Goal: Task Accomplishment & Management: Manage account settings

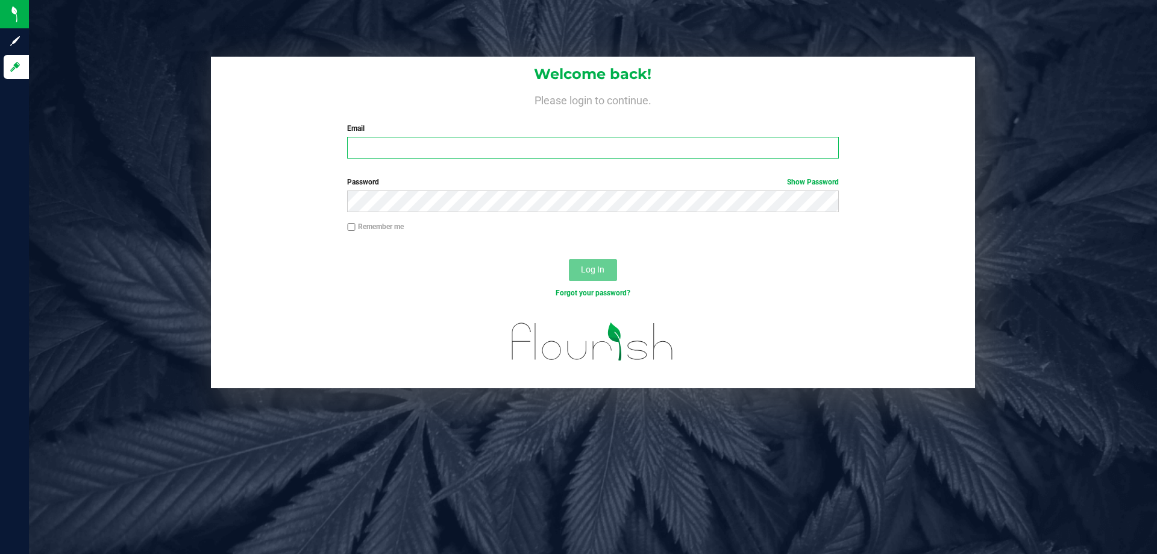
click at [425, 147] on input "Email" at bounding box center [592, 148] width 491 height 22
type input "nyodice@liveparallel.com"
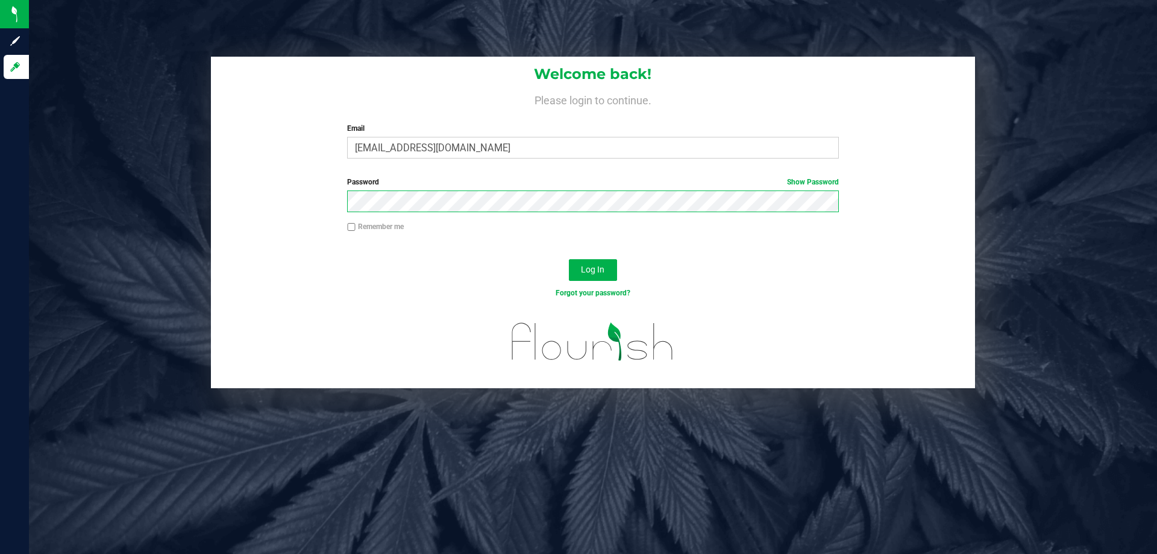
click at [569, 259] on button "Log In" at bounding box center [593, 270] width 48 height 22
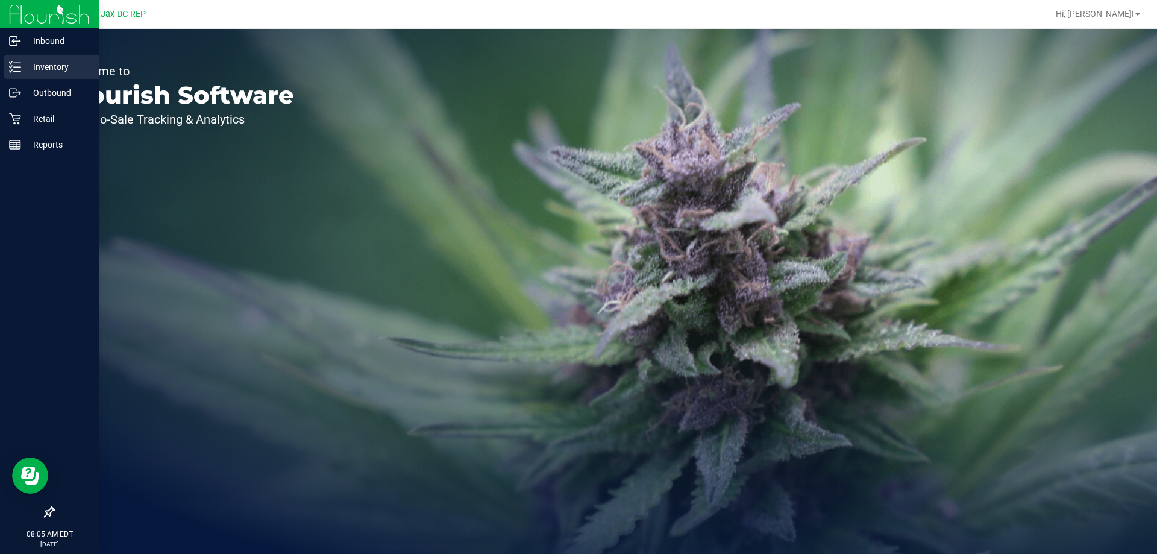
click at [33, 58] on div "Inventory" at bounding box center [51, 67] width 95 height 24
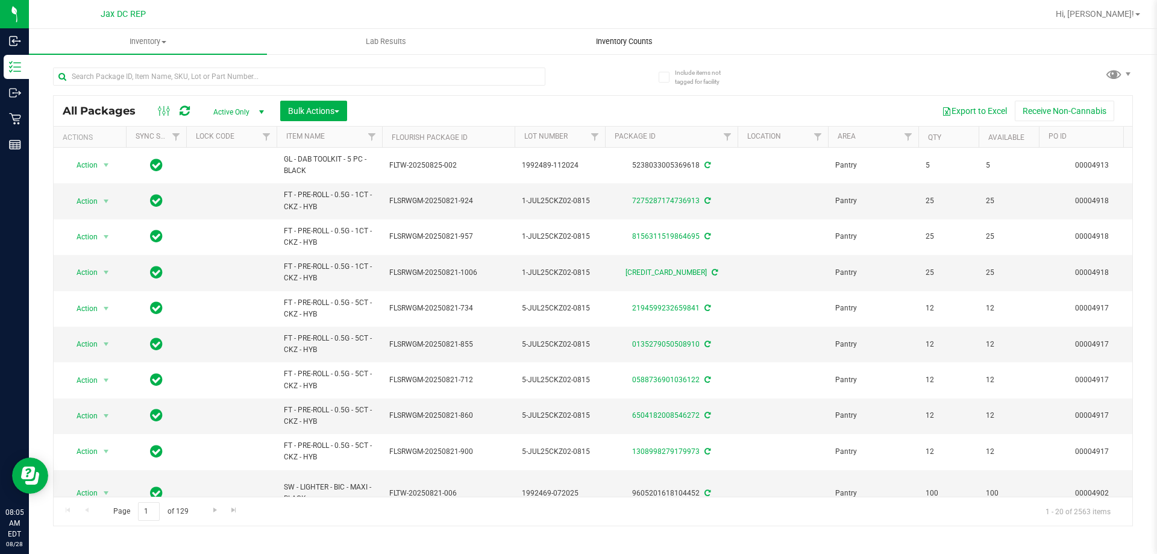
click at [616, 36] on span "Inventory Counts" at bounding box center [624, 41] width 89 height 11
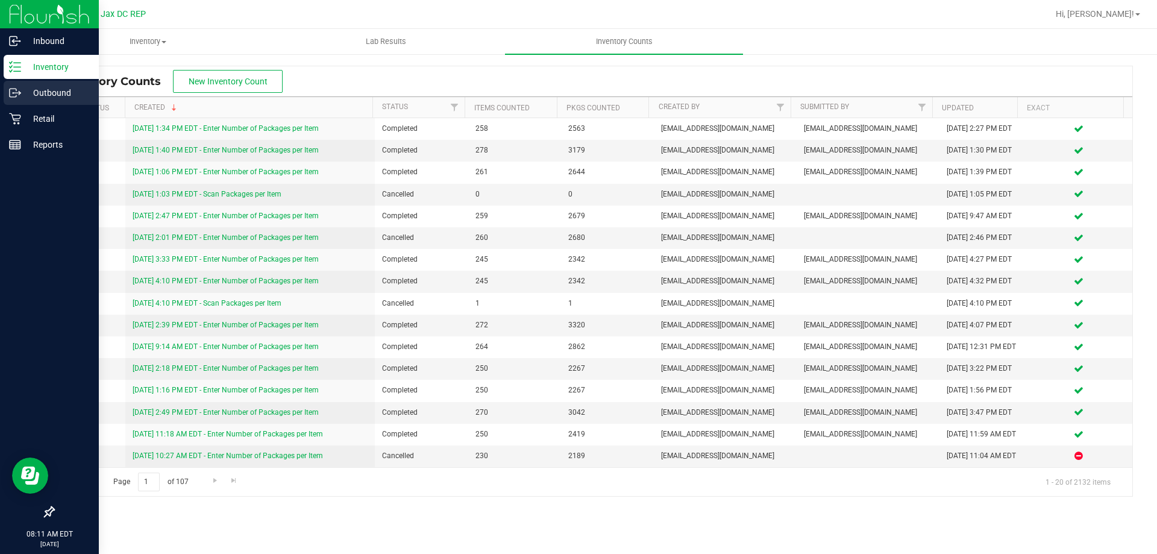
click at [21, 91] on p "Outbound" at bounding box center [57, 93] width 72 height 14
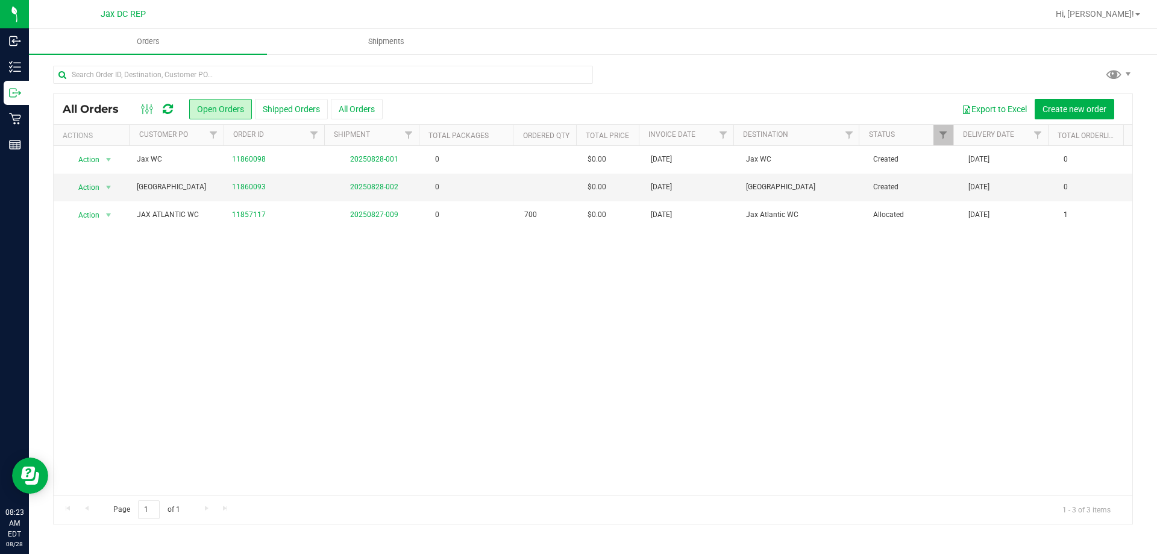
click at [166, 111] on icon at bounding box center [168, 109] width 10 height 12
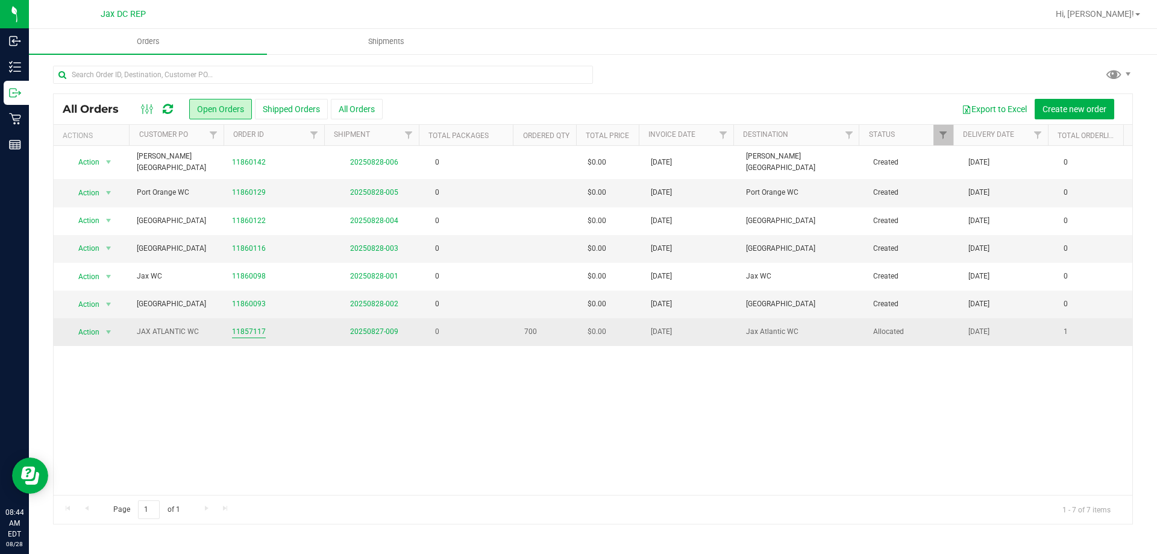
click at [252, 326] on link "11857117" at bounding box center [249, 331] width 34 height 11
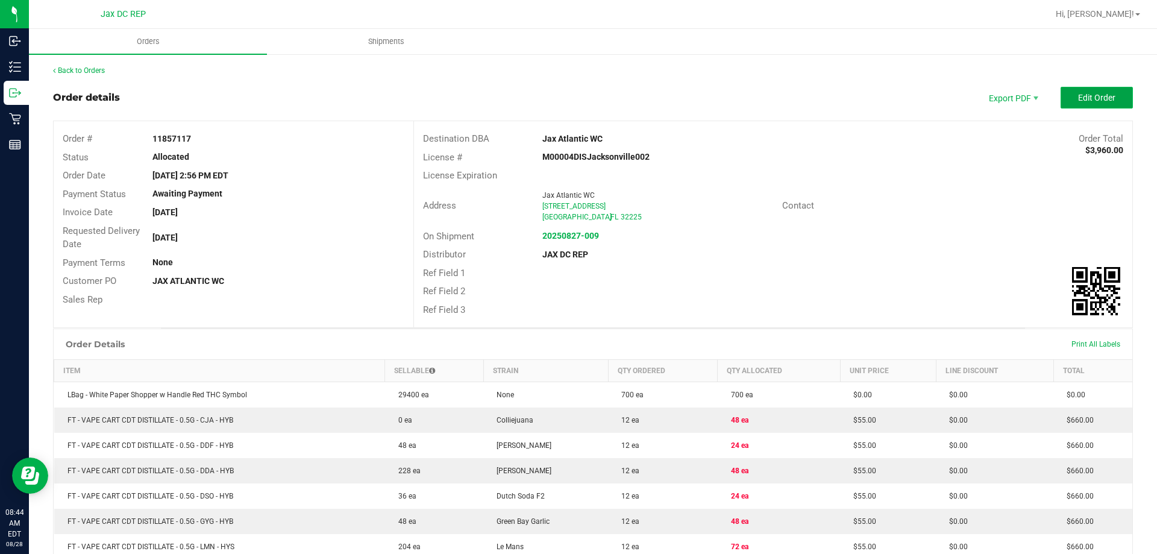
click at [1078, 101] on span "Edit Order" at bounding box center [1096, 98] width 37 height 10
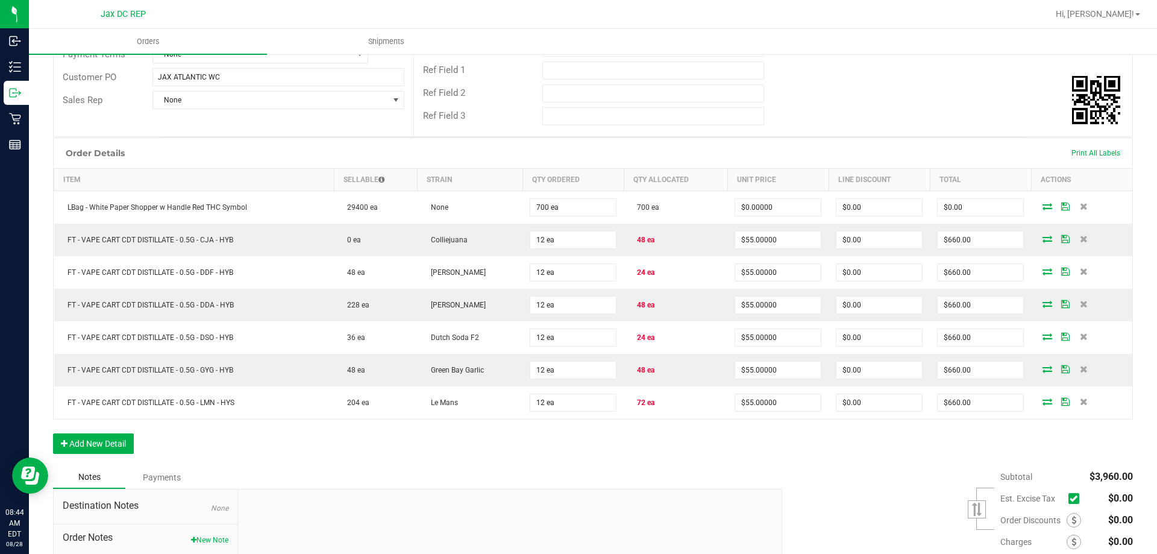
scroll to position [324, 0]
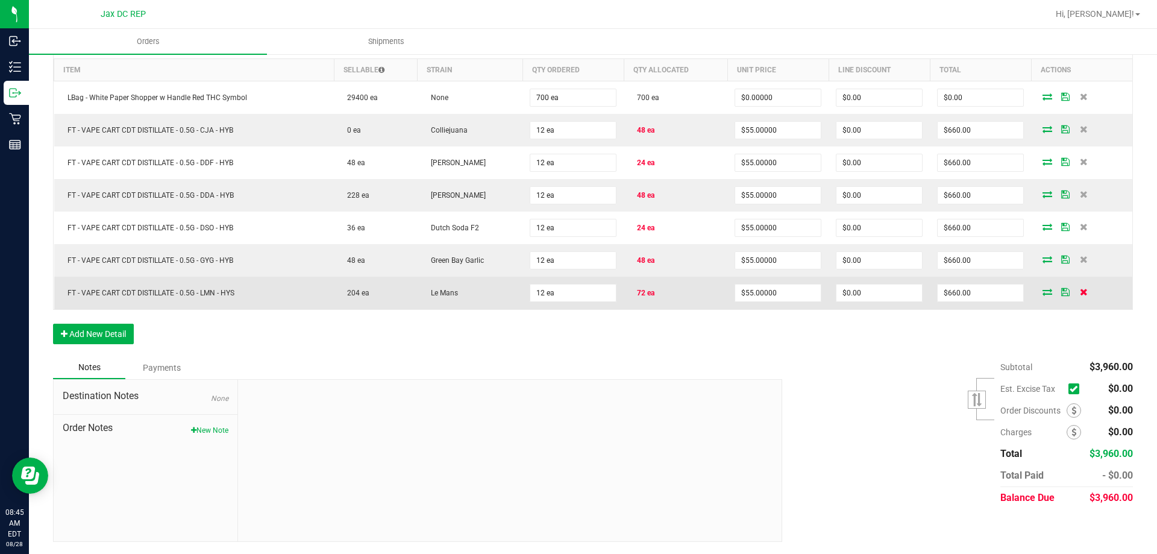
click at [1080, 290] on icon at bounding box center [1084, 291] width 8 height 7
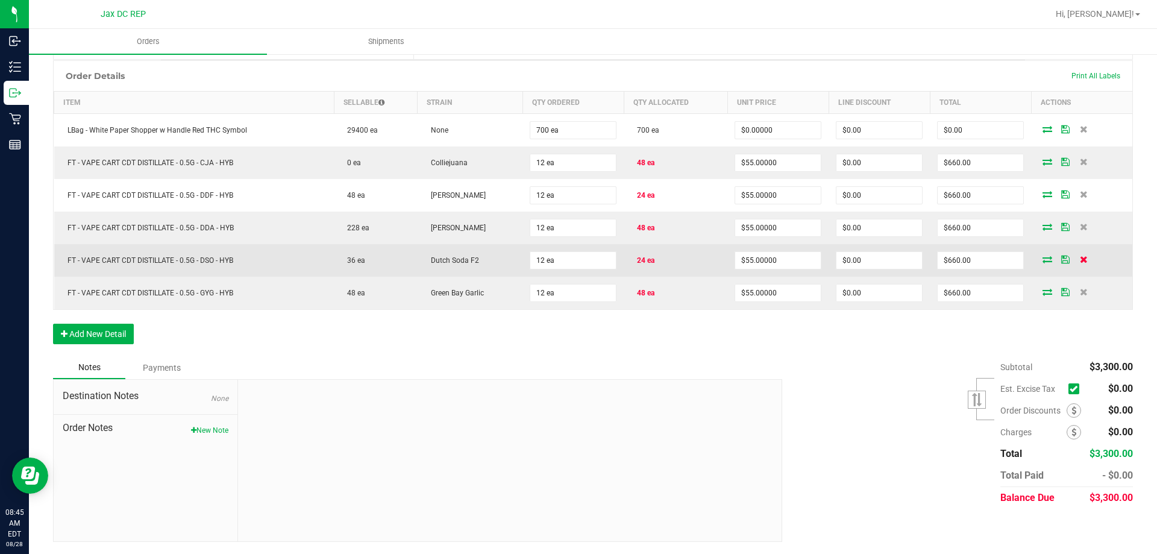
click at [1080, 256] on icon at bounding box center [1084, 258] width 8 height 7
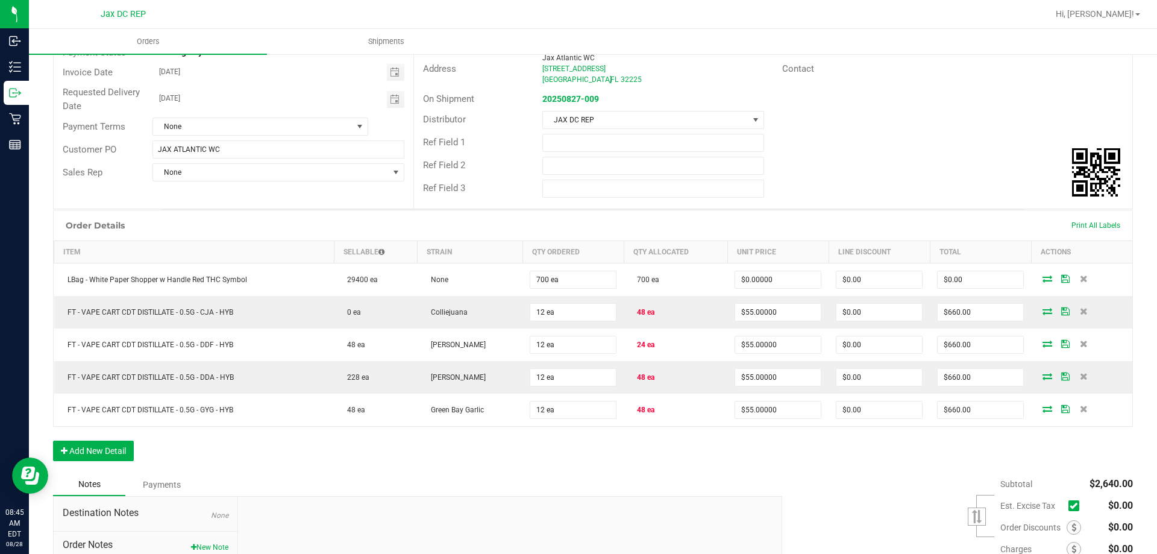
scroll to position [143, 0]
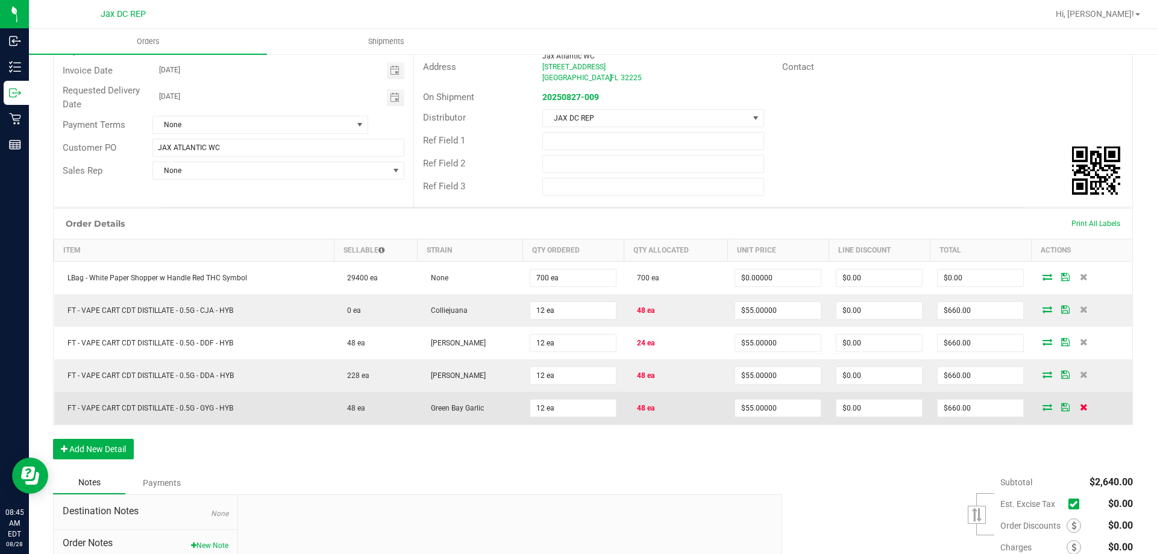
click at [1080, 407] on icon at bounding box center [1084, 406] width 8 height 7
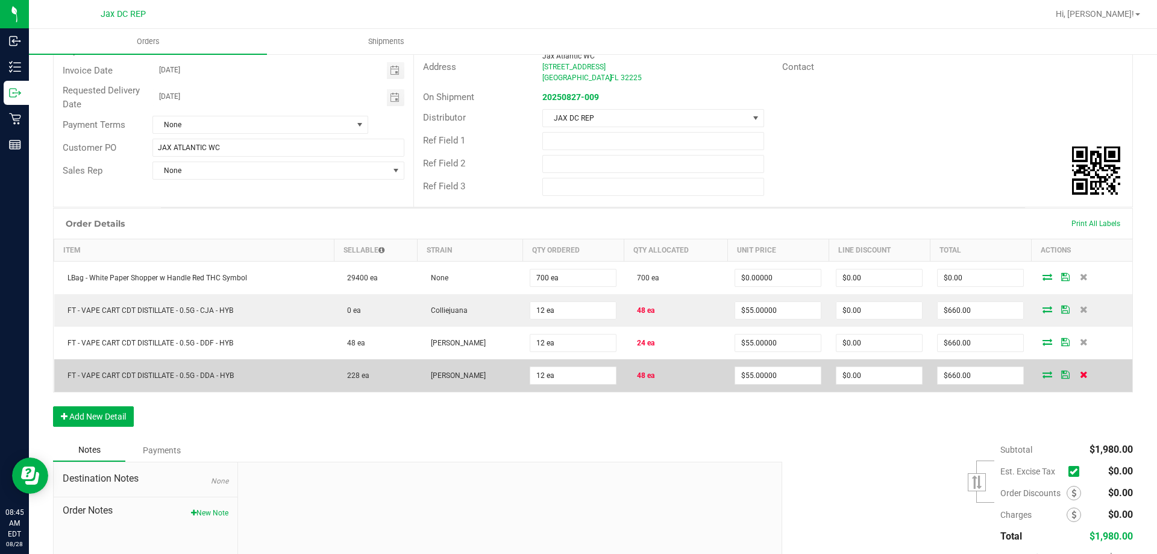
click at [1080, 372] on icon at bounding box center [1084, 374] width 8 height 7
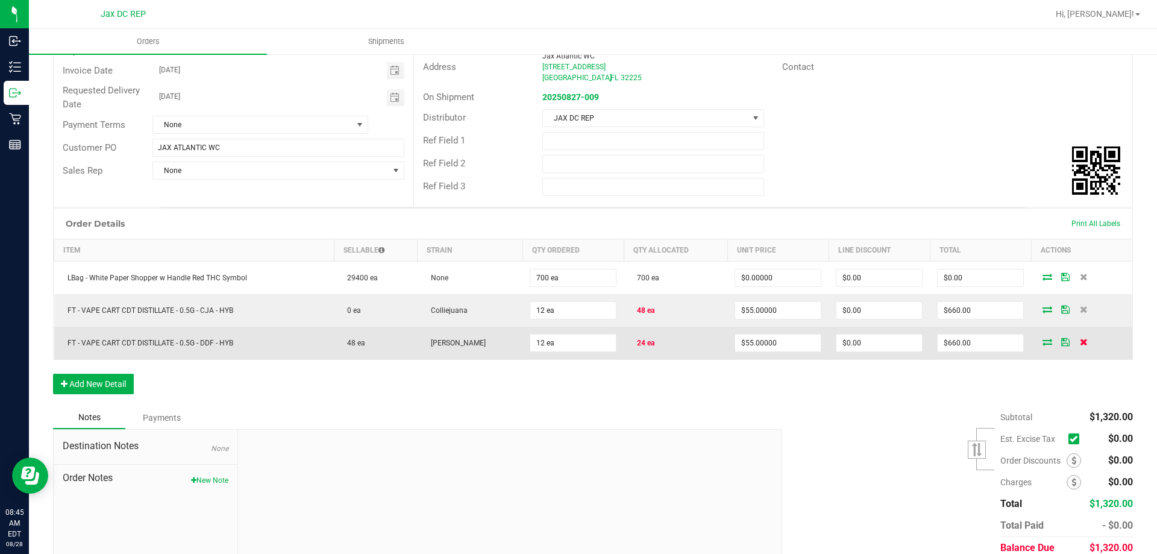
click at [1080, 339] on icon at bounding box center [1084, 341] width 8 height 7
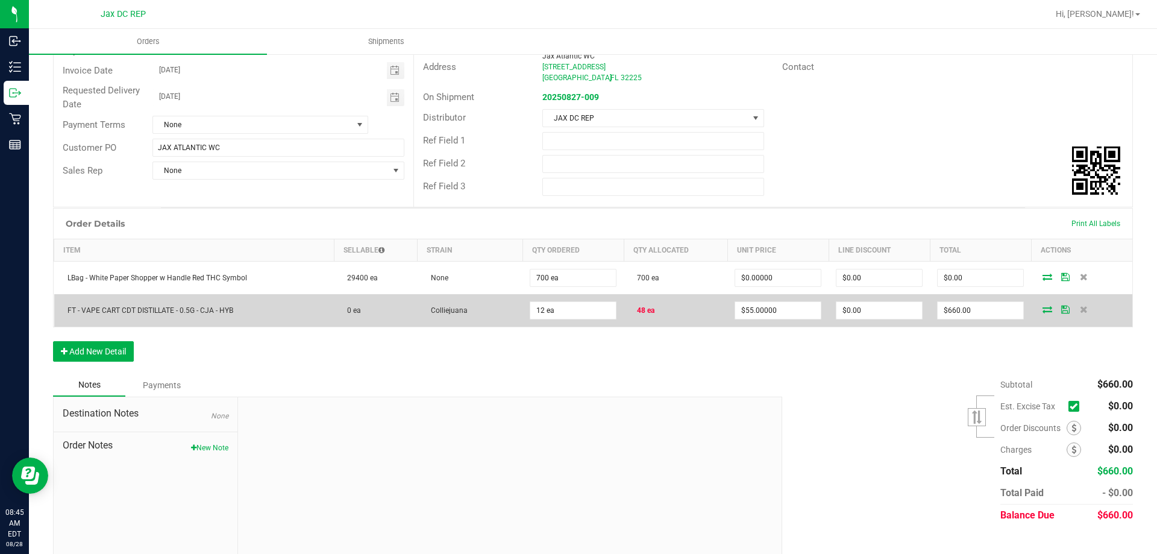
click at [1078, 302] on td at bounding box center [1081, 310] width 101 height 33
click at [1080, 305] on icon at bounding box center [1084, 308] width 8 height 7
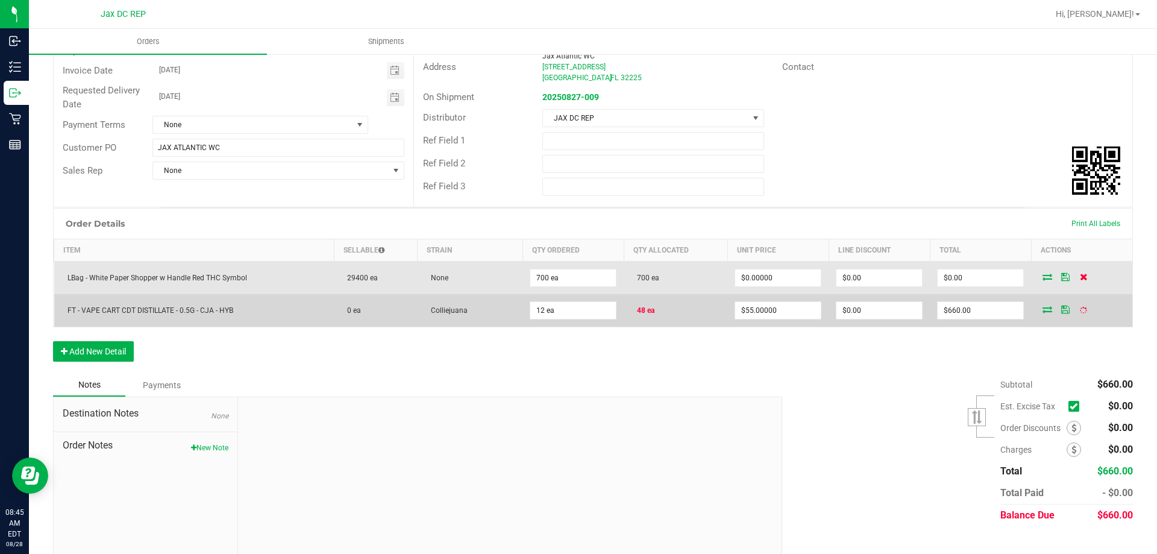
scroll to position [128, 0]
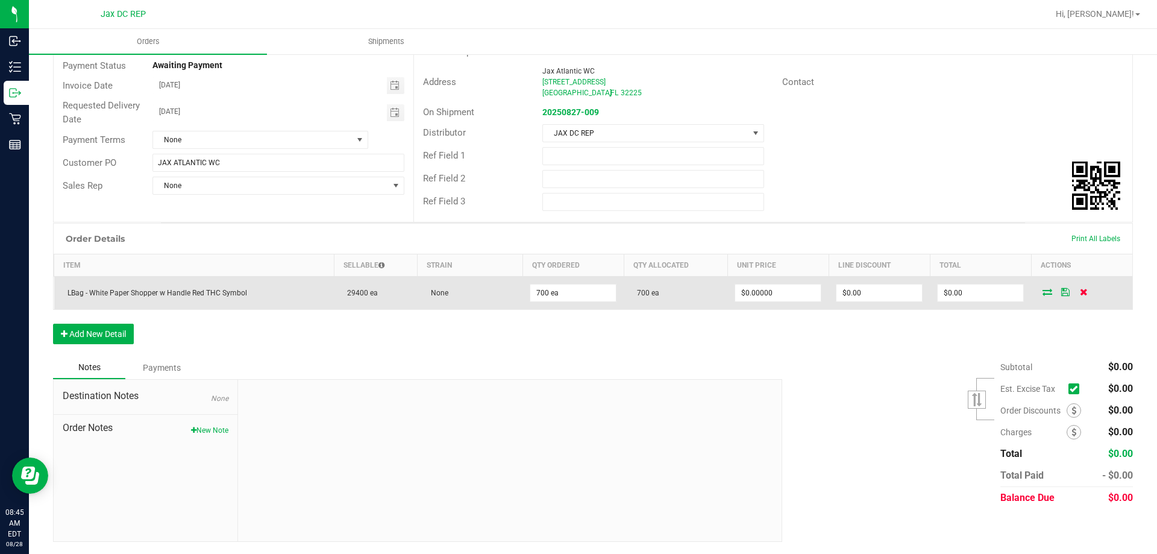
click at [1080, 289] on icon at bounding box center [1084, 291] width 8 height 7
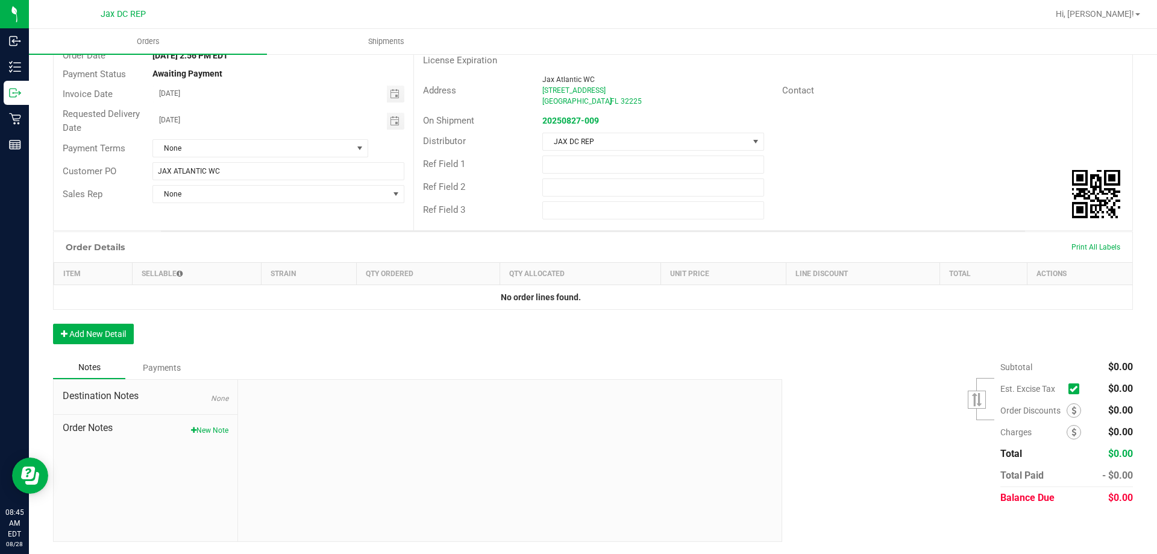
scroll to position [120, 0]
click at [109, 336] on button "Add New Detail" at bounding box center [93, 334] width 81 height 20
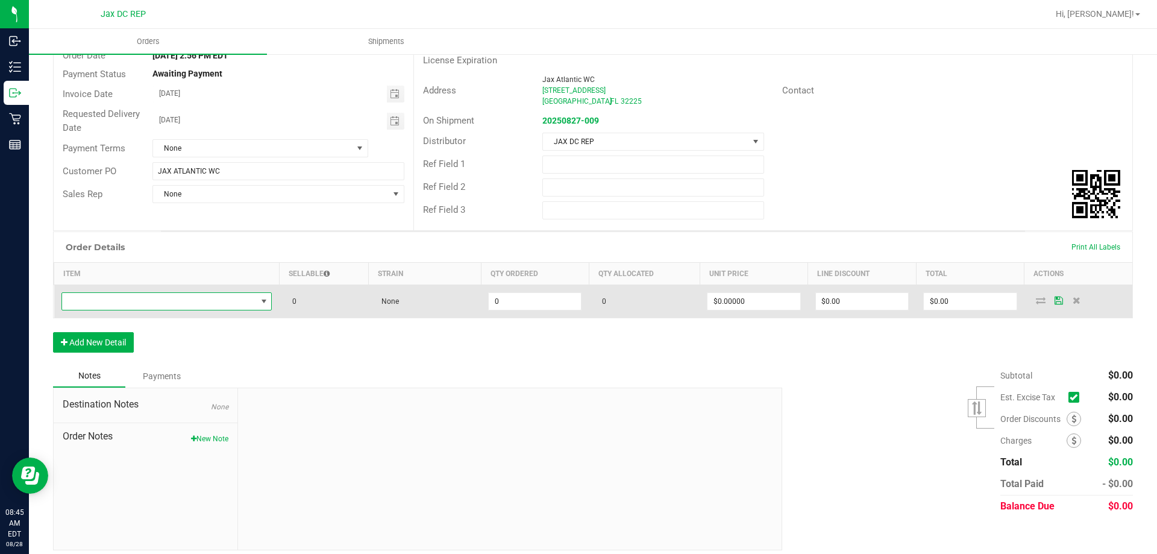
click at [265, 303] on span "NO DATA FOUND" at bounding box center [264, 301] width 10 height 10
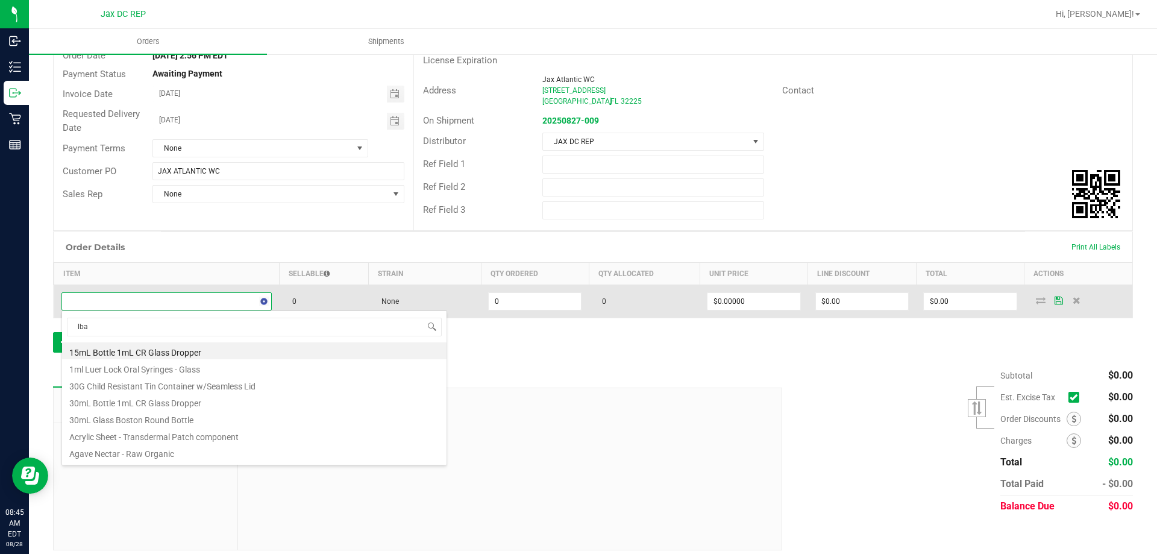
type input "lbag"
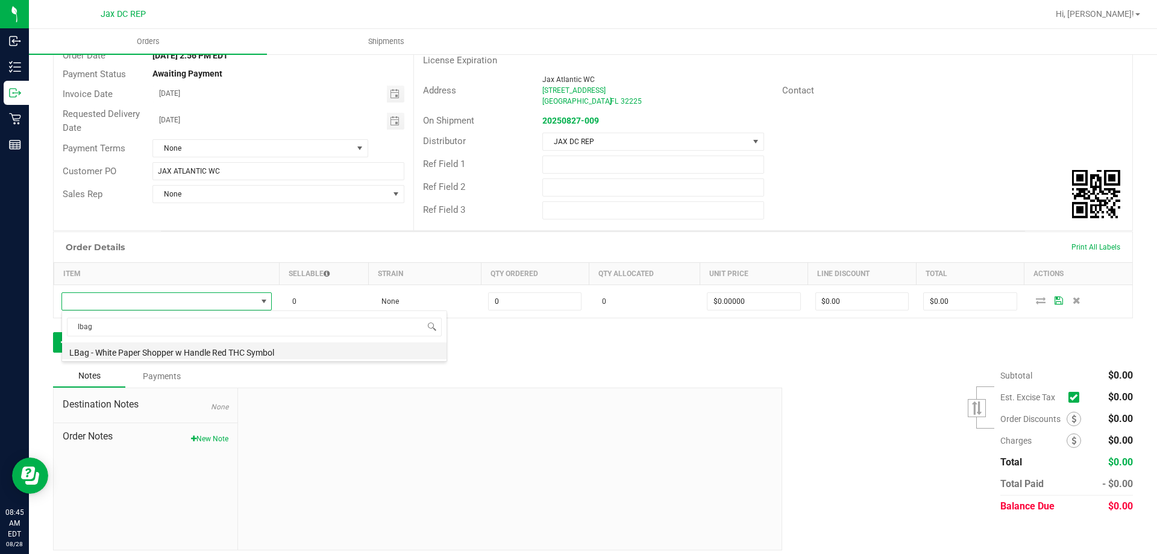
click at [189, 348] on li "LBag - White Paper Shopper w Handle Red THC Symbol" at bounding box center [254, 350] width 384 height 17
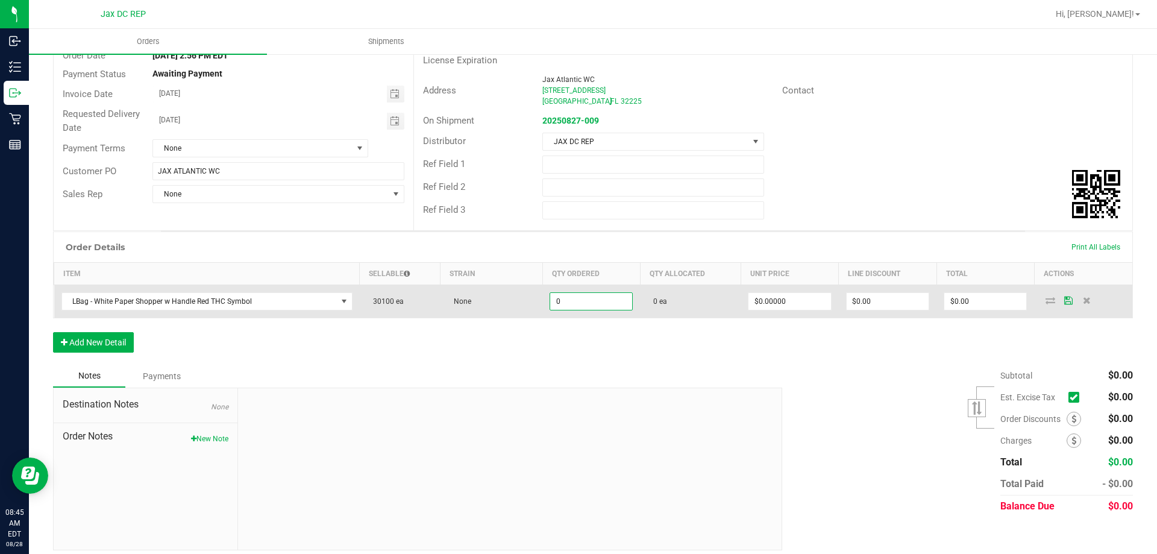
click at [552, 303] on input "0" at bounding box center [591, 301] width 82 height 17
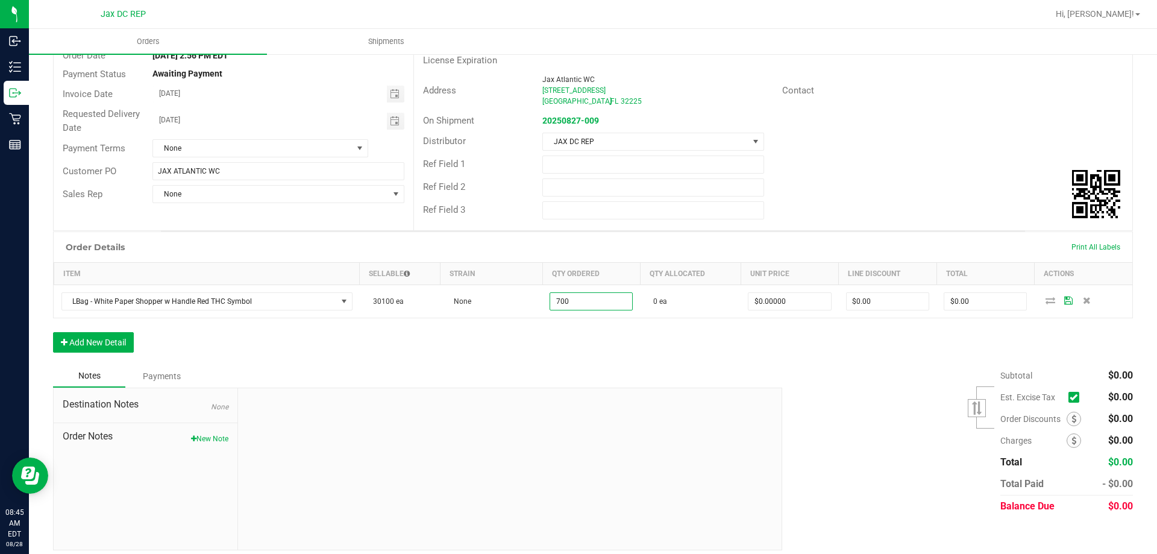
type input "700 ea"
click at [954, 348] on div "Order Details Print All Labels Item Sellable Strain Qty Ordered Qty Allocated U…" at bounding box center [593, 297] width 1080 height 133
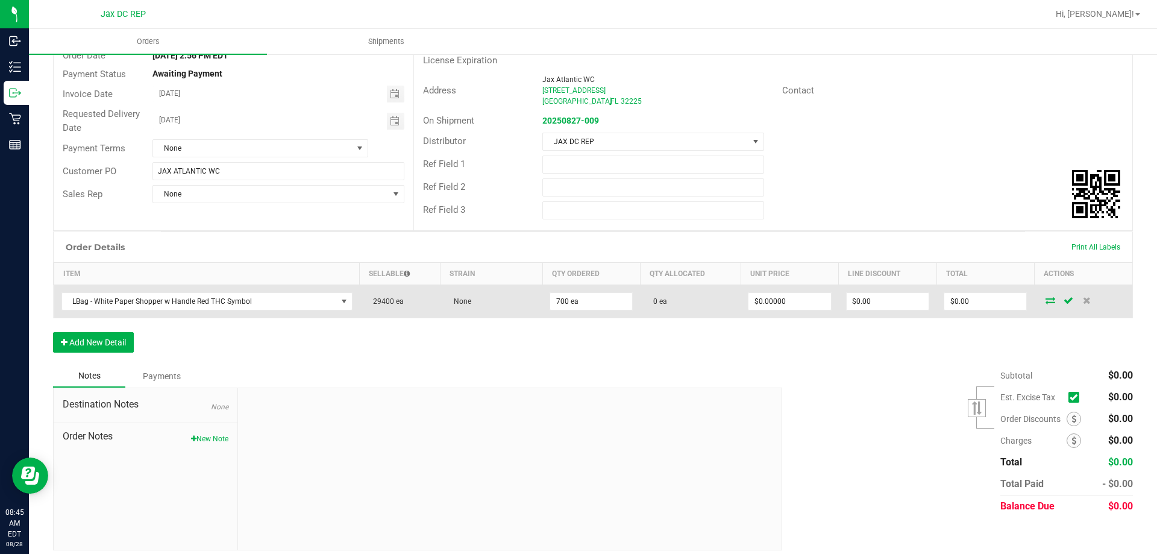
click at [1045, 301] on icon at bounding box center [1050, 299] width 10 height 7
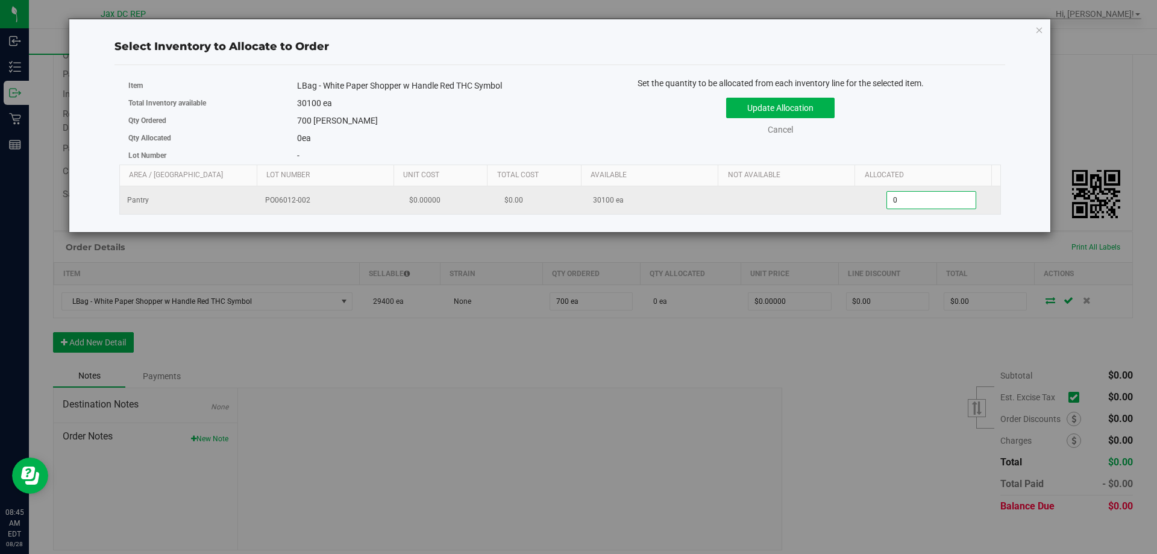
click at [921, 205] on span "0 0" at bounding box center [931, 200] width 90 height 18
type input "0700"
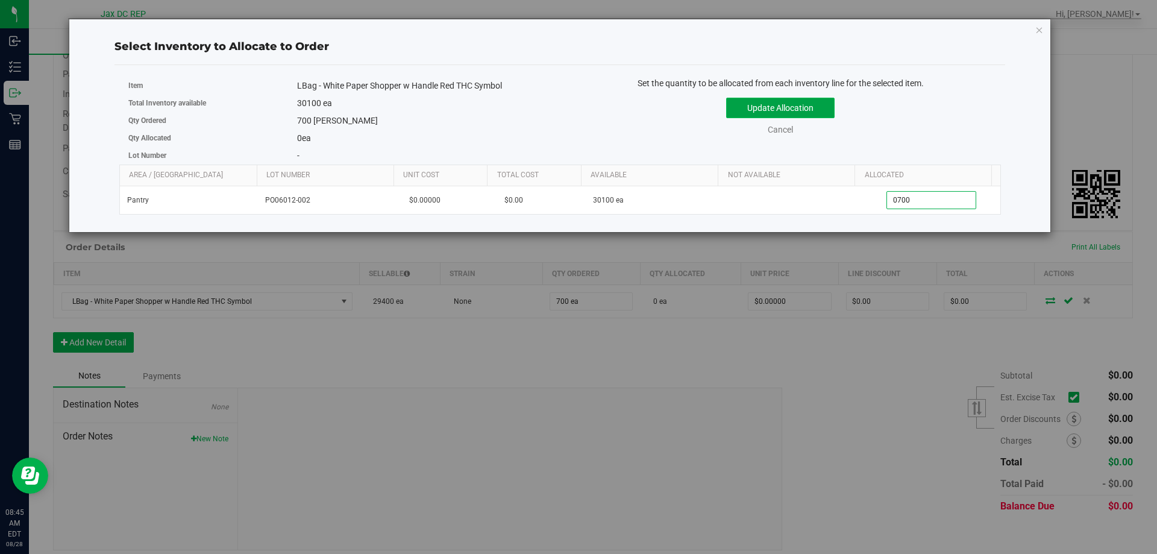
type input "700"
click at [728, 105] on button "Update Allocation" at bounding box center [780, 108] width 108 height 20
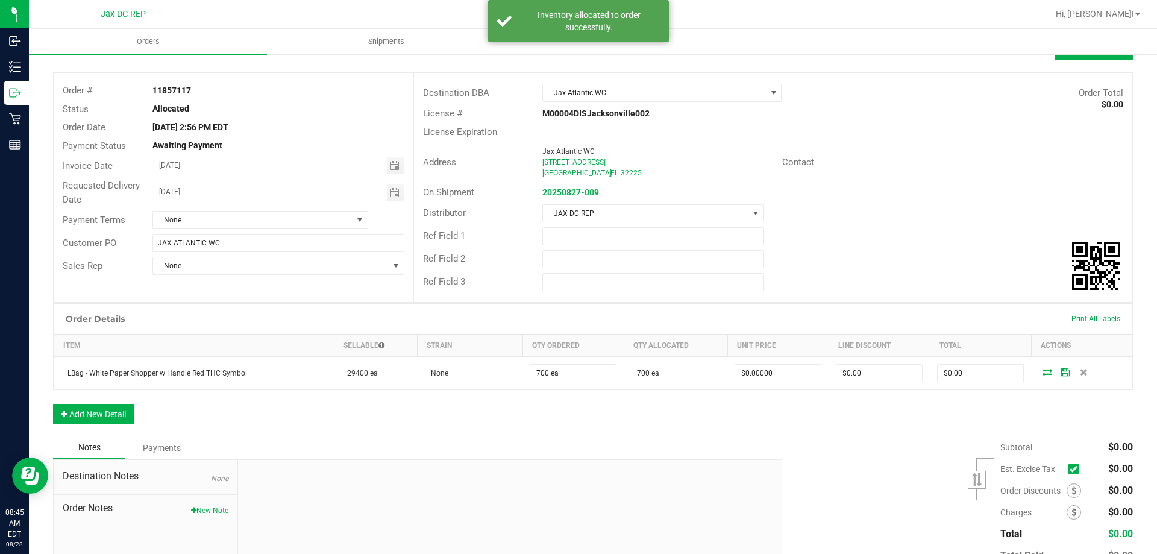
scroll to position [0, 0]
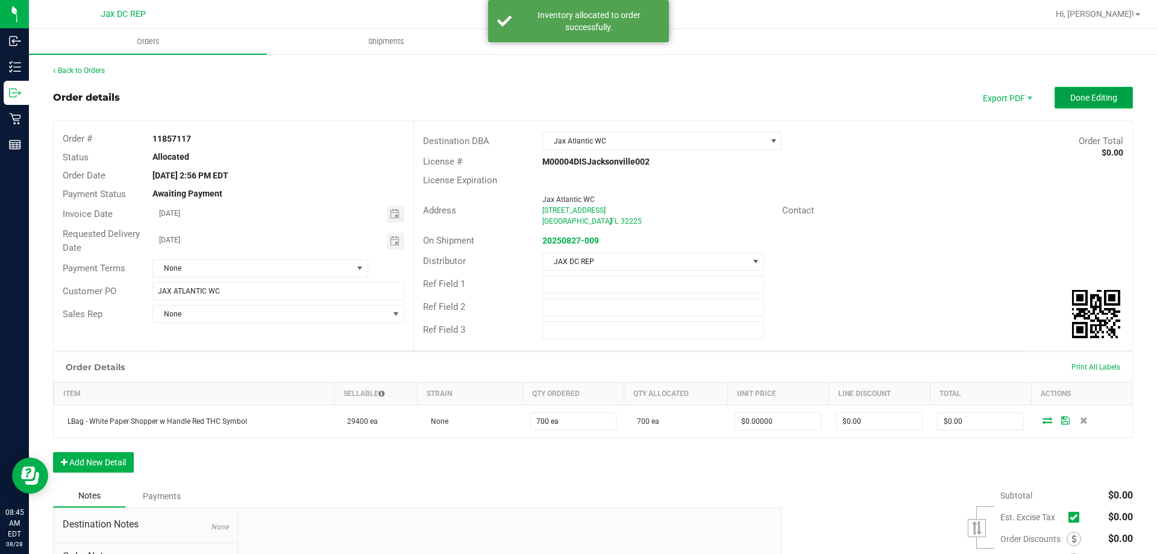
click at [1099, 97] on span "Done Editing" at bounding box center [1093, 98] width 47 height 10
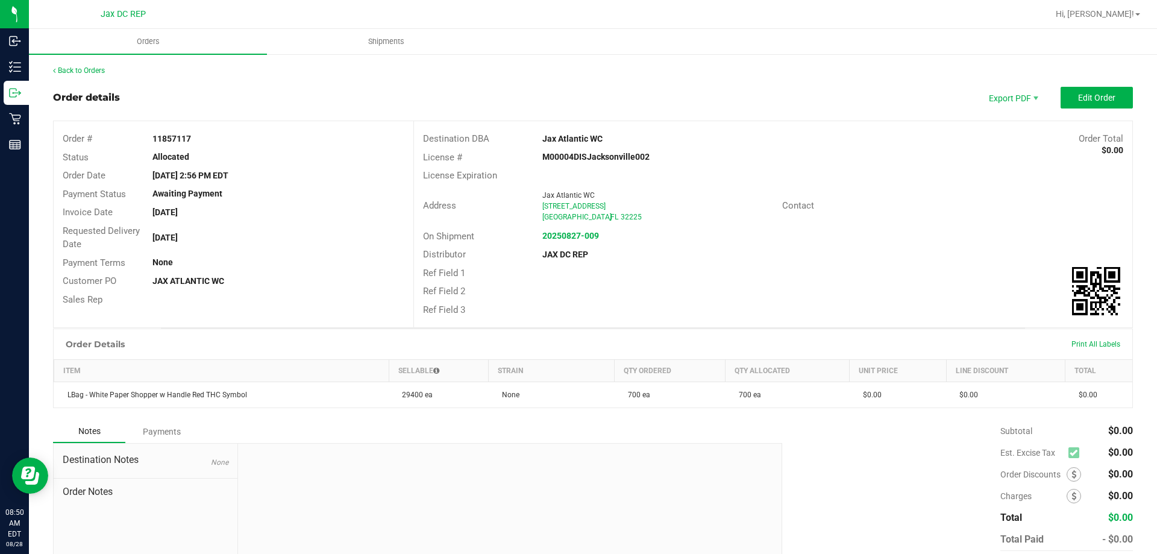
drag, startPoint x: 977, startPoint y: 23, endPoint x: 1052, endPoint y: 181, distance: 174.6
click at [1052, 181] on div "License Expiration" at bounding box center [773, 175] width 718 height 19
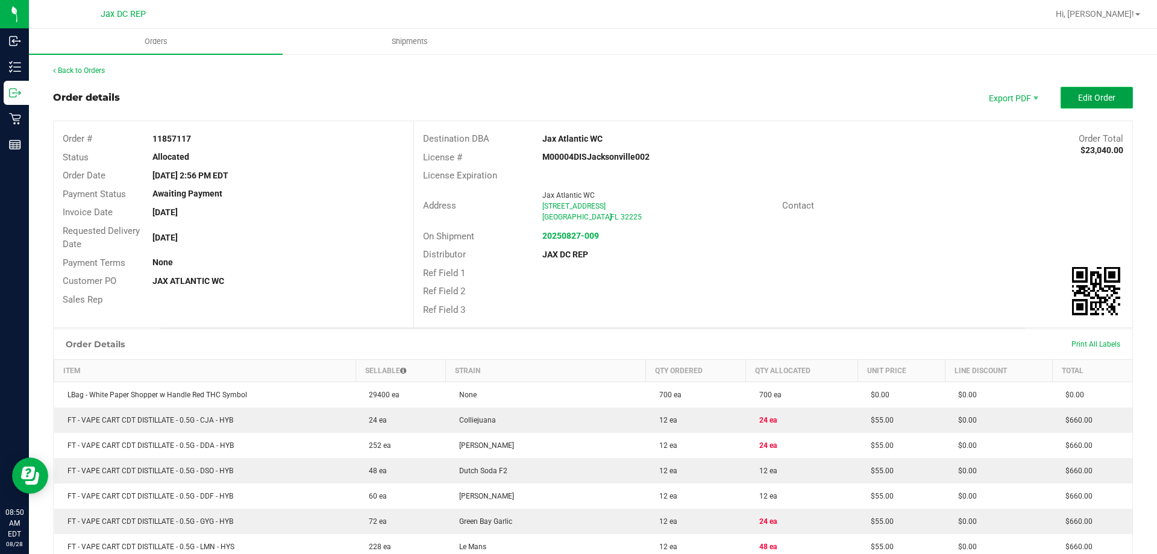
click at [1081, 98] on span "Edit Order" at bounding box center [1096, 98] width 37 height 10
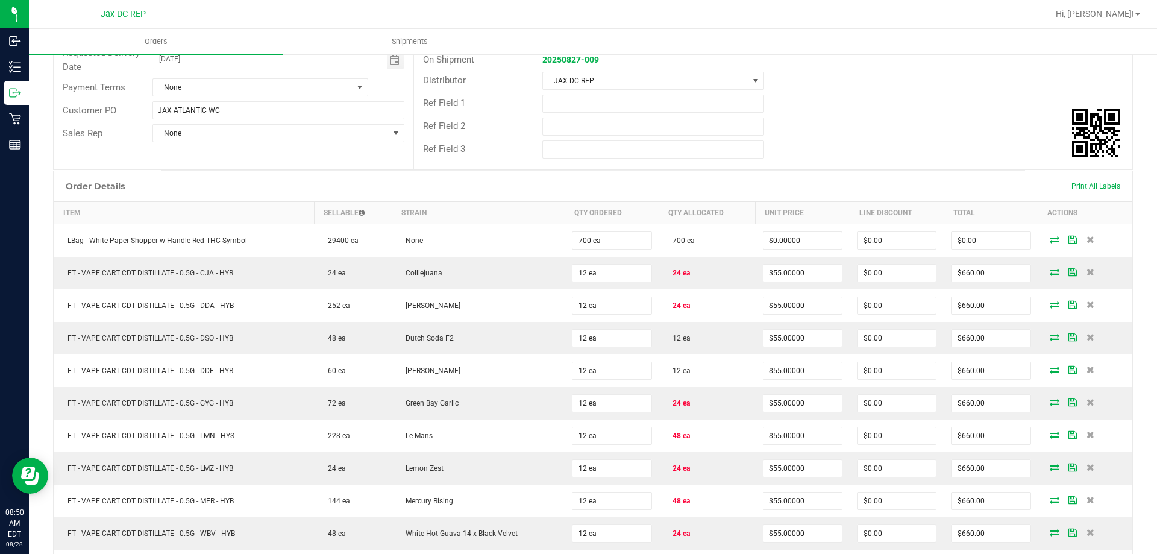
scroll to position [213, 0]
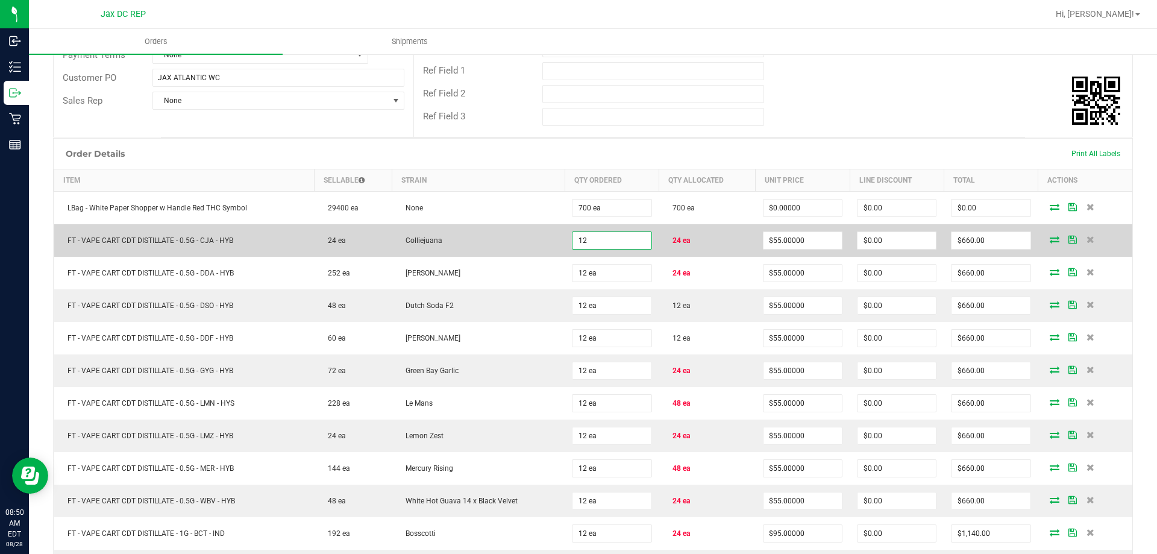
click at [581, 239] on input "12" at bounding box center [611, 240] width 78 height 17
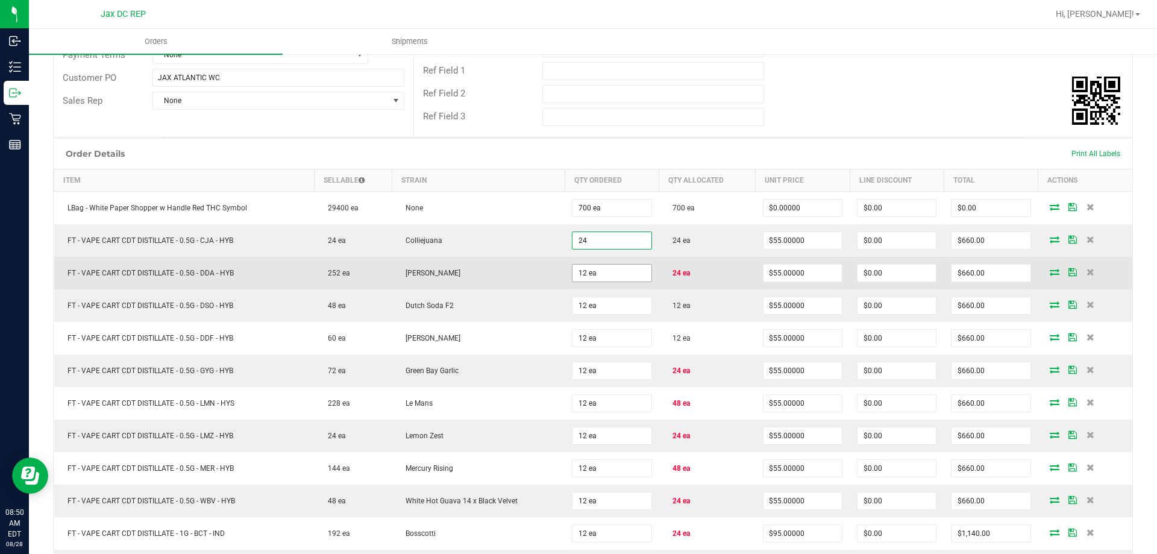
type input "24 ea"
type input "$1,320.00"
click at [585, 278] on input "12" at bounding box center [611, 272] width 78 height 17
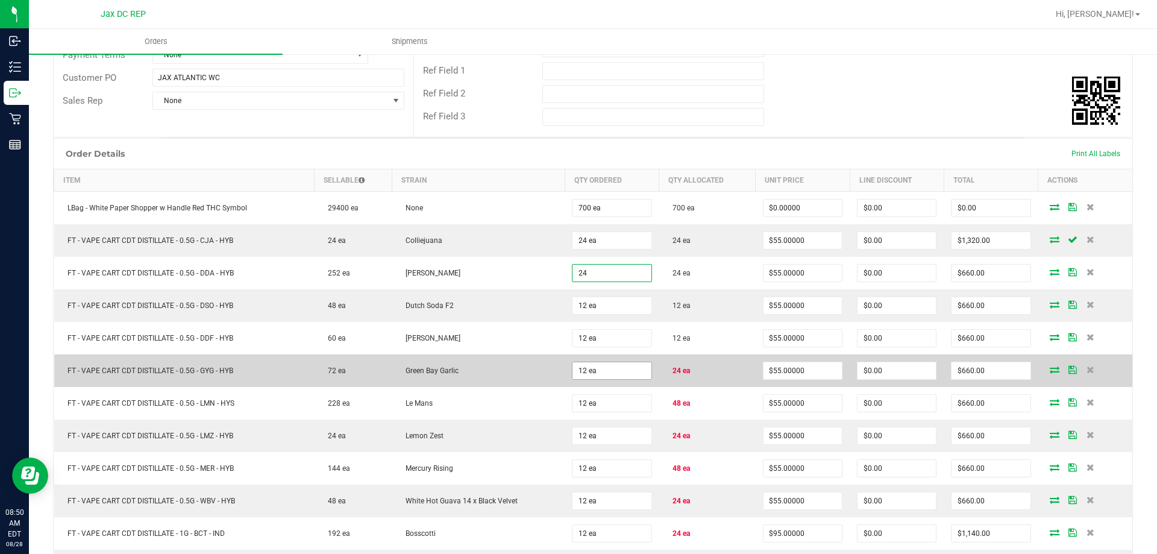
type input "24 ea"
type input "$1,320.00"
click at [602, 368] on input "12" at bounding box center [611, 370] width 78 height 17
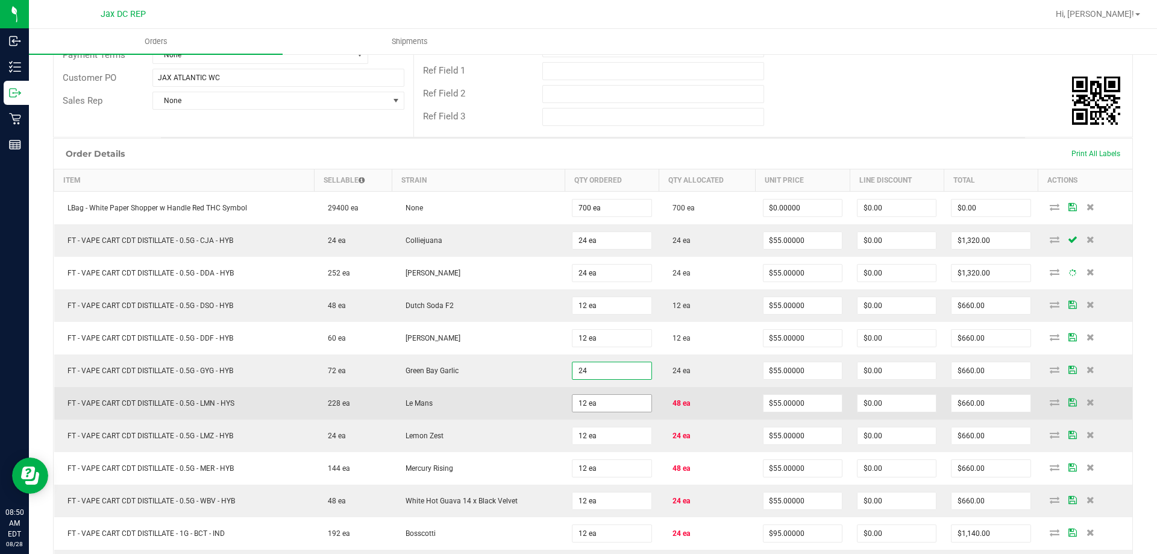
type input "24 ea"
type input "$1,320.00"
click at [604, 401] on input "12" at bounding box center [611, 403] width 78 height 17
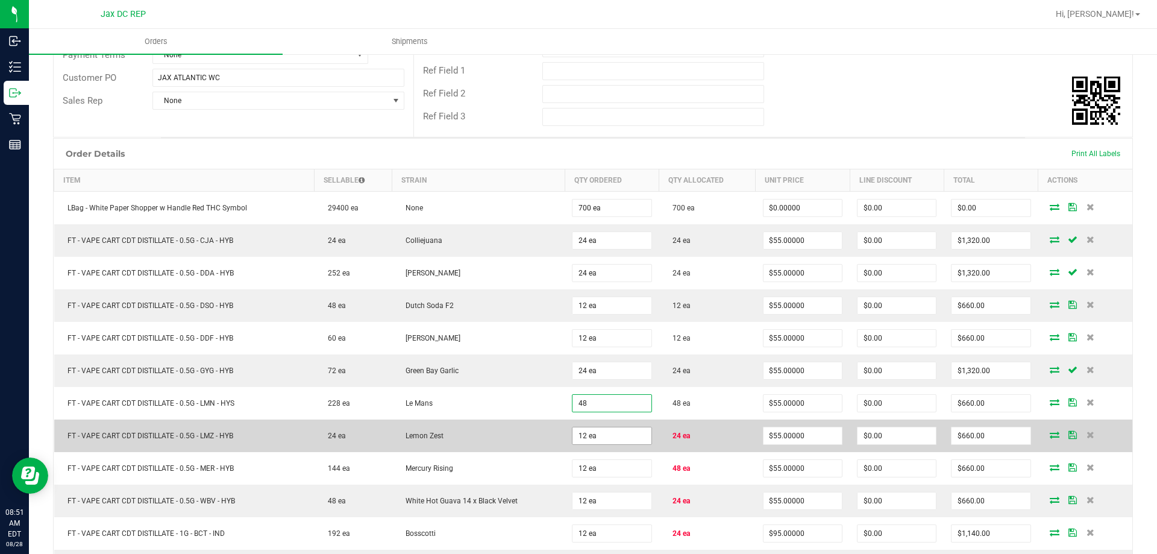
type input "48 ea"
type input "$2,640.00"
click at [613, 438] on input "12" at bounding box center [611, 435] width 78 height 17
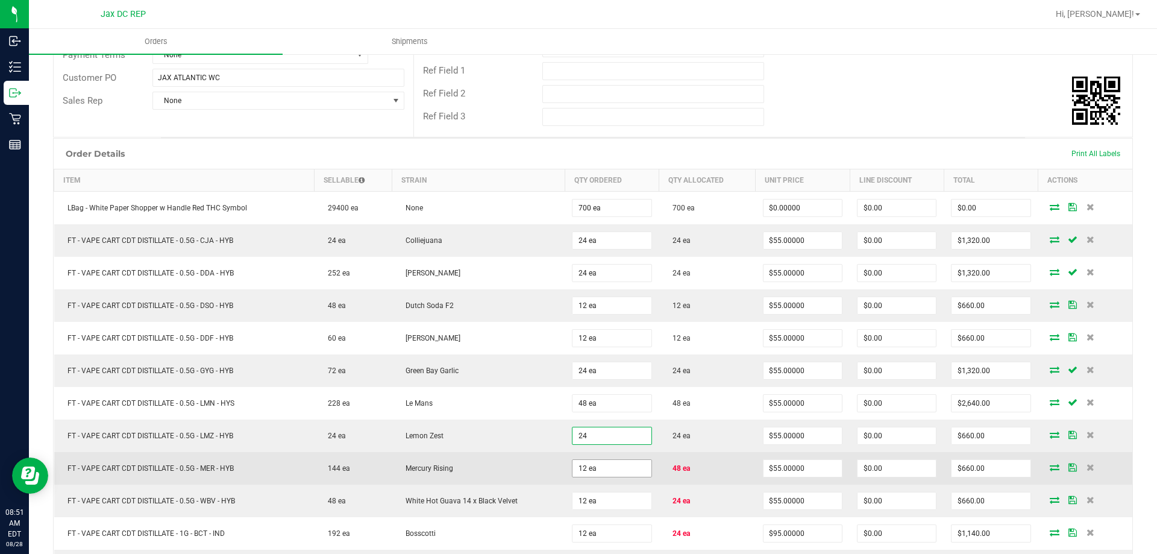
type input "24 ea"
type input "$1,320.00"
click at [611, 465] on input "12" at bounding box center [611, 468] width 78 height 17
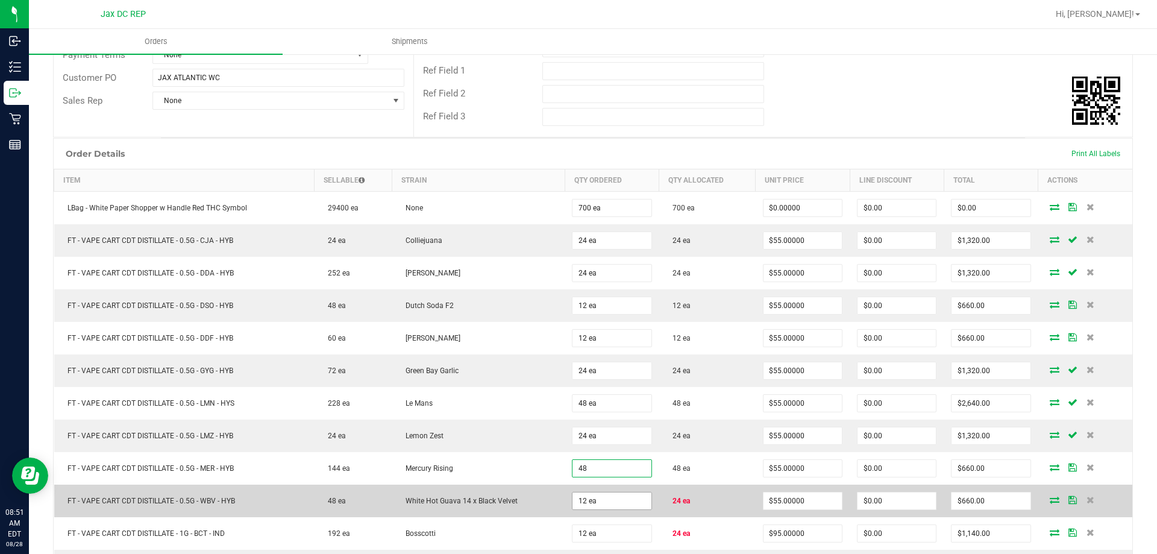
type input "48 ea"
type input "$2,640.00"
click at [613, 499] on input "12" at bounding box center [611, 500] width 78 height 17
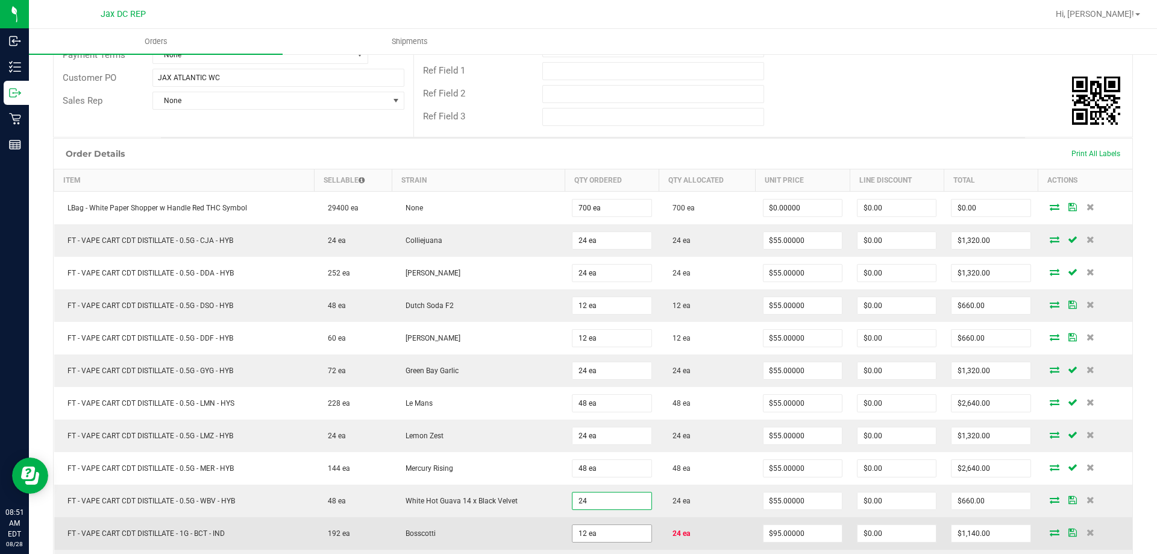
type input "24 ea"
type input "$1,320.00"
click at [594, 530] on input "12" at bounding box center [611, 533] width 78 height 17
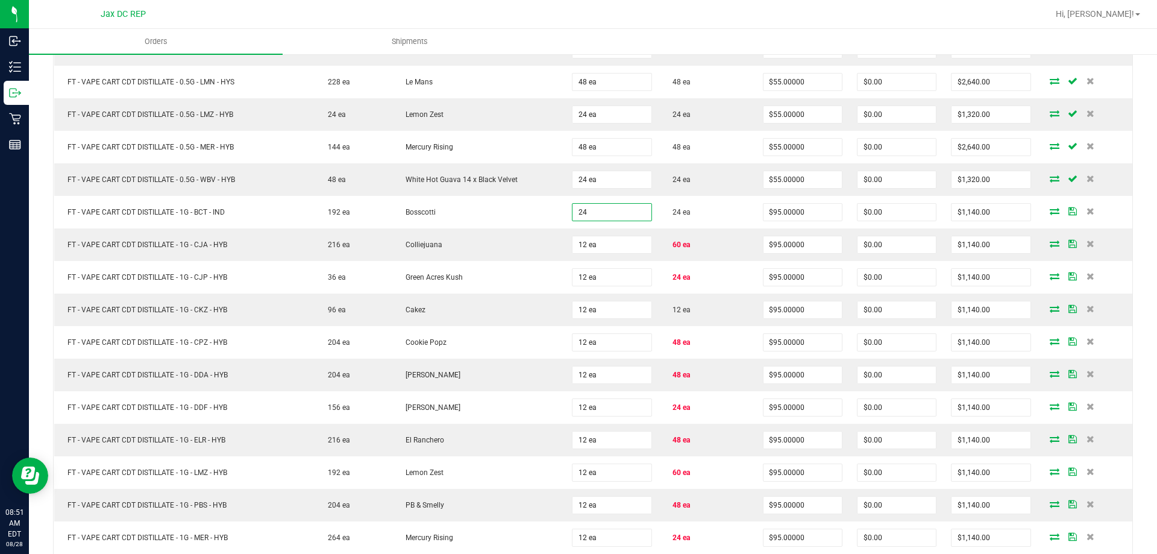
scroll to position [612, 0]
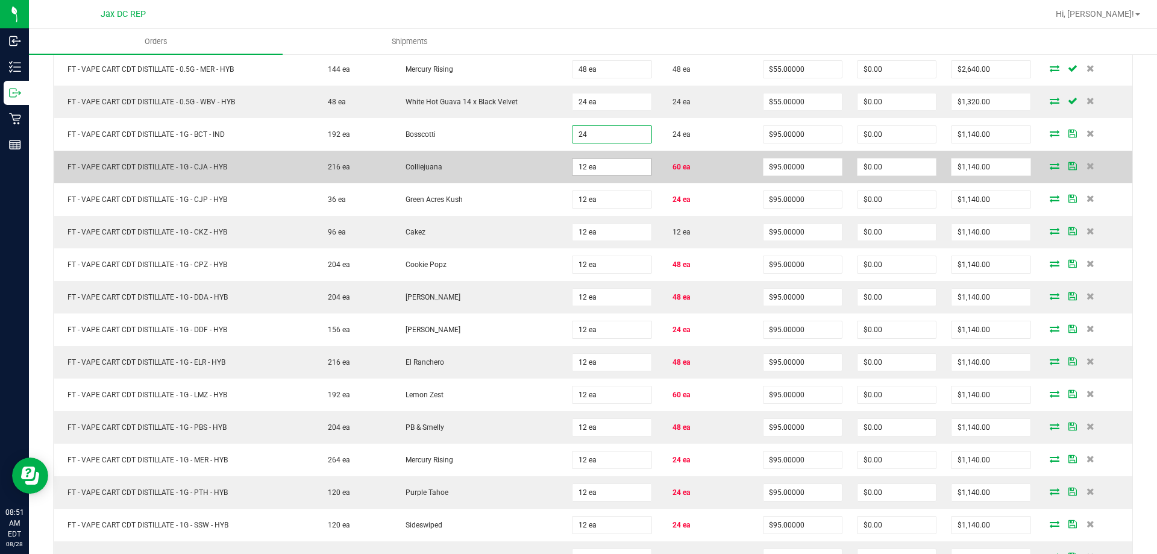
type input "24 ea"
type input "$2,280.00"
click at [609, 164] on input "12" at bounding box center [611, 166] width 78 height 17
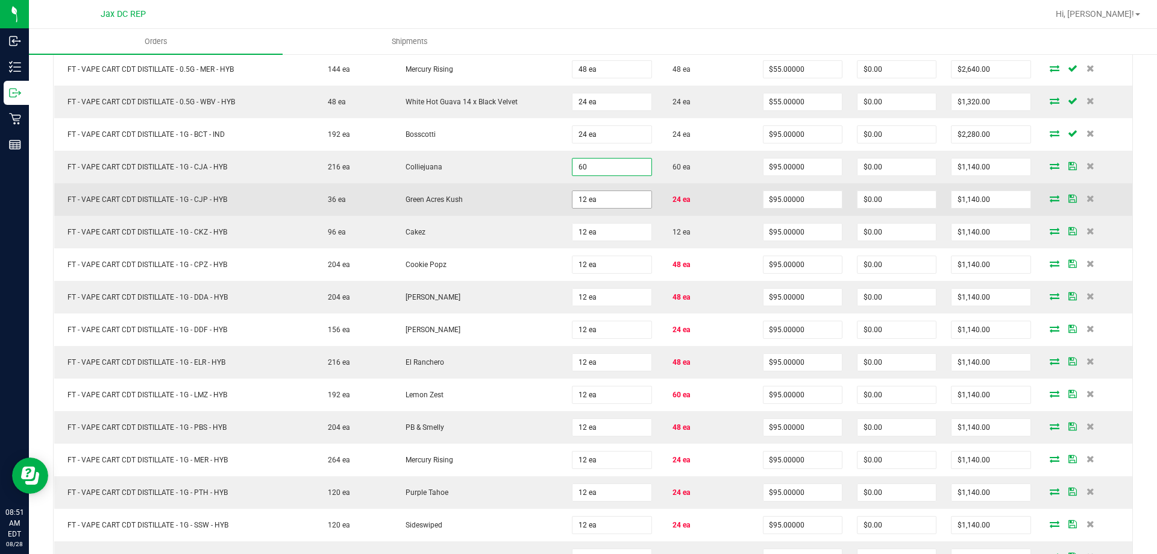
type input "60 ea"
type input "$5,700.00"
click at [615, 201] on input "12" at bounding box center [611, 199] width 78 height 17
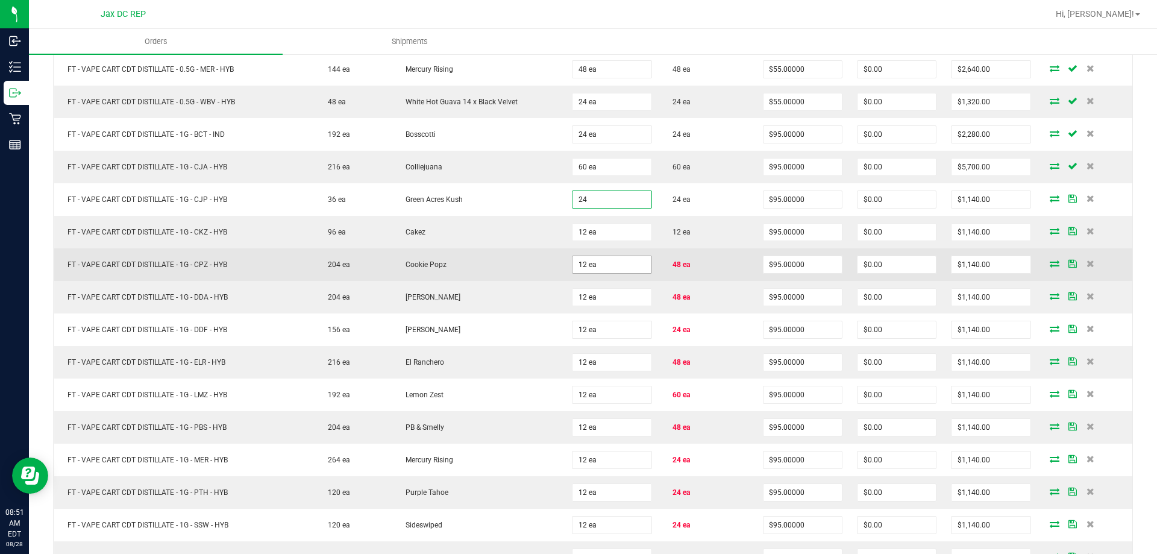
type input "24 ea"
type input "$2,280.00"
click at [591, 260] on input "12" at bounding box center [611, 264] width 78 height 17
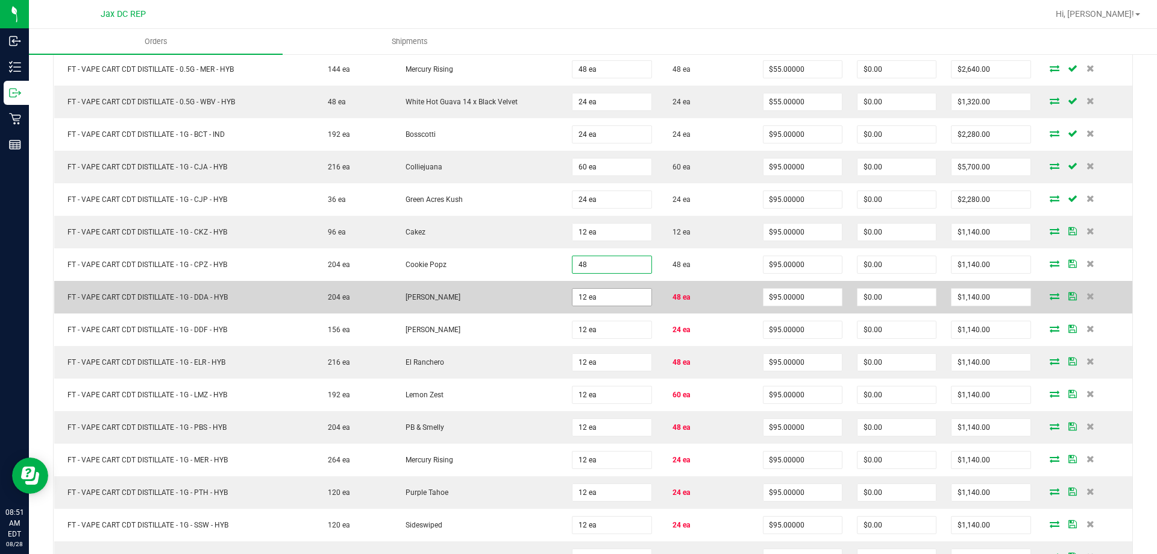
type input "48 ea"
type input "$4,560.00"
click at [592, 299] on input "12" at bounding box center [611, 297] width 78 height 17
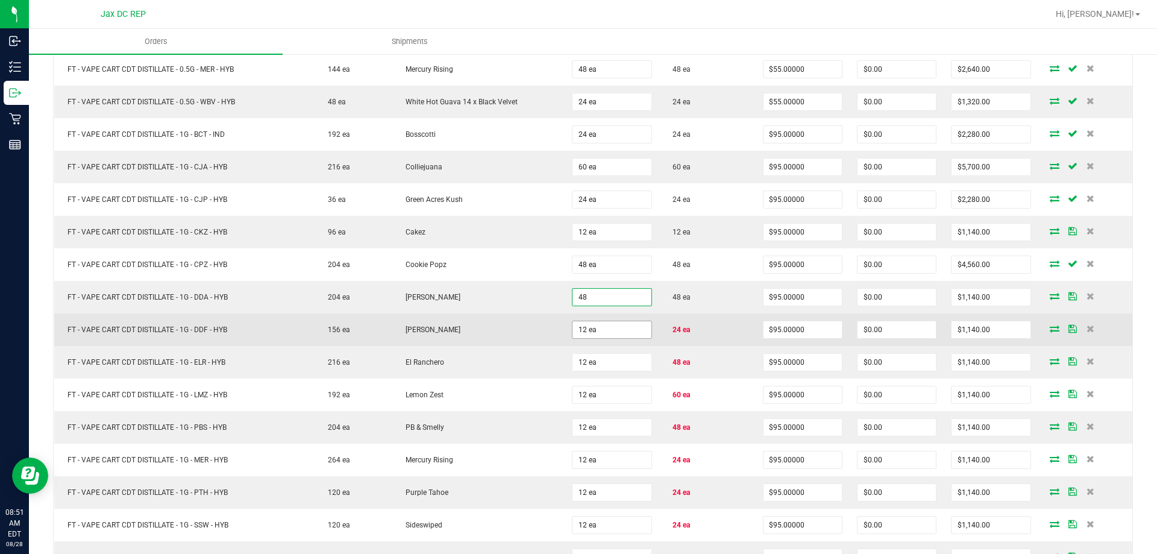
type input "48 ea"
type input "$4,560.00"
click at [587, 328] on input "12" at bounding box center [611, 329] width 78 height 17
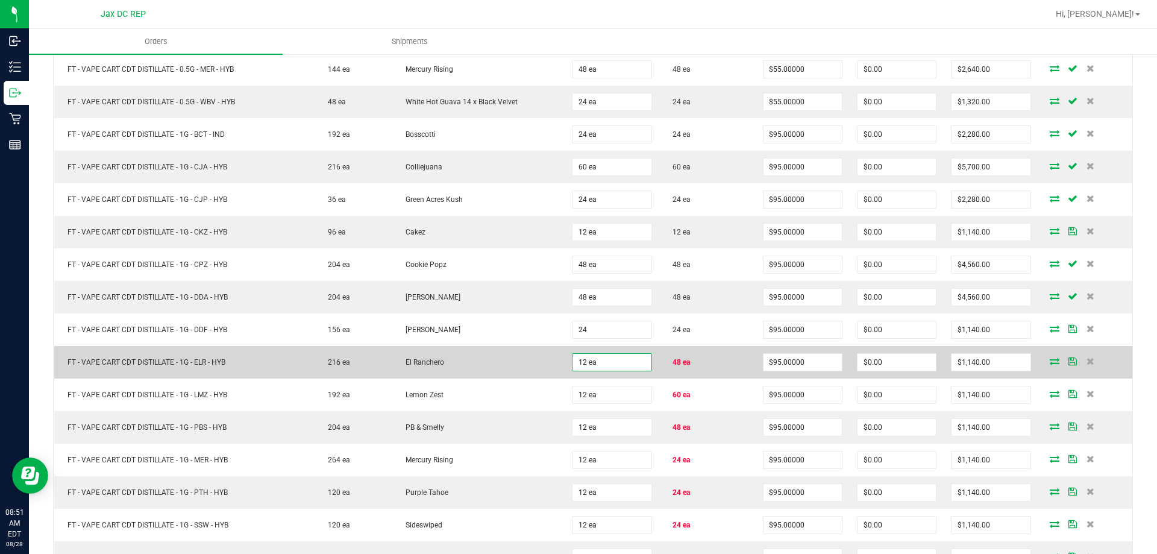
type input "24 ea"
type input "$2,280.00"
click at [587, 356] on input "12" at bounding box center [611, 362] width 78 height 17
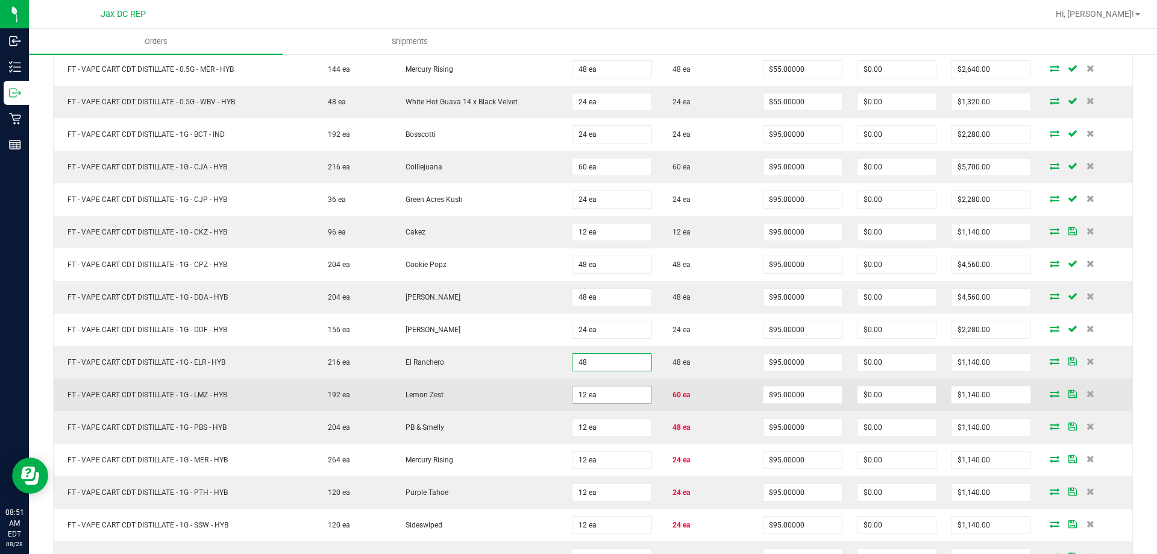
type input "48 ea"
type input "$4,560.00"
click at [583, 392] on input "12" at bounding box center [611, 394] width 78 height 17
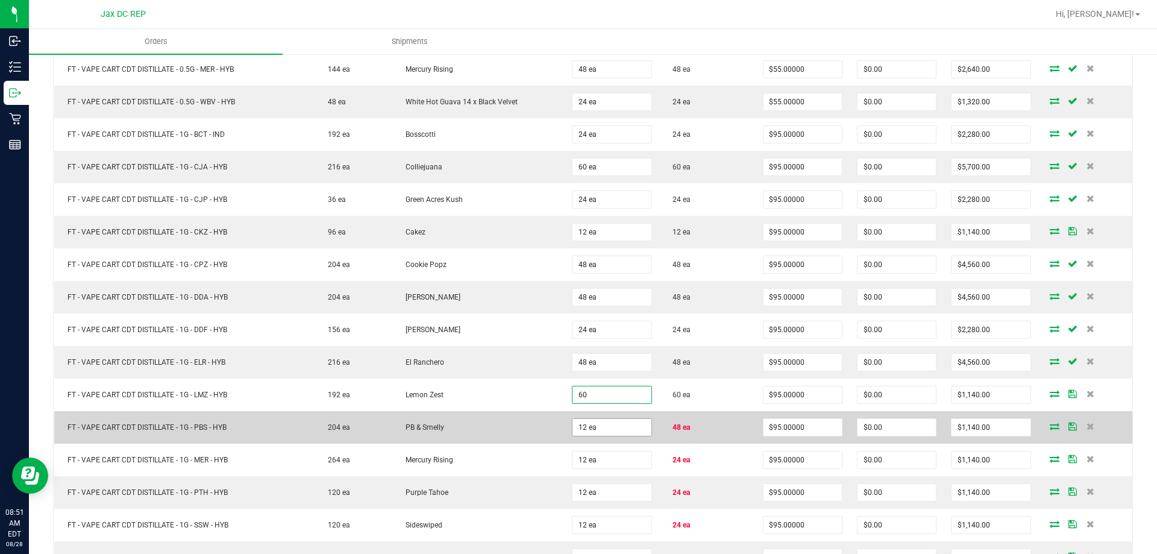
type input "60 ea"
type input "$5,700.00"
click at [579, 429] on input "12" at bounding box center [611, 427] width 78 height 17
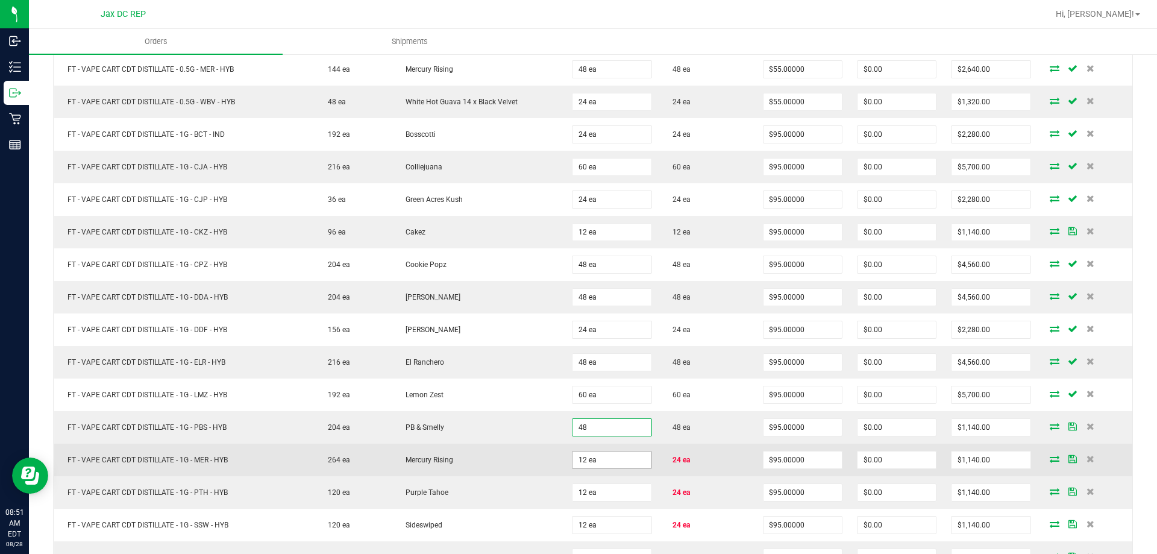
type input "48 ea"
type input "$4,560.00"
click at [584, 456] on input "12" at bounding box center [611, 459] width 78 height 17
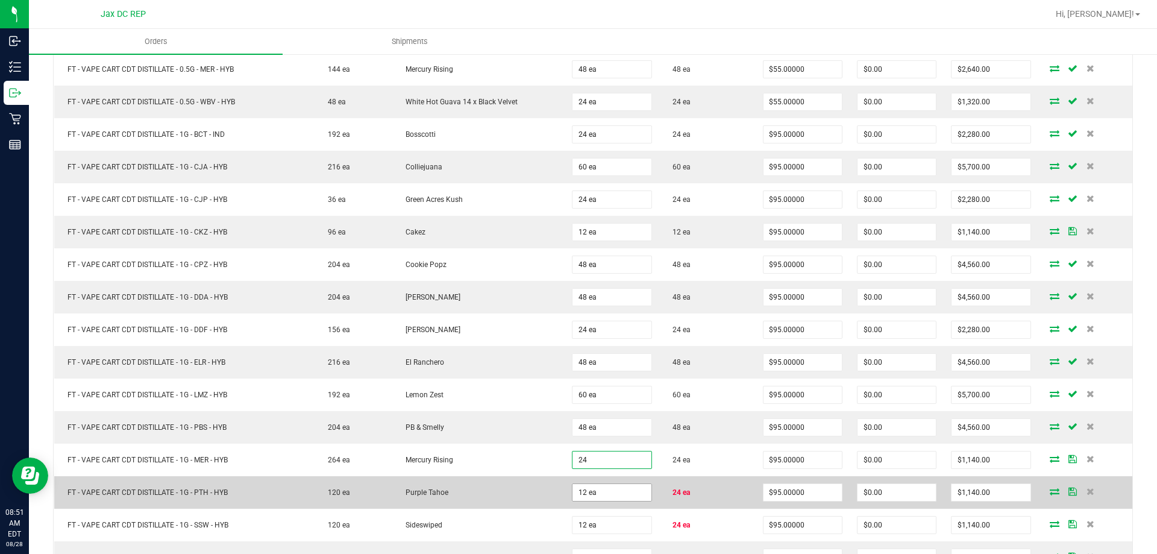
type input "24 ea"
type input "$2,280.00"
click at [582, 493] on input "12" at bounding box center [611, 492] width 78 height 17
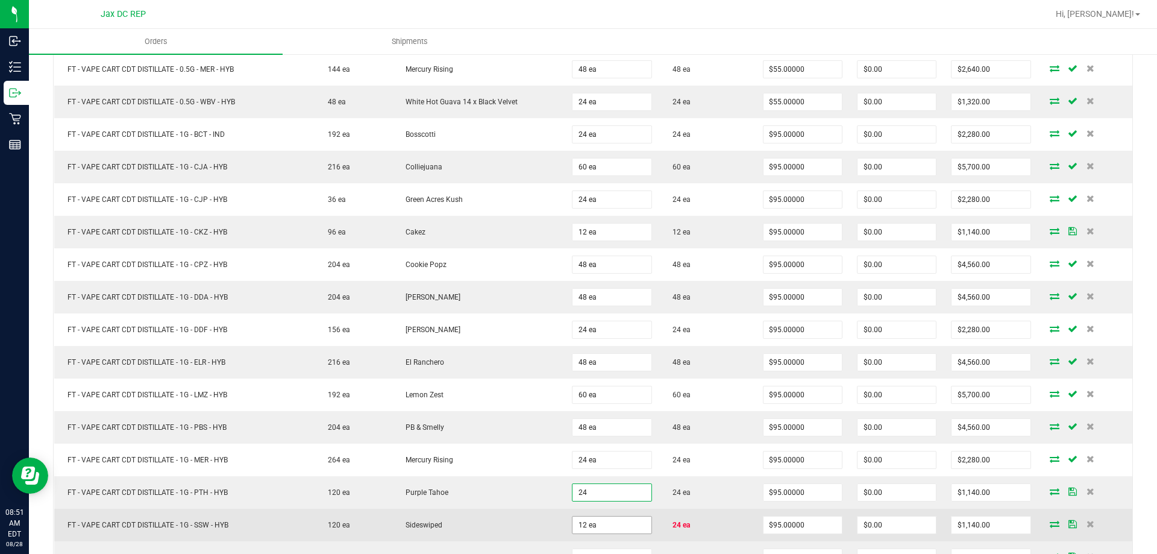
type input "24 ea"
type input "$2,280.00"
click at [584, 519] on input "12" at bounding box center [611, 524] width 78 height 17
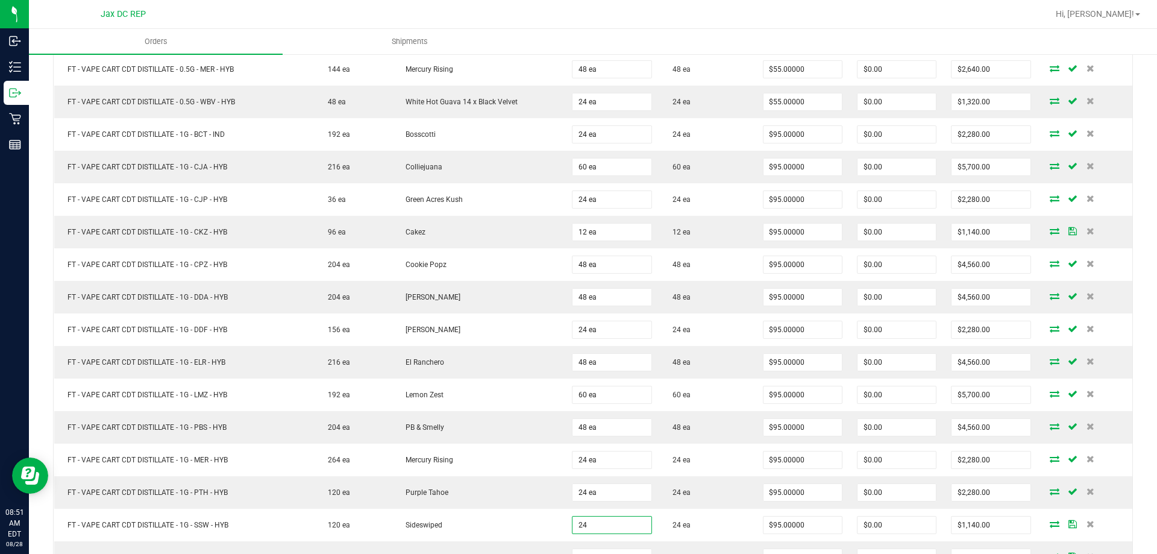
type input "24 ea"
type input "$2,280.00"
click at [1128, 330] on div "Back to Orders Order details Export PDF Done Editing Order # 11857117 Status Al…" at bounding box center [593, 146] width 1128 height 1410
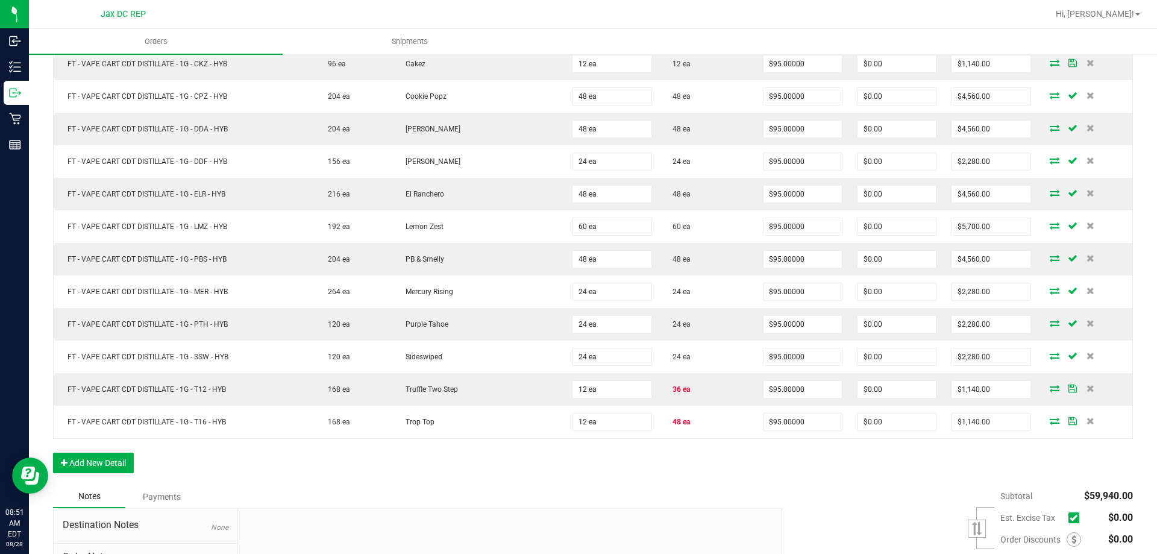
scroll to position [806, 0]
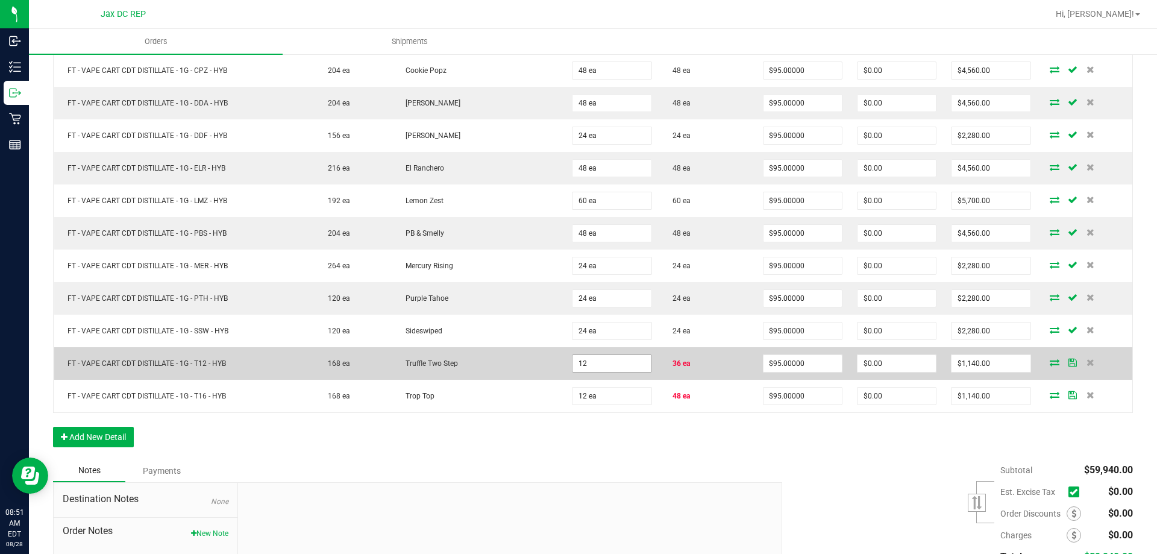
click at [572, 361] on input "12" at bounding box center [611, 363] width 78 height 17
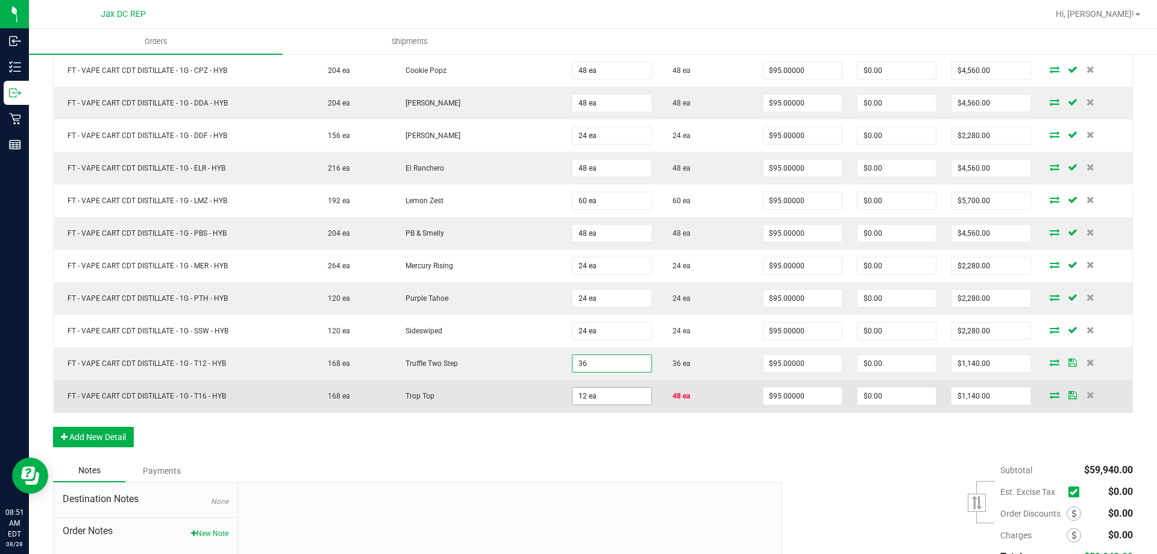
type input "36 ea"
type input "$3,420.00"
click at [590, 392] on input "12" at bounding box center [611, 395] width 78 height 17
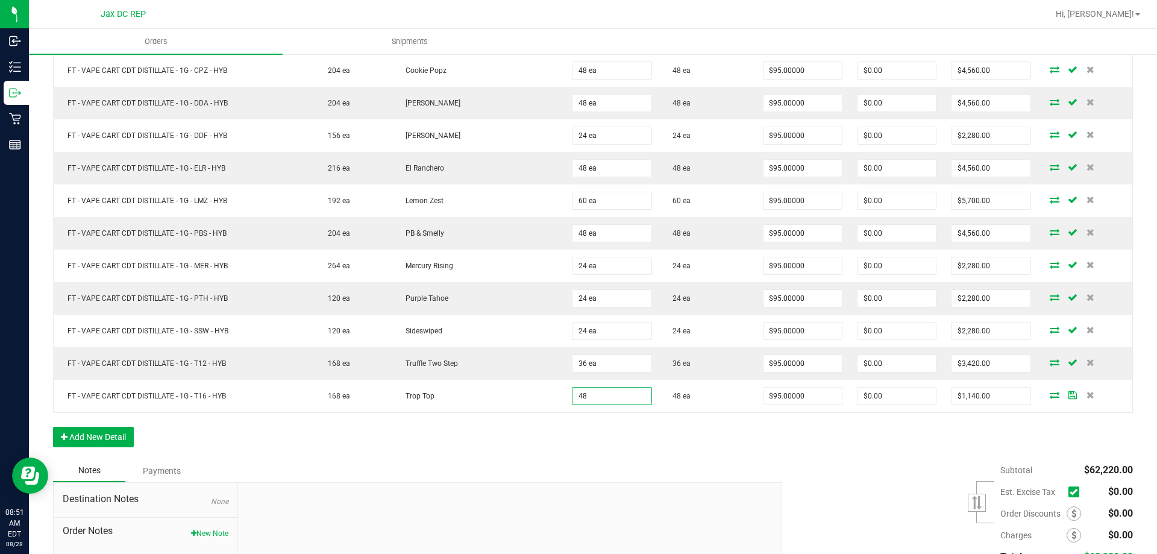
type input "48 ea"
type input "$4,560.00"
click at [856, 466] on div "Subtotal $62,220.00 Est. Excise Tax" at bounding box center [953, 535] width 360 height 152
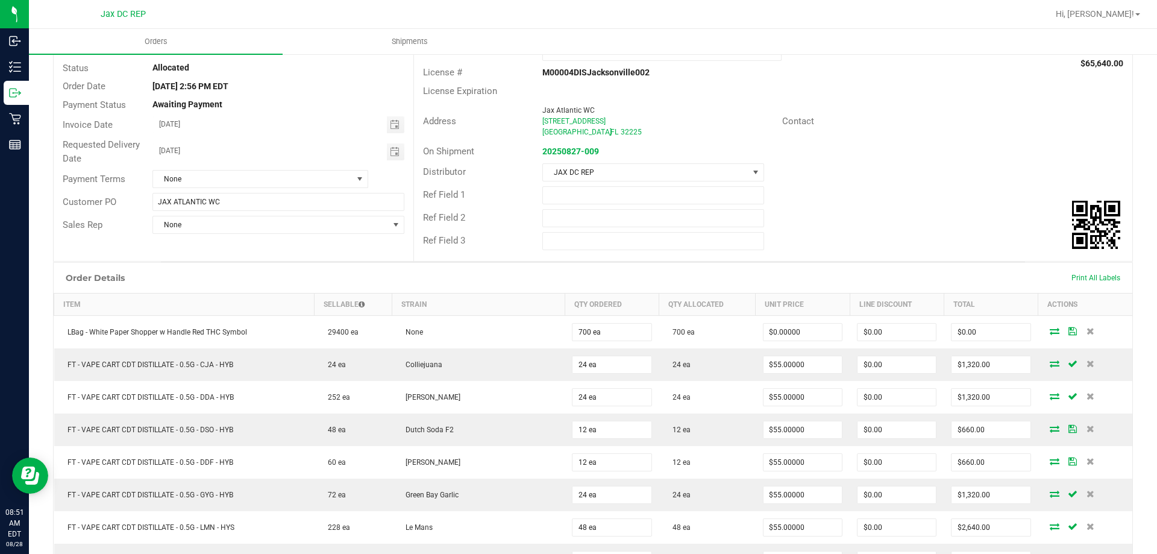
scroll to position [0, 0]
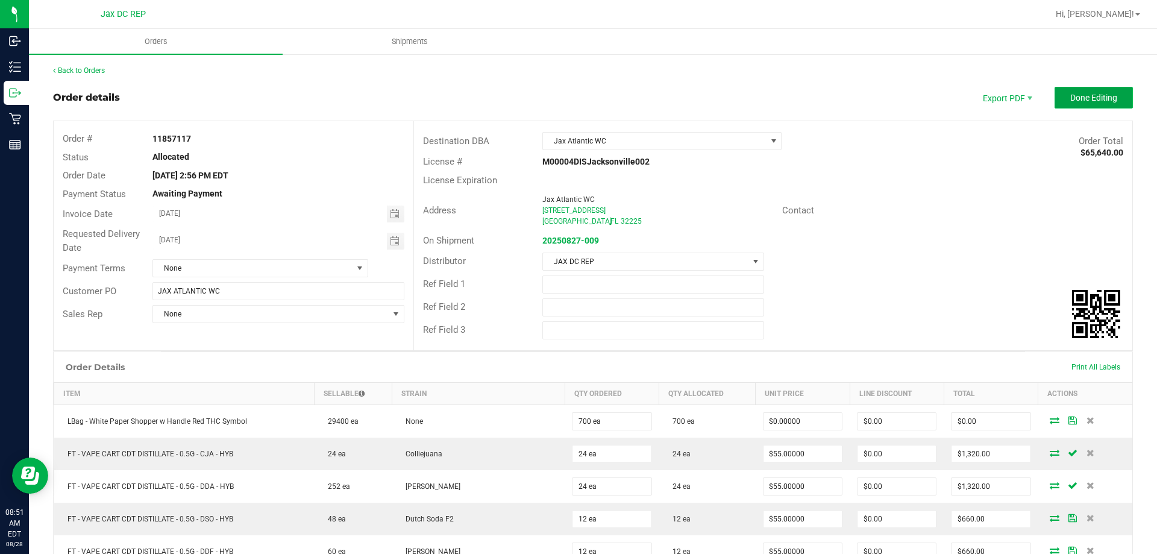
click at [1061, 91] on button "Done Editing" at bounding box center [1093, 98] width 78 height 22
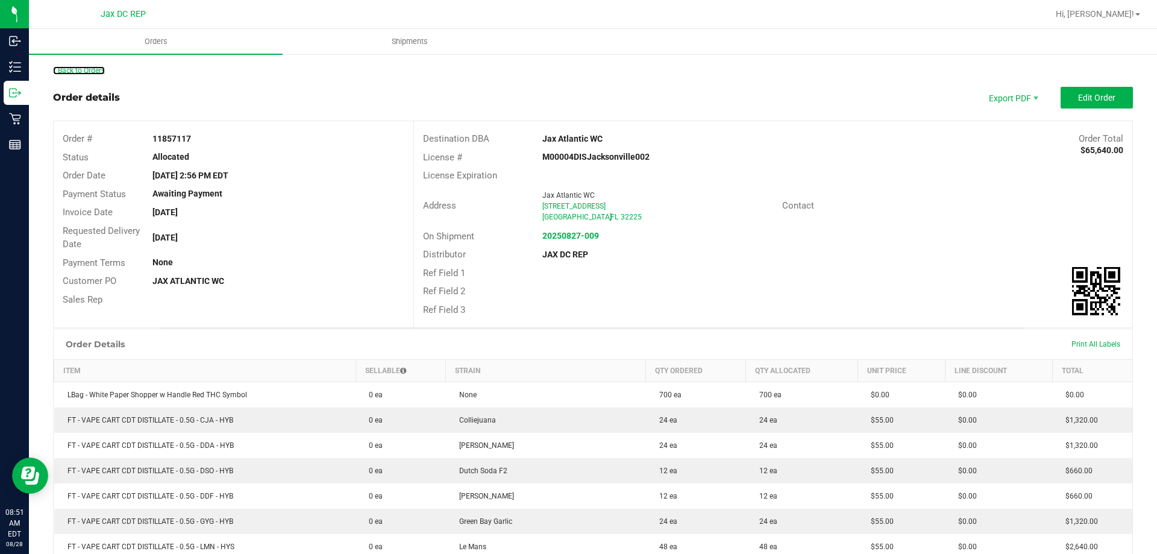
click at [89, 71] on link "Back to Orders" at bounding box center [79, 70] width 52 height 8
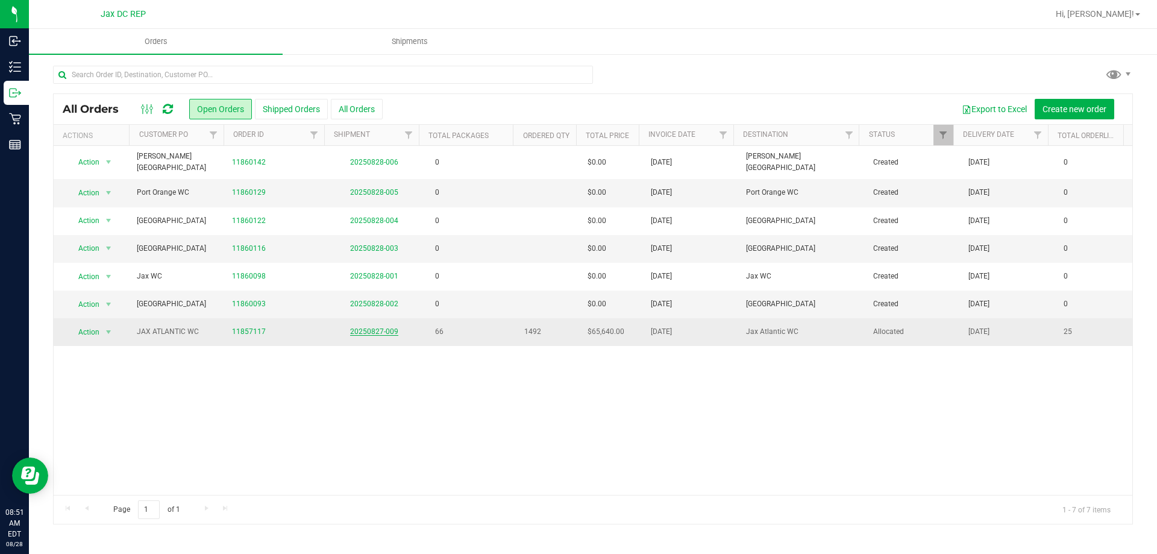
click at [369, 330] on link "20250827-009" at bounding box center [374, 331] width 48 height 8
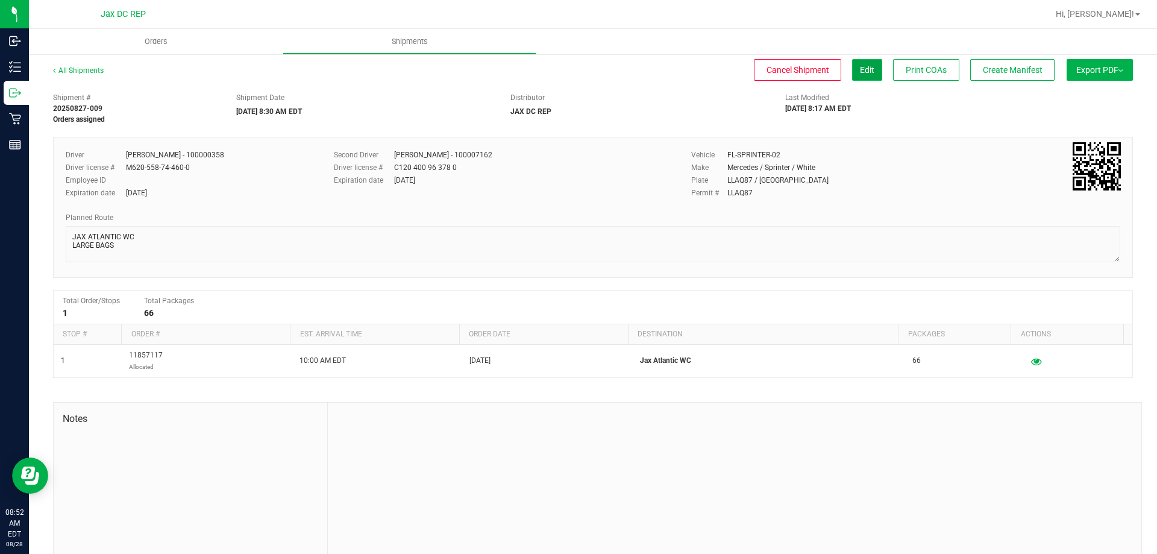
click at [860, 69] on span "Edit" at bounding box center [867, 70] width 14 height 10
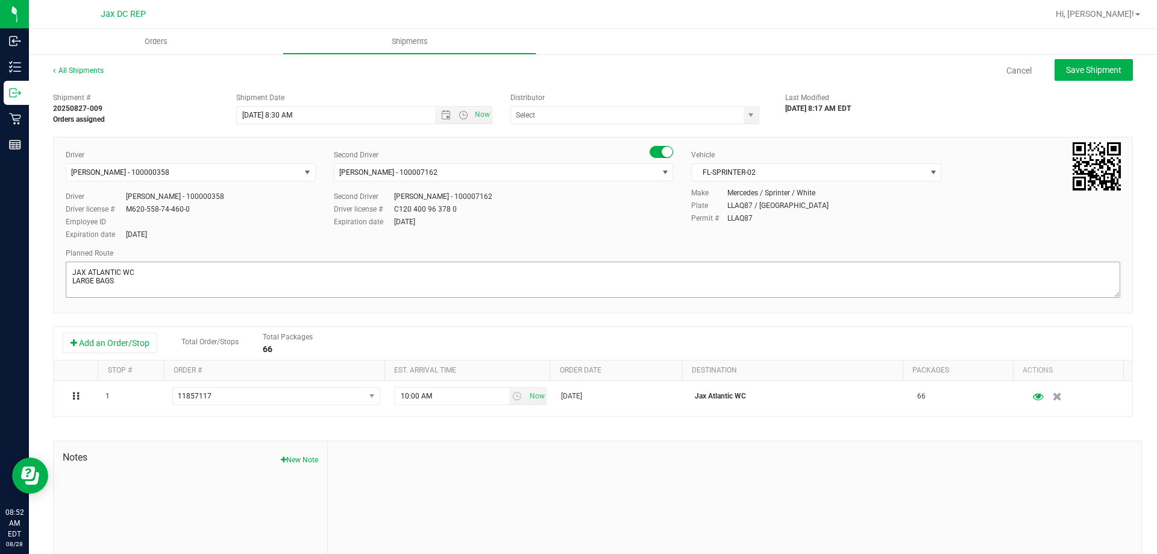
type input "JAX DC REP"
click at [177, 281] on textarea at bounding box center [593, 279] width 1054 height 36
type textarea "JAX ATLANTIC WC LARGE BAGS TOTES: 2 SEALS: 021086 -021089"
click at [877, 237] on div "Driver [PERSON_NAME] - 100000358 Select Driver [PERSON_NAME] - 100006559 [PERSO…" at bounding box center [593, 195] width 1072 height 92
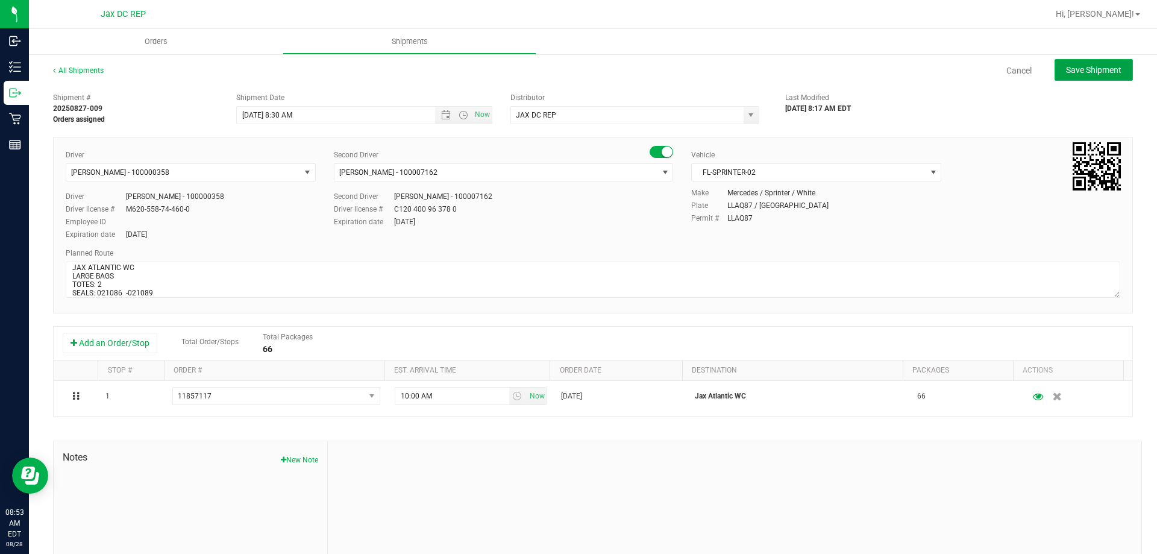
click at [1070, 68] on span "Save Shipment" at bounding box center [1093, 70] width 55 height 10
type input "8/28/2025 12:30 PM"
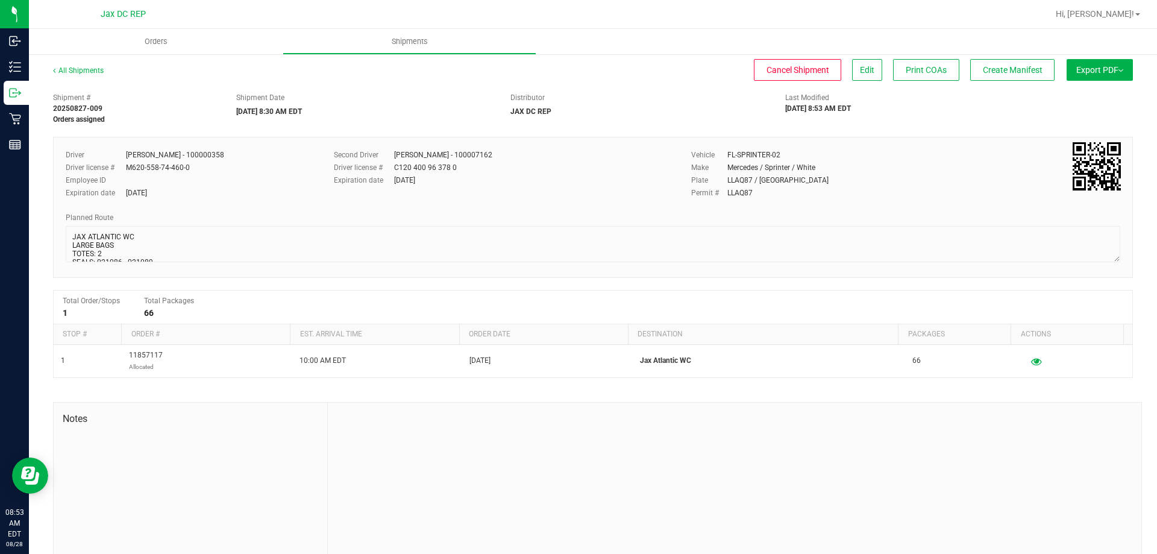
click at [1112, 67] on span "Export PDF" at bounding box center [1099, 70] width 47 height 10
click at [1101, 96] on span "Manifest by Package ID" at bounding box center [1082, 96] width 77 height 8
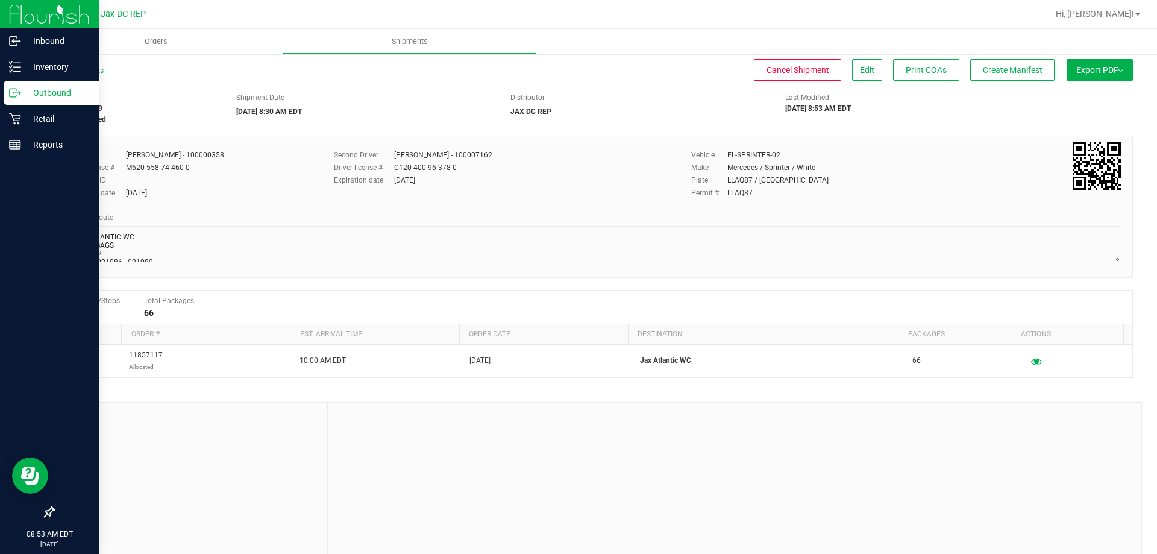
click at [34, 88] on p "Outbound" at bounding box center [57, 93] width 72 height 14
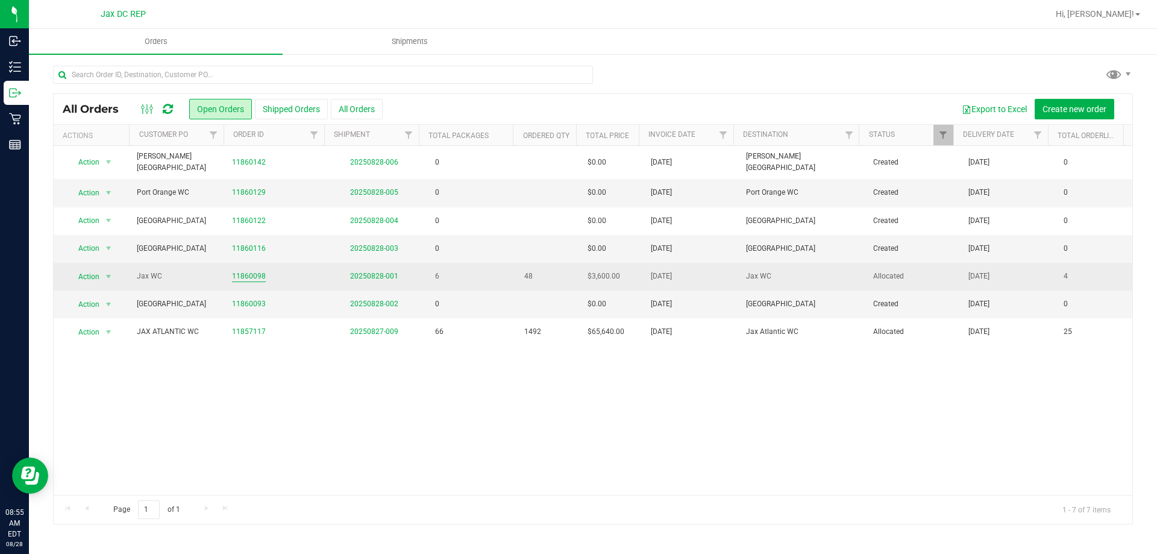
click at [246, 271] on link "11860098" at bounding box center [249, 276] width 34 height 11
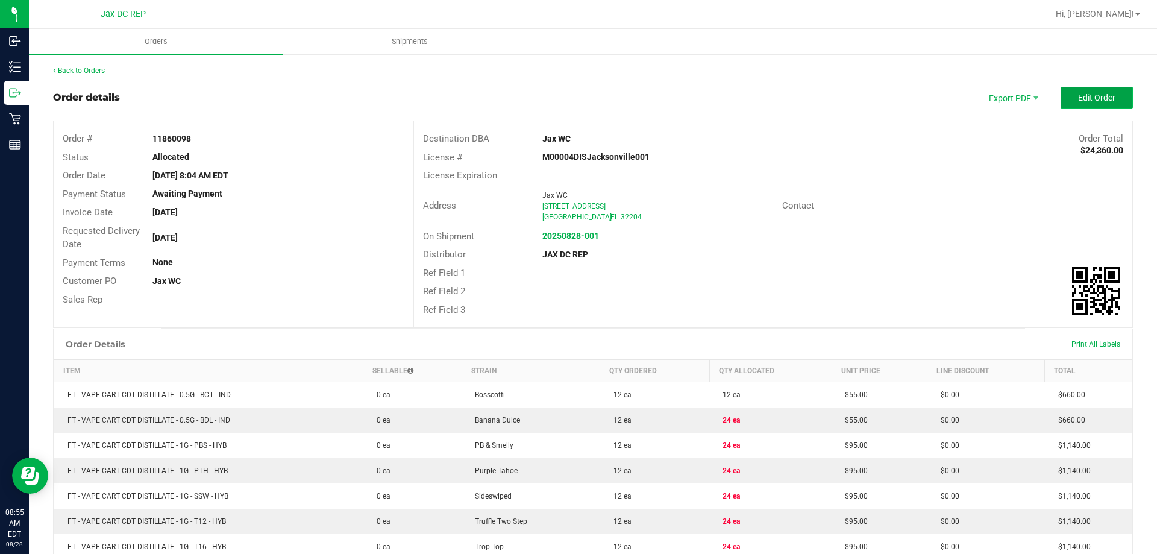
click at [1078, 96] on span "Edit Order" at bounding box center [1096, 98] width 37 height 10
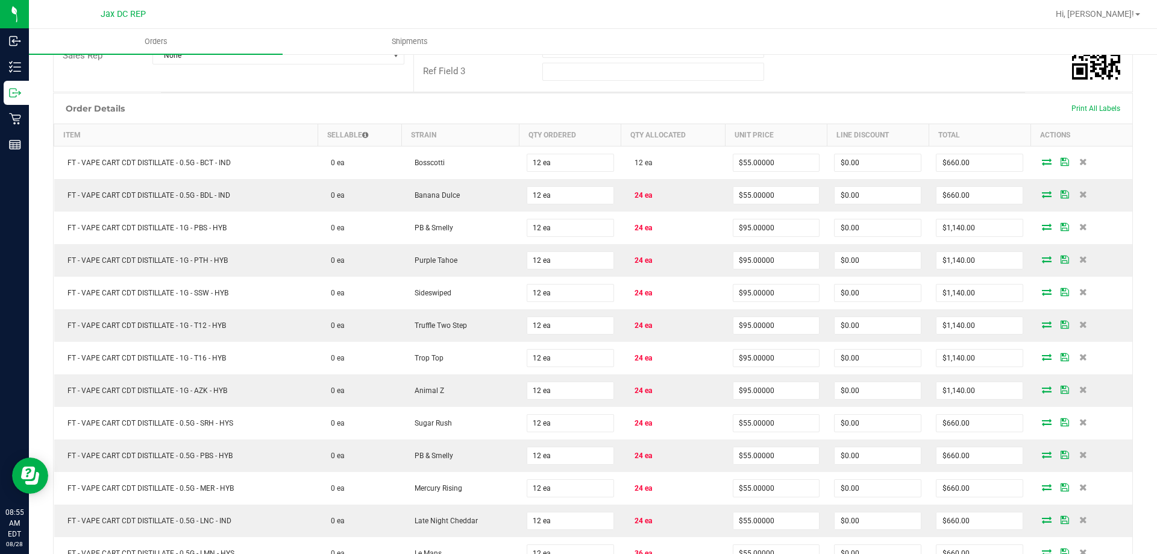
scroll to position [274, 0]
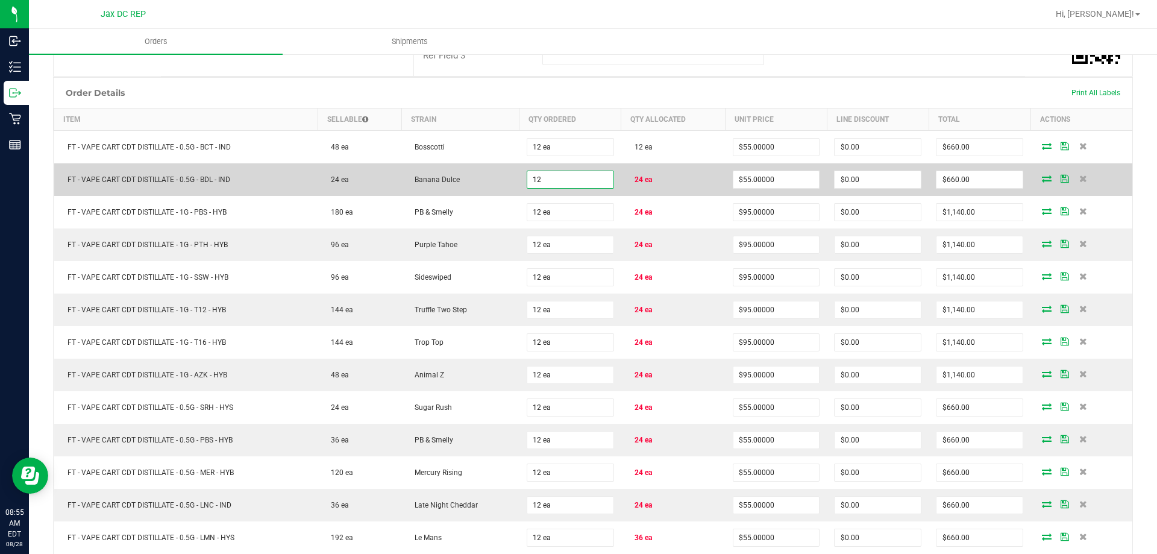
click at [539, 176] on input "12" at bounding box center [570, 179] width 86 height 17
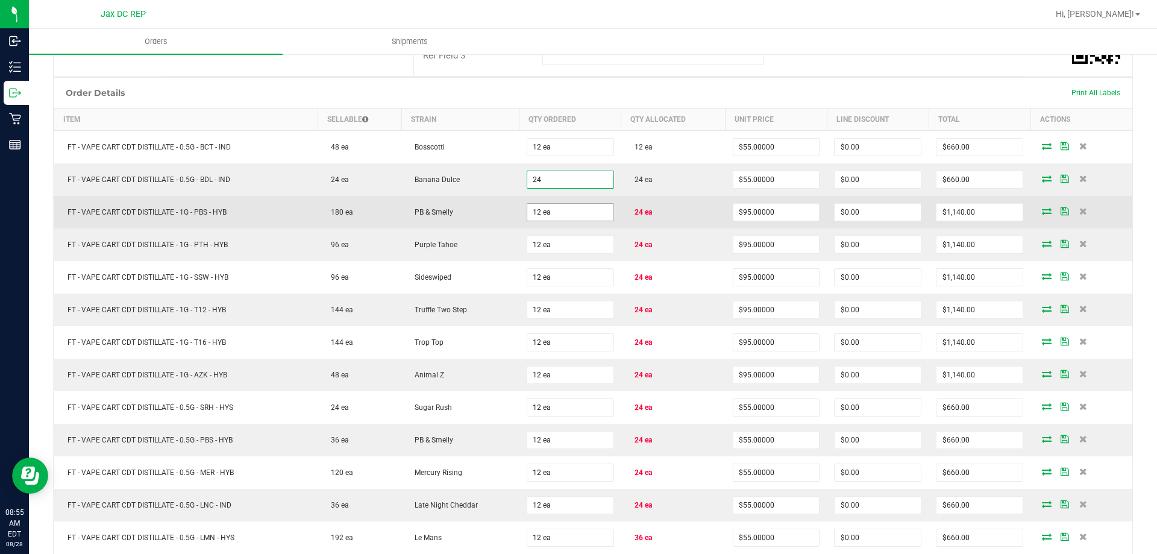
type input "24 ea"
type input "$1,320.00"
click at [539, 212] on input "12" at bounding box center [570, 212] width 86 height 17
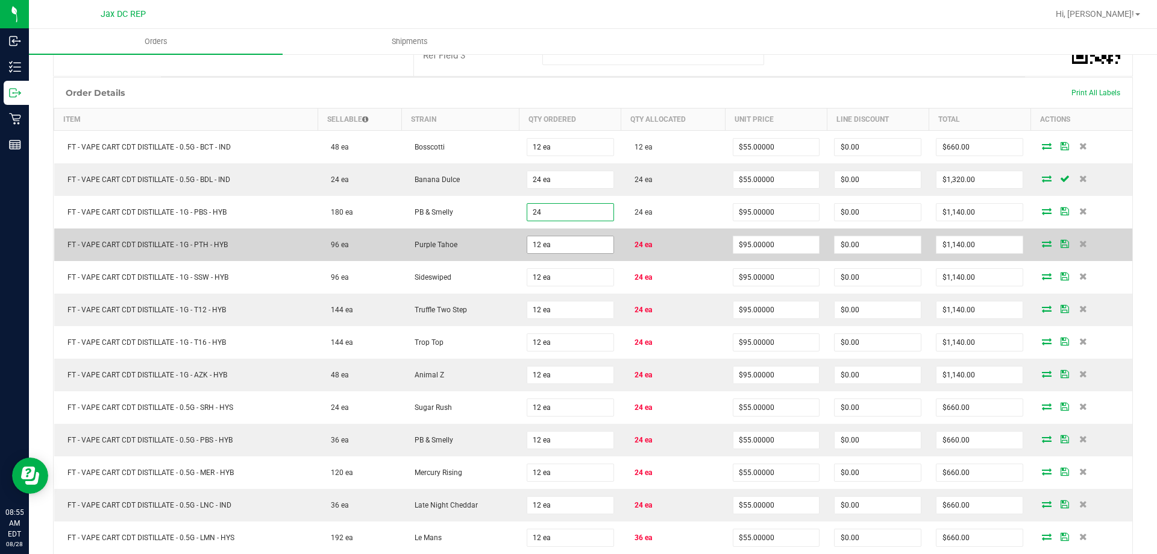
type input "24 ea"
type input "$2,280.00"
click at [542, 239] on input "12" at bounding box center [570, 244] width 86 height 17
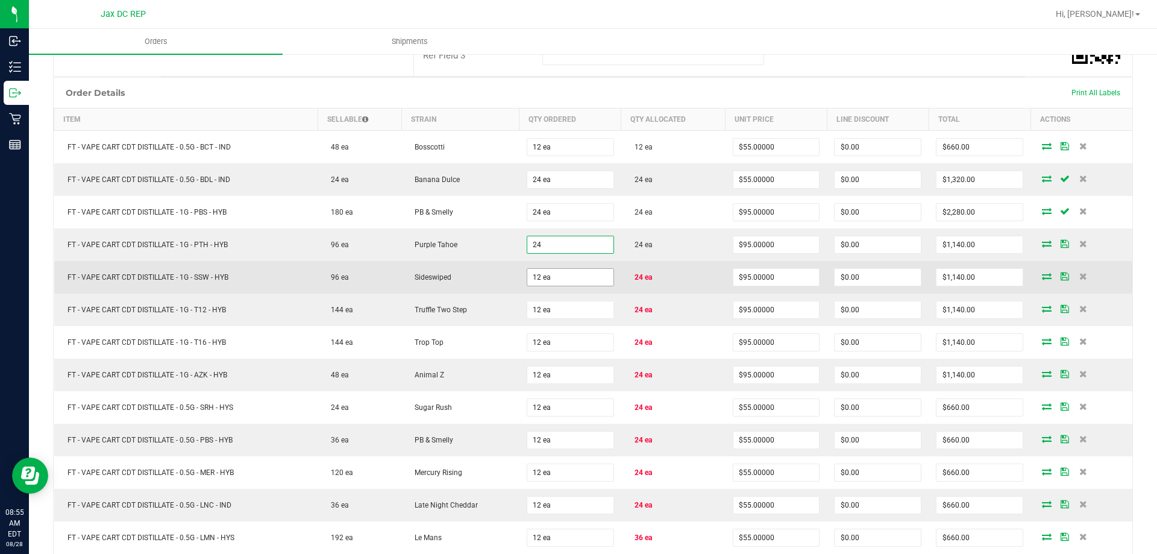
type input "24 ea"
type input "$2,280.00"
click at [546, 277] on input "12" at bounding box center [570, 277] width 86 height 17
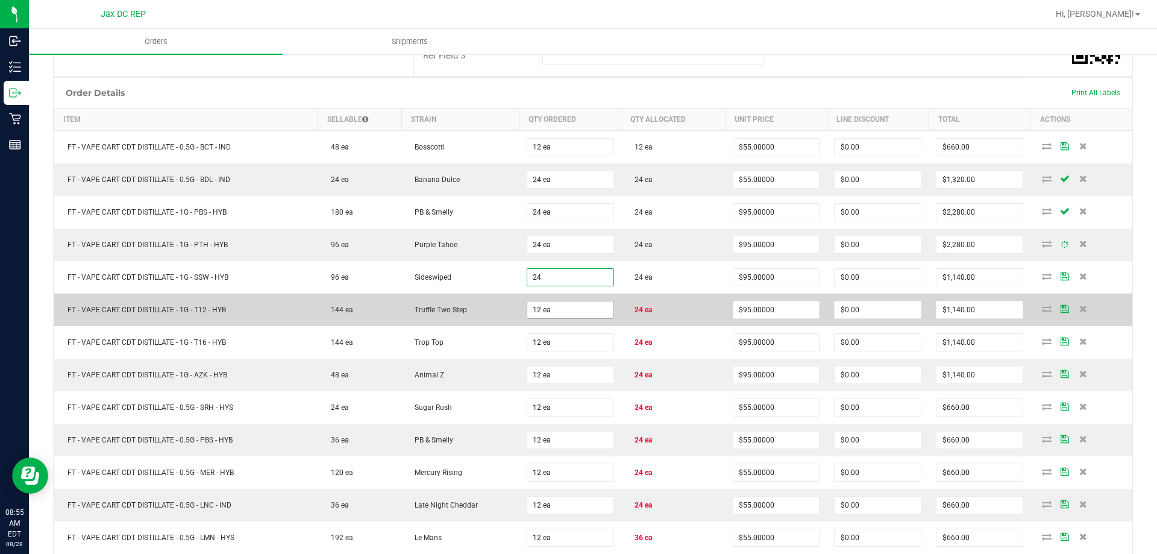
type input "24 ea"
type input "$2,280.00"
click at [546, 311] on input "12" at bounding box center [570, 309] width 86 height 17
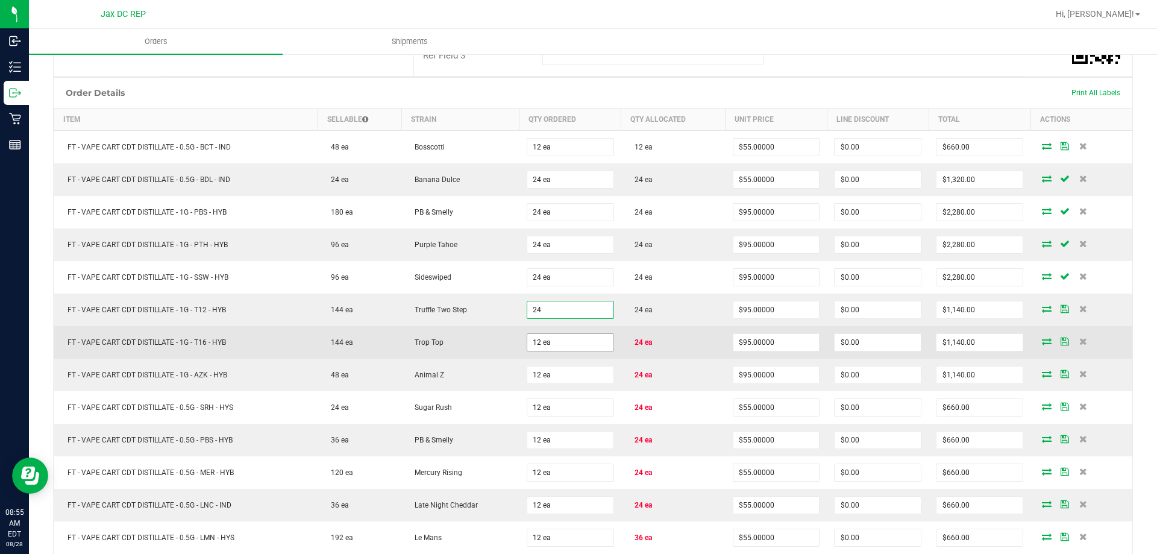
type input "24 ea"
type input "$2,280.00"
click at [542, 342] on input "12" at bounding box center [570, 342] width 86 height 17
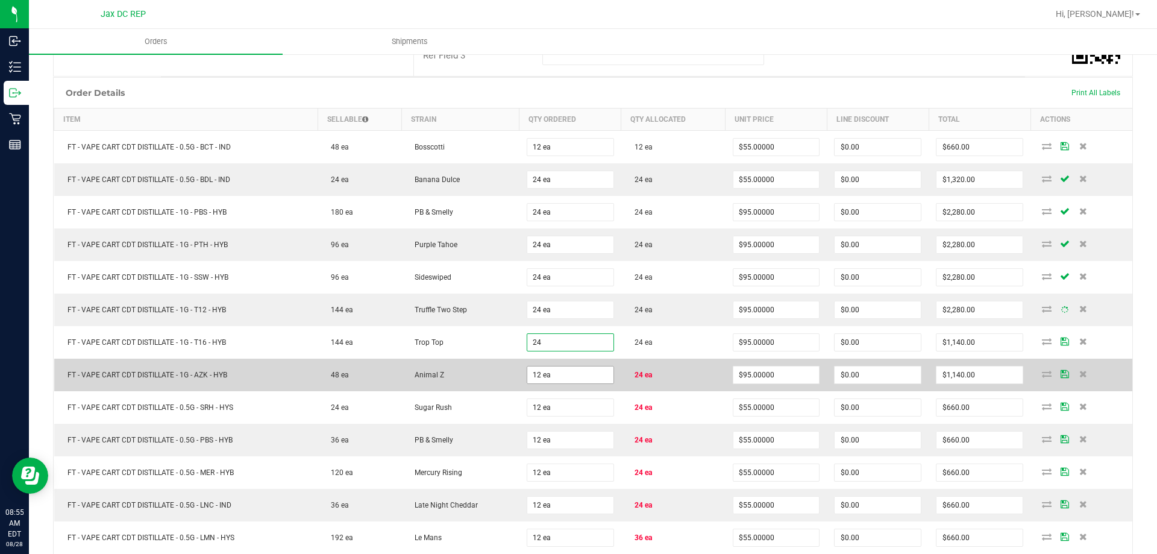
type input "24 ea"
type input "$2,280.00"
click at [540, 382] on input "12" at bounding box center [570, 374] width 86 height 17
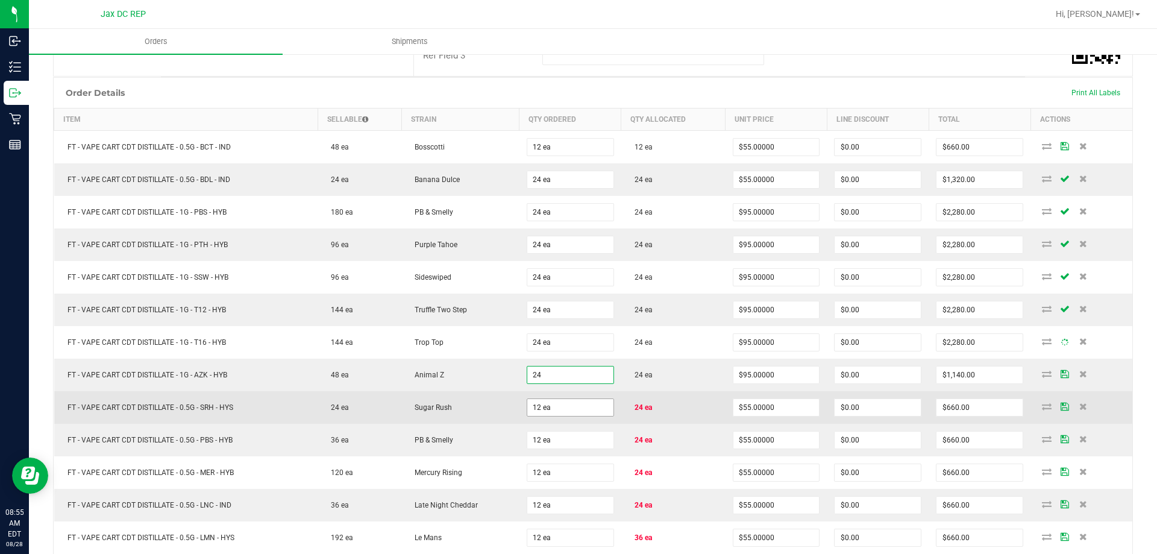
type input "24 ea"
type input "$2,280.00"
click at [545, 407] on input "12" at bounding box center [570, 407] width 86 height 17
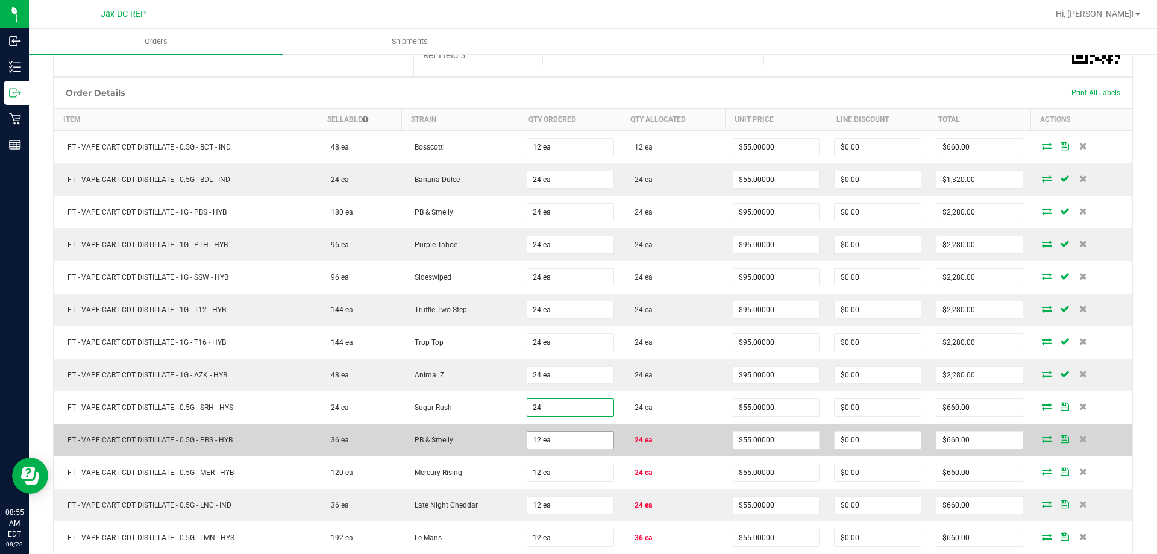
type input "24 ea"
type input "$1,320.00"
click at [543, 440] on input "12" at bounding box center [570, 439] width 86 height 17
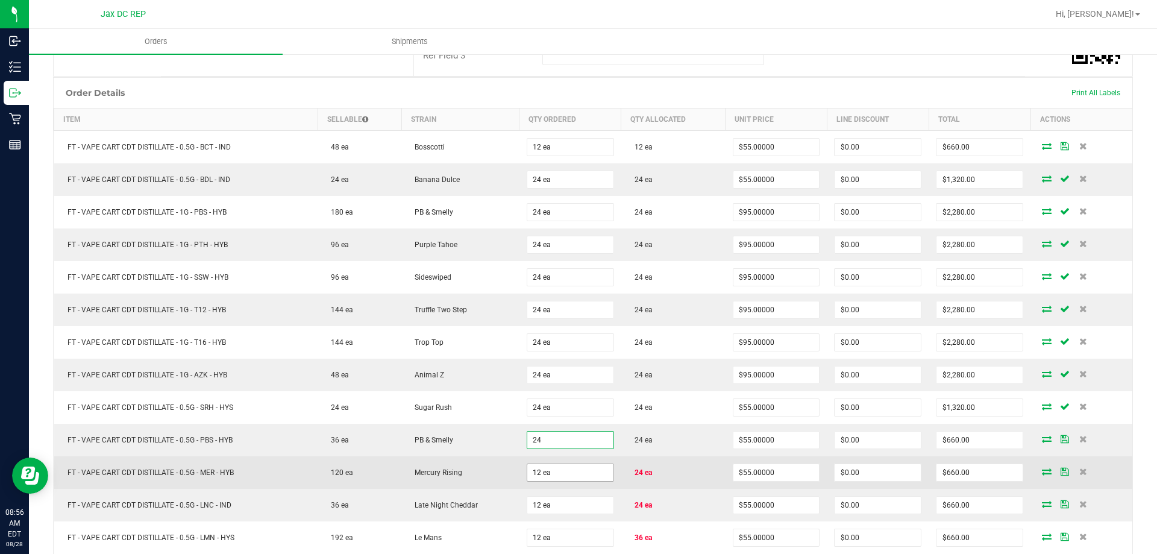
type input "24 ea"
type input "$1,320.00"
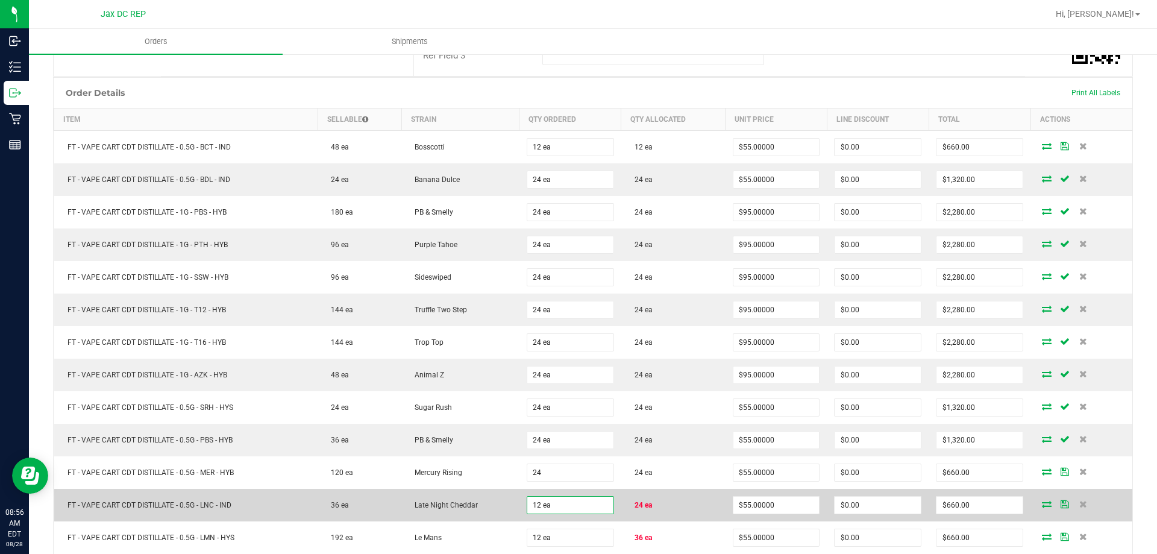
type input "24 ea"
type input "$1,320.00"
click at [549, 504] on input "12" at bounding box center [570, 504] width 86 height 17
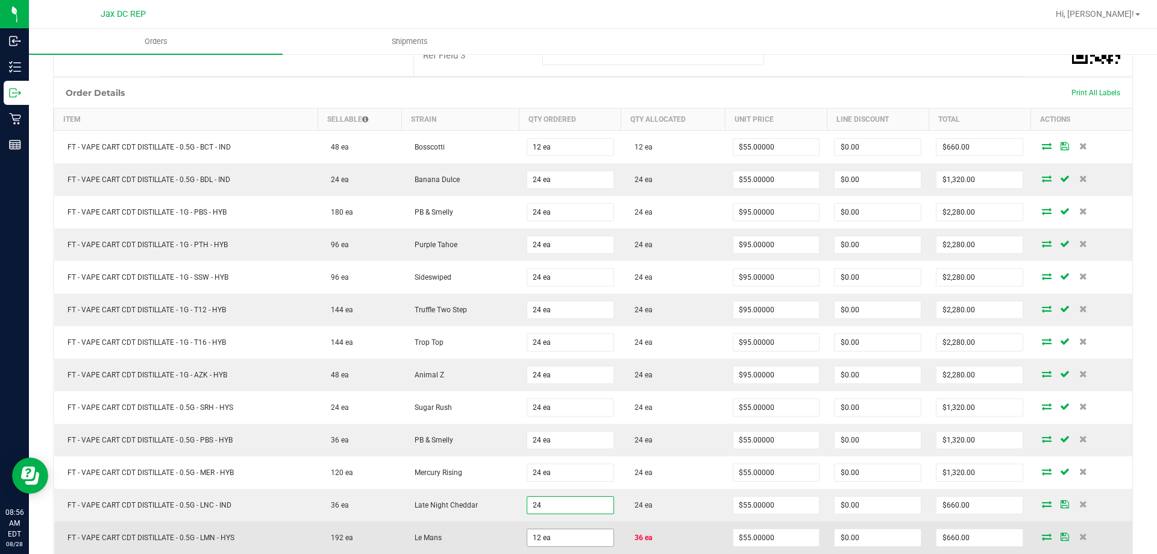
type input "24 ea"
type input "$1,320.00"
click at [566, 539] on input "12" at bounding box center [570, 537] width 86 height 17
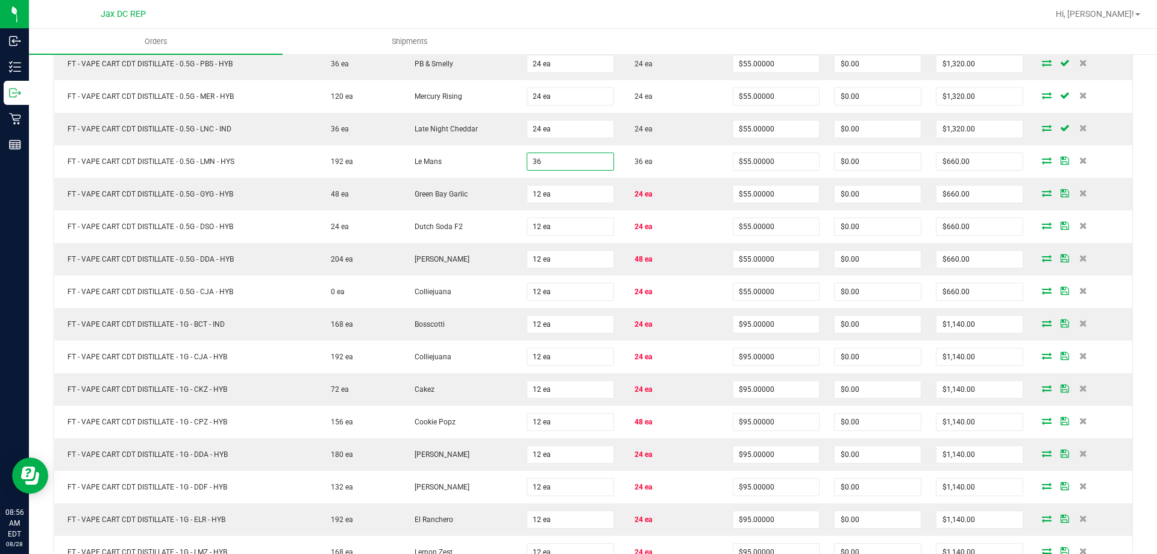
scroll to position [660, 0]
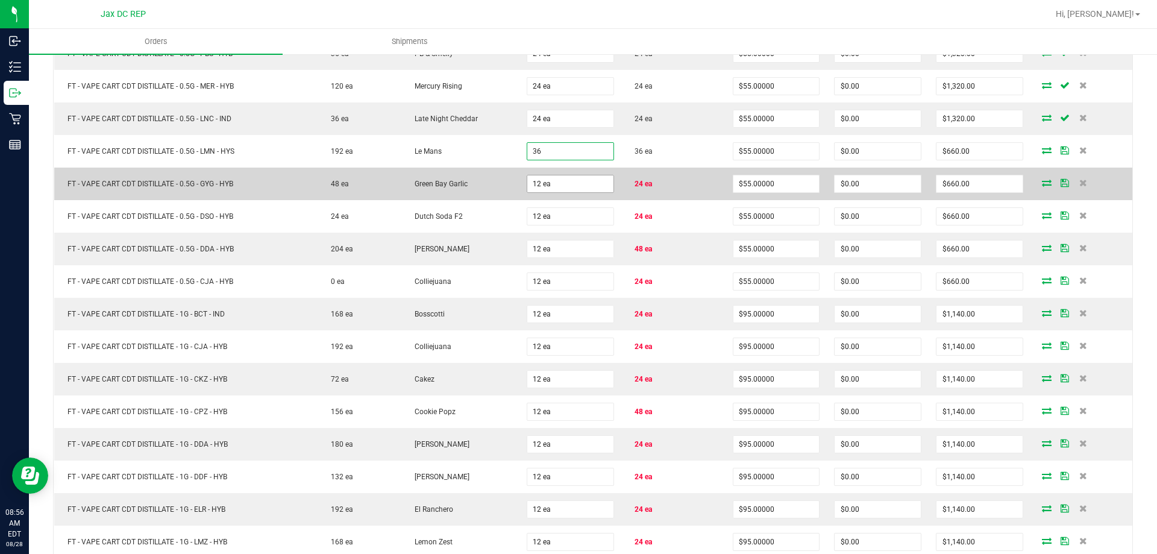
type input "36 ea"
type input "$1,980.00"
click at [569, 186] on input "12" at bounding box center [570, 183] width 86 height 17
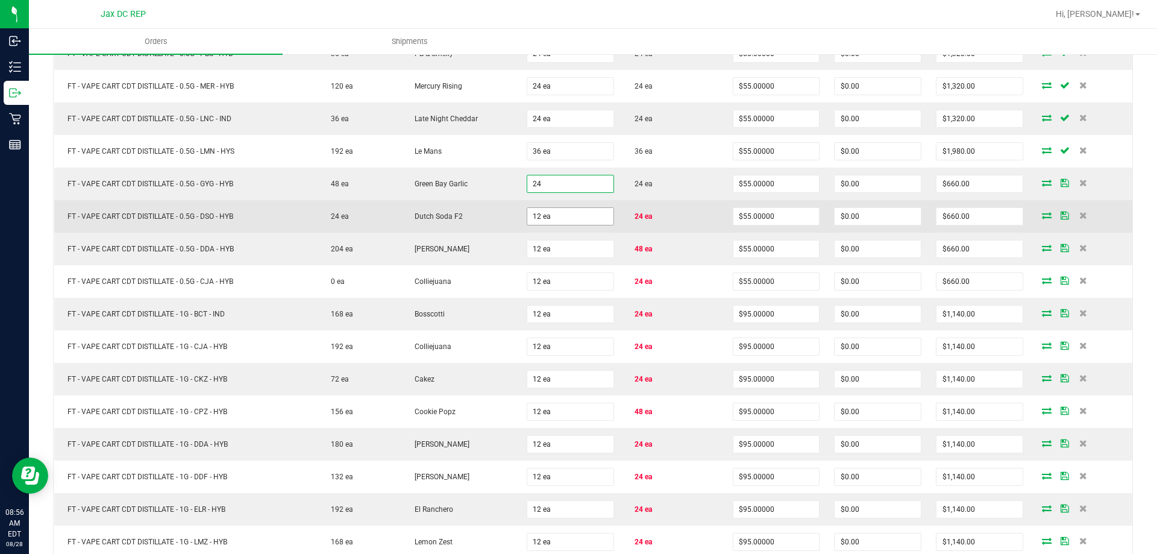
type input "24 ea"
type input "$1,320.00"
click at [581, 221] on input "12" at bounding box center [570, 216] width 86 height 17
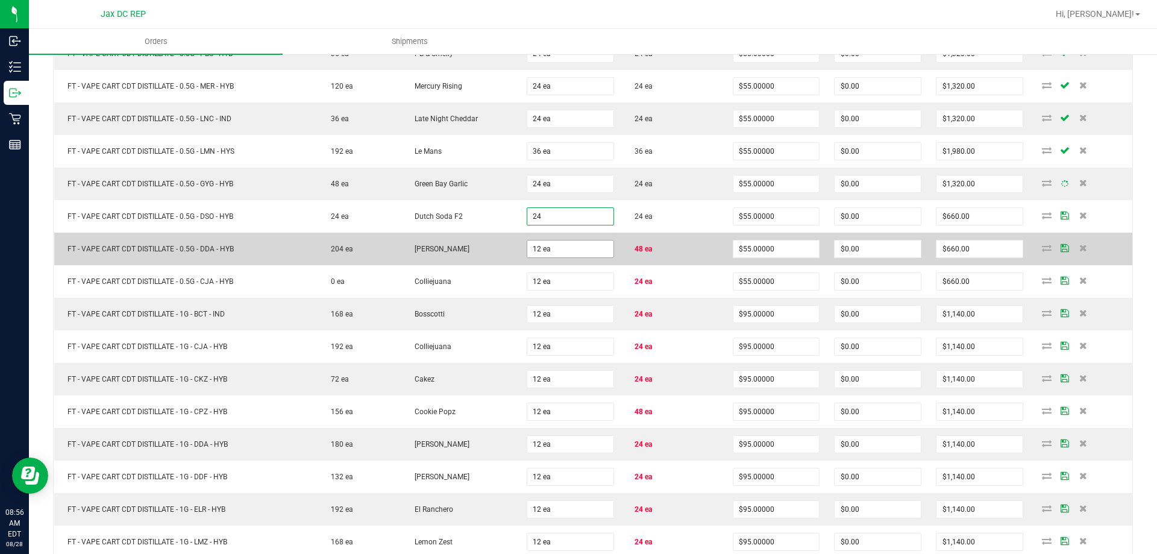
type input "24 ea"
type input "$1,320.00"
click at [575, 255] on input "12" at bounding box center [570, 248] width 86 height 17
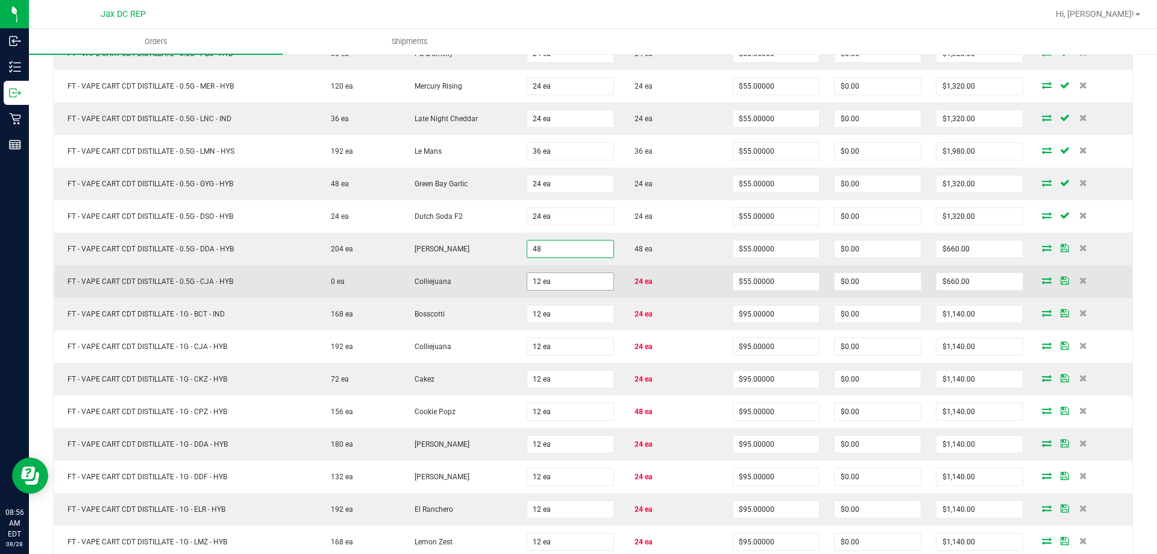
type input "48 ea"
type input "$2,640.00"
click at [556, 285] on input "12" at bounding box center [570, 281] width 86 height 17
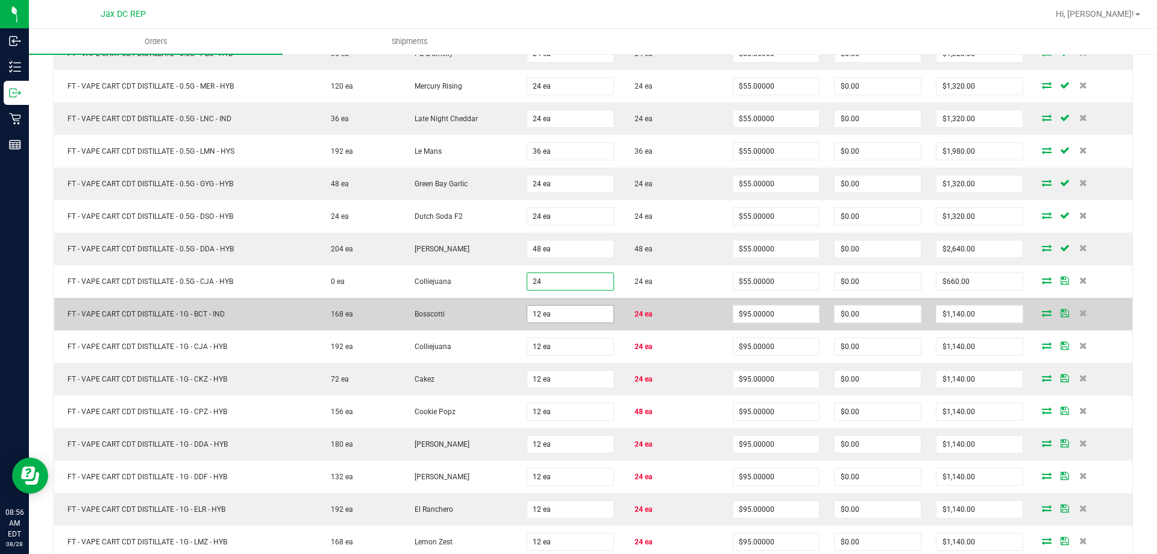
type input "24 ea"
type input "$1,320.00"
click at [559, 316] on input "12" at bounding box center [570, 313] width 86 height 17
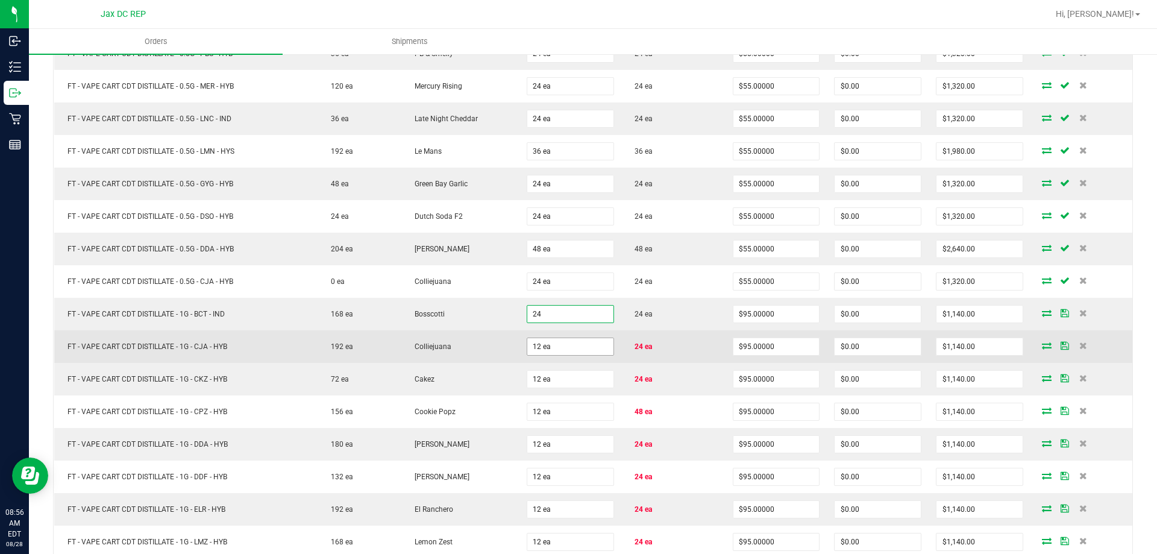
type input "24 ea"
type input "$2,280.00"
click at [557, 349] on input "12" at bounding box center [570, 346] width 86 height 17
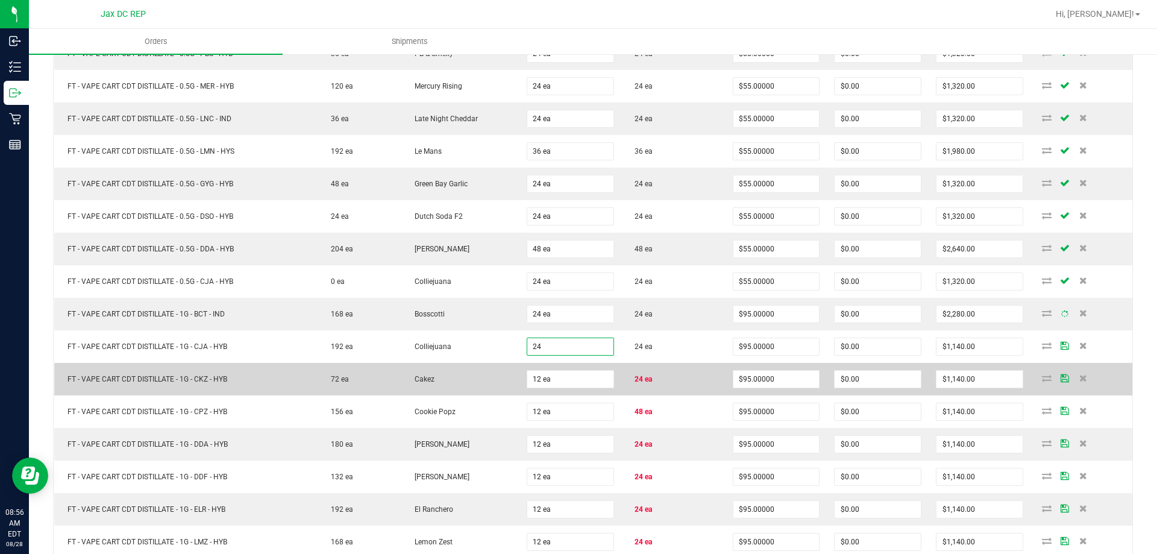
type input "24 ea"
type input "$2,280.00"
click at [543, 389] on td "12 ea" at bounding box center [570, 379] width 102 height 33
click at [539, 379] on input "12" at bounding box center [570, 379] width 86 height 17
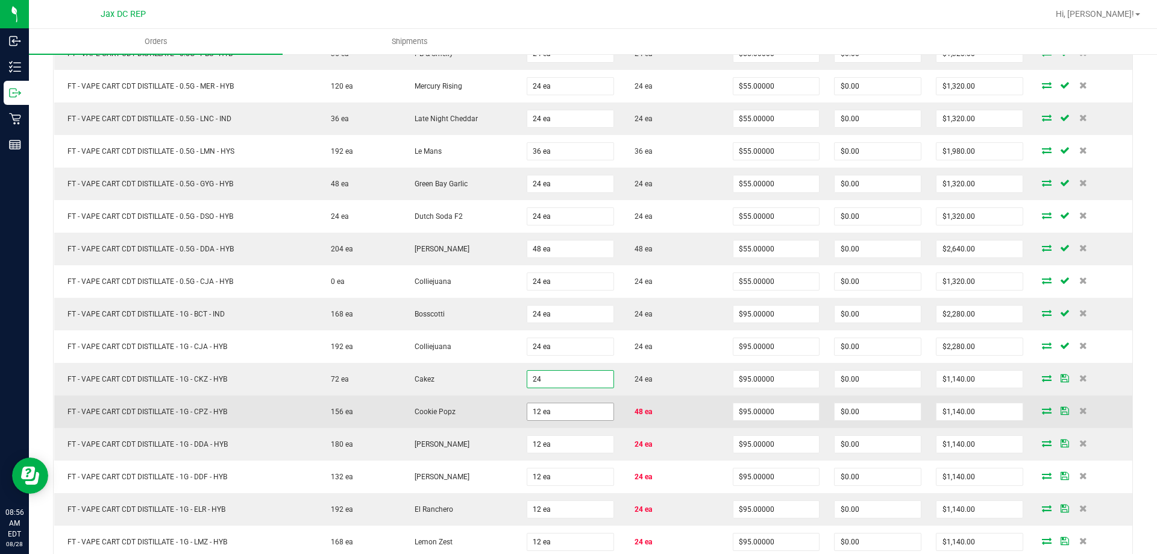
type input "24 ea"
type input "$2,280.00"
click at [540, 409] on input "12" at bounding box center [570, 411] width 86 height 17
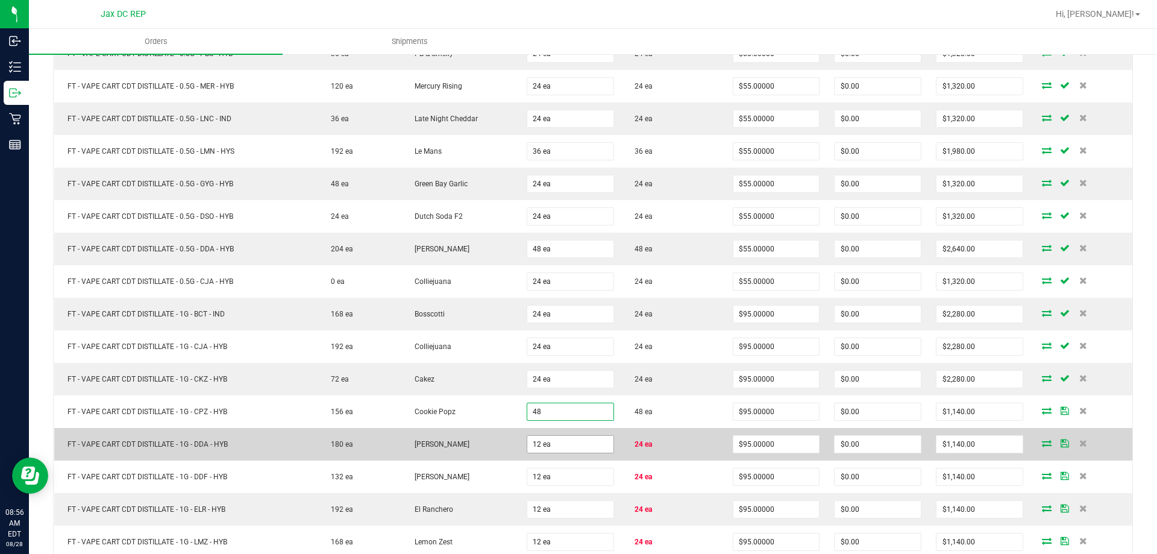
type input "48 ea"
type input "$4,560.00"
click at [543, 439] on input "12" at bounding box center [570, 444] width 86 height 17
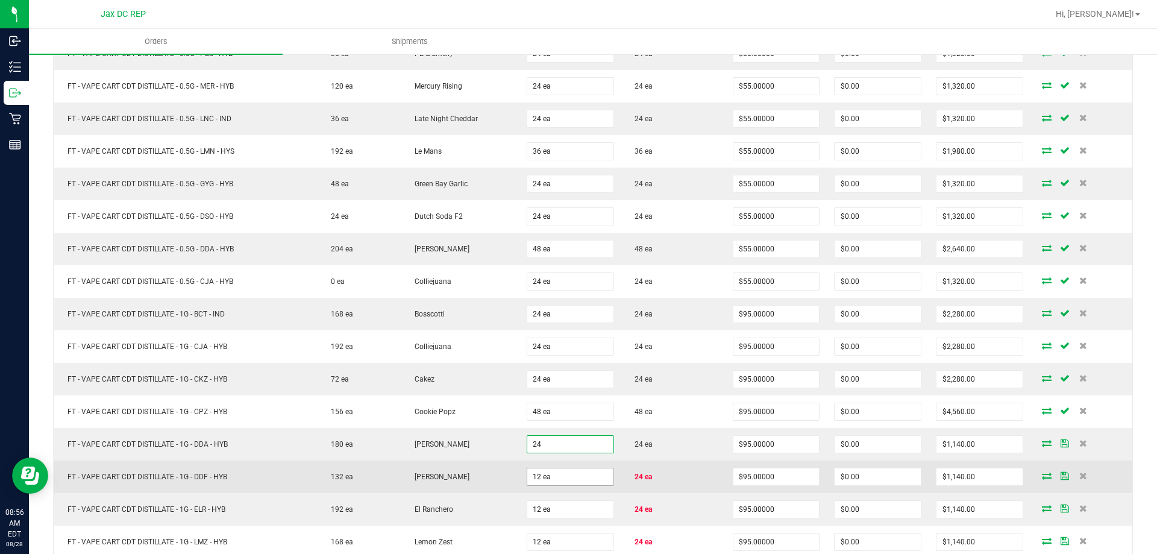
type input "24 ea"
type input "$2,280.00"
click at [551, 476] on input "12" at bounding box center [570, 476] width 86 height 17
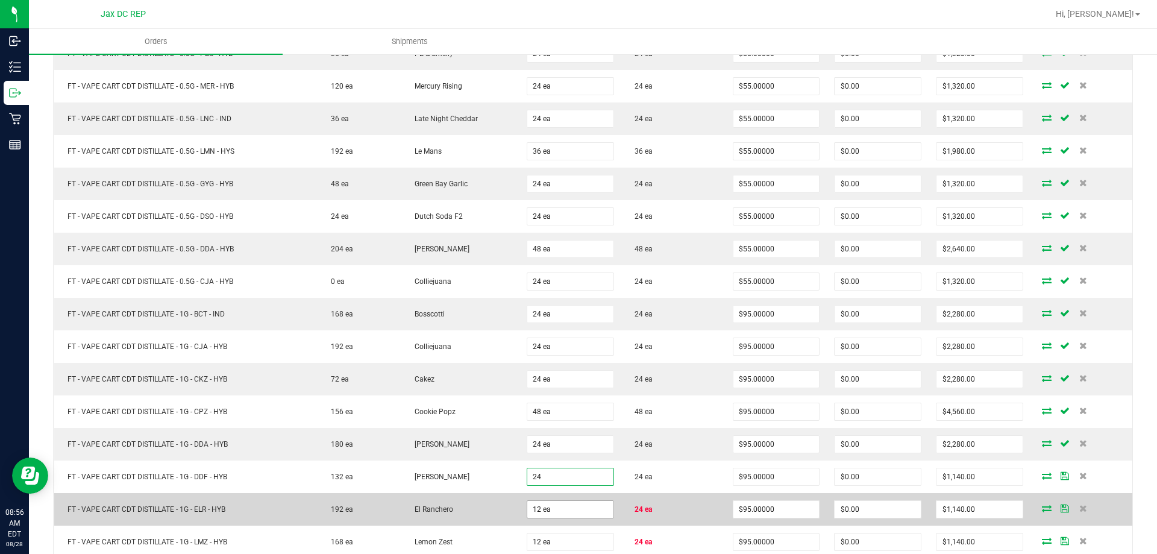
type input "24 ea"
type input "$2,280.00"
click at [546, 506] on input "12" at bounding box center [570, 509] width 86 height 17
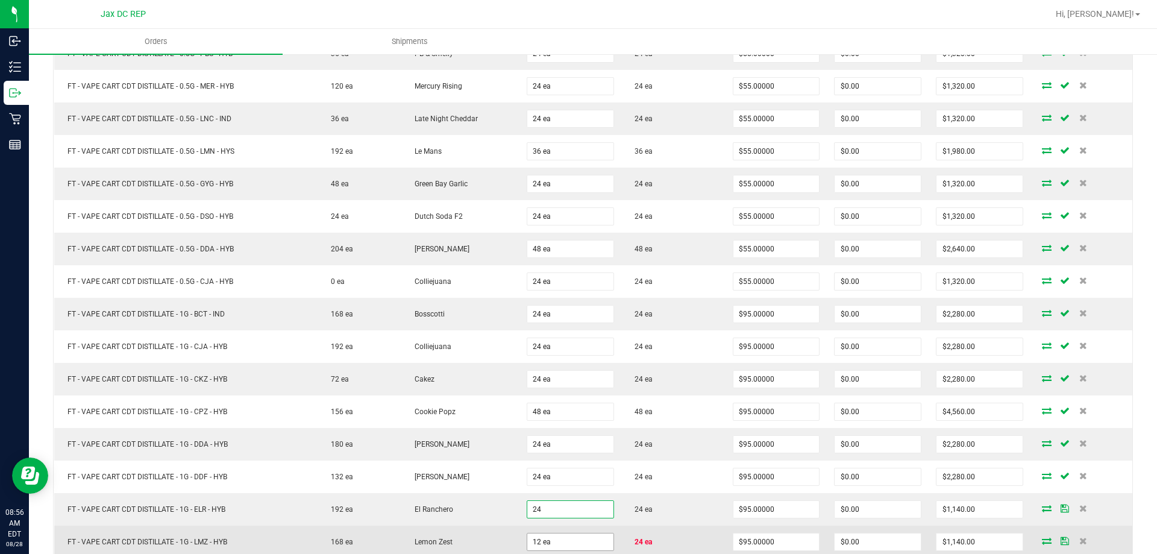
type input "24 ea"
type input "$2,280.00"
click at [549, 540] on input "12" at bounding box center [570, 541] width 86 height 17
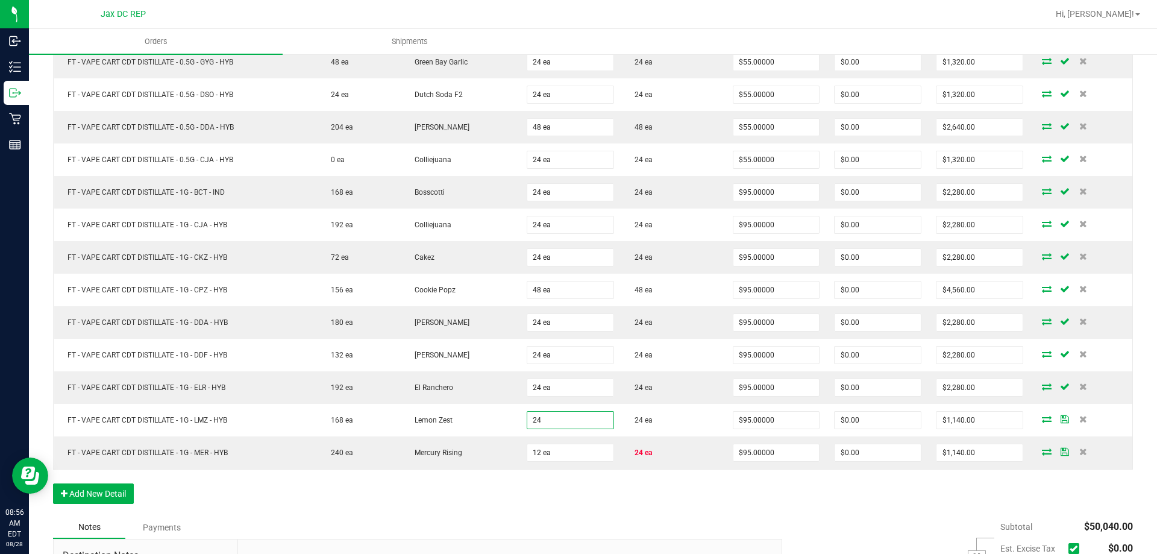
scroll to position [938, 0]
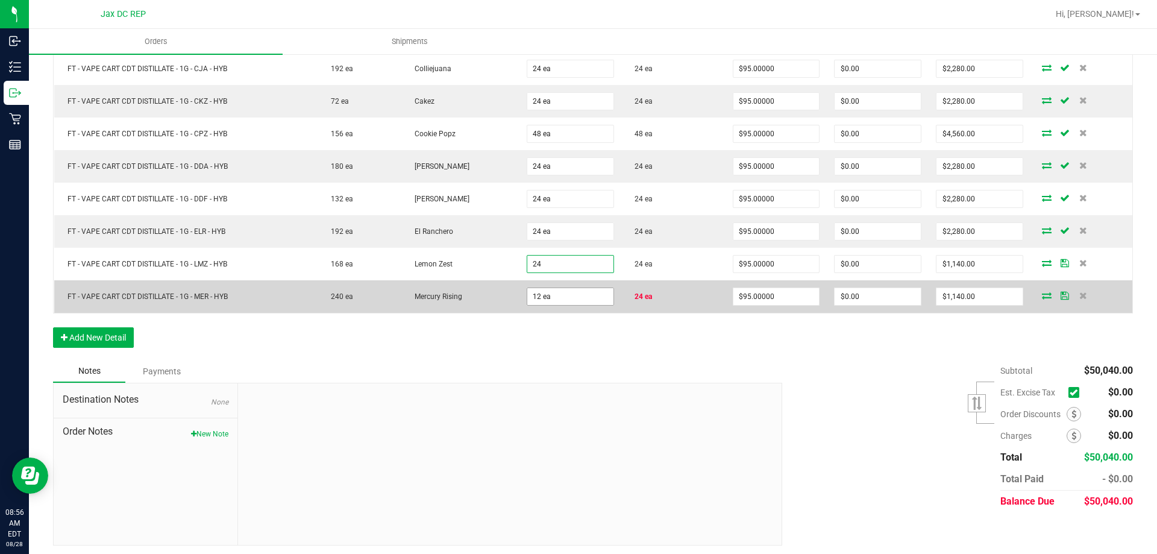
type input "24 ea"
type input "$2,280.00"
click at [554, 296] on input "12" at bounding box center [570, 296] width 86 height 17
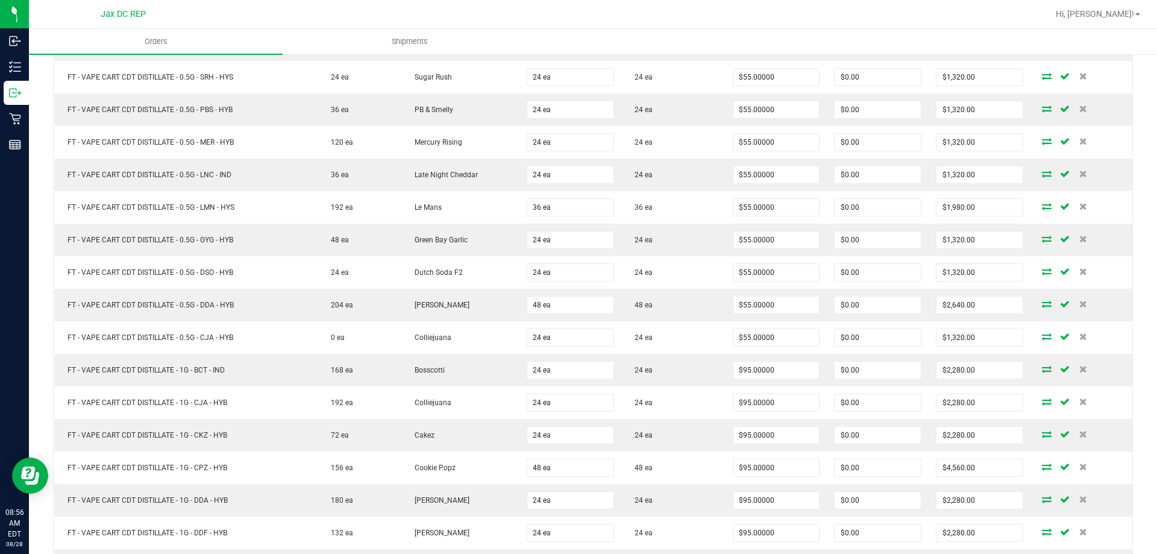
scroll to position [0, 0]
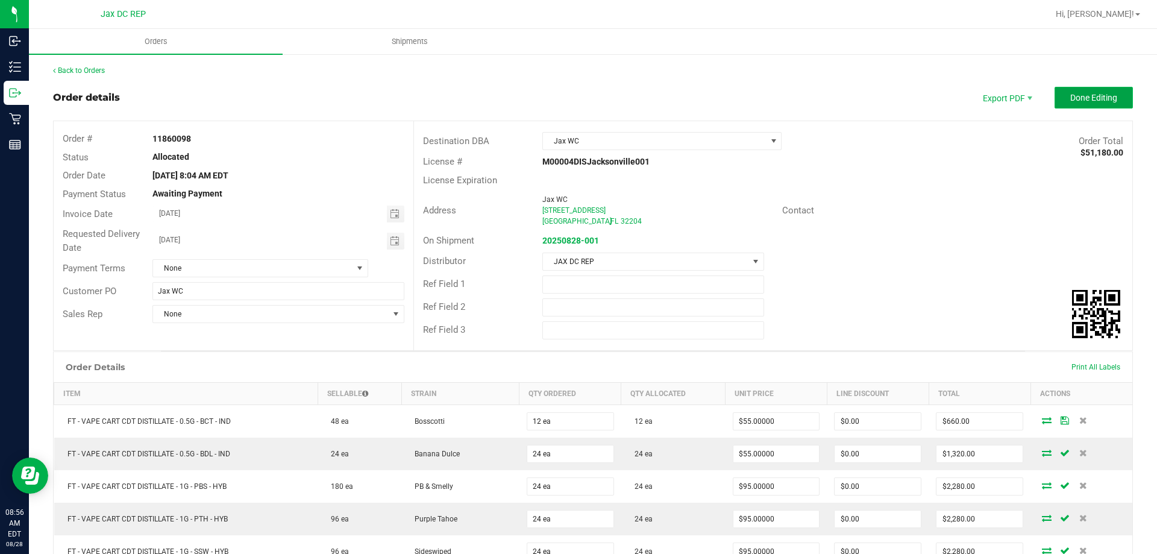
type input "24 ea"
type input "$2,280.00"
click at [1070, 101] on span "Done Editing" at bounding box center [1093, 98] width 47 height 10
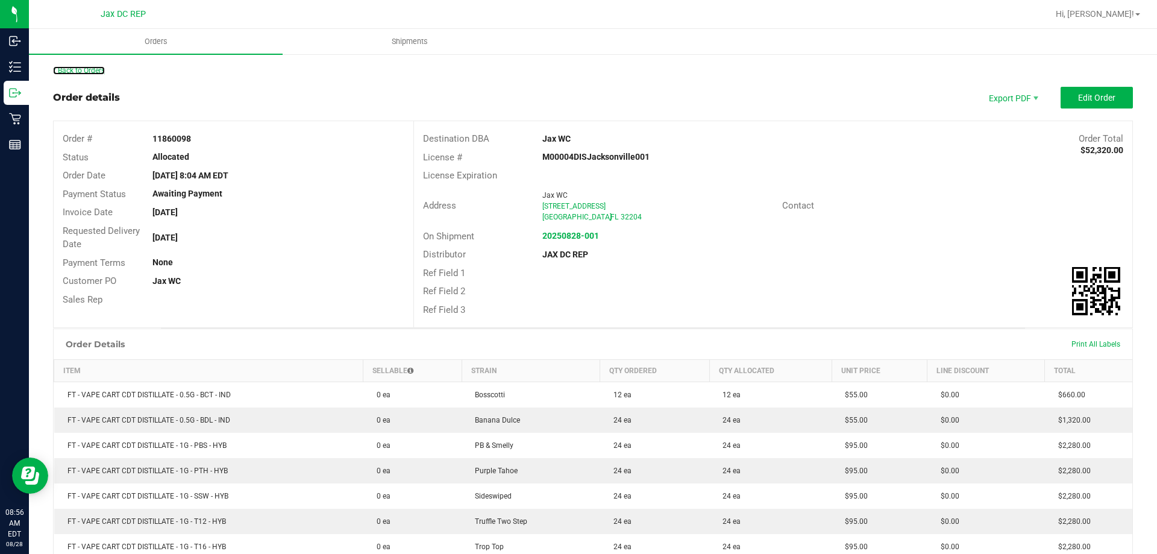
click at [93, 69] on link "Back to Orders" at bounding box center [79, 70] width 52 height 8
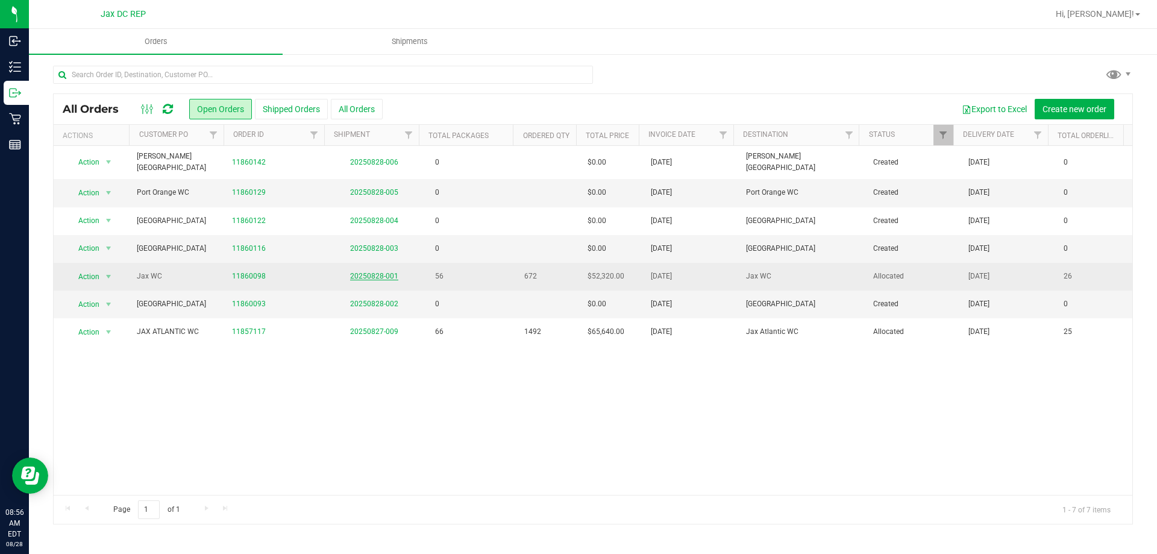
click at [369, 272] on link "20250828-001" at bounding box center [374, 276] width 48 height 8
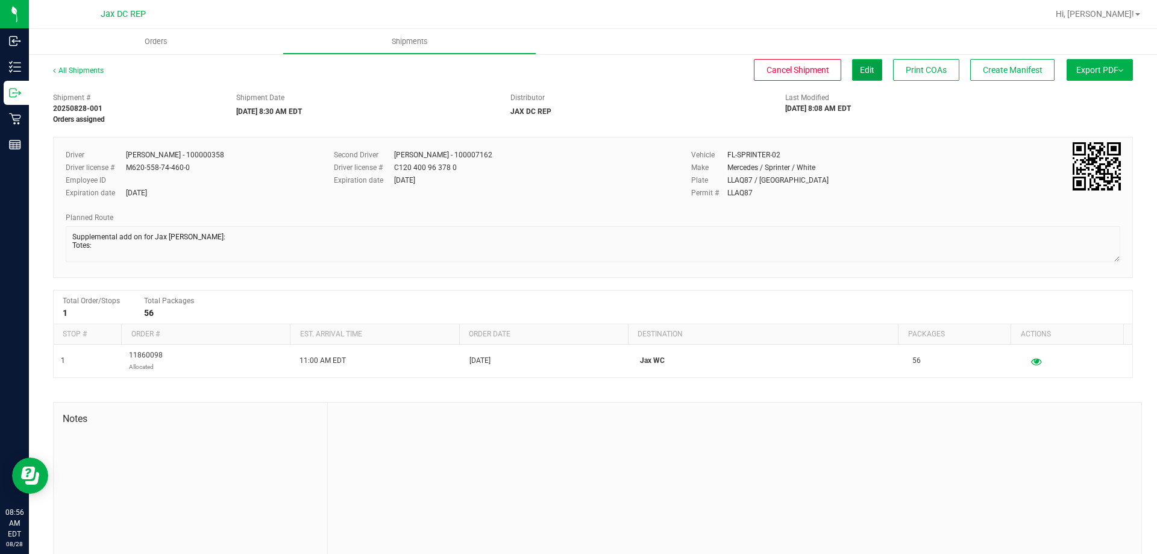
click at [852, 66] on button "Edit" at bounding box center [867, 70] width 30 height 22
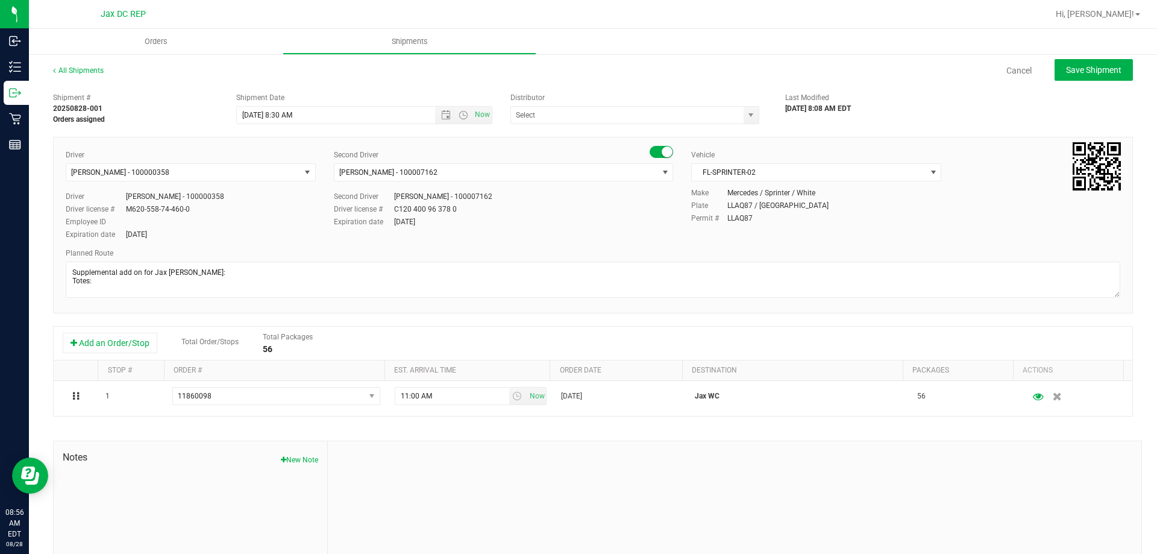
type input "JAX DC REP"
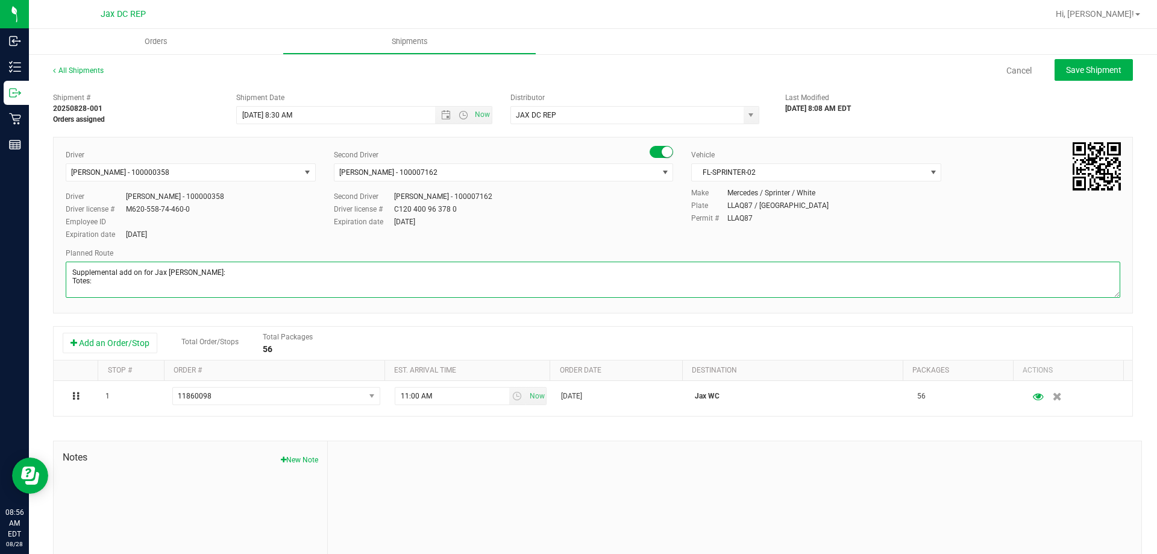
click at [98, 287] on textarea at bounding box center [593, 279] width 1054 height 36
click at [160, 279] on textarea at bounding box center [593, 279] width 1054 height 36
type textarea "Supplemental add on for Jax WC Seals: 021090 - 021091 Totes: 1"
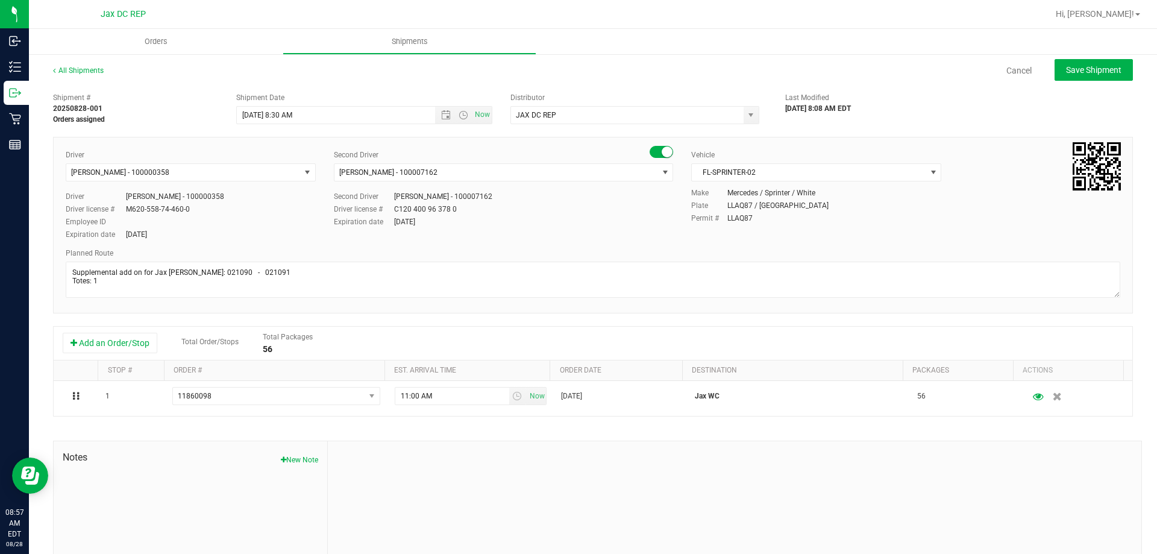
click at [544, 227] on div "Expiration date Oct 18, 2030" at bounding box center [503, 221] width 339 height 11
click at [1091, 66] on span "Save Shipment" at bounding box center [1093, 70] width 55 height 10
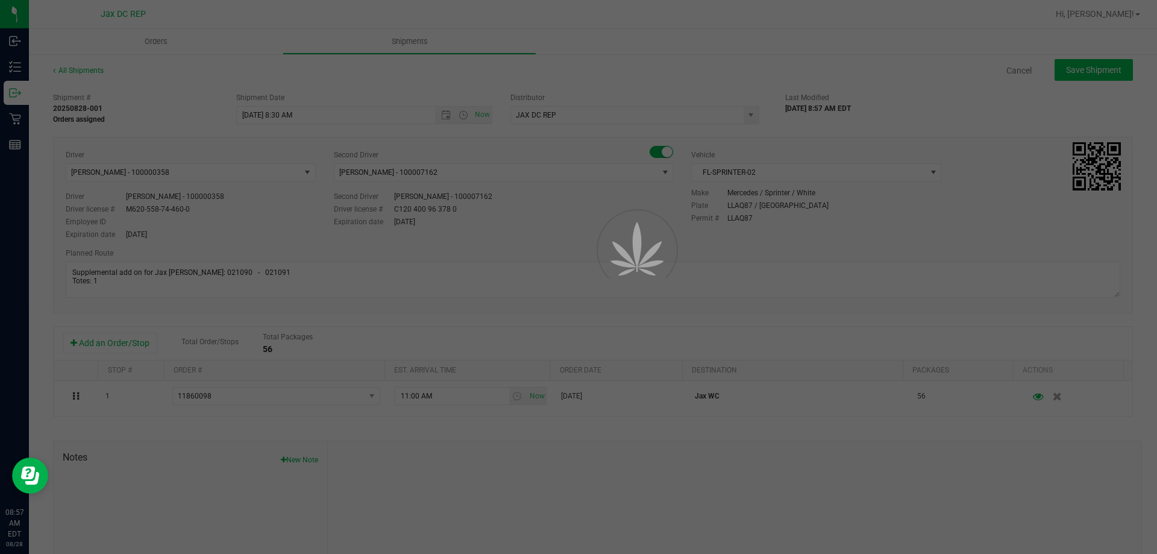
type input "8/28/2025 12:30 PM"
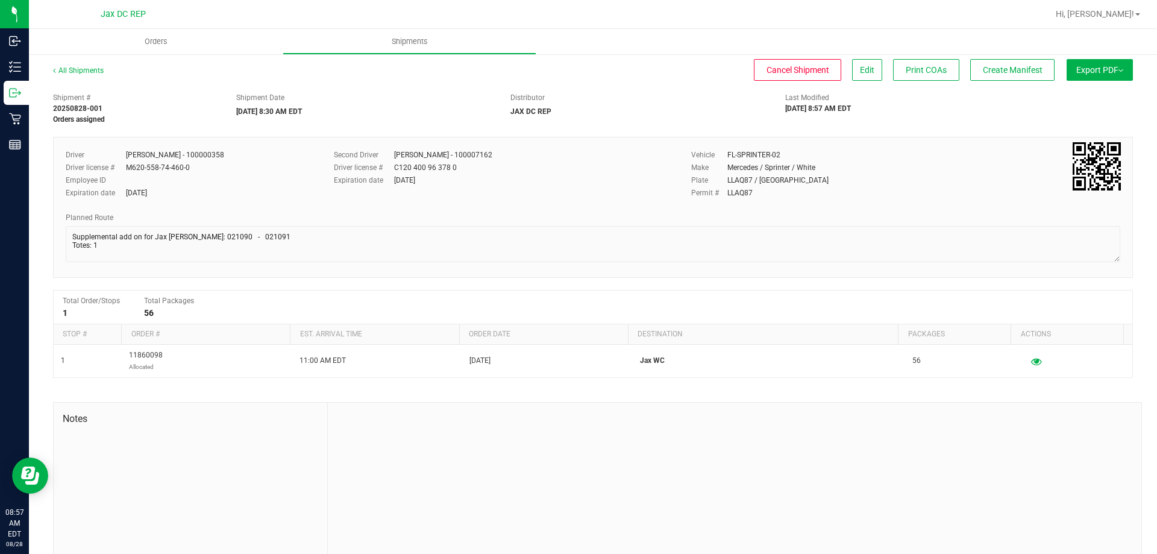
click at [1104, 68] on span "Export PDF" at bounding box center [1099, 70] width 47 height 10
click at [1072, 92] on span "Manifest by Package ID" at bounding box center [1082, 96] width 77 height 8
click at [161, 43] on span "Orders" at bounding box center [155, 41] width 55 height 11
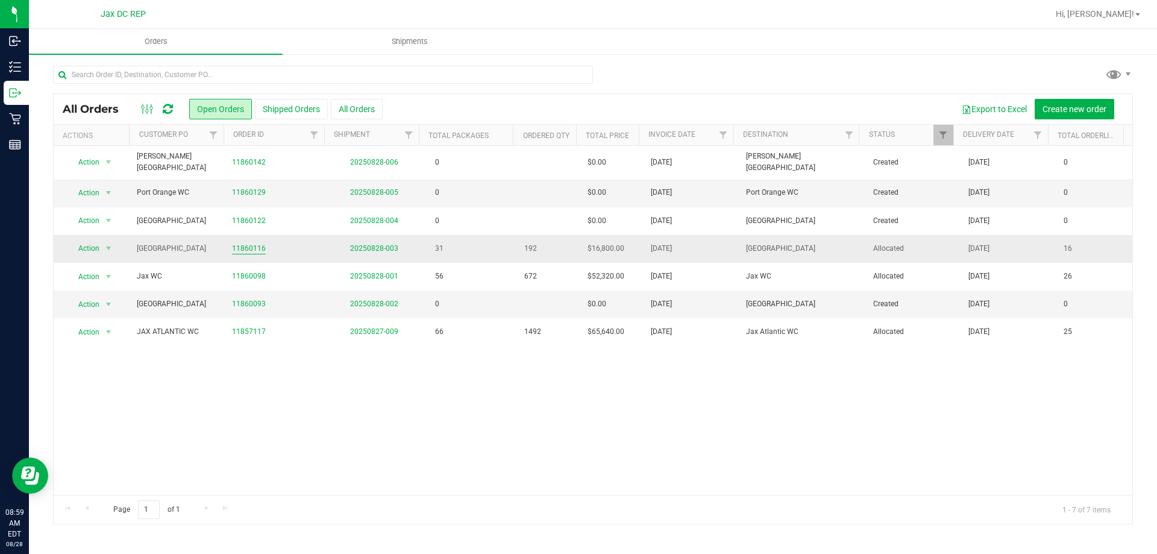
click at [234, 247] on link "11860116" at bounding box center [249, 248] width 34 height 11
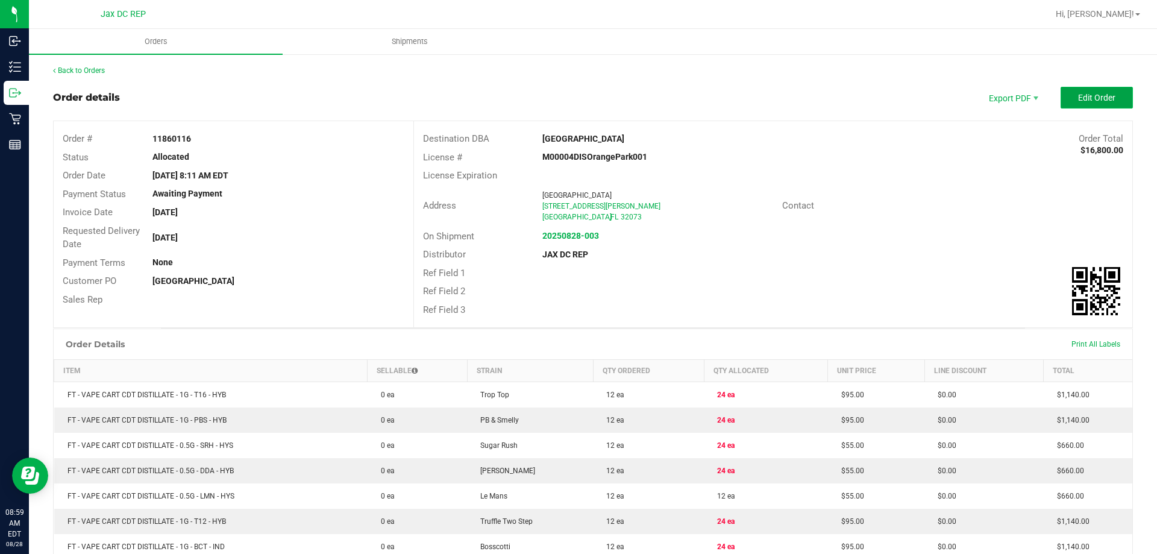
click at [1107, 92] on button "Edit Order" at bounding box center [1096, 98] width 72 height 22
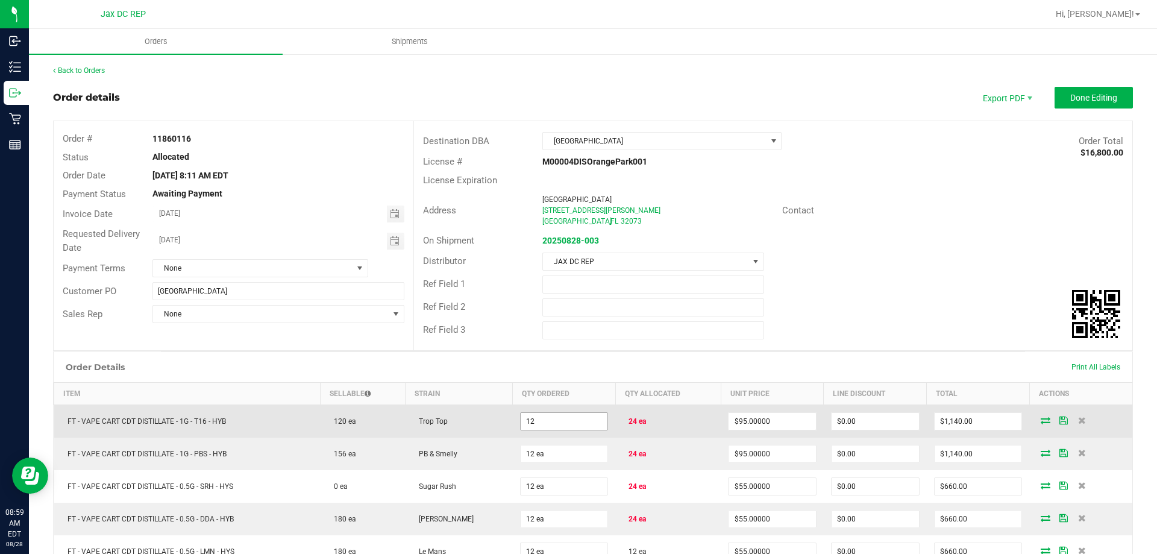
click at [572, 420] on input "12" at bounding box center [564, 421] width 87 height 17
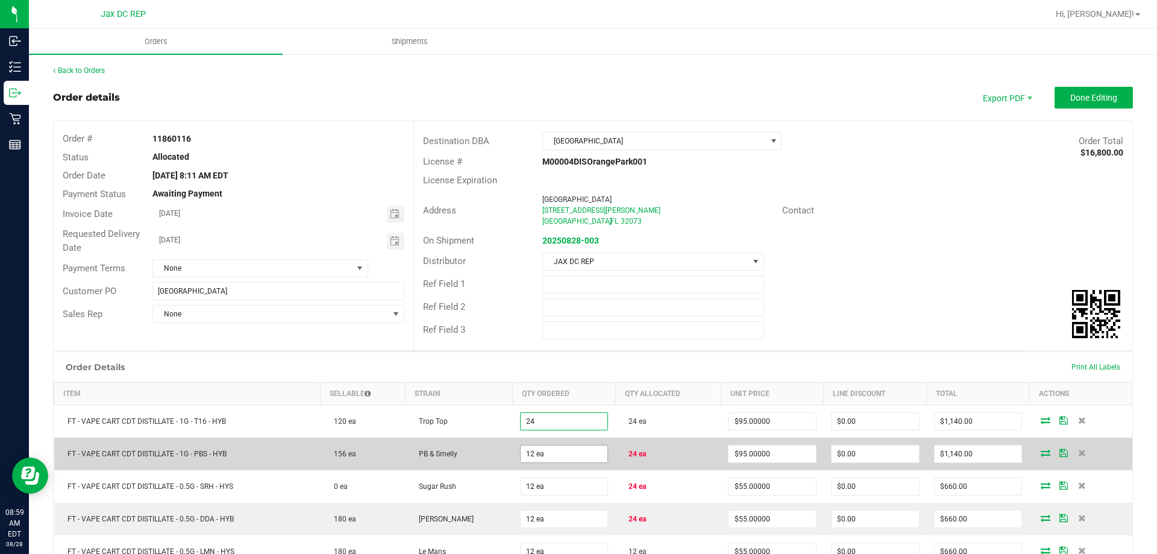
type input "24 ea"
type input "$2,280.00"
click at [559, 455] on input "12" at bounding box center [564, 453] width 87 height 17
type input "24 ea"
type input "$2,280.00"
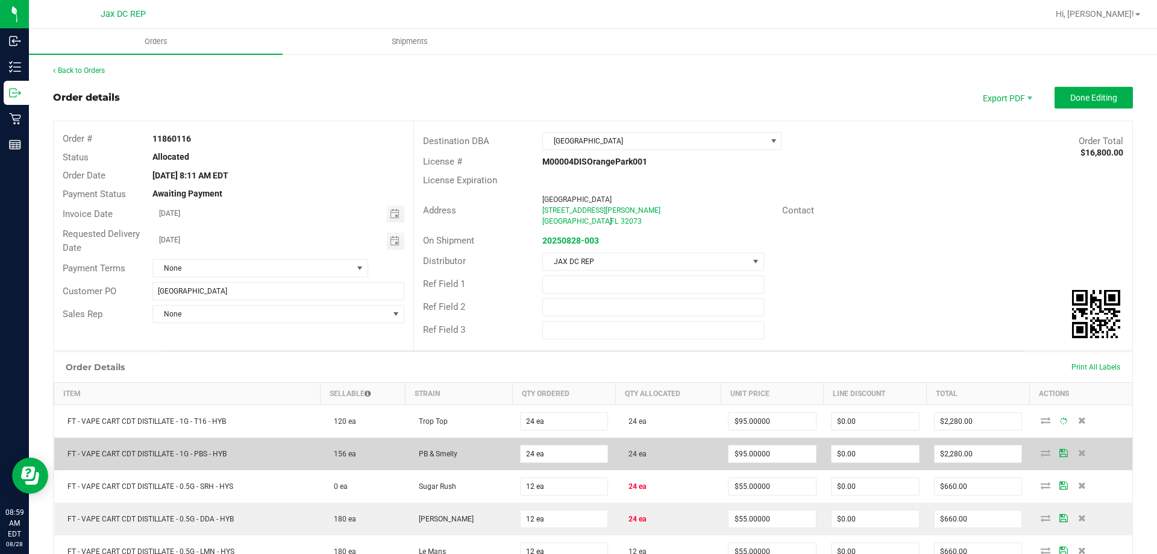
click at [495, 447] on td "PB & Smelly" at bounding box center [458, 453] width 107 height 33
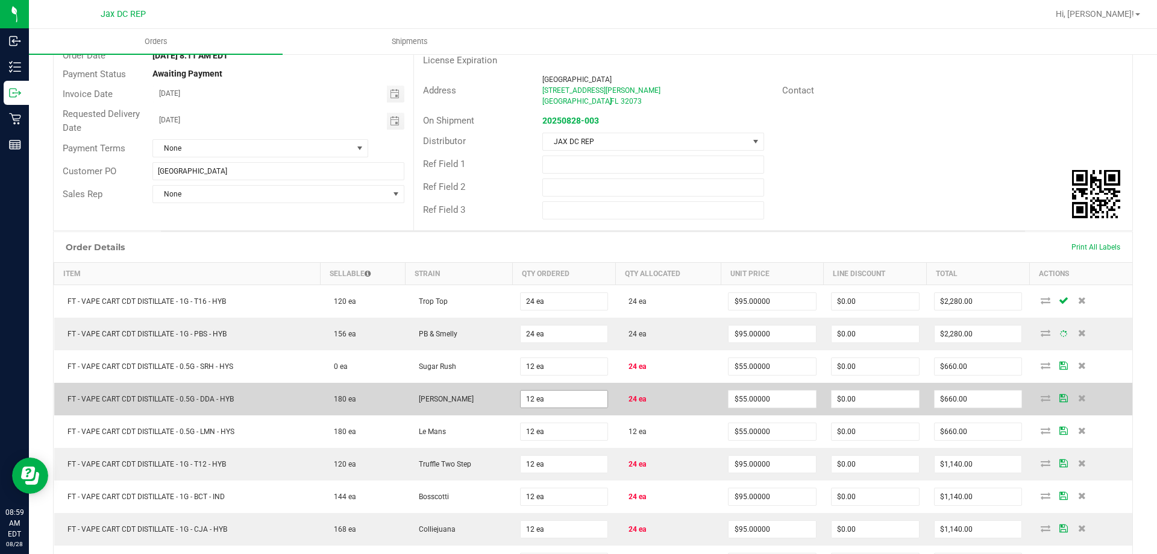
scroll to position [120, 0]
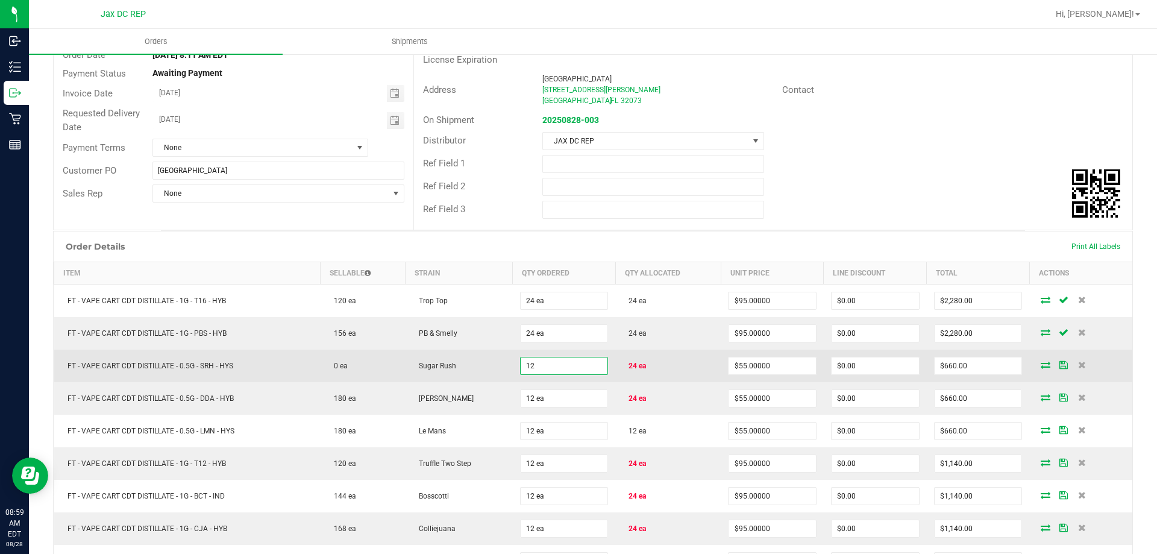
click at [565, 369] on input "12" at bounding box center [564, 365] width 87 height 17
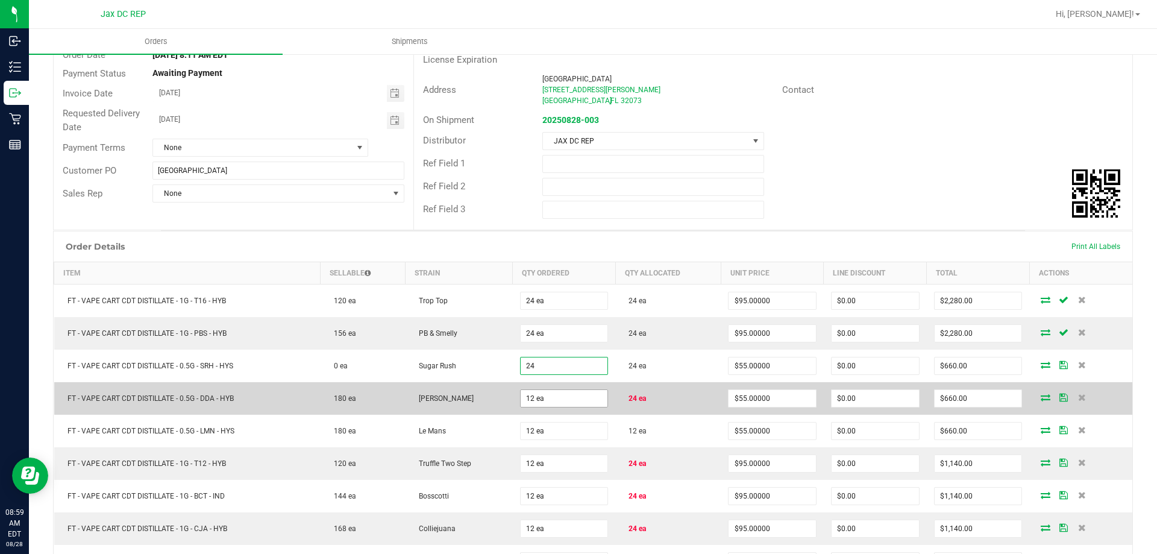
type input "24 ea"
type input "$1,320.00"
click at [562, 400] on input "12" at bounding box center [564, 398] width 87 height 17
type input "24 ea"
type input "$1,320.00"
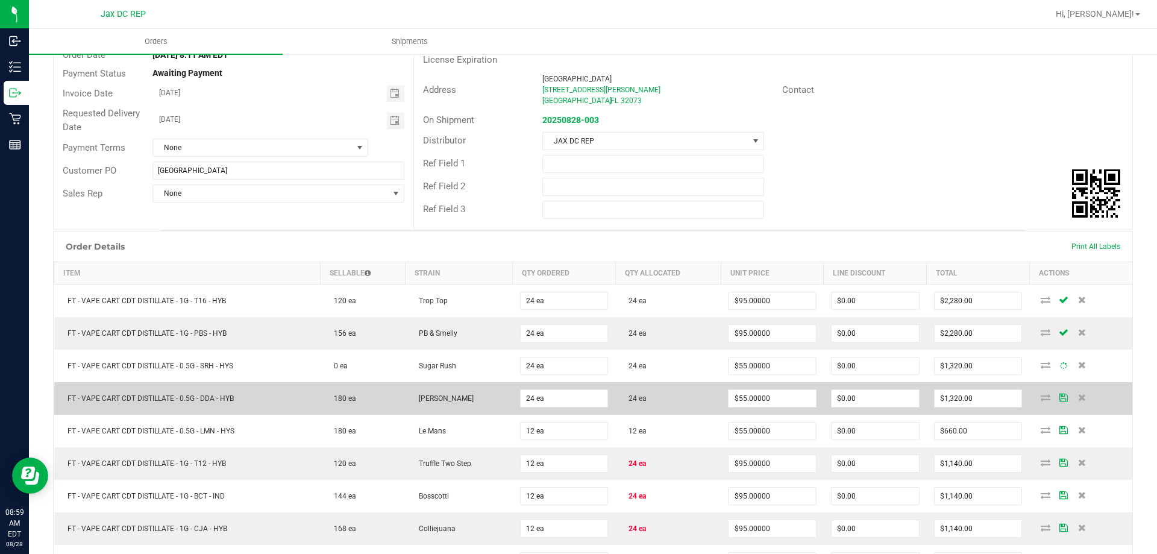
click at [501, 413] on td "[PERSON_NAME]" at bounding box center [458, 398] width 107 height 33
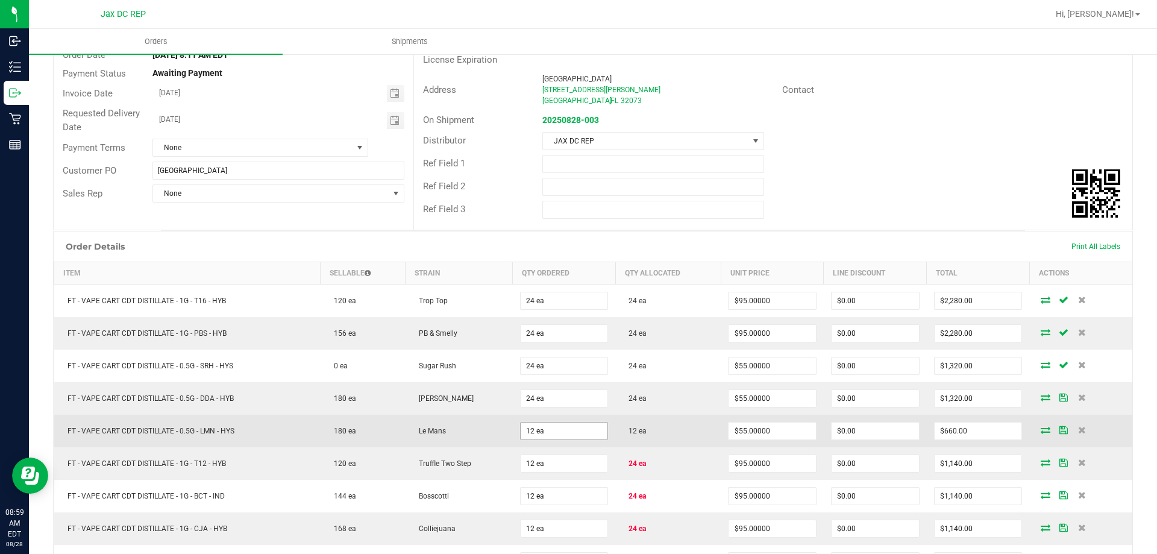
scroll to position [181, 0]
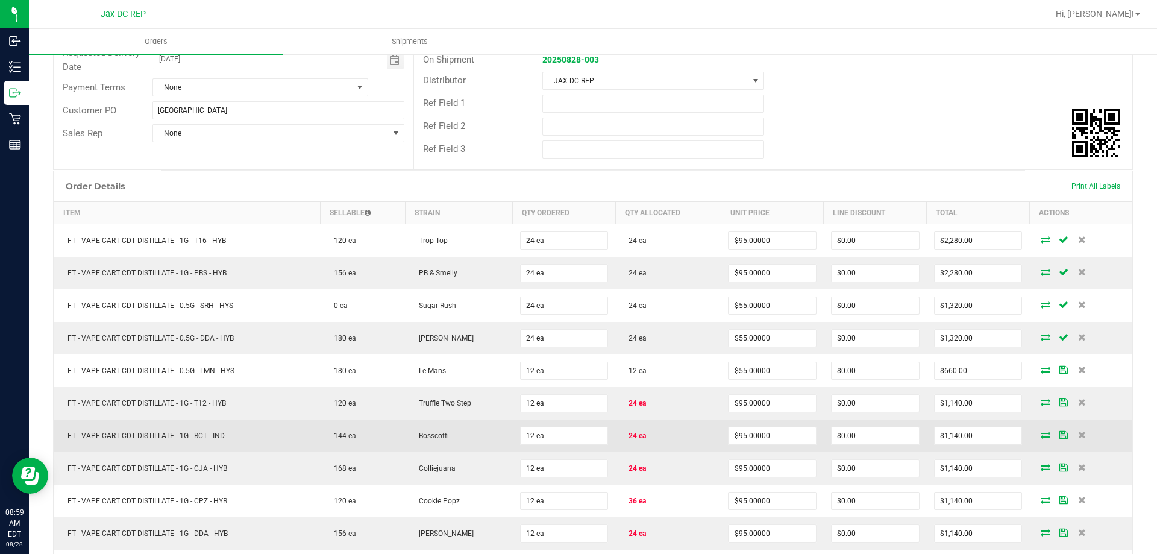
click at [543, 420] on td "12 ea" at bounding box center [564, 435] width 103 height 33
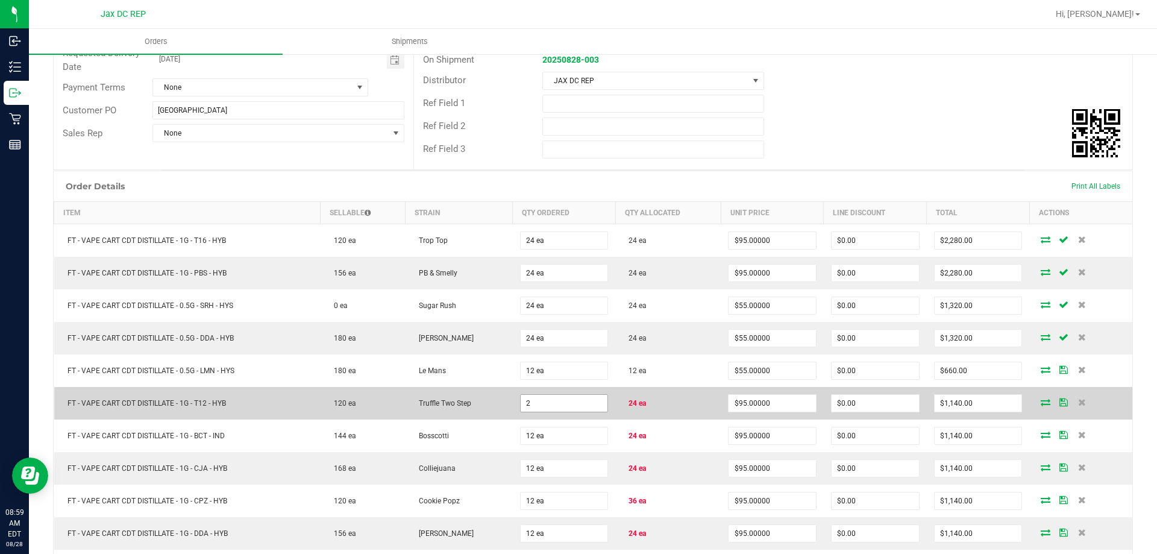
click at [546, 399] on input "2" at bounding box center [564, 403] width 87 height 17
type input "24 ea"
type input "$2,280.00"
click at [502, 393] on td "Truffle Two Step" at bounding box center [458, 403] width 107 height 33
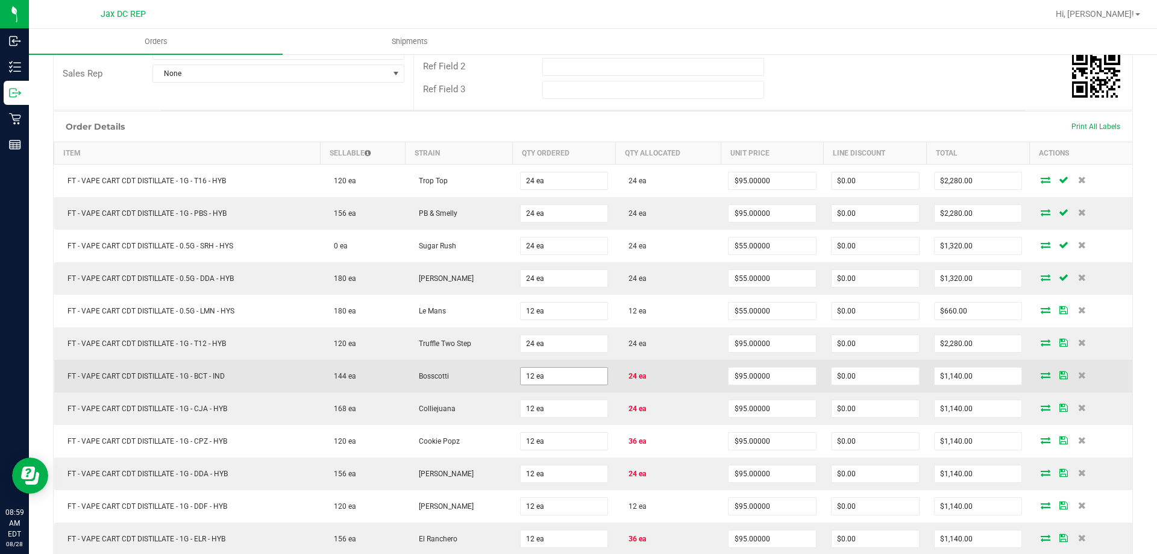
scroll to position [241, 0]
click at [558, 376] on input "12" at bounding box center [564, 375] width 87 height 17
type input "24 ea"
type input "$2,280.00"
click at [479, 371] on td "Bosscotti" at bounding box center [458, 375] width 107 height 33
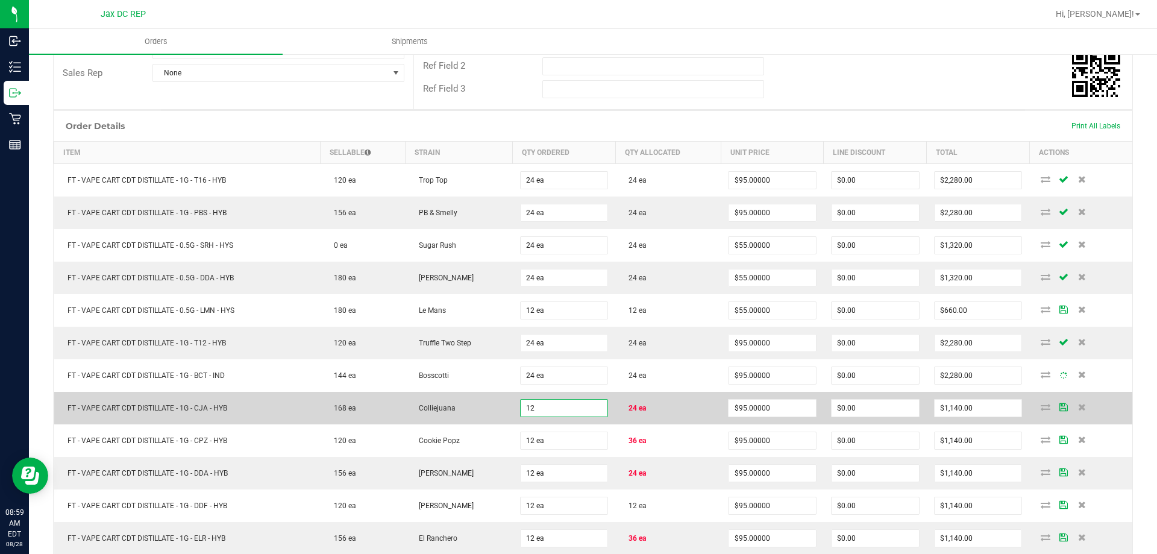
click at [579, 404] on input "12" at bounding box center [564, 407] width 87 height 17
type input "24 ea"
type input "$2,280.00"
click at [484, 407] on td "Colliejuana" at bounding box center [458, 408] width 107 height 33
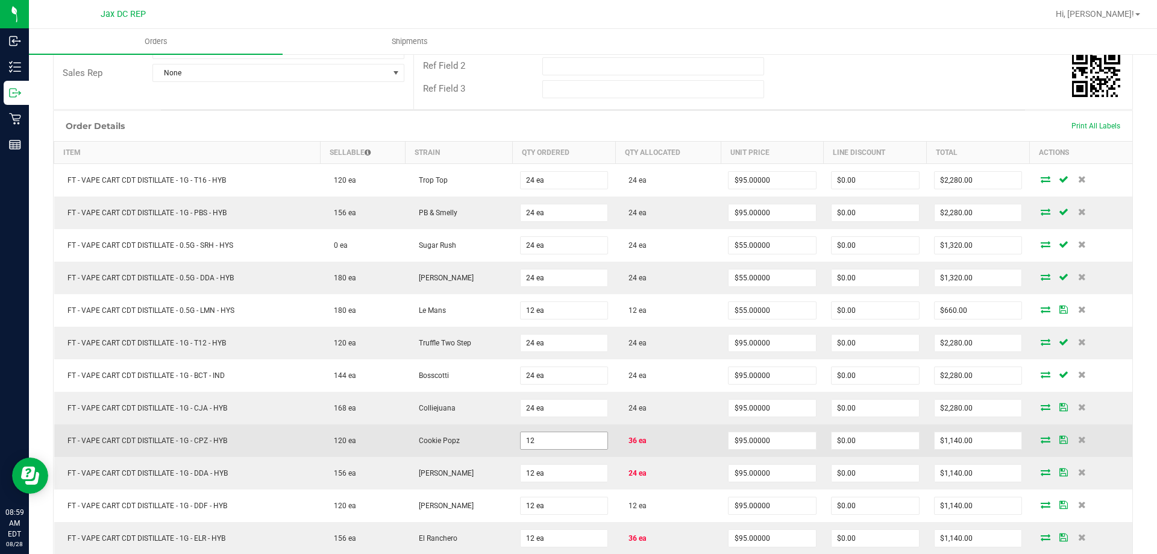
click at [537, 435] on input "12" at bounding box center [564, 440] width 87 height 17
type input "24 ea"
type input "$2,280.00"
click at [493, 437] on td "Cookie Popz" at bounding box center [458, 440] width 107 height 33
type input "24"
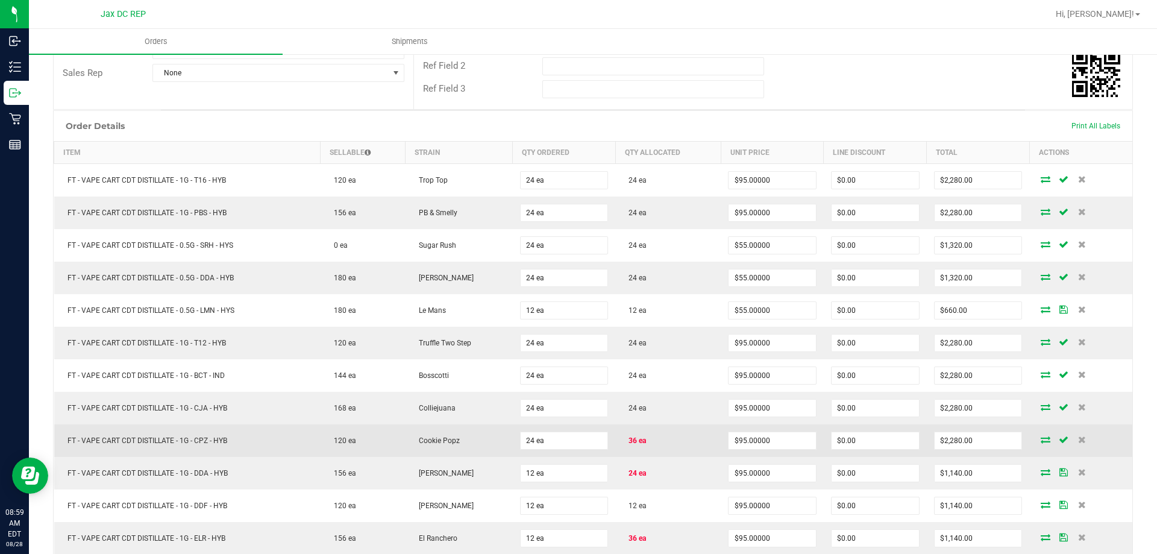
click at [564, 451] on td "24 ea" at bounding box center [564, 440] width 103 height 33
click at [554, 440] on input "24" at bounding box center [564, 440] width 87 height 17
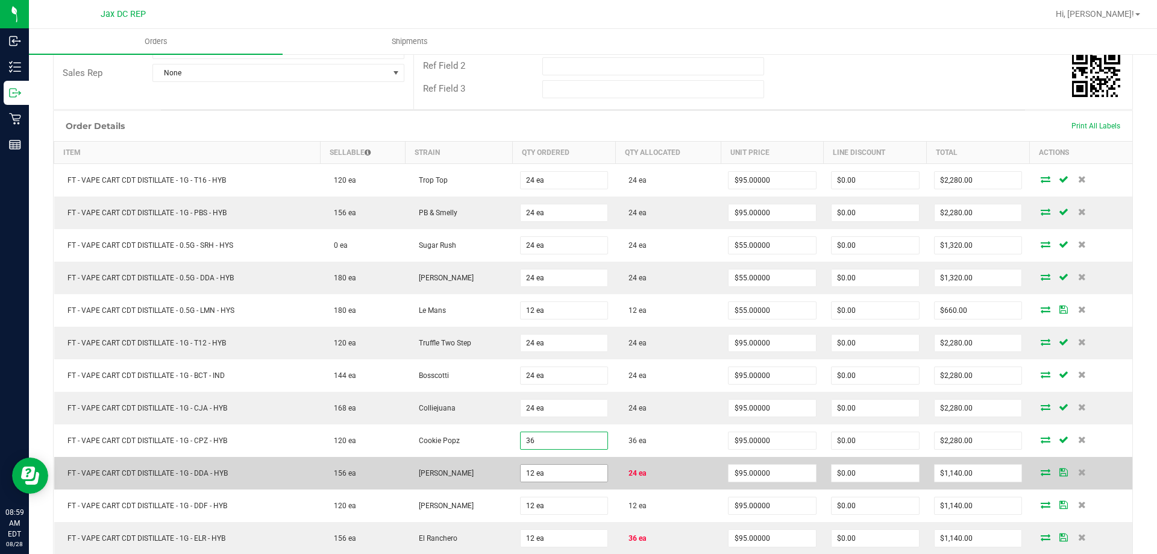
type input "36"
type input "12"
type input "36 ea"
type input "$3,420.00"
click at [549, 467] on input "12" at bounding box center [564, 473] width 87 height 17
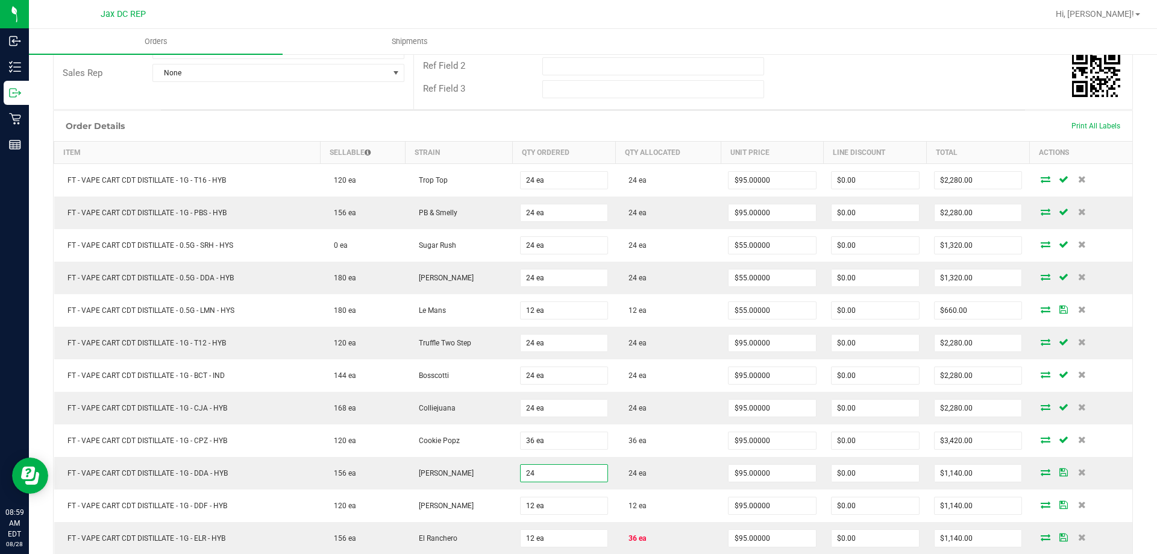
type input "24 ea"
type input "$2,280.00"
click at [504, 454] on td "Cookie Popz" at bounding box center [458, 440] width 107 height 33
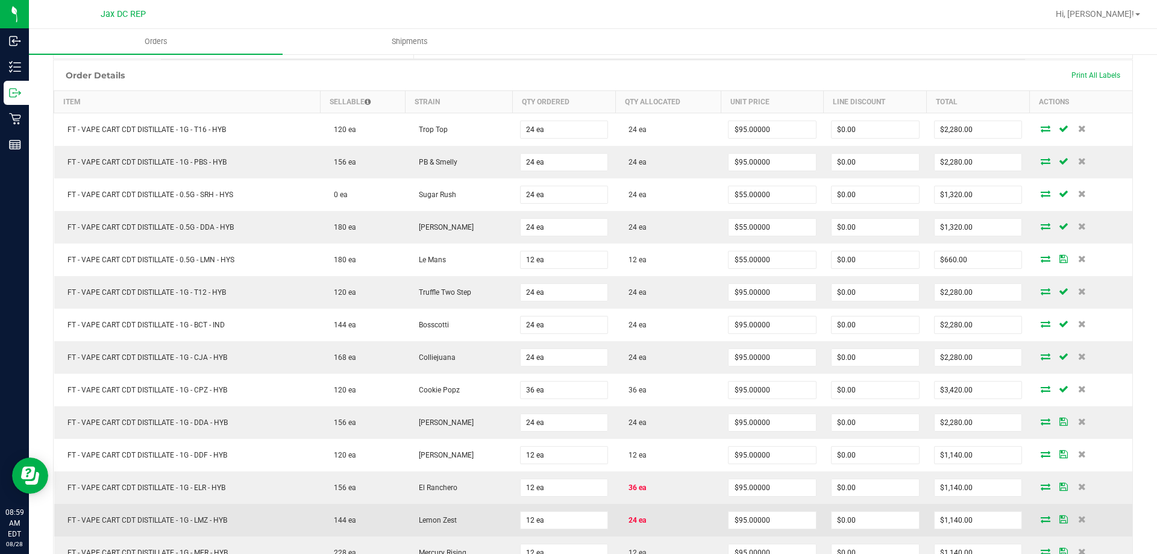
scroll to position [361, 0]
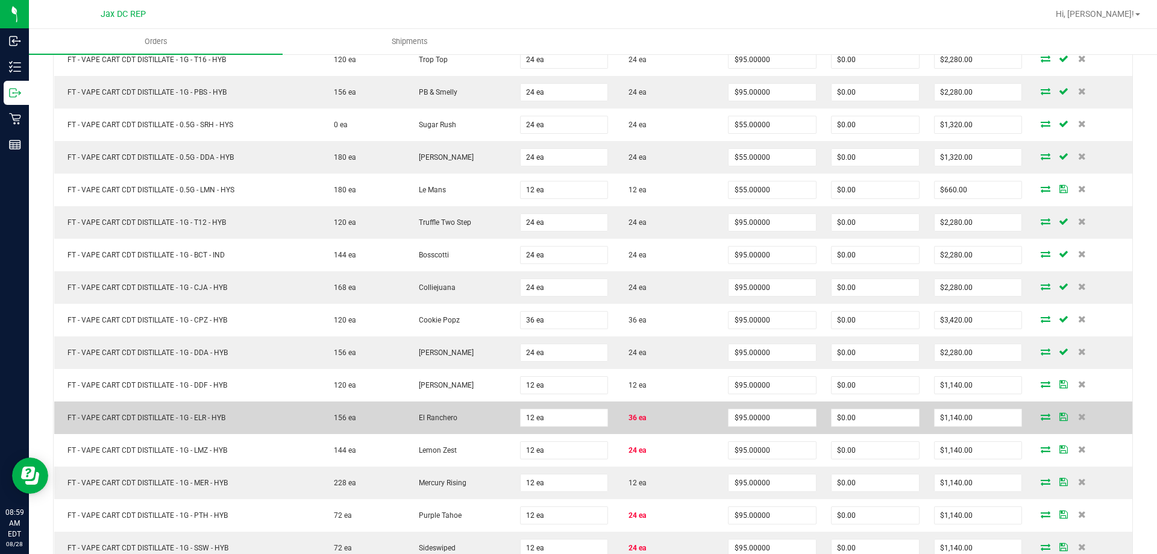
click at [559, 428] on td "12 ea" at bounding box center [564, 417] width 103 height 33
click at [554, 410] on input "3" at bounding box center [564, 417] width 87 height 17
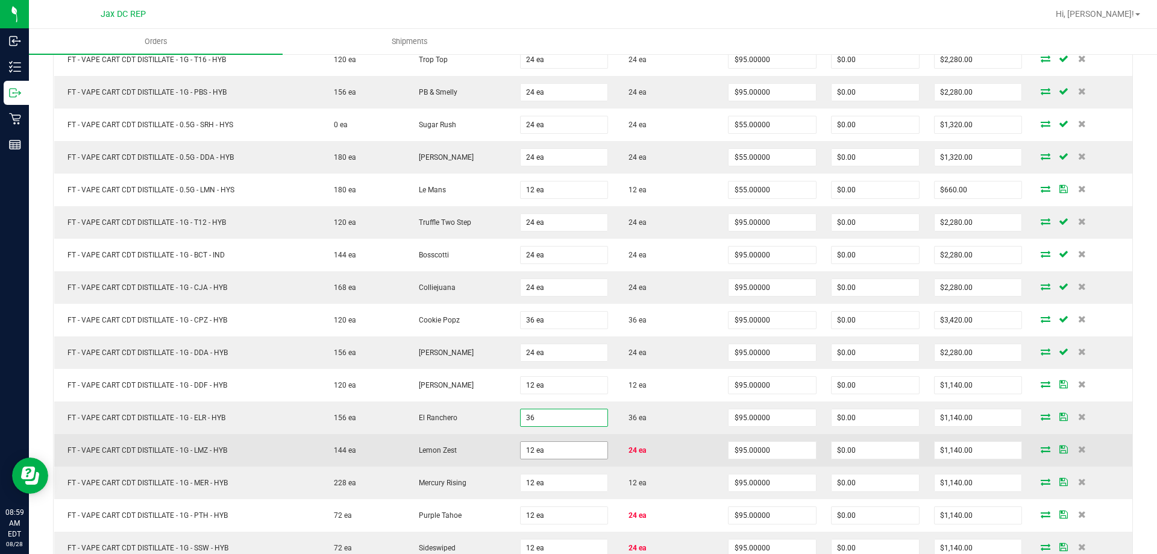
type input "36 ea"
type input "$3,420.00"
click at [546, 457] on input "12" at bounding box center [564, 450] width 87 height 17
type input "24 ea"
type input "$2,280.00"
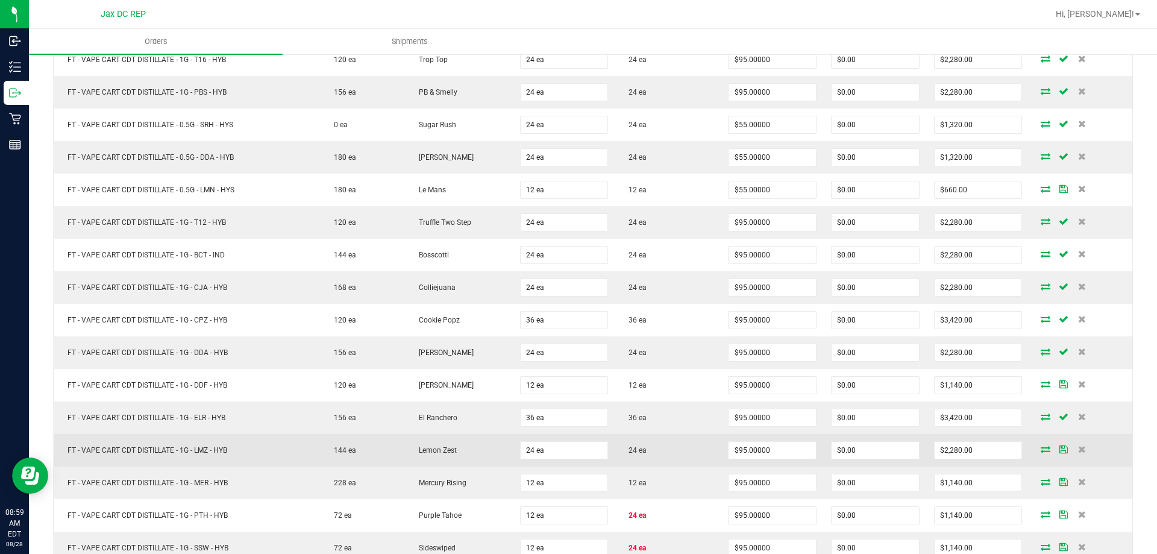
click at [514, 445] on td "24 ea" at bounding box center [564, 450] width 103 height 33
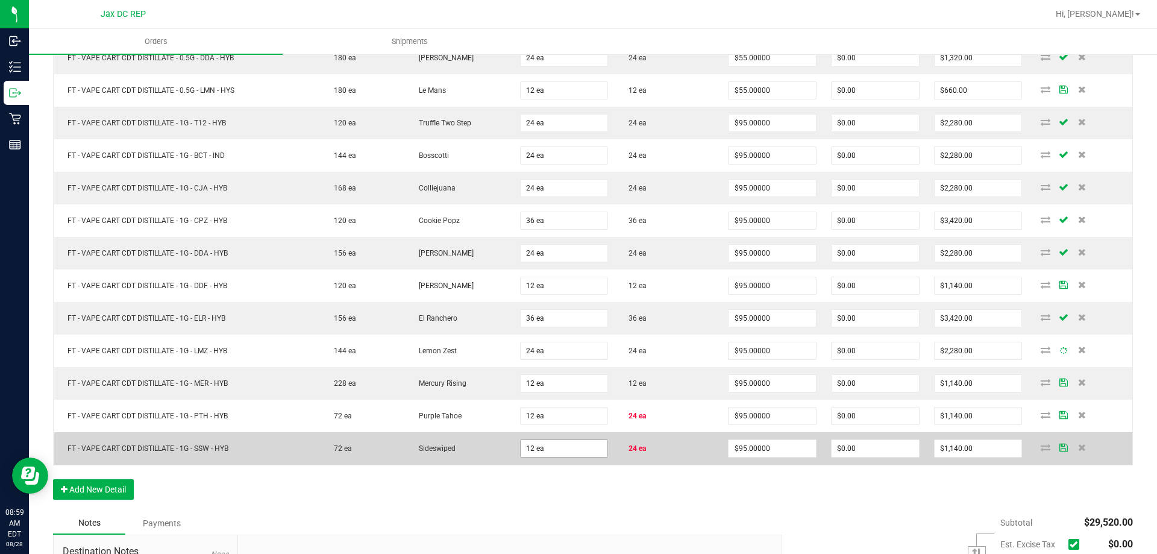
scroll to position [482, 0]
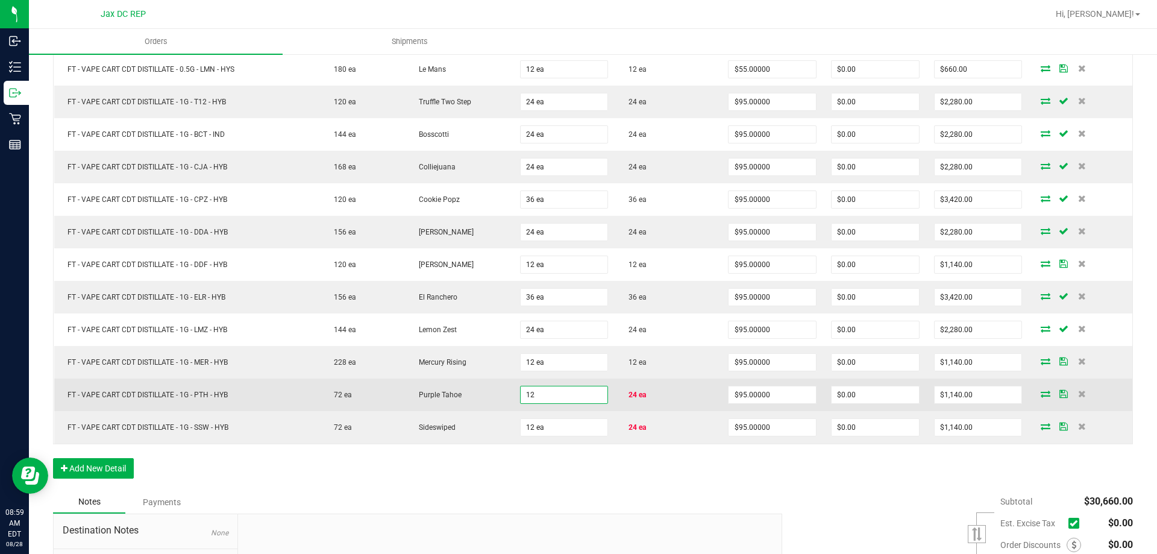
click at [545, 396] on input "12" at bounding box center [564, 394] width 87 height 17
type input "24 ea"
type input "$2,280.00"
click at [483, 388] on td "Purple Tahoe" at bounding box center [458, 394] width 107 height 33
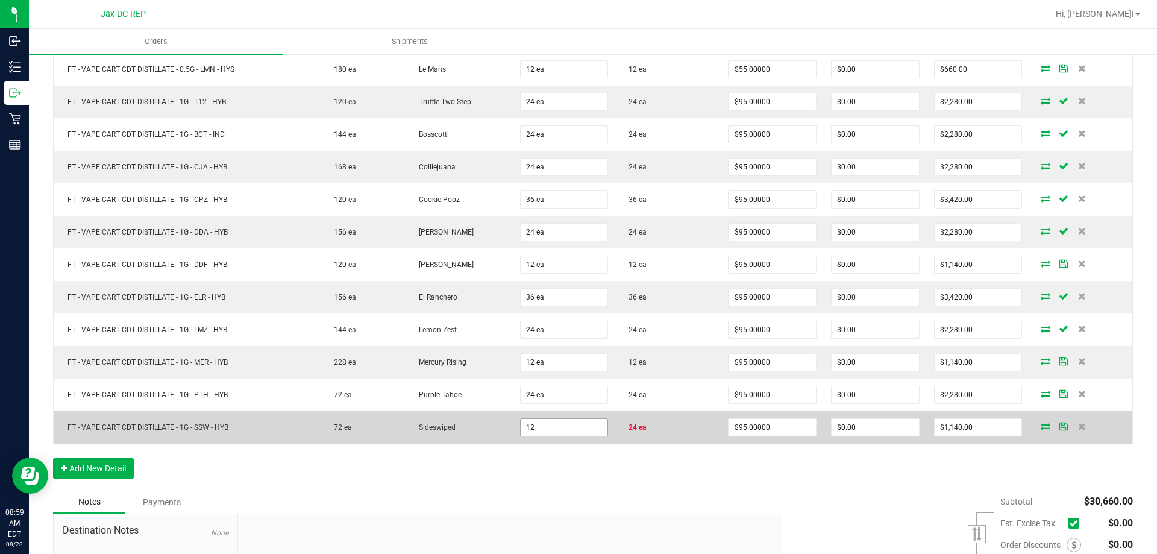
click at [547, 419] on input "12" at bounding box center [564, 427] width 87 height 17
type input "24 ea"
type input "$2,280.00"
click at [489, 425] on td "Sideswiped" at bounding box center [458, 427] width 107 height 33
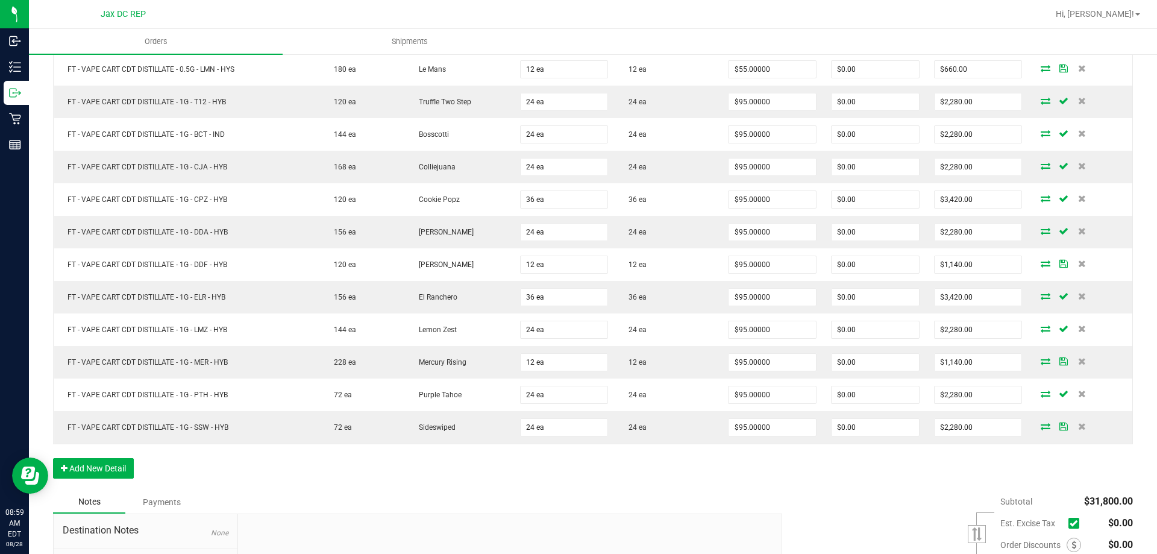
click at [578, 475] on div "Order Details Print All Labels Item Sellable Strain Qty Ordered Qty Allocated U…" at bounding box center [593, 179] width 1080 height 621
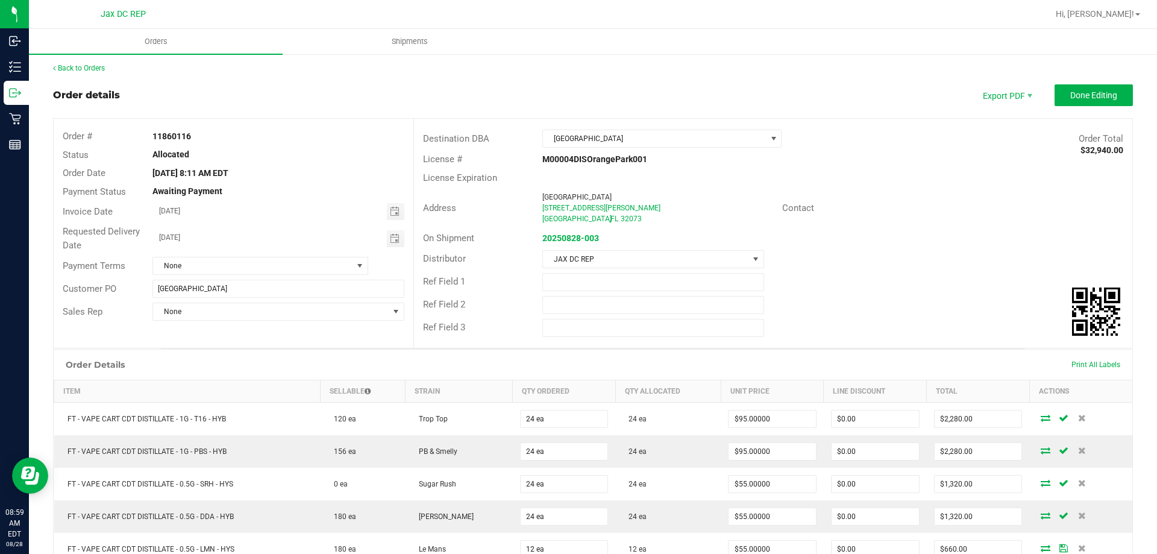
scroll to position [0, 0]
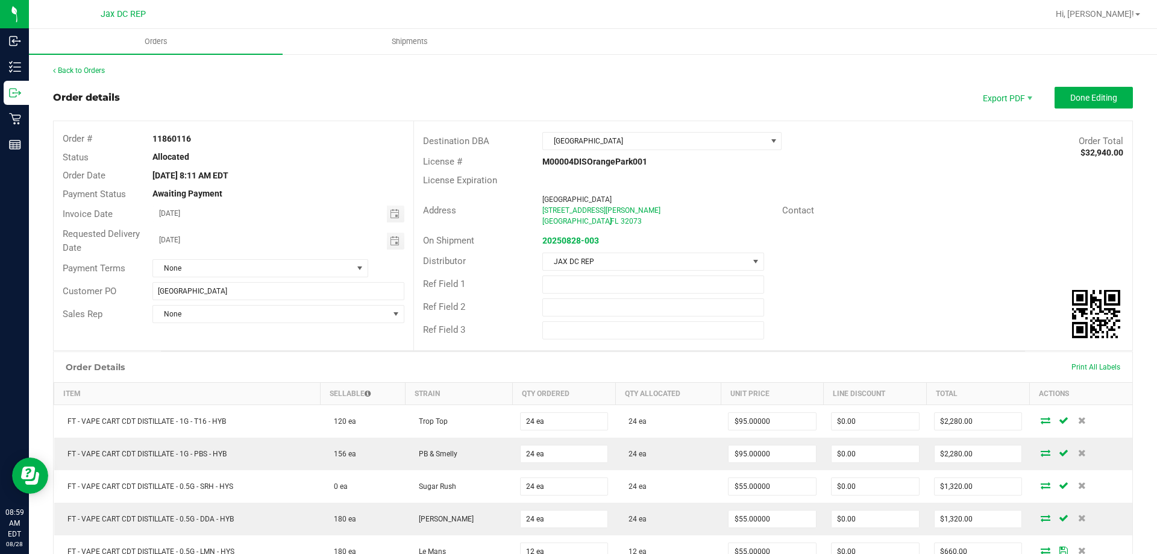
click at [1062, 109] on outbound-order-header "Order details Export PDF Done Editing Order # 11860116 Status Allocated Order D…" at bounding box center [593, 219] width 1080 height 264
click at [1065, 103] on button "Done Editing" at bounding box center [1093, 98] width 78 height 22
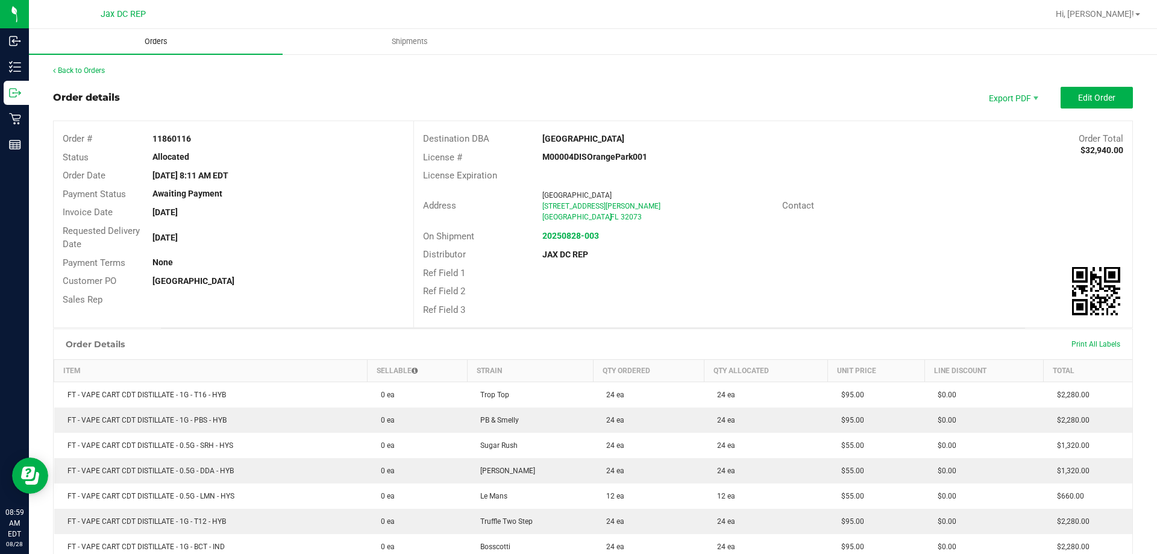
click at [184, 40] on uib-tab-heading "Orders" at bounding box center [156, 41] width 254 height 25
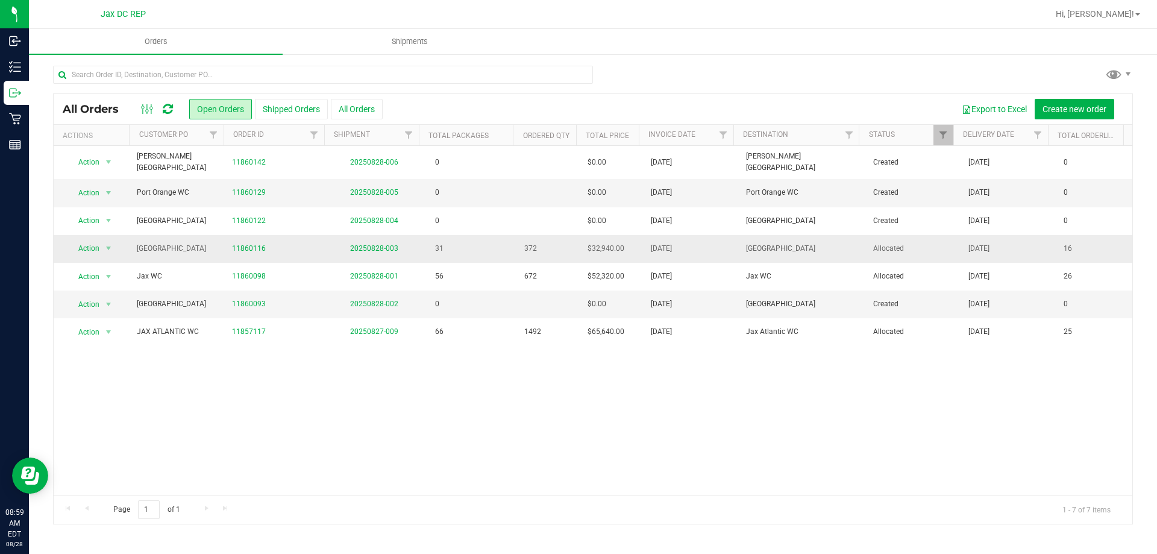
click at [374, 248] on td "20250828-003" at bounding box center [374, 249] width 95 height 28
click at [365, 244] on link "20250828-003" at bounding box center [374, 248] width 48 height 8
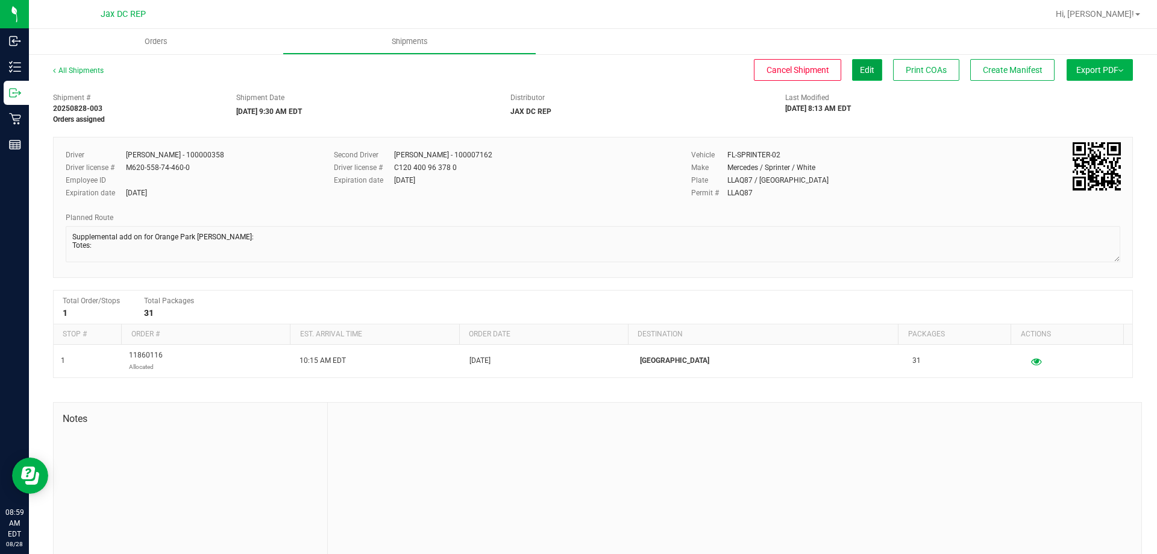
click at [852, 68] on button "Edit" at bounding box center [867, 70] width 30 height 22
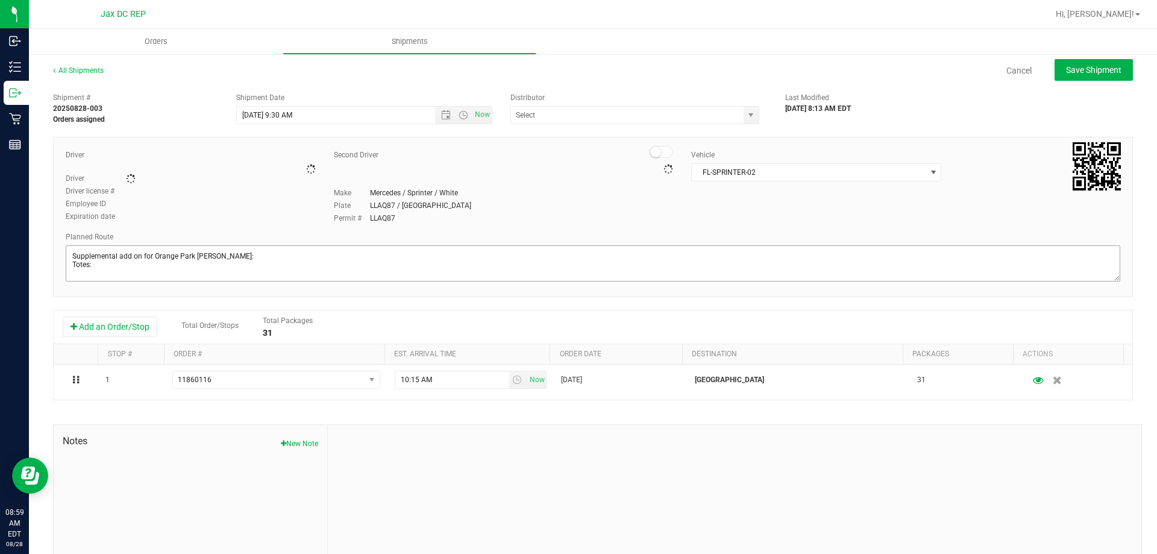
type input "JAX DC REP"
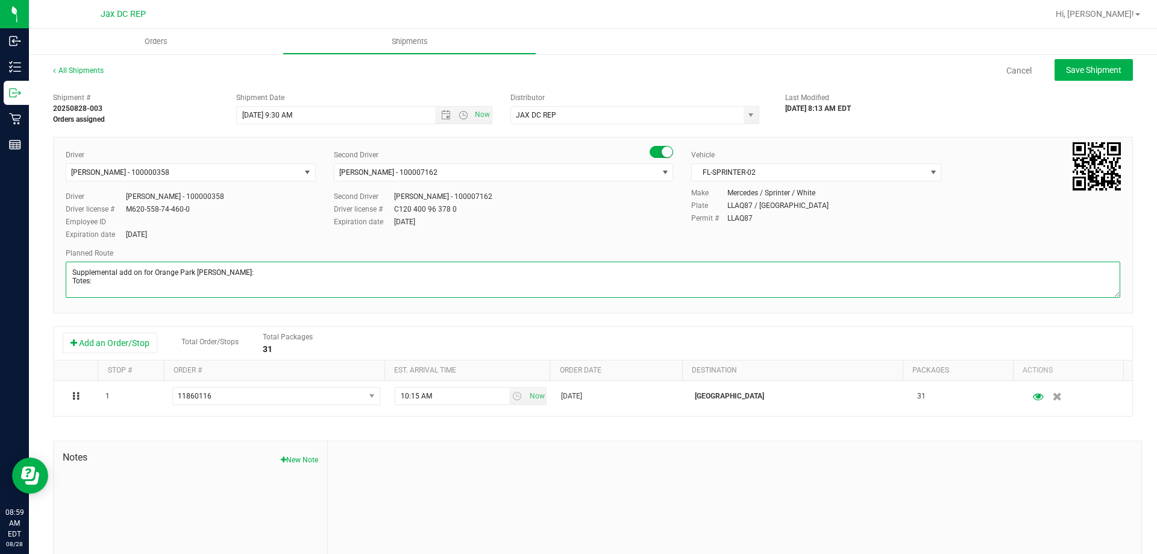
click at [109, 292] on textarea at bounding box center [593, 279] width 1054 height 36
click at [99, 277] on textarea at bounding box center [593, 279] width 1054 height 36
click at [151, 291] on textarea at bounding box center [593, 279] width 1054 height 36
type textarea "Supplemental add on for Orange Park WC Seals: 021092-021093 Totes: 1"
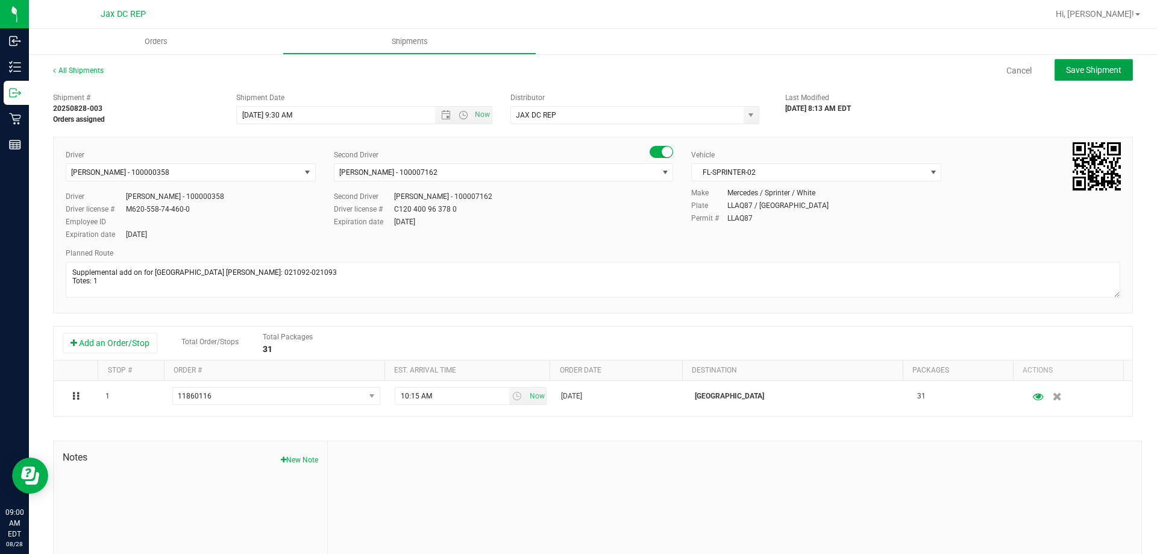
click at [1077, 80] on button "Save Shipment" at bounding box center [1093, 70] width 78 height 22
type input "8/28/2025 1:30 PM"
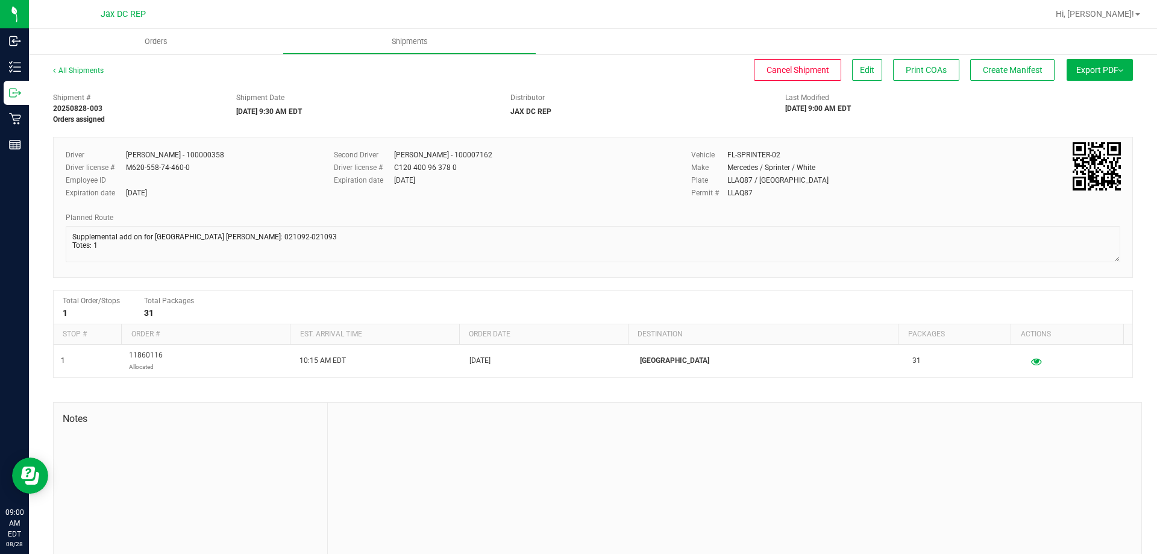
click at [1109, 65] on span "Export PDF" at bounding box center [1099, 70] width 47 height 10
click at [1076, 92] on li "Manifest by Package ID" at bounding box center [1096, 96] width 122 height 18
click at [1008, 70] on span "Create Manifest" at bounding box center [1013, 70] width 60 height 10
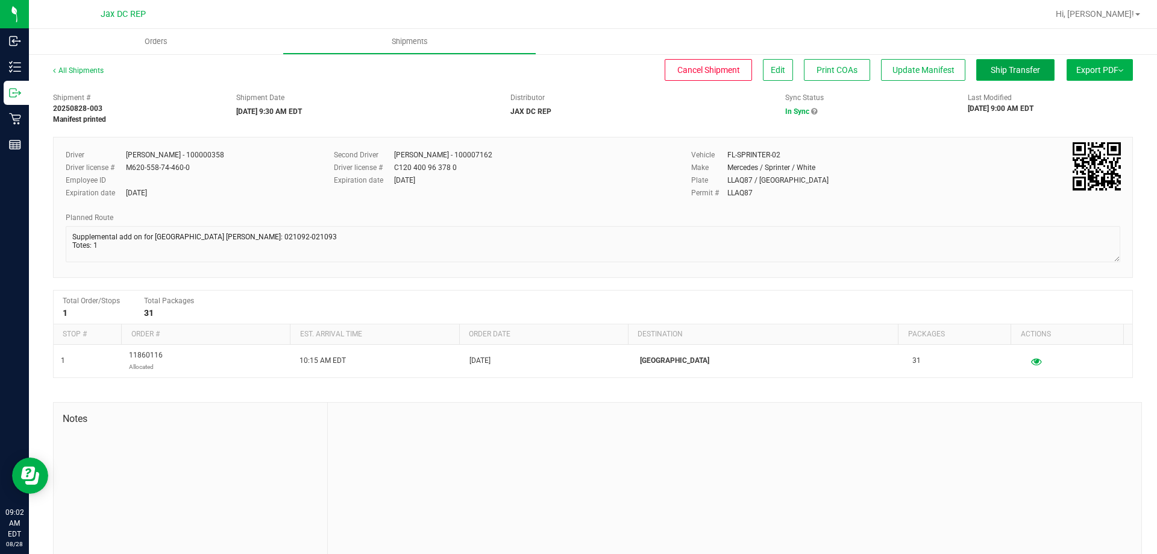
click at [997, 71] on span "Ship Transfer" at bounding box center [1015, 70] width 49 height 10
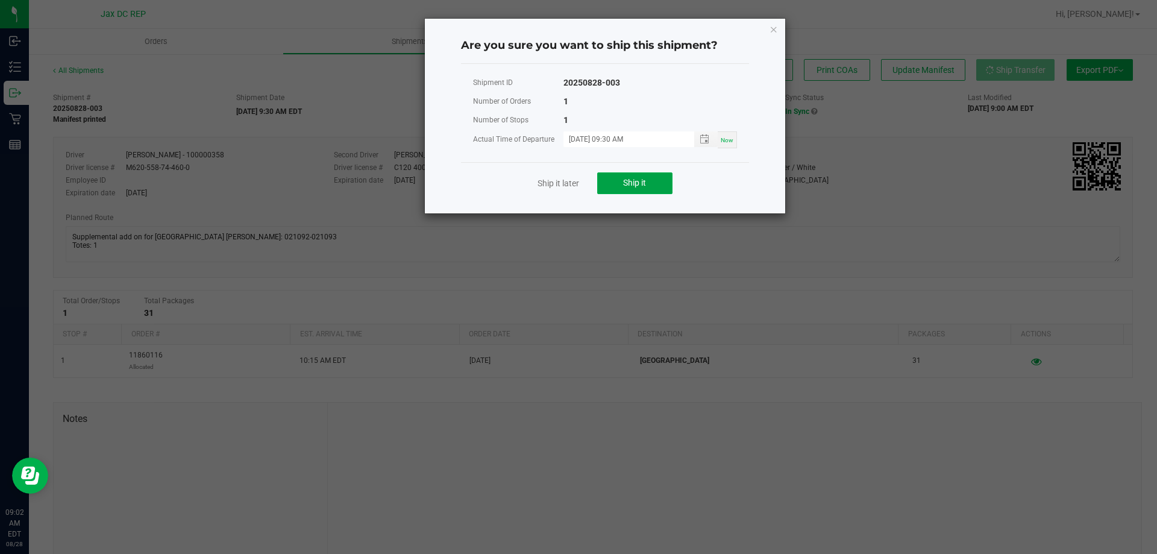
drag, startPoint x: 640, startPoint y: 183, endPoint x: 647, endPoint y: 247, distance: 64.3
click at [647, 247] on ngb-modal-window "Are you sure you want to ship this shipment? Shipment ID 20250828-003 Number of…" at bounding box center [583, 277] width 1166 height 554
click at [645, 181] on span "Ship it" at bounding box center [634, 183] width 23 height 10
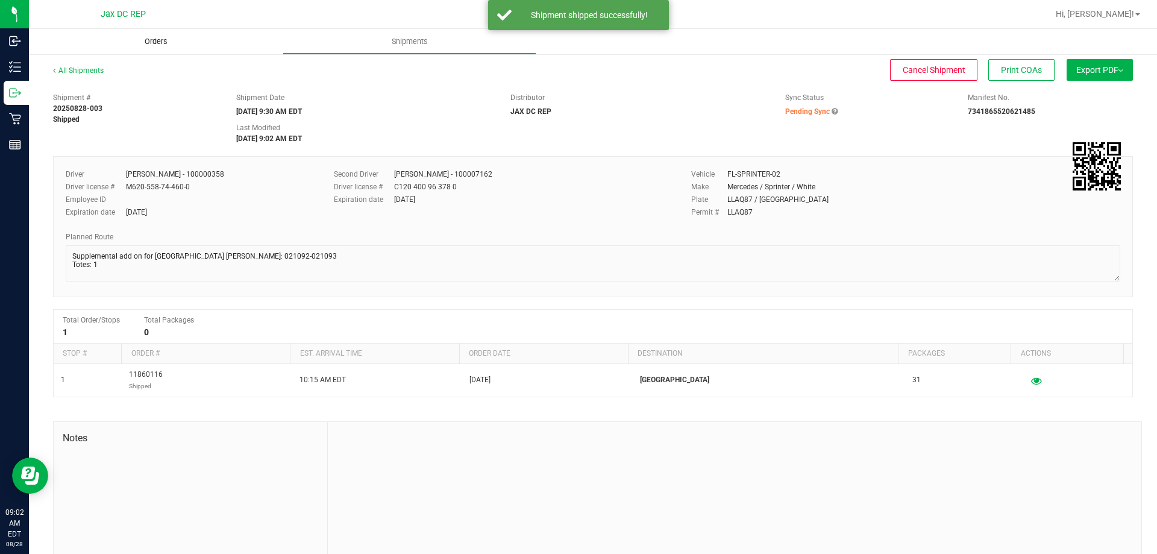
click at [151, 37] on span "Orders" at bounding box center [155, 41] width 55 height 11
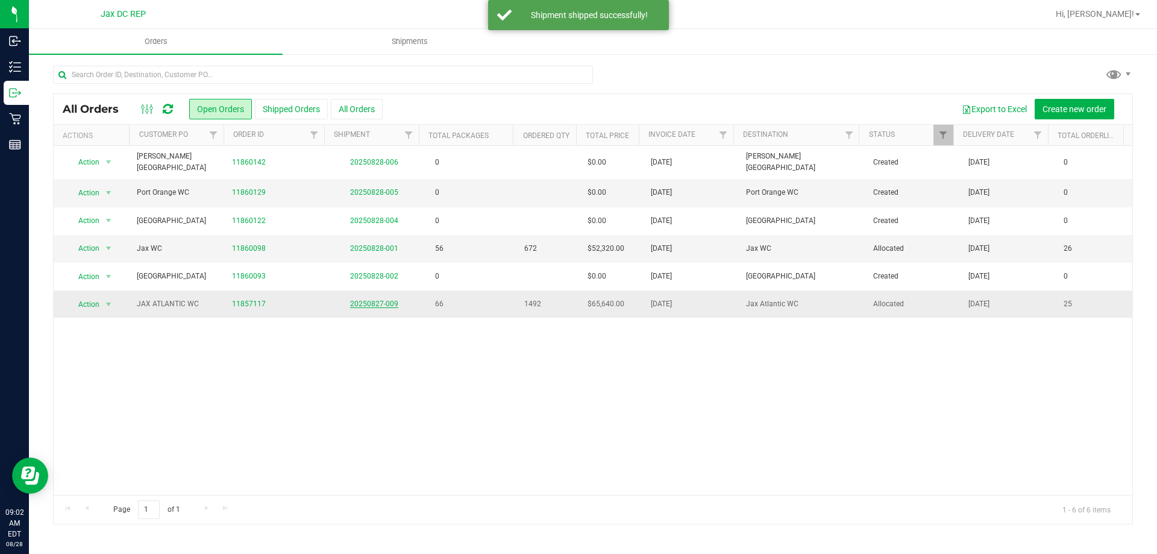
click at [380, 299] on link "20250827-009" at bounding box center [374, 303] width 48 height 8
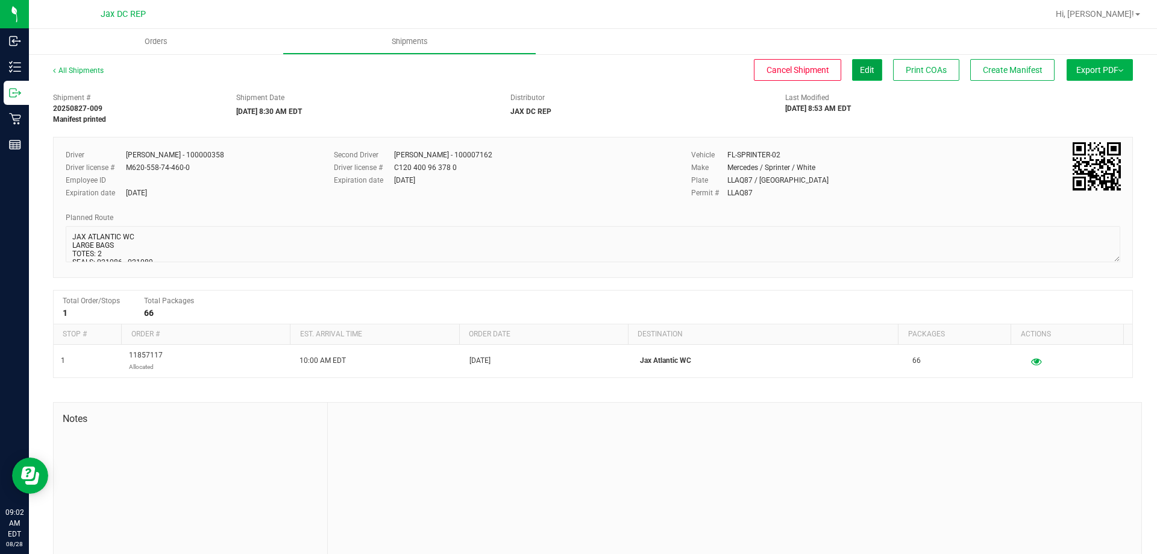
click at [860, 70] on span "Edit" at bounding box center [867, 70] width 14 height 10
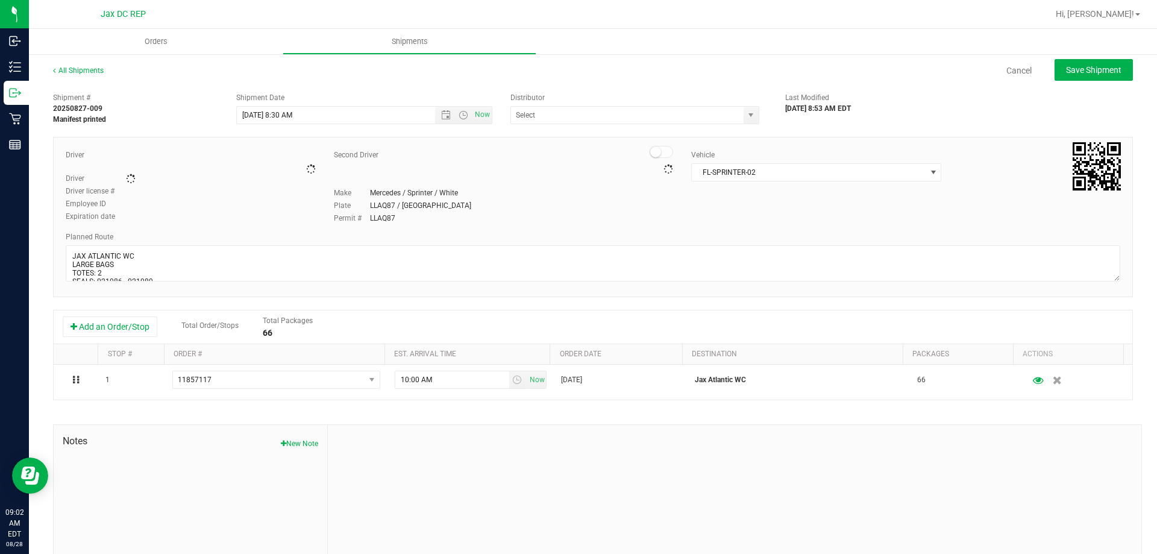
type input "JAX DC REP"
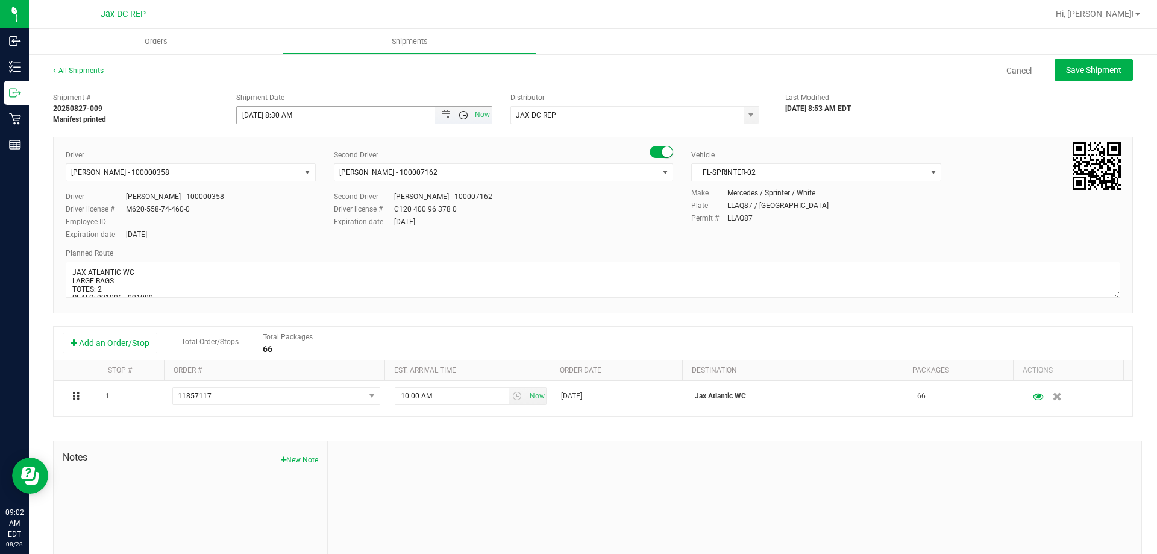
click at [453, 111] on span "Open the time view" at bounding box center [463, 115] width 20 height 10
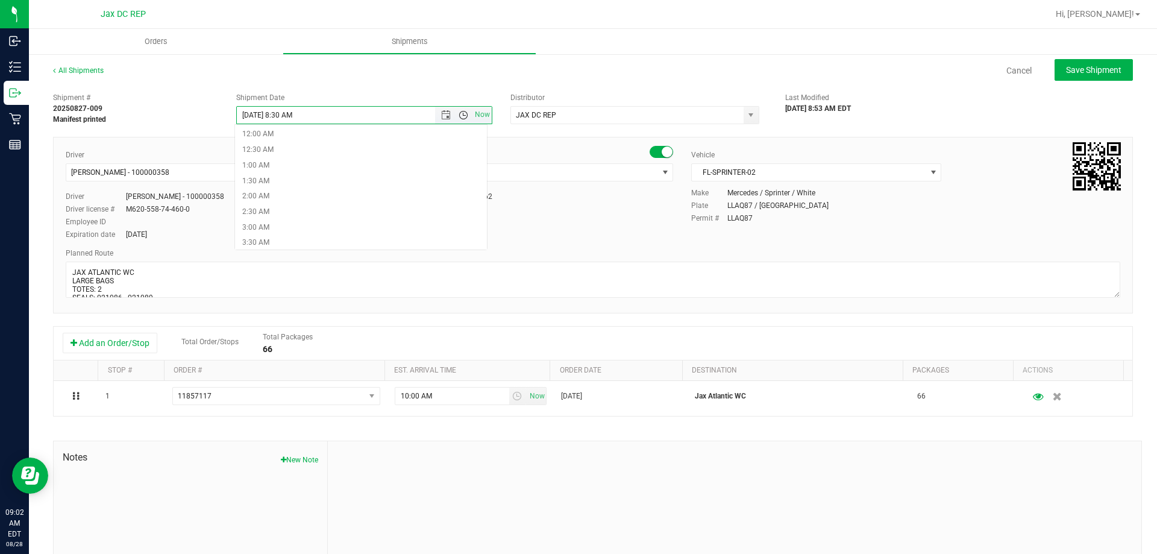
scroll to position [154, 0]
click at [458, 95] on div "Shipment Date" at bounding box center [364, 97] width 257 height 11
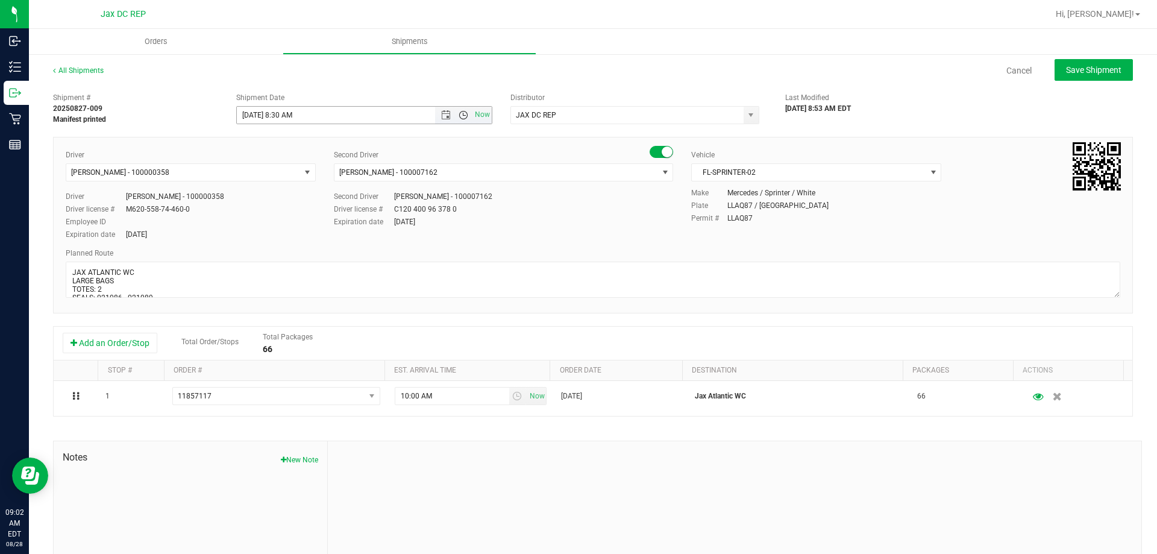
click at [458, 118] on span "Open the time view" at bounding box center [463, 115] width 10 height 10
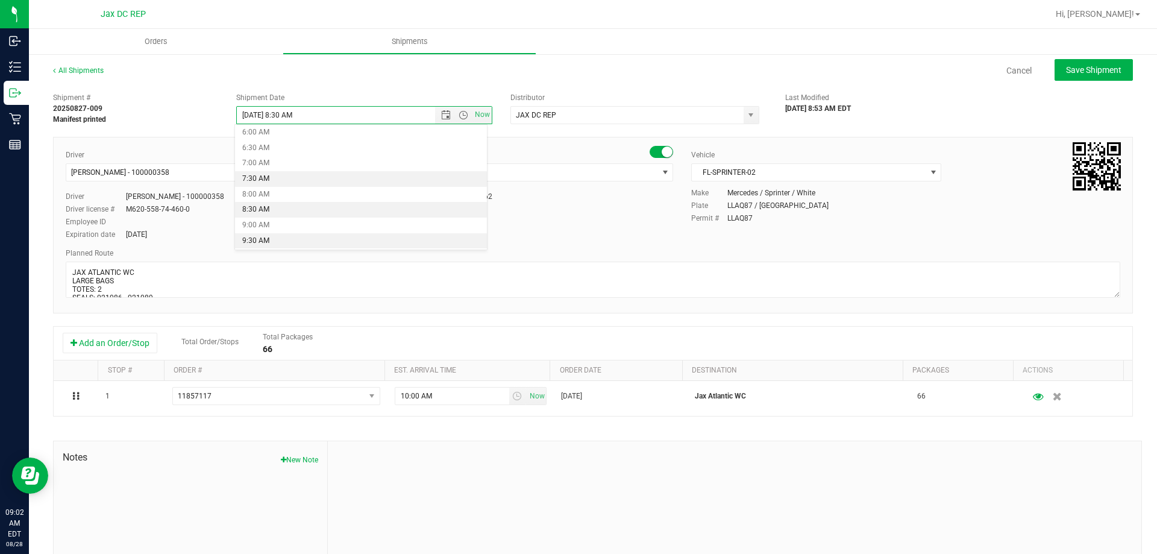
scroll to position [214, 0]
click at [266, 209] on li "9:30 AM" at bounding box center [361, 215] width 252 height 16
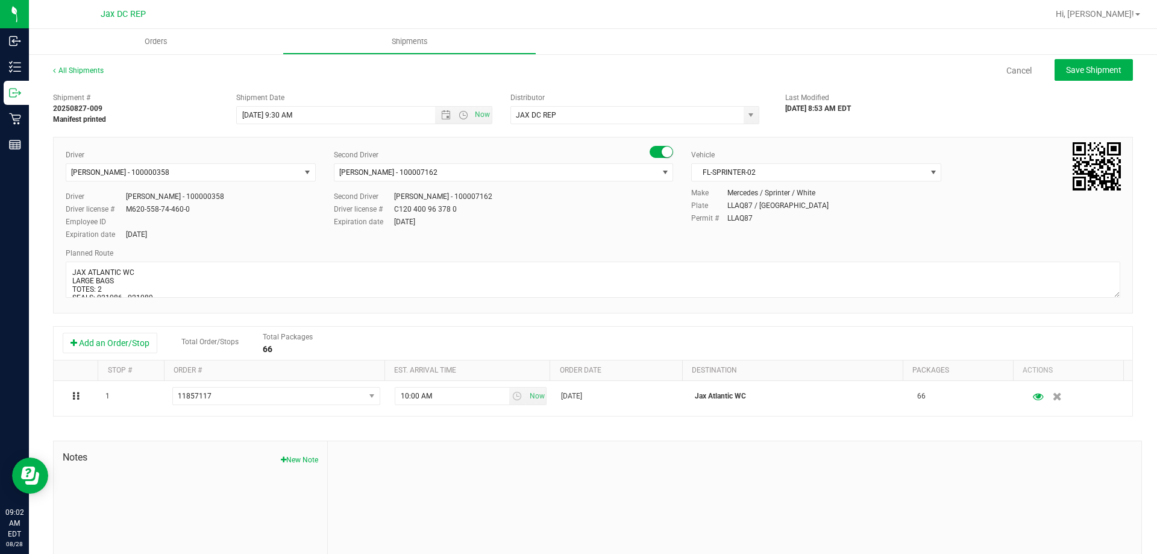
click at [361, 77] on div "Cancel Save Shipment" at bounding box center [628, 70] width 1007 height 22
click at [1077, 71] on span "Save Shipment" at bounding box center [1093, 70] width 55 height 10
type input "8/28/2025 1:30 PM"
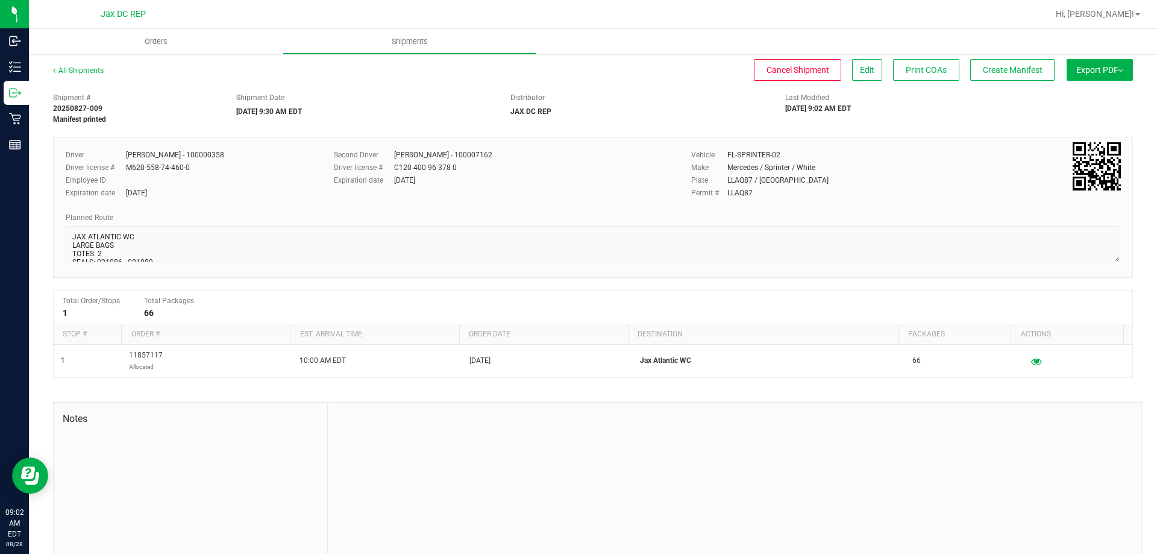
click at [1076, 72] on span "Export PDF" at bounding box center [1099, 70] width 47 height 10
click at [950, 102] on div "Last Modified 08/28/2025 9:02 AM EDT" at bounding box center [867, 103] width 183 height 22
click at [991, 91] on div "Shipment # 20250827-009 Manifest printed Shipment Date 08/28/2025 9:30 AM EDT D…" at bounding box center [593, 106] width 1098 height 38
drag, startPoint x: 1015, startPoint y: 63, endPoint x: 1000, endPoint y: 96, distance: 36.9
click at [1000, 96] on div "All Shipments Cancel Shipment Edit Print COAs Create Manifest Export PDF Manife…" at bounding box center [593, 314] width 1080 height 499
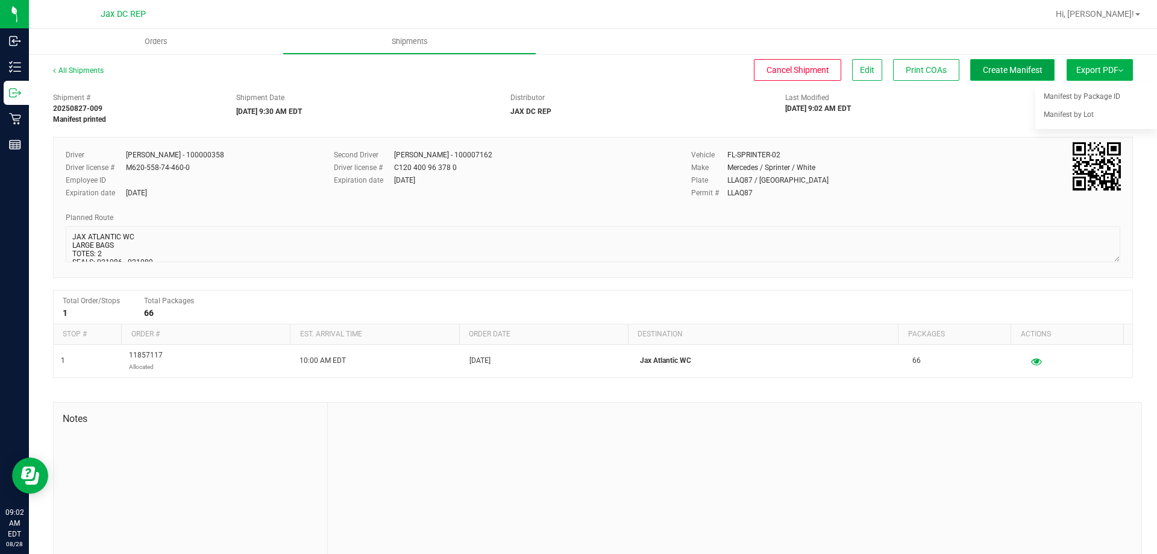
click at [1001, 67] on span "Create Manifest" at bounding box center [1013, 70] width 60 height 10
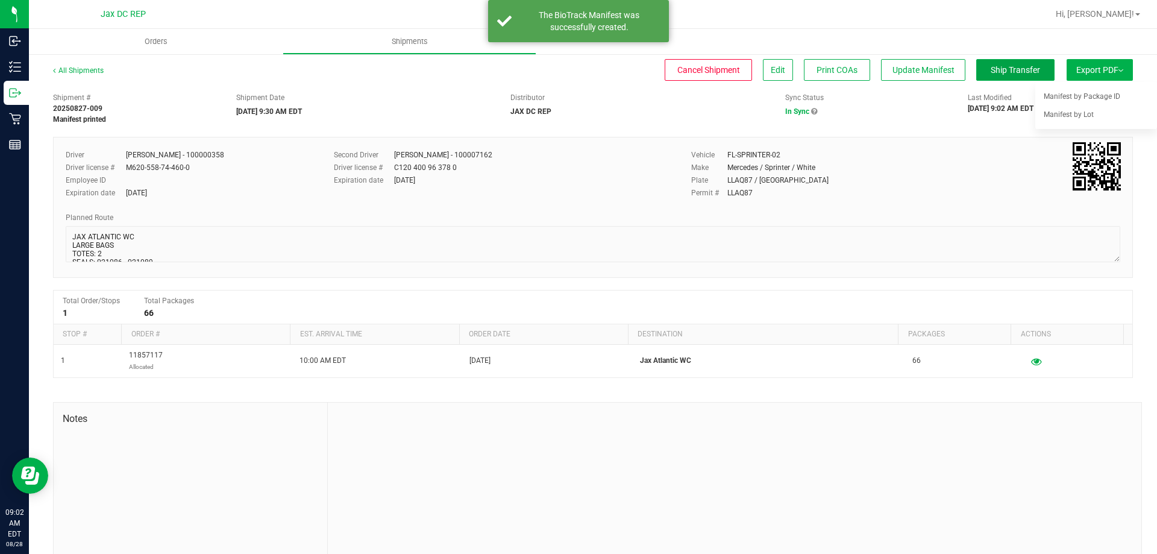
click at [1001, 67] on span "Ship Transfer" at bounding box center [1015, 70] width 49 height 10
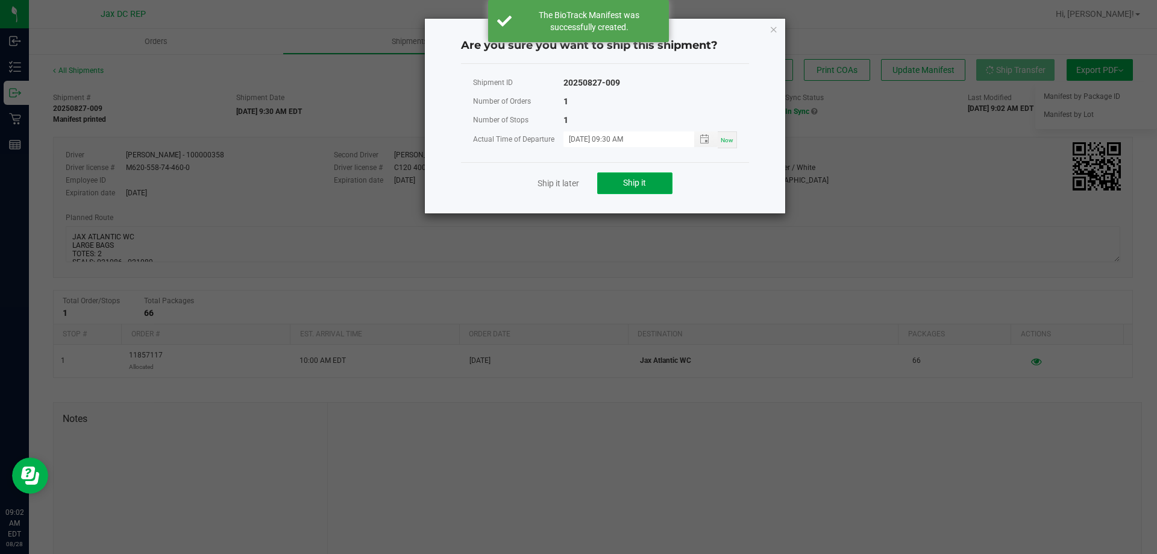
click at [657, 188] on button "Ship it" at bounding box center [634, 183] width 75 height 22
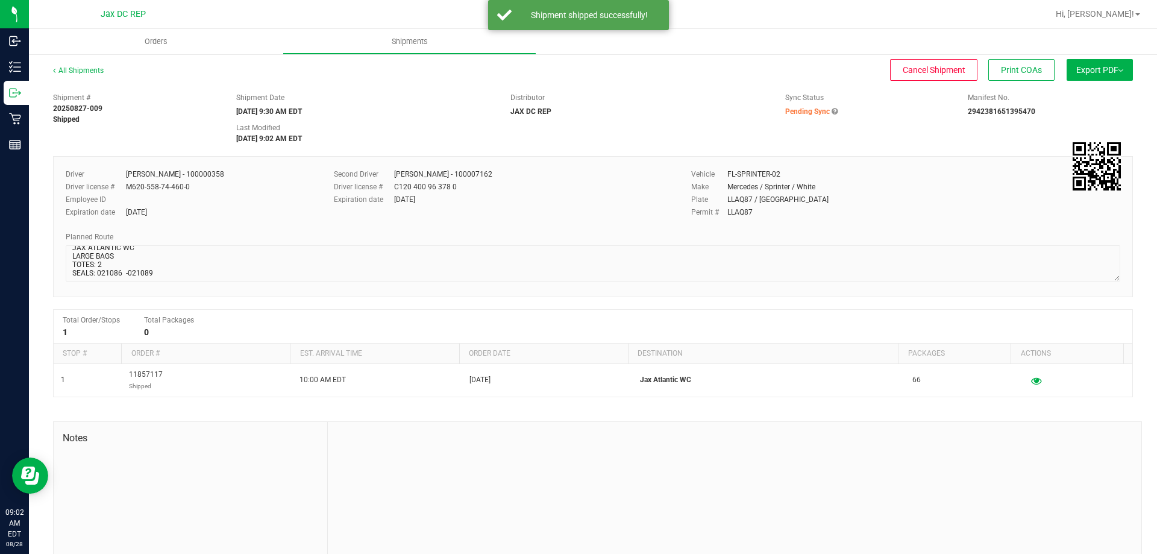
scroll to position [11, 0]
click at [161, 37] on span "Orders" at bounding box center [155, 41] width 55 height 11
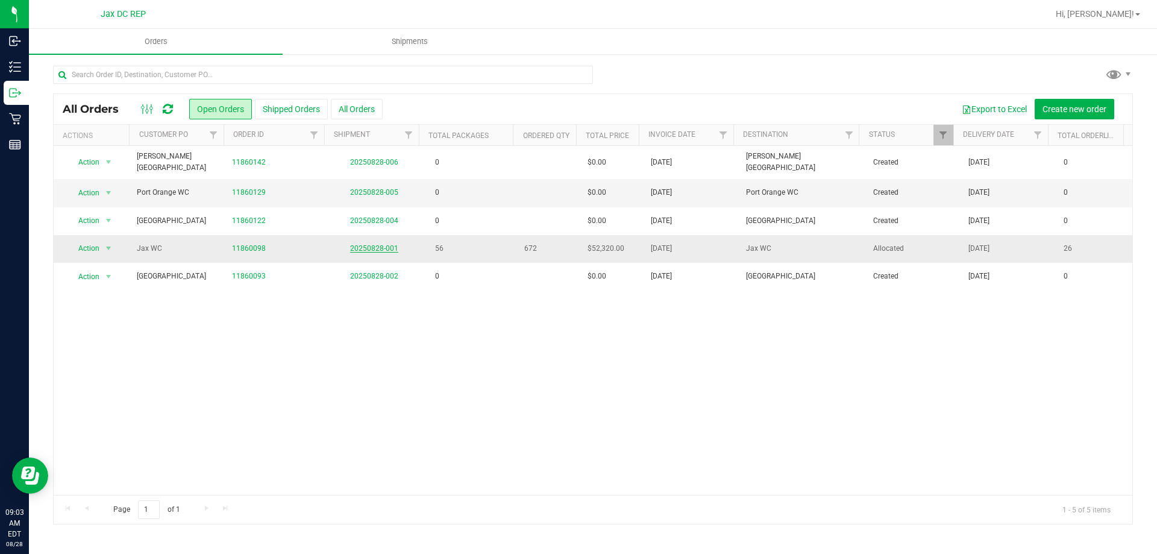
click at [380, 245] on link "20250828-001" at bounding box center [374, 248] width 48 height 8
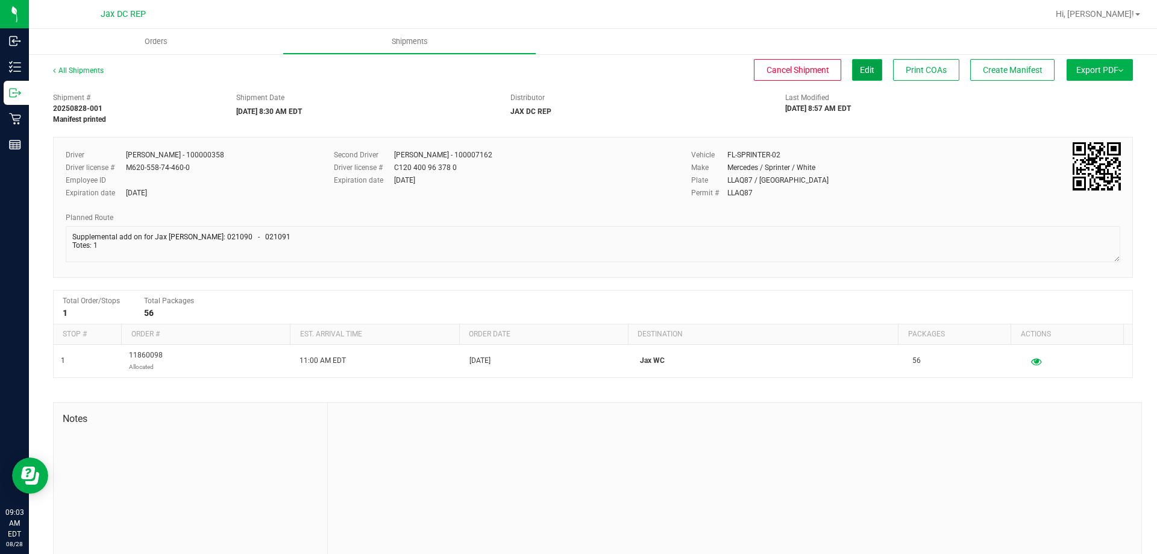
click at [861, 71] on span "Edit" at bounding box center [867, 70] width 14 height 10
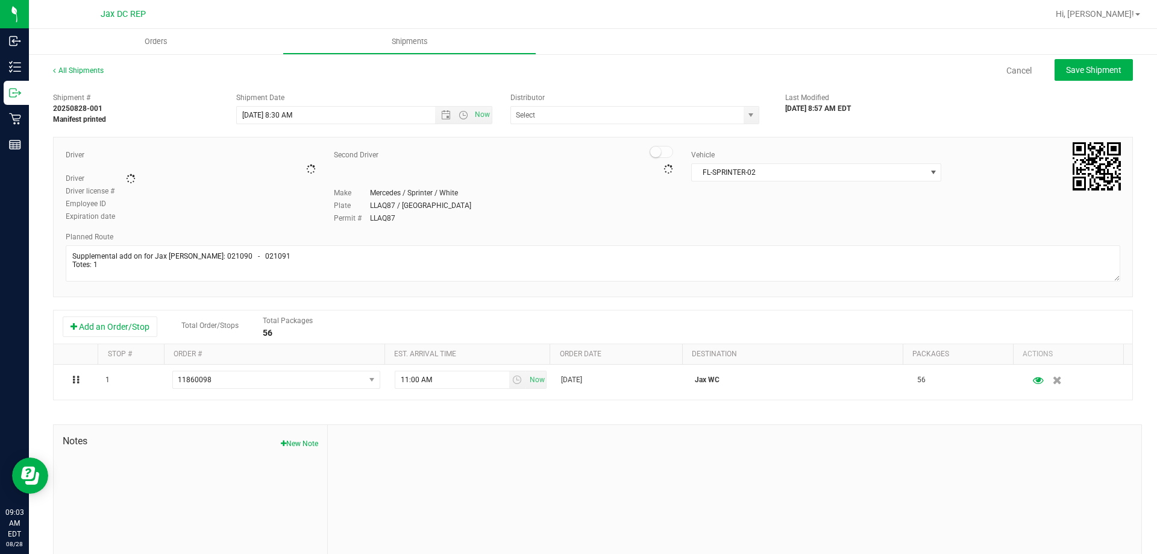
type input "JAX DC REP"
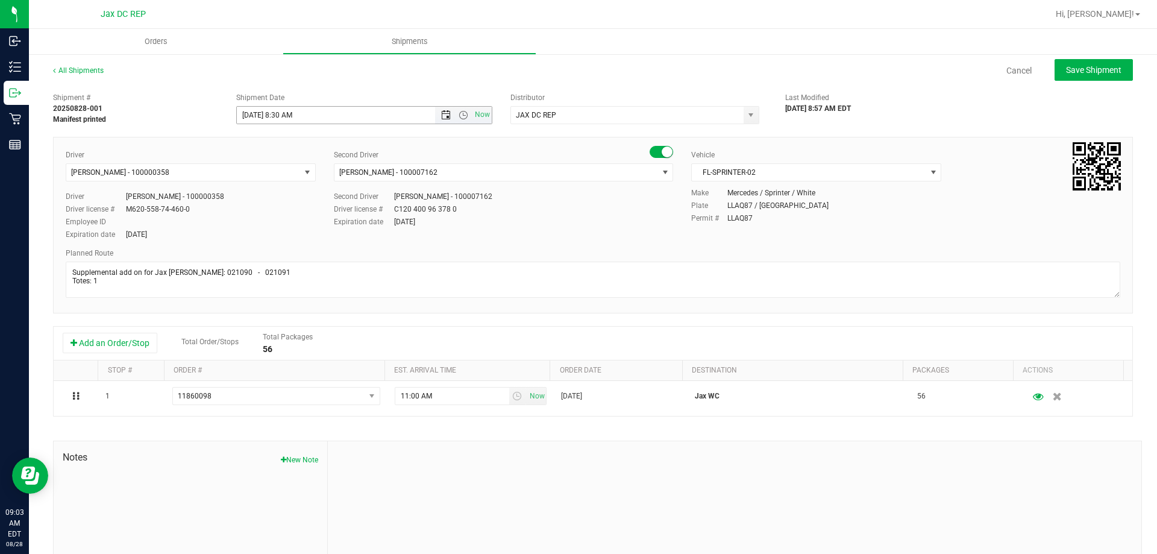
click at [444, 113] on span "Open the date view" at bounding box center [446, 115] width 10 height 10
click at [406, 78] on div "Cancel Save Shipment" at bounding box center [628, 70] width 1007 height 22
click at [462, 119] on span "Open the time view" at bounding box center [463, 115] width 10 height 10
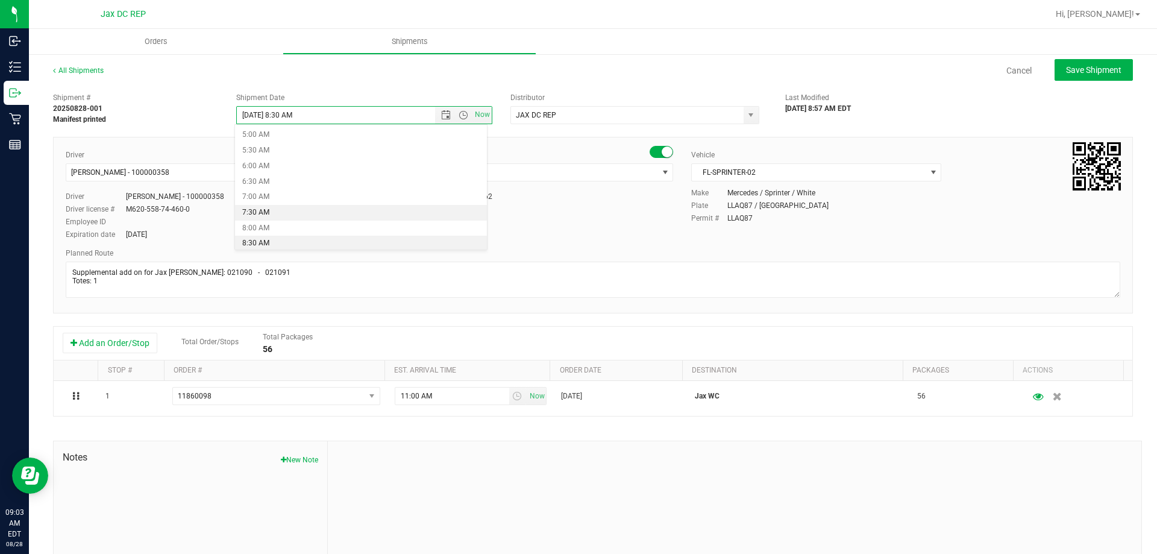
scroll to position [214, 0]
click at [271, 208] on li "9:30 AM" at bounding box center [361, 215] width 252 height 16
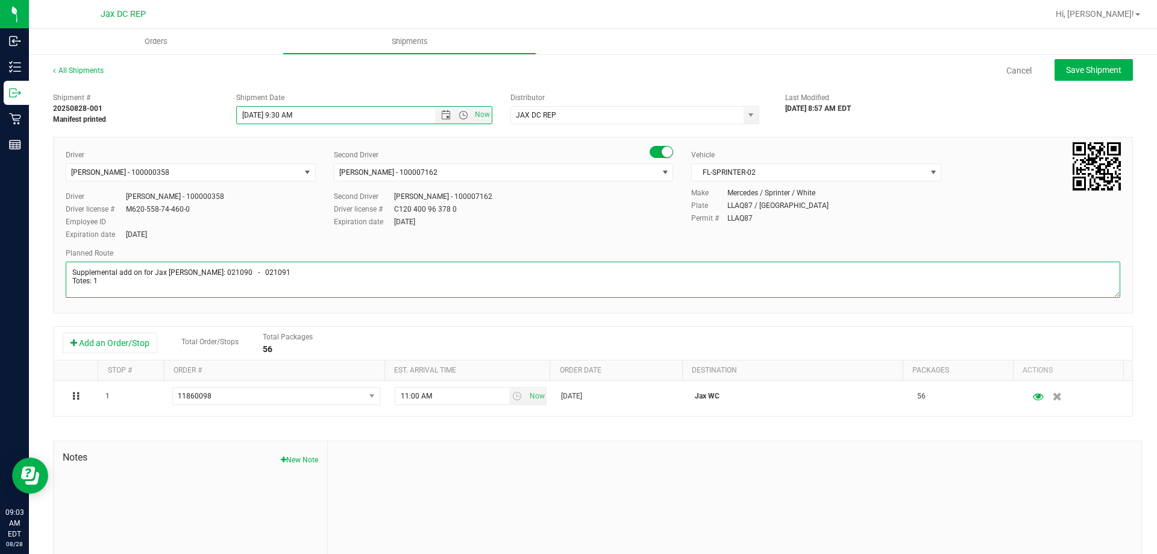
click at [516, 283] on textarea at bounding box center [593, 279] width 1054 height 36
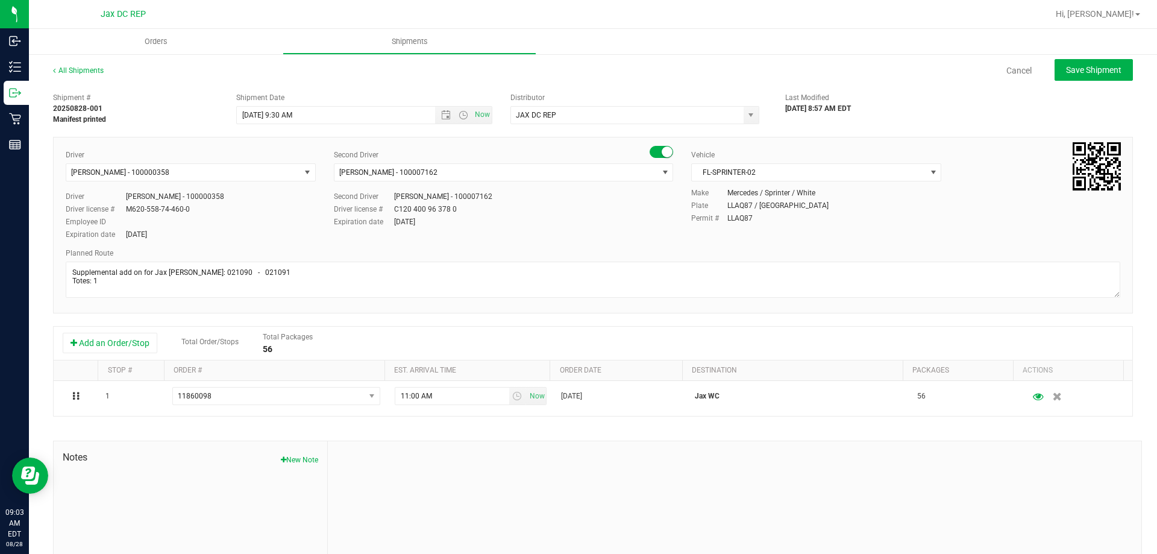
click at [572, 230] on div "Driver [PERSON_NAME] - 100000358 Select Driver [PERSON_NAME] - 100006559 [PERSO…" at bounding box center [593, 195] width 1072 height 92
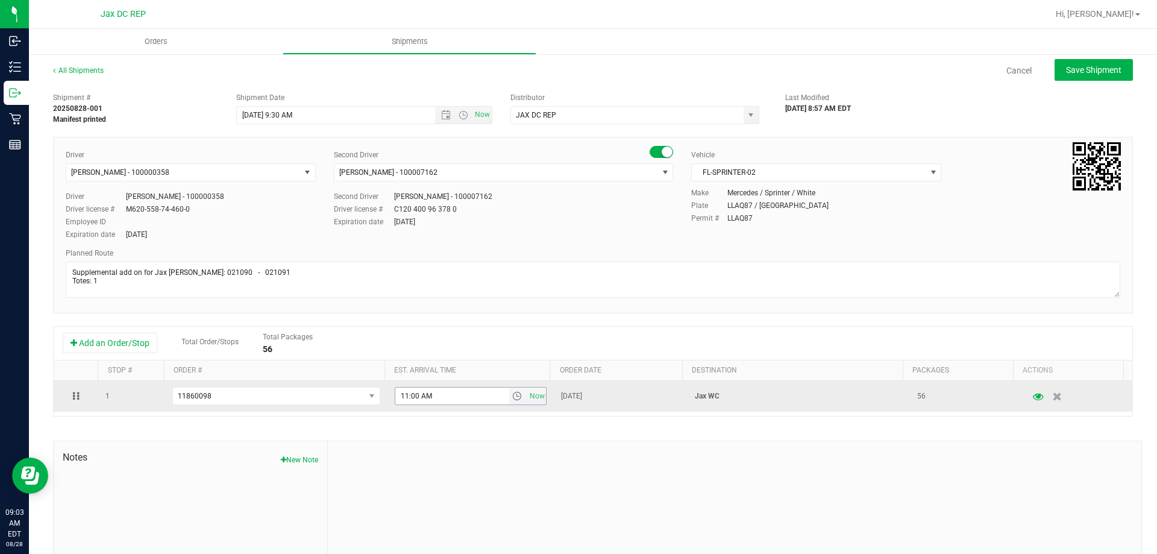
click at [513, 395] on span "select" at bounding box center [517, 396] width 10 height 10
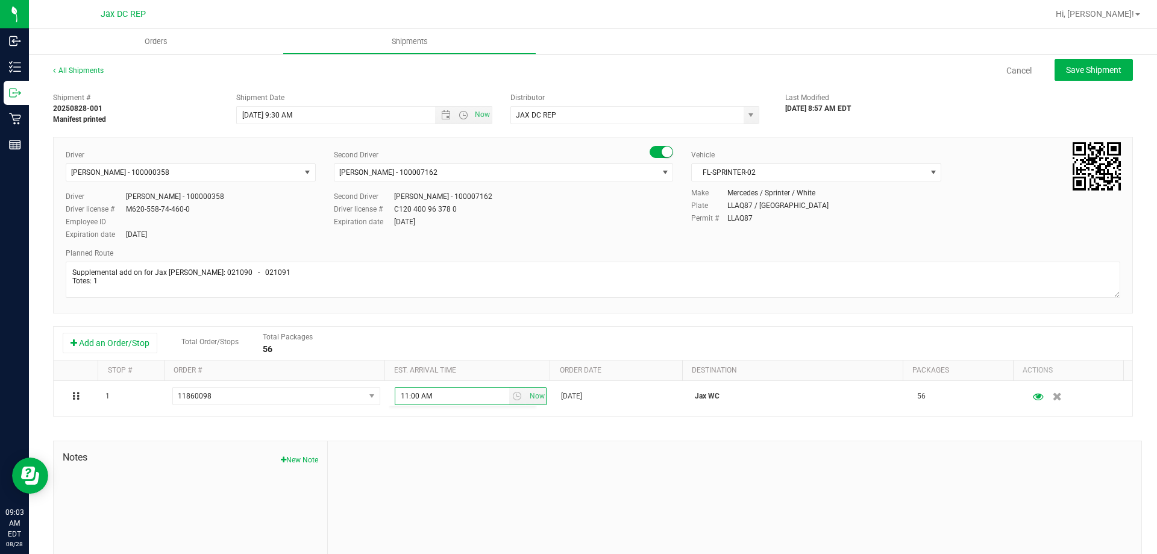
click at [693, 238] on div "Driver [PERSON_NAME] - 100000358 Select Driver [PERSON_NAME] - 100006559 [PERSO…" at bounding box center [593, 195] width 1072 height 92
click at [1105, 74] on span "Save Shipment" at bounding box center [1093, 70] width 55 height 10
type input "8/28/2025 1:30 PM"
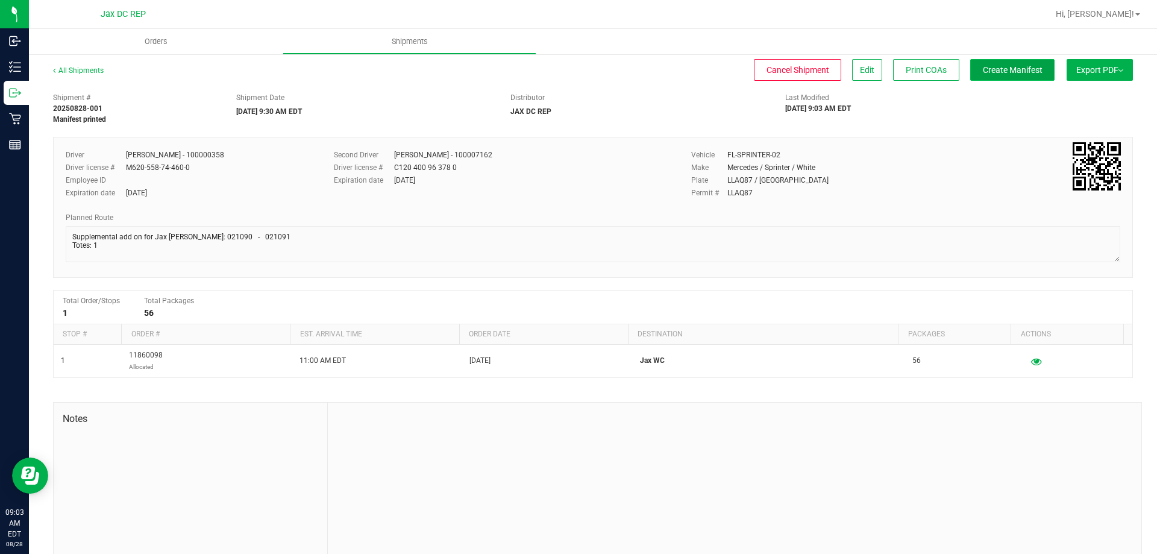
click at [1026, 68] on span "Create Manifest" at bounding box center [1013, 70] width 60 height 10
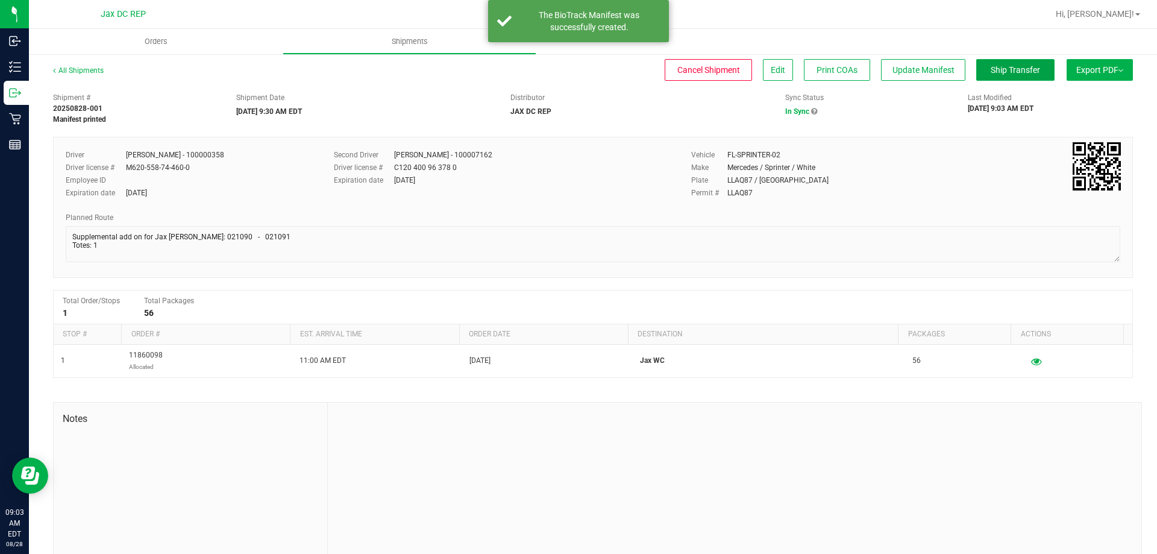
click at [1026, 68] on span "Ship Transfer" at bounding box center [1015, 70] width 49 height 10
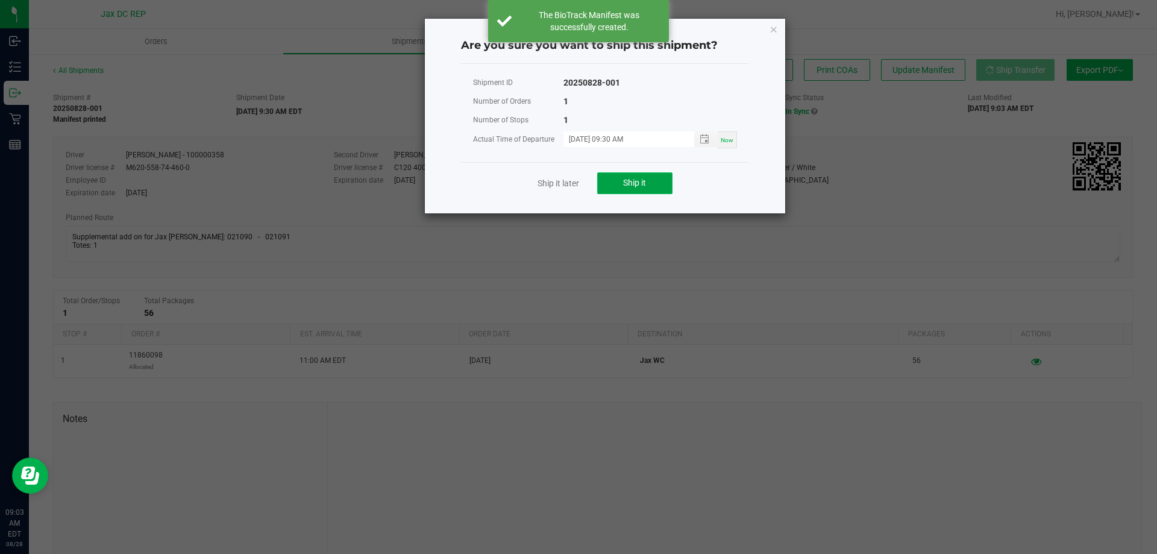
click at [626, 175] on button "Ship it" at bounding box center [634, 183] width 75 height 22
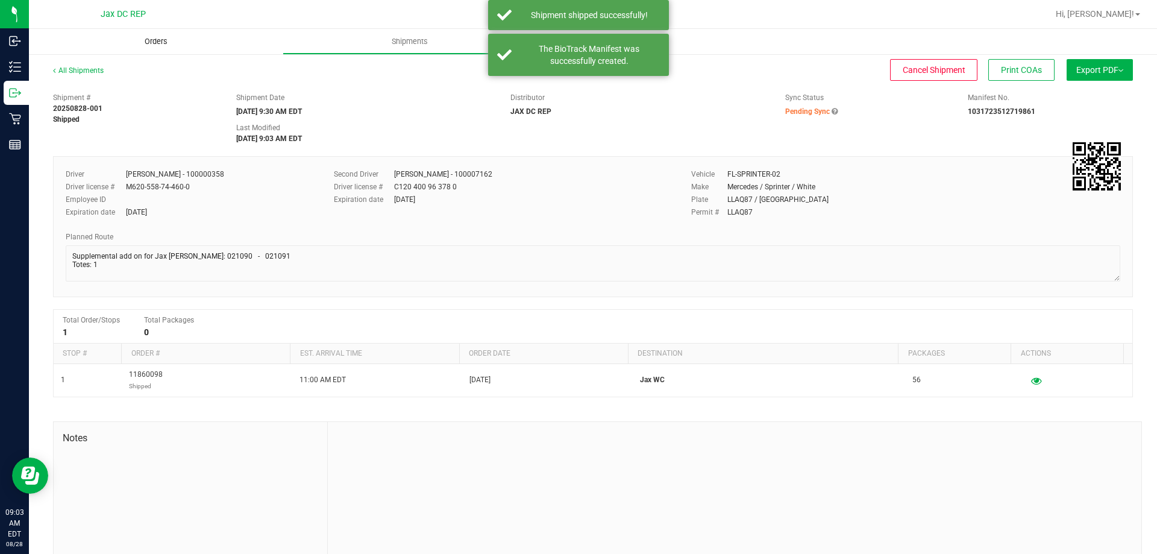
click at [175, 45] on span "Orders" at bounding box center [155, 41] width 55 height 11
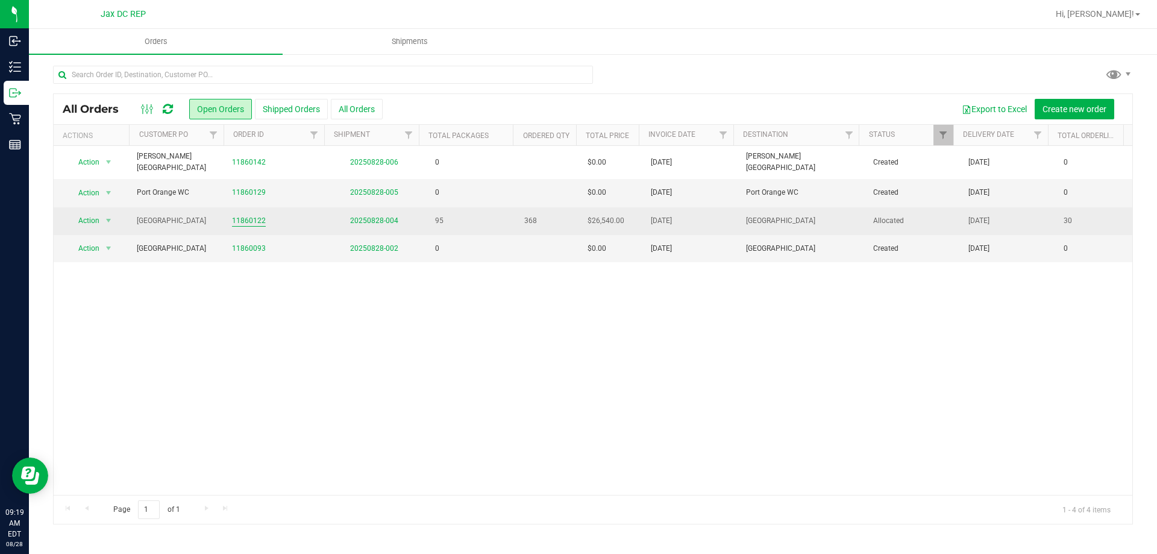
click at [234, 215] on link "11860122" at bounding box center [249, 220] width 34 height 11
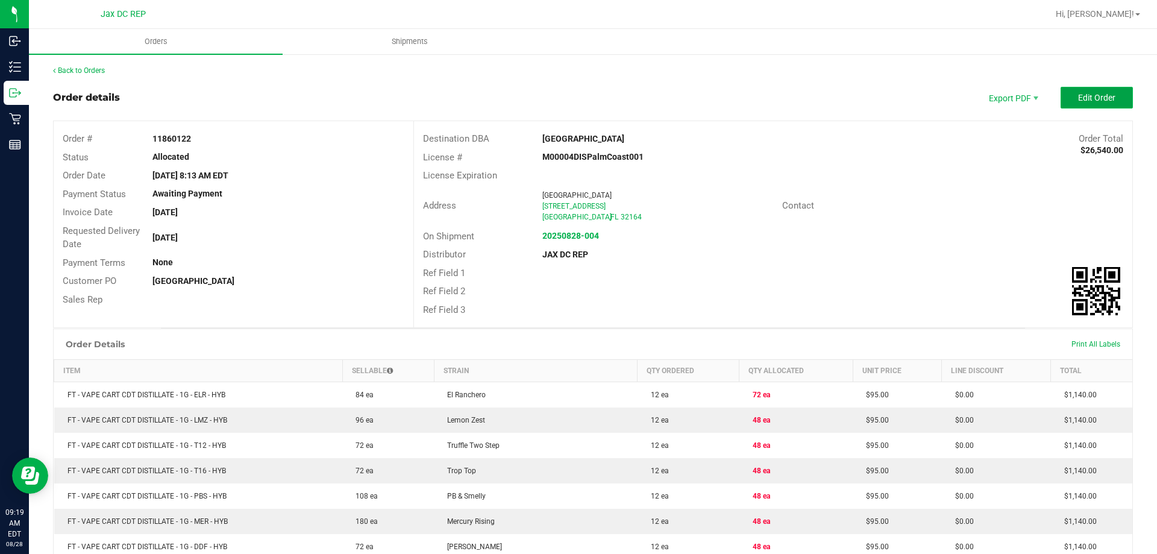
click at [1080, 104] on button "Edit Order" at bounding box center [1096, 98] width 72 height 22
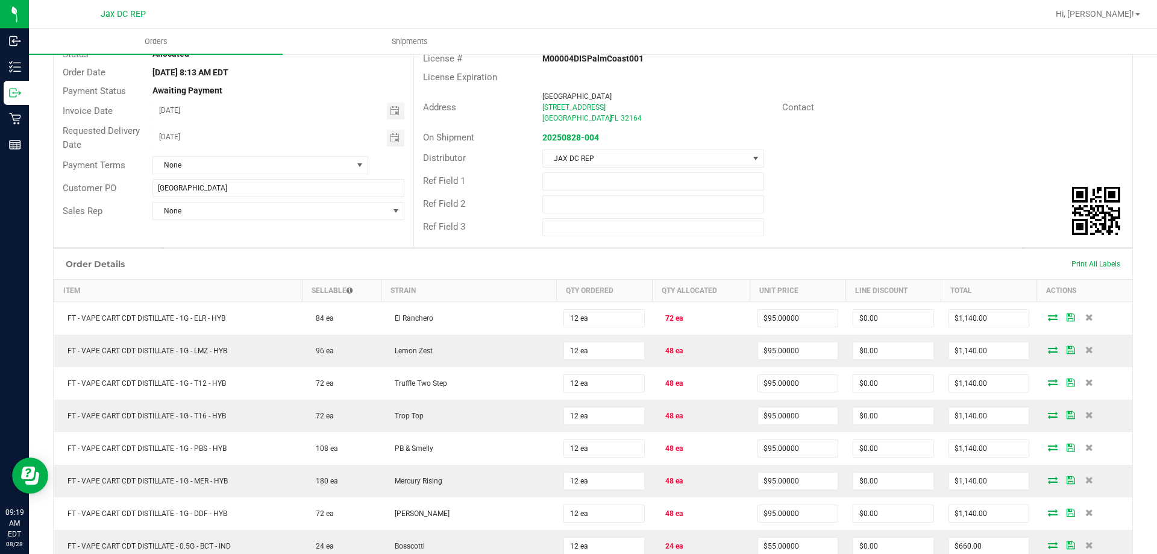
scroll to position [120, 0]
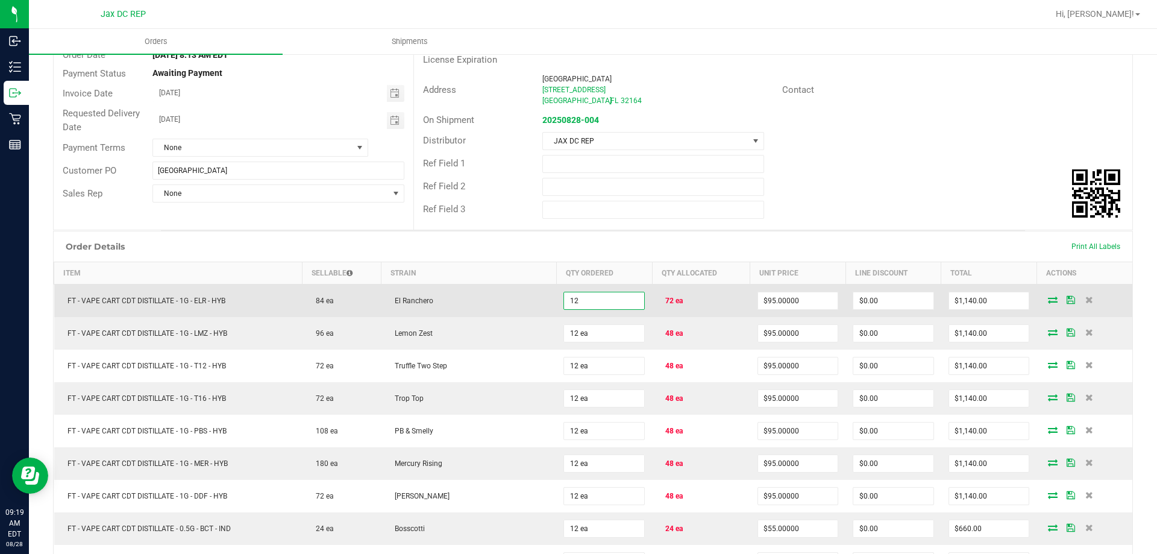
click at [601, 306] on input "12" at bounding box center [604, 300] width 80 height 17
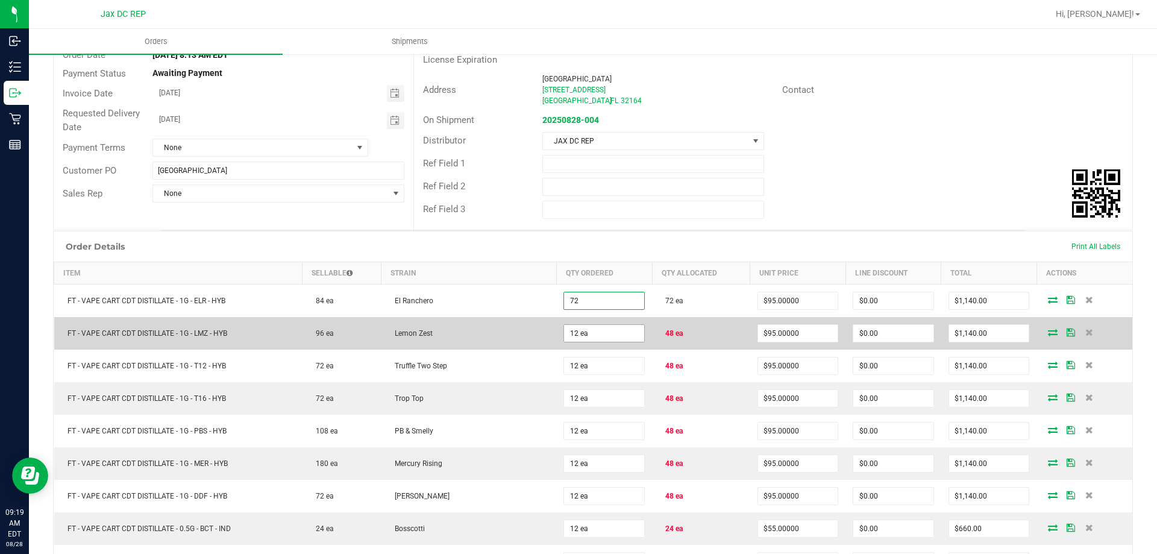
type input "72 ea"
type input "$6,840.00"
click at [608, 331] on input "12" at bounding box center [604, 333] width 80 height 17
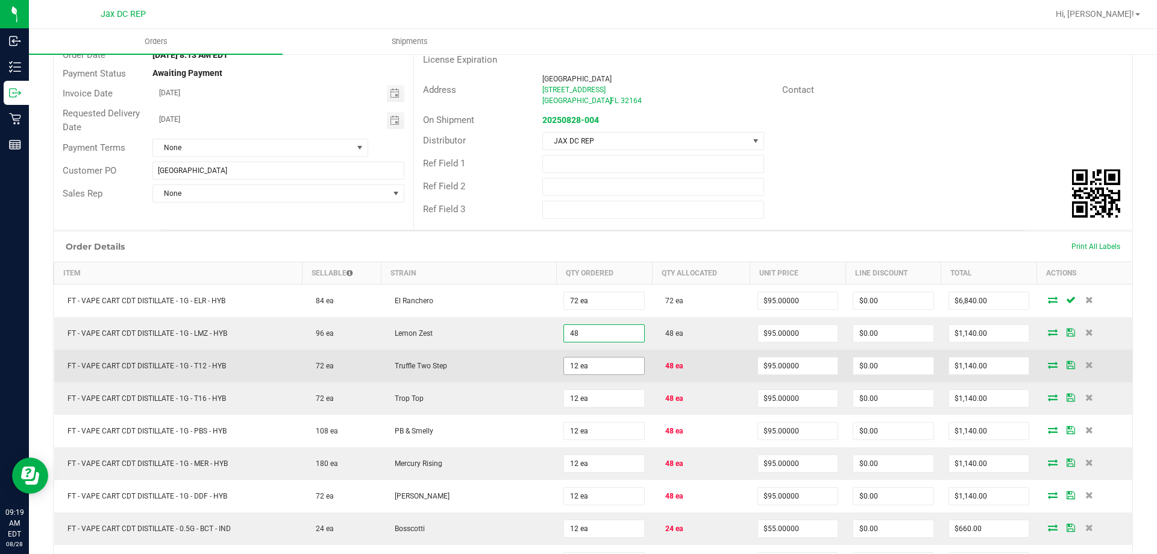
type input "48 ea"
type input "$4,560.00"
click at [610, 367] on input "12" at bounding box center [604, 365] width 80 height 17
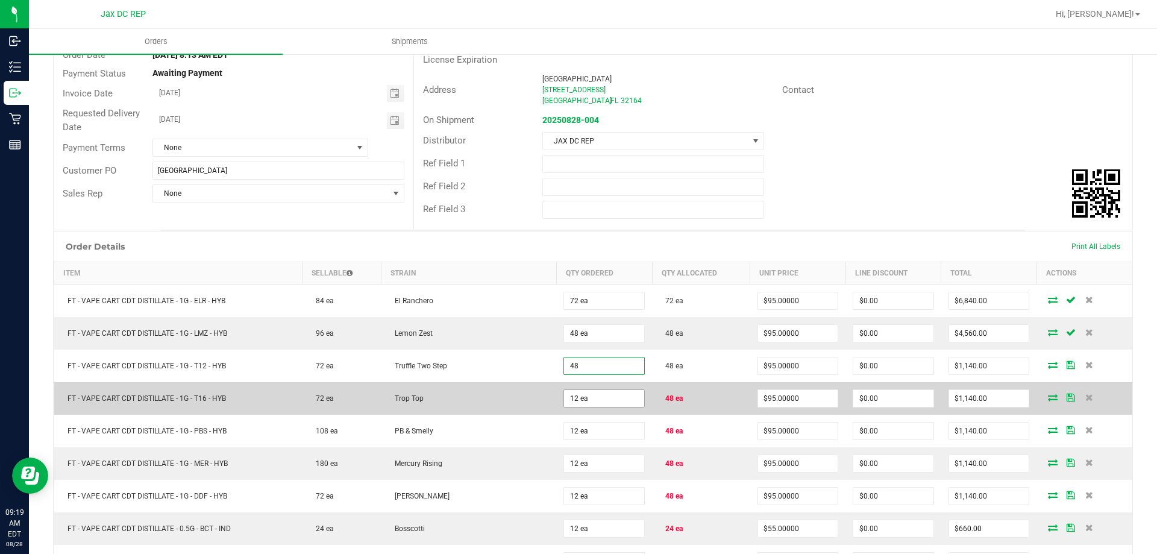
type input "48 ea"
type input "$4,560.00"
click at [613, 396] on input "12" at bounding box center [604, 398] width 80 height 17
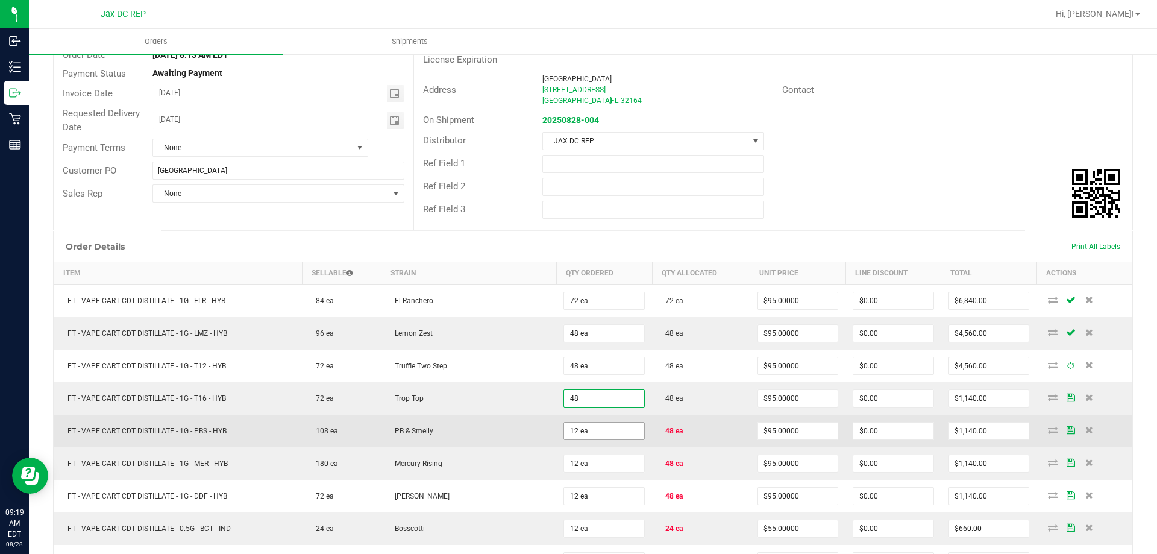
type input "48 ea"
type input "$4,560.00"
click at [608, 429] on input "12" at bounding box center [604, 430] width 80 height 17
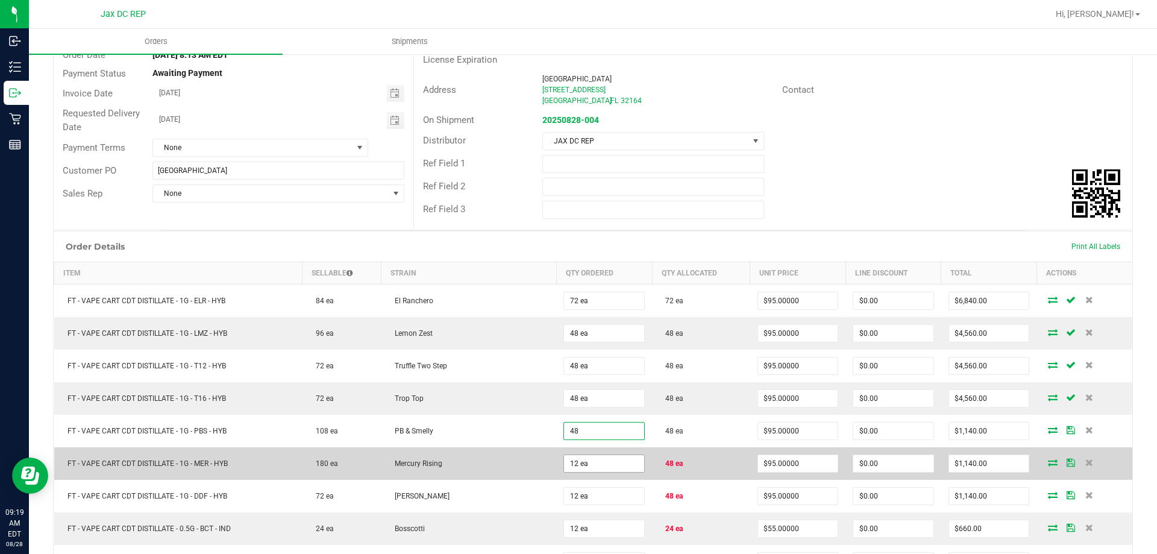
type input "48 ea"
type input "$4,560.00"
click at [604, 455] on input "12" at bounding box center [604, 463] width 80 height 17
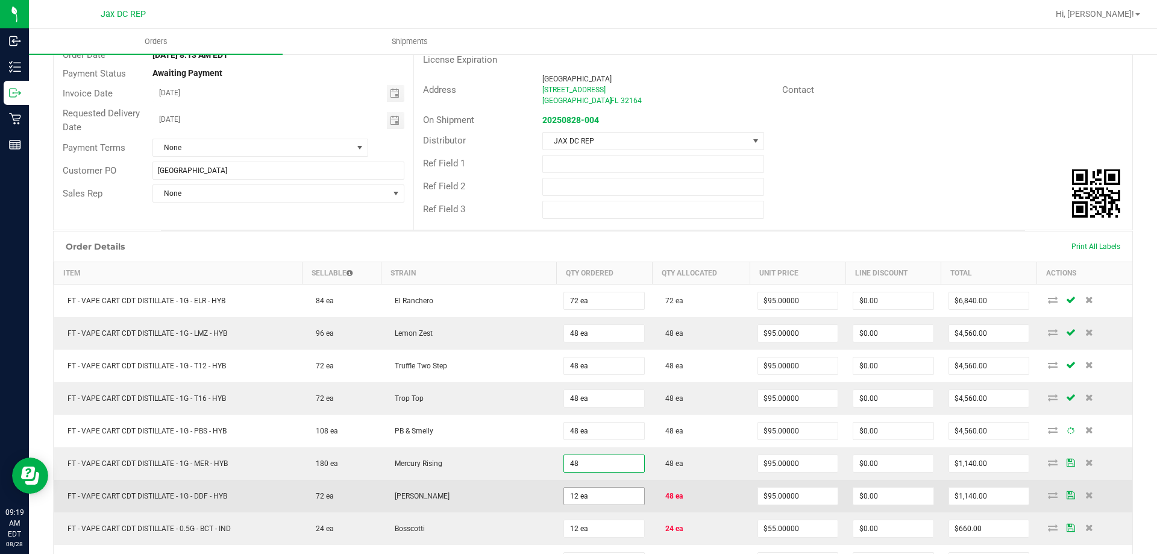
type input "48 ea"
type input "$4,560.00"
click at [610, 502] on input "12" at bounding box center [604, 495] width 80 height 17
type input "48 ea"
type input "$4,560.00"
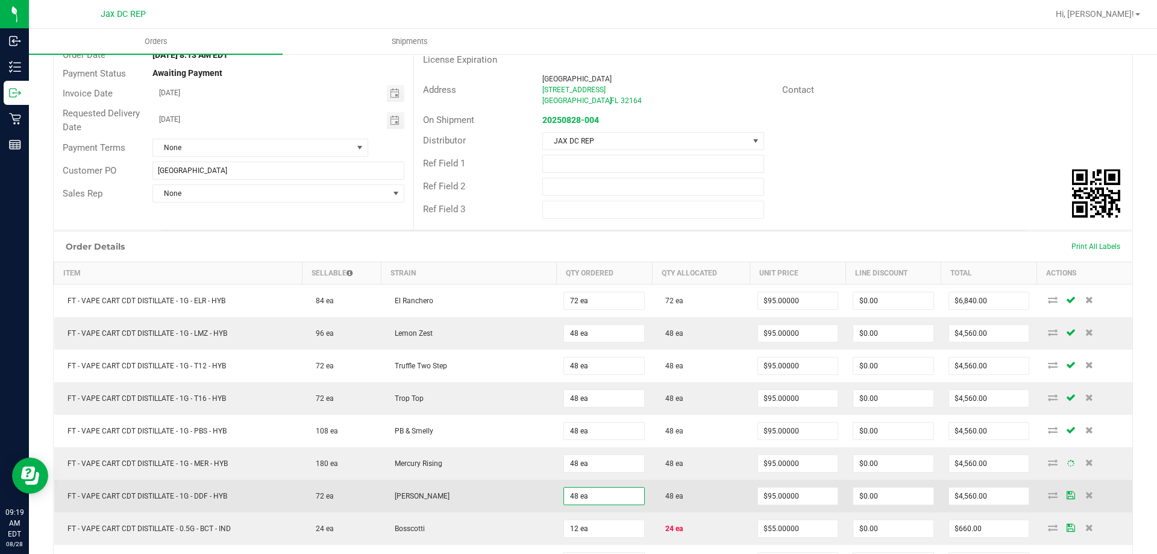
click at [557, 480] on td "48 ea" at bounding box center [604, 496] width 96 height 33
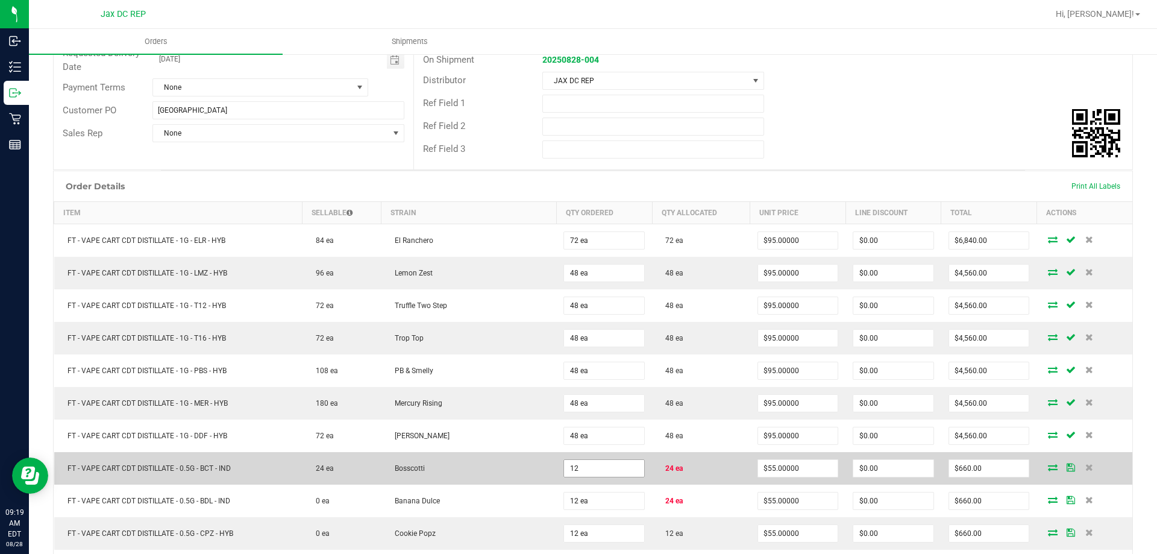
click at [595, 467] on input "12" at bounding box center [604, 468] width 80 height 17
type input "24 ea"
type input "$1,320.00"
click at [509, 469] on td "Bosscotti" at bounding box center [468, 468] width 175 height 33
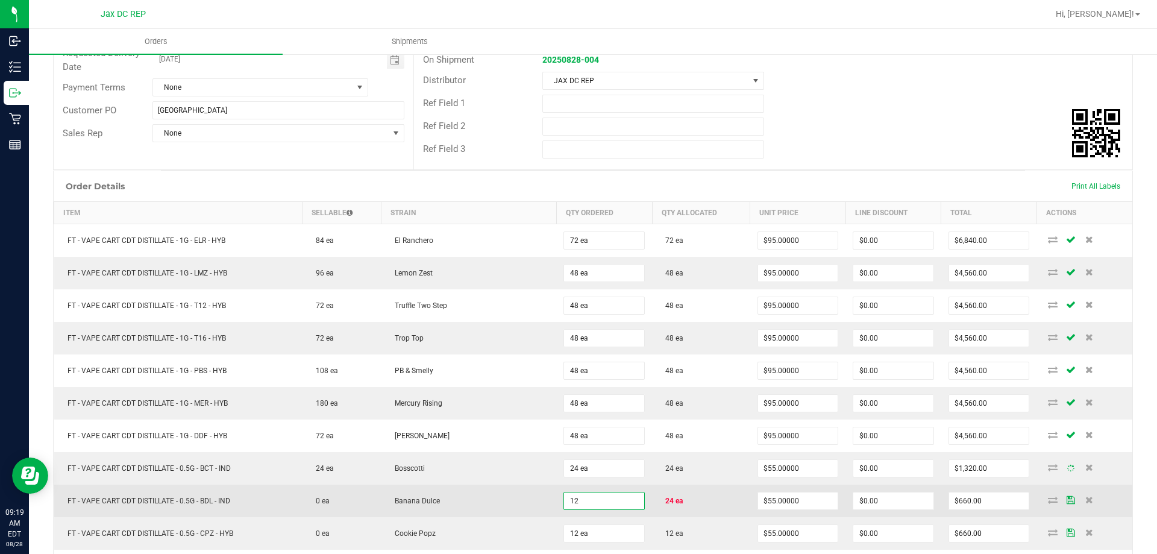
click at [621, 500] on input "12" at bounding box center [604, 500] width 80 height 17
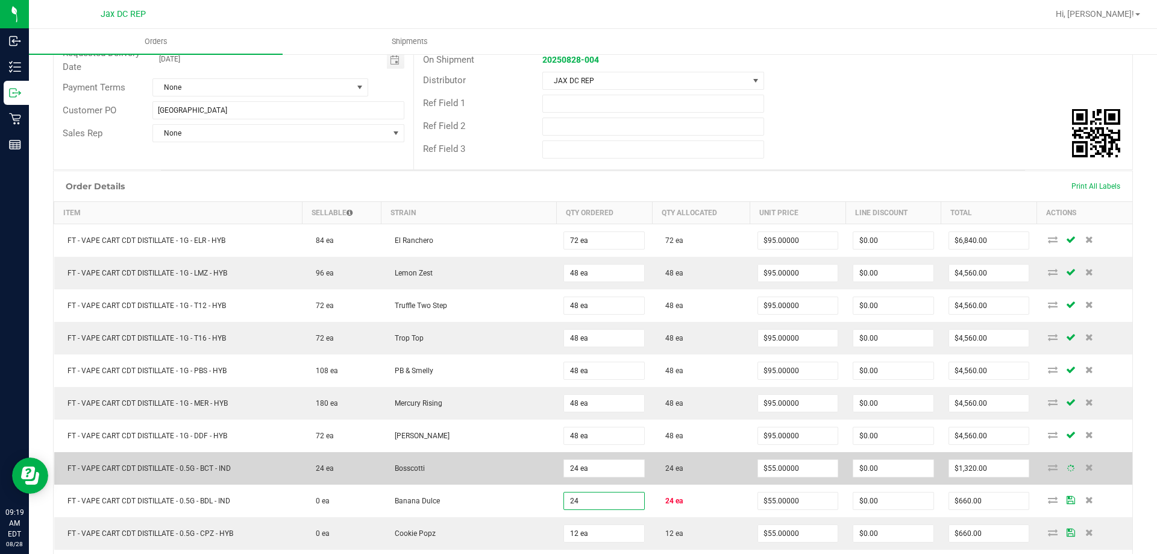
type input "24 ea"
type input "$1,320.00"
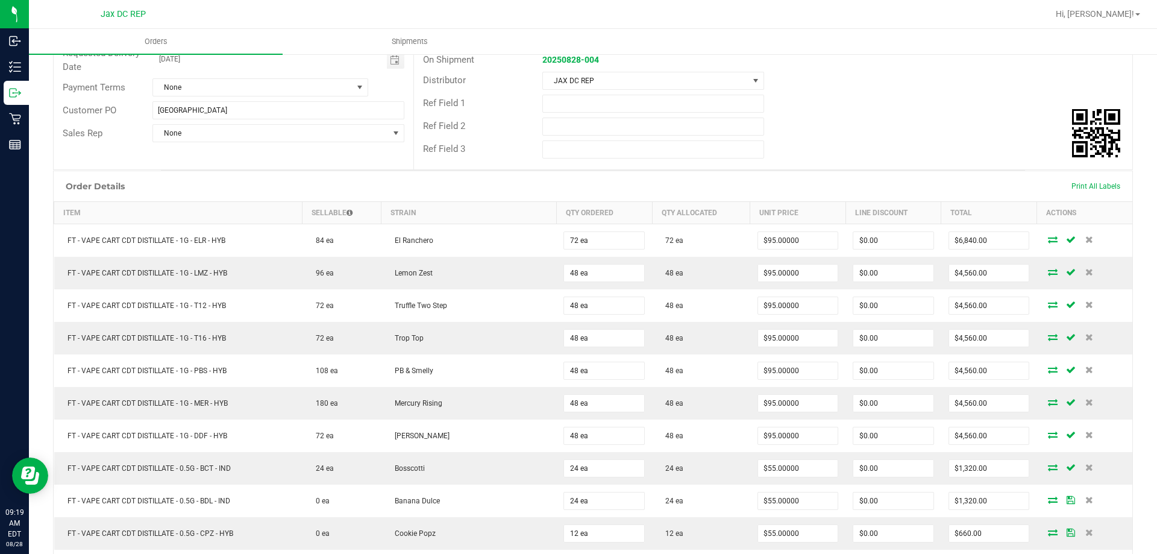
click at [442, 458] on td "Bosscotti" at bounding box center [468, 468] width 175 height 33
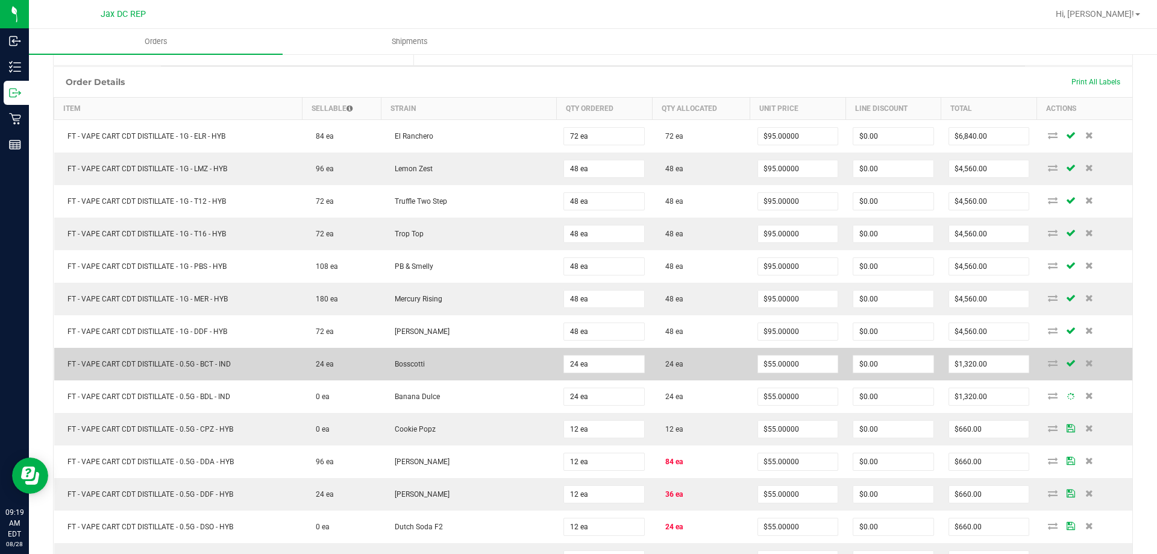
scroll to position [301, 0]
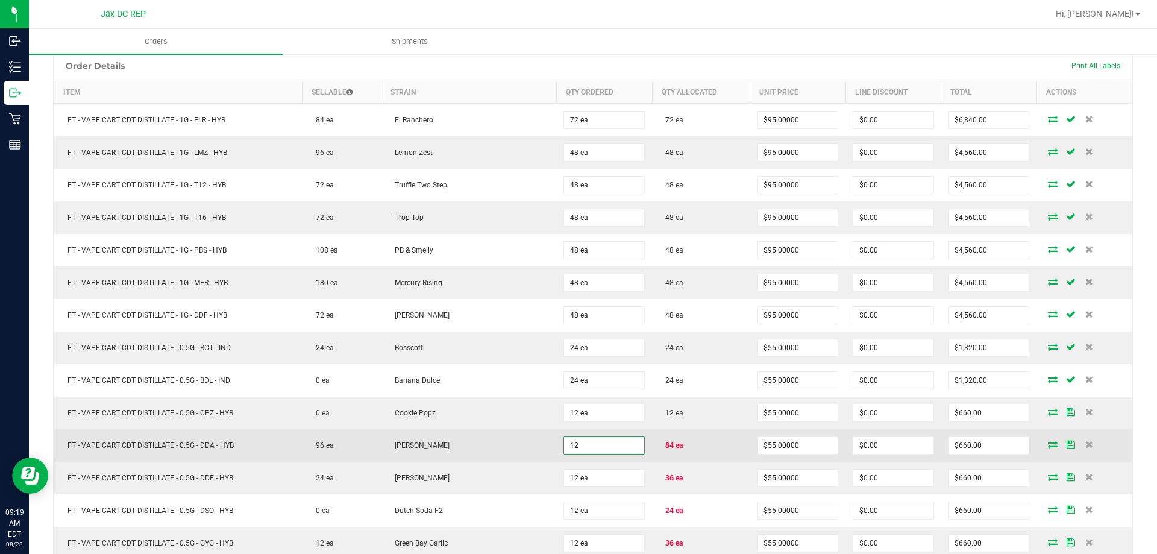
click at [606, 451] on input "12" at bounding box center [604, 445] width 80 height 17
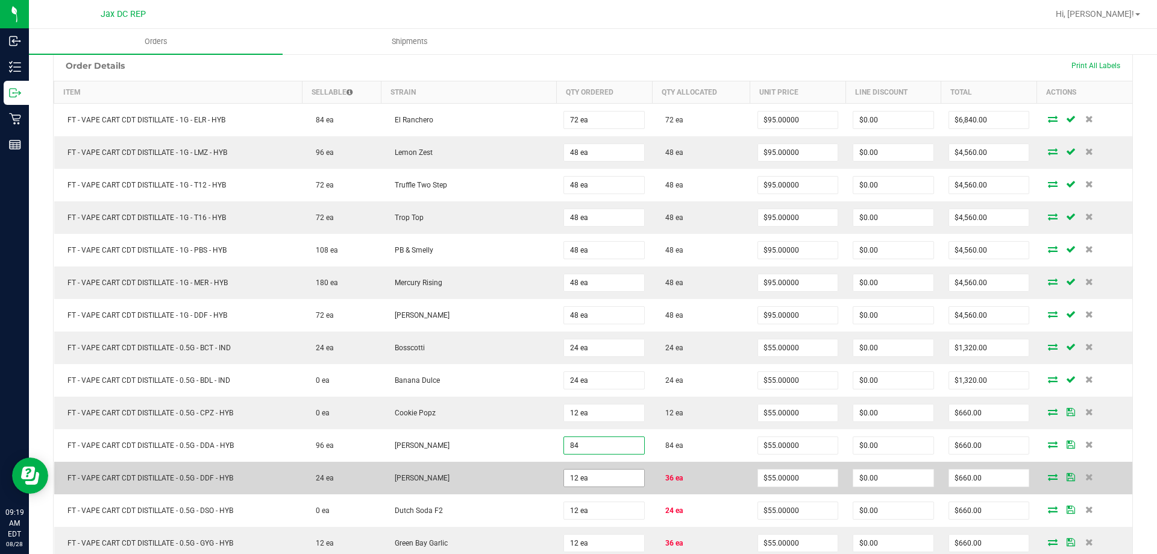
type input "84 ea"
type input "$4,620.00"
click at [599, 477] on input "12" at bounding box center [604, 477] width 80 height 17
type input "36 ea"
type input "$1,980.00"
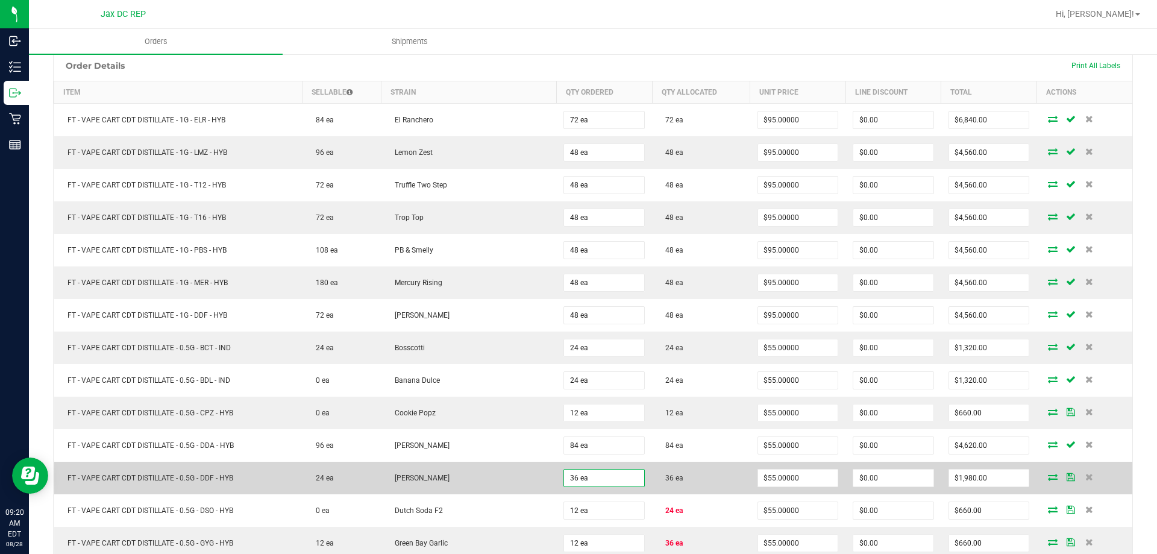
click at [509, 483] on td "[PERSON_NAME]" at bounding box center [468, 478] width 175 height 33
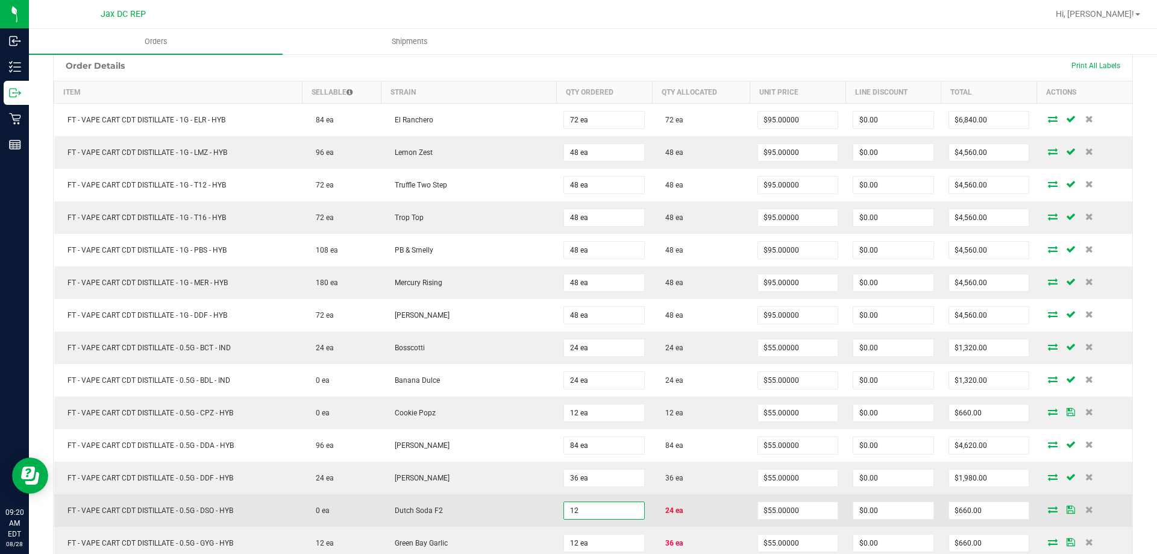
click at [593, 516] on input "12" at bounding box center [604, 510] width 80 height 17
type input "24 ea"
type input "$1,320.00"
click at [538, 505] on td "Dutch Soda F2" at bounding box center [468, 510] width 175 height 33
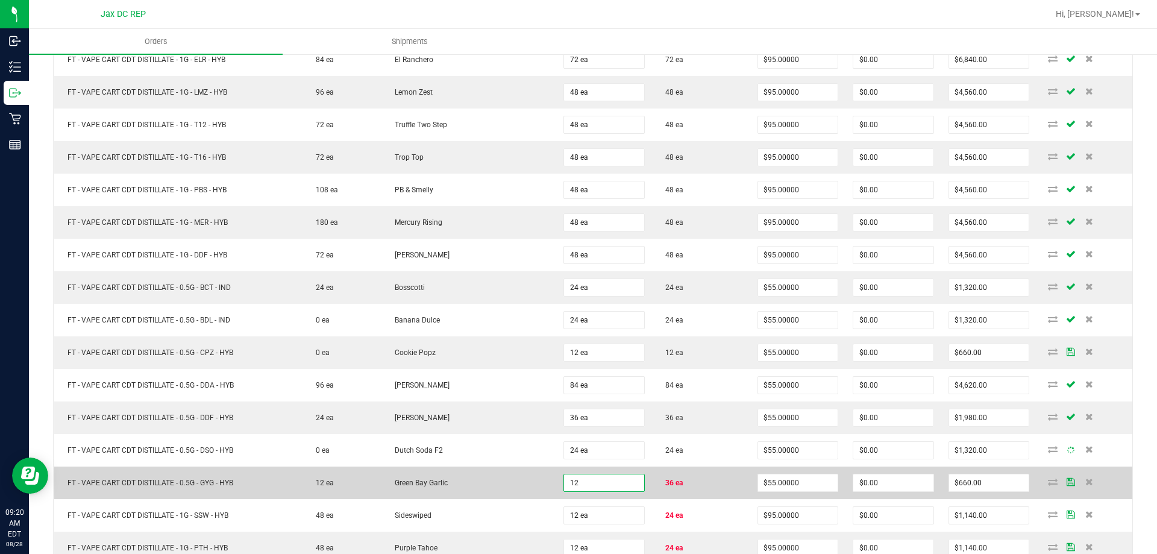
click at [618, 480] on input "12" at bounding box center [604, 482] width 80 height 17
type input "36 ea"
type input "$1,980.00"
click at [534, 489] on td "Green Bay Garlic" at bounding box center [468, 482] width 175 height 33
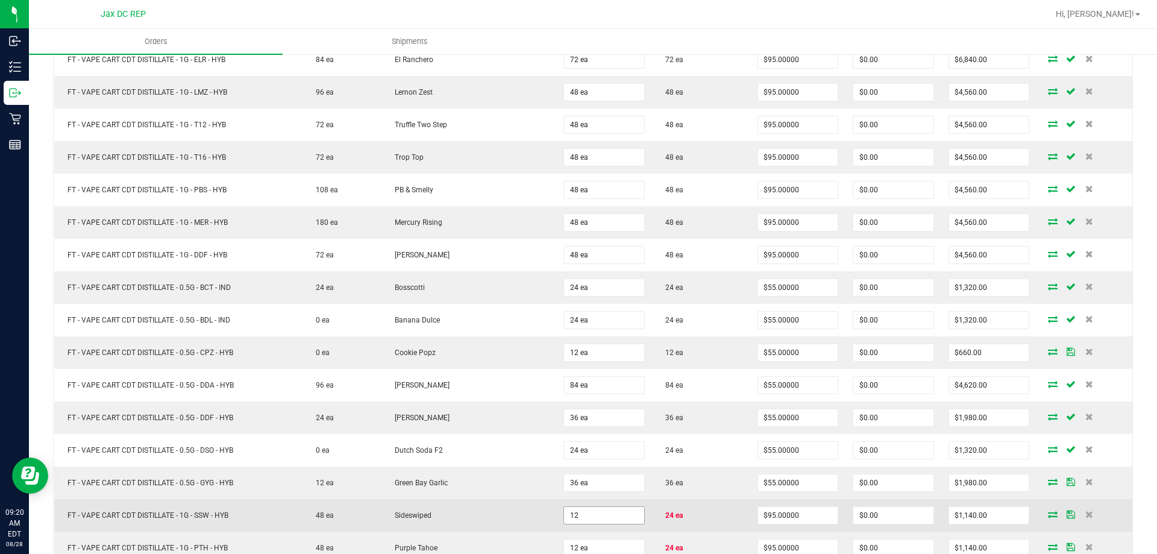
click at [569, 519] on input "12" at bounding box center [604, 515] width 80 height 17
type input "24 ea"
type input "$2,280.00"
click at [547, 510] on td "Sideswiped" at bounding box center [468, 515] width 175 height 33
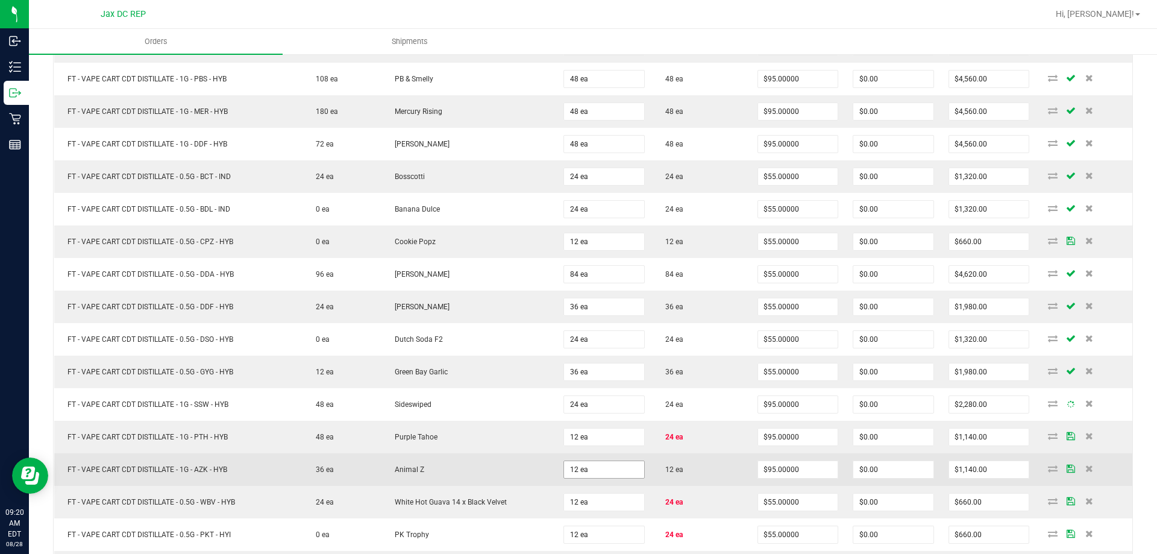
scroll to position [482, 0]
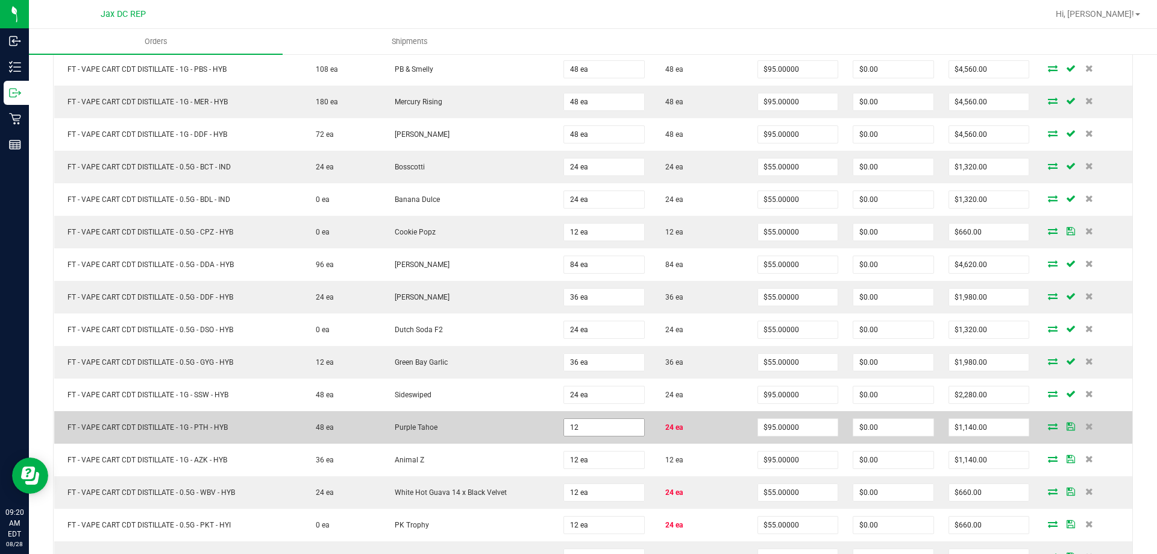
click at [604, 430] on input "12" at bounding box center [604, 427] width 80 height 17
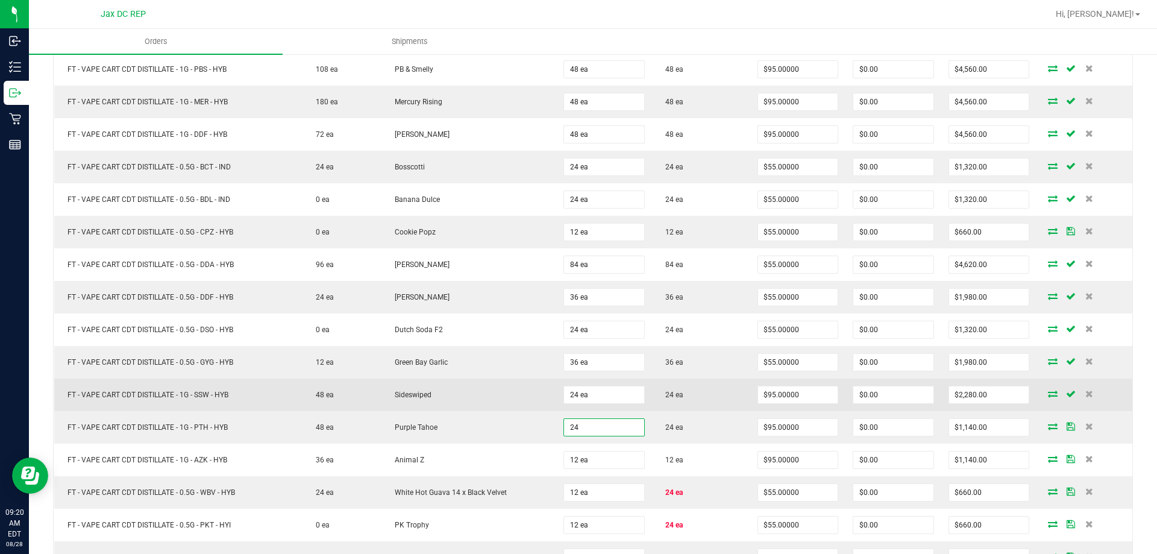
type input "24 ea"
type input "$2,280.00"
click at [519, 408] on td "Sideswiped" at bounding box center [468, 394] width 175 height 33
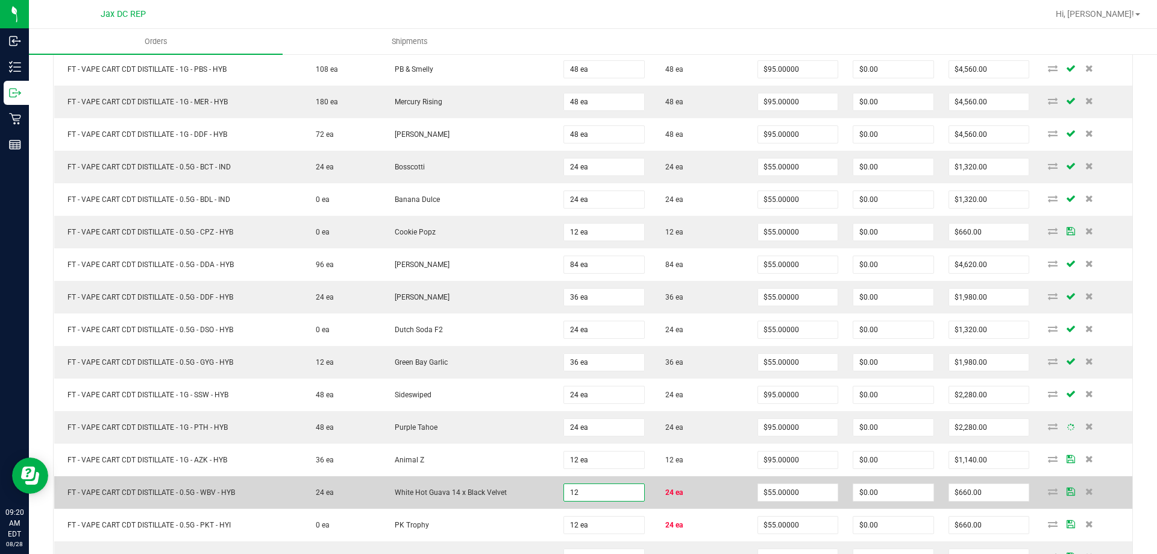
click at [624, 495] on input "12" at bounding box center [604, 492] width 80 height 17
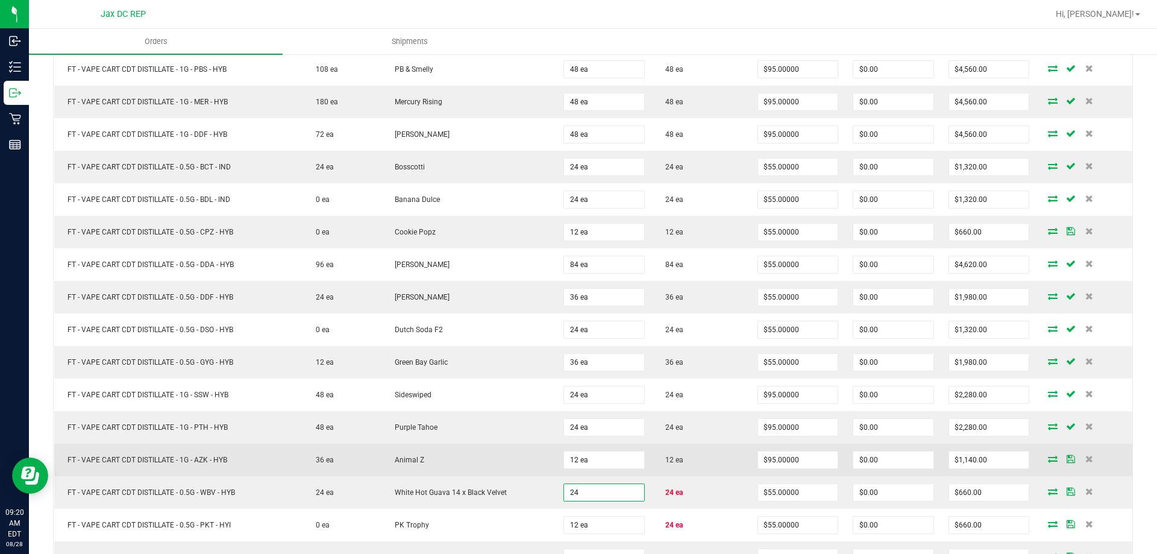
type input "24 ea"
type input "$1,320.00"
click at [512, 469] on td "Animal Z" at bounding box center [468, 459] width 175 height 33
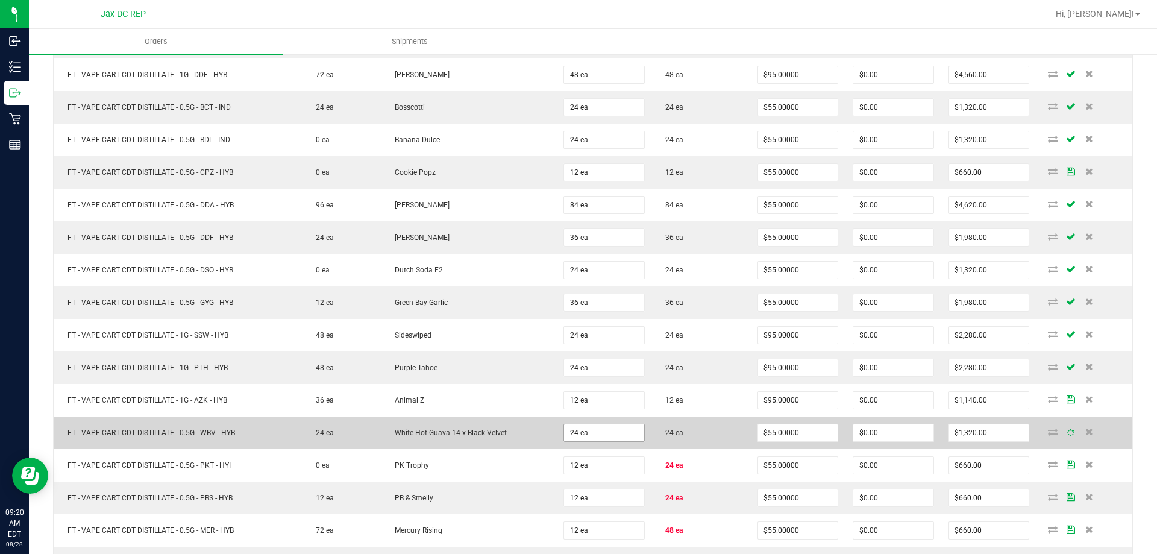
scroll to position [542, 0]
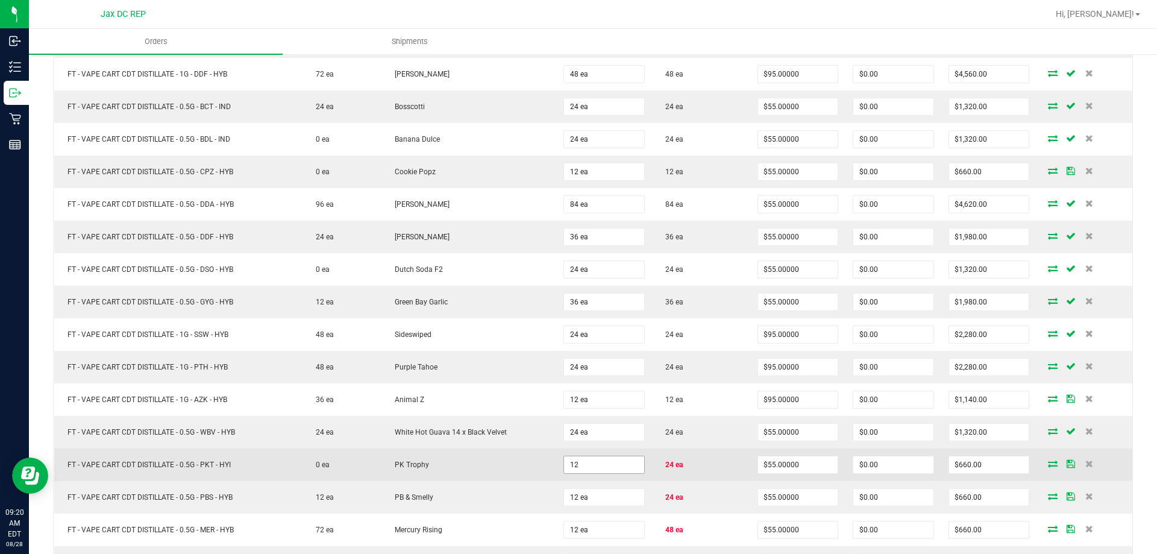
click at [596, 463] on input "12" at bounding box center [604, 464] width 80 height 17
type input "24 ea"
type input "$1,320.00"
click at [527, 462] on td "PK Trophy" at bounding box center [468, 464] width 175 height 33
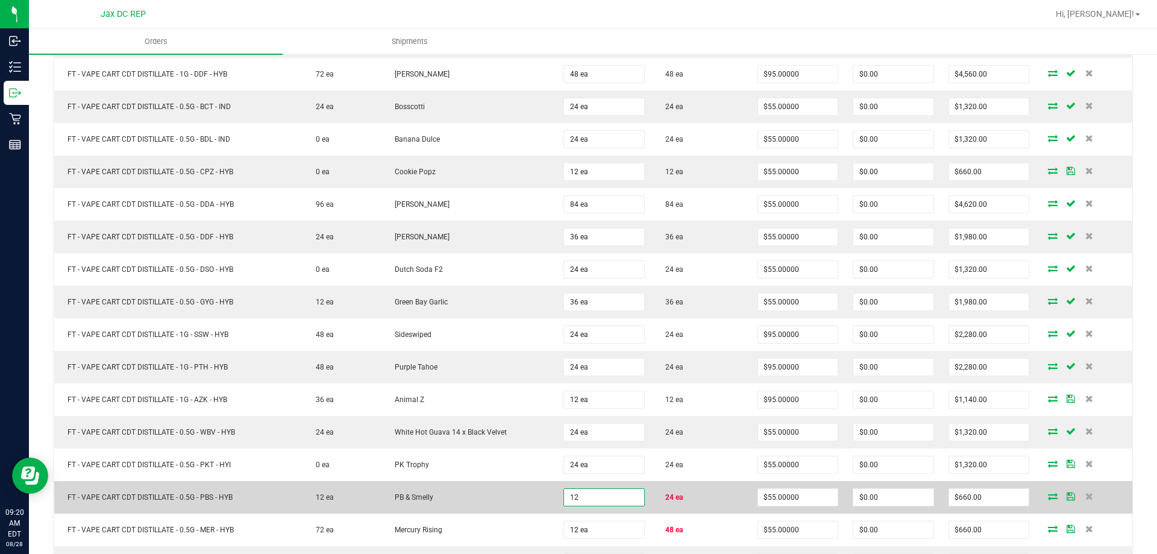
click at [582, 493] on input "12" at bounding box center [604, 497] width 80 height 17
type input "24 ea"
type input "$1,320.00"
click at [556, 496] on td "24 ea" at bounding box center [604, 497] width 96 height 33
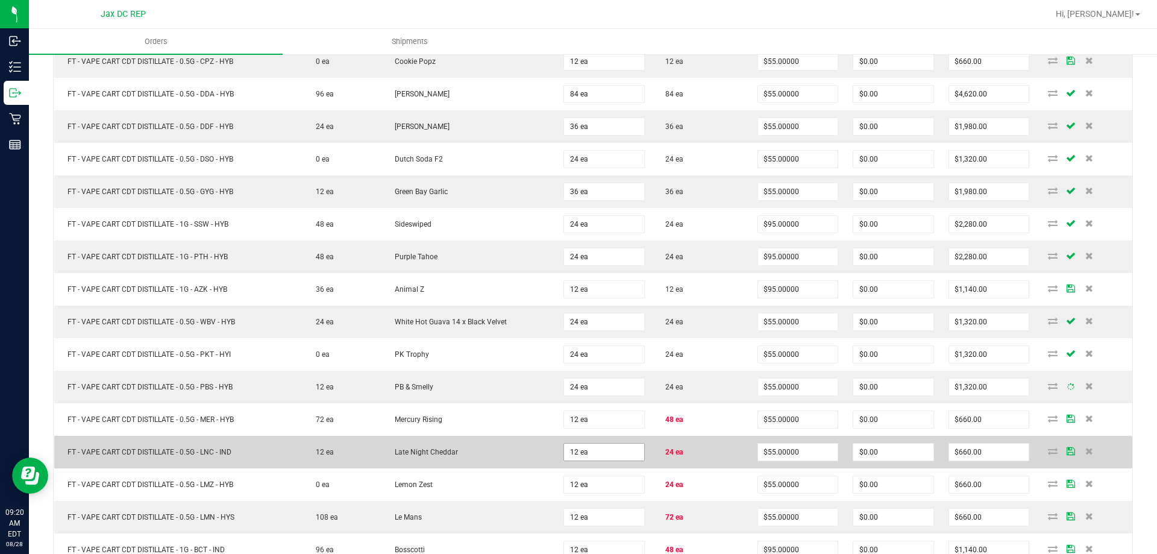
scroll to position [663, 0]
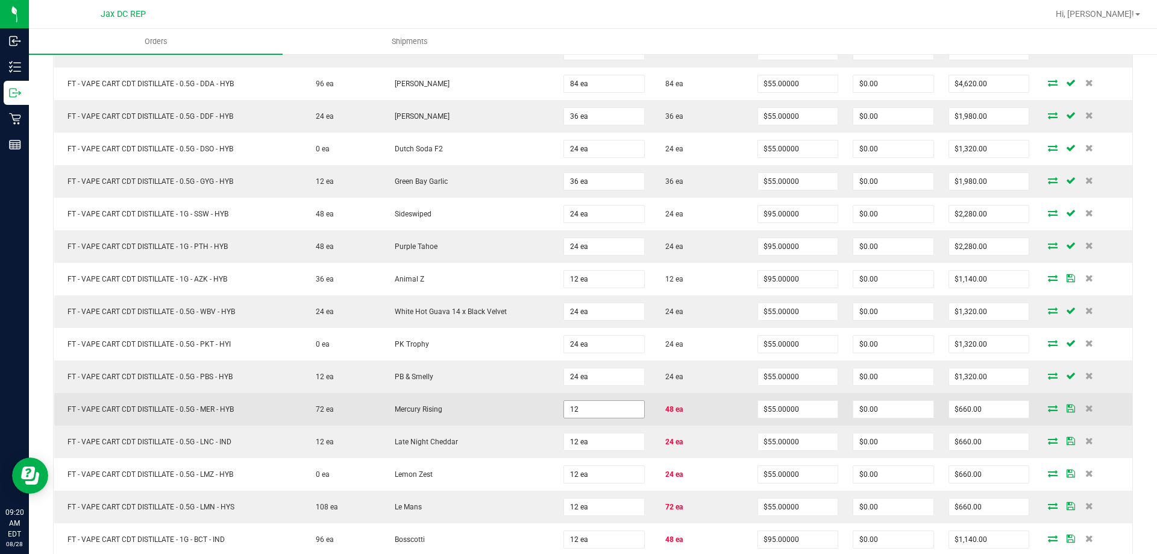
click at [598, 406] on input "12" at bounding box center [604, 409] width 80 height 17
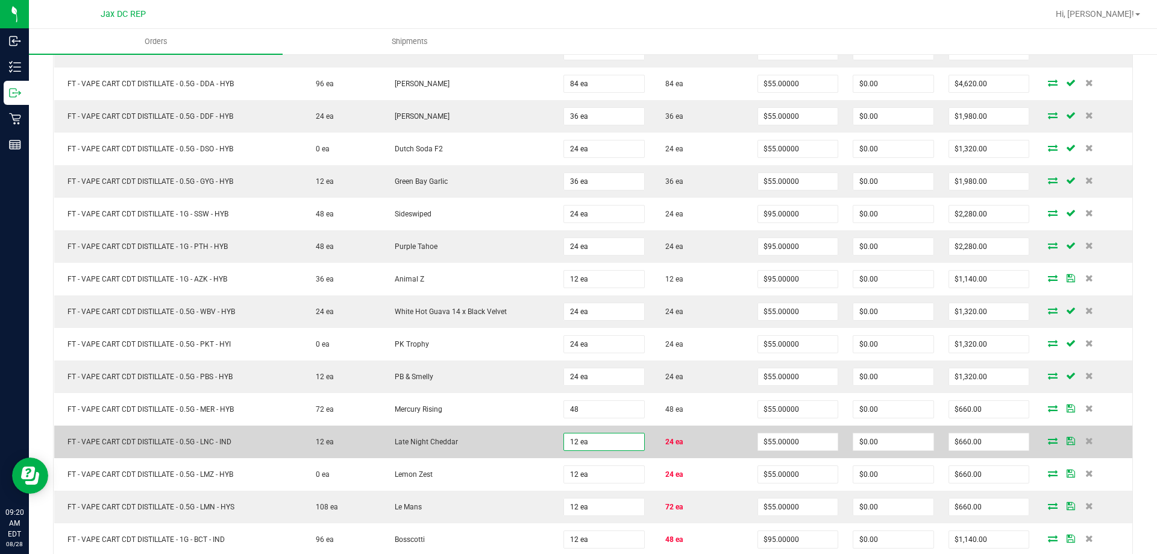
type input "48 ea"
type input "$2,640.00"
click at [596, 448] on input "12" at bounding box center [604, 441] width 80 height 17
type input "24 ea"
type input "$1,320.00"
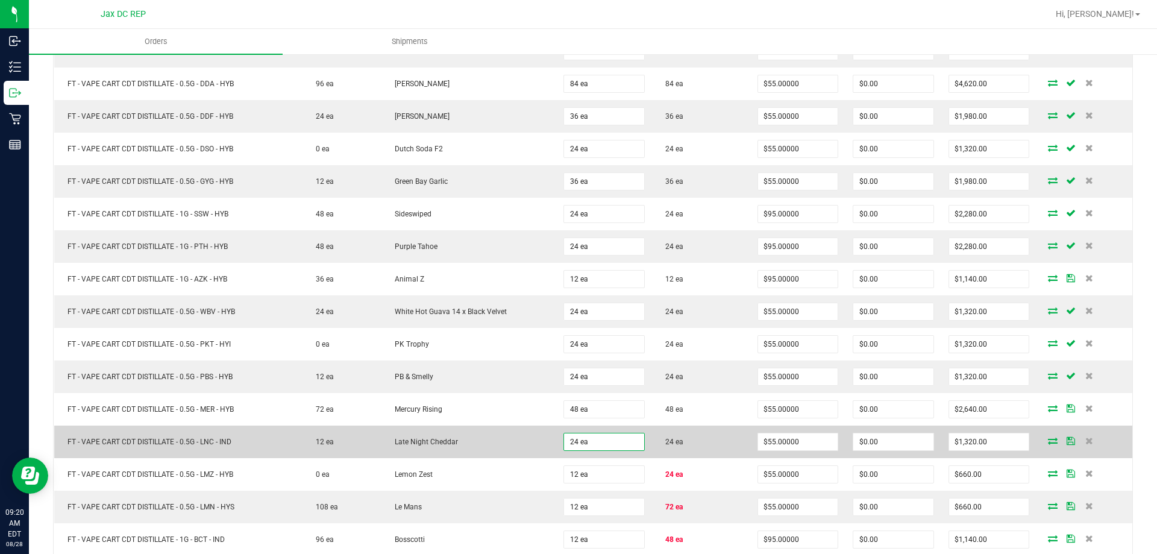
click at [534, 448] on td "Late Night Cheddar" at bounding box center [468, 441] width 175 height 33
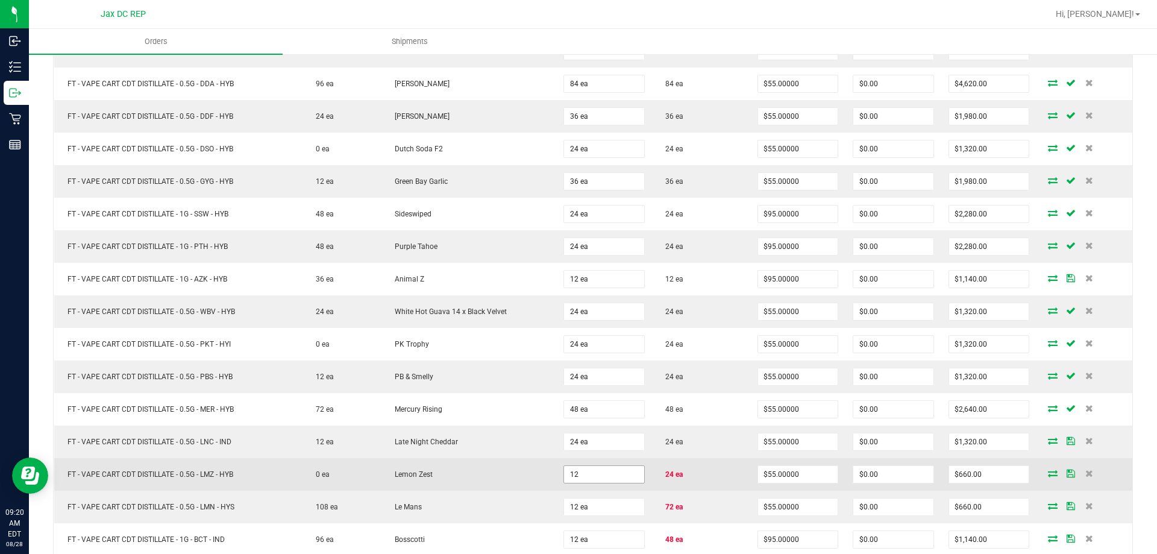
click at [581, 471] on input "12" at bounding box center [604, 474] width 80 height 17
type input "24 ea"
type input "$1,320.00"
click at [518, 481] on td "Lemon Zest" at bounding box center [468, 474] width 175 height 33
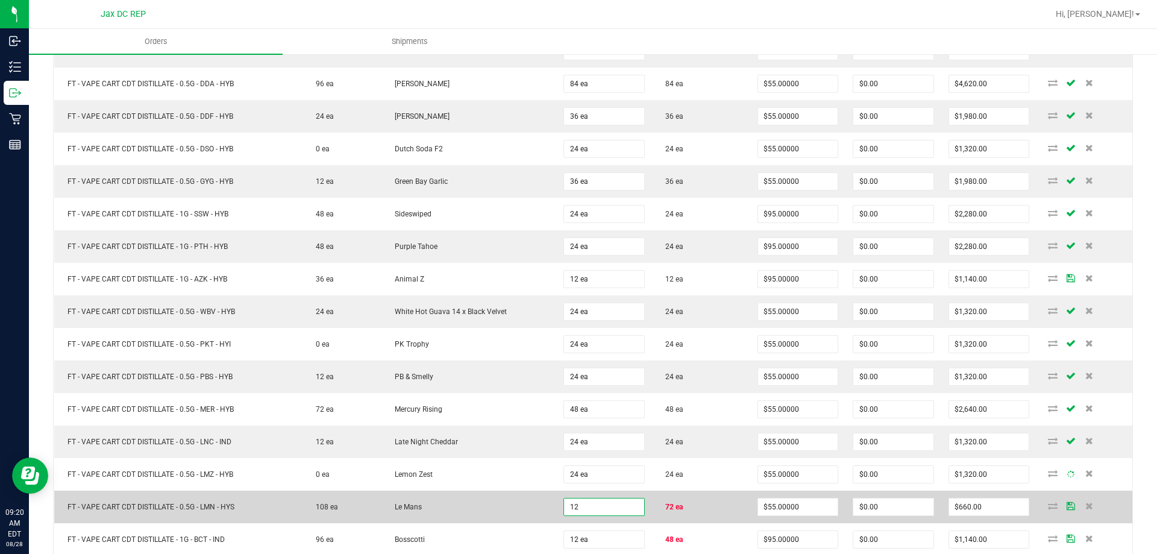
click at [606, 506] on input "12" at bounding box center [604, 506] width 80 height 17
type input "72 ea"
type input "$3,960.00"
click at [542, 492] on td "Le Mans" at bounding box center [468, 506] width 175 height 33
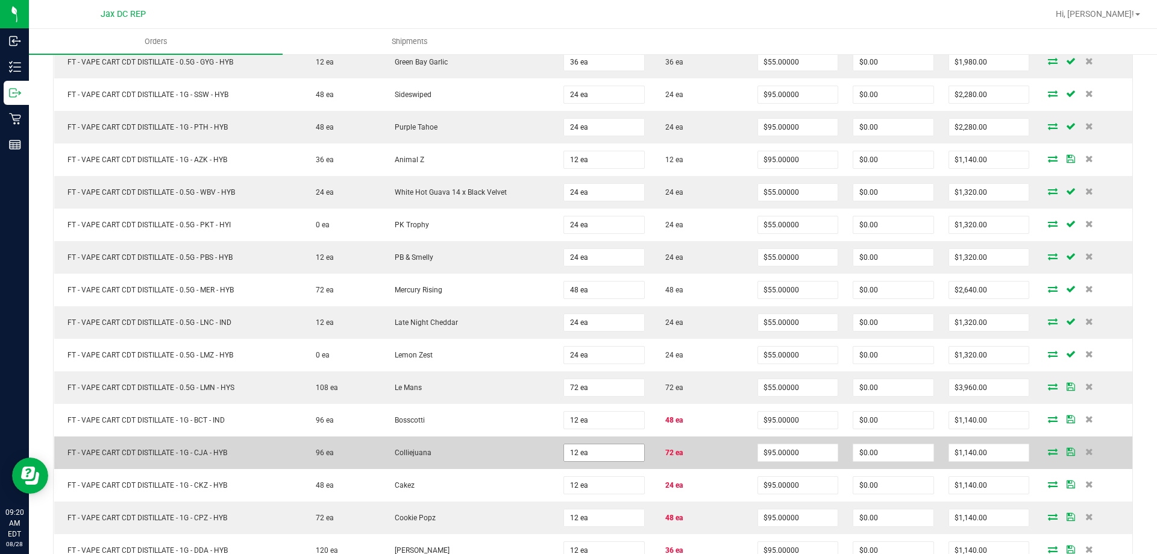
scroll to position [783, 0]
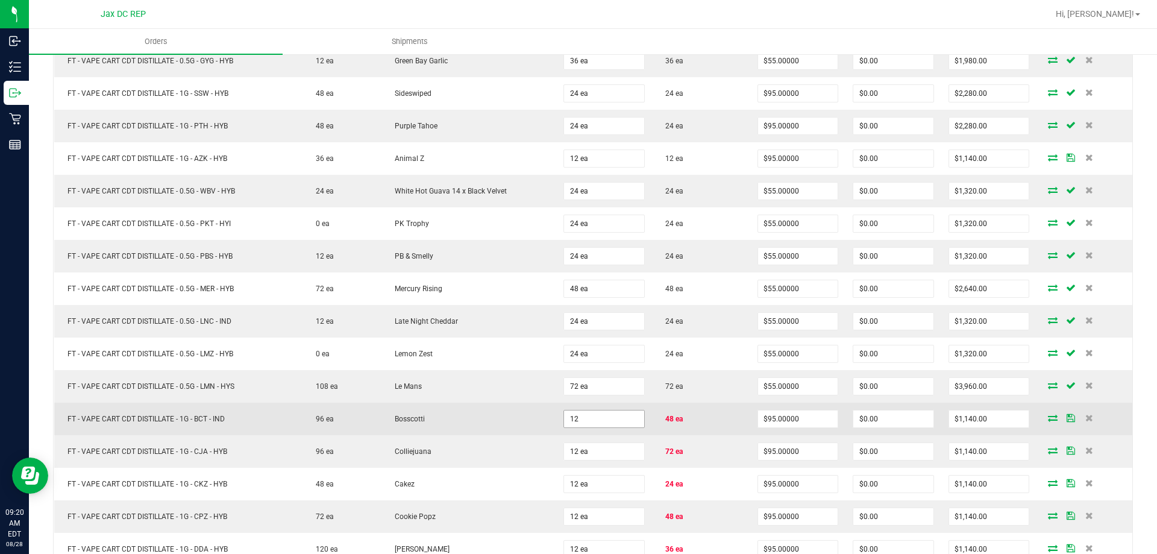
click at [599, 410] on input "12" at bounding box center [604, 418] width 80 height 17
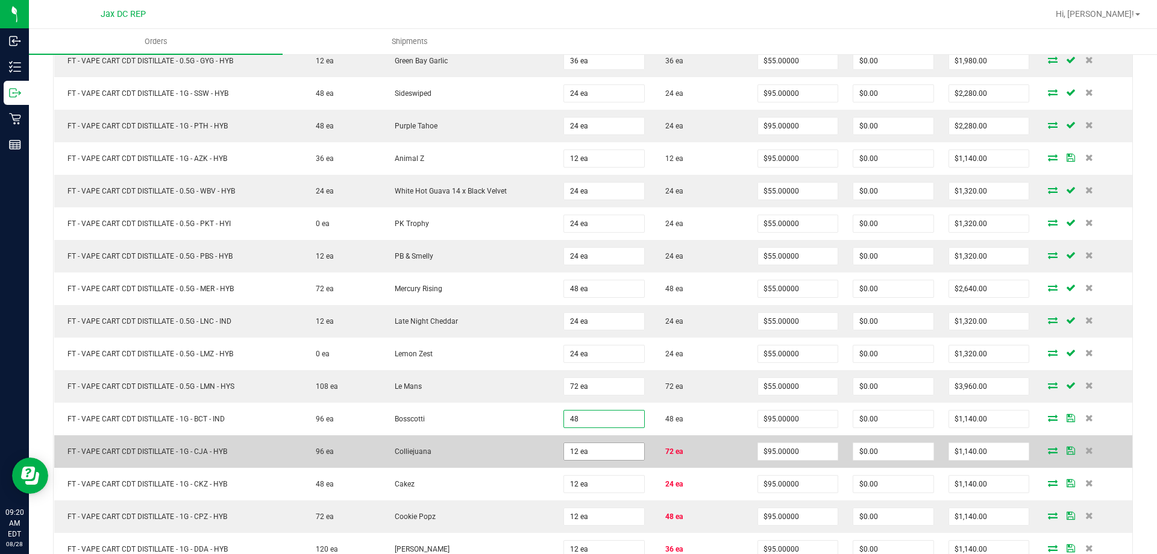
type input "48 ea"
type input "$4,560.00"
click at [592, 458] on input "12" at bounding box center [604, 451] width 80 height 17
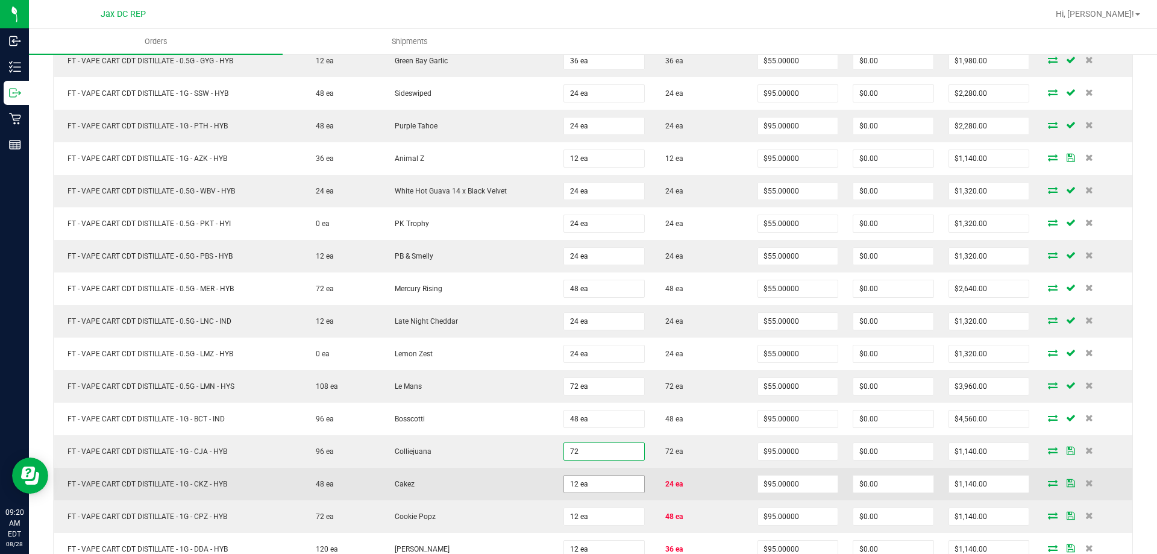
type input "72 ea"
type input "$6,840.00"
click at [587, 485] on input "12" at bounding box center [604, 483] width 80 height 17
type input "24 ea"
type input "$2,280.00"
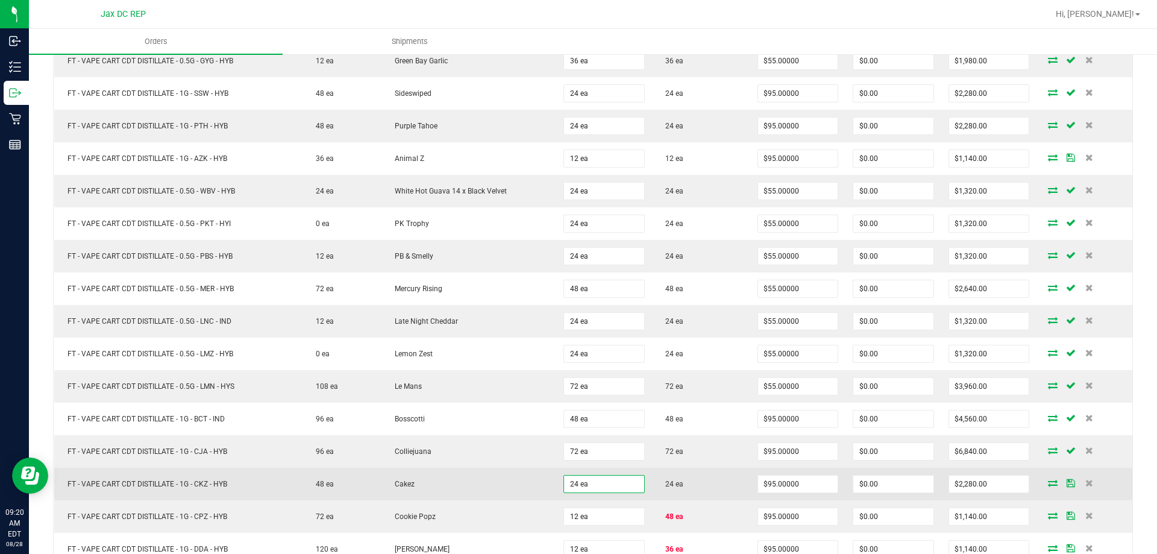
click at [526, 480] on td "Cakez" at bounding box center [468, 484] width 175 height 33
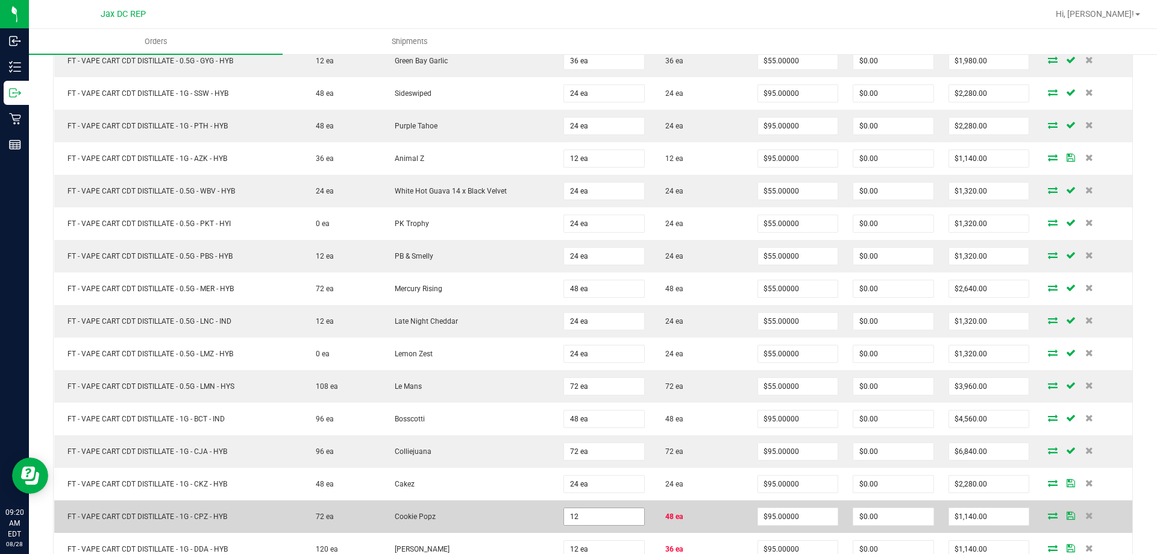
click at [607, 514] on input "12" at bounding box center [604, 516] width 80 height 17
type input "7"
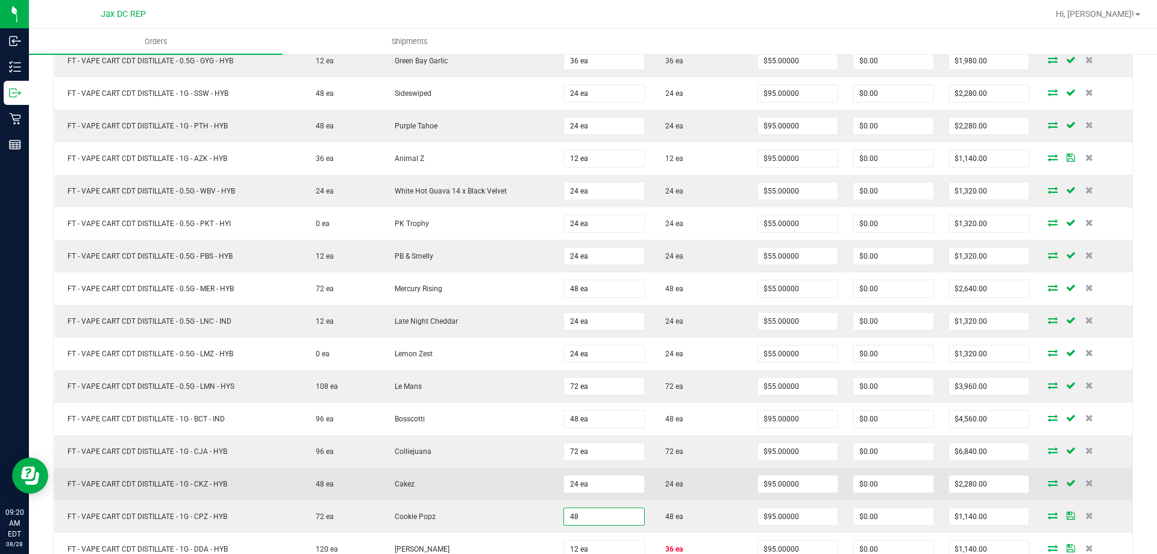
type input "48 ea"
type input "$4,560.00"
click at [498, 496] on td "Cakez" at bounding box center [468, 484] width 175 height 33
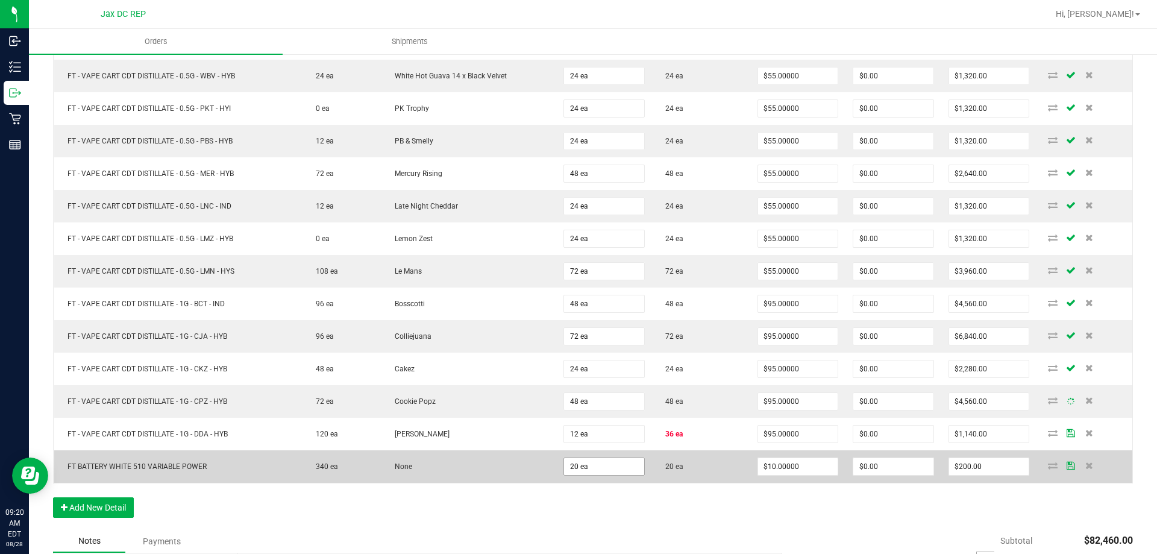
scroll to position [904, 0]
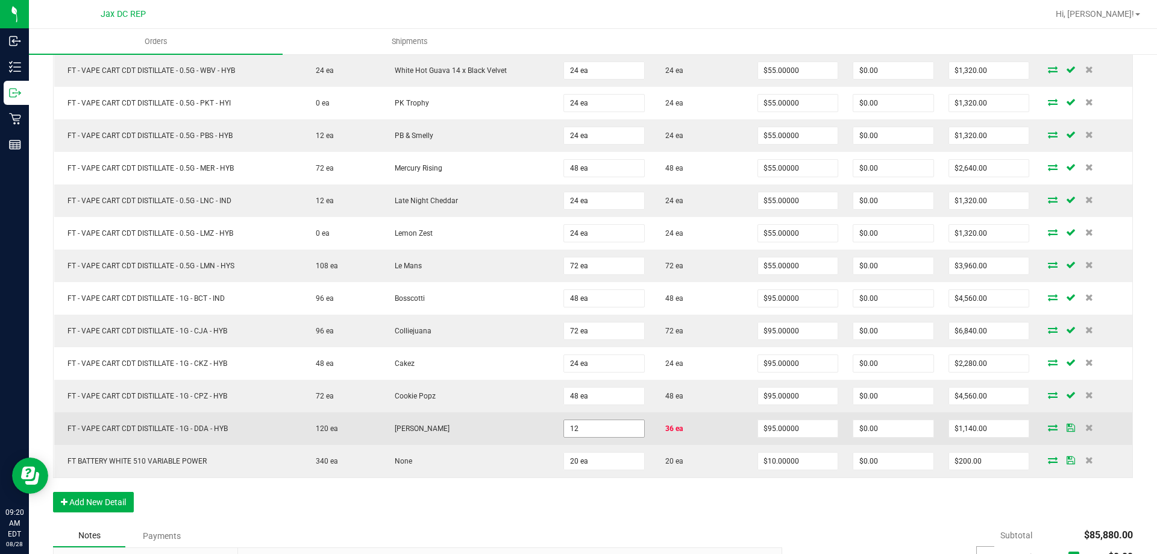
click at [608, 429] on input "12" at bounding box center [604, 428] width 80 height 17
type input "36 ea"
type input "$3,420.00"
click at [510, 428] on td "Don Dada" at bounding box center [468, 428] width 175 height 33
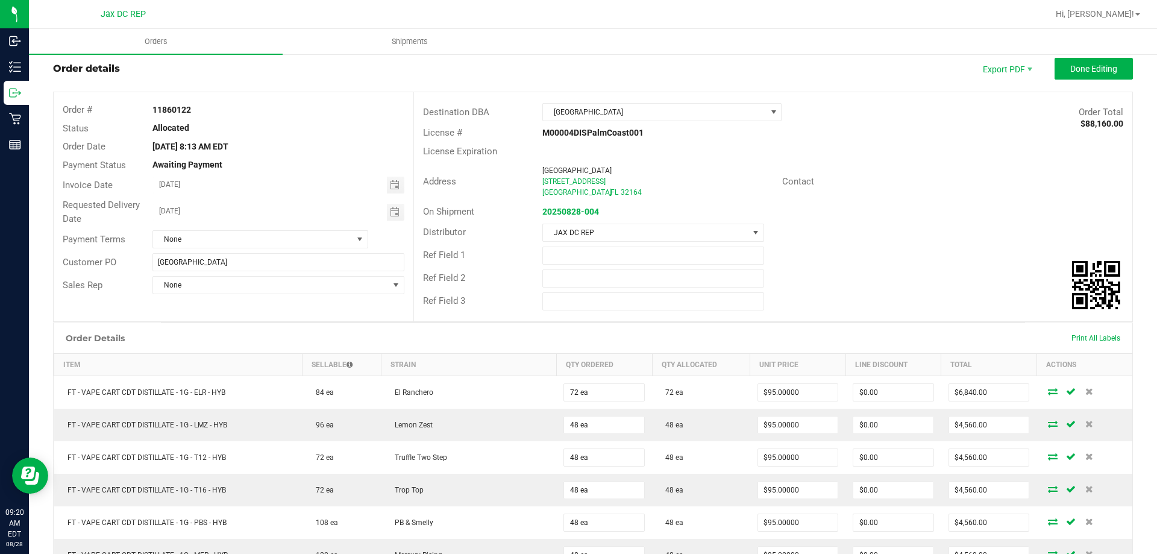
scroll to position [0, 0]
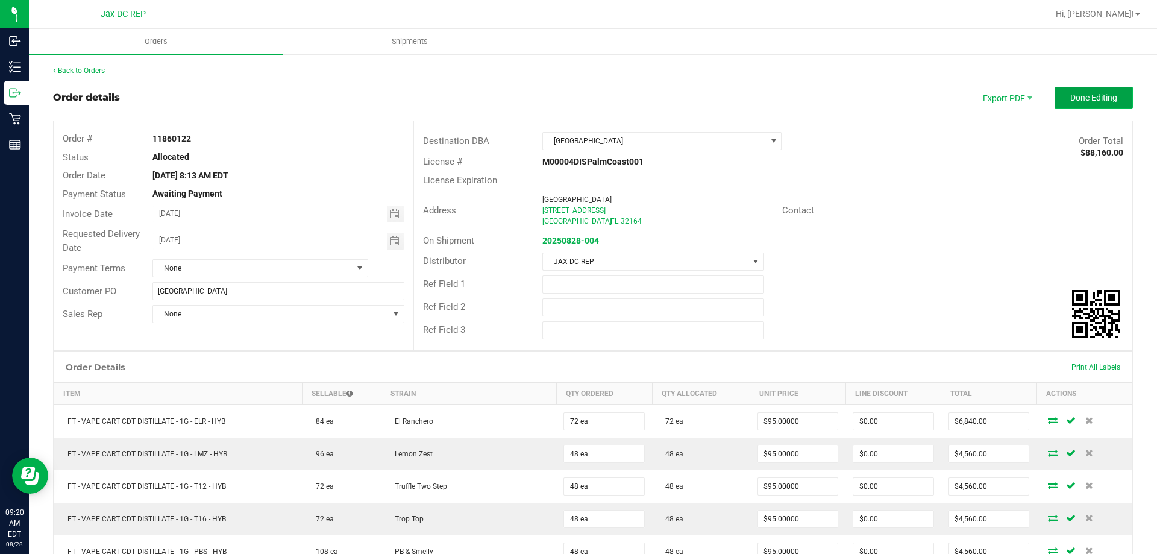
click at [1102, 90] on button "Done Editing" at bounding box center [1093, 98] width 78 height 22
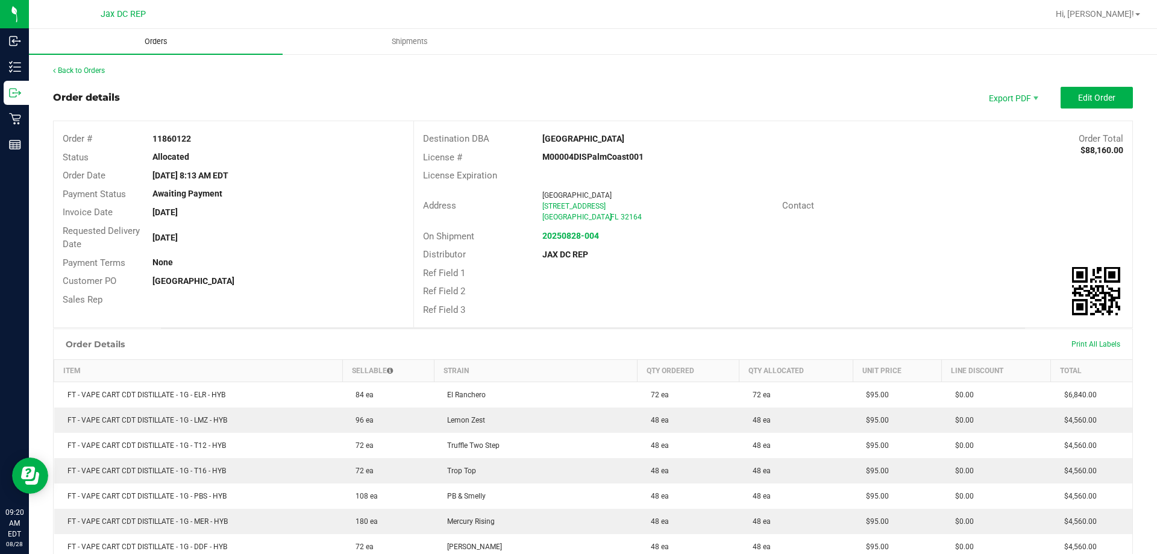
click at [142, 36] on span "Orders" at bounding box center [155, 41] width 55 height 11
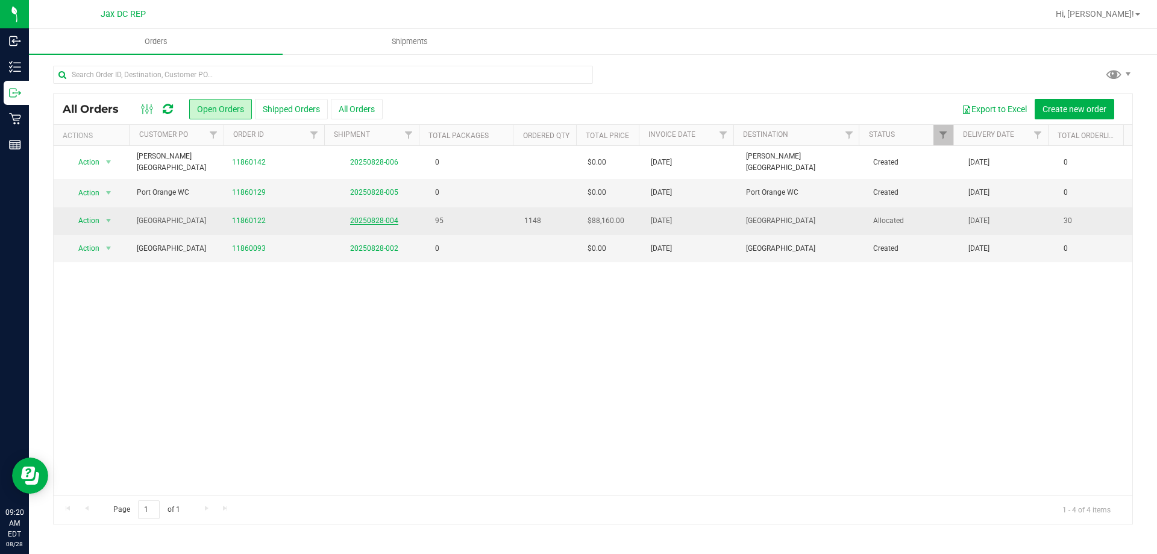
click at [376, 216] on link "20250828-004" at bounding box center [374, 220] width 48 height 8
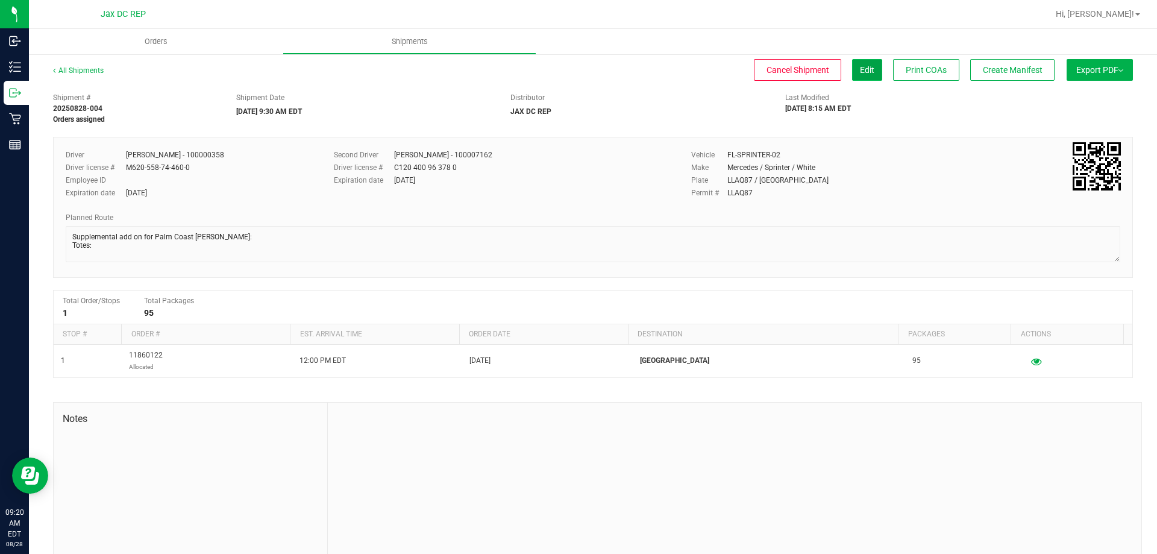
click at [853, 61] on button "Edit" at bounding box center [867, 70] width 30 height 22
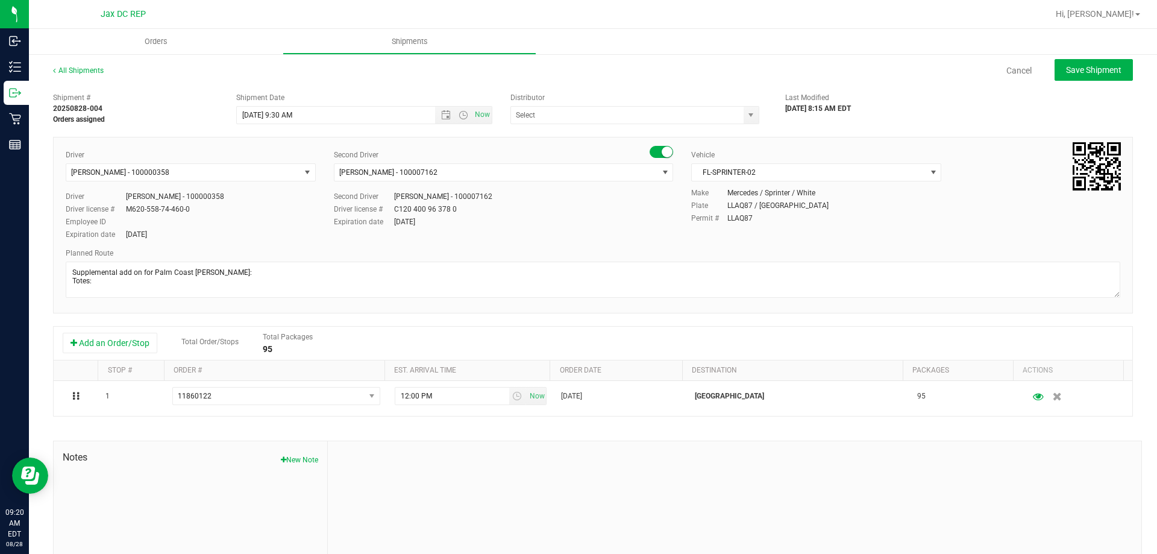
type input "JAX DC REP"
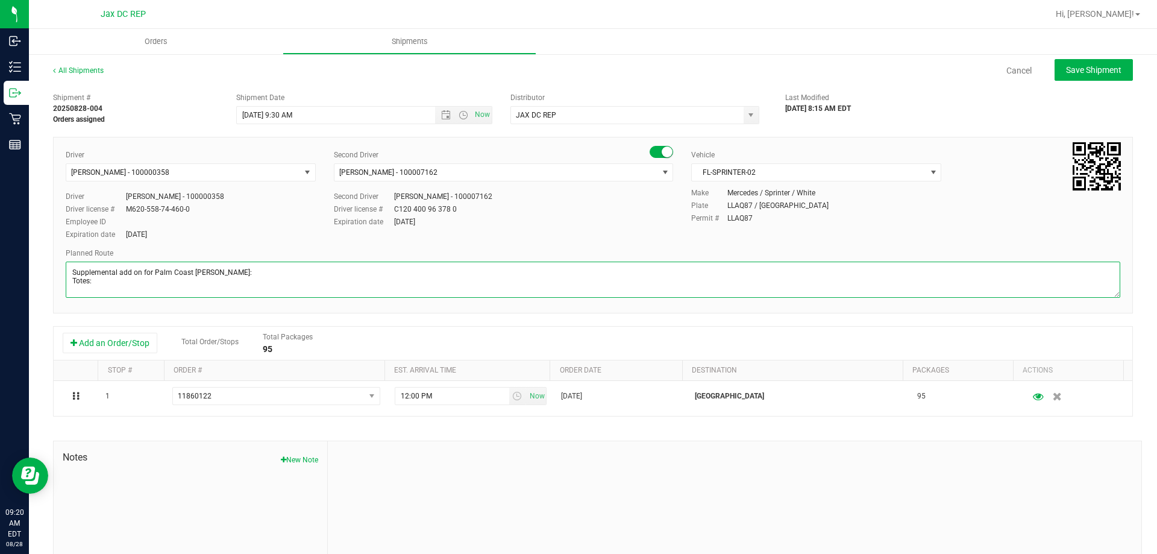
click at [103, 292] on textarea at bounding box center [593, 279] width 1054 height 36
click at [98, 279] on textarea at bounding box center [593, 279] width 1054 height 36
click at [92, 285] on textarea at bounding box center [593, 279] width 1054 height 36
click at [91, 274] on textarea at bounding box center [593, 279] width 1054 height 36
click at [94, 276] on textarea at bounding box center [593, 279] width 1054 height 36
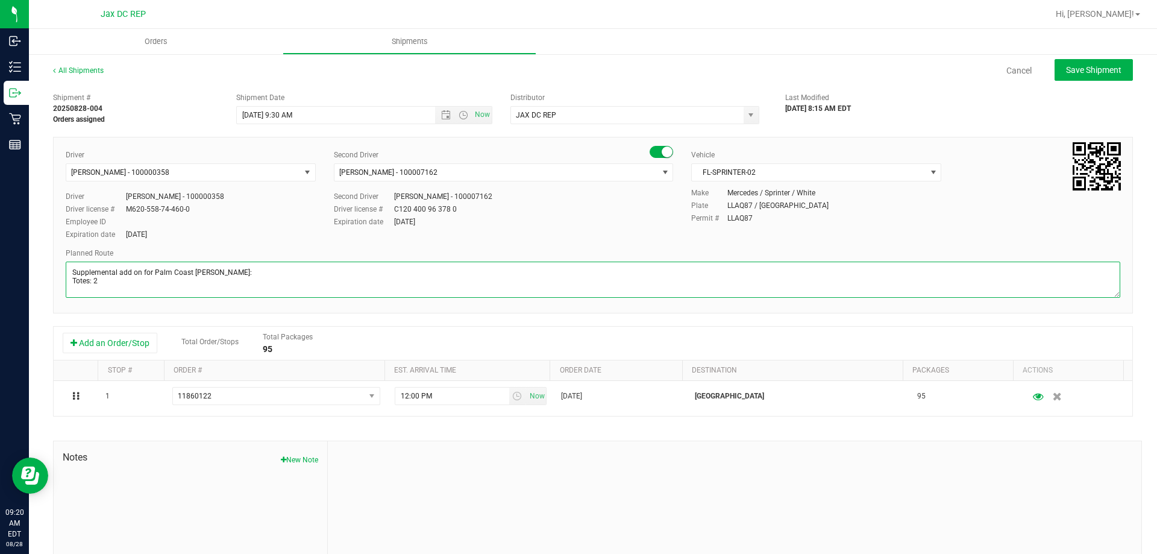
click at [94, 278] on textarea at bounding box center [593, 279] width 1054 height 36
type textarea "Supplemental add on for Palm Coast WC Seals: 021094-021097 Totes: 2"
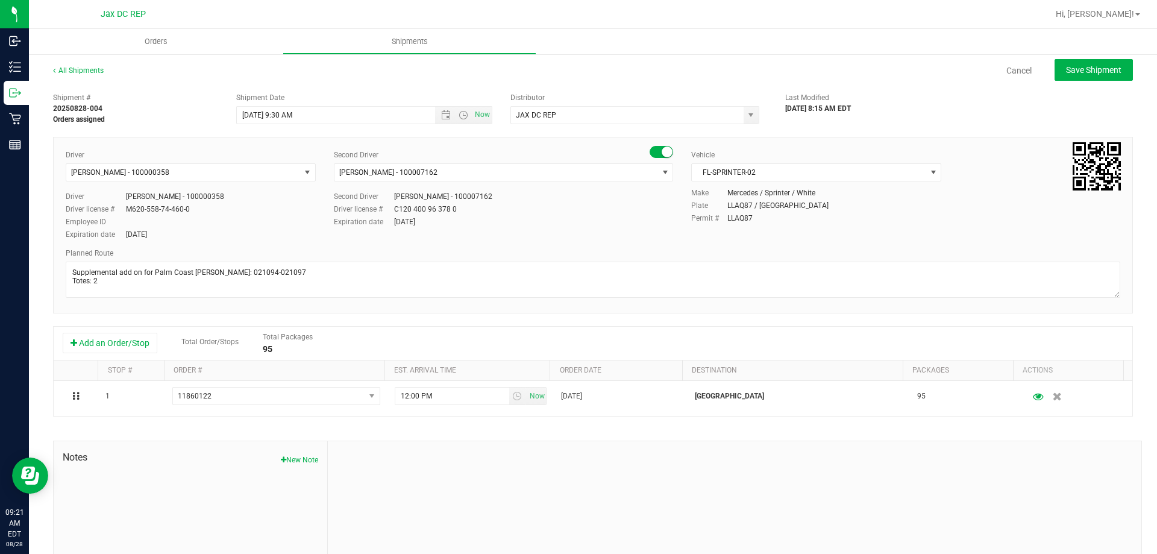
click at [214, 224] on div "Employee ID" at bounding box center [191, 221] width 250 height 11
click at [1093, 63] on button "Save Shipment" at bounding box center [1093, 70] width 78 height 22
type input "8/28/2025 1:30 PM"
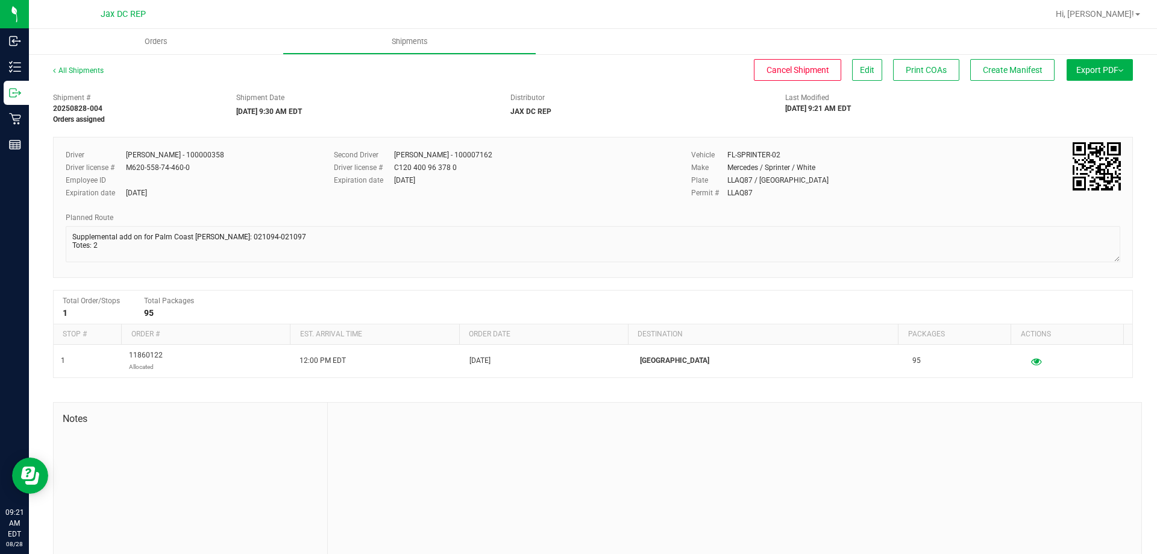
click at [1093, 64] on button "Export PDF" at bounding box center [1099, 70] width 66 height 22
click at [1069, 104] on li "Manifest by Package ID" at bounding box center [1096, 96] width 122 height 18
click at [1081, 64] on button "Export PDF" at bounding box center [1099, 70] width 66 height 22
click at [1044, 97] on span "Manifest by Package ID" at bounding box center [1082, 96] width 77 height 8
click at [157, 36] on uib-tab-heading "Orders" at bounding box center [156, 41] width 254 height 25
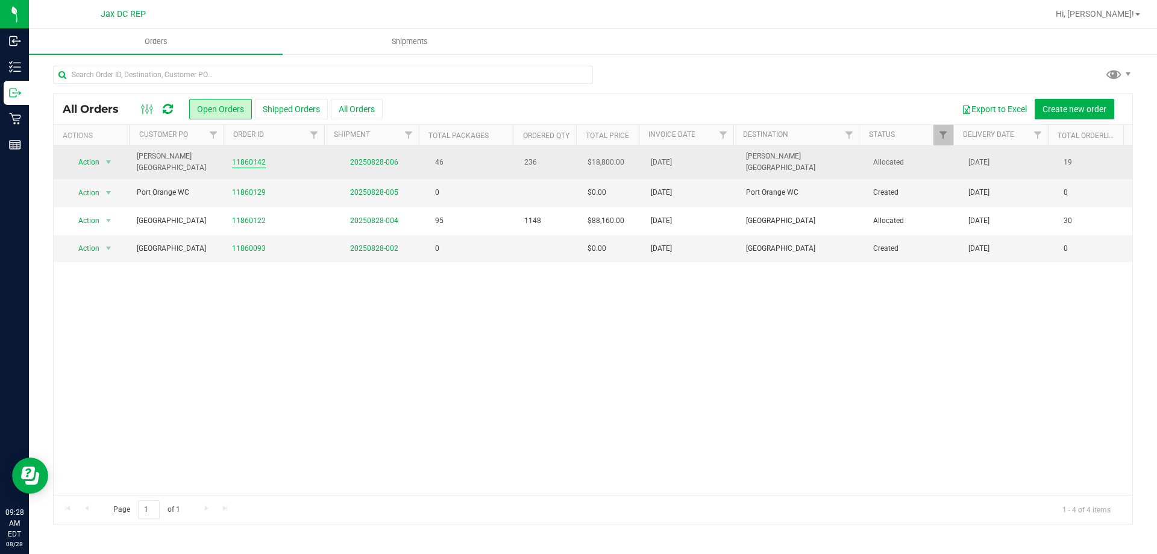
click at [248, 160] on link "11860142" at bounding box center [249, 162] width 34 height 11
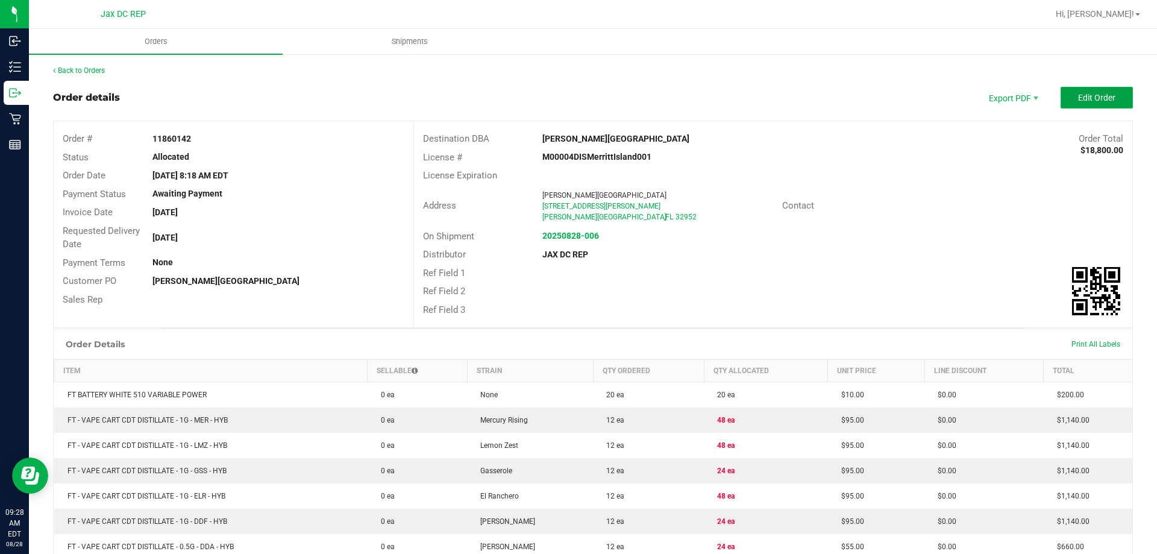
click at [1061, 93] on button "Edit Order" at bounding box center [1096, 98] width 72 height 22
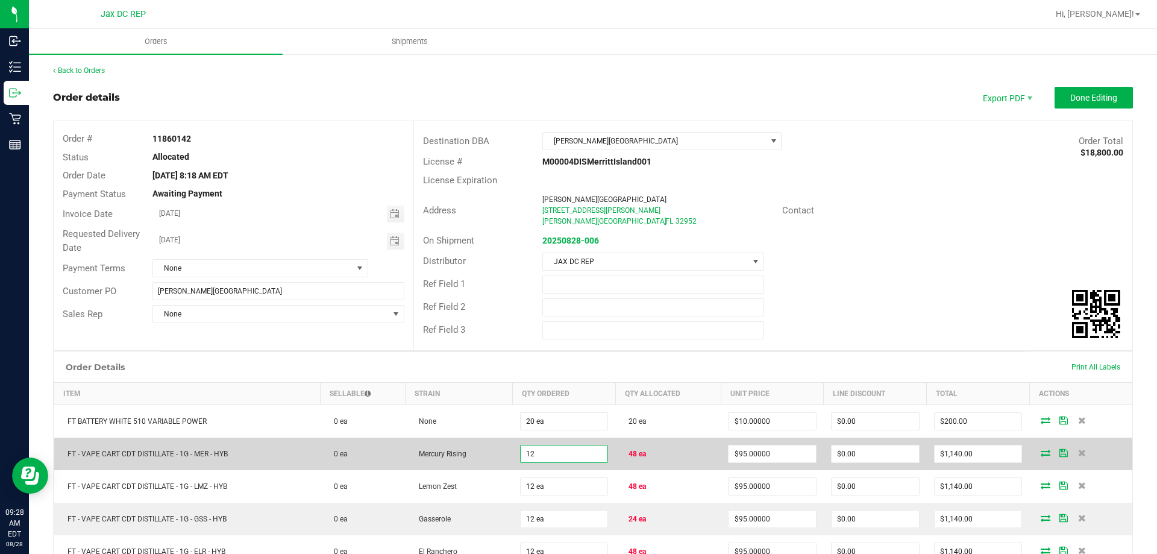
click at [587, 449] on input "12" at bounding box center [564, 453] width 87 height 17
type input "48 ea"
type input "$4,560.00"
click at [505, 448] on td "Mercury Rising" at bounding box center [458, 453] width 107 height 33
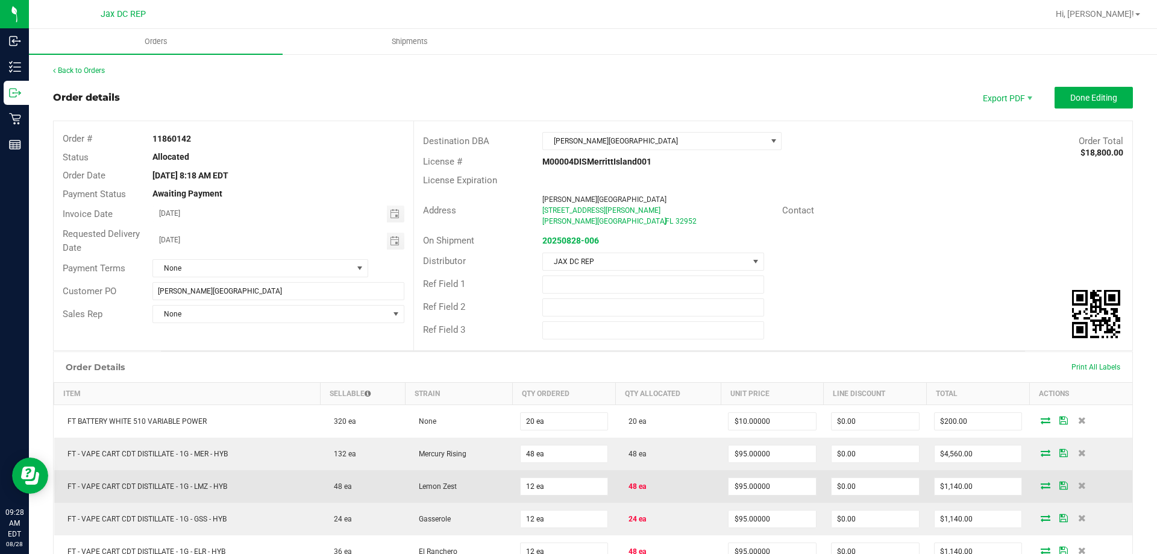
click at [556, 495] on td "12 ea" at bounding box center [564, 486] width 103 height 33
click at [551, 489] on input "12" at bounding box center [564, 486] width 87 height 17
type input "48 ea"
type input "$4,560.00"
click at [471, 474] on td "Lemon Zest" at bounding box center [458, 486] width 107 height 33
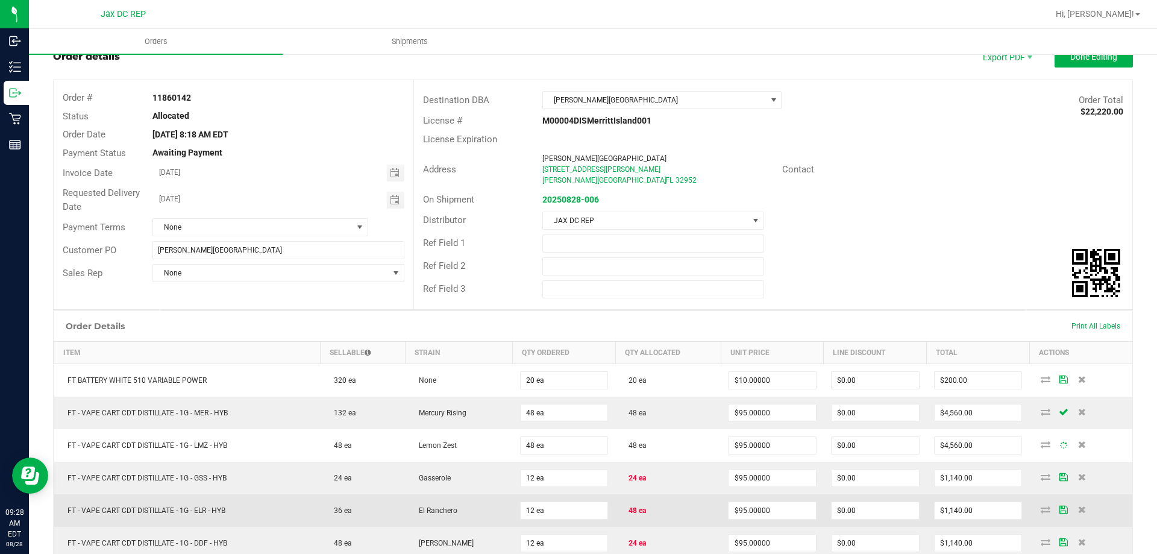
scroll to position [60, 0]
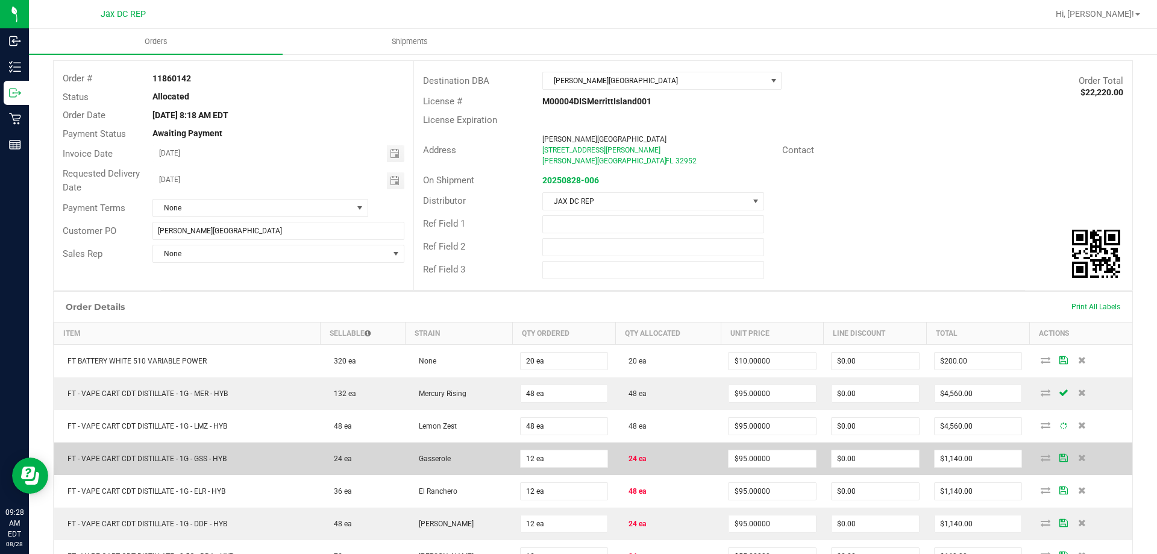
click at [546, 468] on td "12 ea" at bounding box center [564, 458] width 103 height 33
click at [546, 463] on input "12" at bounding box center [564, 458] width 87 height 17
type input "24 ea"
type input "$2,280.00"
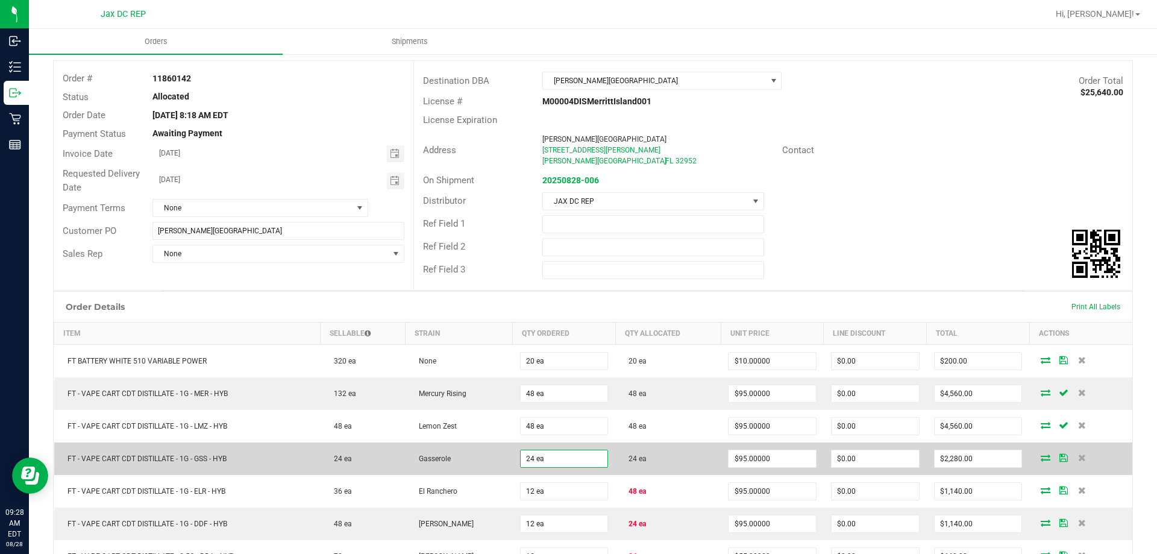
click at [507, 457] on td "Gasserole" at bounding box center [458, 458] width 107 height 33
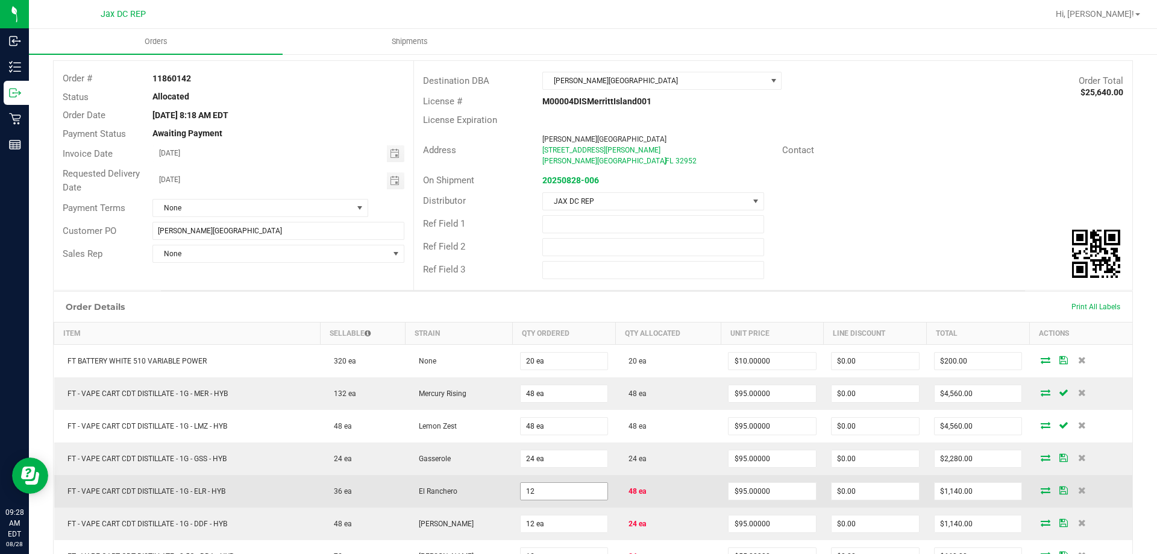
click at [563, 489] on input "12" at bounding box center [564, 491] width 87 height 17
type input "7"
type input "48 ea"
type input "$4,560.00"
click at [516, 484] on td "48 ea" at bounding box center [564, 491] width 103 height 33
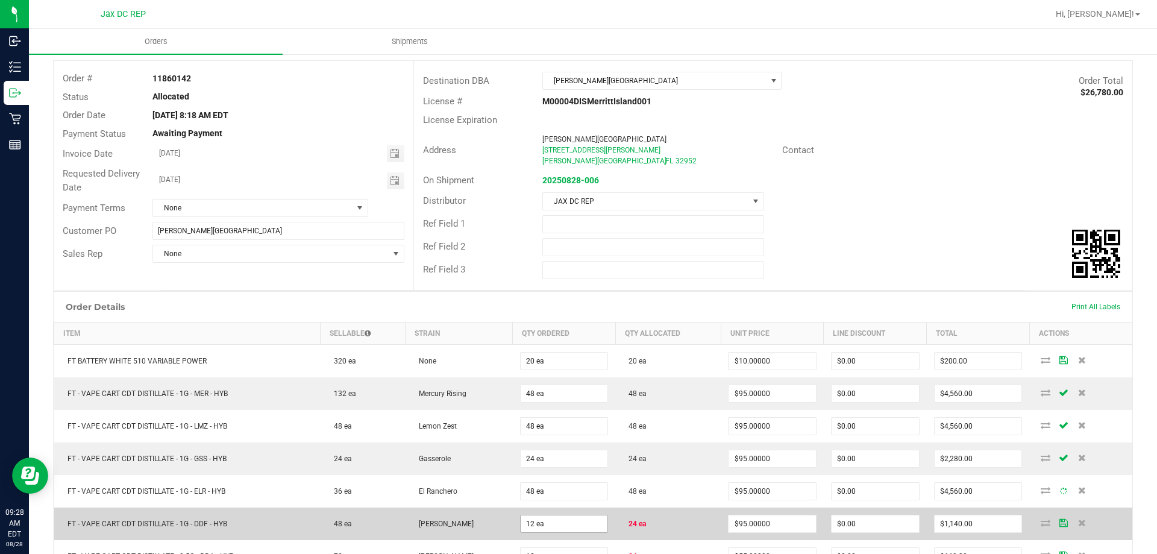
click at [590, 370] on span "12 ea" at bounding box center [564, 361] width 89 height 18
click at [556, 521] on input "12" at bounding box center [564, 523] width 87 height 17
type input "24 ea"
type input "$2,280.00"
click at [482, 516] on td "[PERSON_NAME]" at bounding box center [458, 523] width 107 height 33
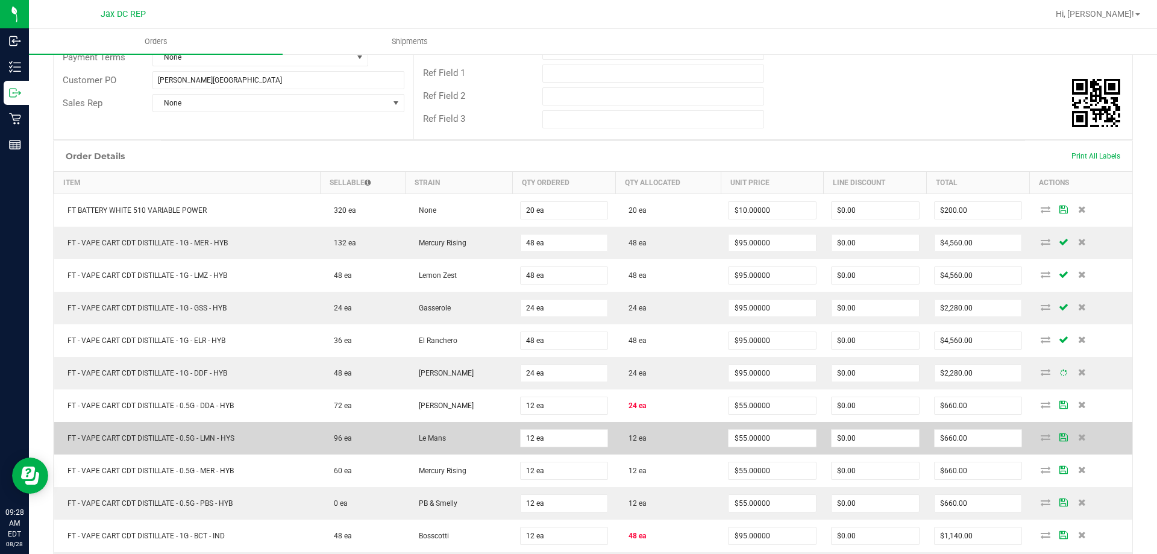
scroll to position [241, 0]
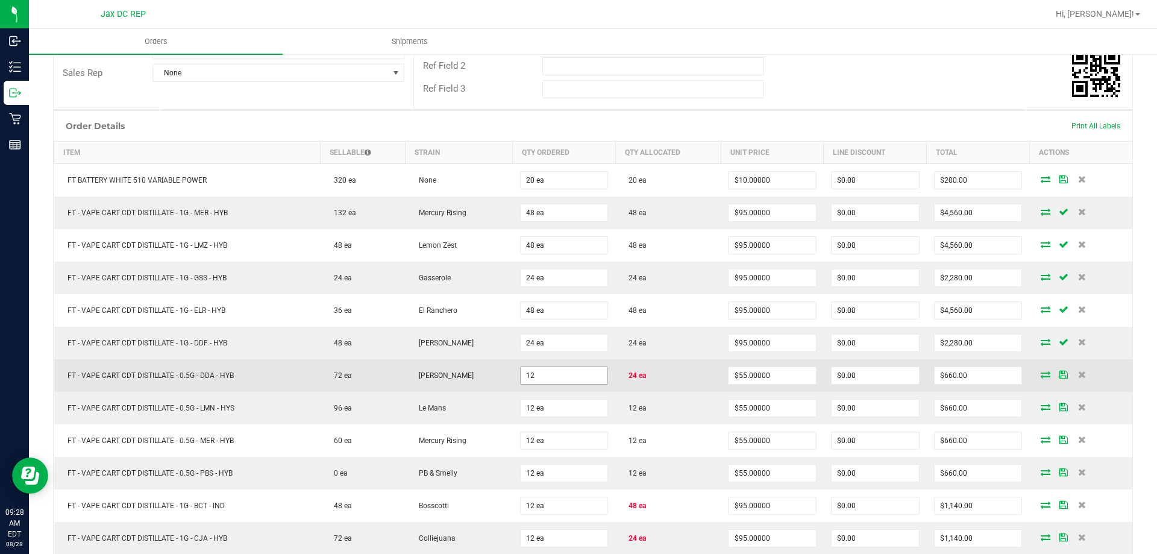
click at [546, 376] on input "12" at bounding box center [564, 375] width 87 height 17
type input "24 ea"
type input "$1,320.00"
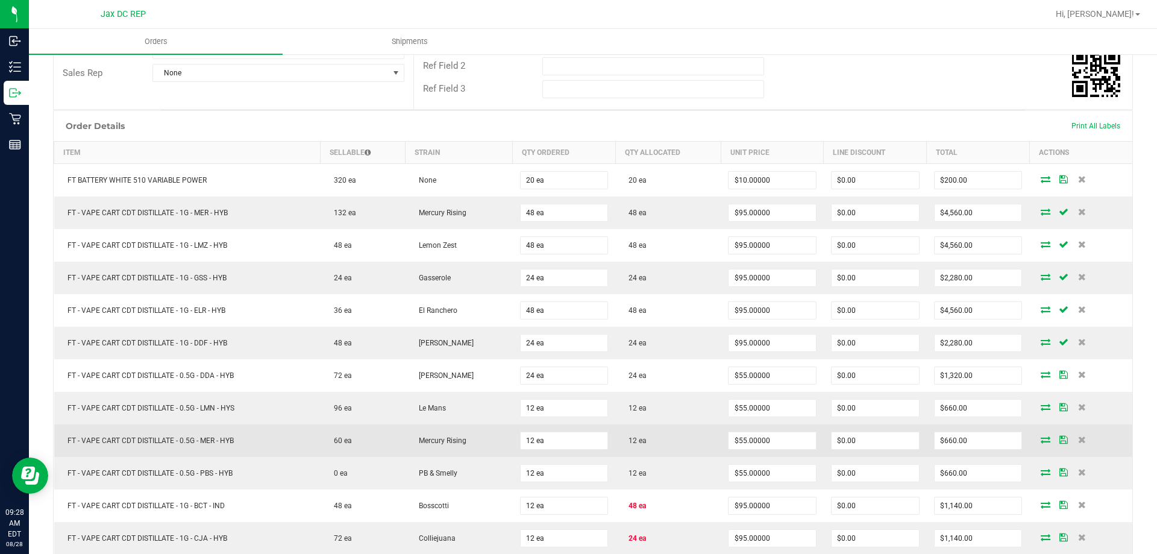
drag, startPoint x: 489, startPoint y: 370, endPoint x: 519, endPoint y: 425, distance: 63.1
click at [489, 369] on td "[PERSON_NAME]" at bounding box center [458, 375] width 107 height 33
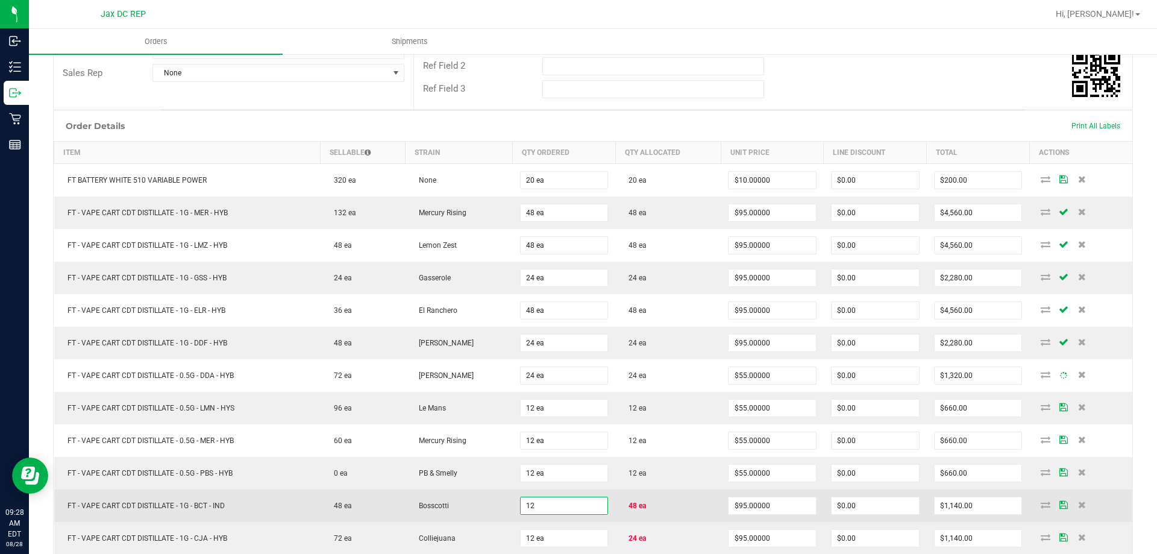
click at [545, 501] on input "12" at bounding box center [564, 505] width 87 height 17
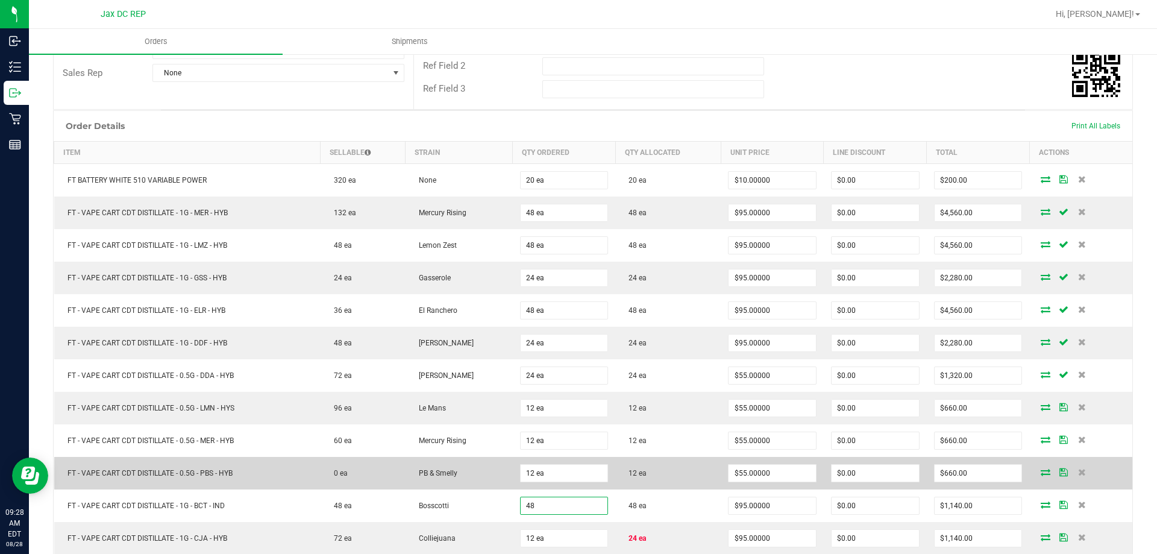
type input "48 ea"
type input "$4,560.00"
click at [442, 486] on td "PB & Smelly" at bounding box center [458, 473] width 107 height 33
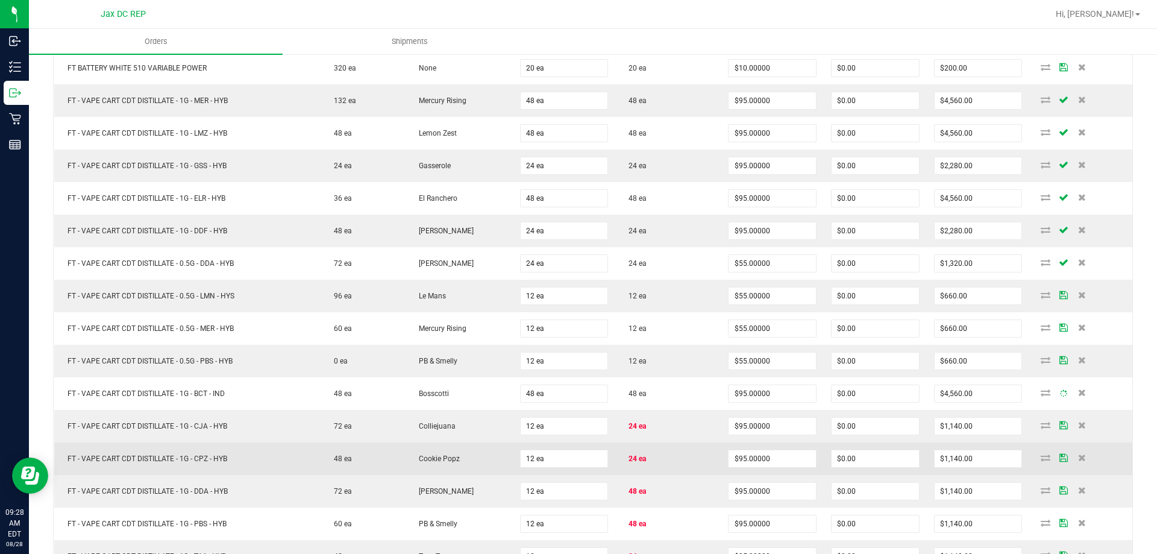
scroll to position [361, 0]
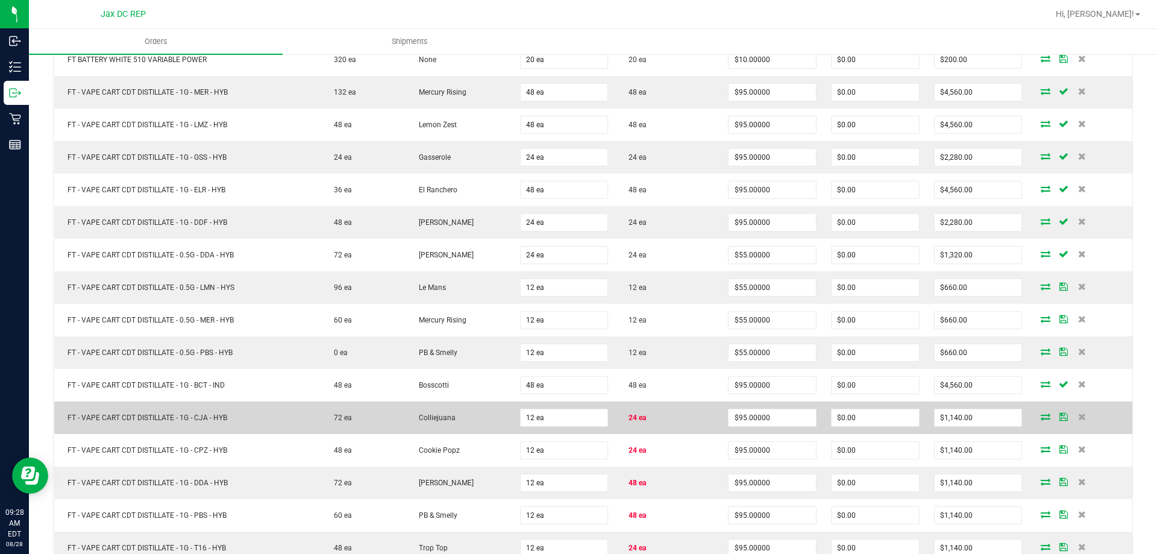
click at [545, 427] on td "12 ea" at bounding box center [564, 417] width 103 height 33
click at [542, 425] on input "12" at bounding box center [564, 417] width 87 height 17
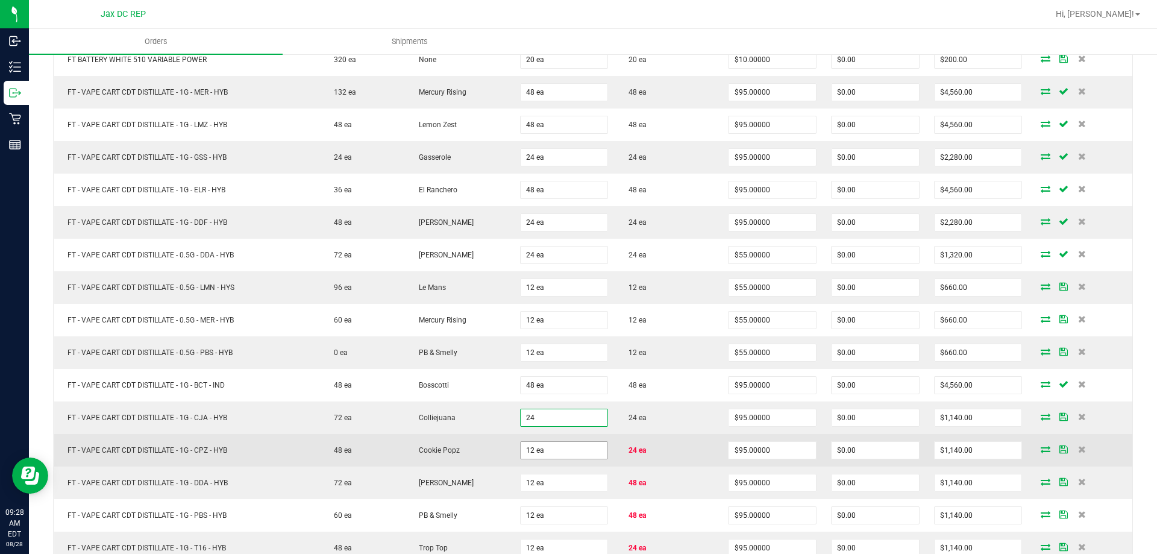
type input "24 ea"
type input "$2,280.00"
click at [553, 455] on input "12" at bounding box center [564, 450] width 87 height 17
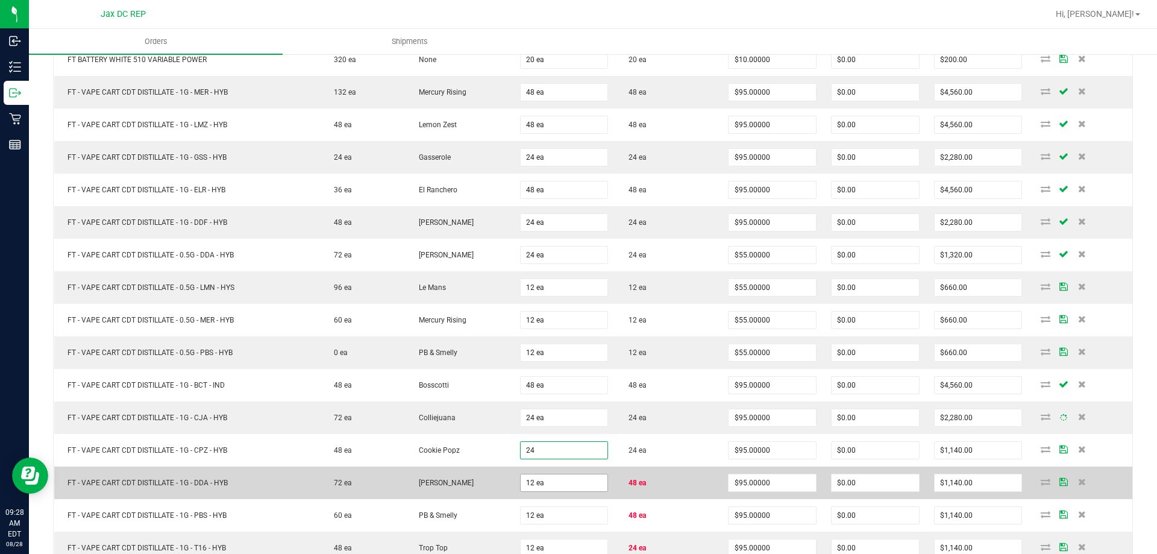
type input "24 ea"
type input "$2,280.00"
click at [538, 477] on input "12" at bounding box center [564, 482] width 87 height 17
type input "48 ea"
type input "$4,560.00"
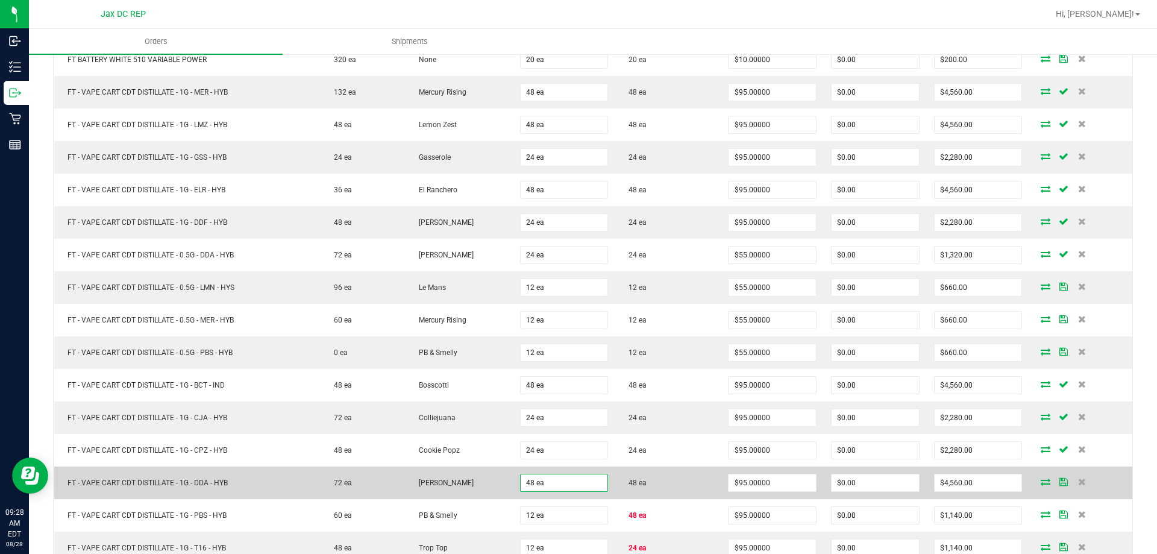
click at [490, 472] on td "[PERSON_NAME]" at bounding box center [458, 482] width 107 height 33
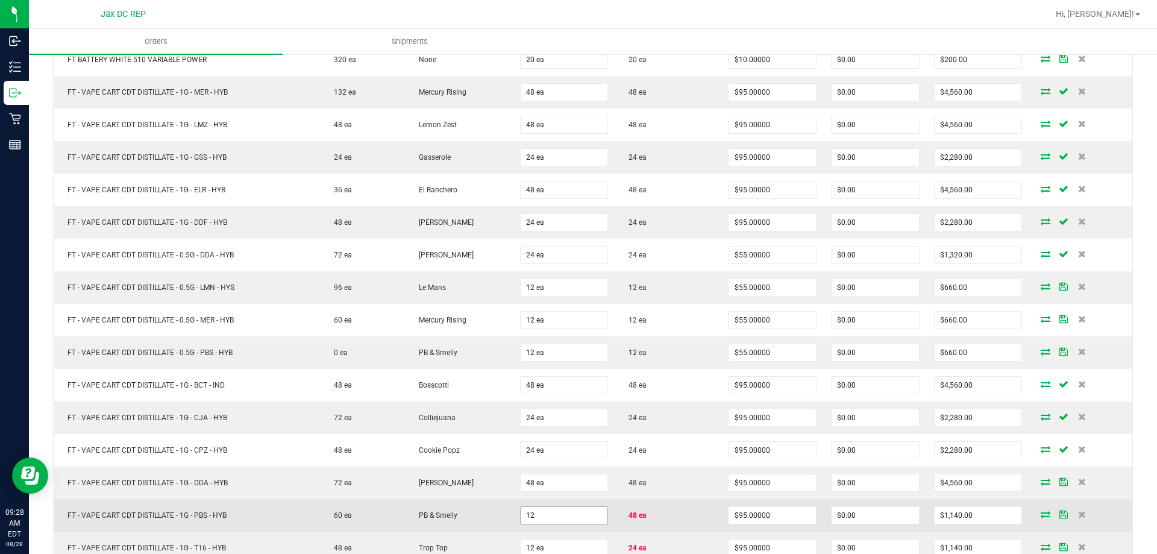
click at [530, 516] on input "12" at bounding box center [564, 515] width 87 height 17
type input "48 ea"
type input "$4,560.00"
click at [478, 501] on td "PB & Smelly" at bounding box center [458, 515] width 107 height 33
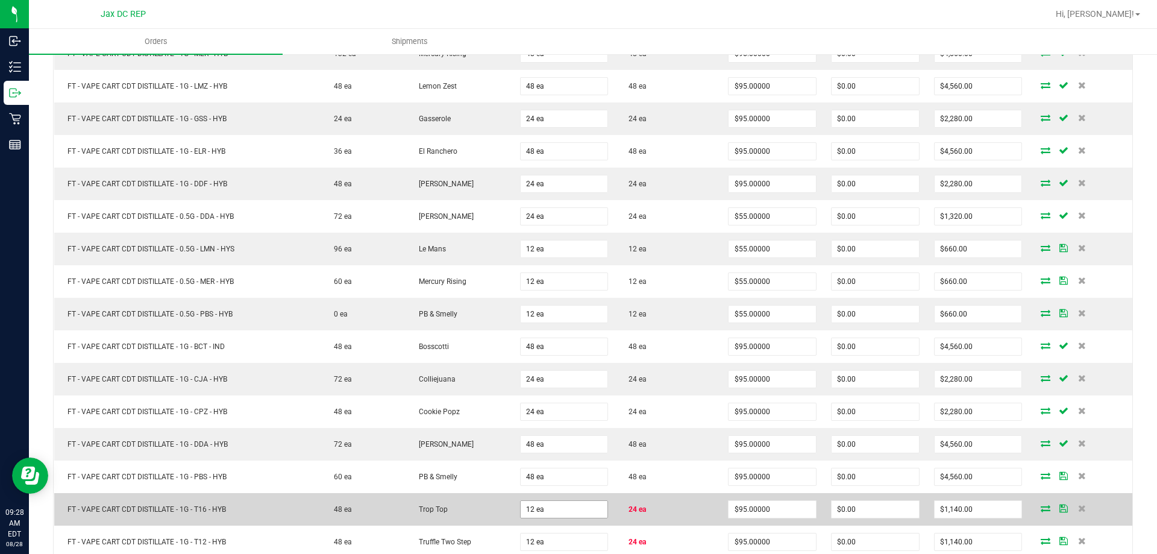
scroll to position [422, 0]
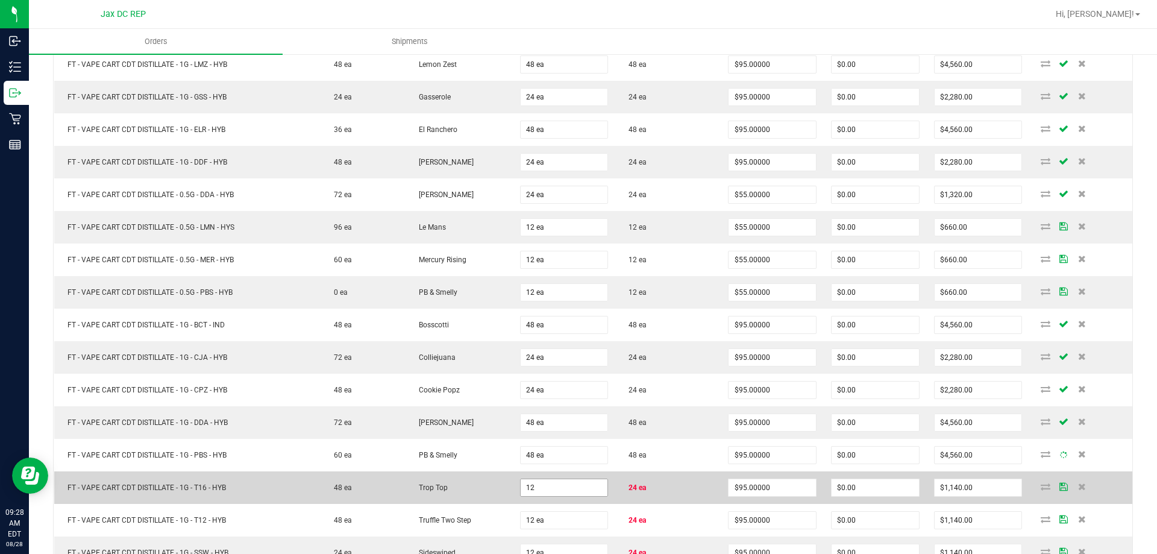
click at [545, 487] on input "12" at bounding box center [564, 487] width 87 height 17
type input "24 ea"
type input "$2,280.00"
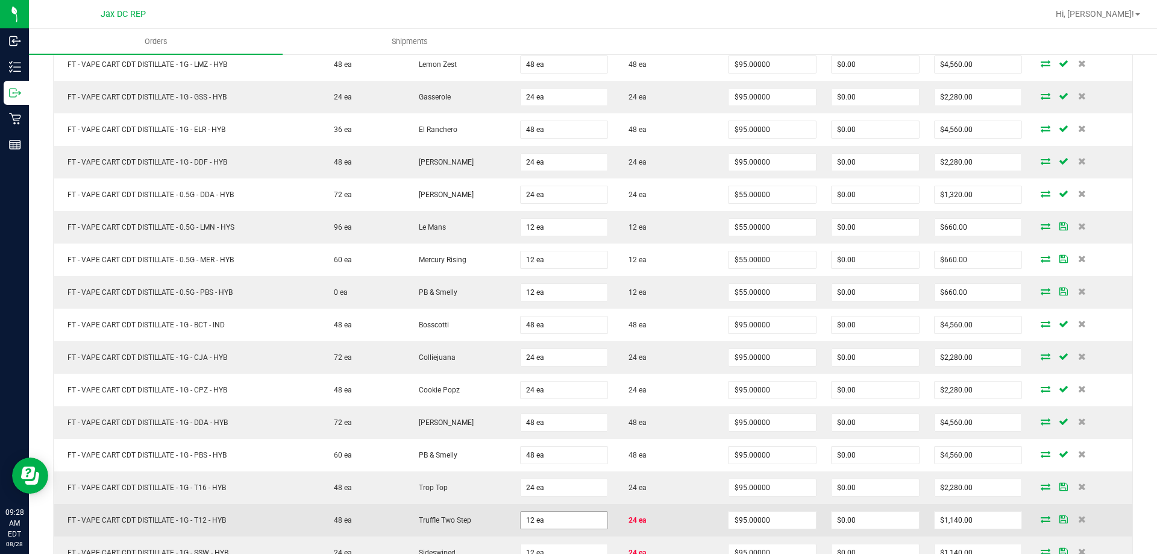
drag, startPoint x: 476, startPoint y: 477, endPoint x: 596, endPoint y: 519, distance: 127.7
click at [480, 477] on td "Trop Top" at bounding box center [458, 487] width 107 height 33
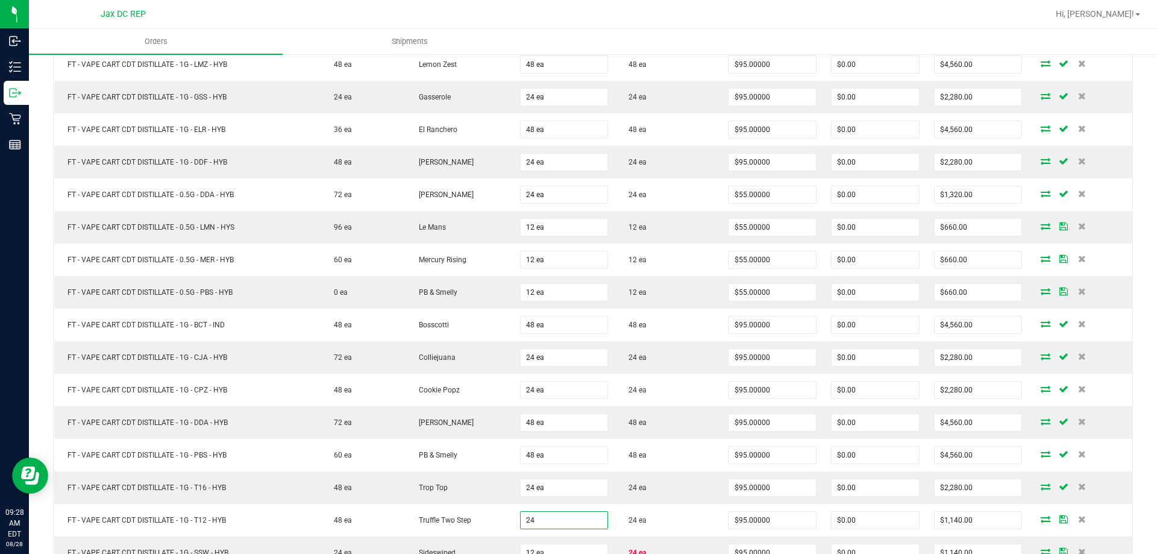
type input "24 ea"
type input "$2,280.00"
click at [498, 501] on td "Trop Top" at bounding box center [458, 487] width 107 height 33
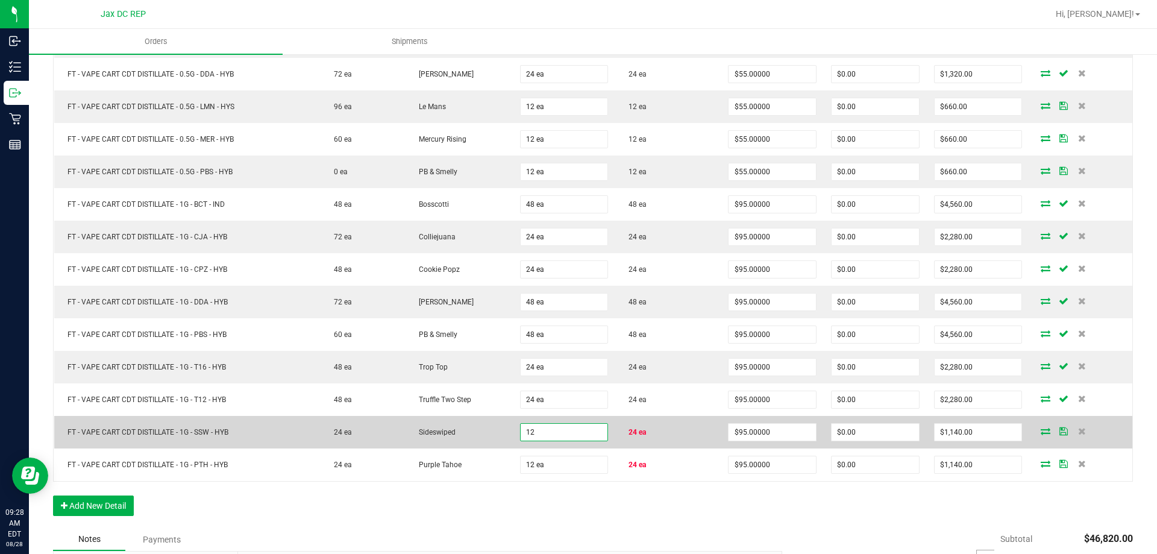
click at [551, 439] on input "12" at bounding box center [564, 432] width 87 height 17
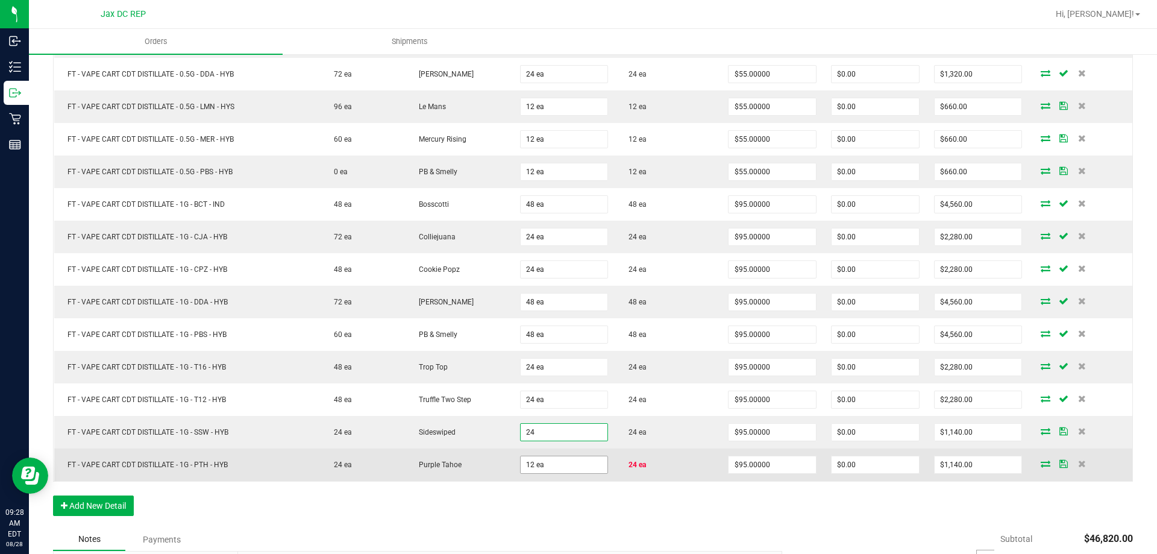
type input "24 ea"
type input "$2,280.00"
click at [548, 465] on input "12" at bounding box center [564, 464] width 87 height 17
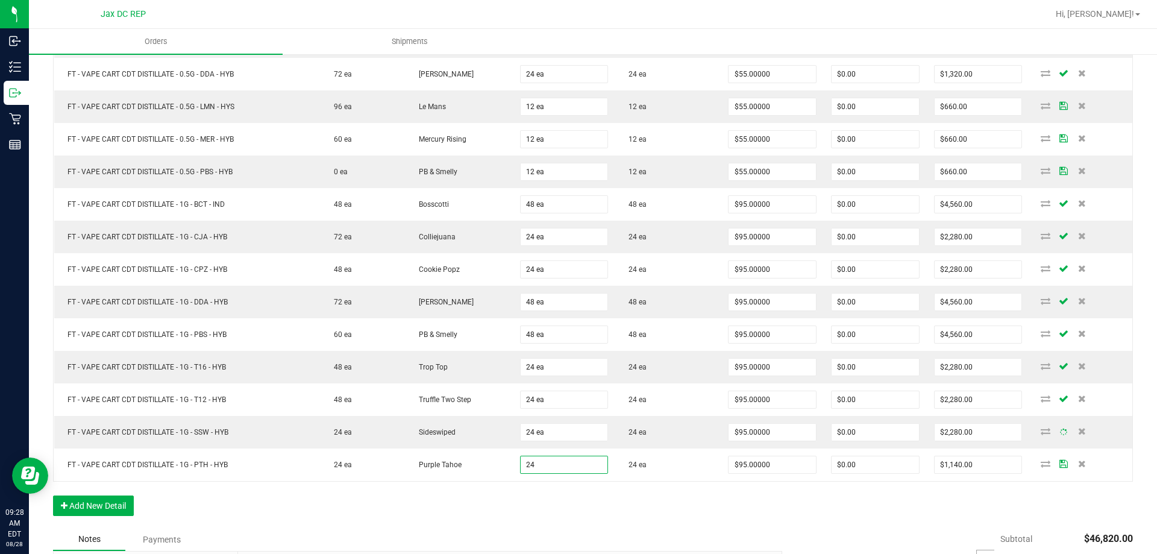
type input "24 ea"
type input "$2,280.00"
click at [499, 487] on div "Order Details Print All Labels Item Sellable Strain Qty Ordered Qty Allocated U…" at bounding box center [593, 168] width 1080 height 719
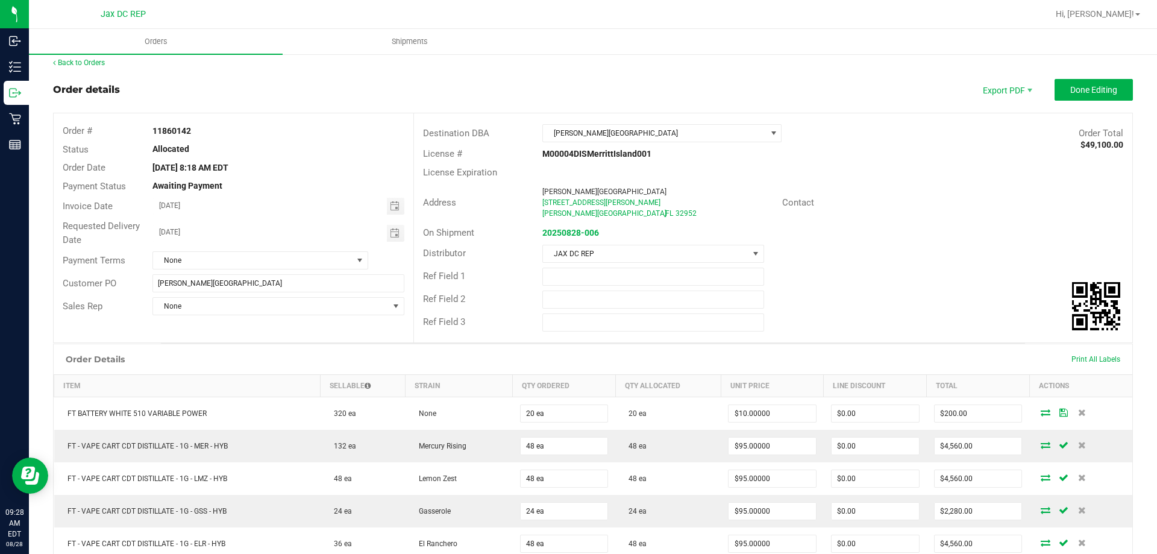
scroll to position [0, 0]
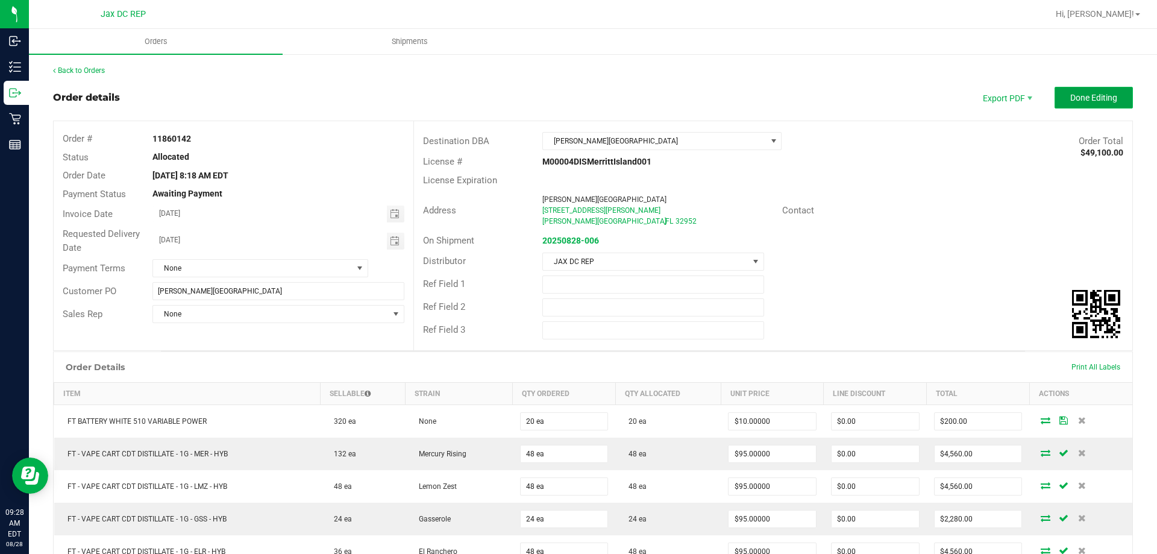
click at [1075, 101] on span "Done Editing" at bounding box center [1093, 98] width 47 height 10
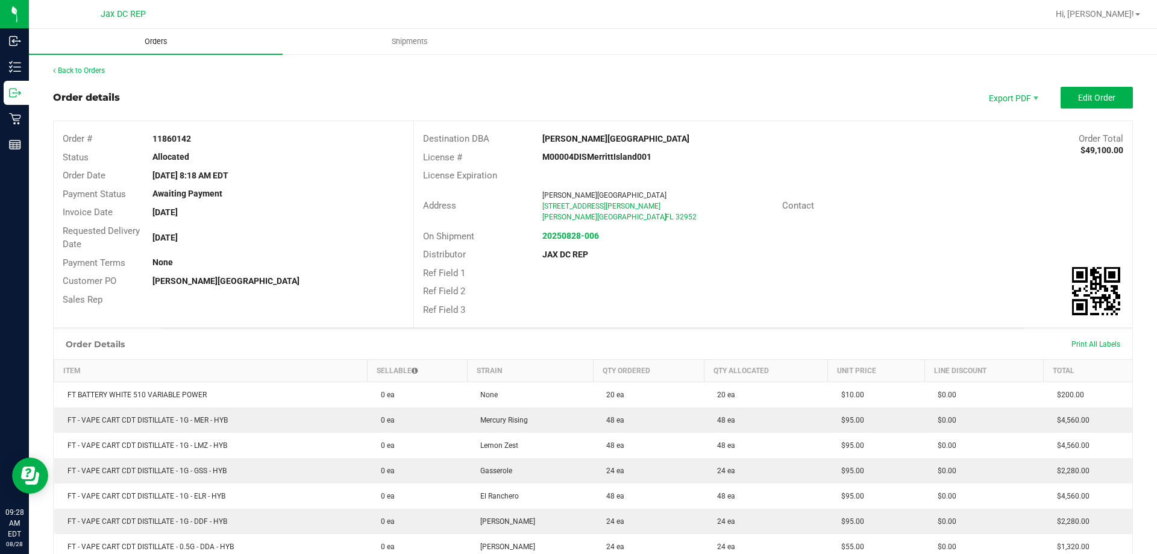
click at [139, 45] on span "Orders" at bounding box center [155, 41] width 55 height 11
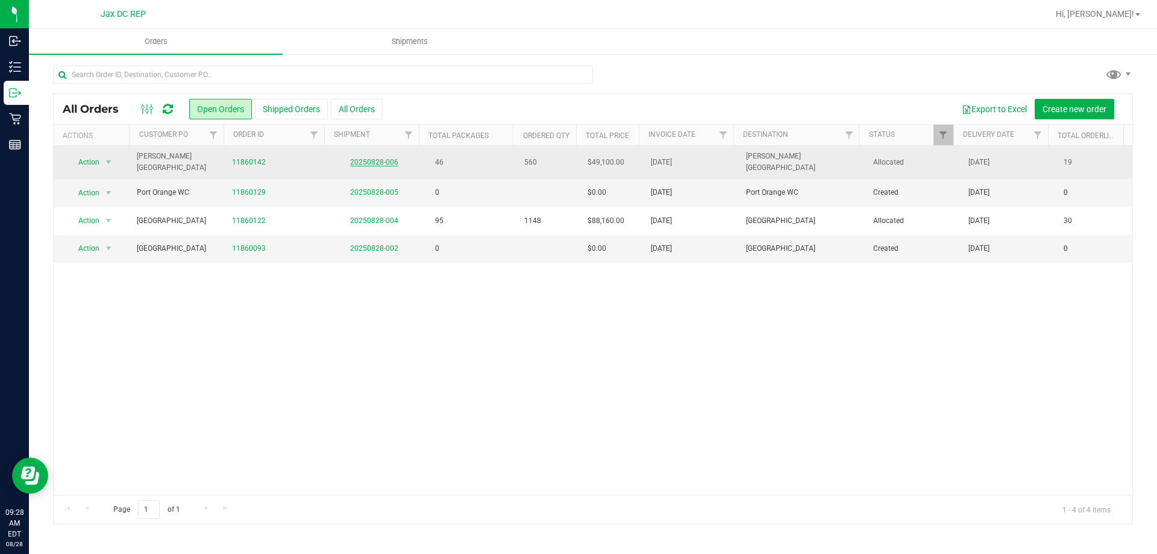
click at [363, 158] on link "20250828-006" at bounding box center [374, 162] width 48 height 8
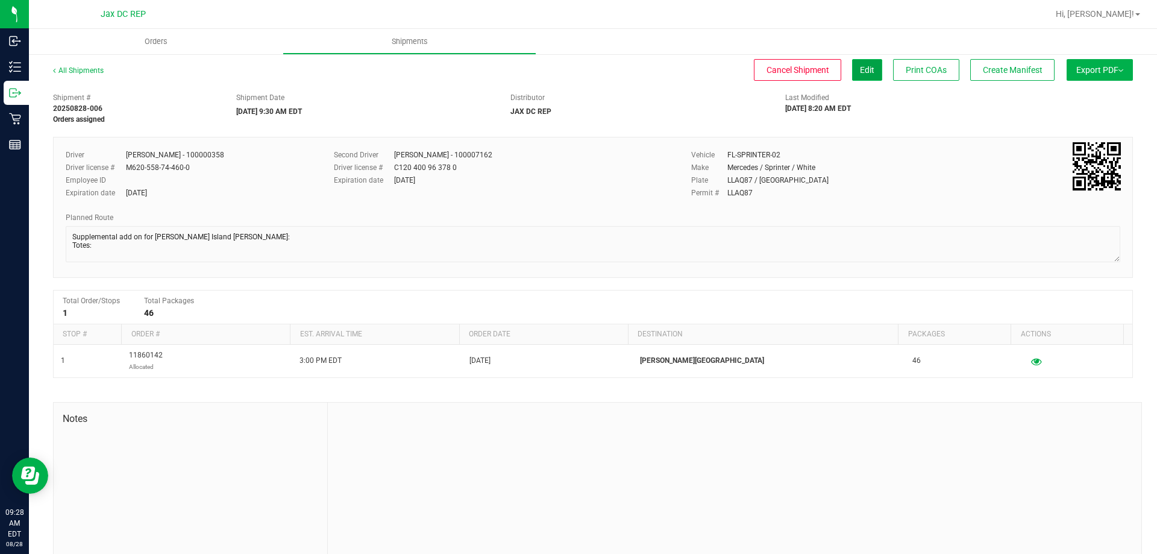
click at [864, 69] on button "Edit" at bounding box center [867, 70] width 30 height 22
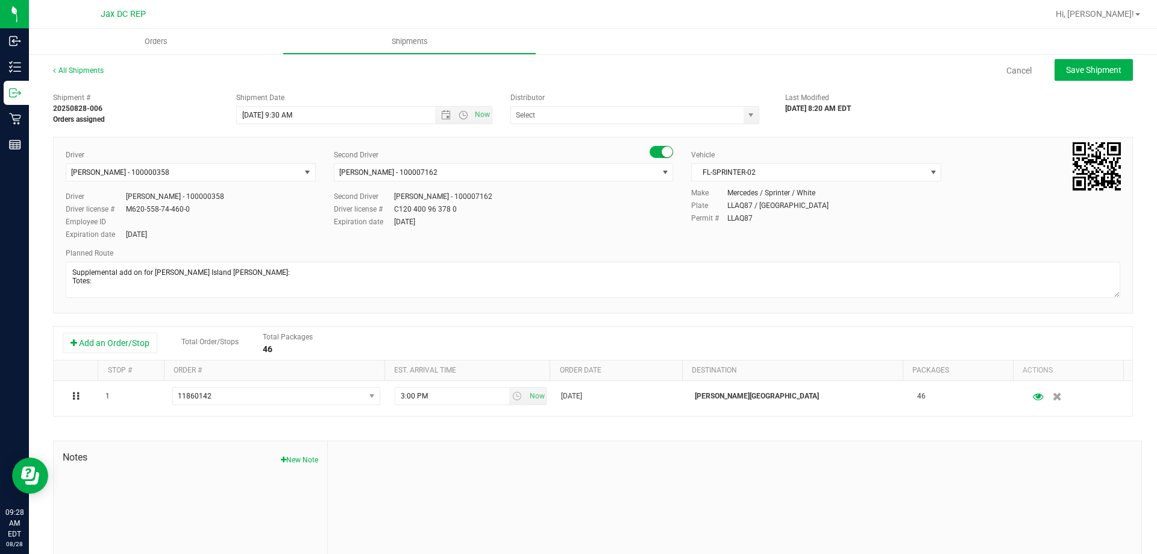
type input "JAX DC REP"
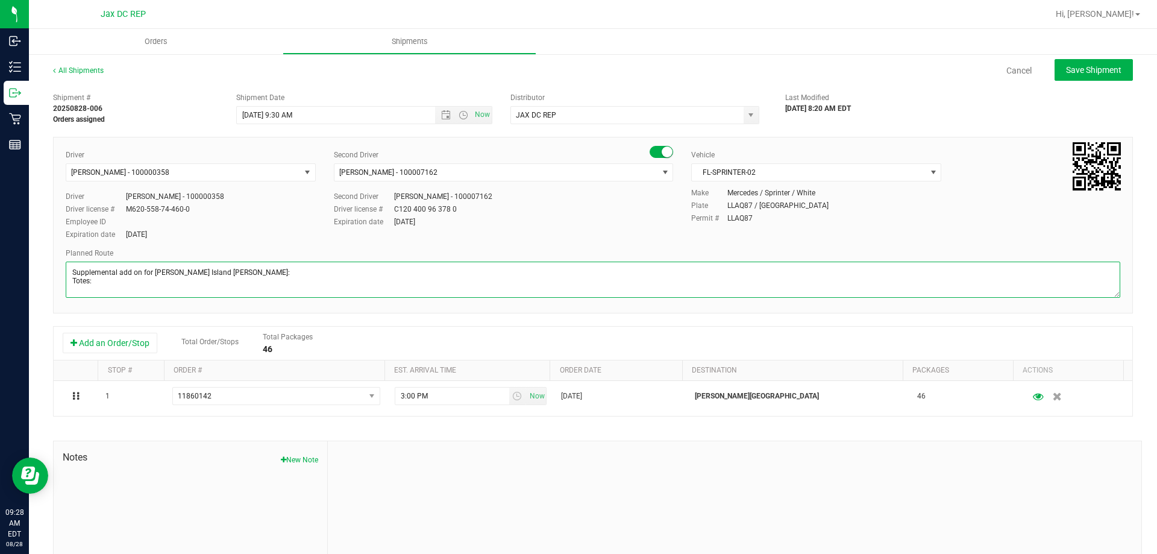
click at [98, 277] on textarea at bounding box center [593, 279] width 1054 height 36
click at [98, 287] on textarea at bounding box center [593, 279] width 1054 height 36
click at [101, 275] on textarea at bounding box center [593, 279] width 1054 height 36
click at [101, 278] on textarea at bounding box center [593, 279] width 1054 height 36
type textarea "Supplemental add on for Merritt Island WC Seals: 021098-021099 Totes: 1"
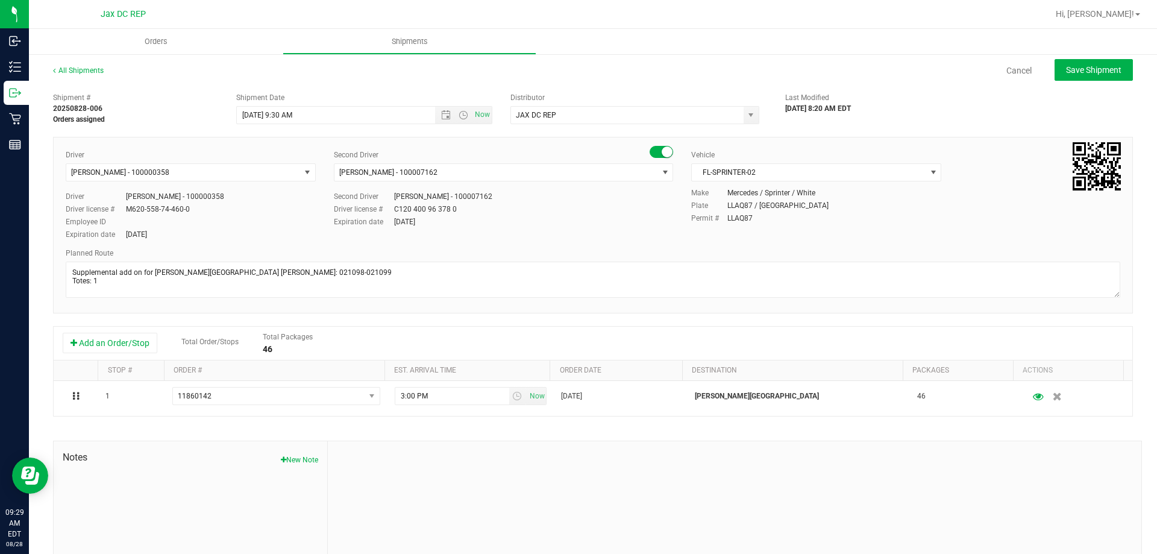
click at [321, 226] on div "Driver Matthew Morris - 100000358 Select Driver Ian Albritton - 100006559 LOGAN…" at bounding box center [191, 195] width 268 height 92
click at [1071, 63] on button "Save Shipment" at bounding box center [1093, 70] width 78 height 22
type input "[DATE] 1:30 PM"
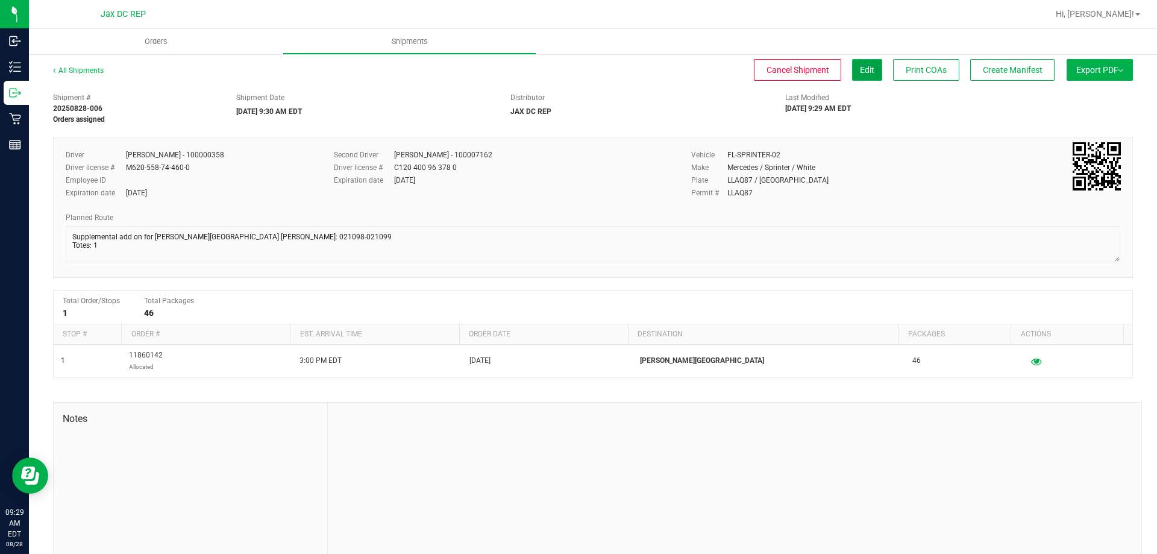
click at [863, 69] on button "Edit" at bounding box center [867, 70] width 30 height 22
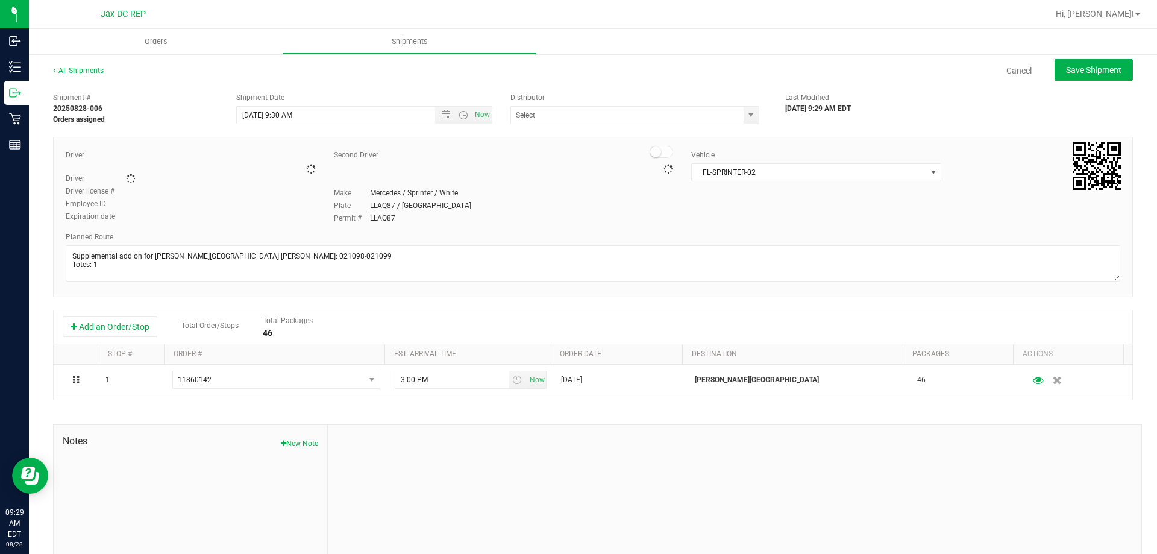
type input "JAX DC REP"
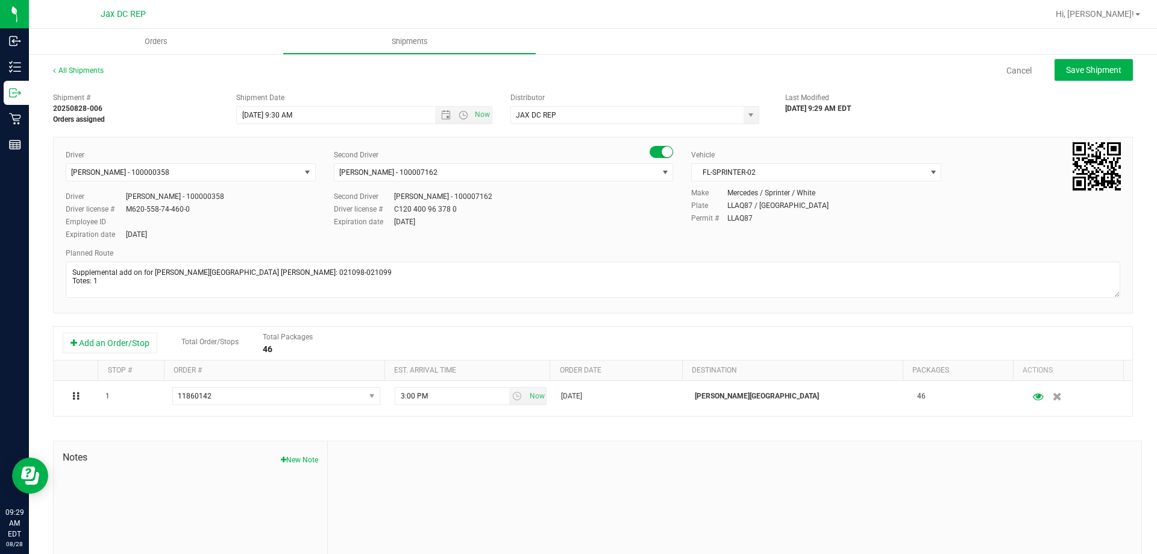
click at [443, 84] on div "All Shipments Cancel Save Shipment" at bounding box center [593, 76] width 1080 height 22
click at [1018, 72] on link "Cancel" at bounding box center [1018, 70] width 25 height 12
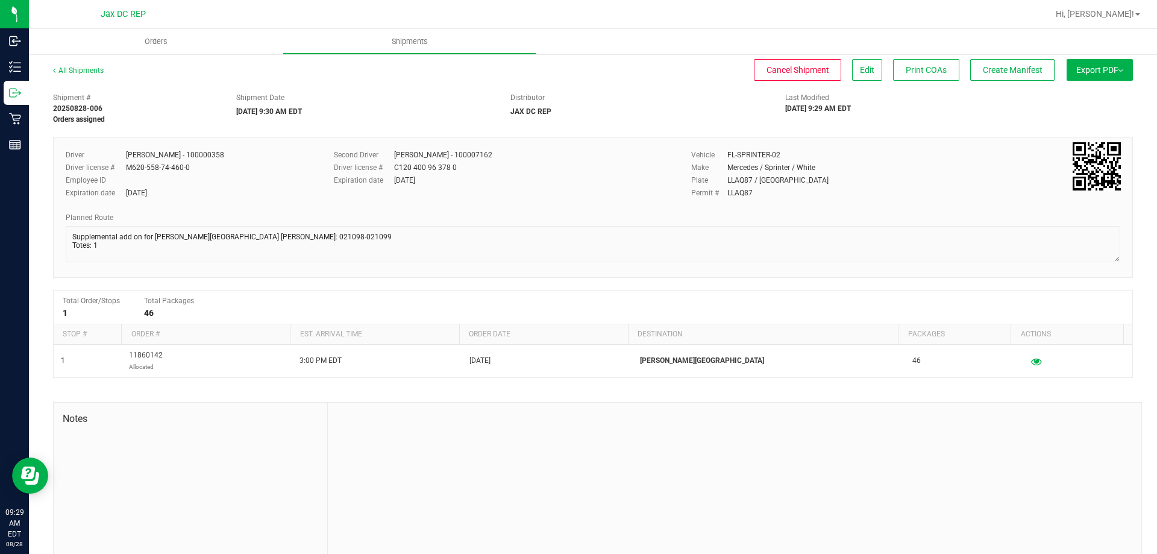
click at [1081, 71] on span "Export PDF" at bounding box center [1099, 70] width 47 height 10
click at [1066, 95] on span "Manifest by Package ID" at bounding box center [1082, 96] width 77 height 8
click at [724, 111] on div "Distributor JAX DC REP" at bounding box center [638, 104] width 275 height 25
click at [843, 72] on div "Edit" at bounding box center [862, 70] width 39 height 22
click at [852, 71] on button "Edit" at bounding box center [867, 70] width 30 height 22
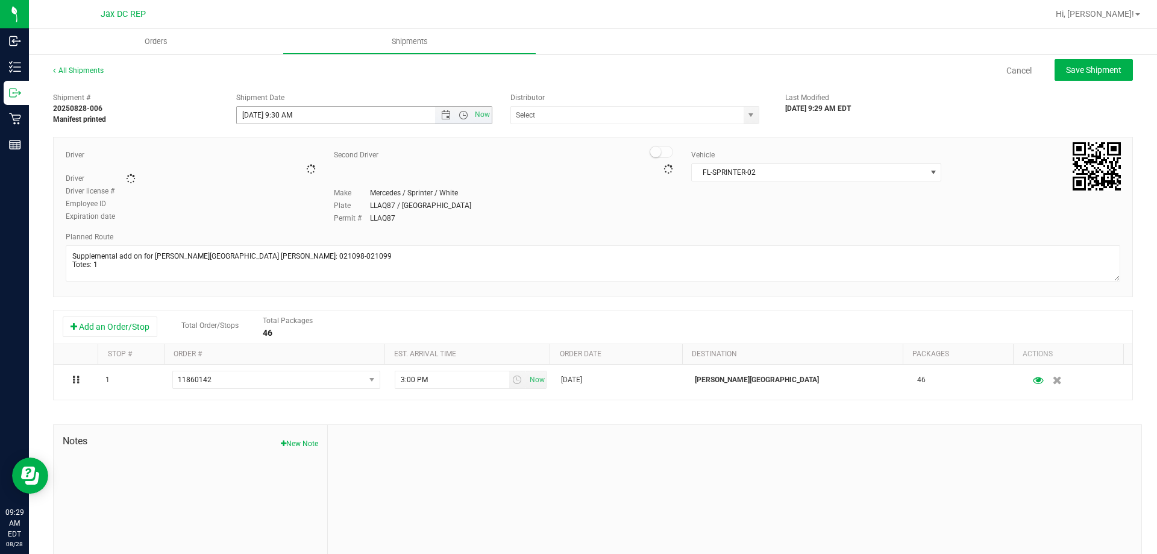
type input "JAX DC REP"
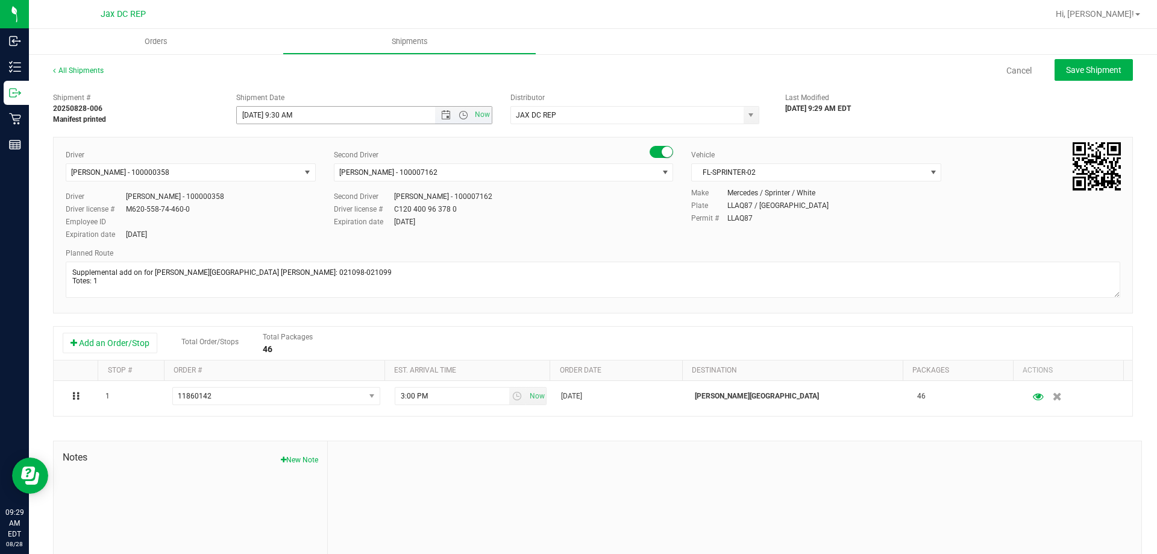
click at [345, 116] on input "[DATE] 9:30 AM" at bounding box center [346, 115] width 219 height 17
click at [296, 111] on input "[DATE] 9:30 AM" at bounding box center [346, 115] width 219 height 17
click at [292, 111] on input "[DATE] 9:30 AM" at bounding box center [346, 115] width 219 height 17
click at [1069, 80] on button "Save Shipment" at bounding box center [1093, 70] width 78 height 22
type input "8/28/2025 1:35 PM"
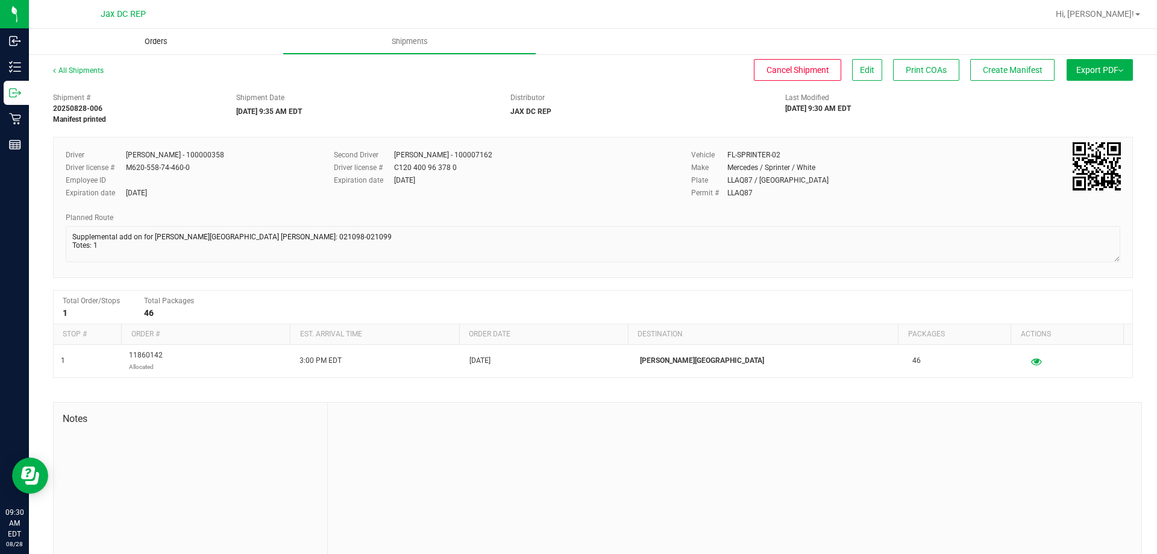
click at [223, 40] on uib-tab-heading "Orders" at bounding box center [156, 41] width 254 height 25
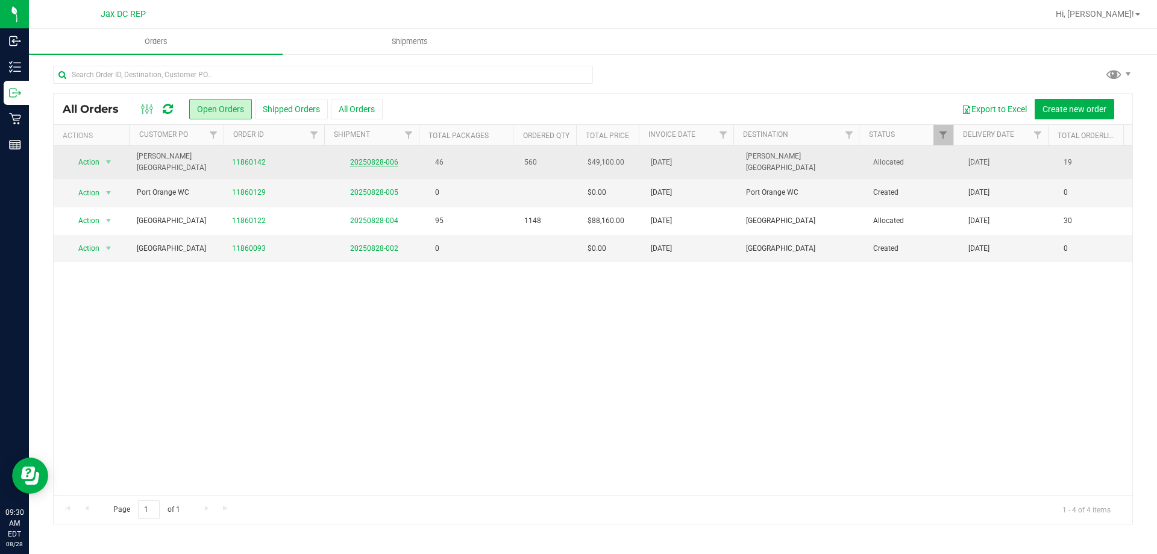
click at [372, 158] on link "20250828-006" at bounding box center [374, 162] width 48 height 8
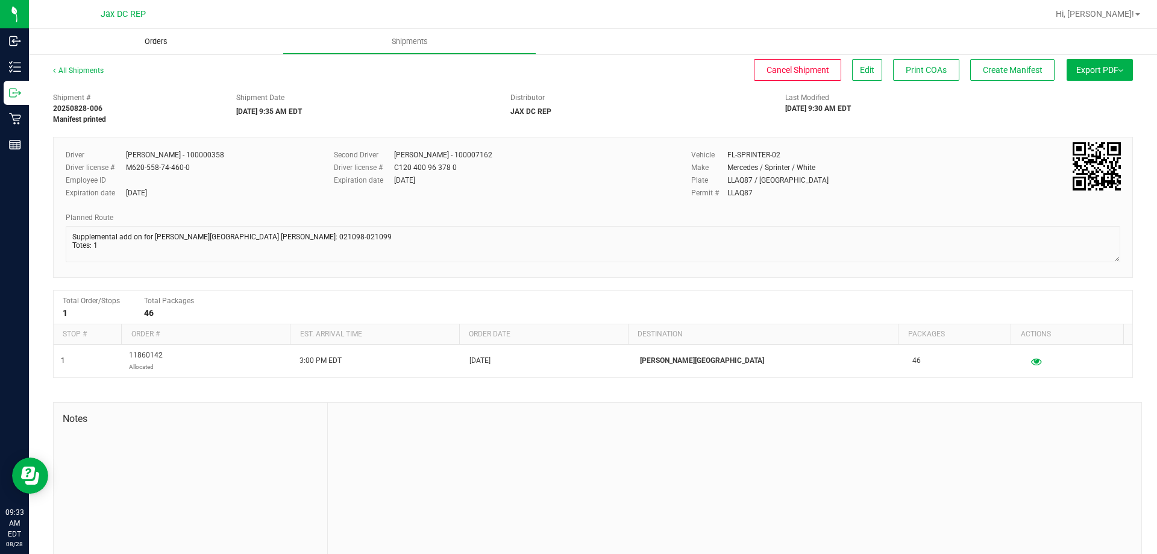
click at [138, 43] on span "Orders" at bounding box center [155, 41] width 55 height 11
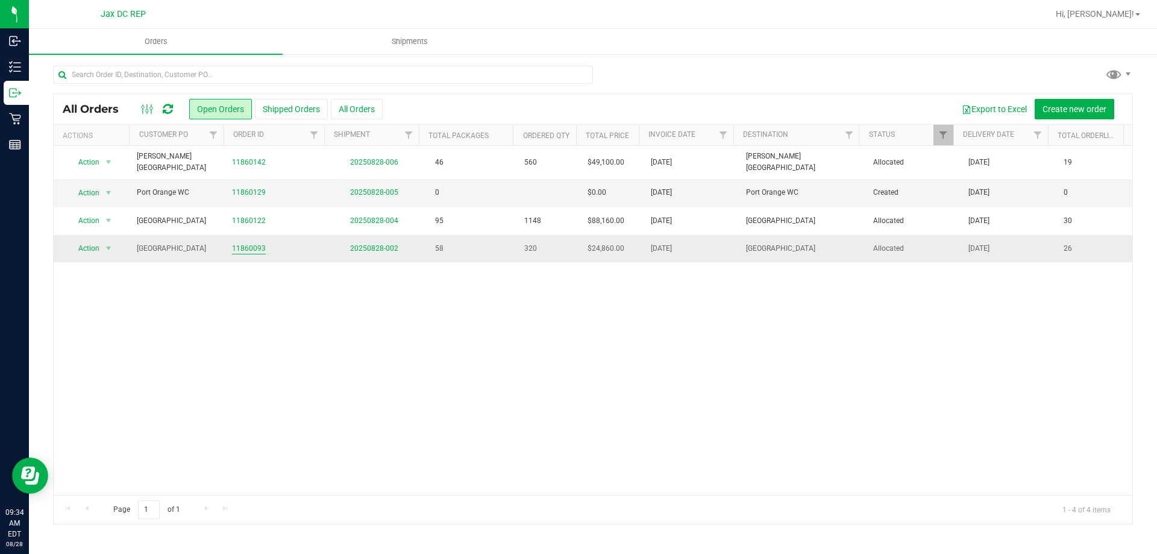
click at [241, 243] on link "11860093" at bounding box center [249, 248] width 34 height 11
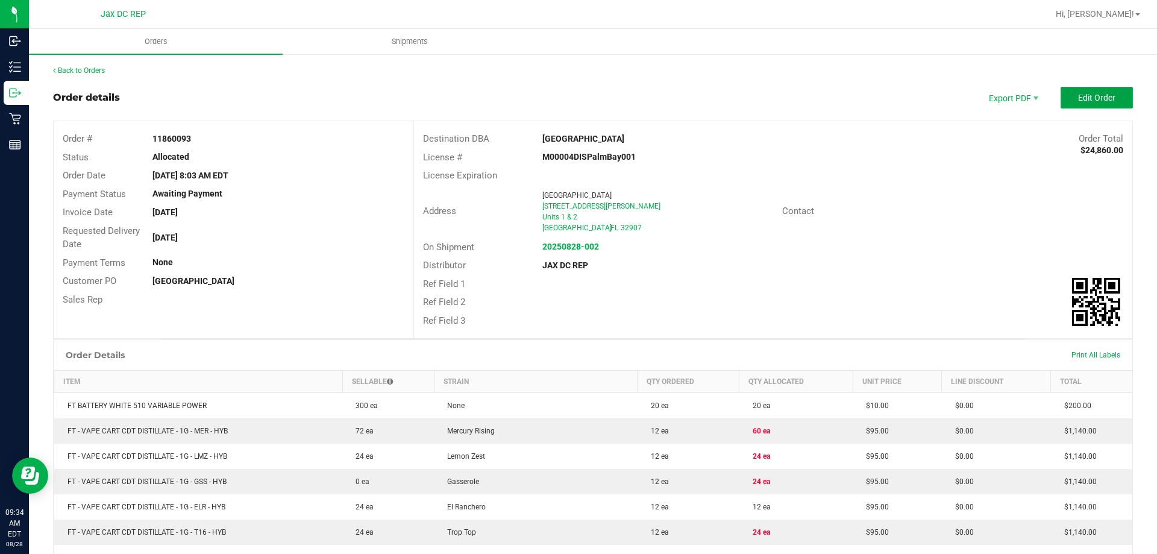
click at [1072, 90] on button "Edit Order" at bounding box center [1096, 98] width 72 height 22
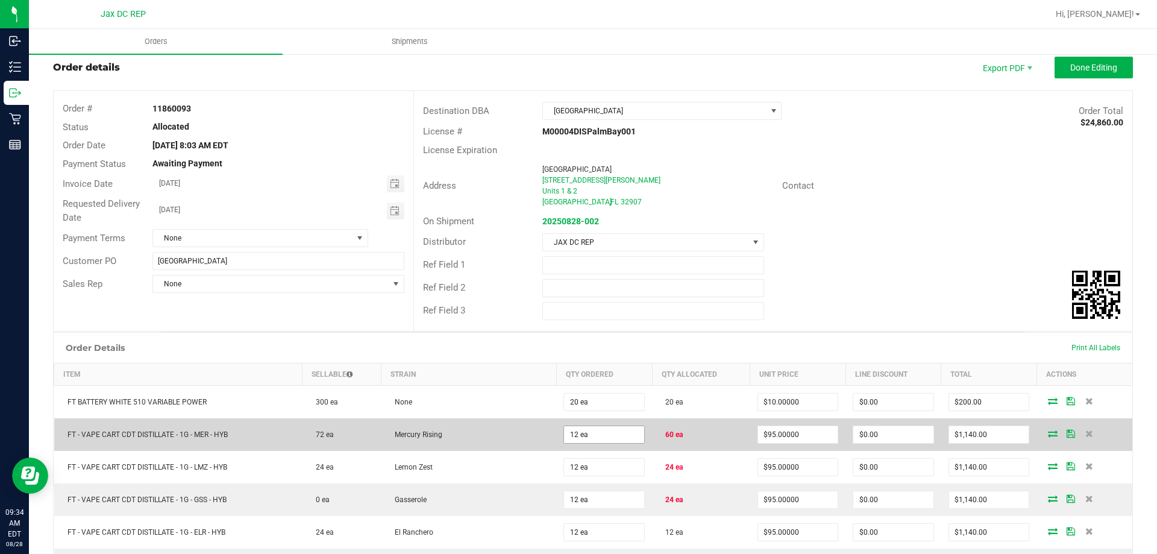
scroll to position [60, 0]
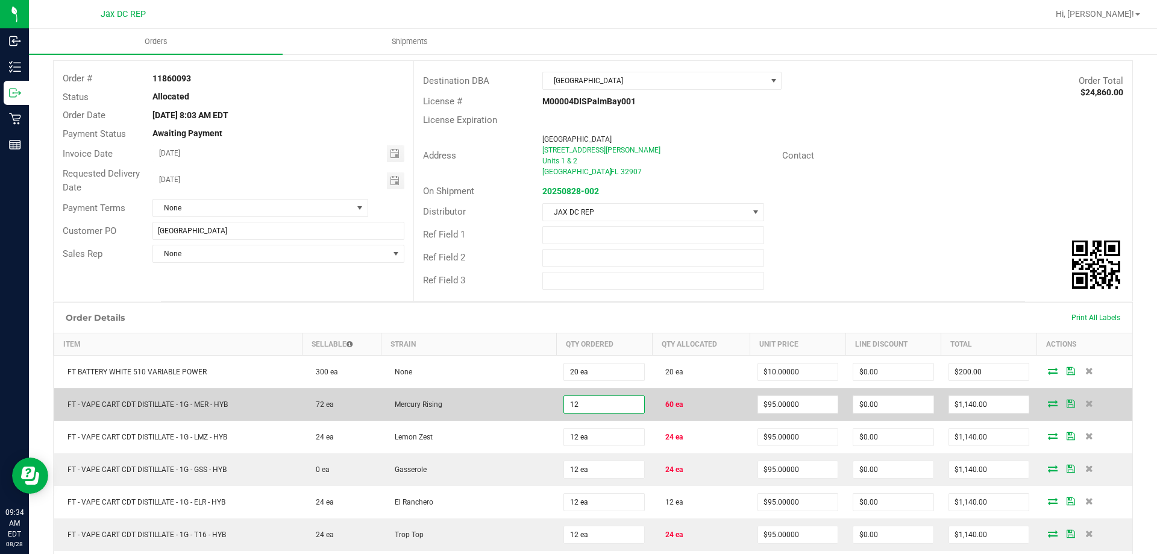
click at [620, 404] on input "12" at bounding box center [604, 404] width 80 height 17
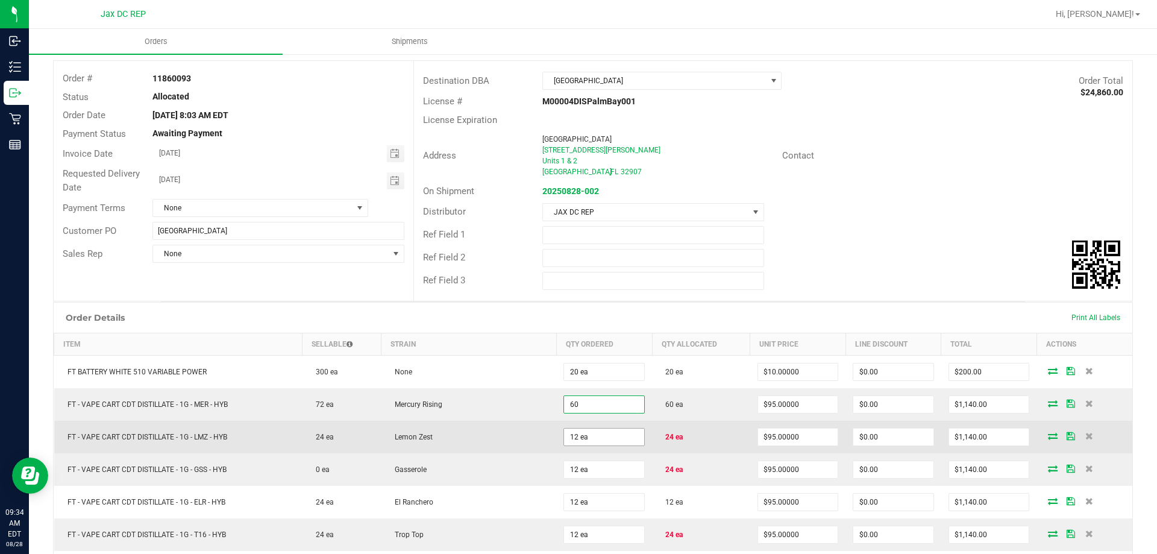
type input "60 ea"
type input "$5,700.00"
click at [615, 440] on input "12" at bounding box center [604, 436] width 80 height 17
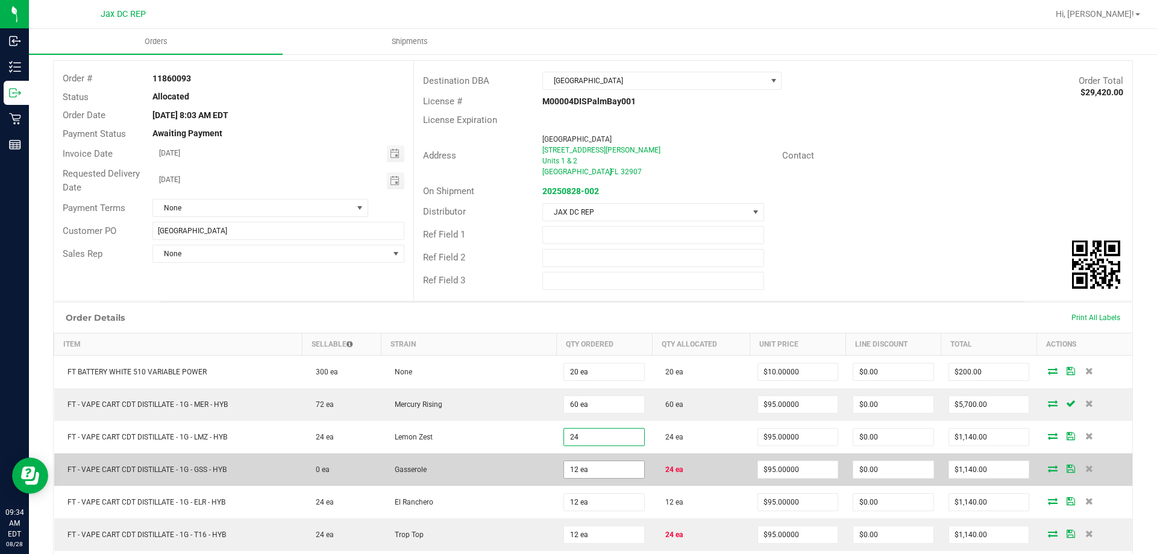
type input "24 ea"
type input "$2,280.00"
click at [590, 467] on input "12" at bounding box center [604, 469] width 80 height 17
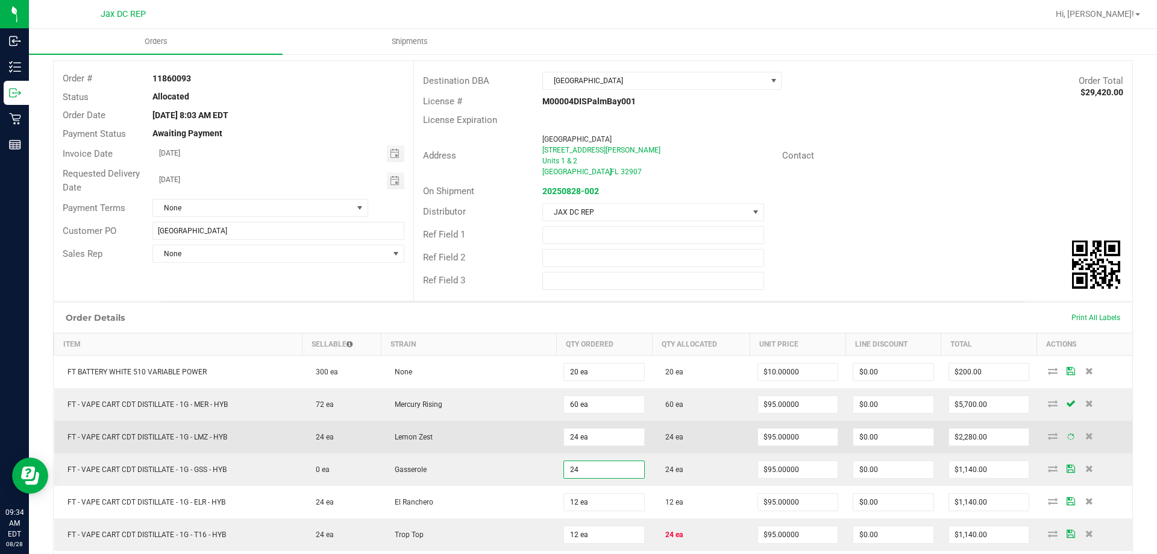
type input "24 ea"
type input "$2,280.00"
click at [474, 436] on td "Lemon Zest" at bounding box center [468, 437] width 175 height 33
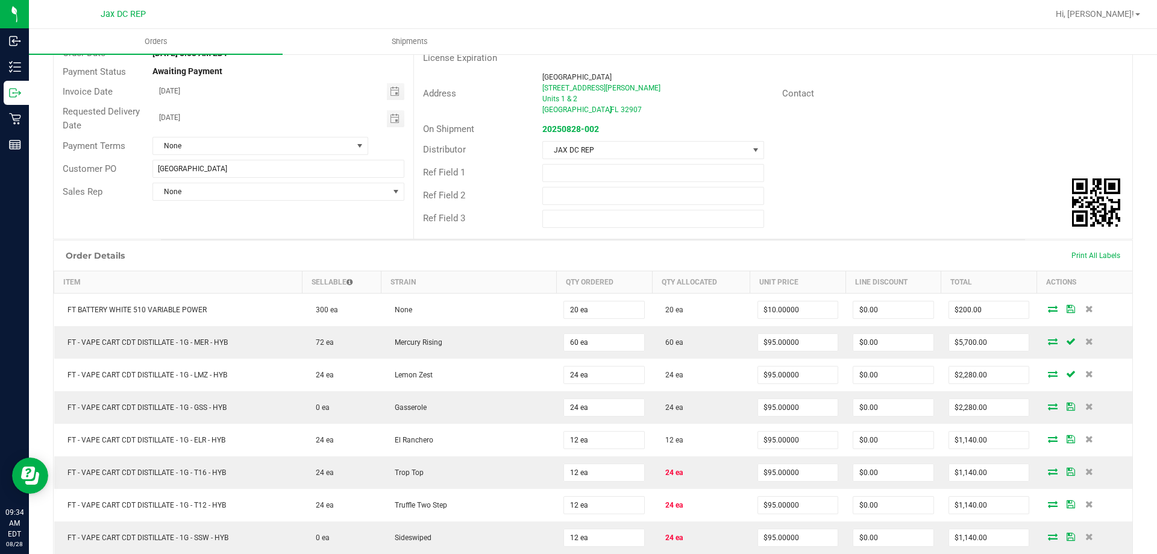
scroll to position [181, 0]
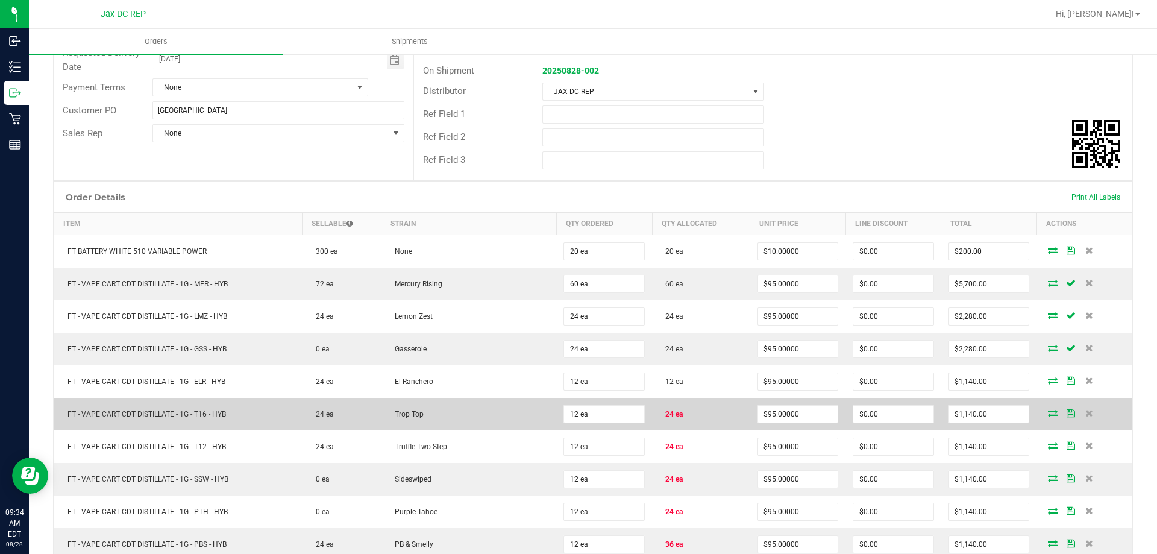
click at [596, 403] on td "12 ea" at bounding box center [604, 414] width 96 height 33
click at [593, 417] on input "2" at bounding box center [604, 413] width 80 height 17
type input "24 ea"
type input "$2,280.00"
click at [524, 402] on td "Trop Top" at bounding box center [468, 414] width 175 height 33
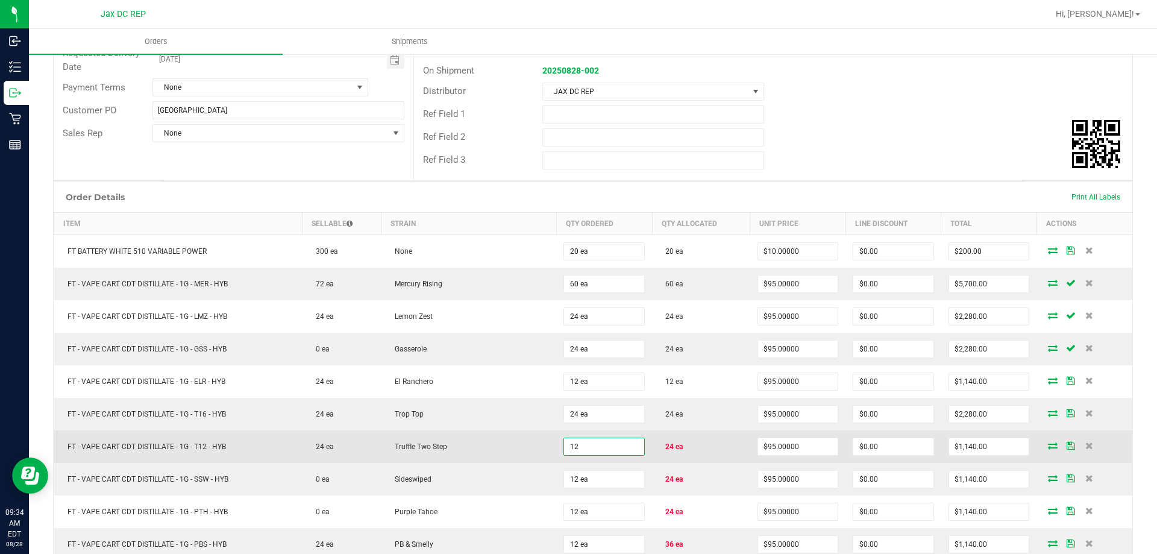
click at [584, 454] on input "12" at bounding box center [604, 446] width 80 height 17
type input "24 ea"
type input "$2,280.00"
click at [528, 446] on td "Truffle Two Step" at bounding box center [468, 446] width 175 height 33
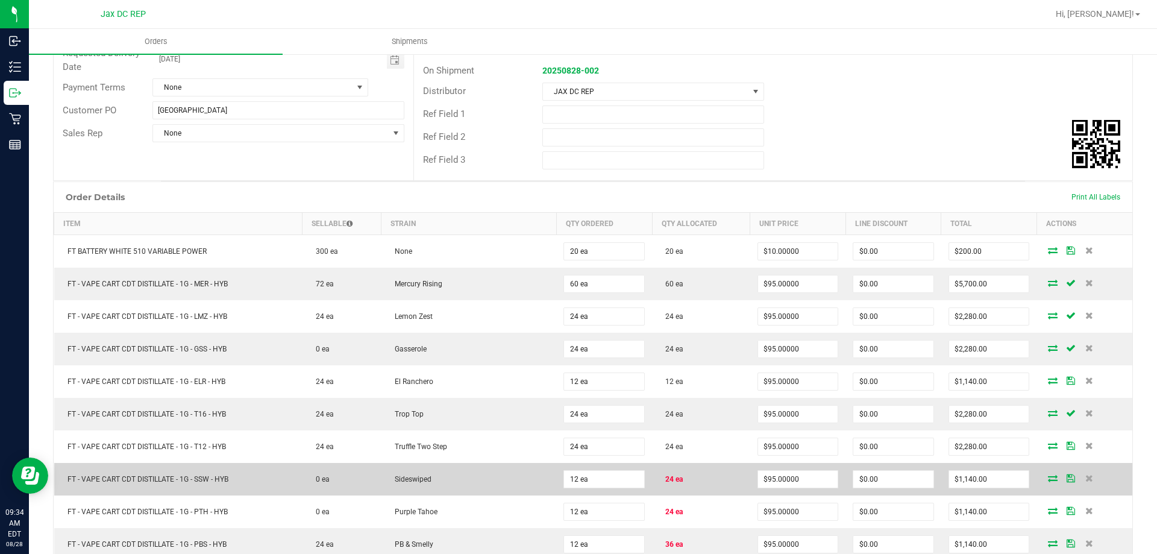
click at [609, 493] on td "12 ea" at bounding box center [604, 479] width 96 height 33
click at [600, 479] on input "12" at bounding box center [604, 479] width 80 height 17
type input "24 ea"
type input "$2,280.00"
click at [504, 465] on td "Sideswiped" at bounding box center [468, 479] width 175 height 33
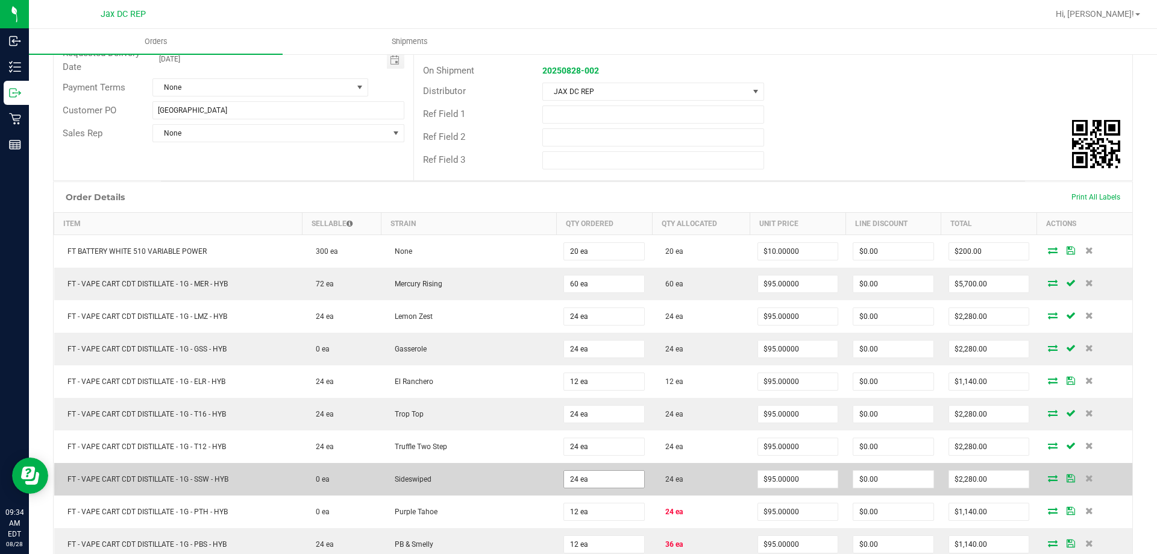
scroll to position [241, 0]
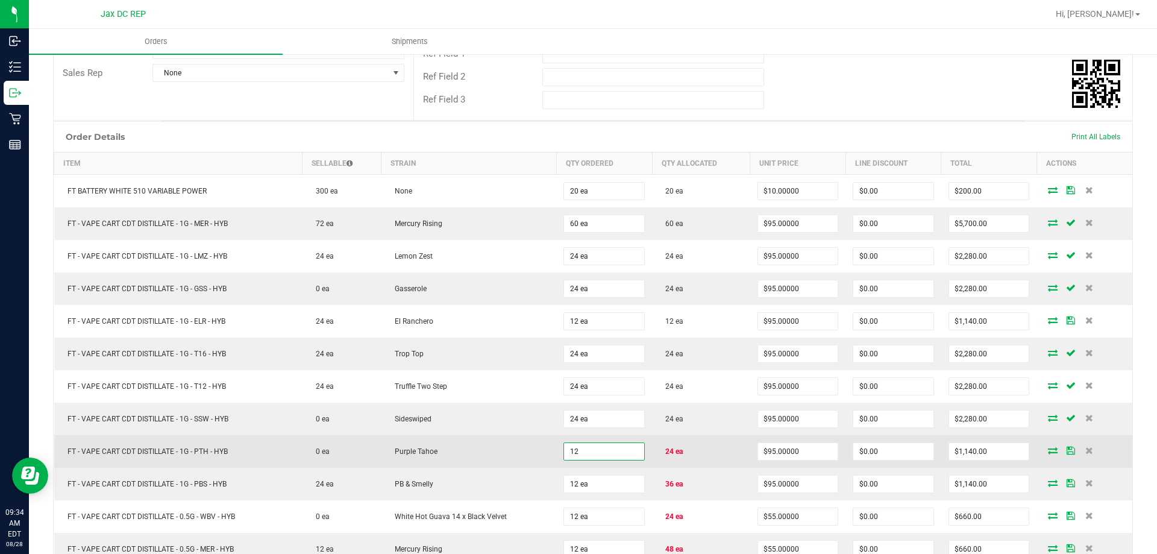
click at [602, 451] on input "12" at bounding box center [604, 451] width 80 height 17
type input "24 ea"
type input "$2,280.00"
click at [502, 447] on td "Purple Tahoe" at bounding box center [468, 451] width 175 height 33
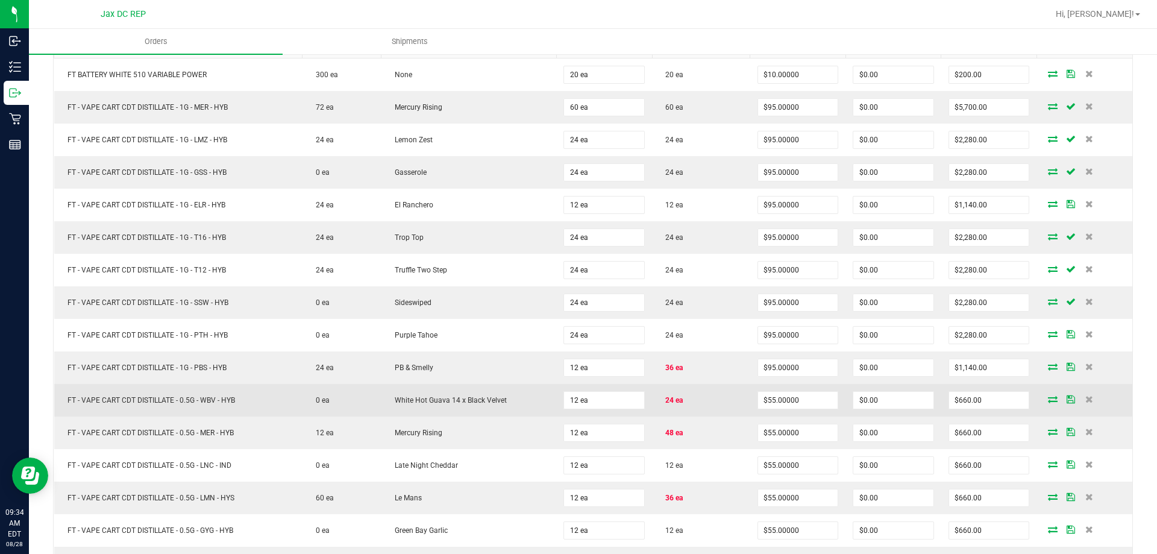
scroll to position [361, 0]
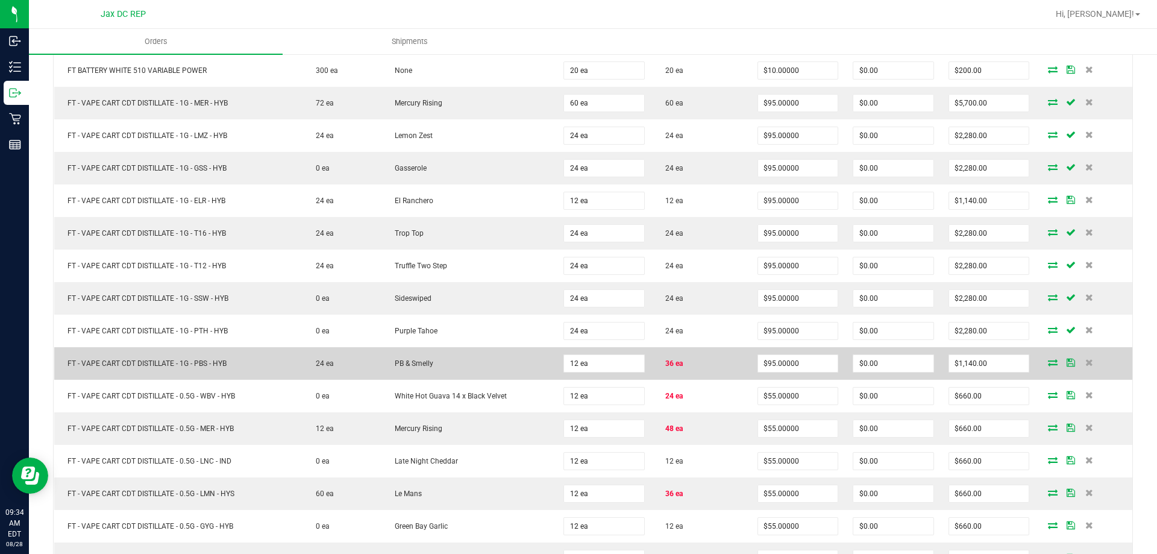
click at [618, 346] on td "24 ea" at bounding box center [604, 331] width 96 height 33
click at [610, 361] on input "12" at bounding box center [604, 363] width 80 height 17
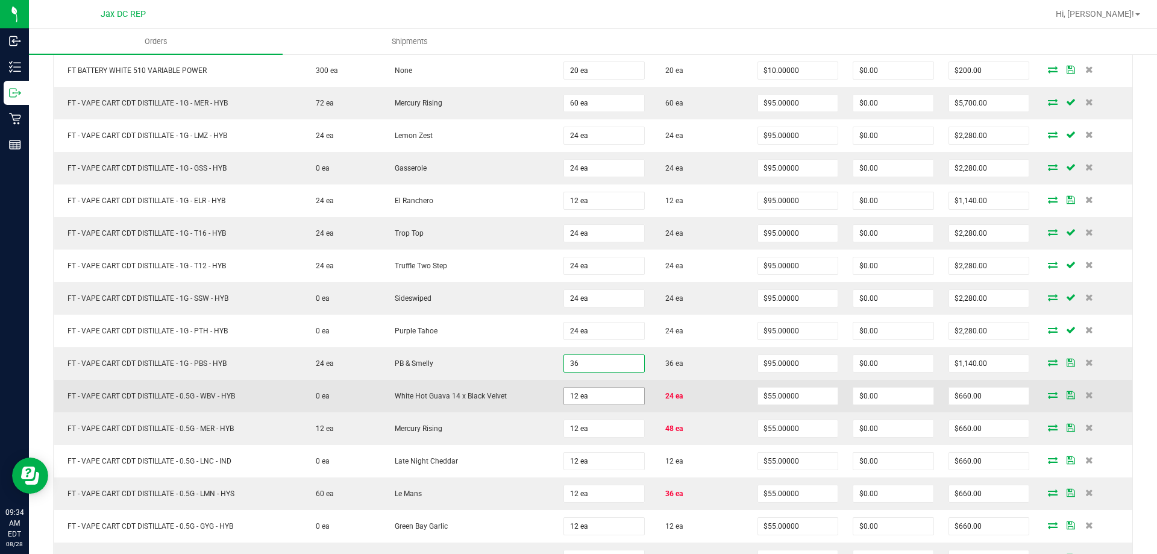
type input "36 ea"
type input "$3,420.00"
click at [601, 398] on input "12" at bounding box center [604, 395] width 80 height 17
type input "24 ea"
type input "$1,320.00"
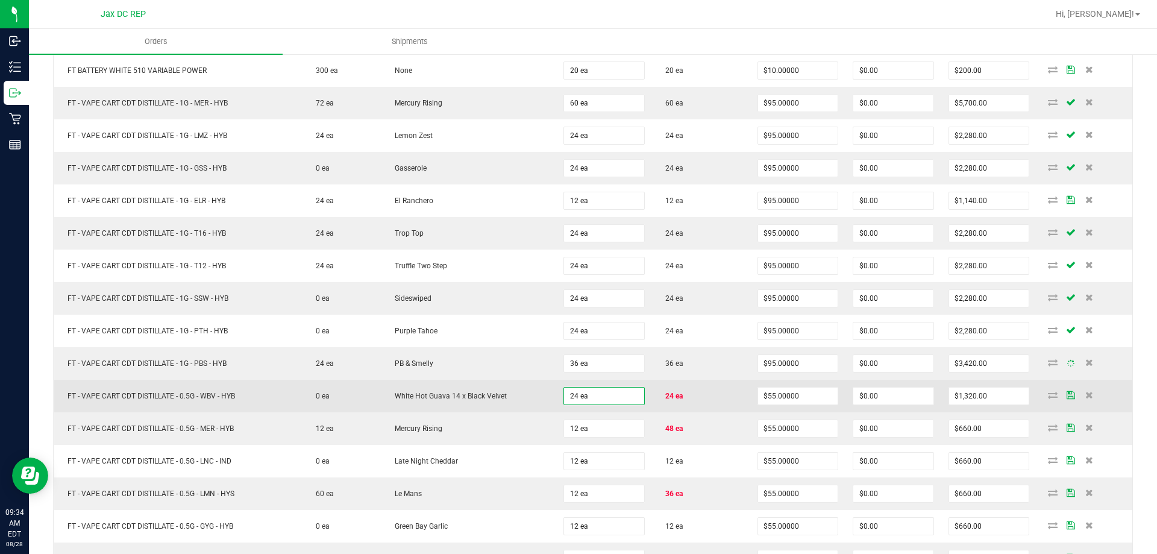
click at [526, 393] on td "White Hot Guava 14 x Black Velvet" at bounding box center [468, 396] width 175 height 33
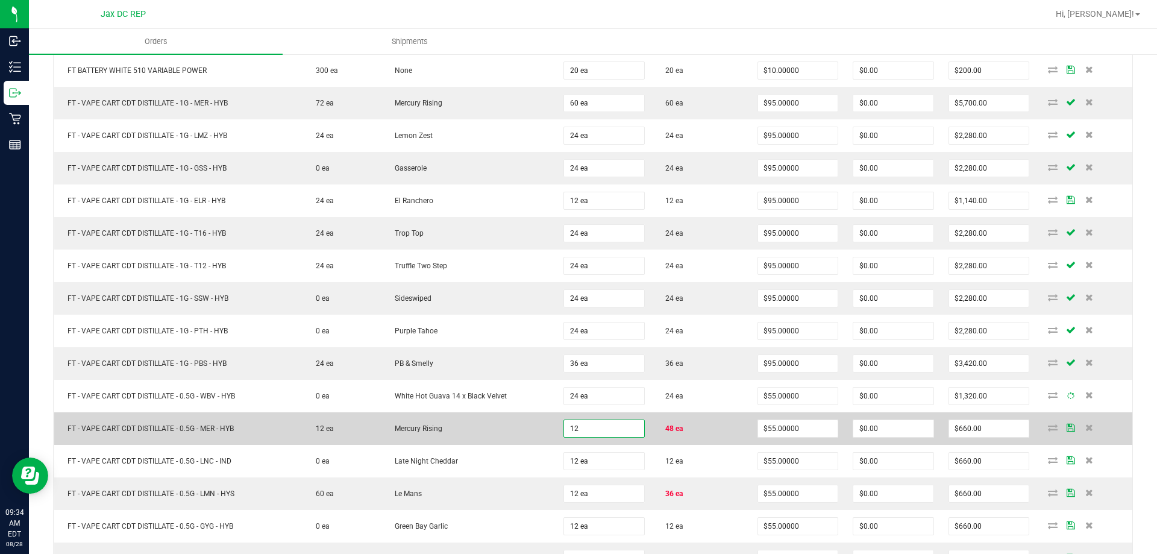
click at [577, 430] on input "12" at bounding box center [604, 428] width 80 height 17
type input "48 ea"
type input "$2,640.00"
click at [512, 413] on td "Mercury Rising" at bounding box center [468, 428] width 175 height 33
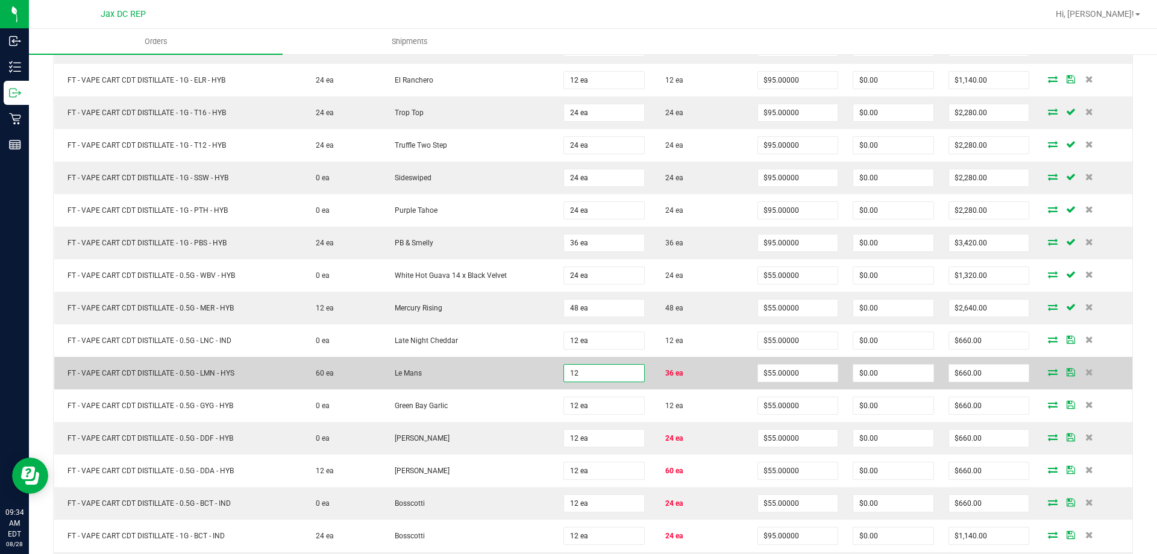
click at [609, 381] on input "12" at bounding box center [604, 373] width 80 height 17
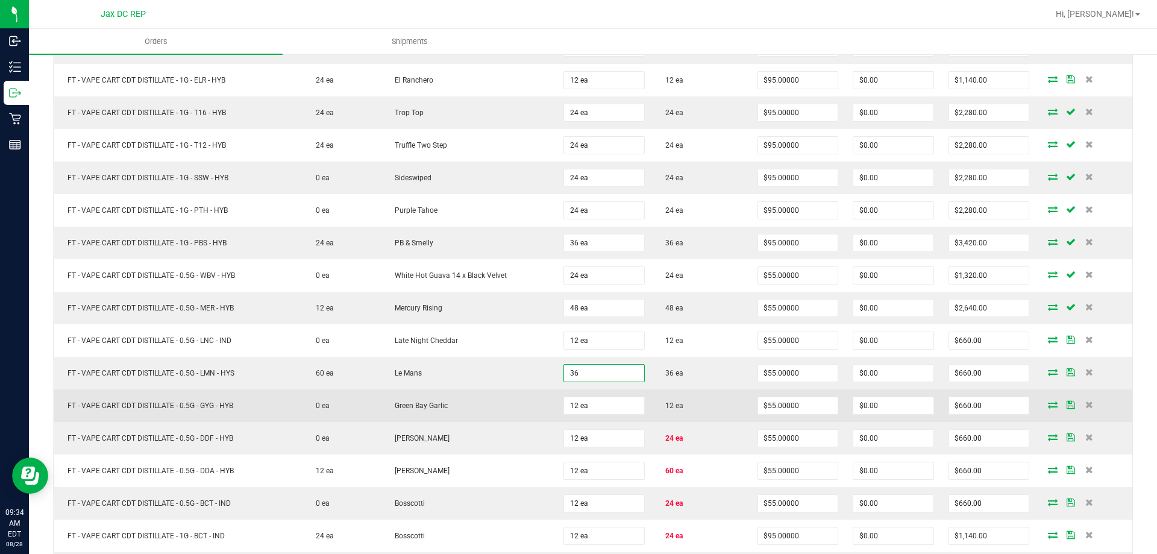
type input "36 ea"
type input "$1,980.00"
click at [540, 394] on td "Green Bay Garlic" at bounding box center [468, 405] width 175 height 33
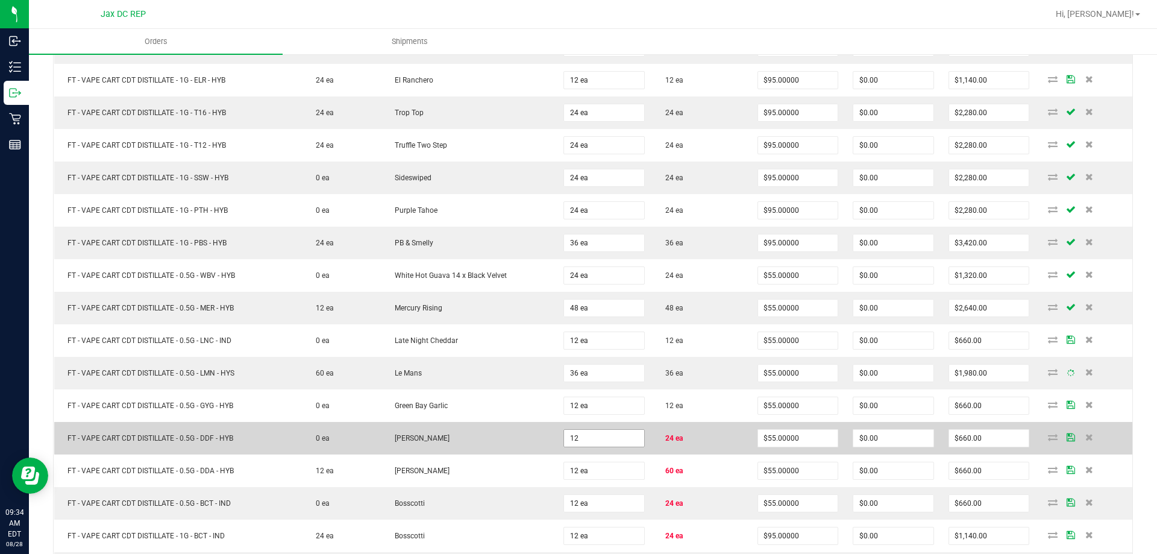
click at [595, 437] on input "12" at bounding box center [604, 438] width 80 height 17
type input "24 ea"
type input "$1,320.00"
click at [513, 428] on td "[PERSON_NAME]" at bounding box center [468, 438] width 175 height 33
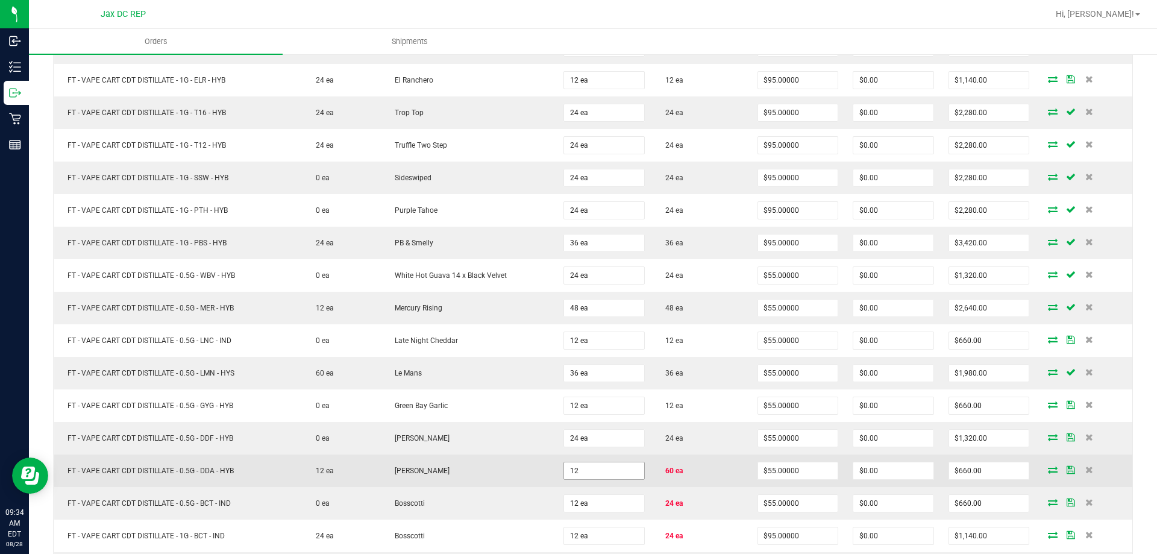
click at [584, 471] on input "12" at bounding box center [604, 470] width 80 height 17
type input "60 ea"
type input "$3,300.00"
click at [527, 471] on td "[PERSON_NAME]" at bounding box center [468, 470] width 175 height 33
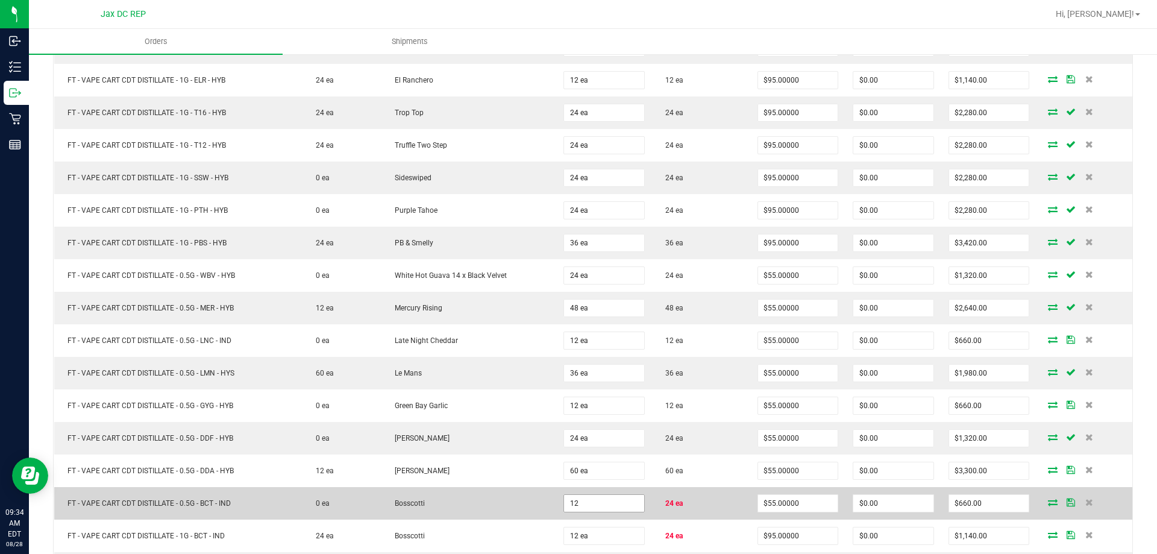
click at [601, 501] on input "12" at bounding box center [604, 503] width 80 height 17
type input "24 ea"
type input "$1,320.00"
click at [556, 499] on td "24 ea" at bounding box center [604, 503] width 96 height 33
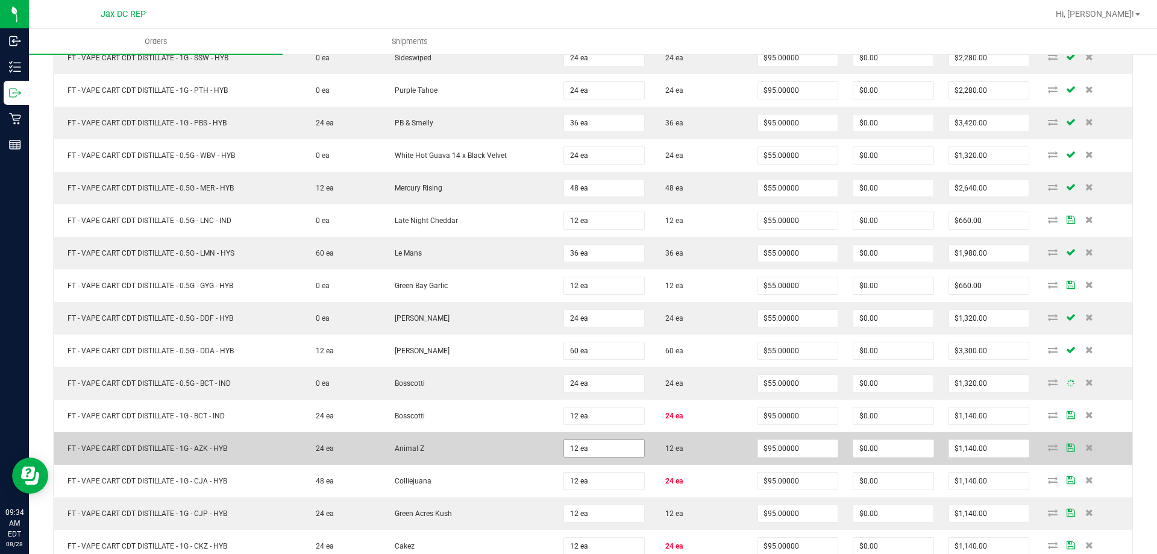
scroll to position [602, 0]
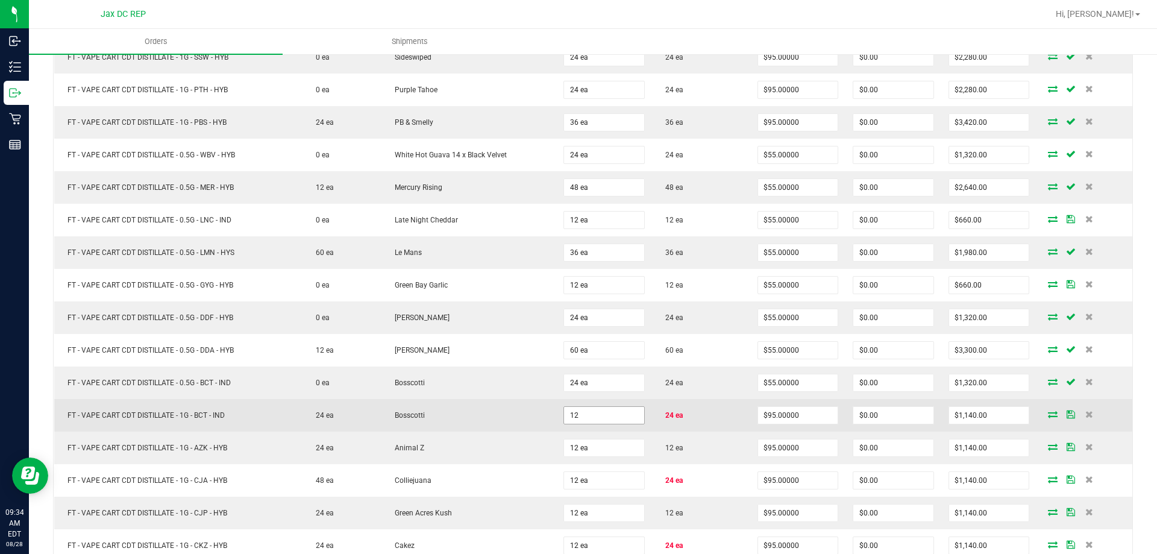
click at [585, 411] on input "12" at bounding box center [604, 415] width 80 height 17
type input "24 ea"
type input "$2,280.00"
click at [454, 413] on td "Bosscotti" at bounding box center [468, 415] width 175 height 33
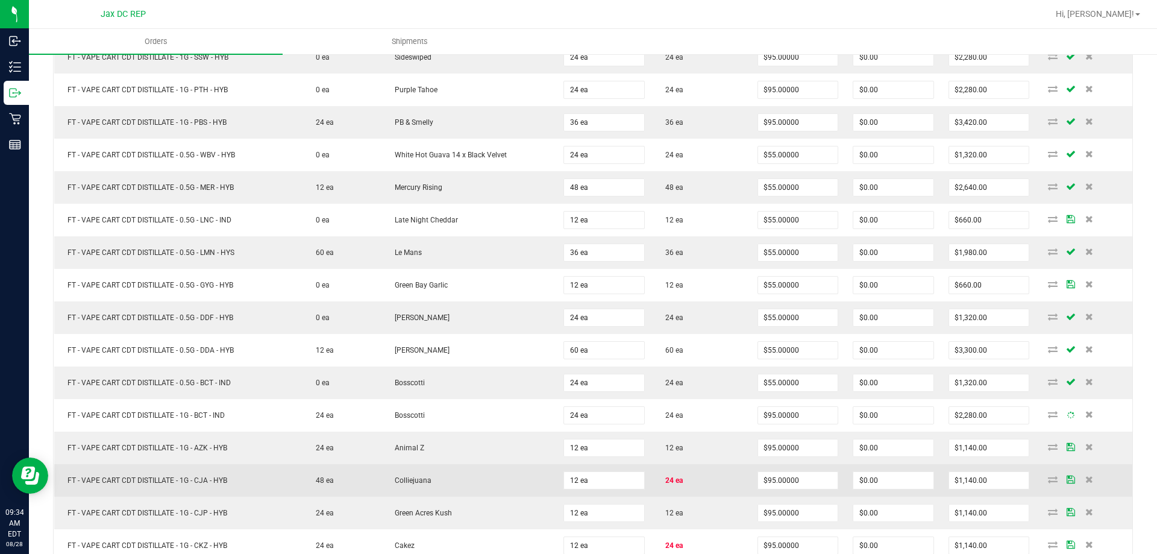
click at [580, 489] on td "12 ea" at bounding box center [604, 480] width 96 height 33
click at [579, 486] on input "2" at bounding box center [604, 480] width 80 height 17
type input "24 ea"
type input "$2,280.00"
click at [492, 470] on td "Colliejuana" at bounding box center [468, 480] width 175 height 33
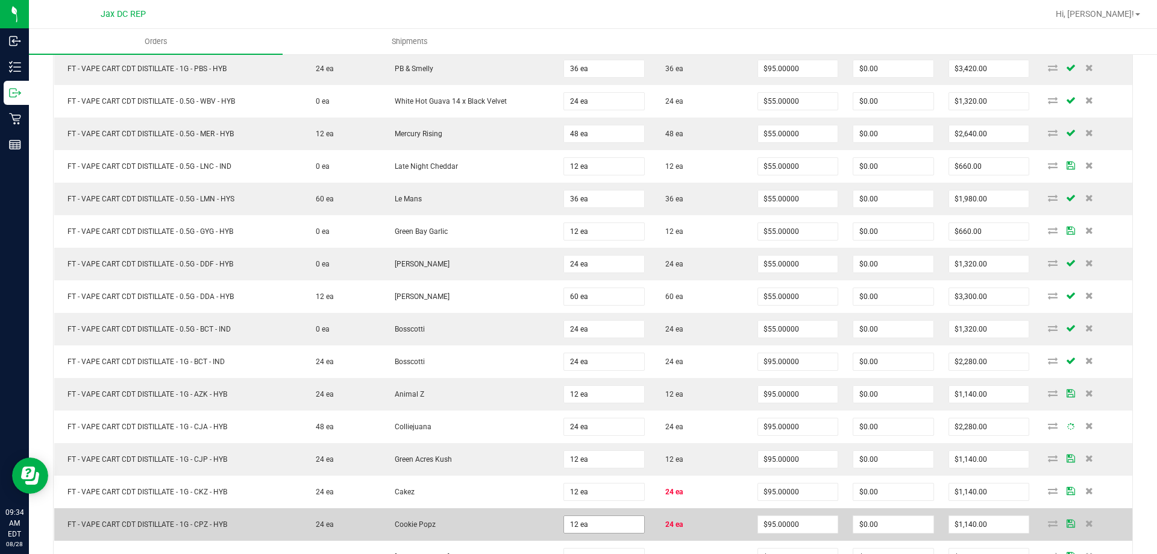
scroll to position [723, 0]
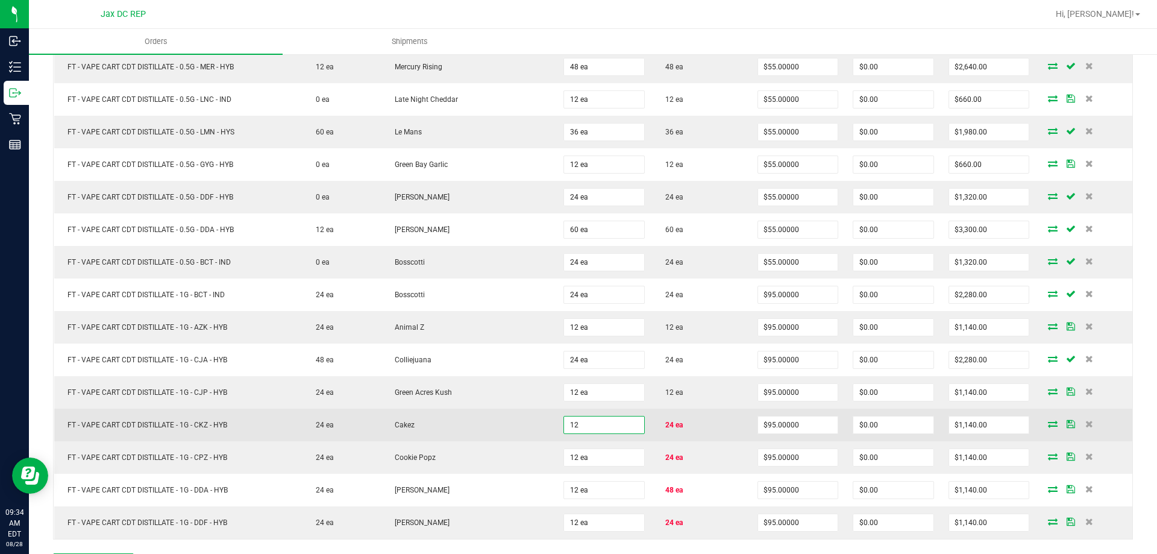
click at [599, 421] on input "12" at bounding box center [604, 424] width 80 height 17
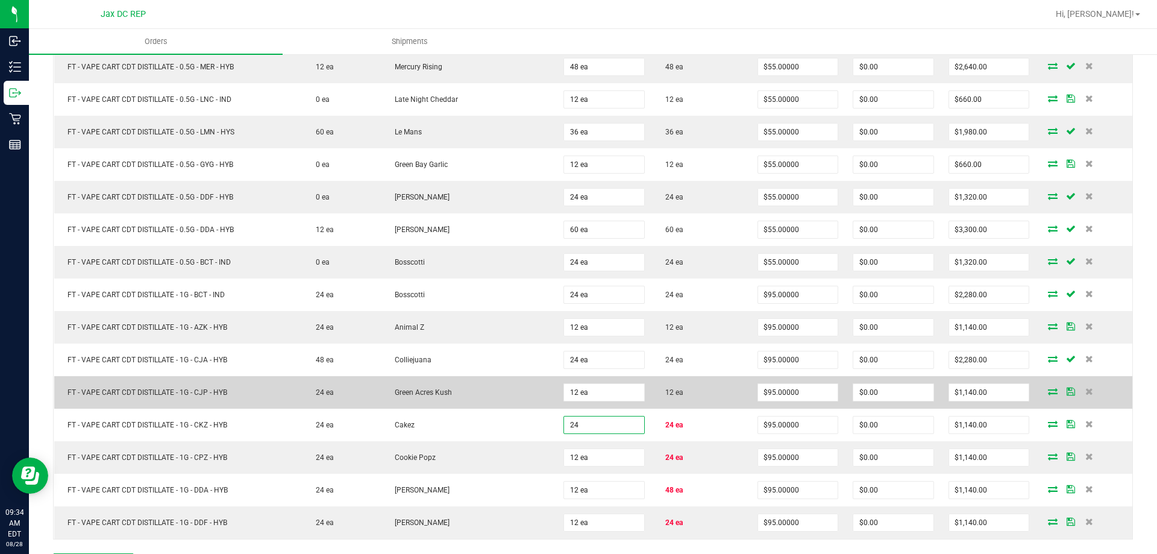
type input "24 ea"
type input "$2,280.00"
click at [485, 407] on td "Green Acres Kush" at bounding box center [468, 392] width 175 height 33
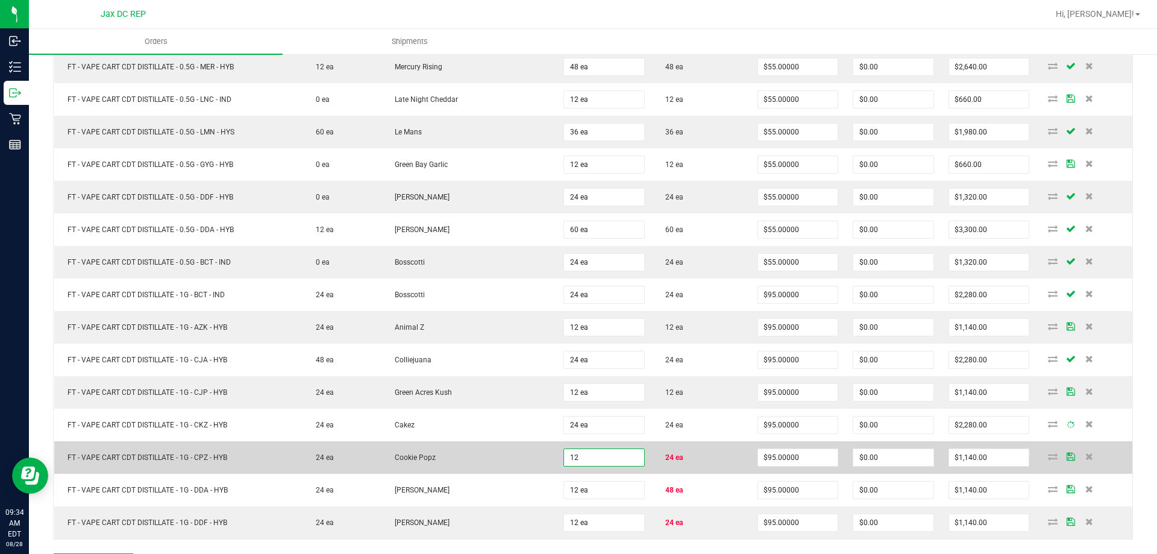
click at [587, 456] on input "12" at bounding box center [604, 457] width 80 height 17
type input "24 ea"
type input "$2,280.00"
click at [500, 444] on td "Cookie Popz" at bounding box center [468, 457] width 175 height 33
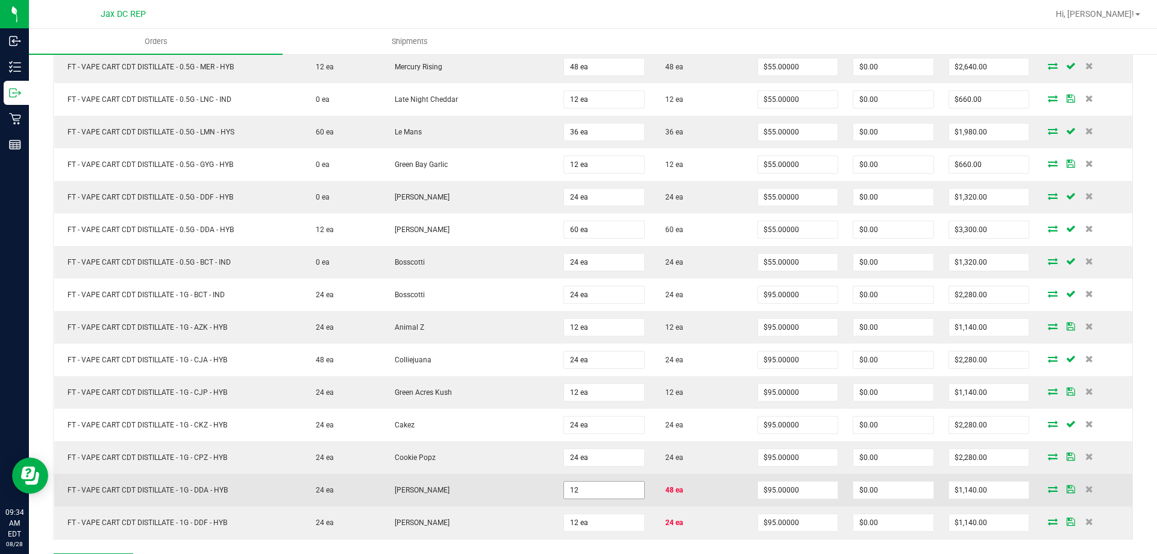
click at [564, 489] on input "12" at bounding box center [604, 489] width 80 height 17
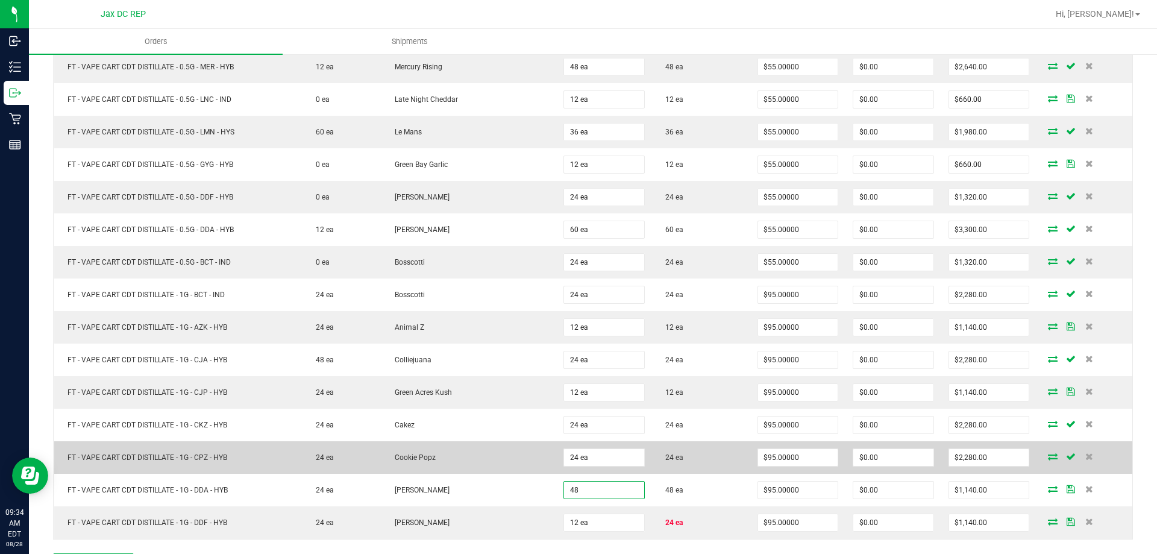
type input "48 ea"
type input "$4,560.00"
click at [459, 461] on td "Cookie Popz" at bounding box center [468, 457] width 175 height 33
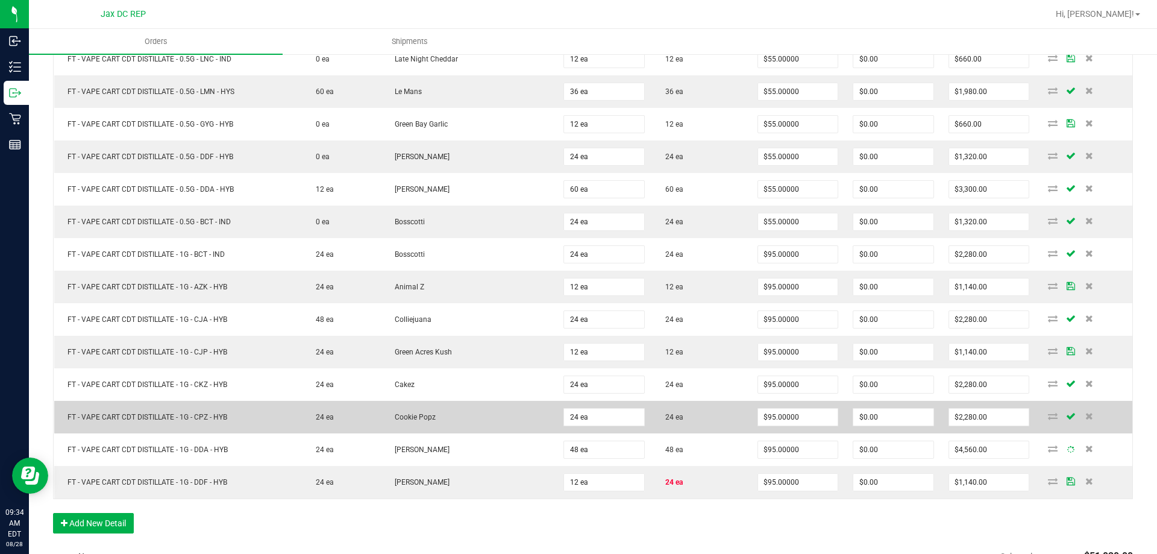
scroll to position [843, 0]
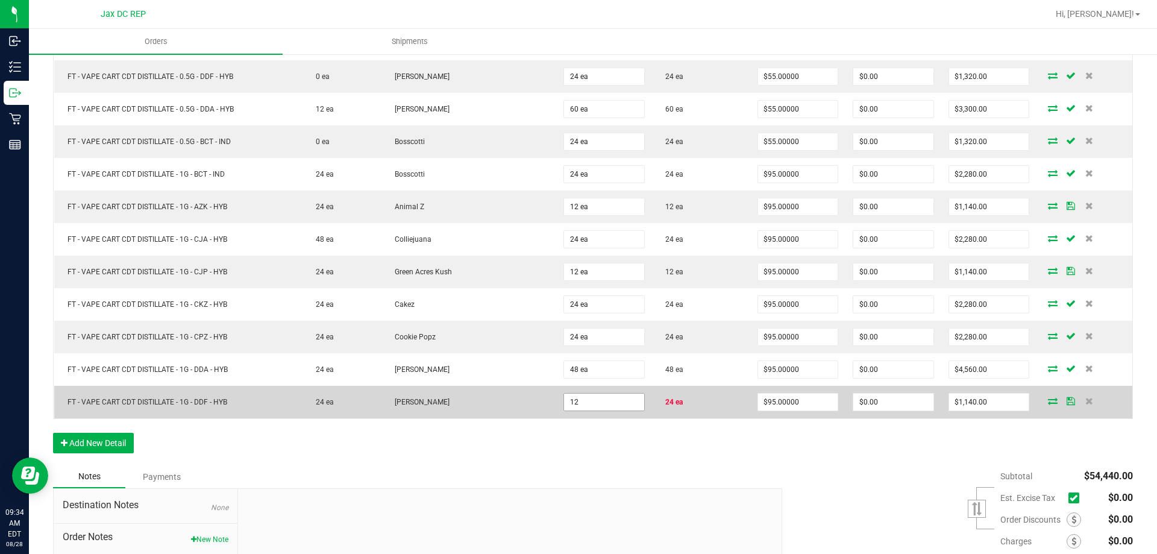
click at [592, 407] on input "12" at bounding box center [604, 401] width 80 height 17
type input "24 ea"
type input "$2,280.00"
click at [536, 394] on td "[PERSON_NAME]" at bounding box center [468, 402] width 175 height 33
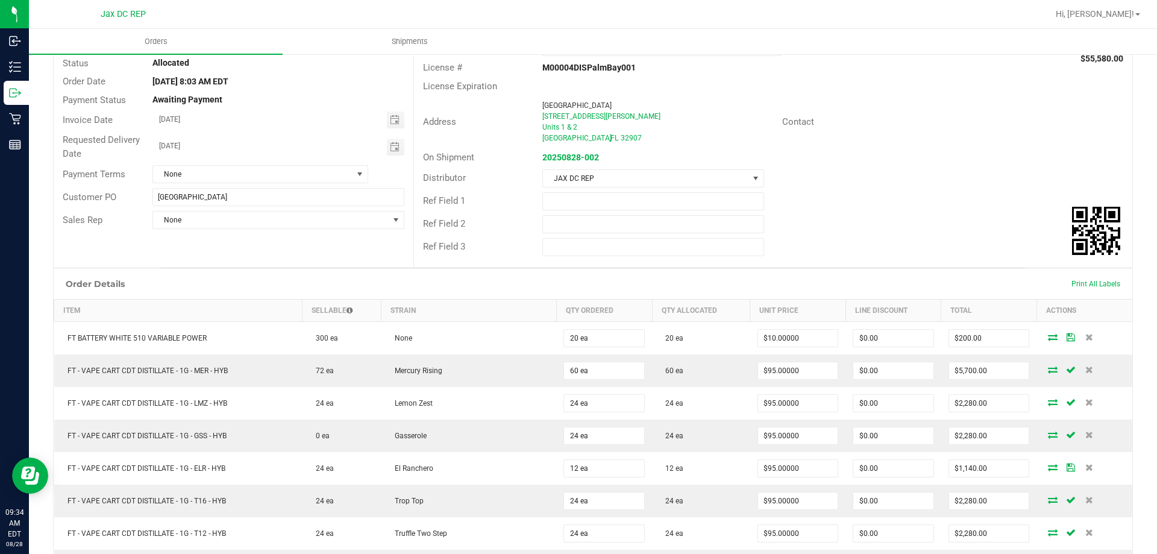
scroll to position [0, 0]
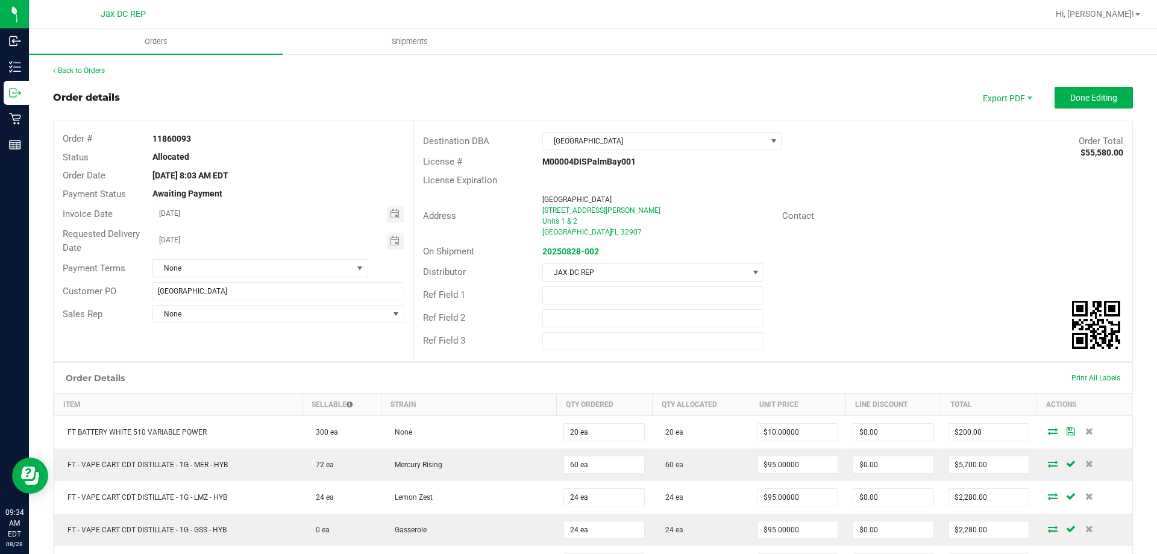
click at [1061, 119] on outbound-order-header "Order details Export PDF Done Editing Order # 11860093 Status Allocated Order D…" at bounding box center [593, 224] width 1080 height 275
click at [1059, 104] on button "Done Editing" at bounding box center [1093, 98] width 78 height 22
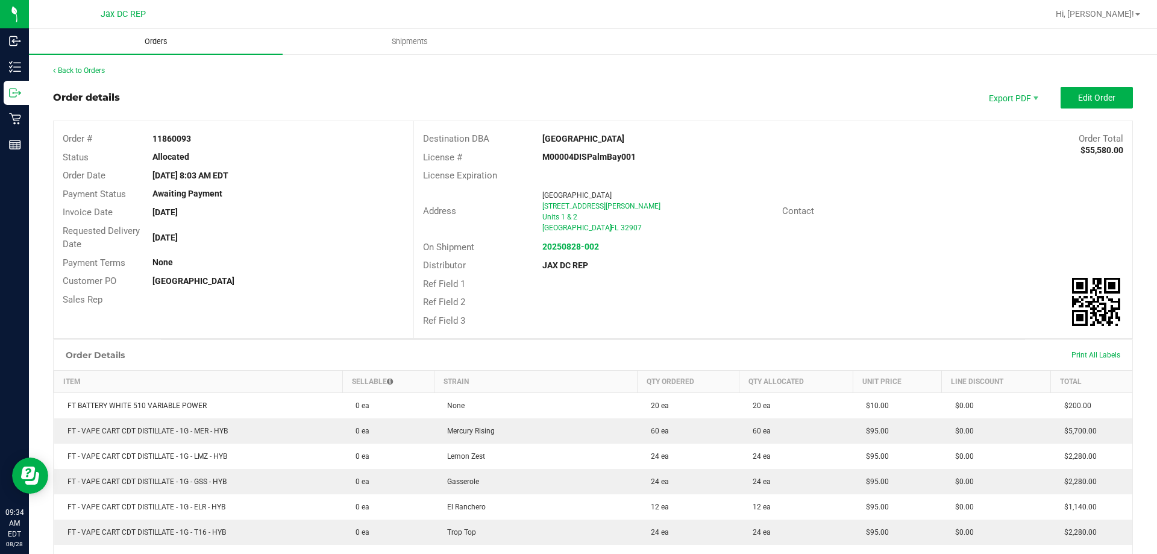
click at [151, 40] on span "Orders" at bounding box center [155, 41] width 55 height 11
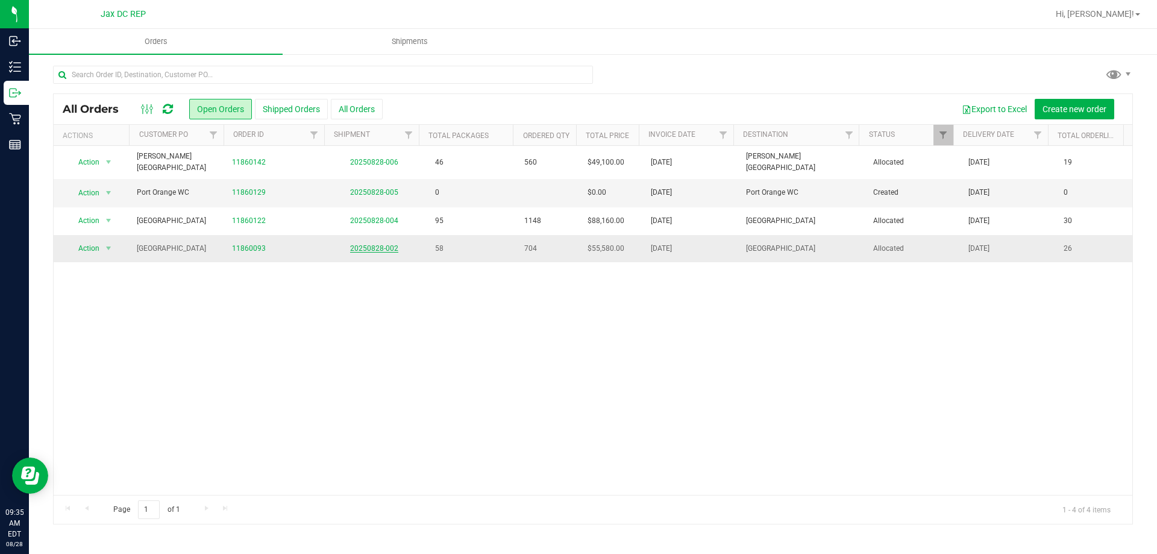
click at [377, 239] on td "20250828-002" at bounding box center [374, 248] width 95 height 27
click at [377, 244] on link "20250828-002" at bounding box center [374, 248] width 48 height 8
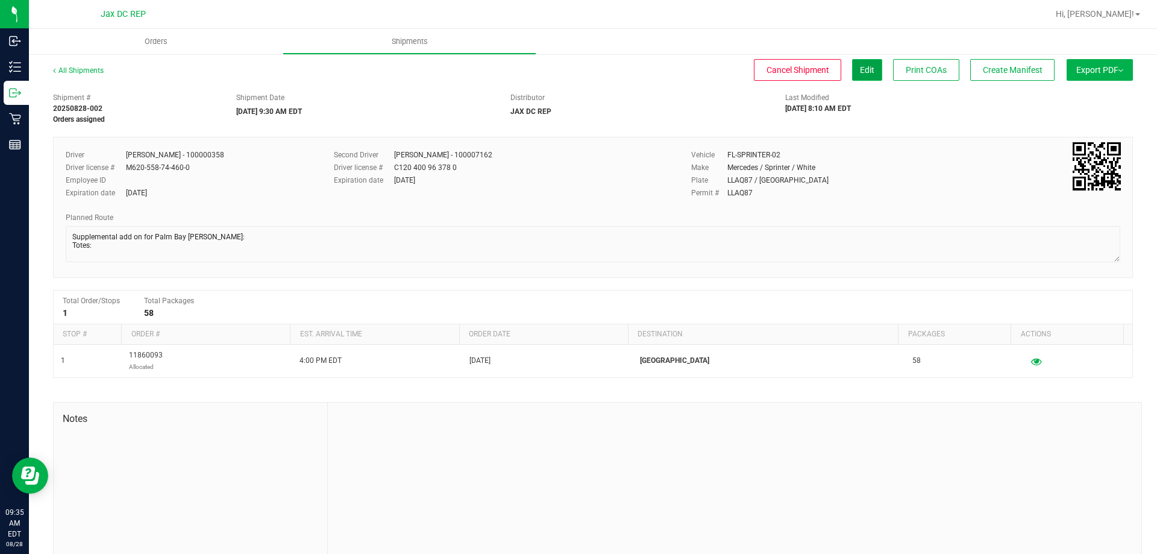
click at [852, 73] on button "Edit" at bounding box center [867, 70] width 30 height 22
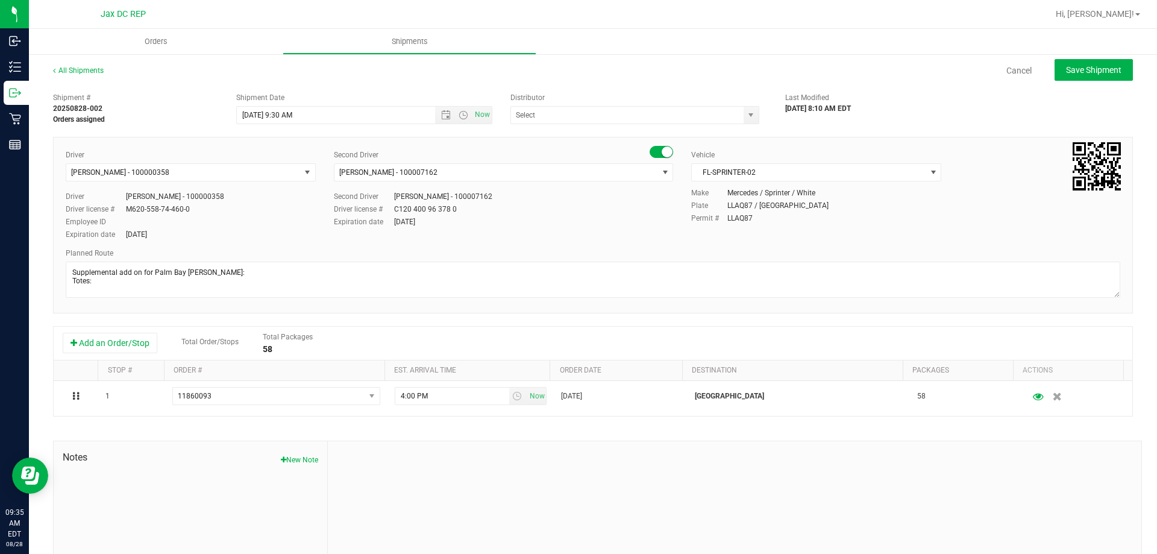
type input "JAX DC REP"
click at [446, 117] on span "Open the date view" at bounding box center [446, 115] width 10 height 10
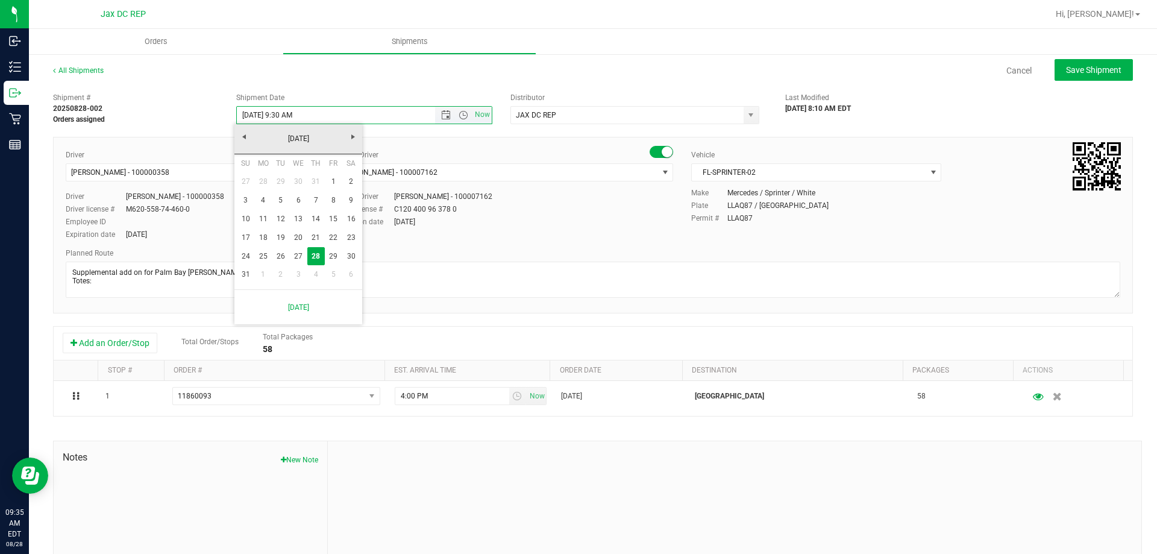
click at [446, 107] on span "Now" at bounding box center [463, 115] width 57 height 17
click at [461, 118] on span "Open the time view" at bounding box center [463, 115] width 10 height 10
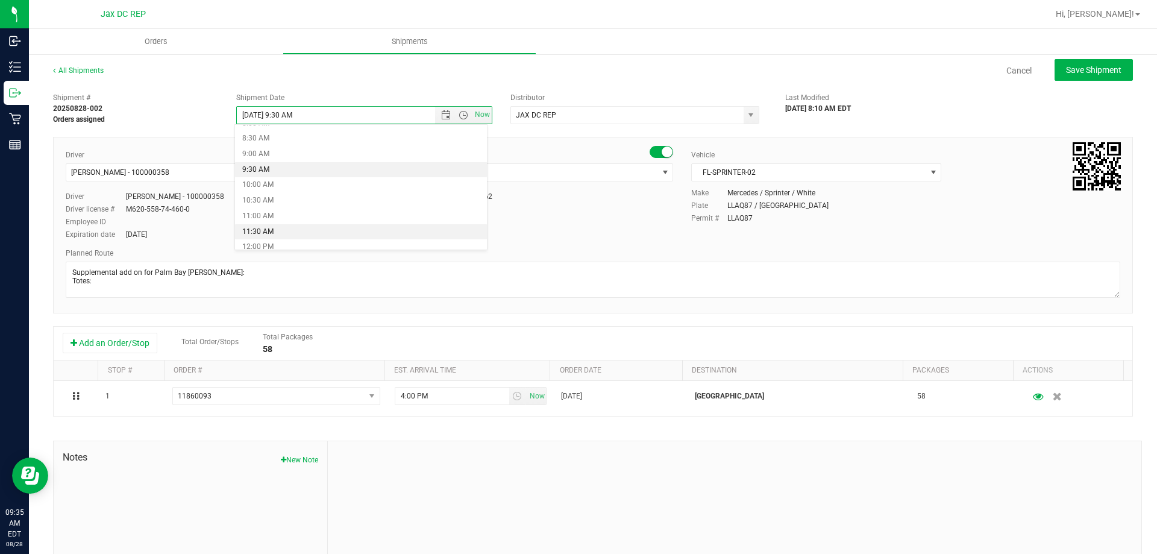
scroll to position [319, 0]
click at [277, 190] on li "12:00 PM" at bounding box center [361, 187] width 252 height 16
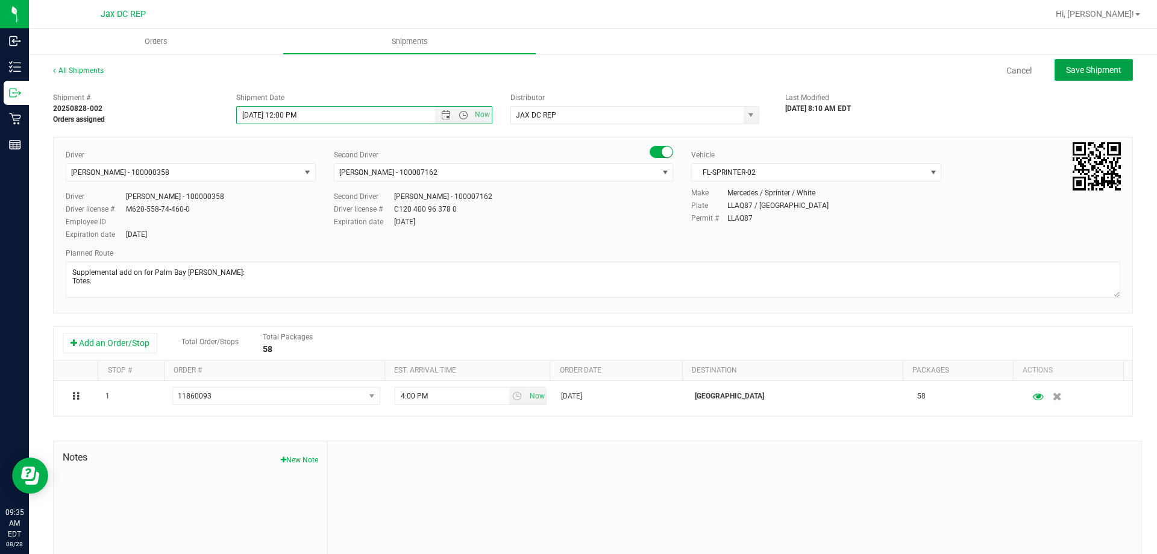
click at [1080, 60] on button "Save Shipment" at bounding box center [1093, 70] width 78 height 22
type input "[DATE] 4:00 PM"
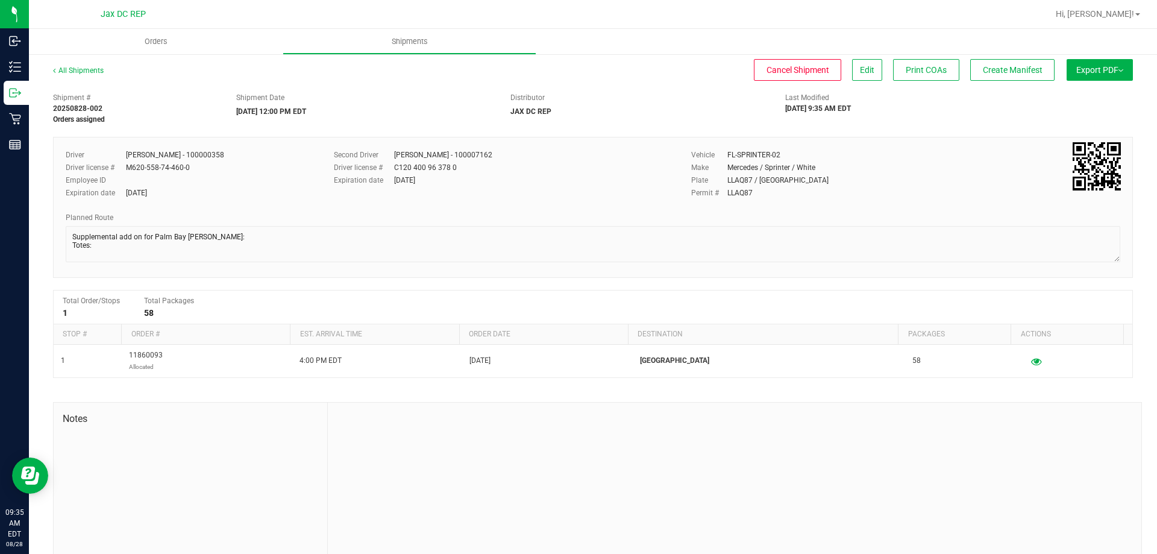
click at [1091, 74] on span "Export PDF" at bounding box center [1099, 70] width 47 height 10
click at [945, 99] on div "Last Modified 08/28/2025 9:35 AM EDT" at bounding box center [867, 103] width 183 height 22
click at [840, 58] on div "All Shipments Cancel Shipment Edit Print COAs Create Manifest Export PDF Manife…" at bounding box center [593, 315] width 1128 height 524
click at [852, 66] on button "Edit" at bounding box center [867, 70] width 30 height 22
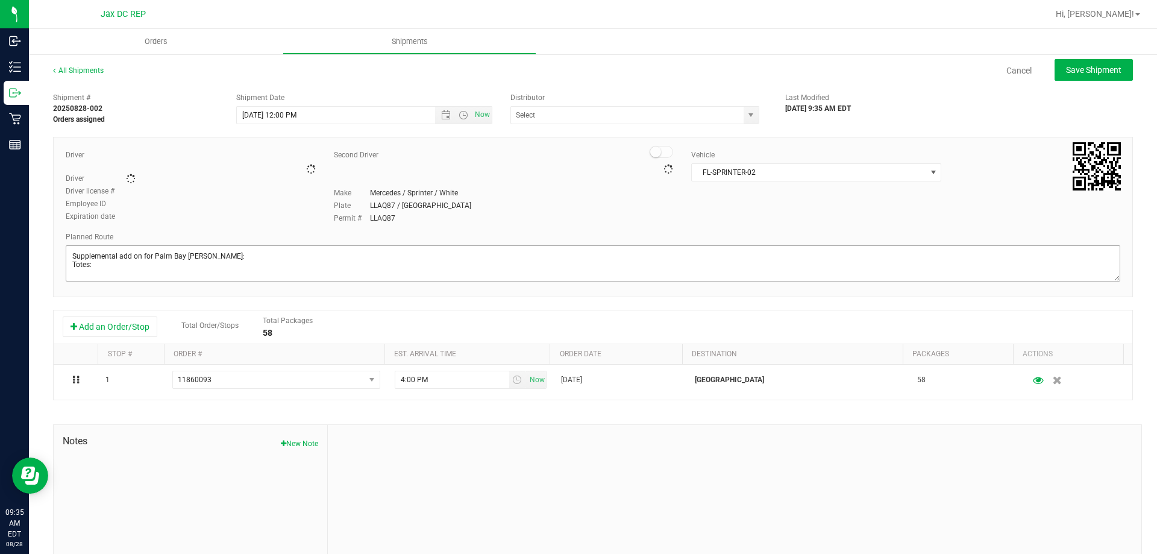
type input "JAX DC REP"
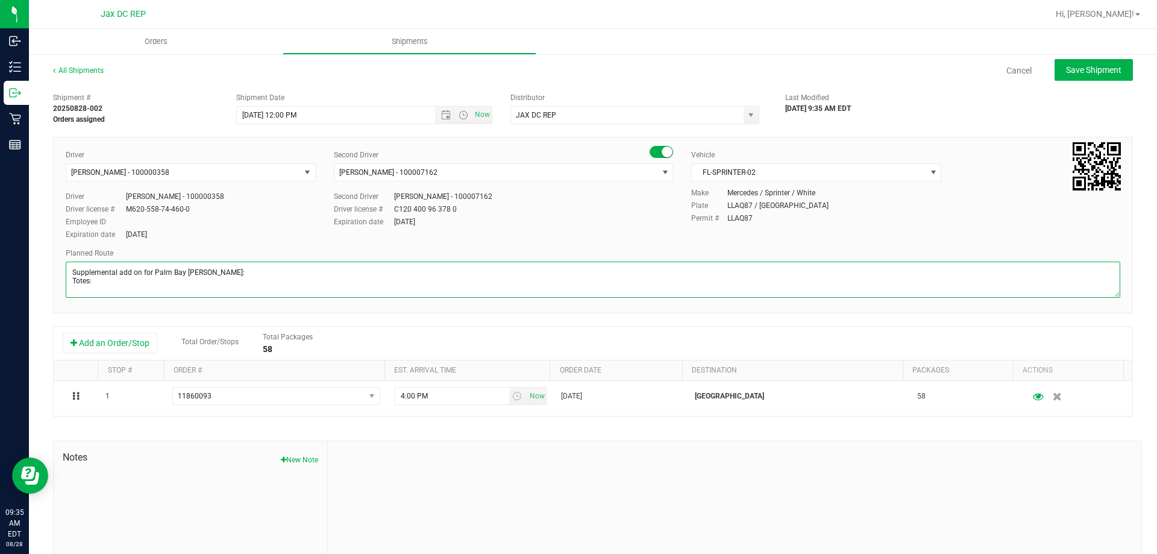
click at [98, 280] on textarea at bounding box center [593, 279] width 1054 height 36
click at [109, 290] on textarea at bounding box center [593, 279] width 1054 height 36
click at [107, 283] on textarea at bounding box center [593, 279] width 1054 height 36
type textarea "Supplemental add on for Palm Bay [PERSON_NAME]: 021101-021102 Totes: 1"
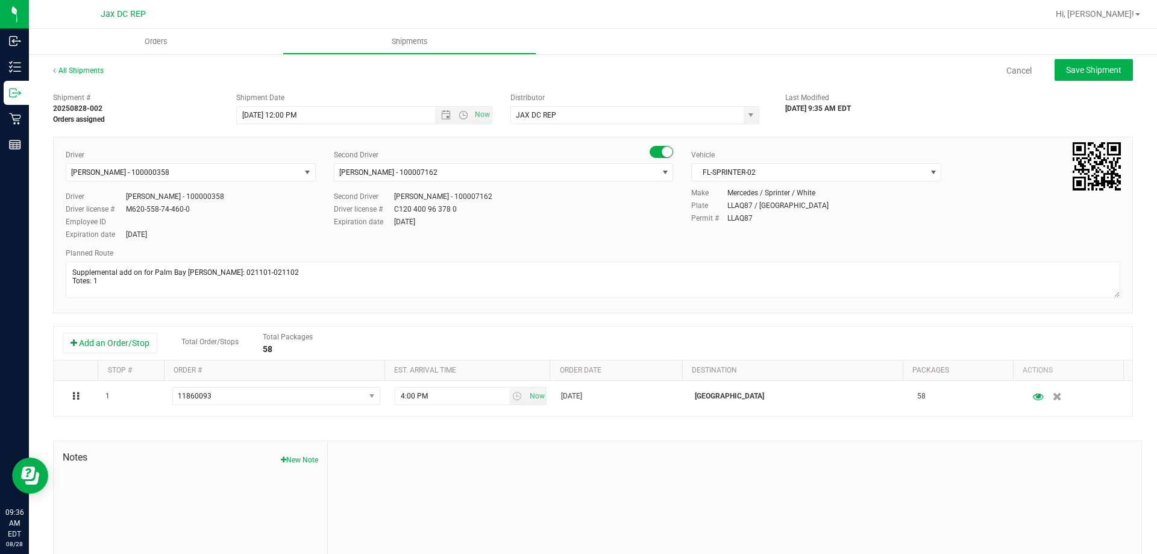
click at [279, 250] on div "Planned Route" at bounding box center [593, 253] width 1054 height 11
click at [1063, 61] on button "Save Shipment" at bounding box center [1093, 70] width 78 height 22
type input "[DATE] 4:00 PM"
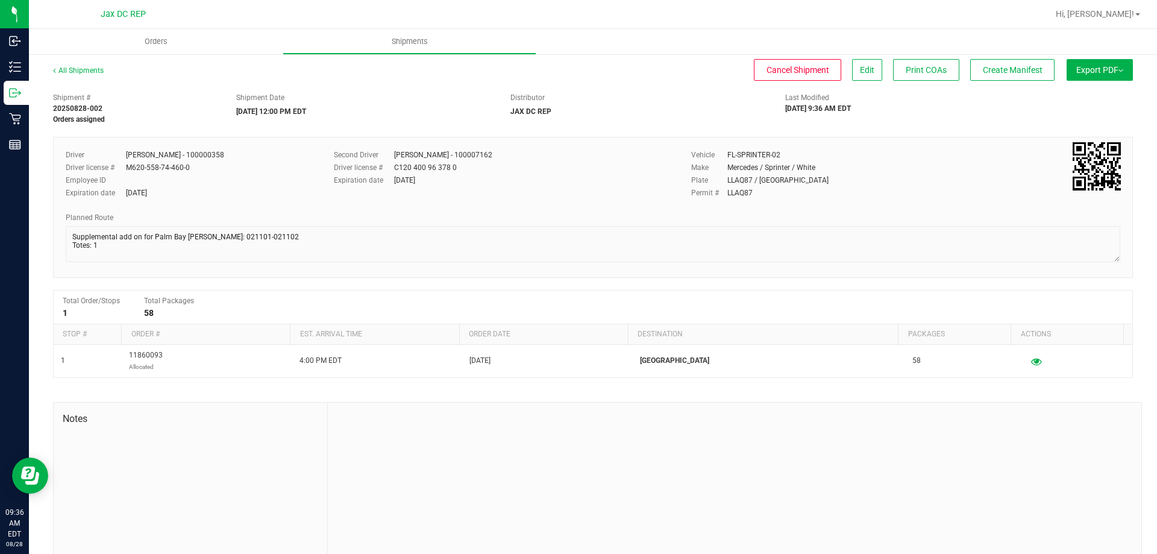
click at [1076, 65] on span "Export PDF" at bounding box center [1099, 70] width 47 height 10
click at [1059, 96] on span "Manifest by Package ID" at bounding box center [1082, 96] width 77 height 8
click at [171, 49] on uib-tab-heading "Orders" at bounding box center [156, 41] width 254 height 25
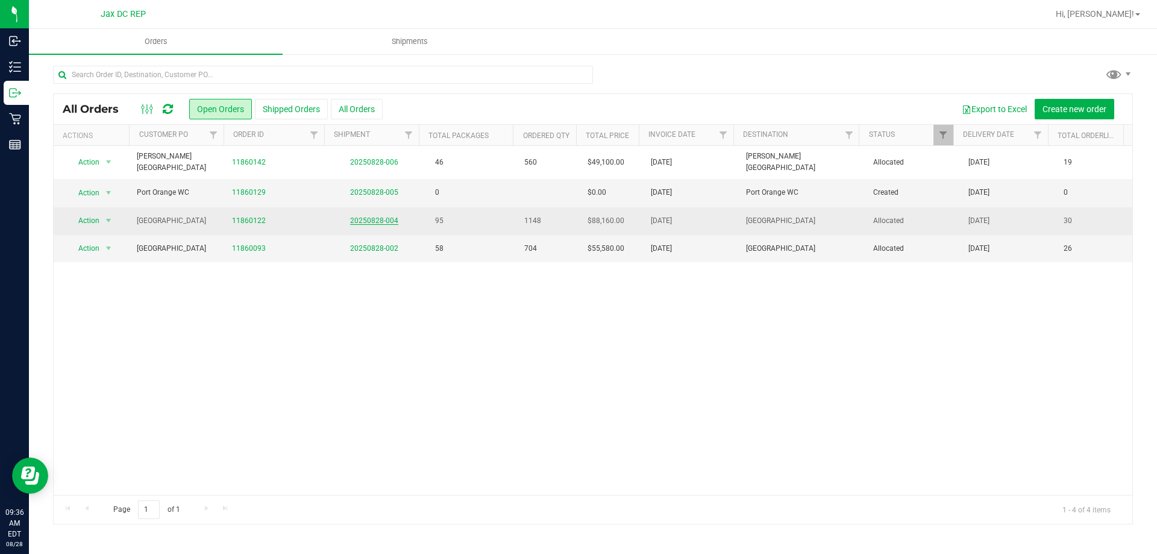
click at [358, 216] on link "20250828-004" at bounding box center [374, 220] width 48 height 8
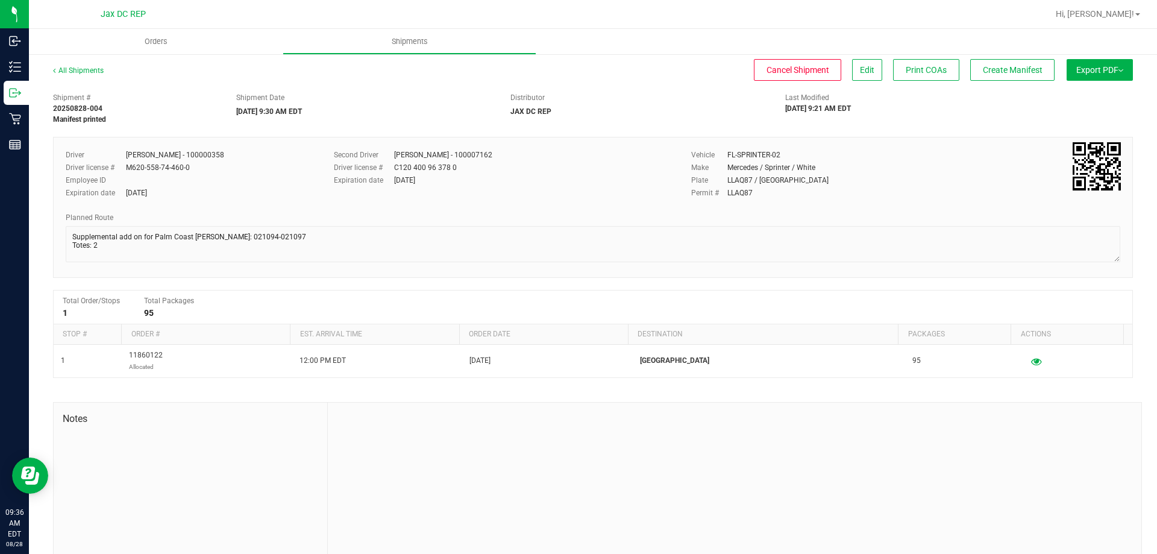
click at [884, 73] on div "Print COAs" at bounding box center [921, 70] width 75 height 22
click at [863, 73] on span "Edit" at bounding box center [867, 70] width 14 height 10
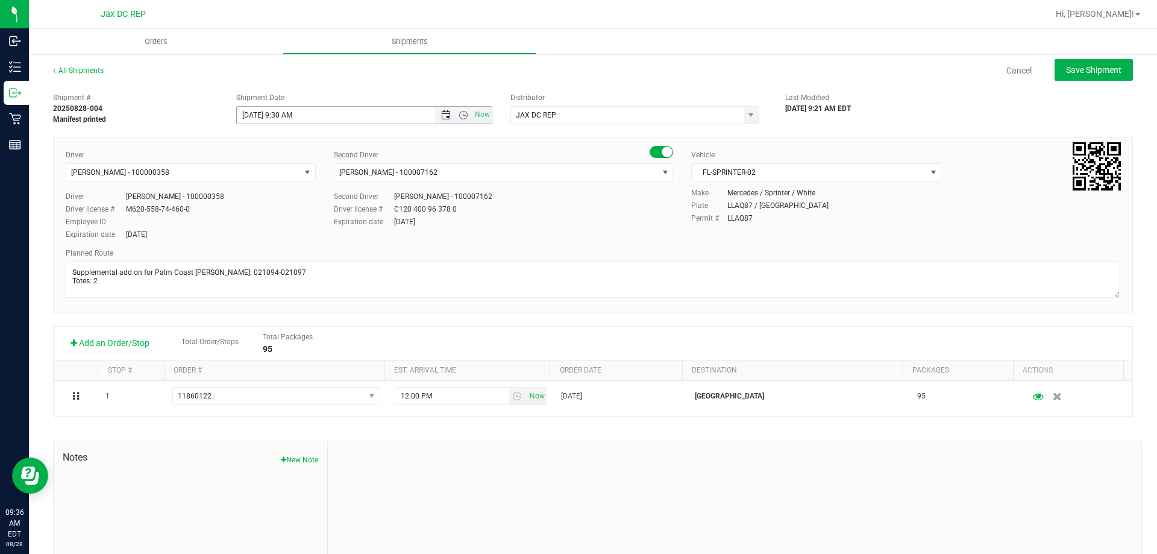
click at [445, 114] on span "Open the date view" at bounding box center [446, 115] width 10 height 10
click at [455, 70] on div "Cancel Save Shipment" at bounding box center [628, 70] width 1007 height 22
click at [458, 116] on span "Open the time view" at bounding box center [463, 115] width 10 height 10
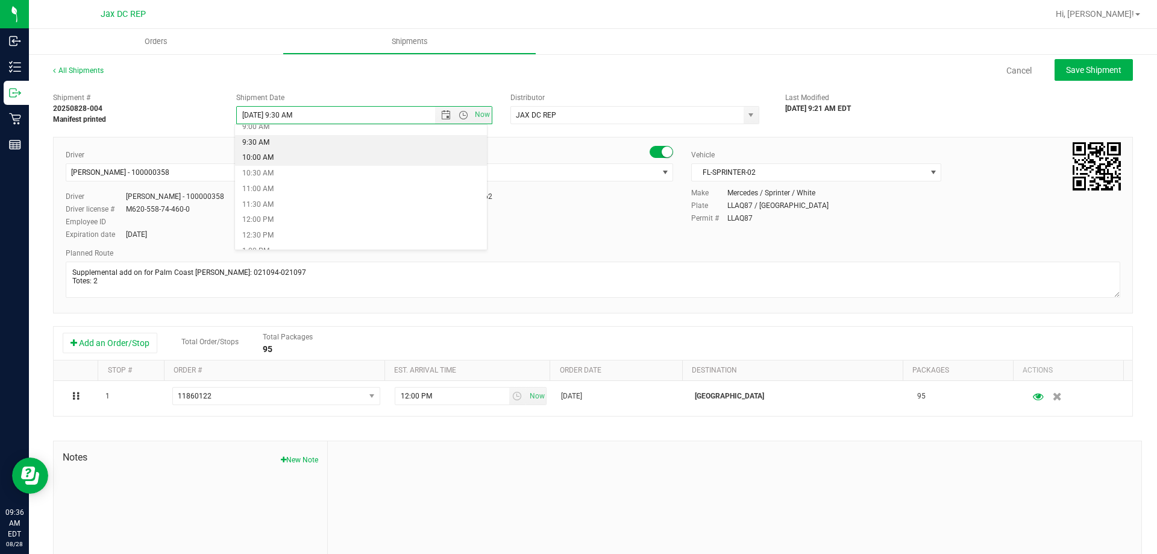
scroll to position [305, 0]
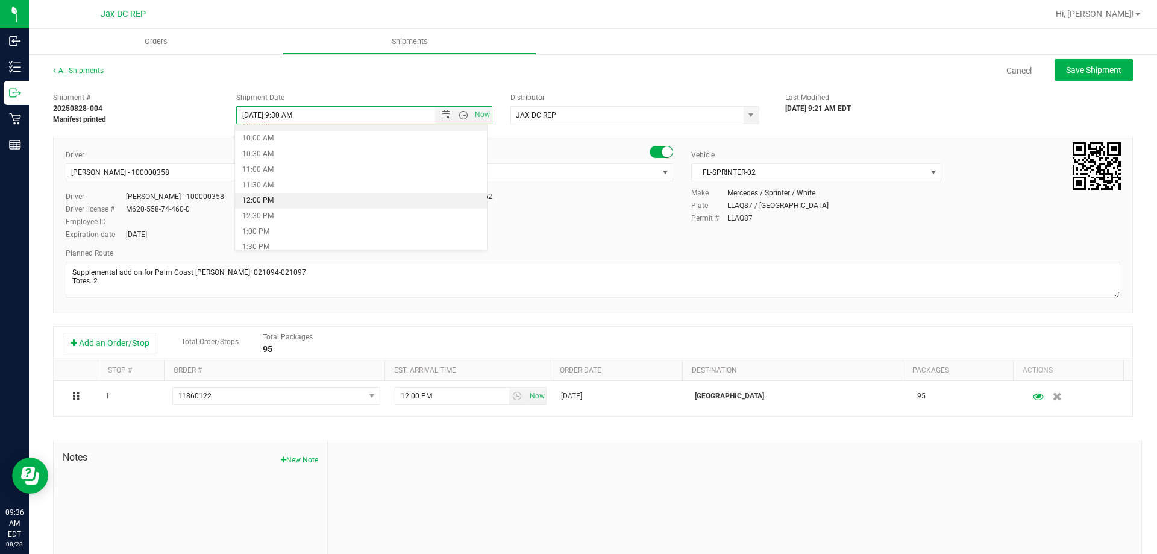
click at [283, 197] on li "12:00 PM" at bounding box center [361, 201] width 252 height 16
type input "[DATE] 12:00 PM"
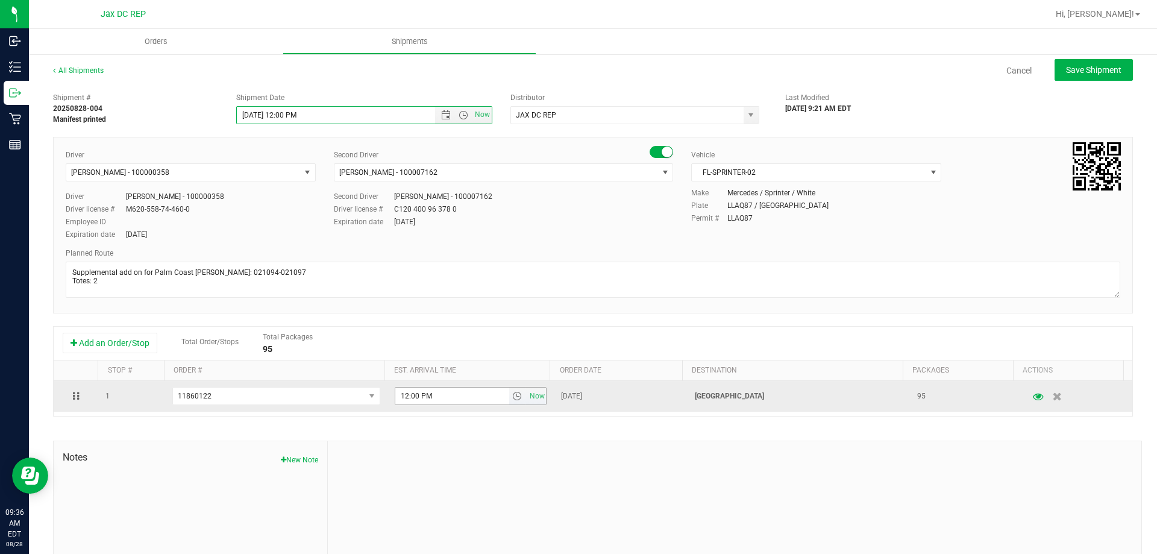
click at [512, 393] on span "select" at bounding box center [517, 396] width 10 height 10
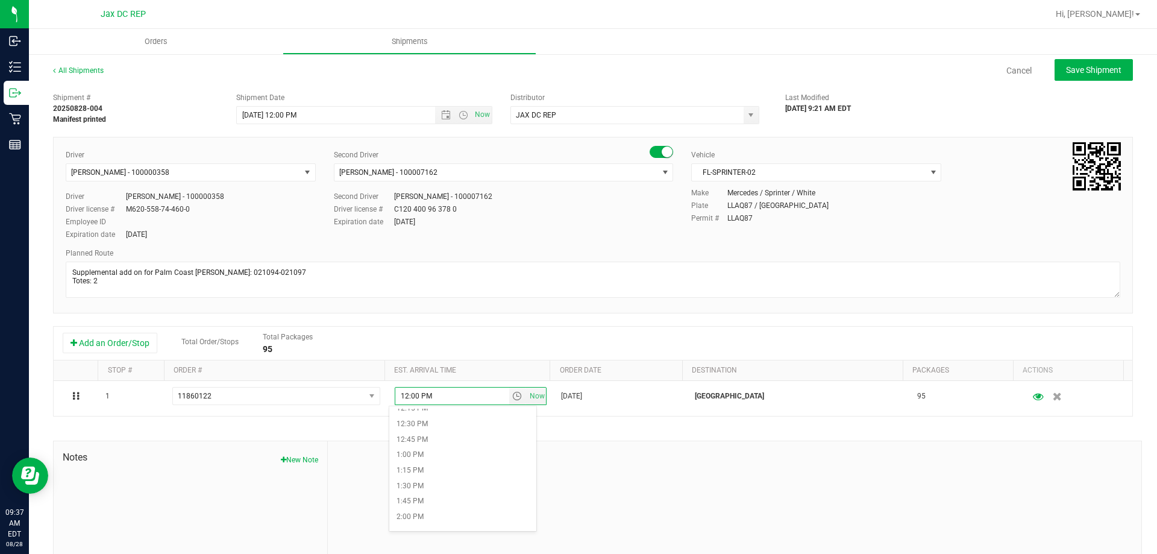
scroll to position [783, 0]
click at [430, 438] on li "1:00 PM" at bounding box center [462, 438] width 147 height 16
type input "1:00 PM"
click at [1054, 72] on button "Save Shipment" at bounding box center [1093, 70] width 78 height 22
type input "[DATE] 4:00 PM"
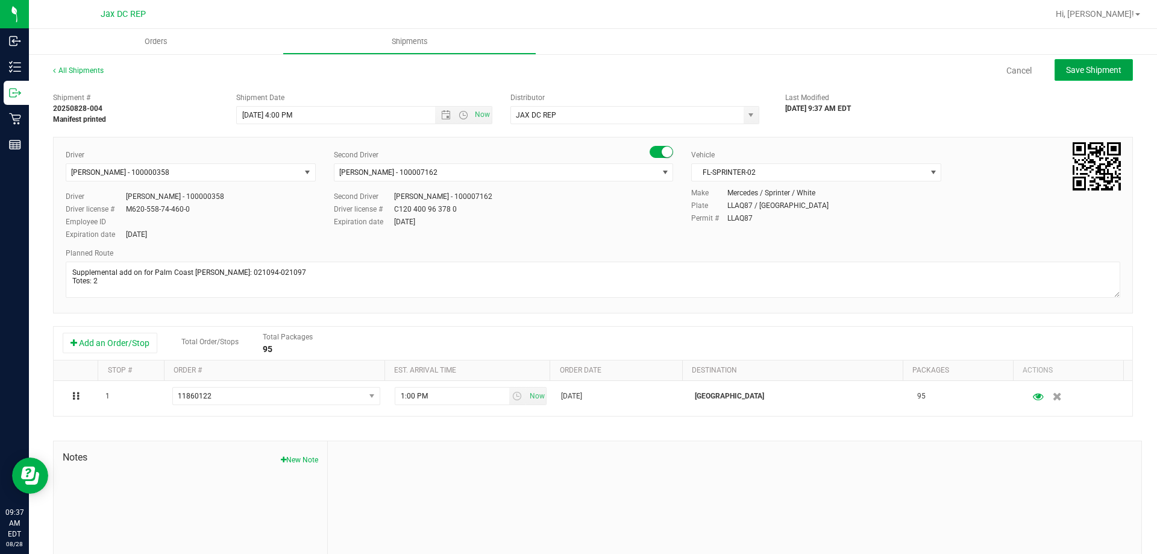
click at [1072, 74] on span "Save Shipment" at bounding box center [1093, 70] width 55 height 10
click at [445, 114] on span "Open the date view" at bounding box center [446, 115] width 10 height 10
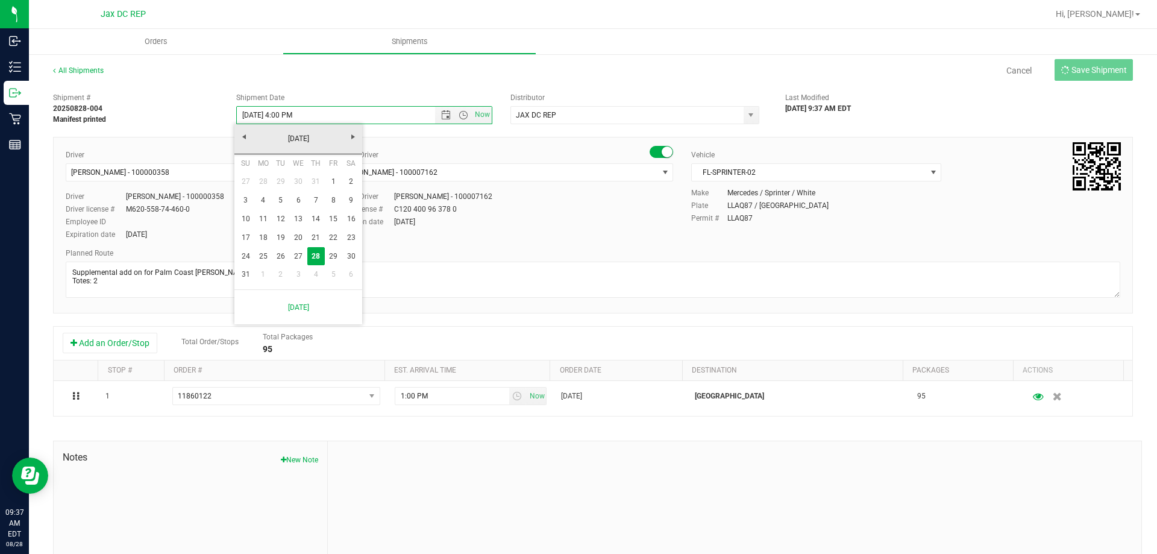
click at [435, 87] on div "Shipment # 20250828-004 Manifest printed Shipment Date 8/28/2025 4:00 PM Now Di…" at bounding box center [593, 106] width 1098 height 38
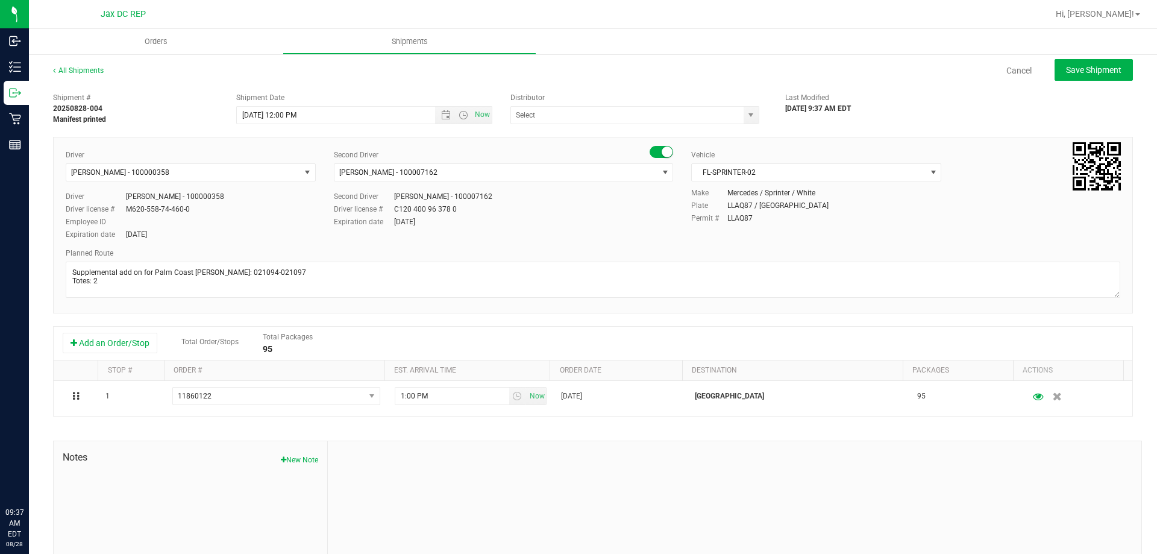
type input "JAX DC REP"
click at [1083, 70] on span "Save Shipment" at bounding box center [1093, 70] width 55 height 10
type input "[DATE] 4:00 PM"
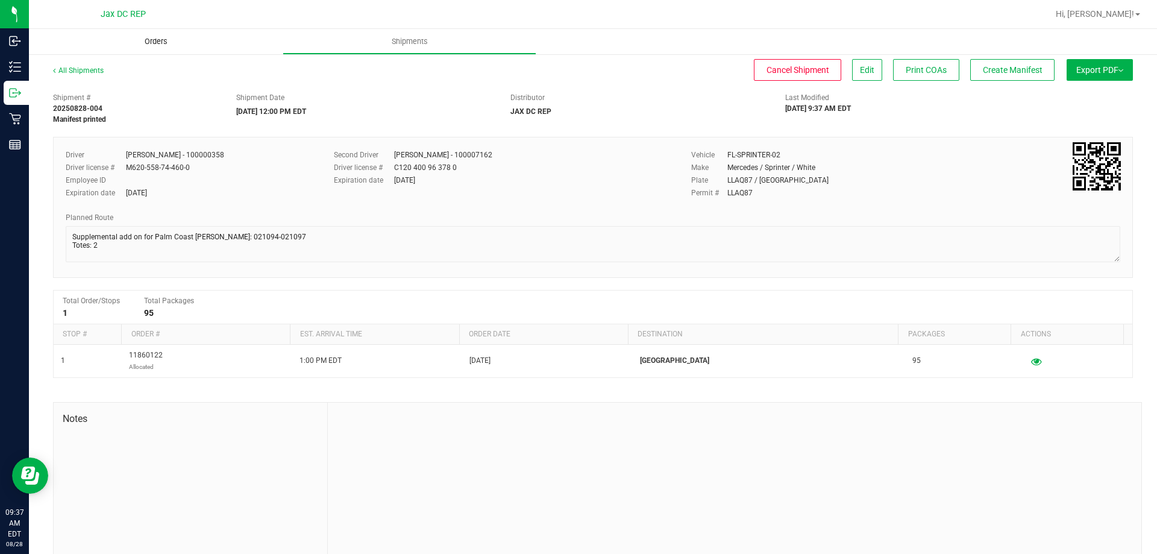
click at [133, 40] on span "Orders" at bounding box center [155, 41] width 55 height 11
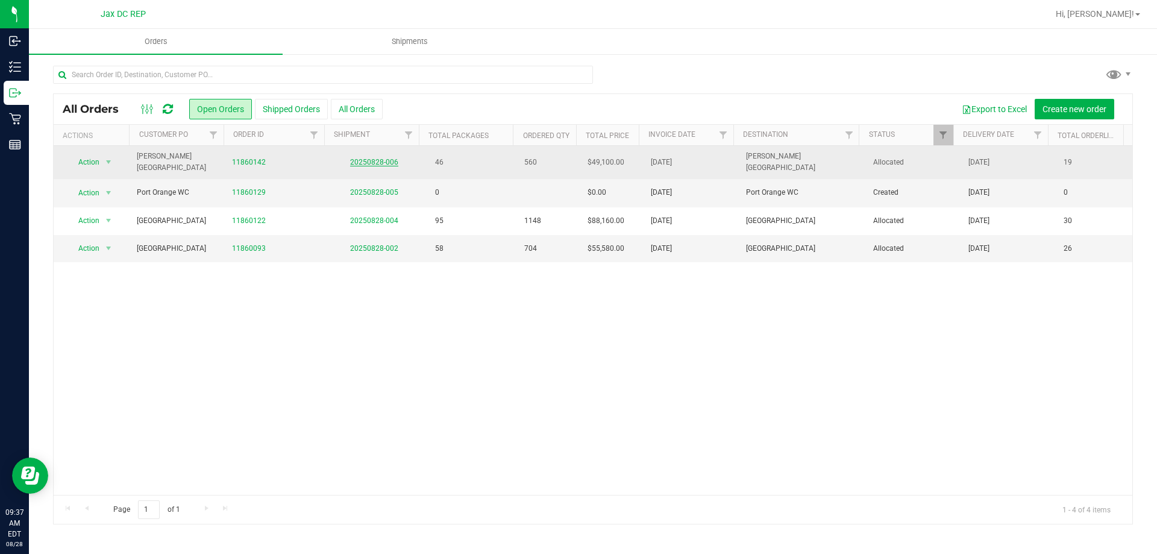
click at [365, 158] on link "20250828-006" at bounding box center [374, 162] width 48 height 8
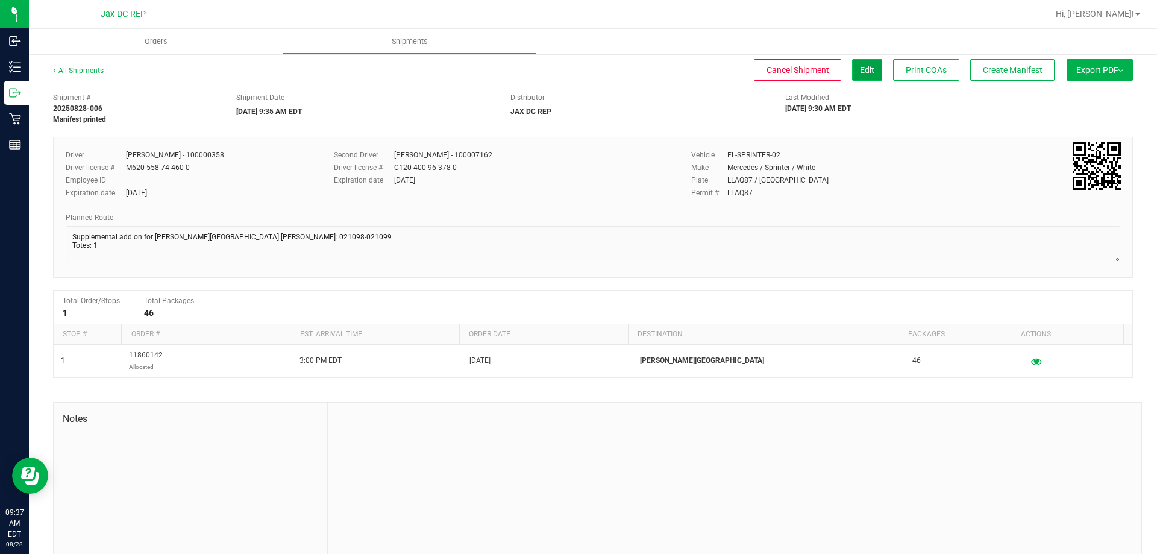
click at [863, 73] on span "Edit" at bounding box center [867, 70] width 14 height 10
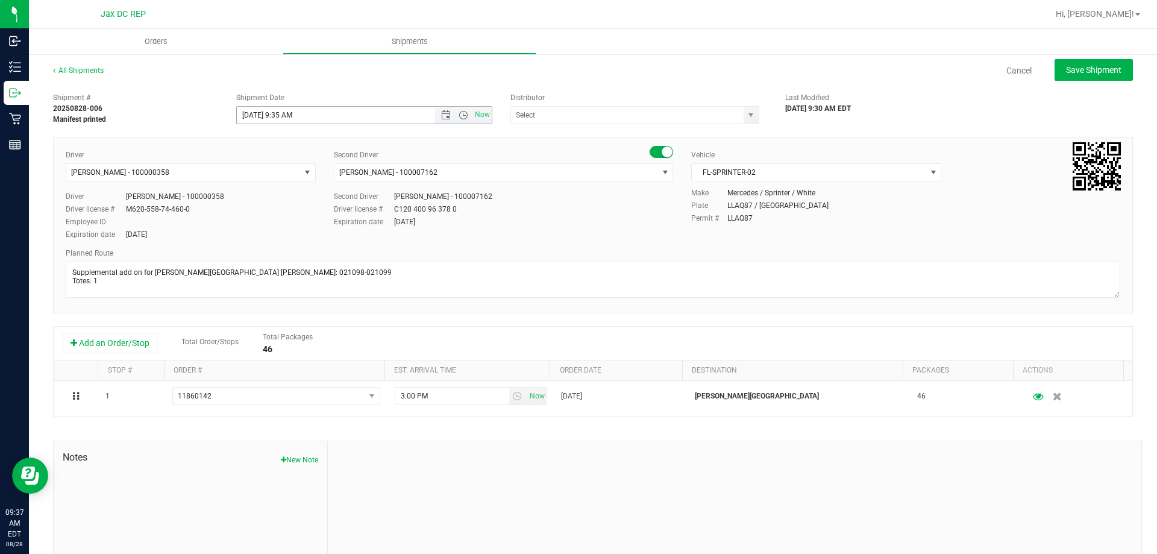
type input "JAX DC REP"
click at [445, 117] on span "Open the date view" at bounding box center [446, 115] width 10 height 10
click at [430, 85] on div "All Shipments Cancel Save Shipment" at bounding box center [593, 76] width 1080 height 22
click at [454, 116] on span "Open the time view" at bounding box center [463, 115] width 20 height 10
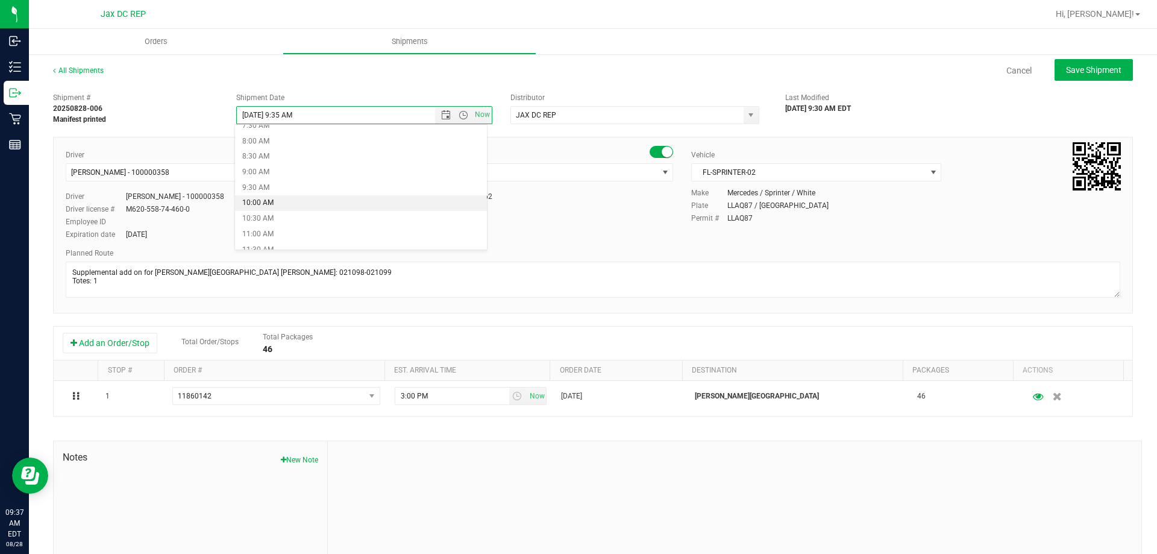
scroll to position [301, 0]
click at [275, 202] on li "12:00 PM" at bounding box center [361, 205] width 252 height 16
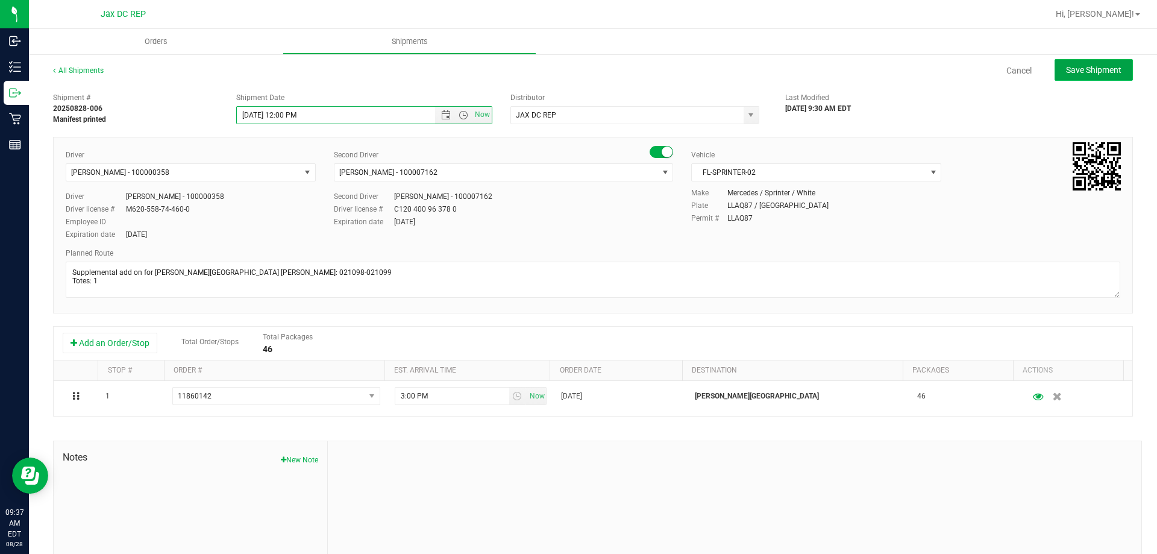
click at [1089, 67] on span "Save Shipment" at bounding box center [1093, 70] width 55 height 10
type input "[DATE] 4:00 PM"
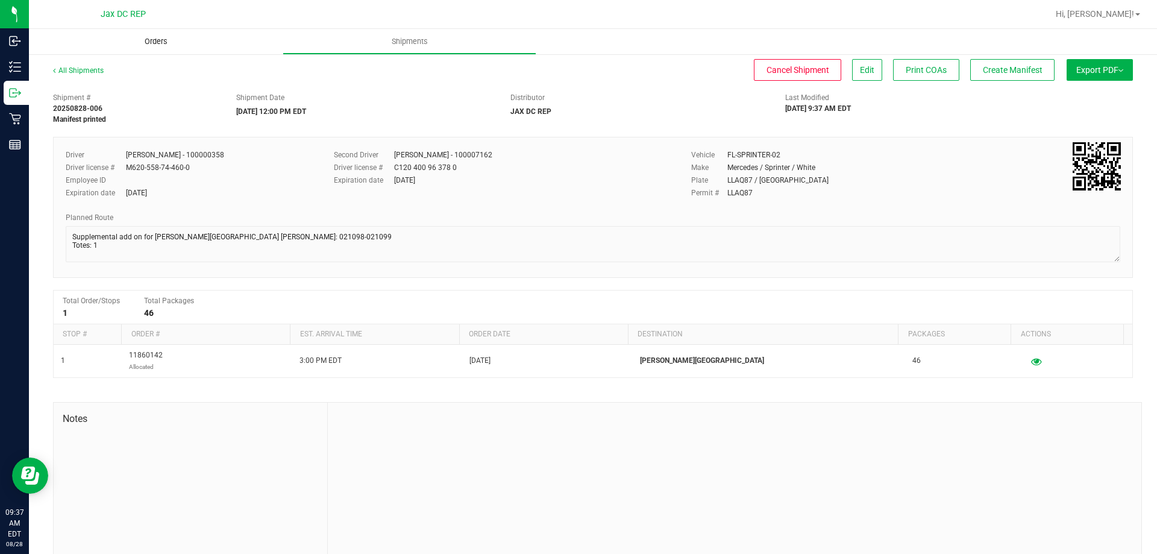
click at [165, 39] on span "Orders" at bounding box center [155, 41] width 55 height 11
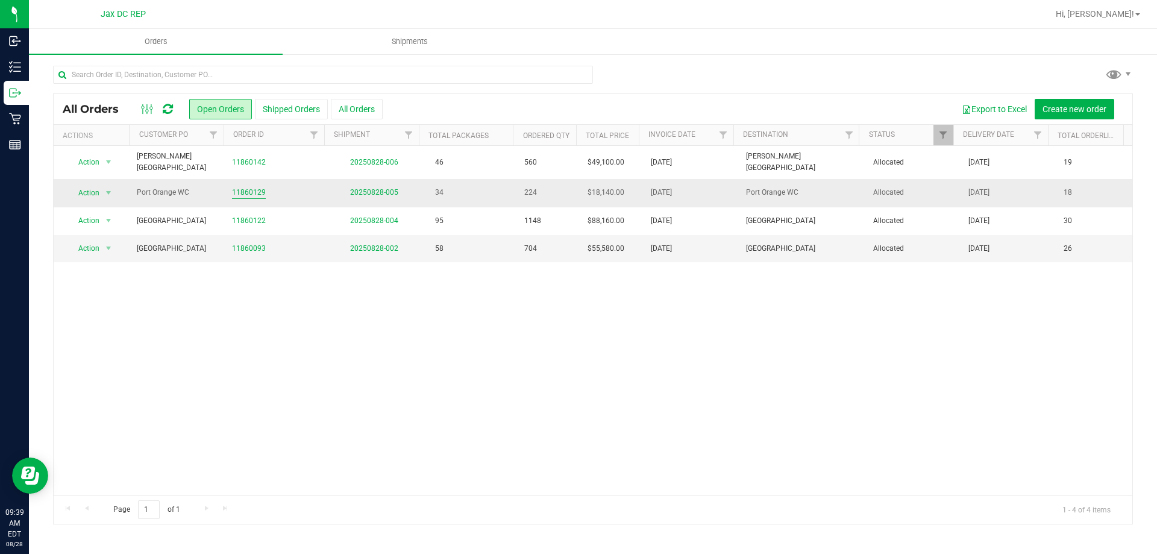
click at [240, 192] on link "11860129" at bounding box center [249, 192] width 34 height 11
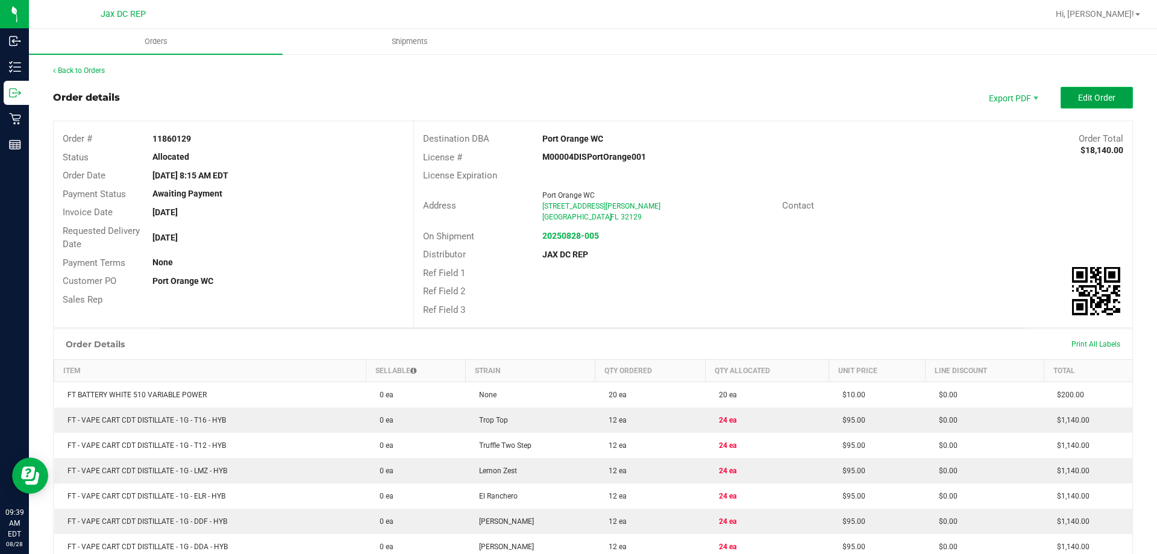
click at [1065, 94] on button "Edit Order" at bounding box center [1096, 98] width 72 height 22
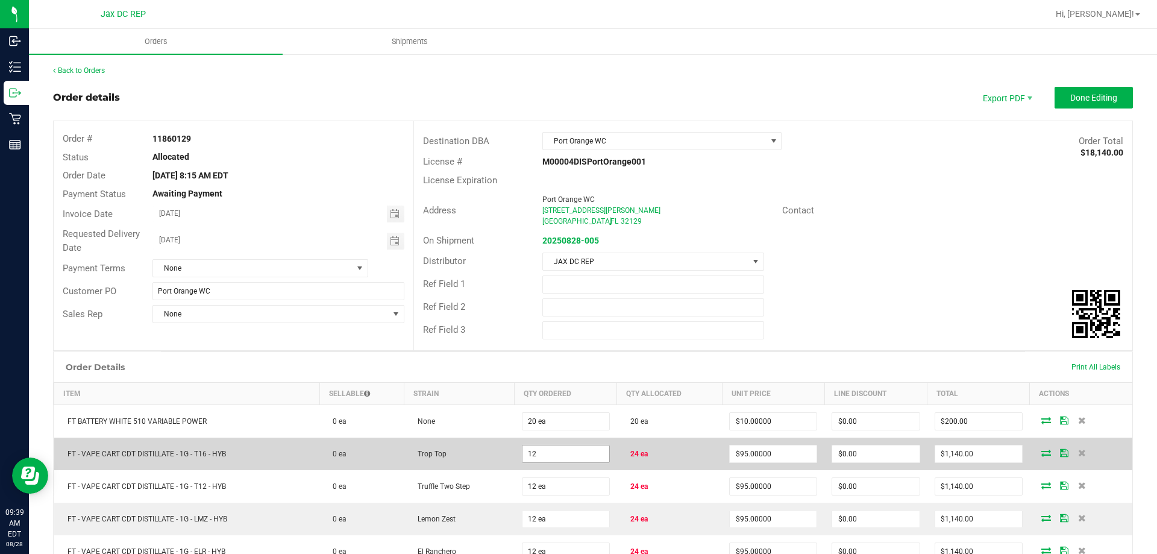
click at [560, 449] on input "12" at bounding box center [565, 453] width 87 height 17
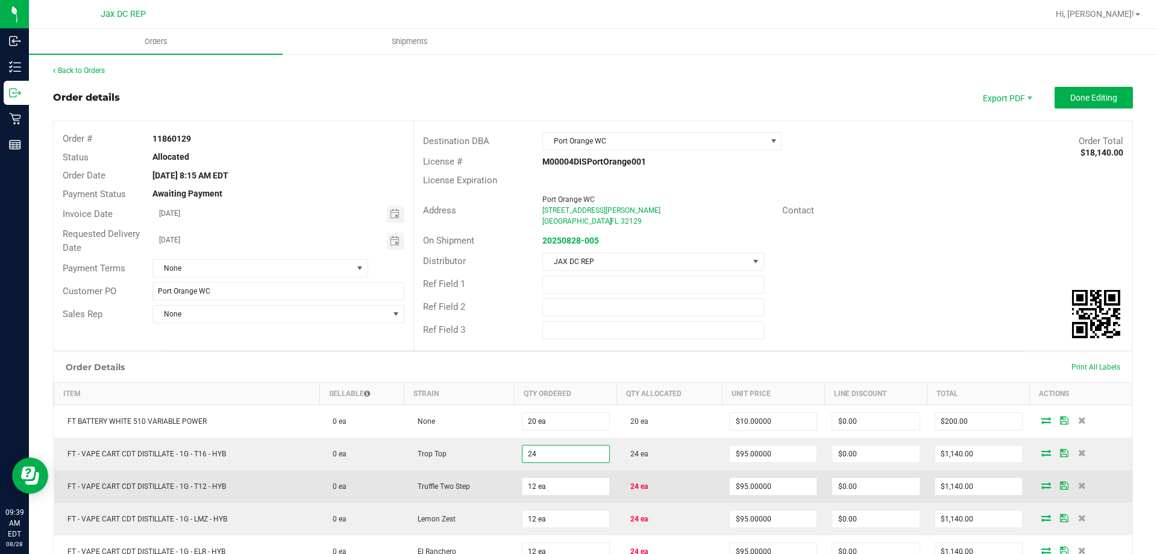
type input "24 ea"
type input "$2,280.00"
click at [554, 476] on td "12 ea" at bounding box center [566, 486] width 102 height 33
click at [534, 483] on input "12" at bounding box center [565, 486] width 87 height 17
type input "4"
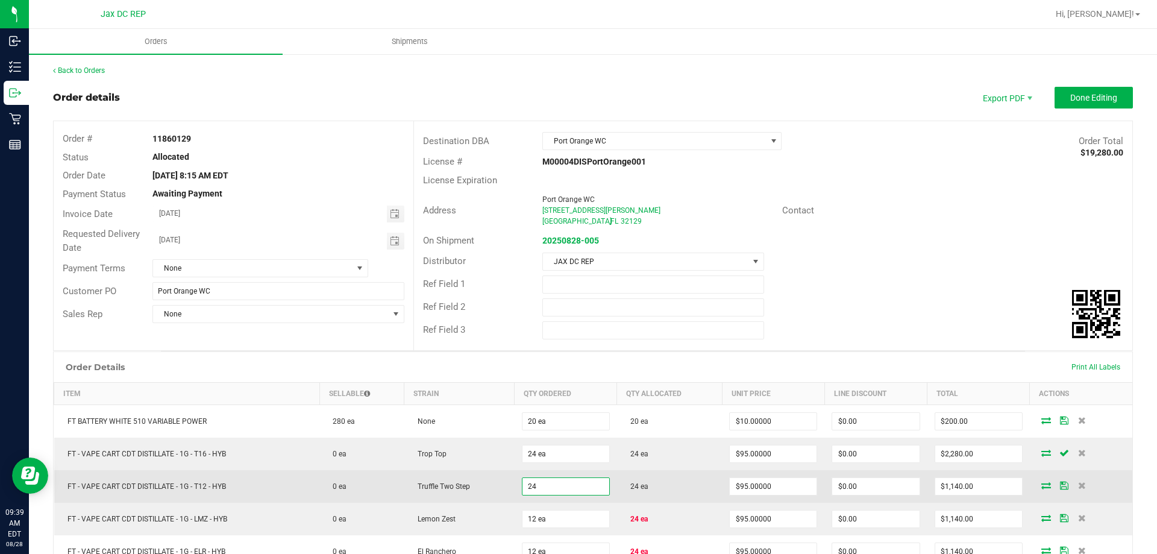
type input "24 ea"
type input "$2,280.00"
click at [501, 471] on td "Truffle Two Step" at bounding box center [459, 486] width 110 height 33
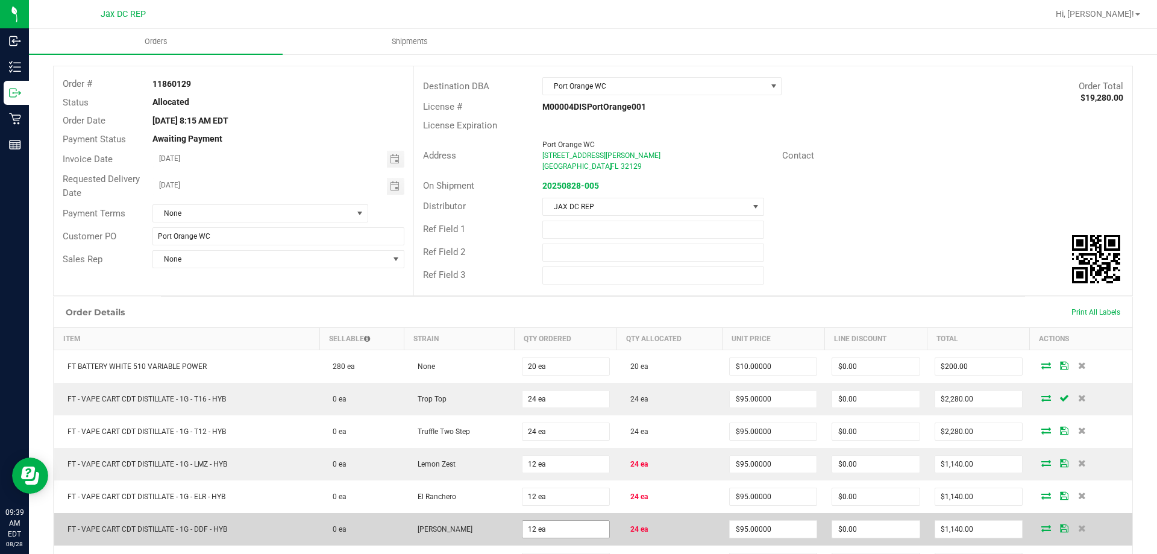
scroll to position [120, 0]
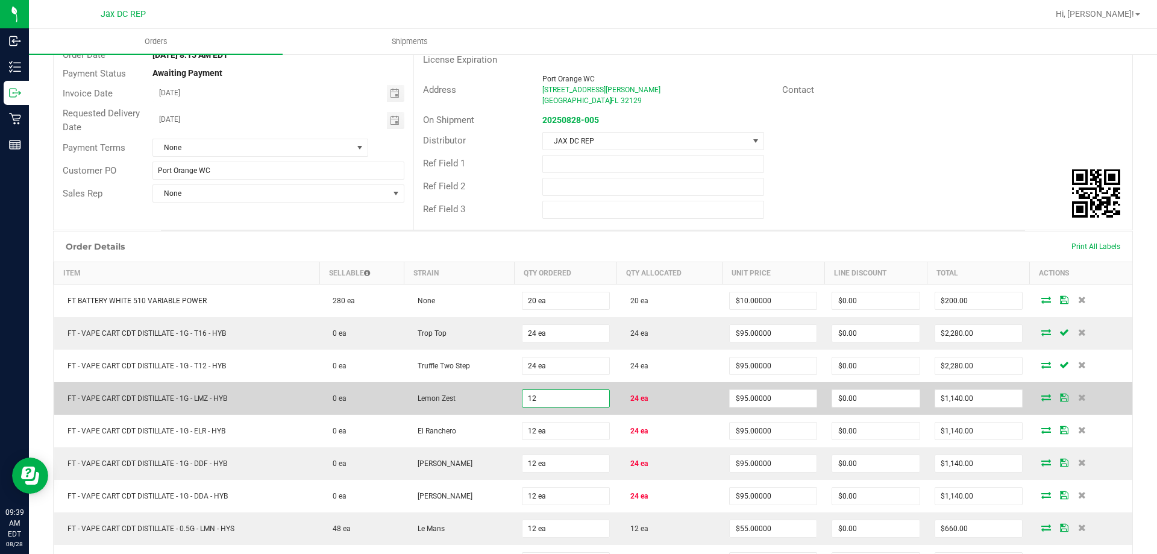
click at [562, 399] on input "12" at bounding box center [565, 398] width 87 height 17
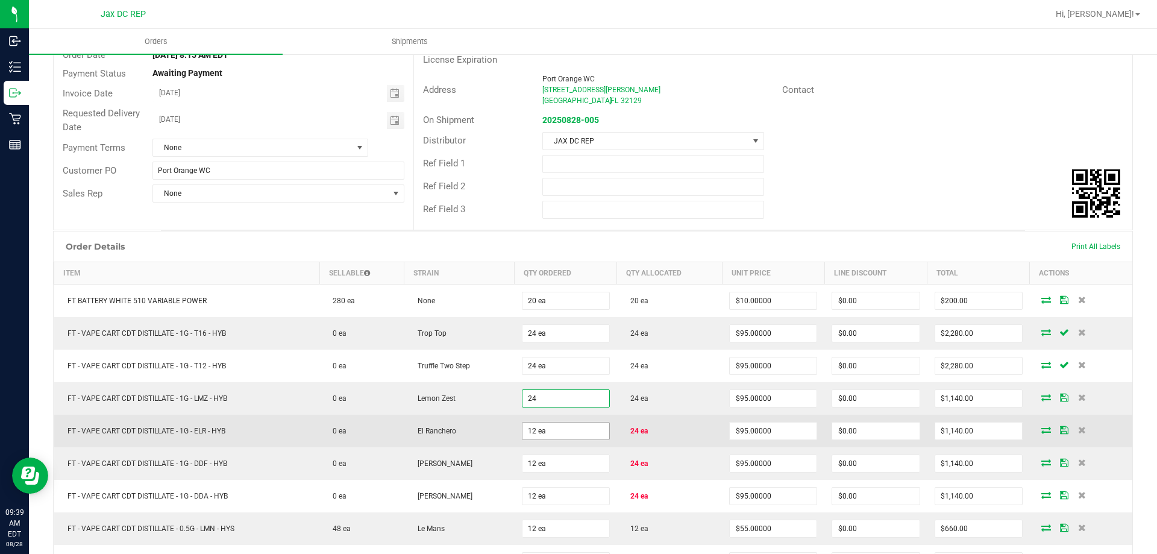
type input "24 ea"
type input "$2,280.00"
click at [555, 433] on input "12" at bounding box center [565, 430] width 87 height 17
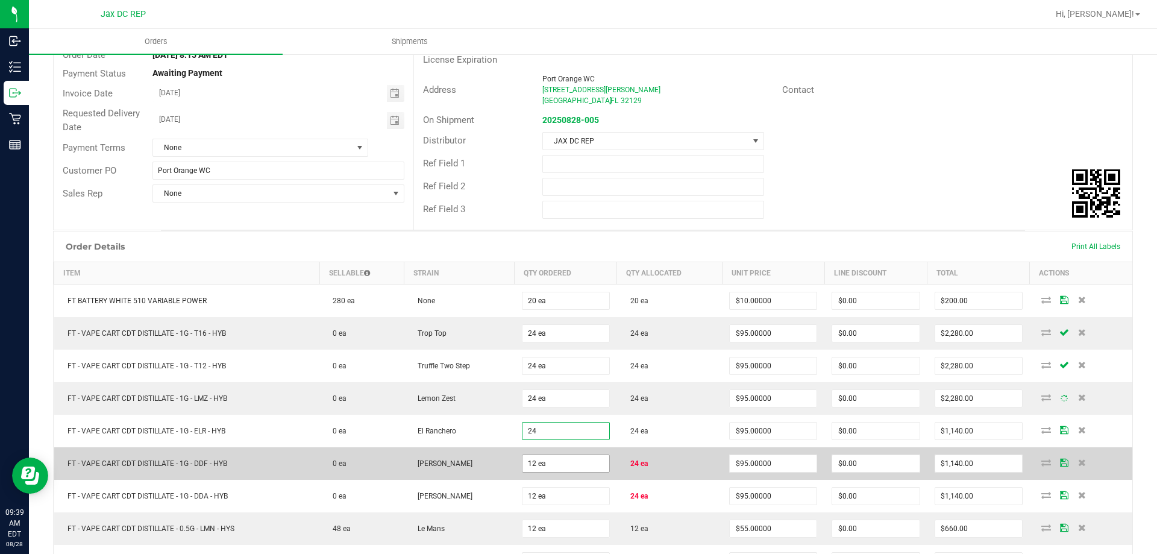
type input "24 ea"
type input "$2,280.00"
click at [565, 468] on input "12" at bounding box center [565, 463] width 87 height 17
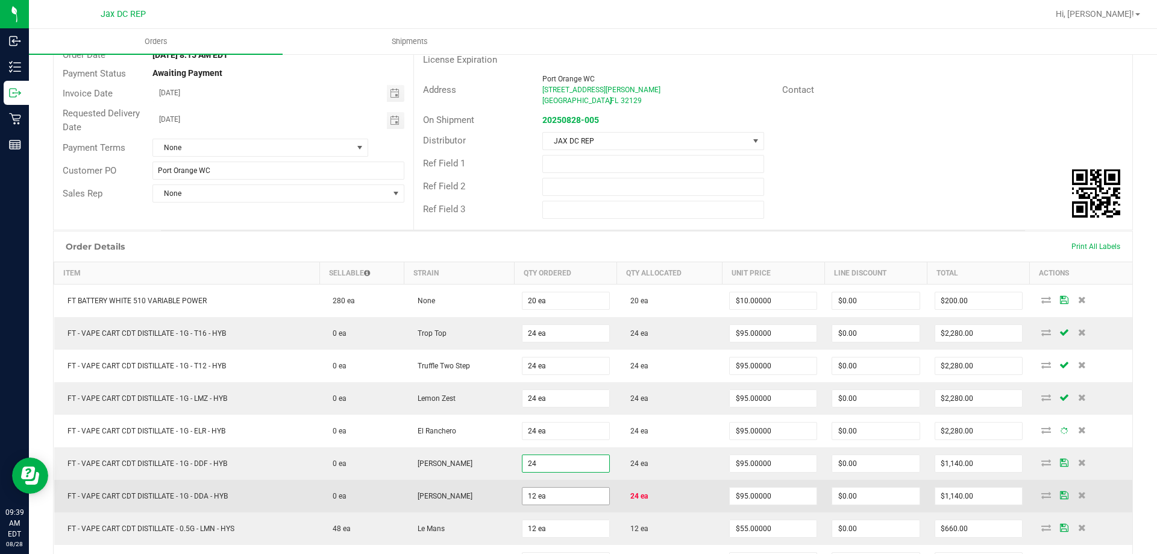
type input "24 ea"
type input "$2,280.00"
click at [569, 493] on input "12" at bounding box center [565, 495] width 87 height 17
type input "24 ea"
type input "$2,280.00"
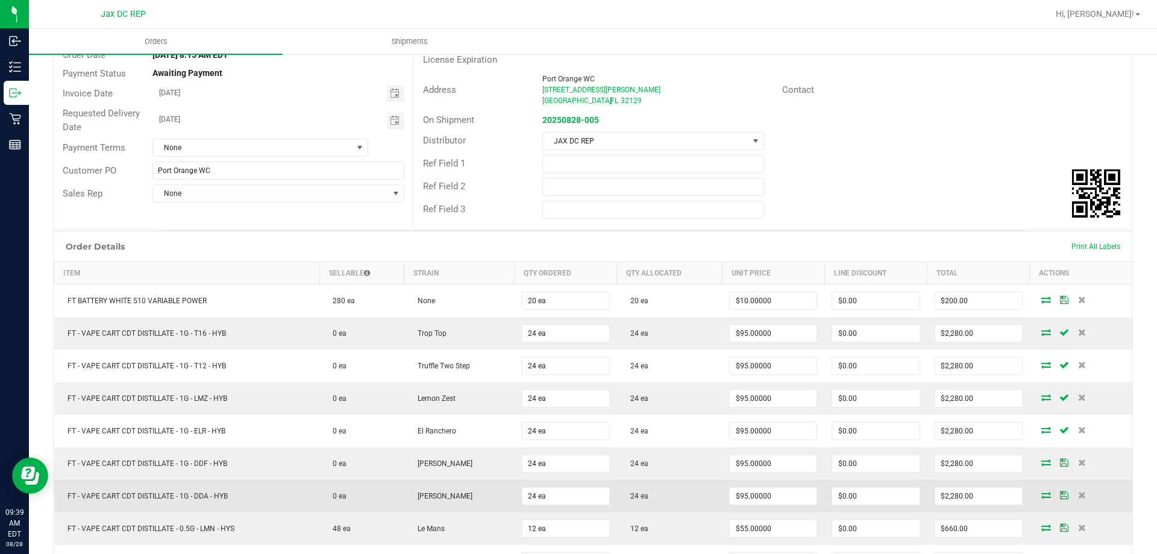
click at [483, 481] on td "[PERSON_NAME]" at bounding box center [459, 496] width 110 height 33
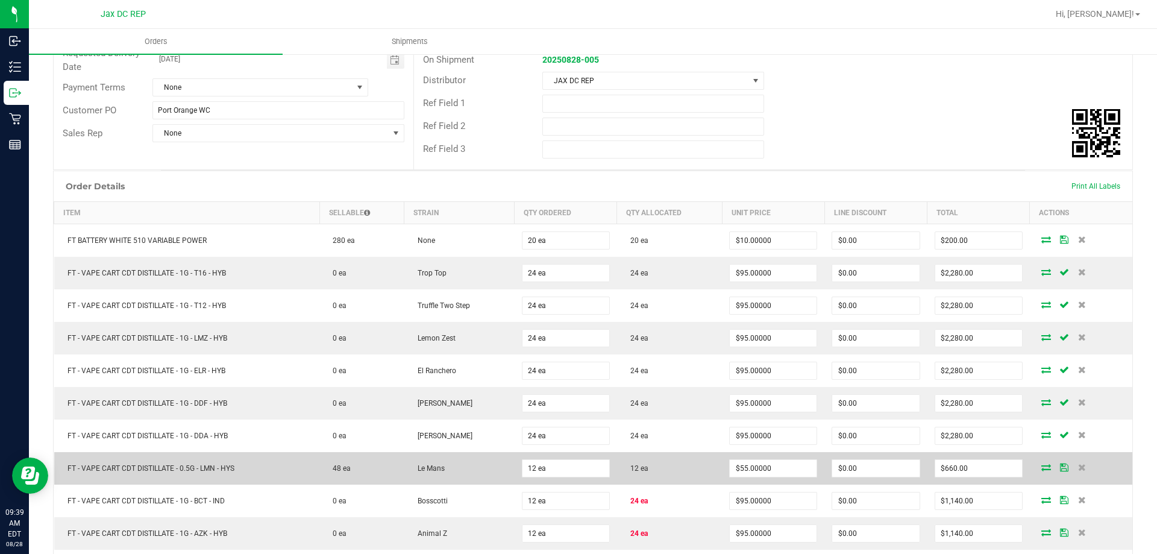
scroll to position [241, 0]
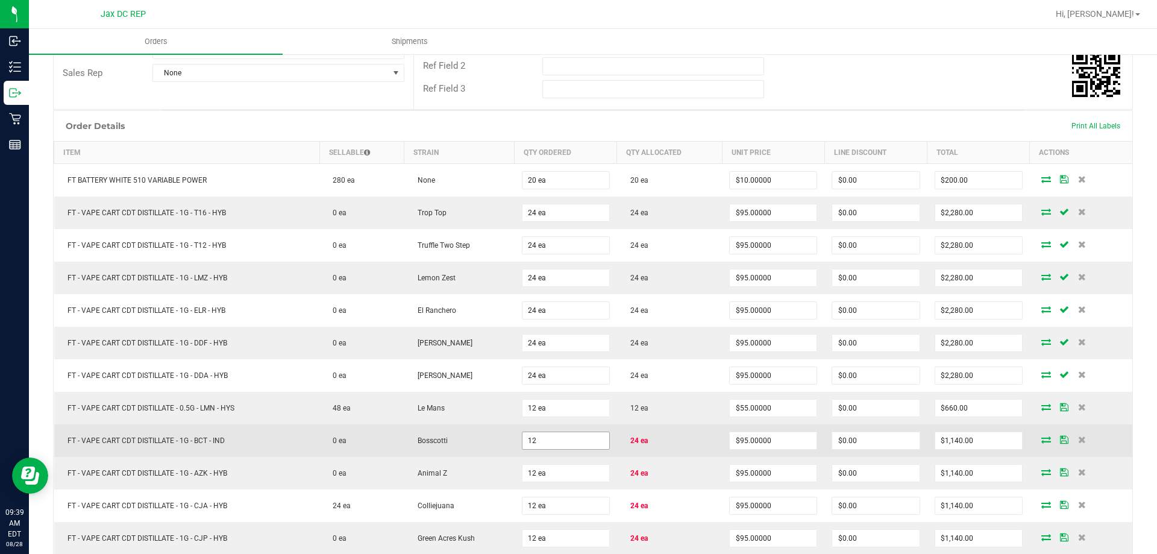
click at [547, 448] on input "12" at bounding box center [565, 440] width 87 height 17
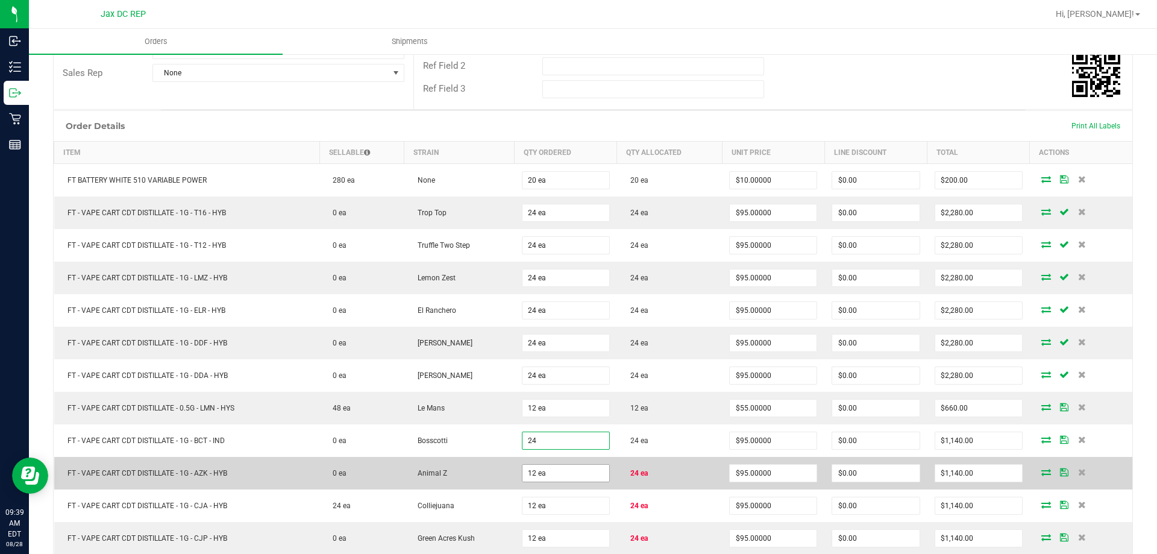
type input "24 ea"
type input "$2,280.00"
click at [545, 467] on input "12" at bounding box center [565, 473] width 87 height 17
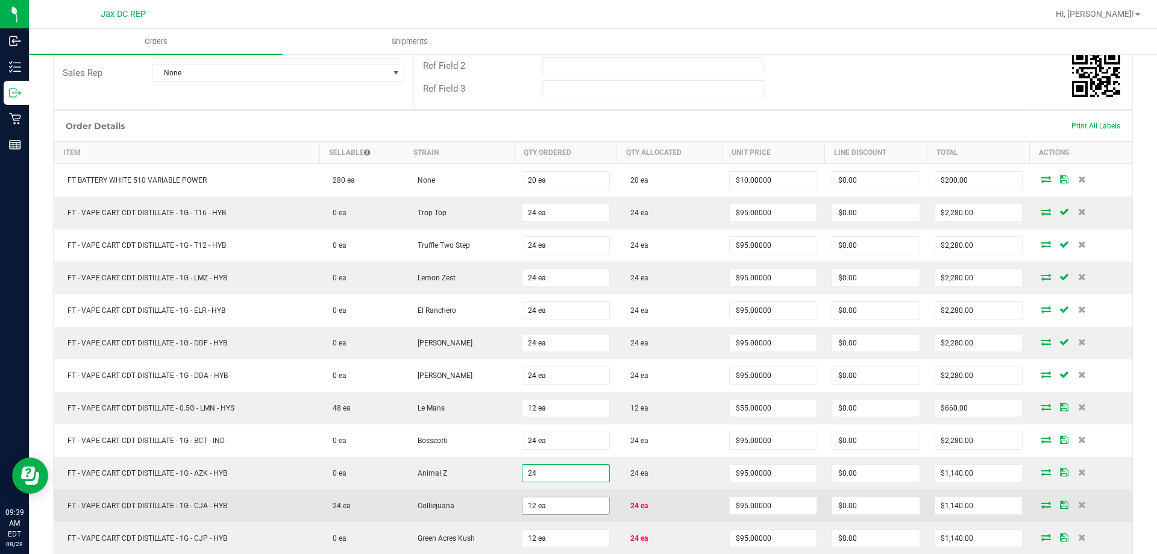
type input "24 ea"
type input "$2,280.00"
click at [548, 511] on input "12" at bounding box center [565, 505] width 87 height 17
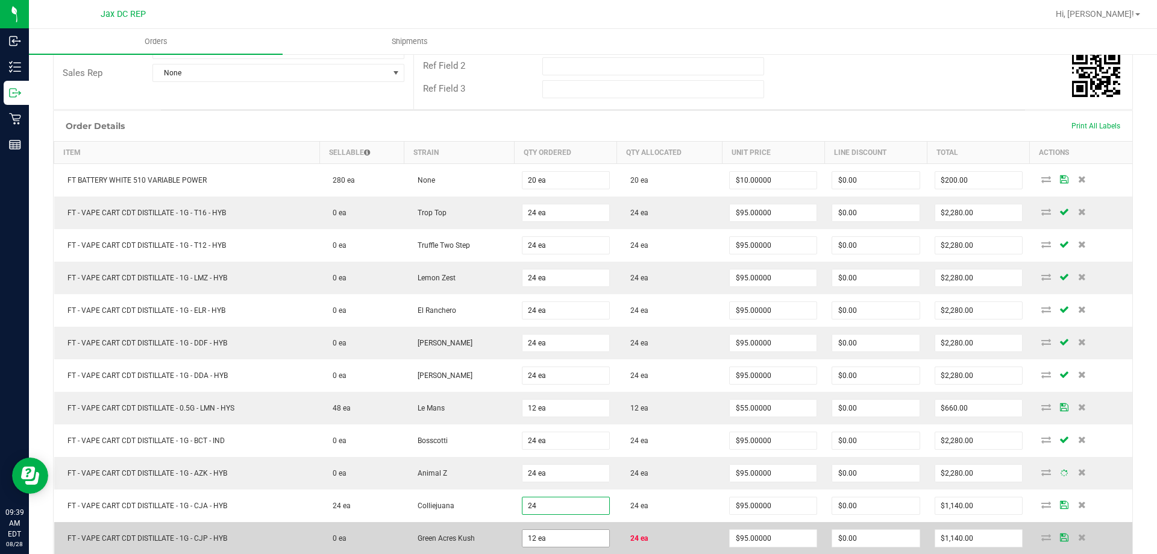
type input "24 ea"
type input "$2,280.00"
click at [560, 543] on input "2" at bounding box center [565, 538] width 87 height 17
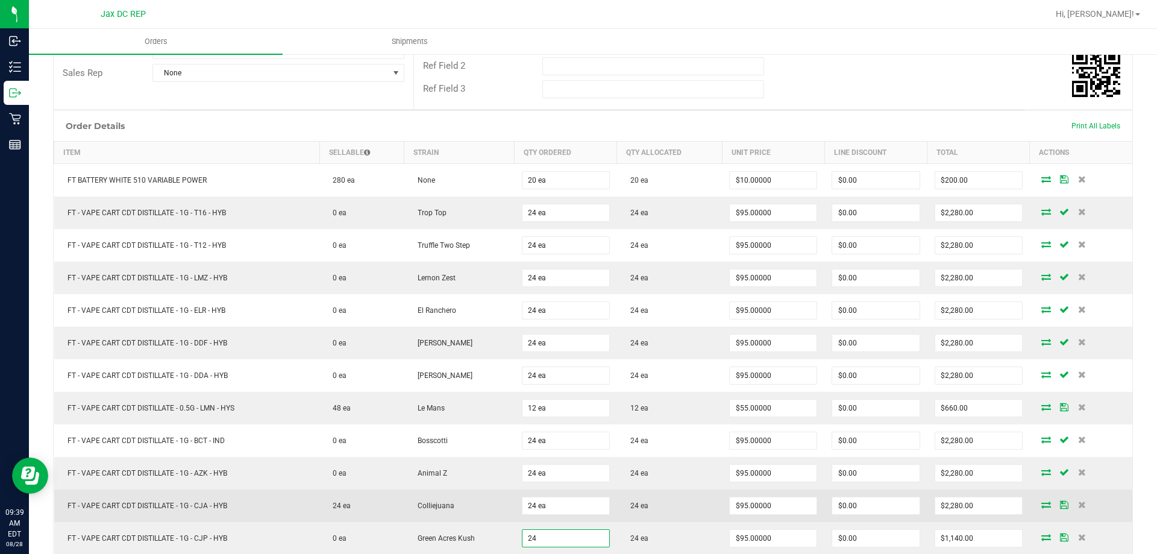
type input "24 ea"
type input "$2,280.00"
click at [491, 518] on td "Colliejuana" at bounding box center [459, 505] width 110 height 33
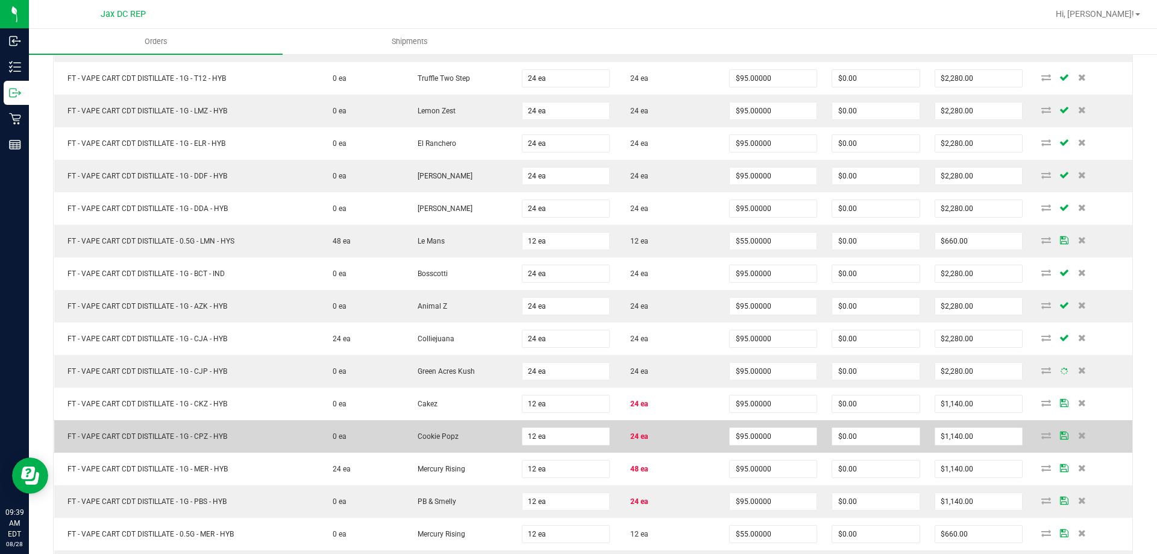
scroll to position [422, 0]
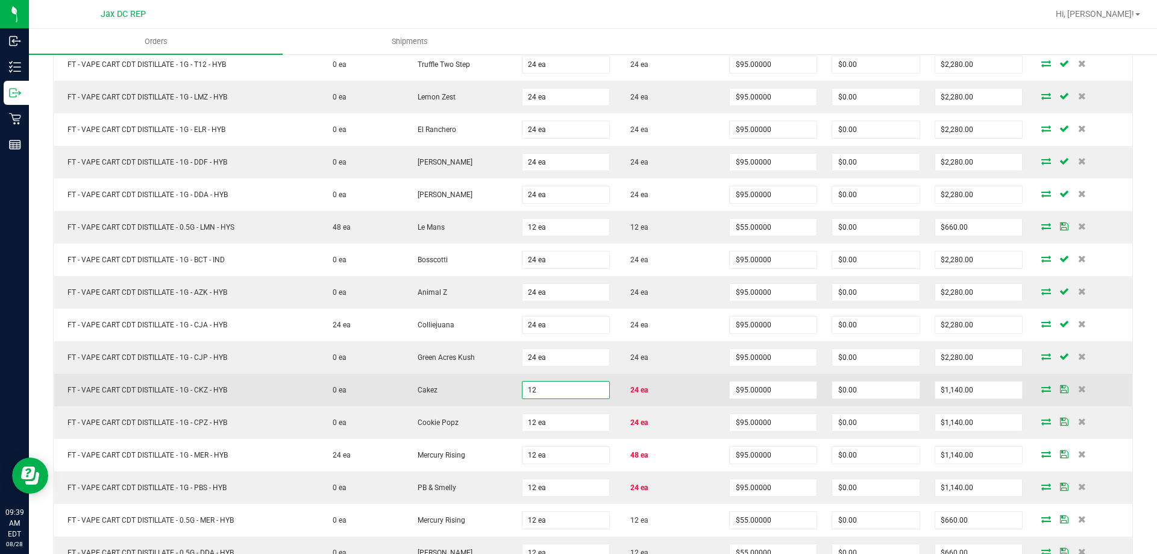
click at [557, 384] on input "12" at bounding box center [565, 389] width 87 height 17
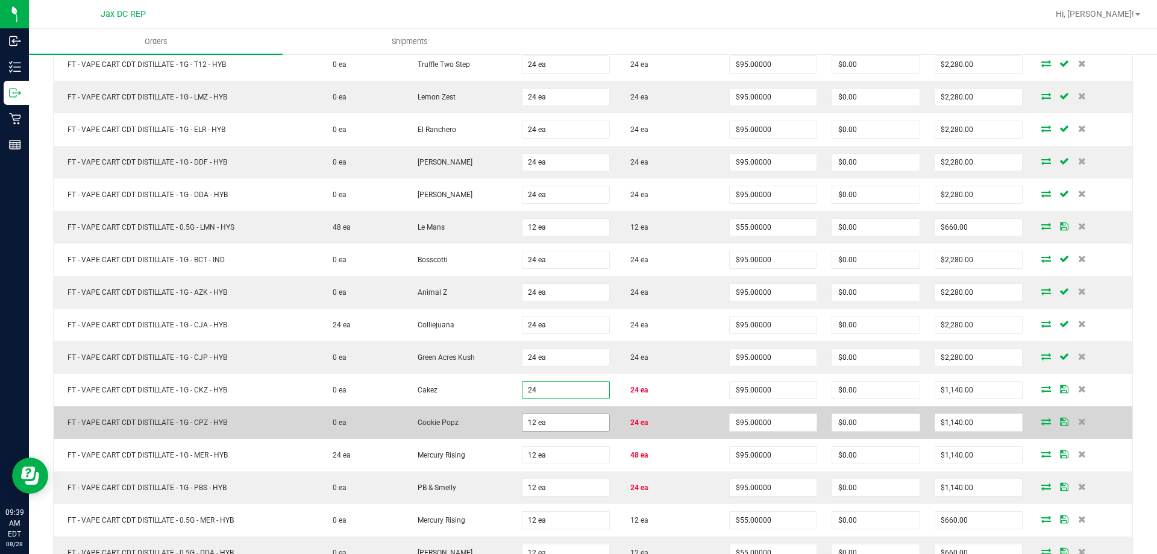
type input "24 ea"
type input "$2,280.00"
click at [558, 419] on input "12" at bounding box center [565, 422] width 87 height 17
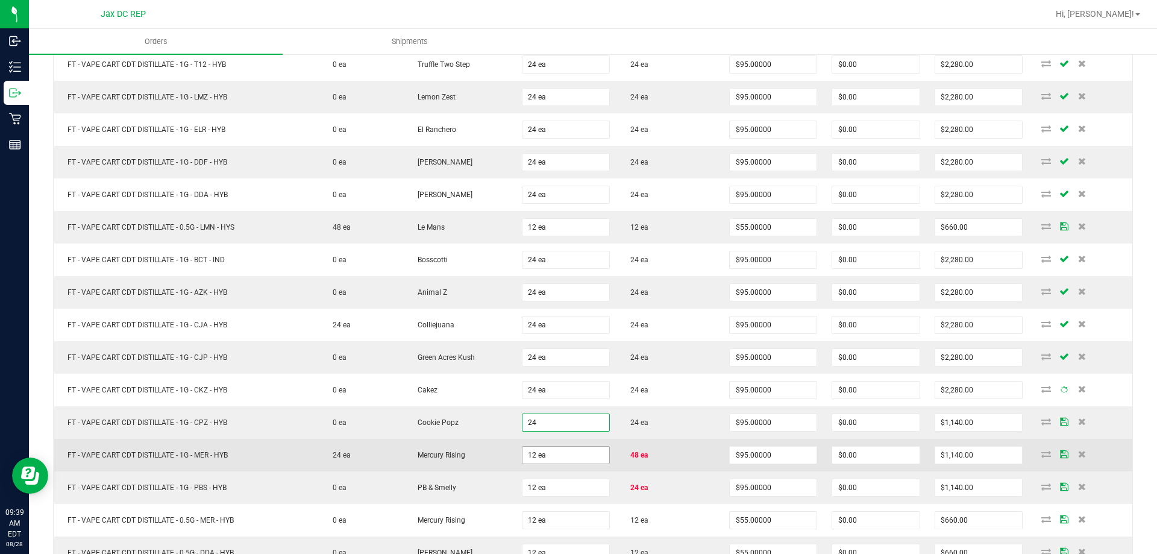
type input "24 ea"
type input "$2,280.00"
click at [554, 452] on input "12" at bounding box center [565, 454] width 87 height 17
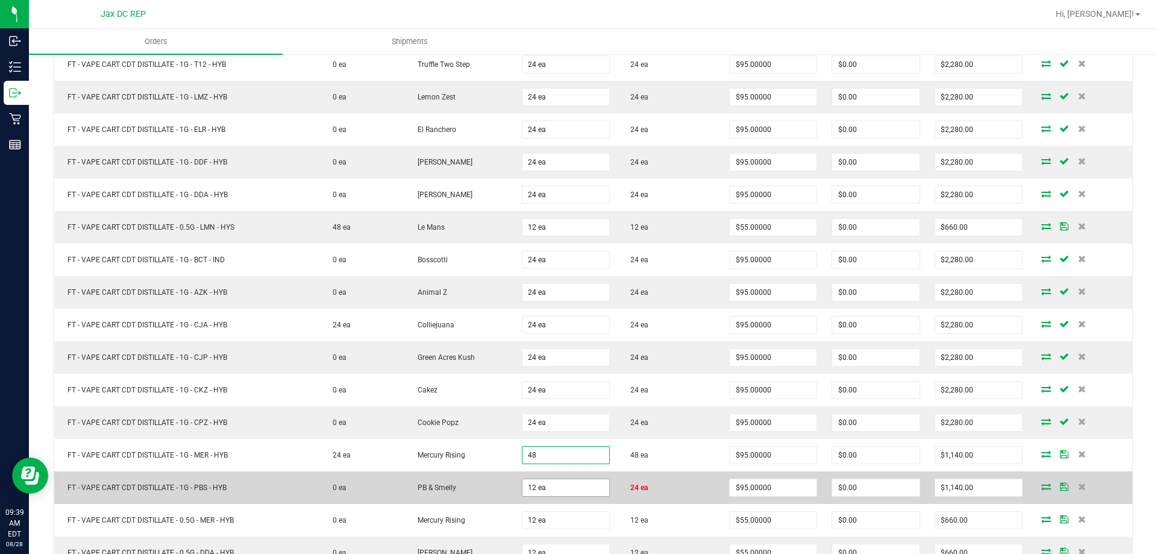
type input "48 ea"
type input "$4,560.00"
click at [554, 480] on input "12" at bounding box center [565, 487] width 87 height 17
type input "24 ea"
type input "$2,280.00"
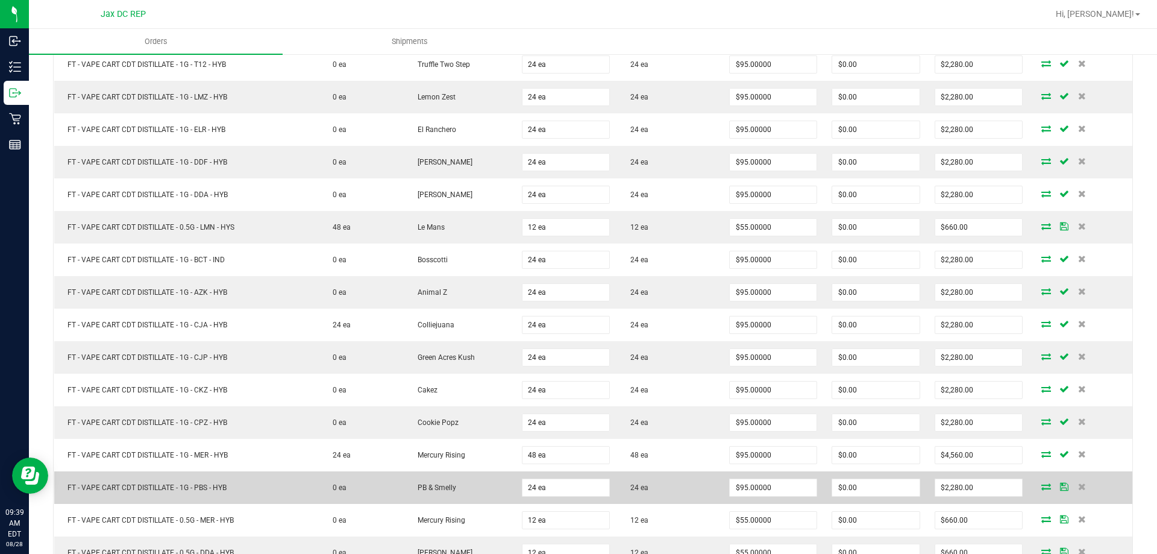
click at [487, 472] on td "PB & Smelly" at bounding box center [459, 487] width 110 height 33
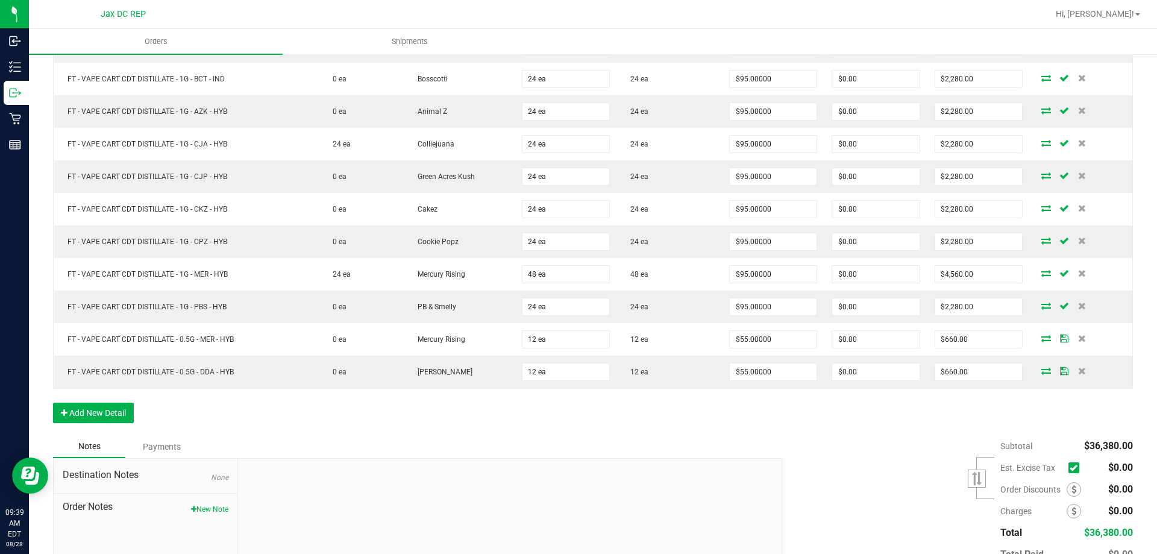
click at [499, 454] on div "Notes Payments" at bounding box center [413, 446] width 720 height 23
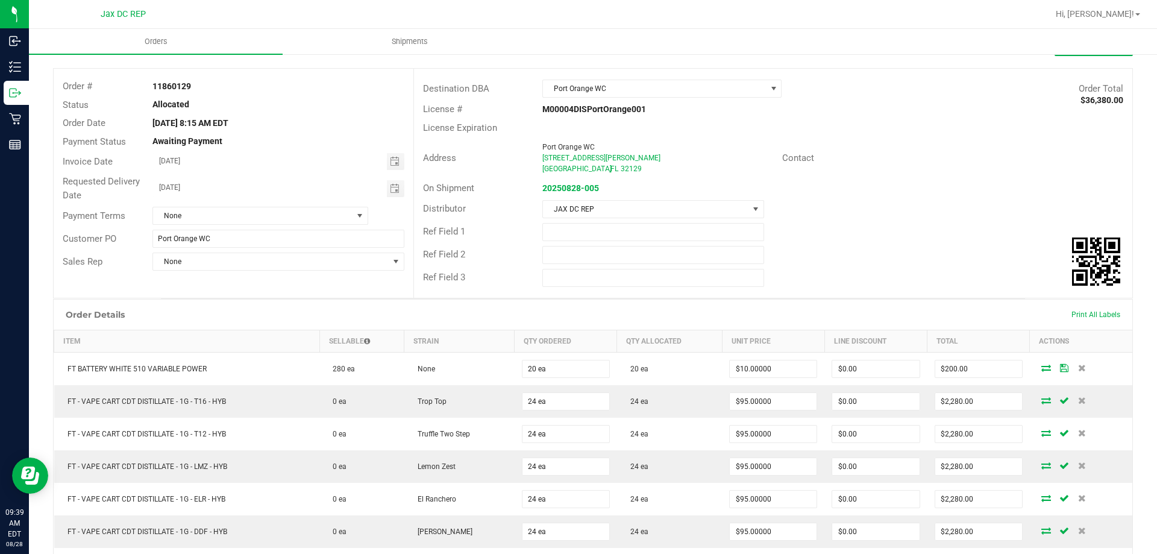
scroll to position [0, 0]
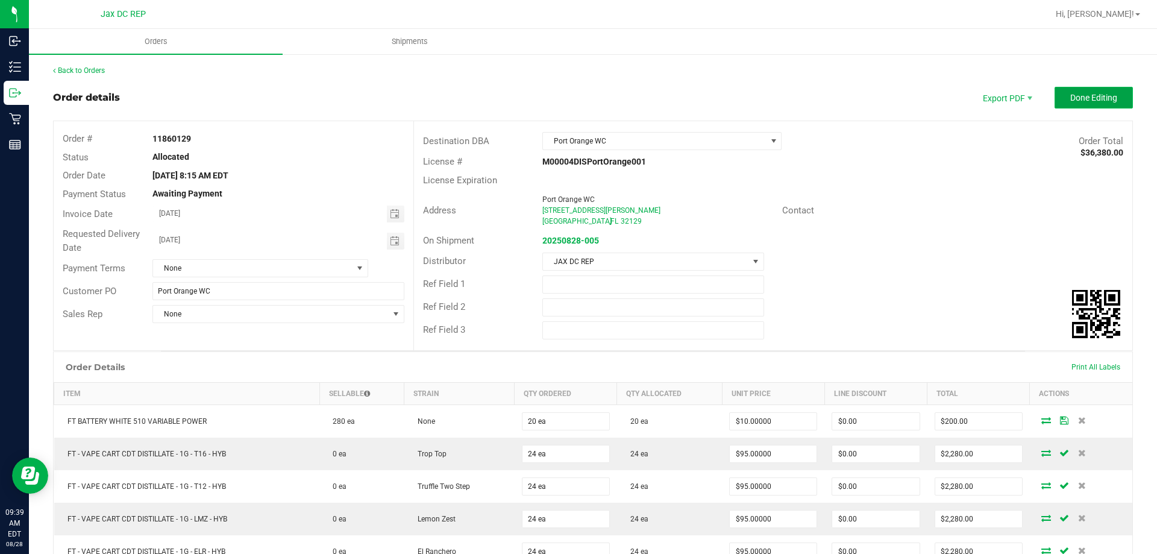
click at [1070, 95] on span "Done Editing" at bounding box center [1093, 98] width 47 height 10
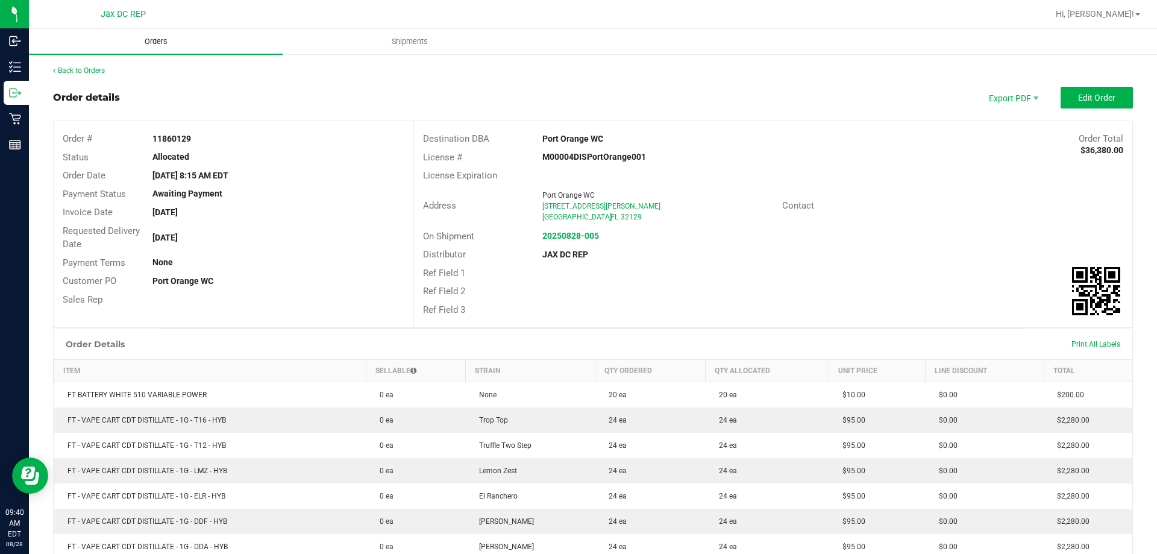
click at [164, 47] on uib-tab-heading "Orders" at bounding box center [156, 41] width 254 height 25
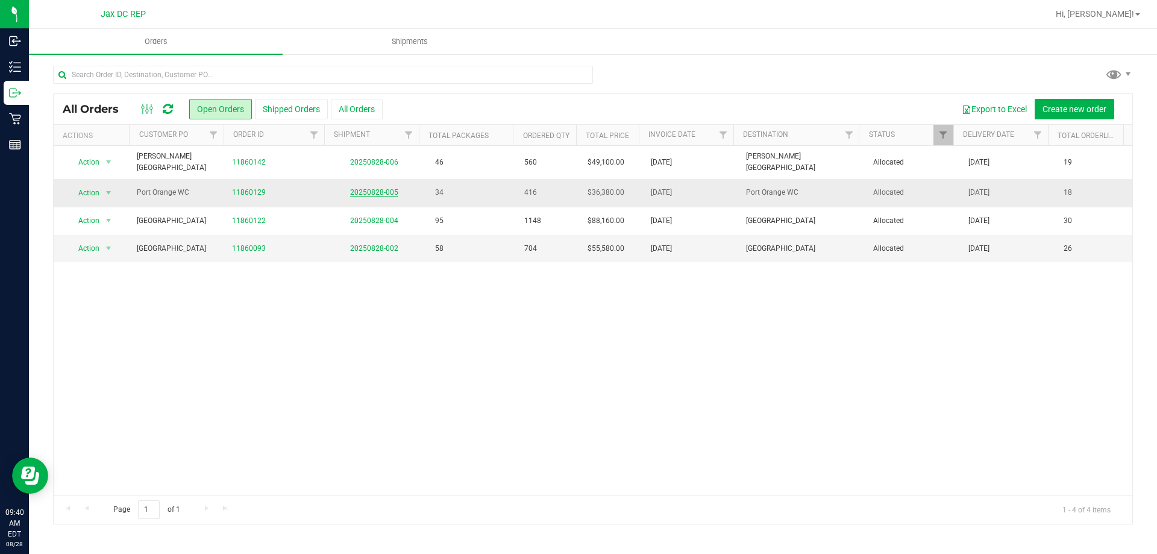
click at [351, 188] on link "20250828-005" at bounding box center [374, 192] width 48 height 8
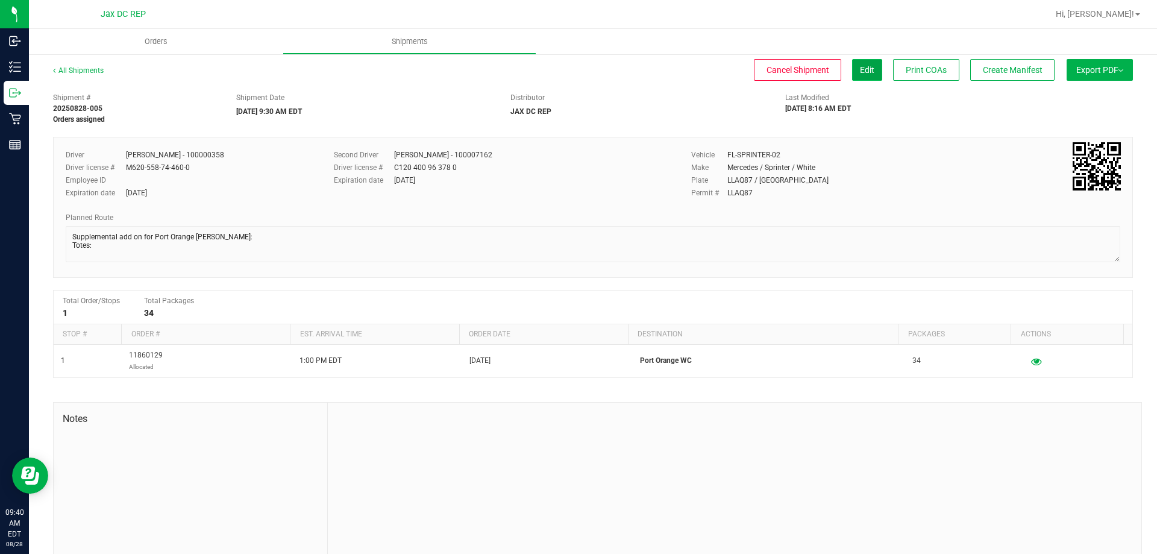
click at [868, 73] on button "Edit" at bounding box center [867, 70] width 30 height 22
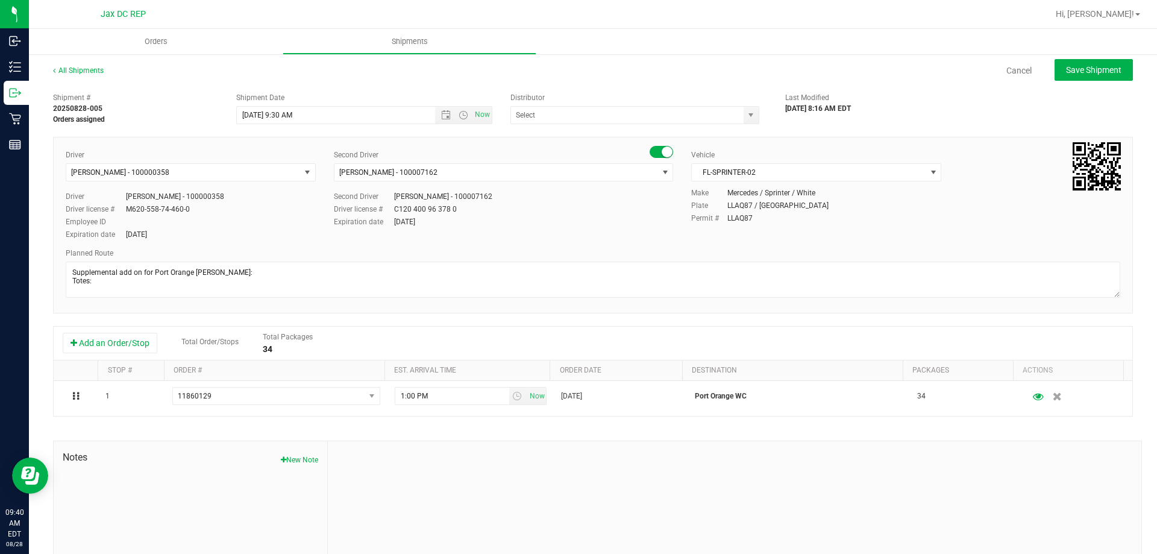
type input "JAX DC REP"
click at [436, 114] on span "Open the date view" at bounding box center [446, 115] width 20 height 10
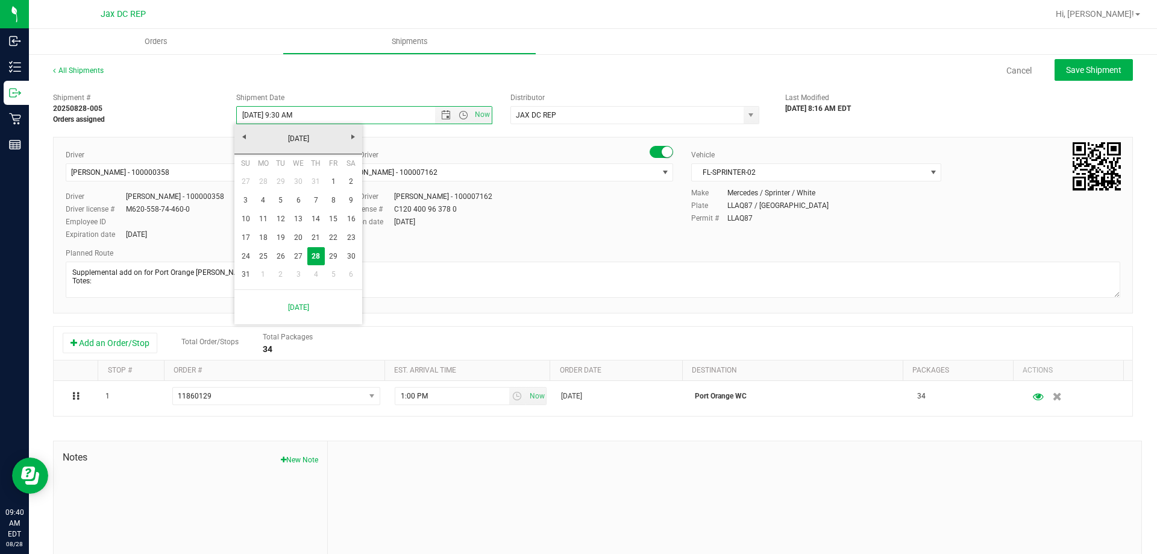
click at [378, 80] on div "Cancel Save Shipment" at bounding box center [628, 70] width 1007 height 22
click at [441, 117] on span "Open the date view" at bounding box center [446, 115] width 10 height 10
click at [443, 83] on div "All Shipments Cancel Save Shipment" at bounding box center [593, 76] width 1080 height 22
click at [460, 116] on span "Open the time view" at bounding box center [463, 115] width 10 height 10
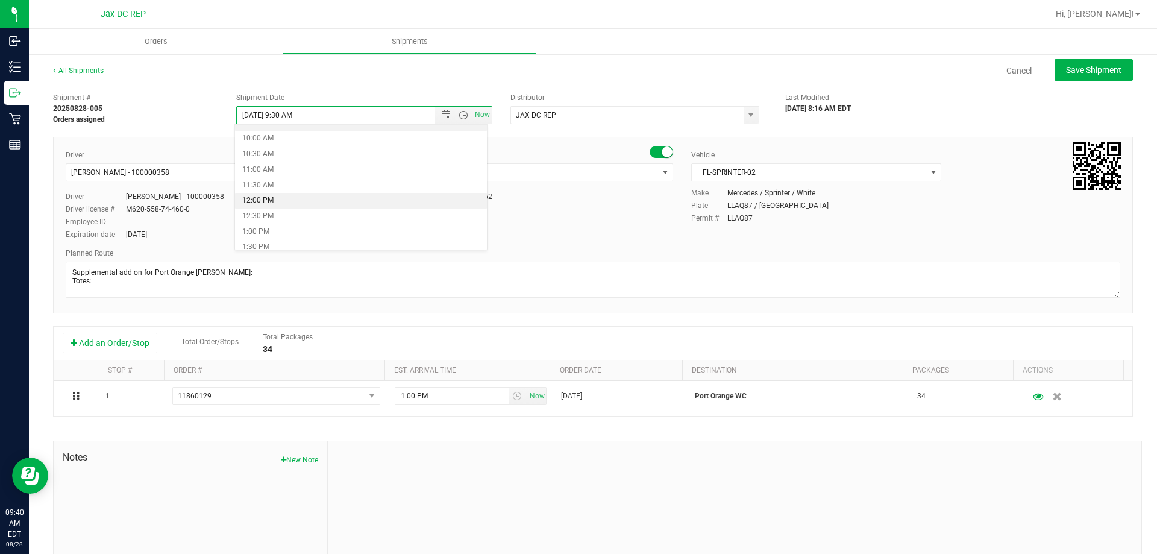
click at [275, 145] on li "12:00 PM" at bounding box center [361, 141] width 252 height 16
type input "[DATE] 12:00 PM"
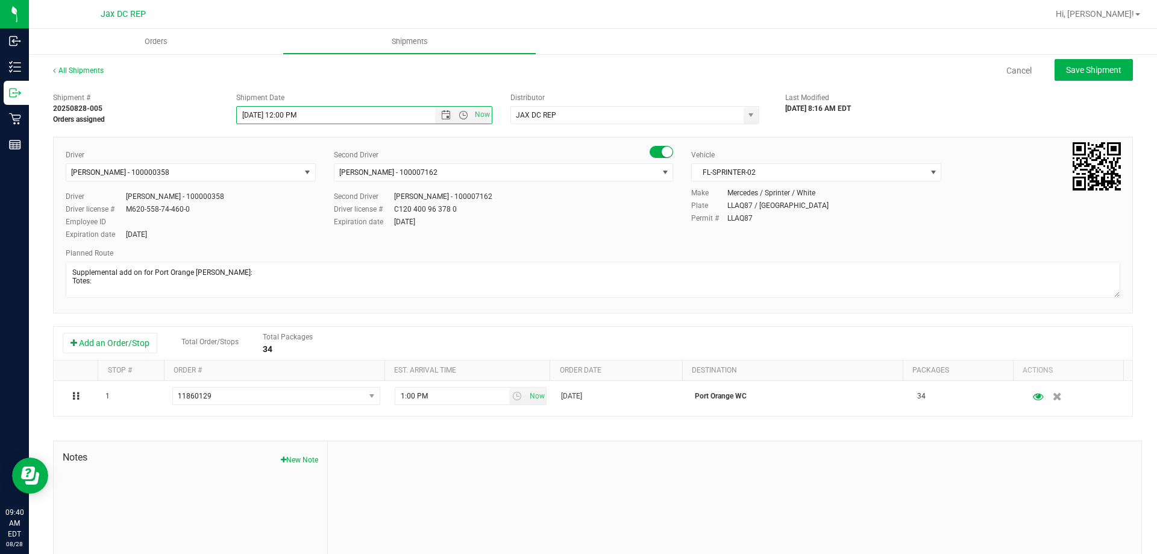
click at [309, 84] on div "All Shipments Cancel Save Shipment" at bounding box center [593, 76] width 1080 height 22
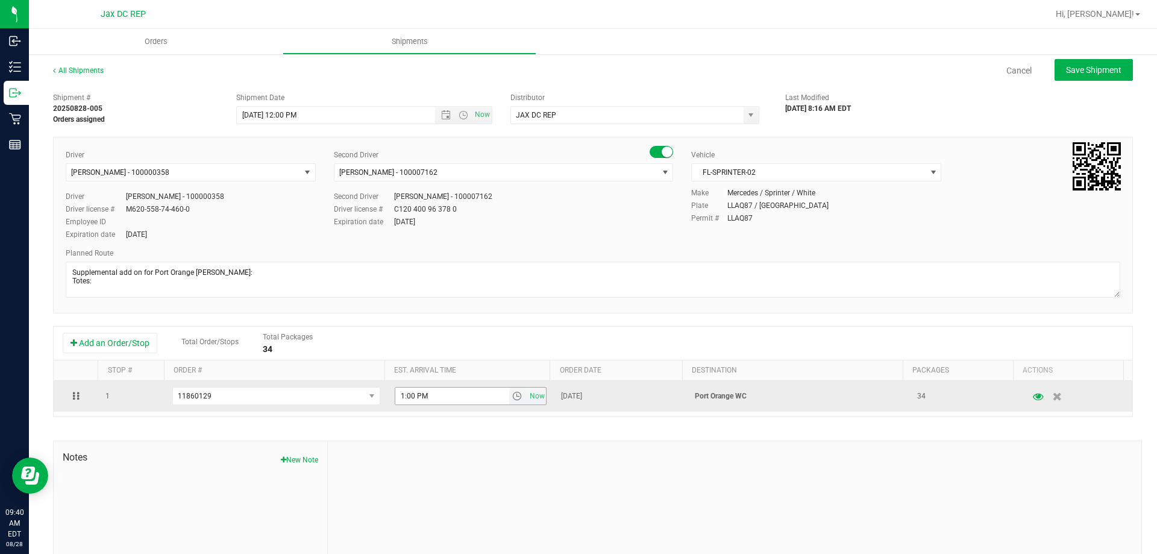
click at [512, 398] on span "select" at bounding box center [517, 396] width 10 height 10
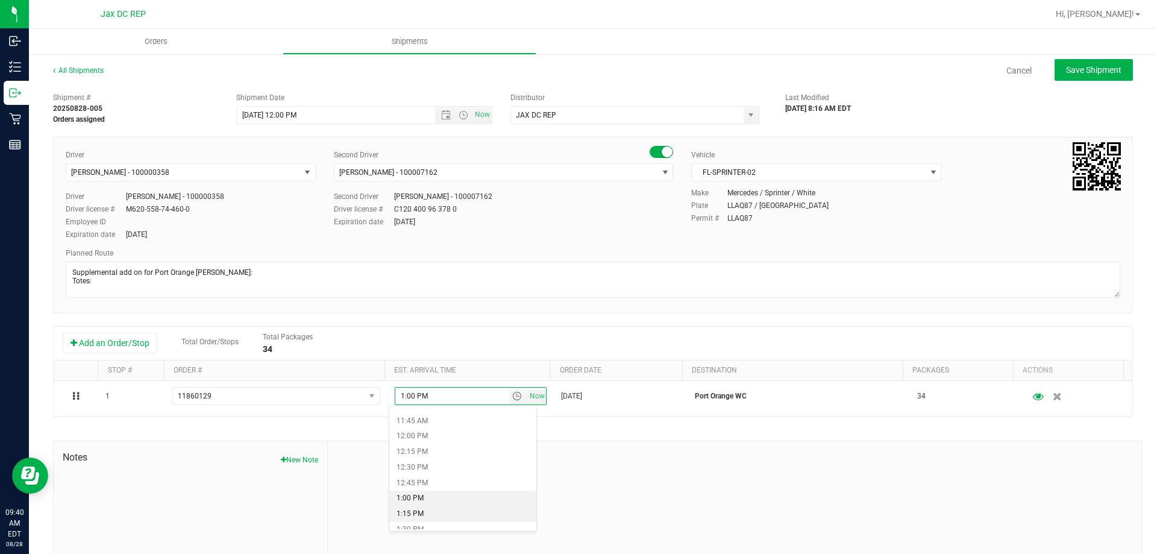
scroll to position [783, 0]
click at [428, 466] on li "1:30 PM" at bounding box center [462, 470] width 147 height 16
type input "1:30 PM"
click at [1054, 72] on button "Save Shipment" at bounding box center [1093, 70] width 78 height 22
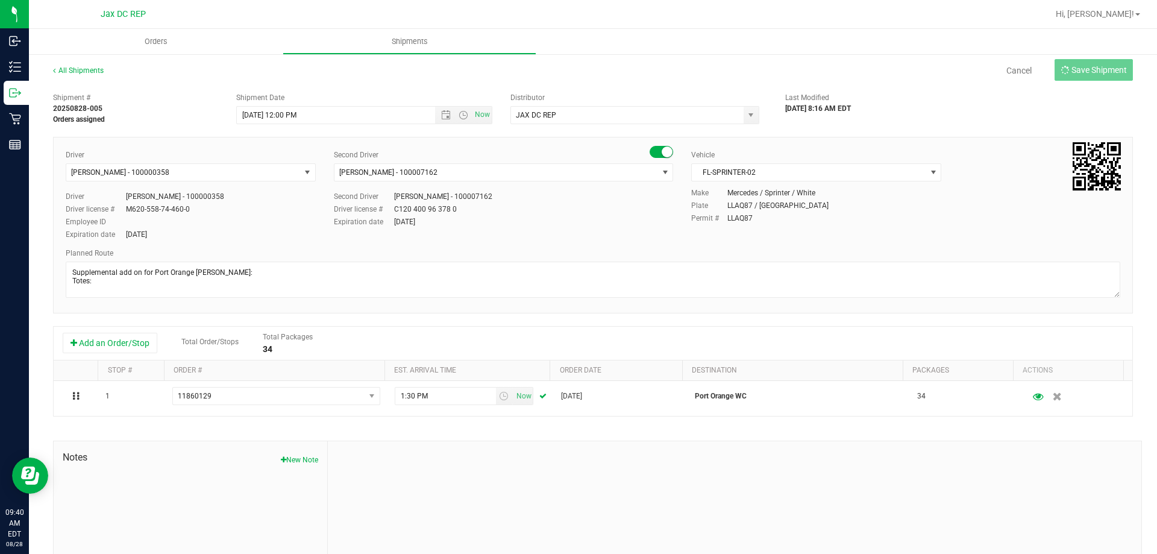
type input "[DATE] 4:00 PM"
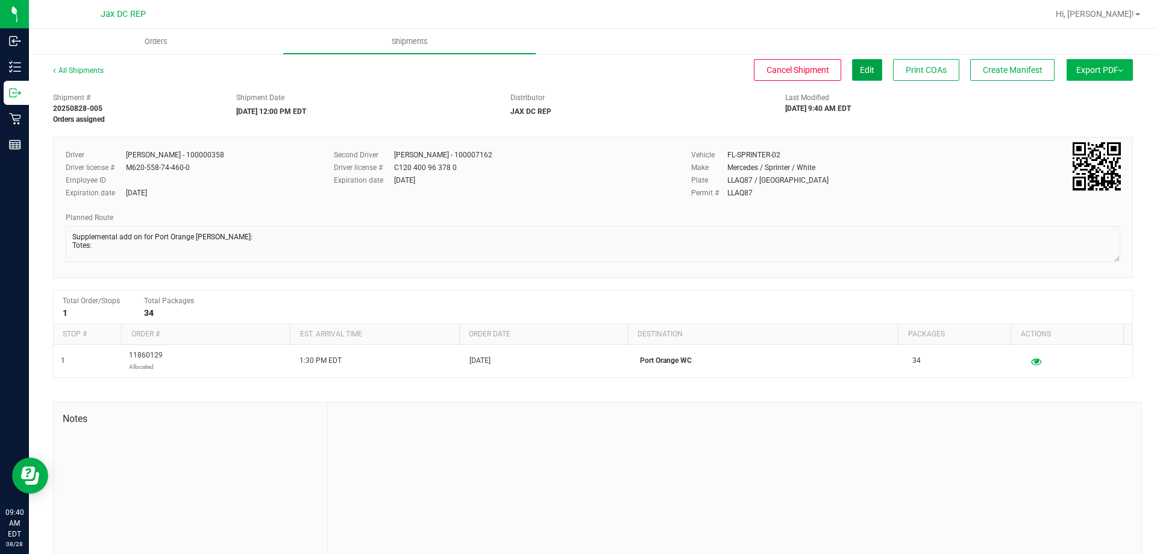
click at [860, 70] on span "Edit" at bounding box center [867, 70] width 14 height 10
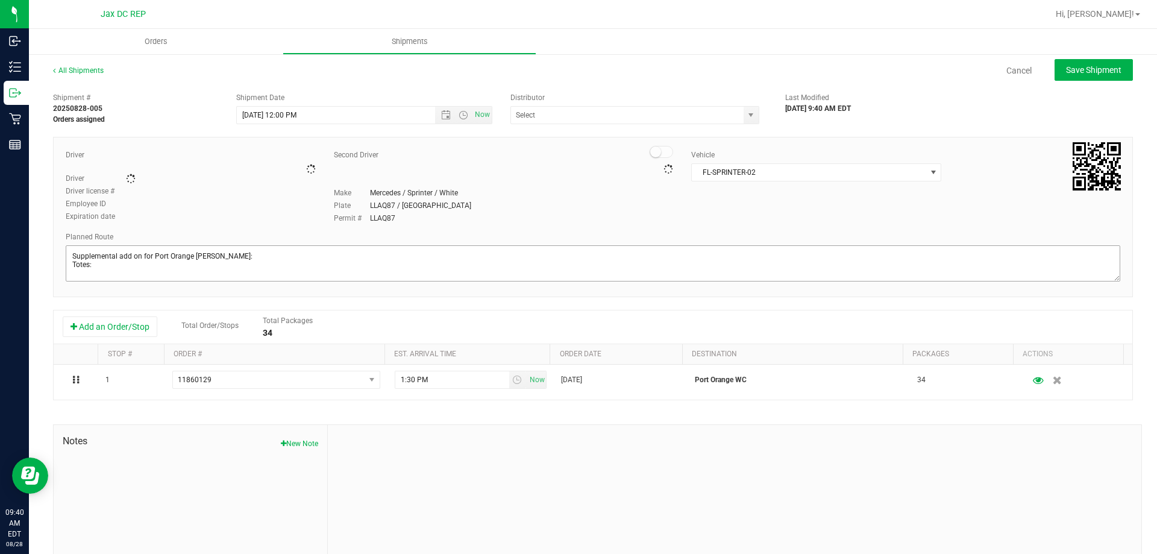
type input "JAX DC REP"
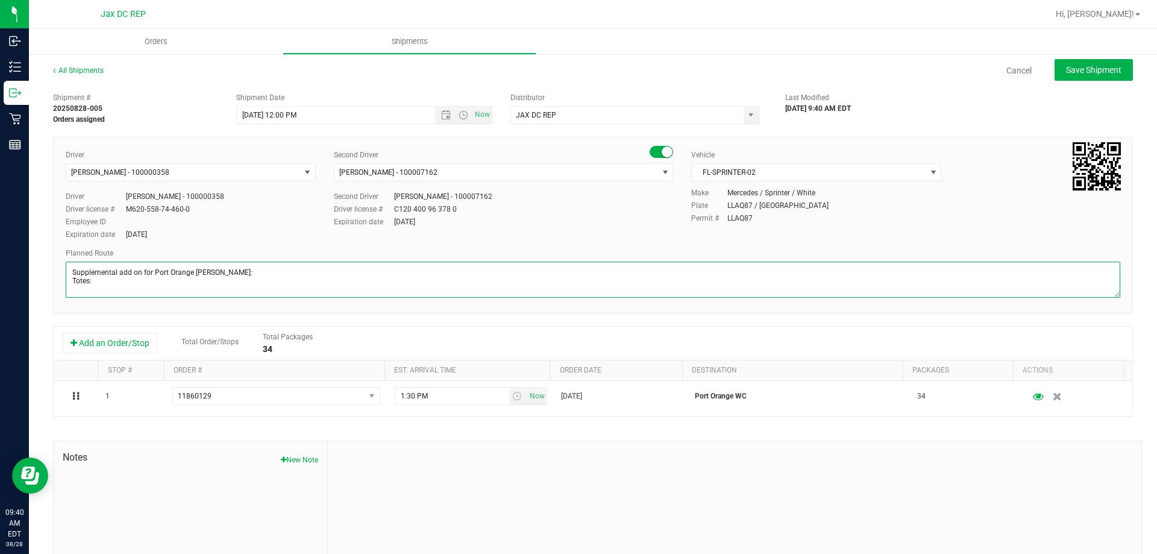
click at [99, 290] on textarea at bounding box center [593, 279] width 1054 height 36
click at [98, 280] on textarea at bounding box center [593, 279] width 1054 height 36
type textarea "Supplemental add on for Port Orange [PERSON_NAME]: 021103-021104 Totes: 1"
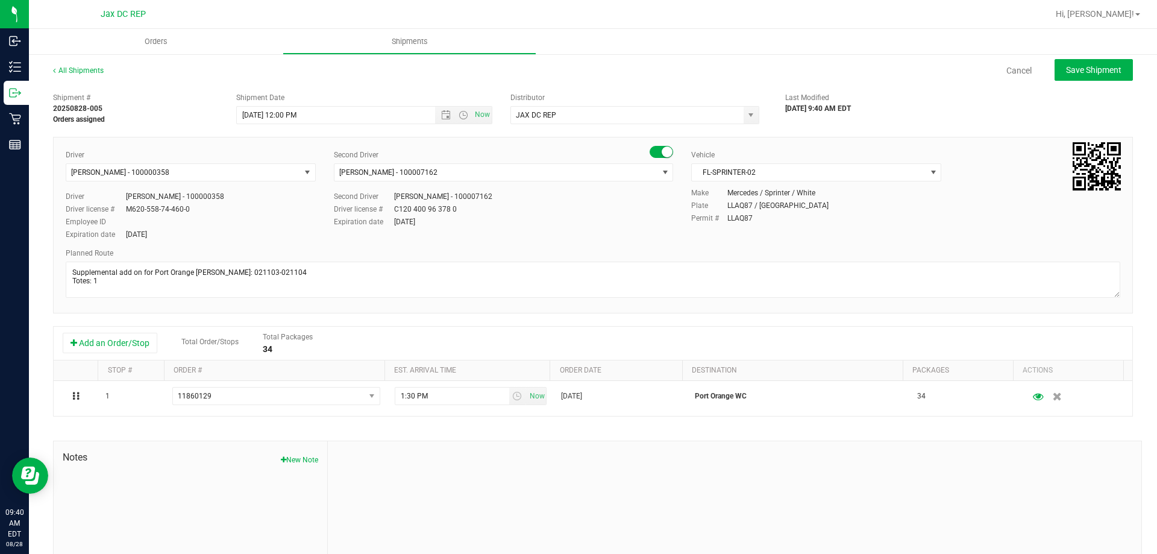
click at [571, 232] on div "Driver [PERSON_NAME] - 100000358 Select Driver [PERSON_NAME] - 100006559 [PERSO…" at bounding box center [593, 195] width 1072 height 92
click at [1061, 58] on div "All Shipments Cancel Save Shipment Shipment # 20250828-005 Orders assigned Ship…" at bounding box center [593, 334] width 1128 height 562
click at [1066, 68] on span "Save Shipment" at bounding box center [1093, 70] width 55 height 10
type input "[DATE] 4:00 PM"
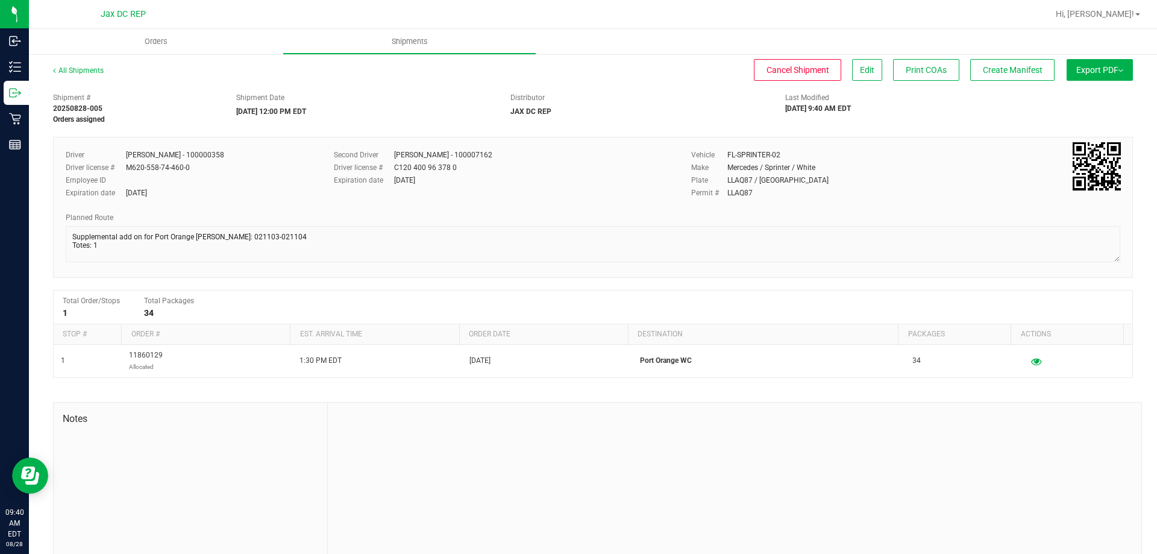
click at [1088, 75] on button "Export PDF" at bounding box center [1099, 70] width 66 height 22
click at [1074, 100] on span "Manifest by Package ID" at bounding box center [1082, 96] width 77 height 8
click at [139, 34] on uib-tab-heading "Orders" at bounding box center [156, 41] width 254 height 25
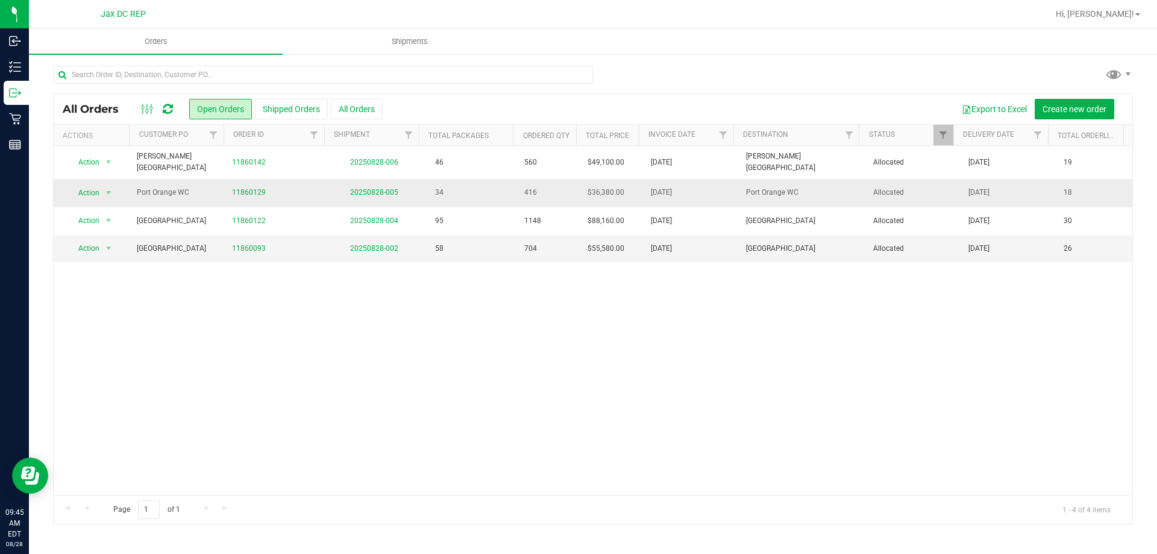
click at [366, 199] on td "20250828-005" at bounding box center [374, 193] width 95 height 28
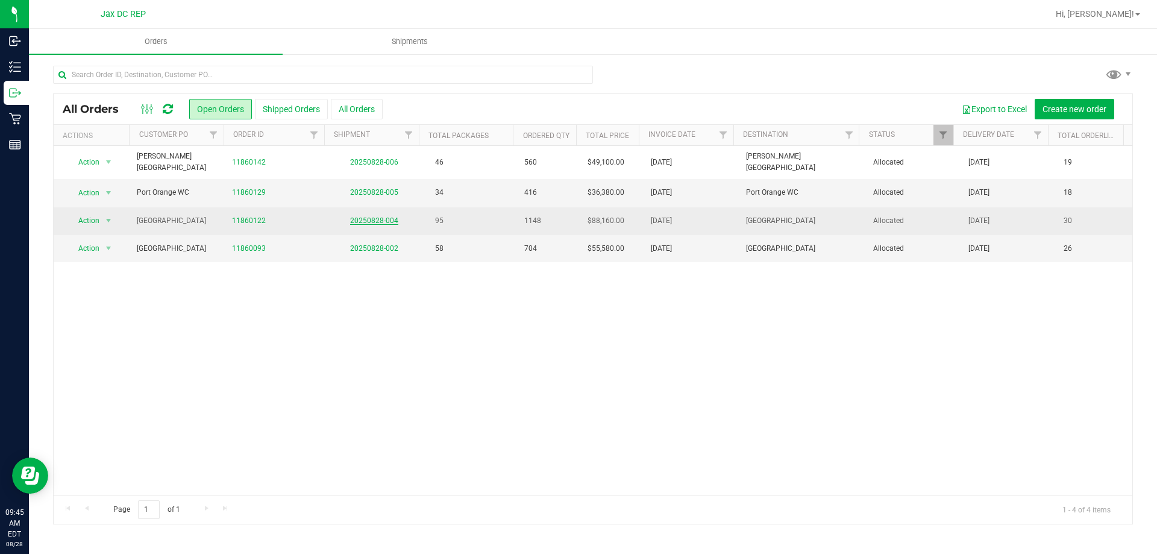
click at [362, 216] on link "20250828-004" at bounding box center [374, 220] width 48 height 8
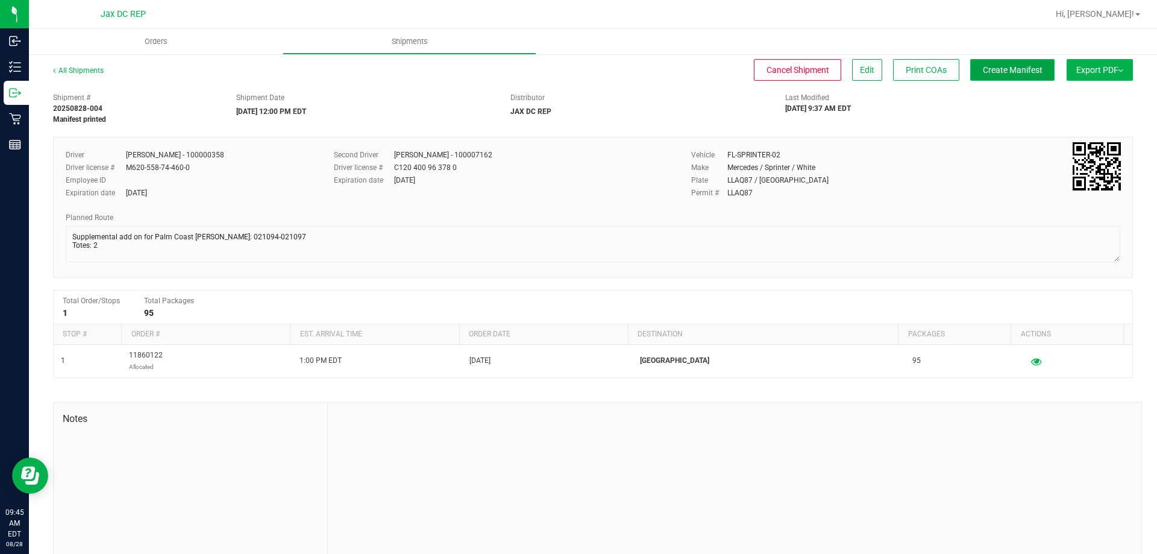
click at [984, 63] on button "Create Manifest" at bounding box center [1012, 70] width 84 height 22
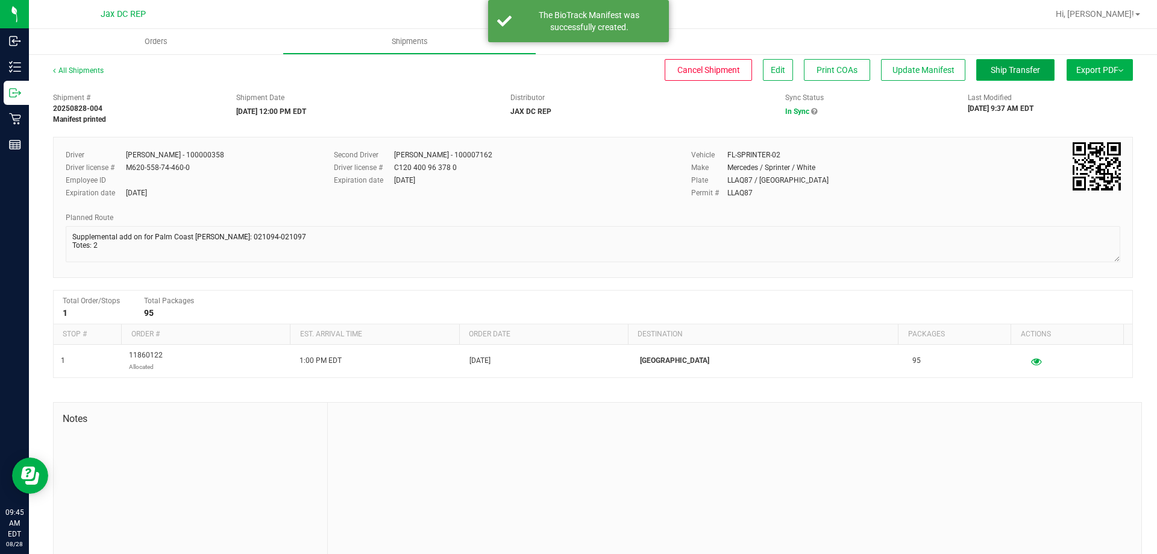
click at [991, 65] on span "Ship Transfer" at bounding box center [1015, 70] width 49 height 10
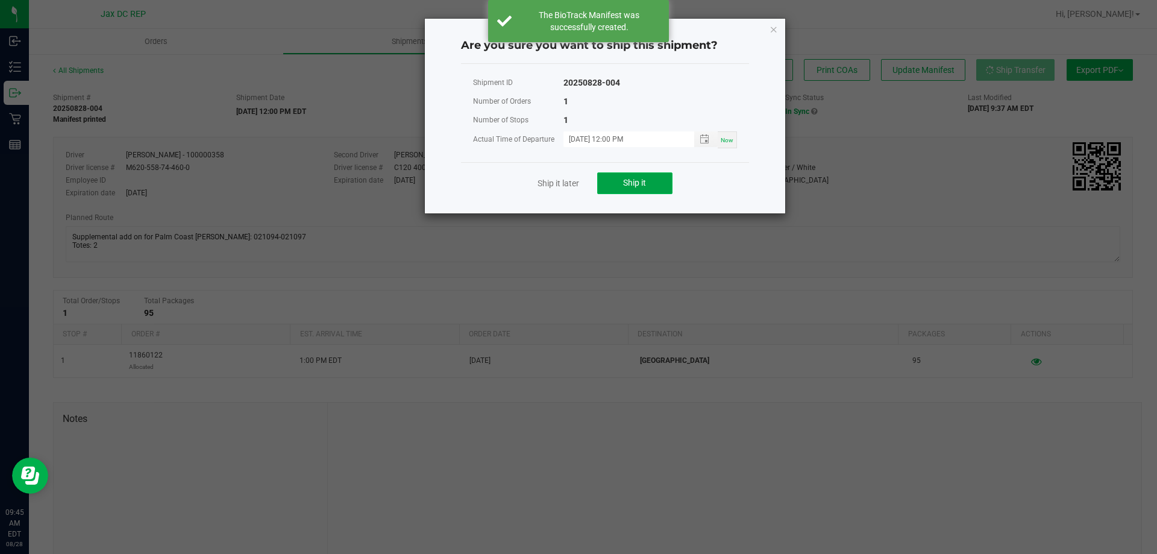
click at [646, 186] on span "Ship it" at bounding box center [634, 183] width 23 height 10
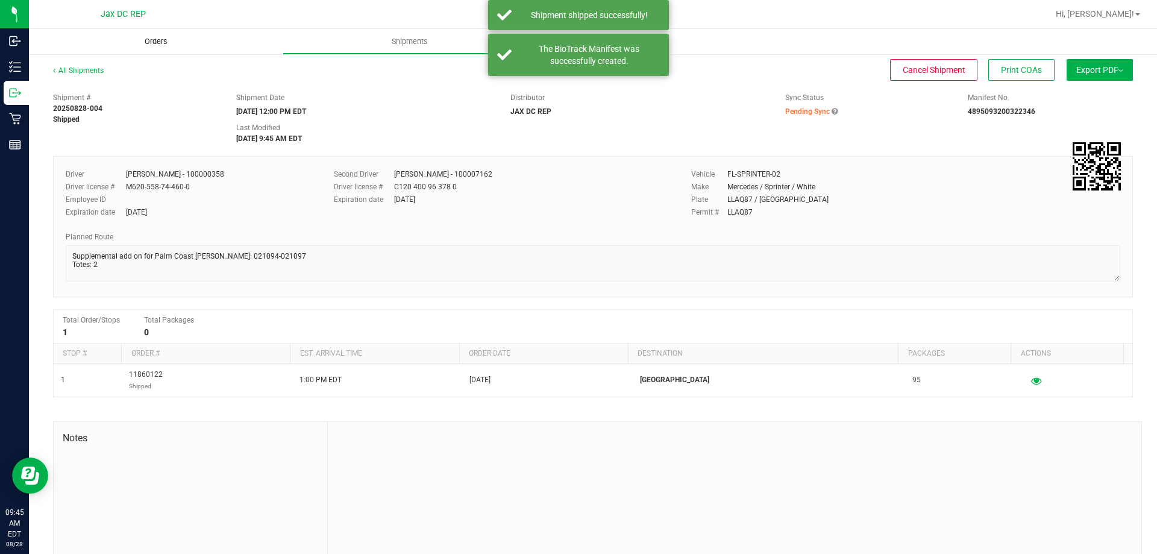
click at [145, 43] on span "Orders" at bounding box center [155, 41] width 55 height 11
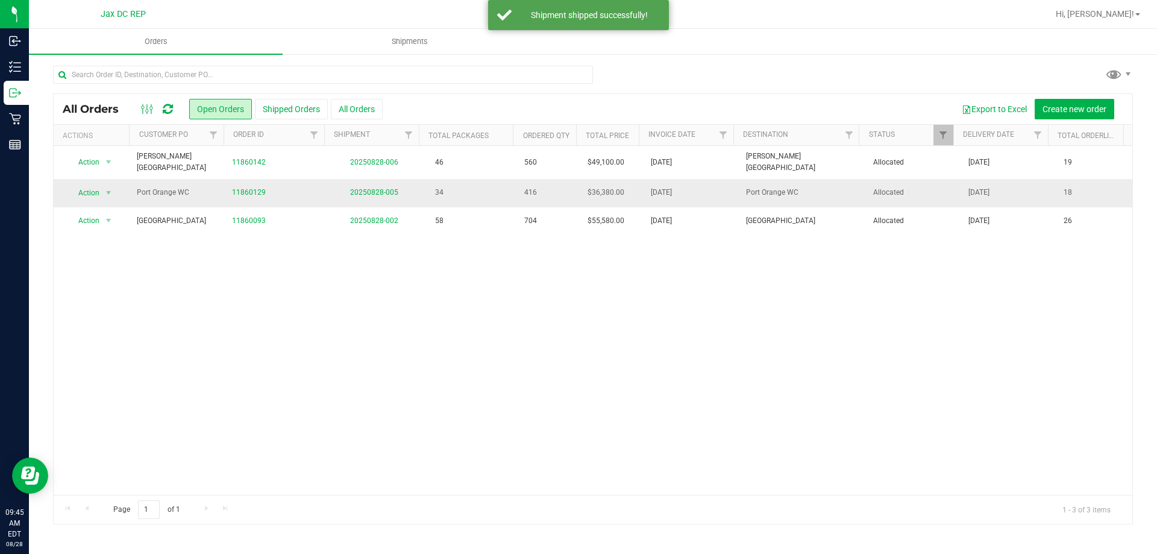
click at [364, 182] on td "20250828-005" at bounding box center [374, 193] width 95 height 28
click at [361, 193] on td "20250828-005" at bounding box center [374, 193] width 95 height 28
click at [358, 188] on link "20250828-005" at bounding box center [374, 192] width 48 height 8
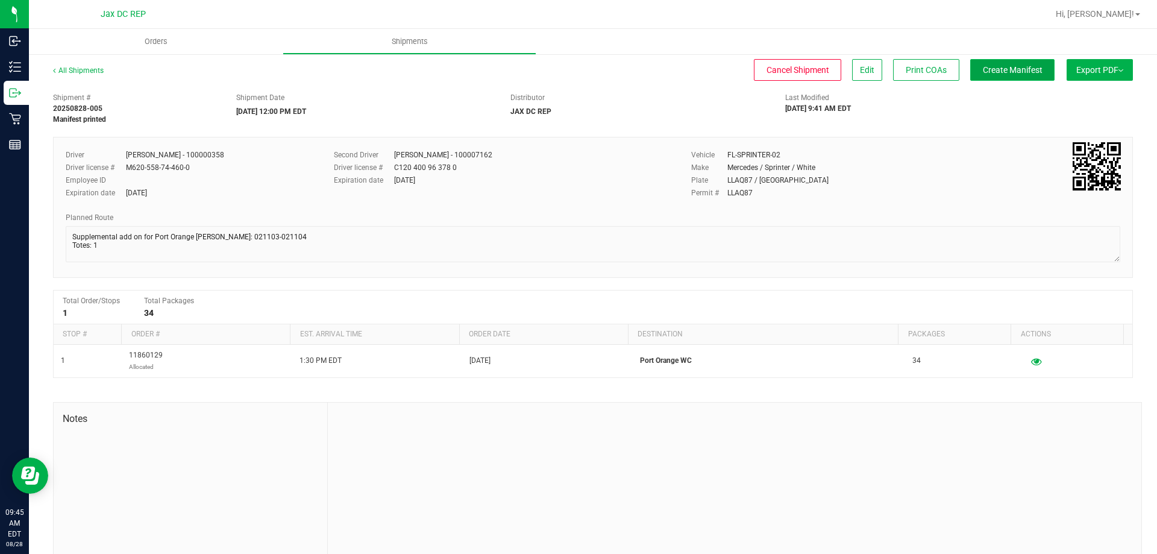
click at [983, 70] on span "Create Manifest" at bounding box center [1013, 70] width 60 height 10
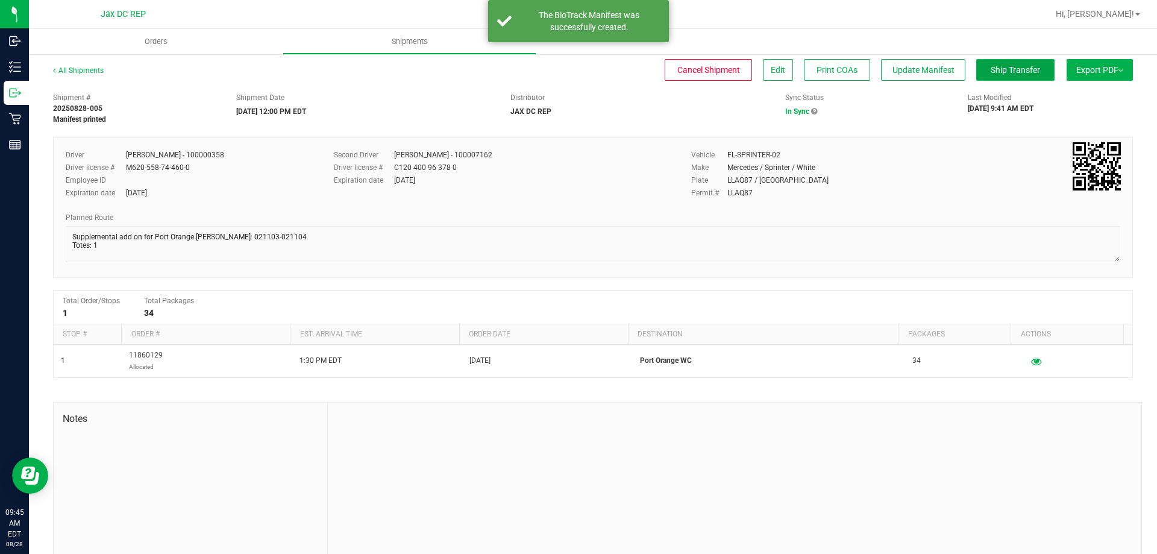
click at [992, 68] on span "Ship Transfer" at bounding box center [1015, 70] width 49 height 10
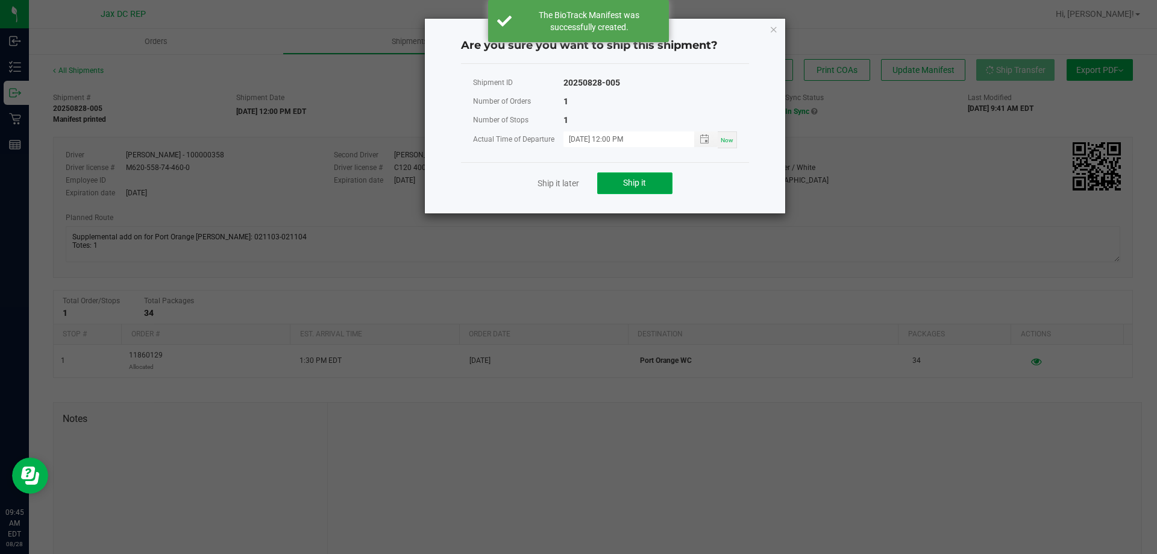
click at [628, 177] on button "Ship it" at bounding box center [634, 183] width 75 height 22
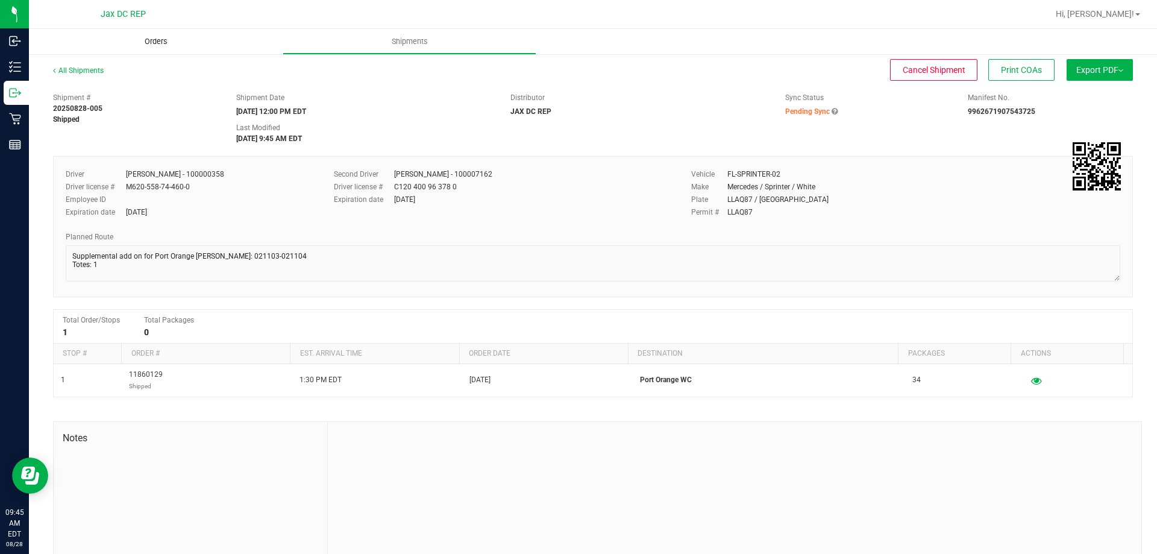
click at [176, 45] on span "Orders" at bounding box center [155, 41] width 55 height 11
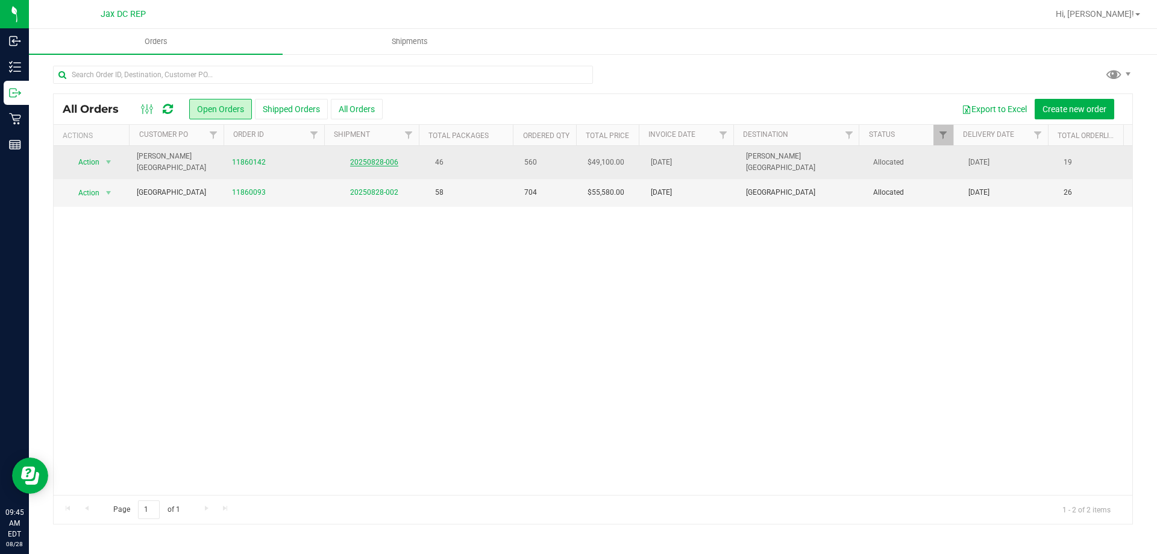
click at [369, 160] on link "20250828-006" at bounding box center [374, 162] width 48 height 8
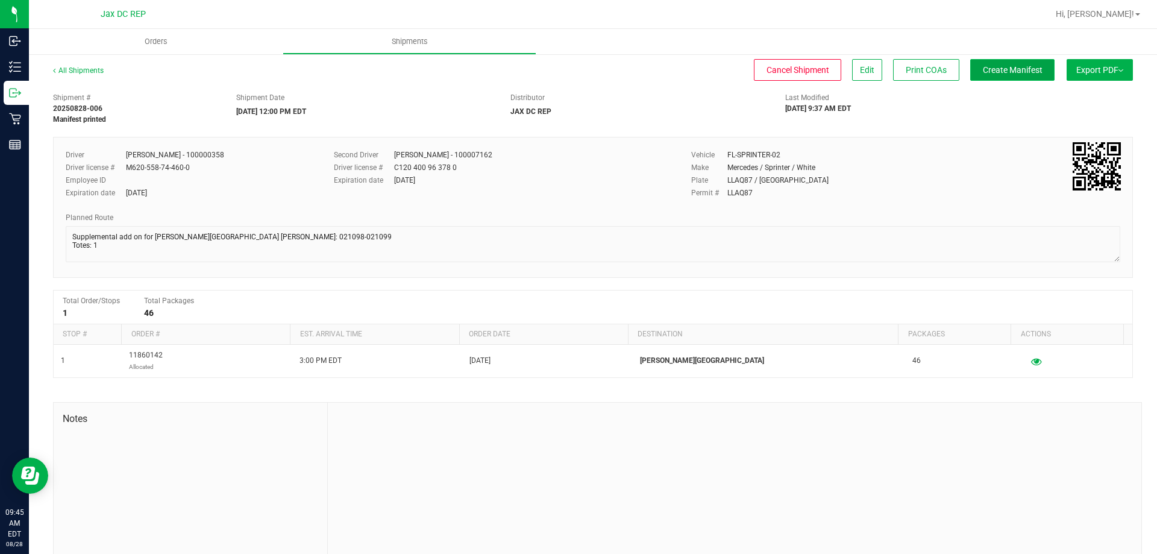
click at [1013, 68] on span "Create Manifest" at bounding box center [1013, 70] width 60 height 10
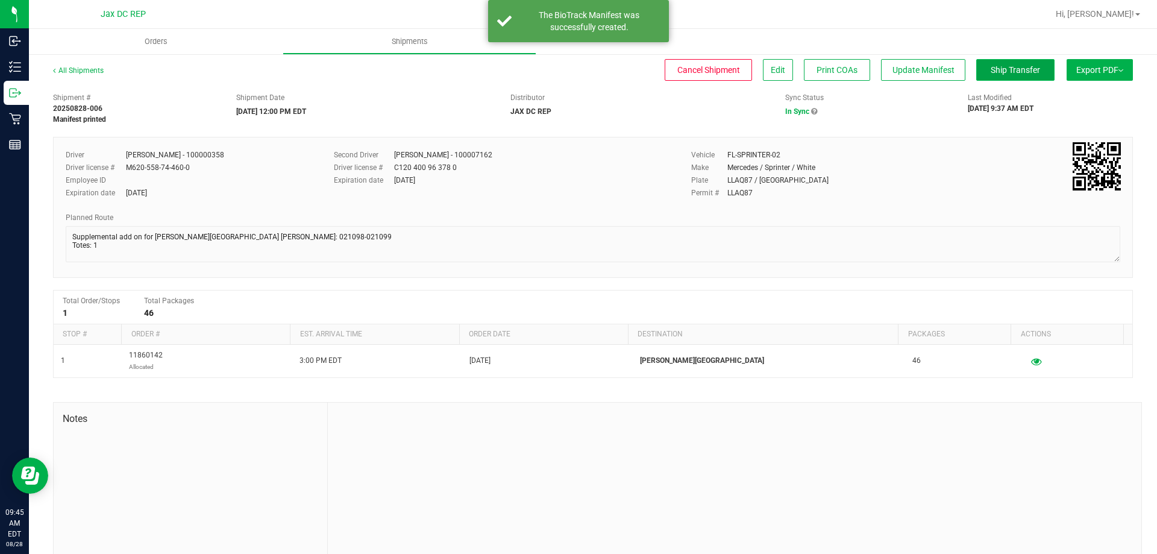
click at [992, 78] on button "Ship Transfer" at bounding box center [1015, 70] width 78 height 22
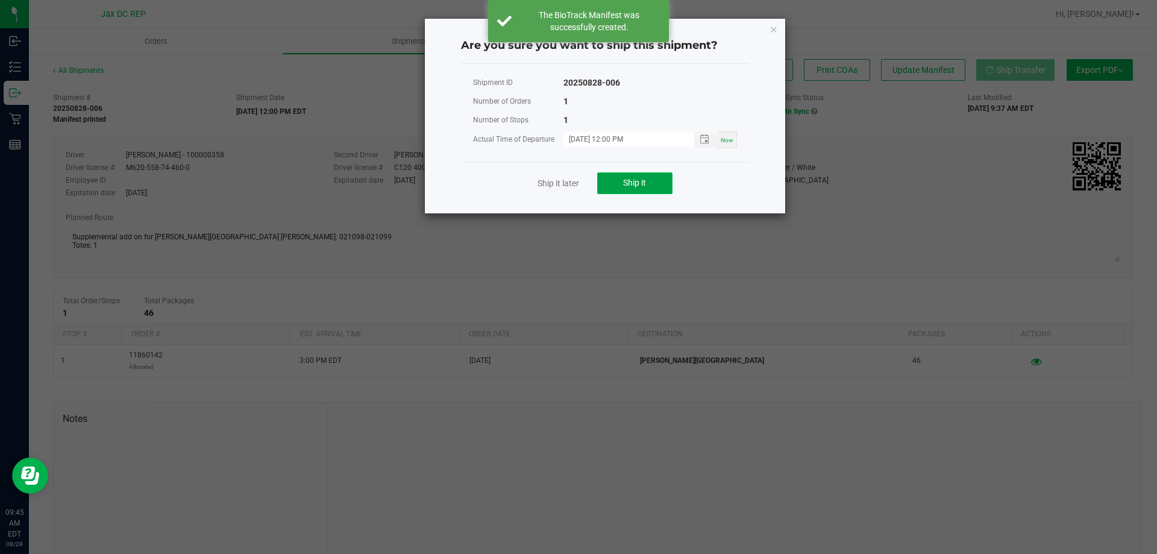
click at [666, 177] on button "Ship it" at bounding box center [634, 183] width 75 height 22
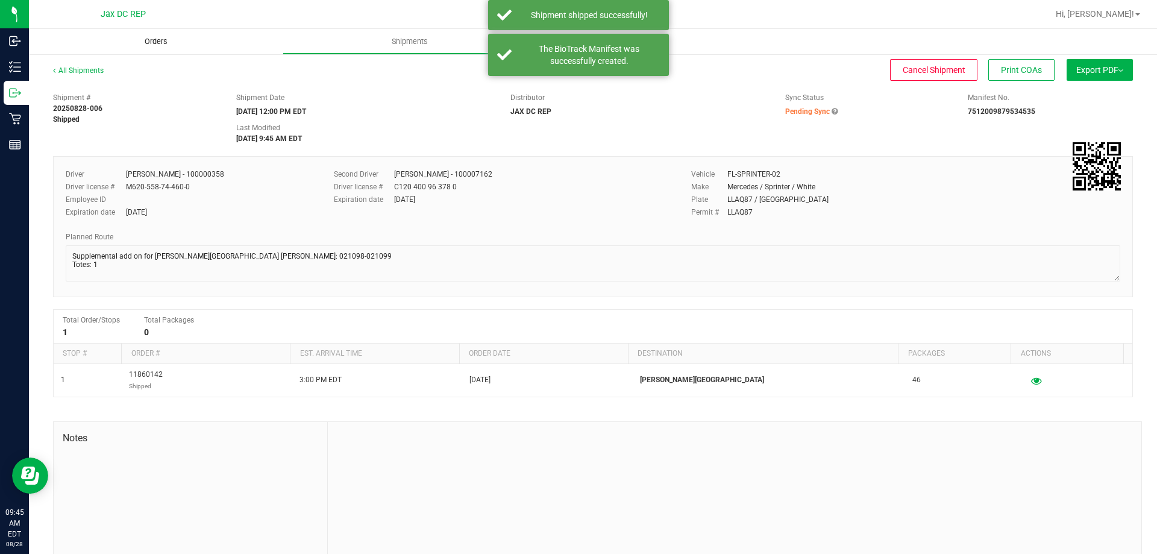
click at [164, 37] on span "Orders" at bounding box center [155, 41] width 55 height 11
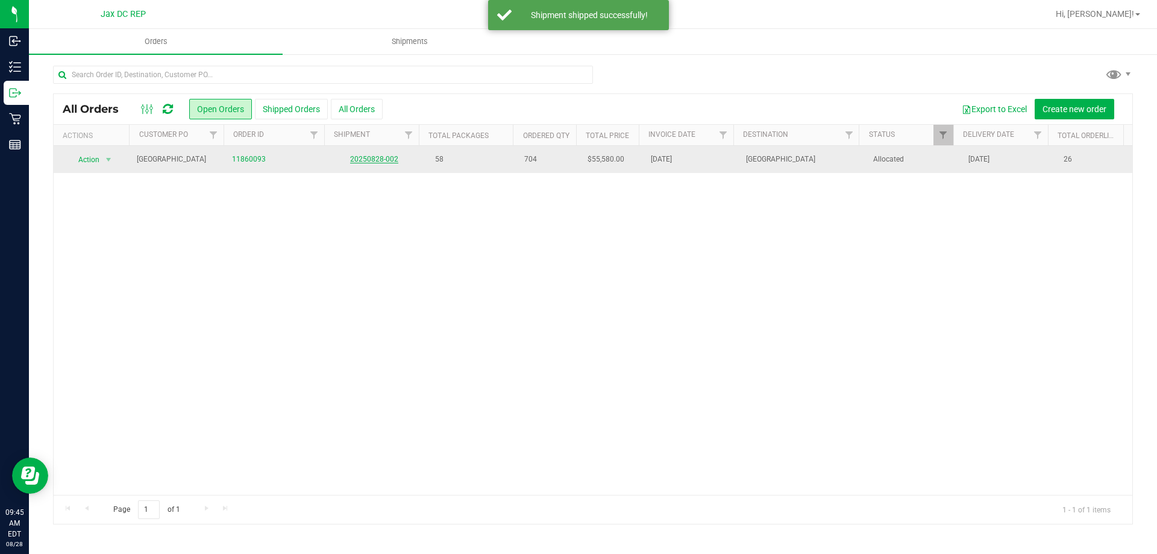
click at [355, 157] on link "20250828-002" at bounding box center [374, 159] width 48 height 8
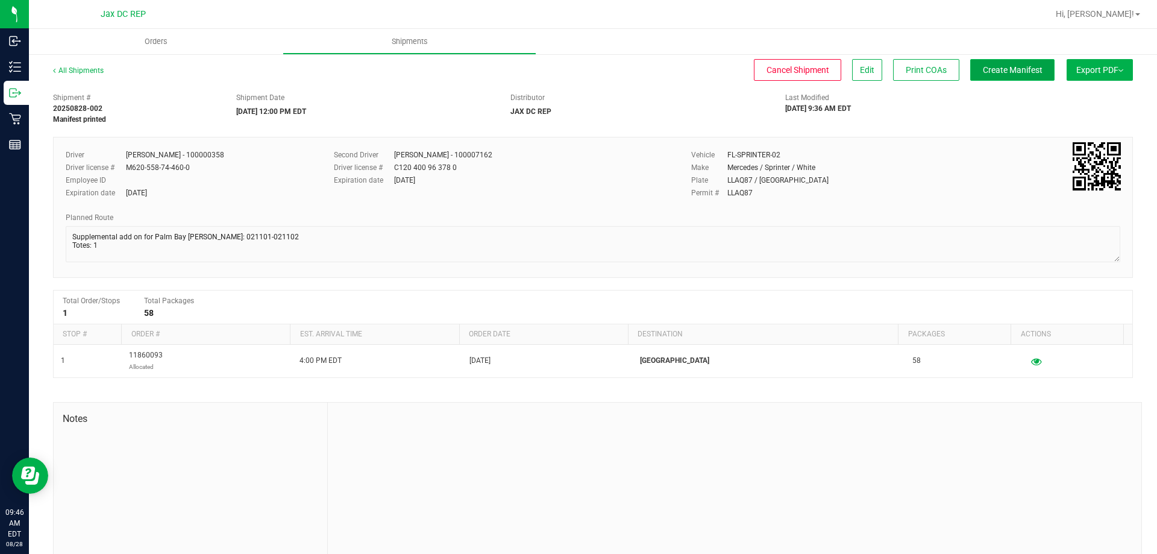
click at [983, 72] on span "Create Manifest" at bounding box center [1013, 70] width 60 height 10
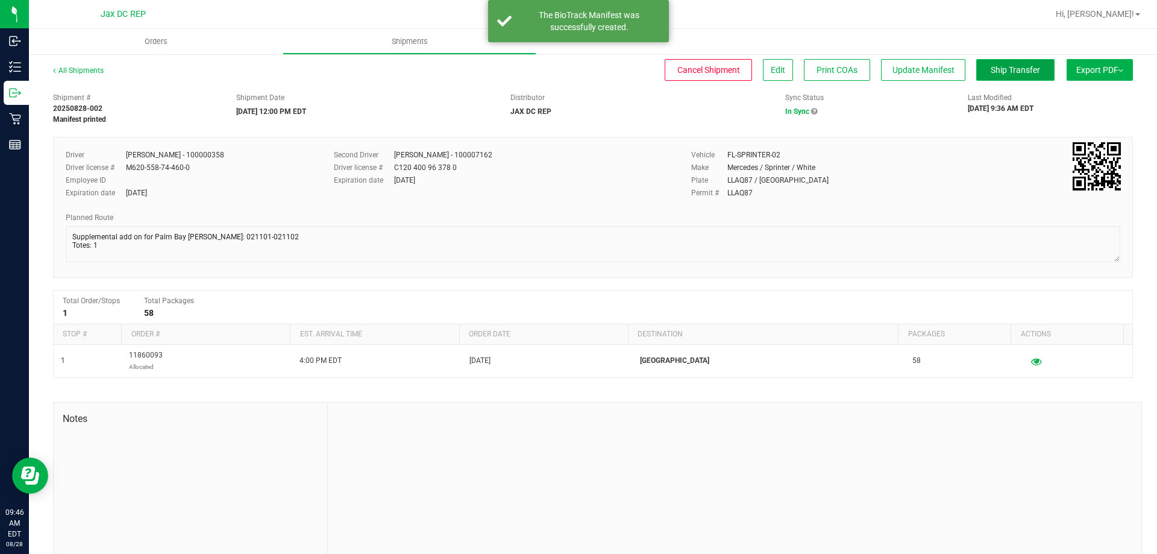
click at [1009, 65] on span "Ship Transfer" at bounding box center [1015, 70] width 49 height 10
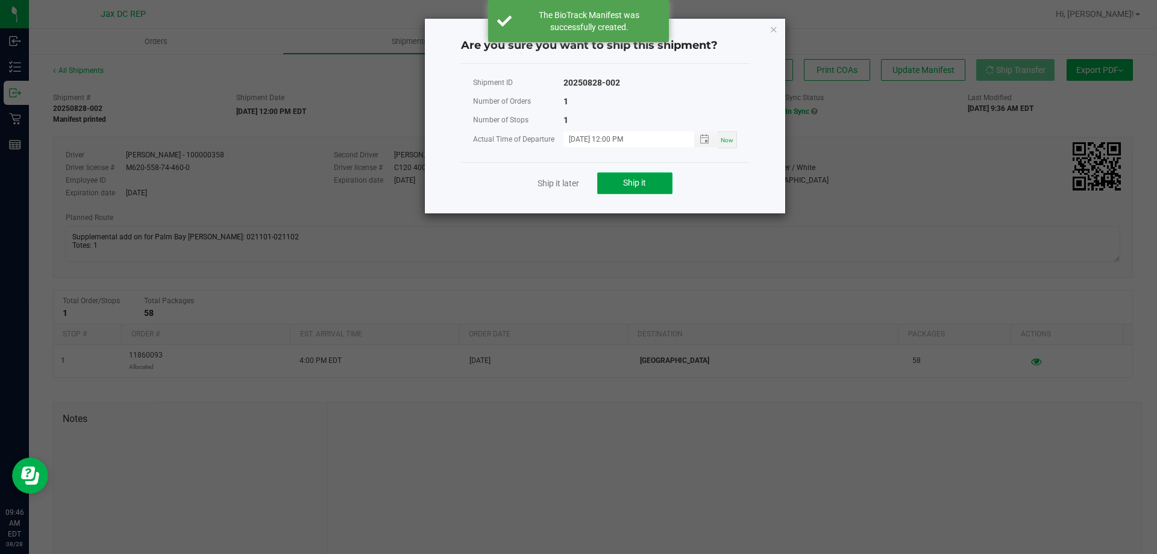
click at [612, 190] on button "Ship it" at bounding box center [634, 183] width 75 height 22
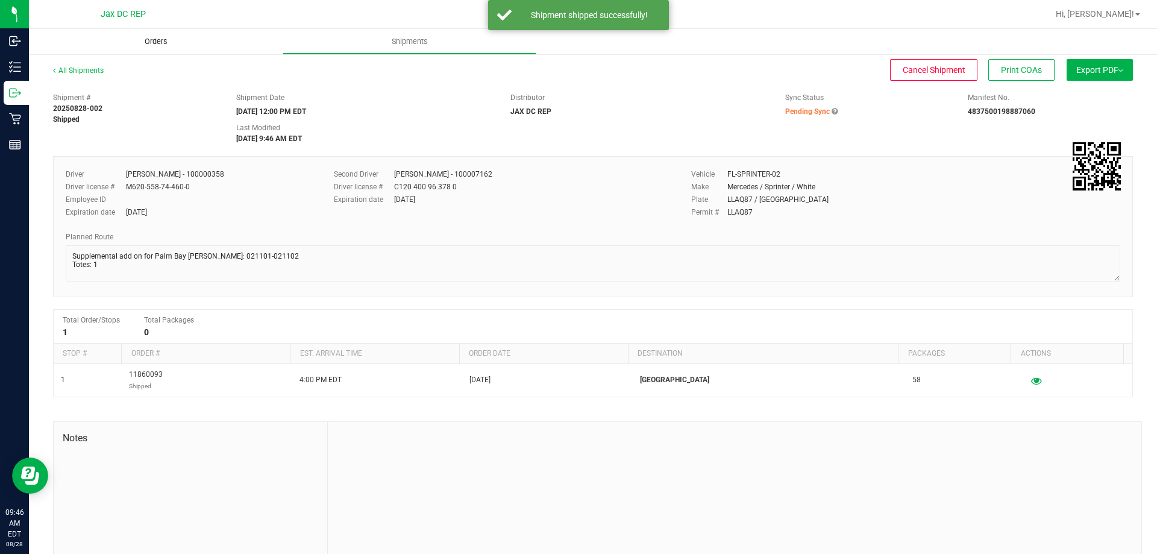
click at [139, 51] on uib-tab-heading "Orders" at bounding box center [156, 41] width 254 height 25
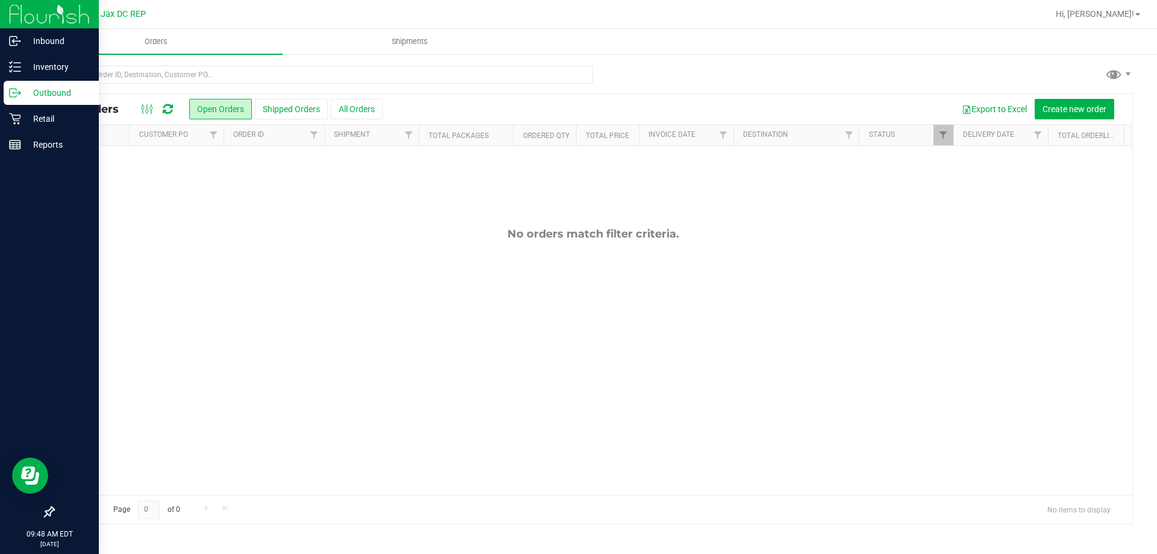
drag, startPoint x: 34, startPoint y: 101, endPoint x: 45, endPoint y: 99, distance: 10.4
click at [34, 101] on div "Outbound" at bounding box center [51, 93] width 95 height 24
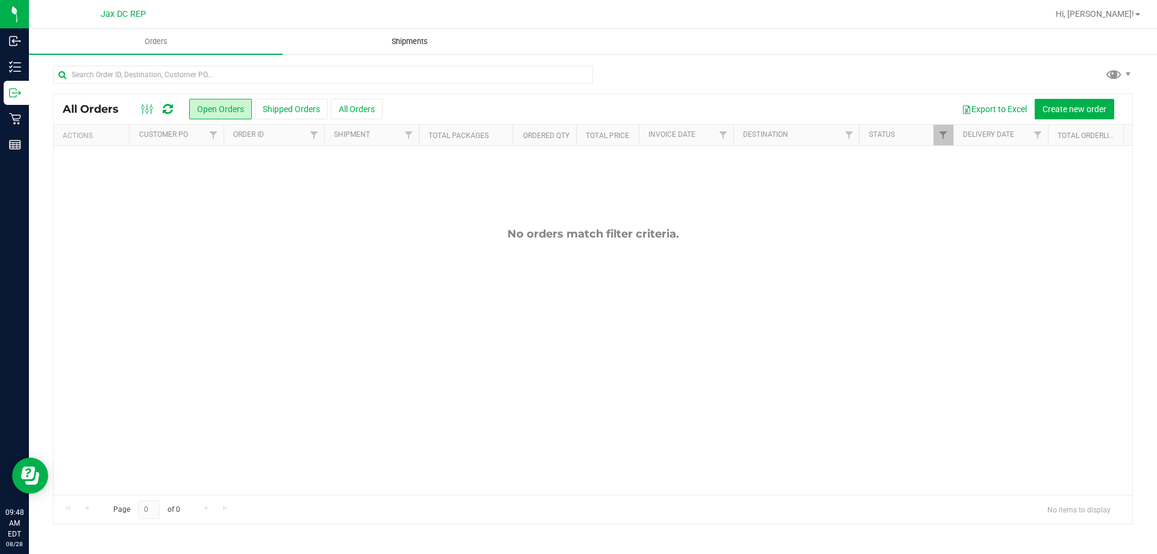
click at [404, 41] on span "Shipments" at bounding box center [409, 41] width 69 height 11
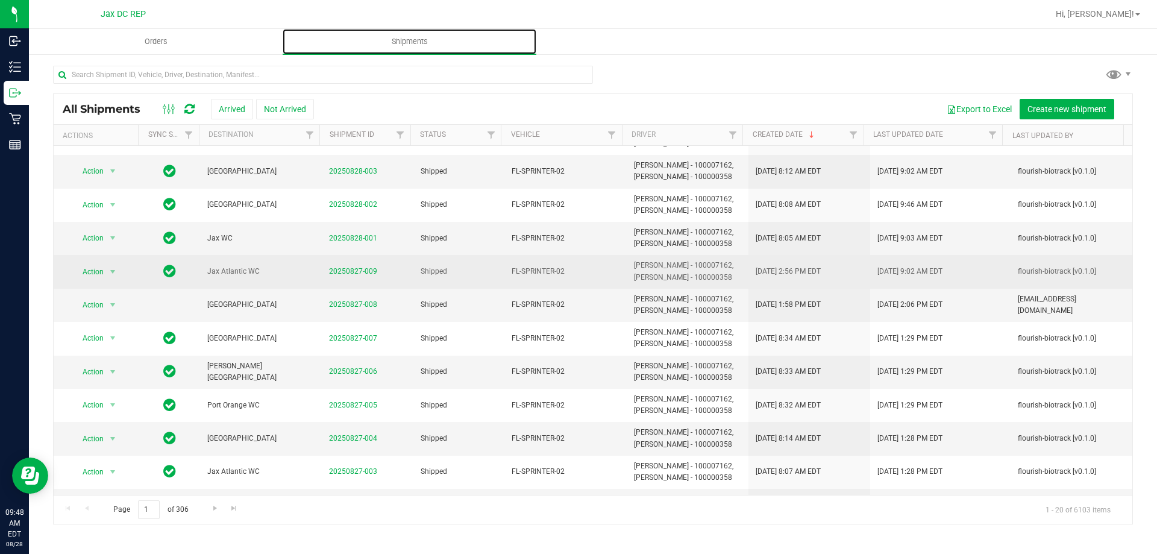
scroll to position [241, 0]
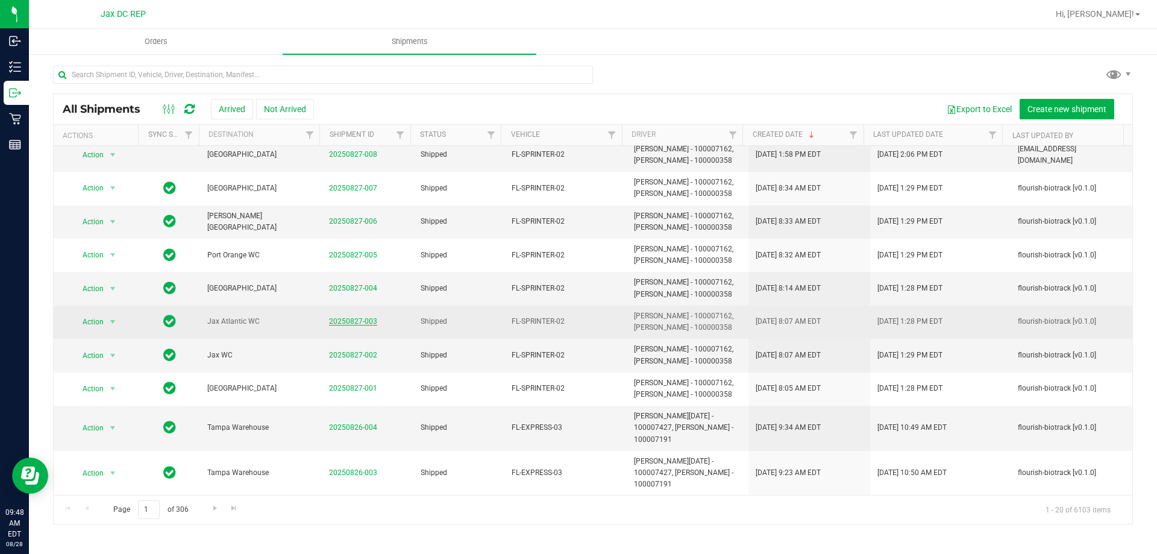
click at [352, 323] on link "20250827-003" at bounding box center [353, 321] width 48 height 8
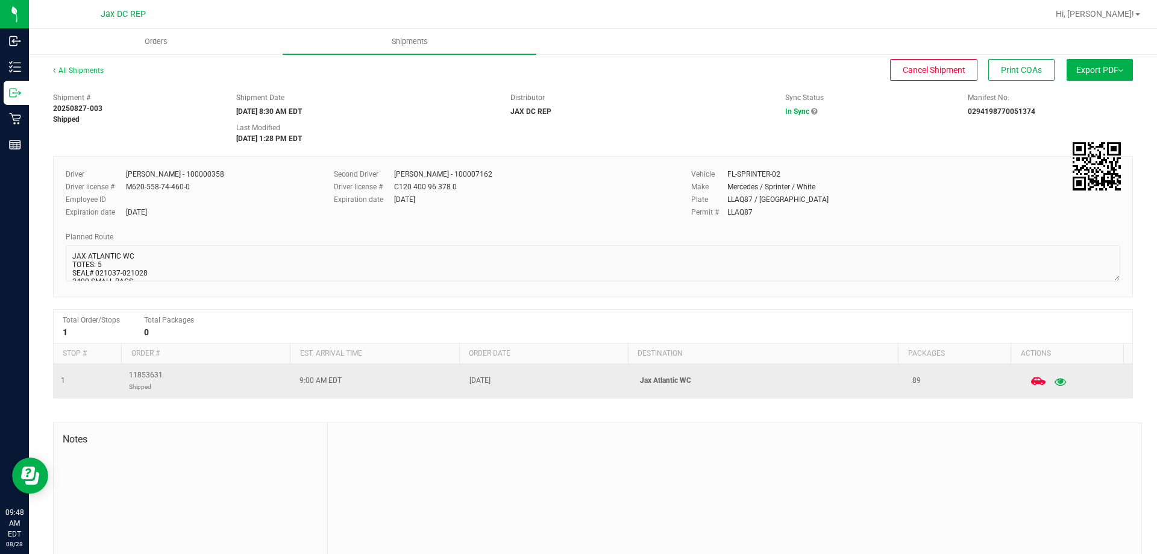
click at [1054, 381] on icon "button" at bounding box center [1059, 381] width 11 height 8
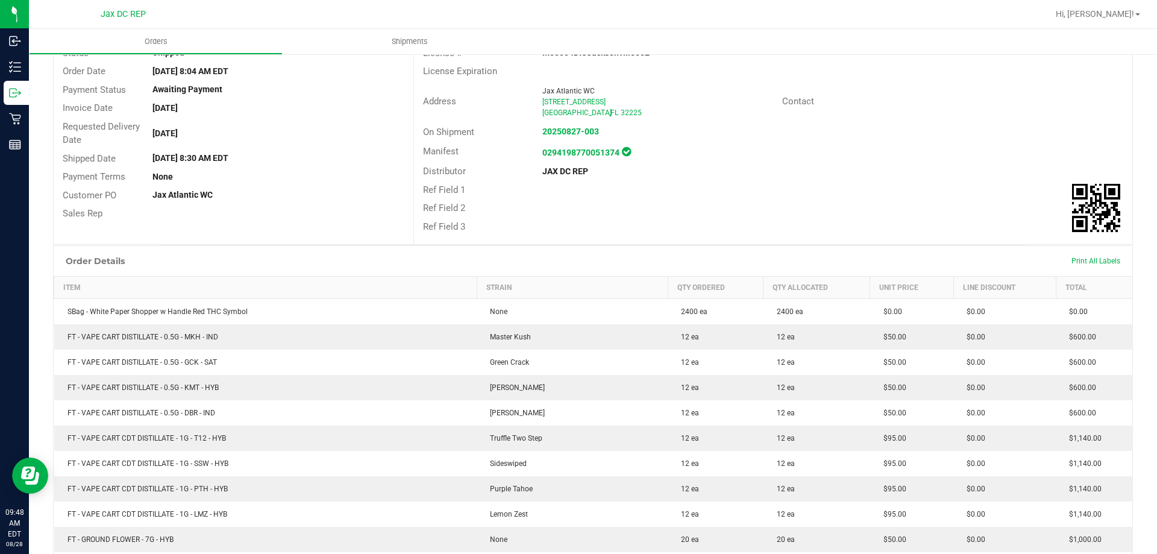
scroll to position [181, 0]
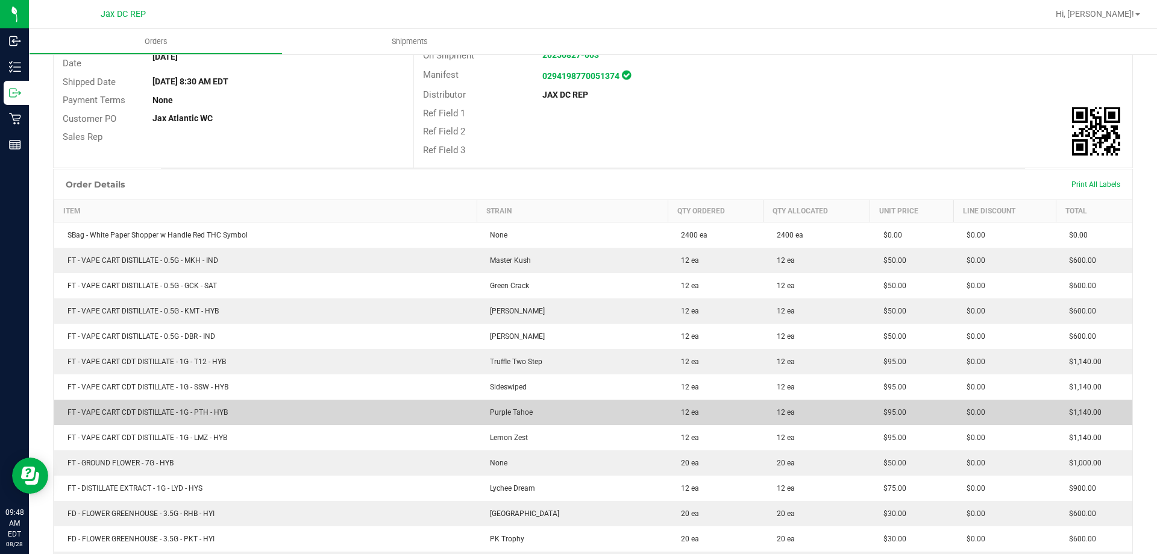
drag, startPoint x: 621, startPoint y: 339, endPoint x: 357, endPoint y: 408, distance: 272.8
click at [357, 408] on td "FT - VAPE CART CDT DISTILLATE - 1G - PTH - HYB" at bounding box center [265, 411] width 423 height 25
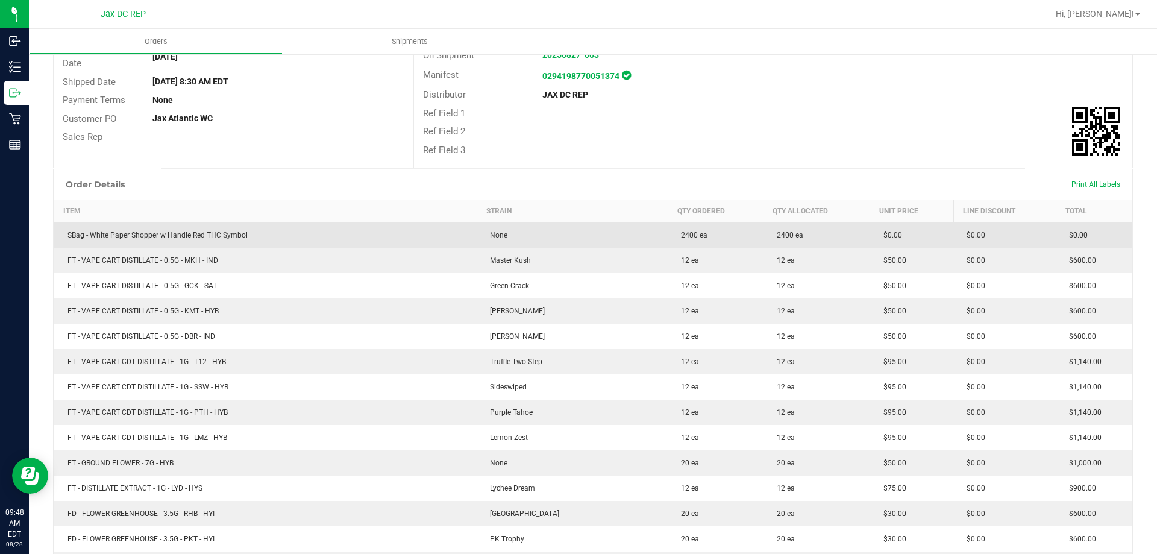
drag, startPoint x: 783, startPoint y: 241, endPoint x: 600, endPoint y: 240, distance: 182.6
click at [600, 240] on outbound-order-line-row "SBag - White Paper Shopper w Handle Red THC Symbol None 2400 ea 2400 ea $0.00 $…" at bounding box center [593, 235] width 1078 height 26
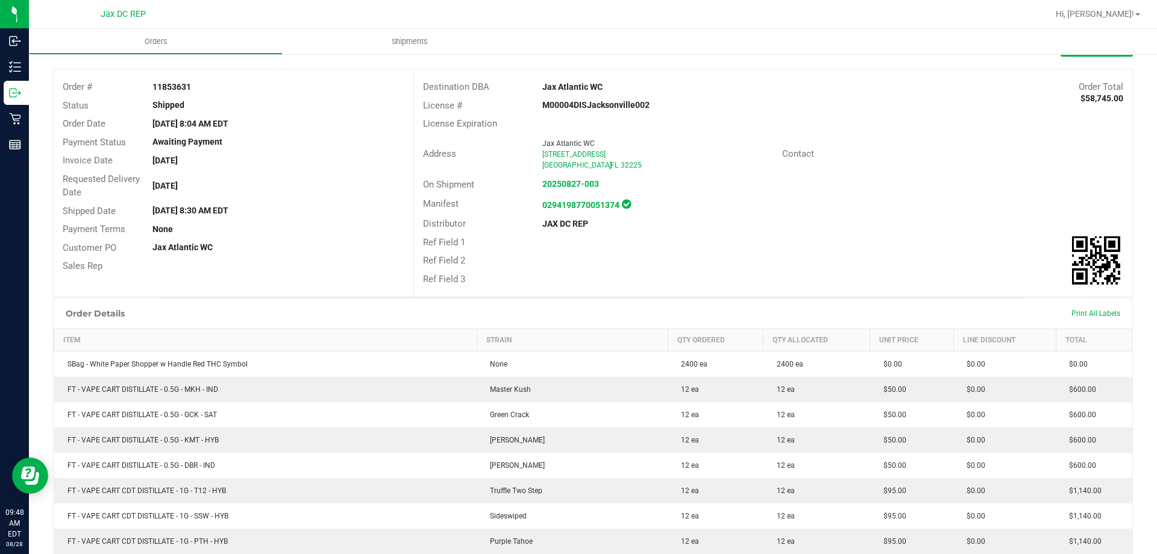
scroll to position [0, 0]
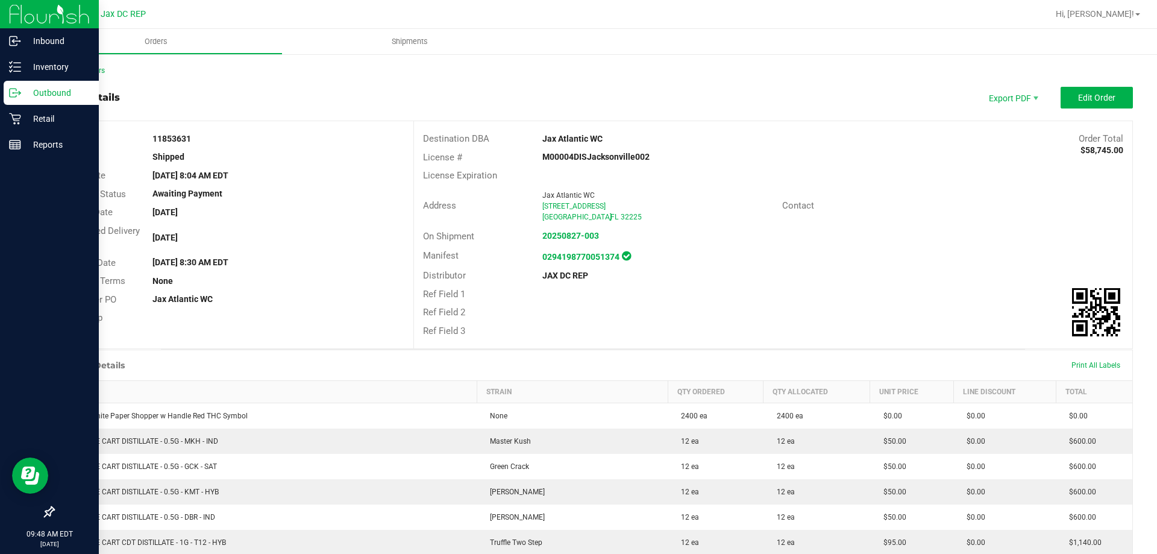
click at [19, 83] on div "Outbound" at bounding box center [51, 93] width 95 height 24
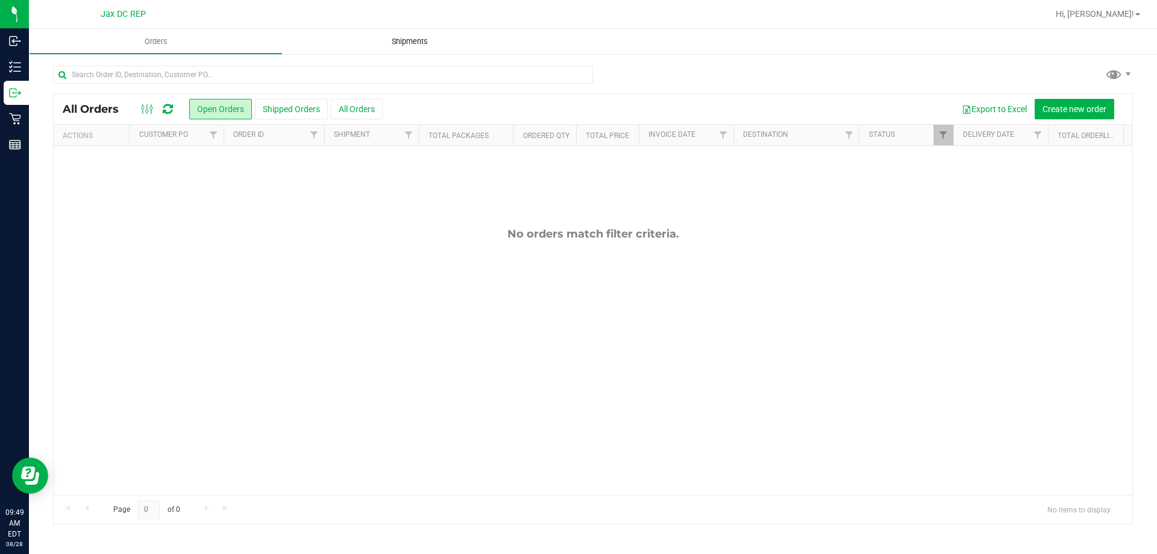
click at [414, 36] on span "Shipments" at bounding box center [409, 41] width 69 height 11
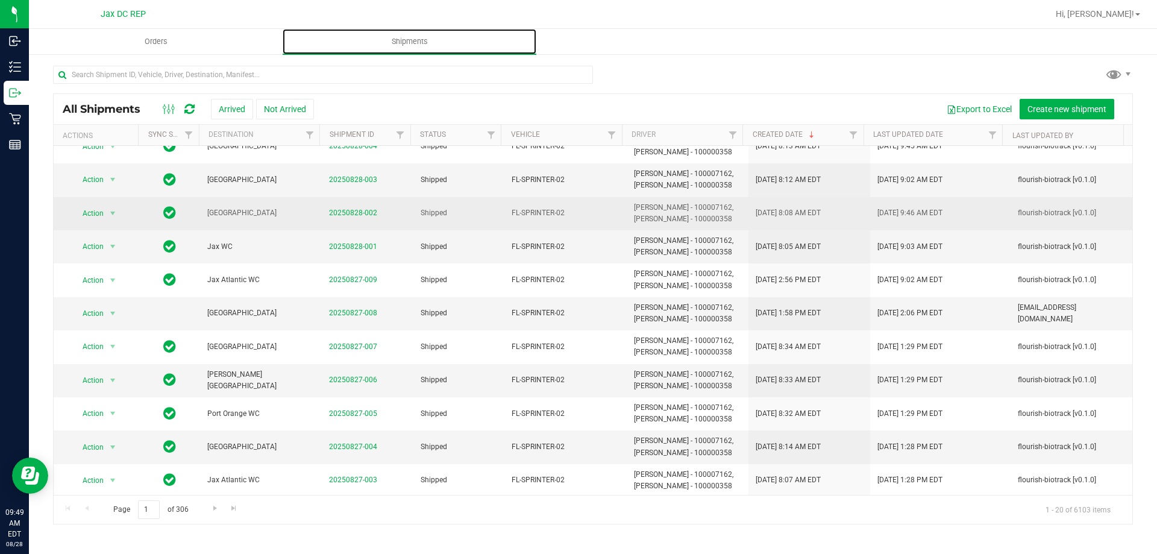
scroll to position [120, 0]
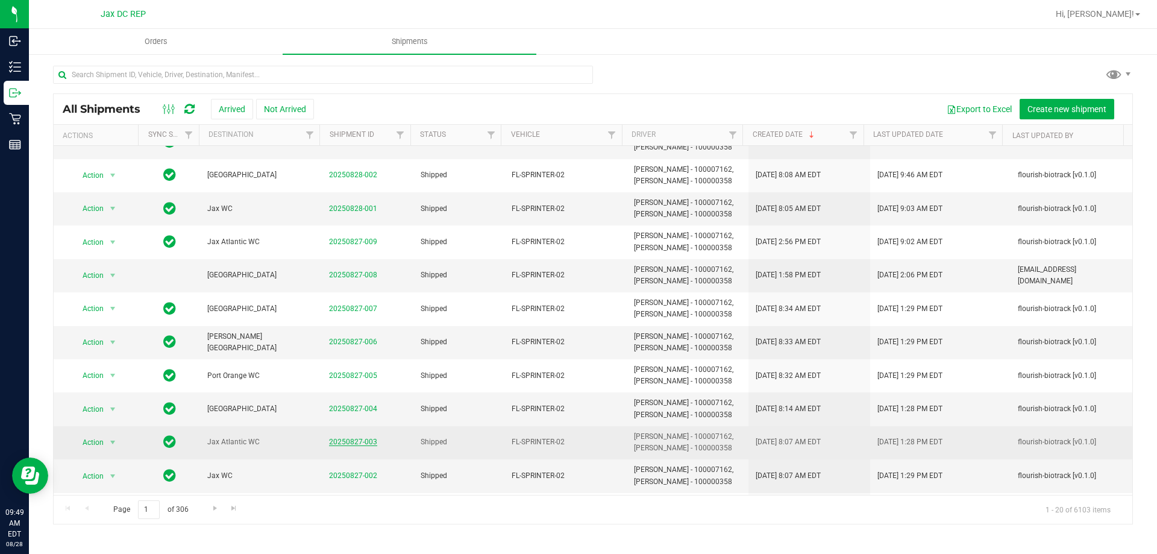
click at [340, 443] on link "20250827-003" at bounding box center [353, 441] width 48 height 8
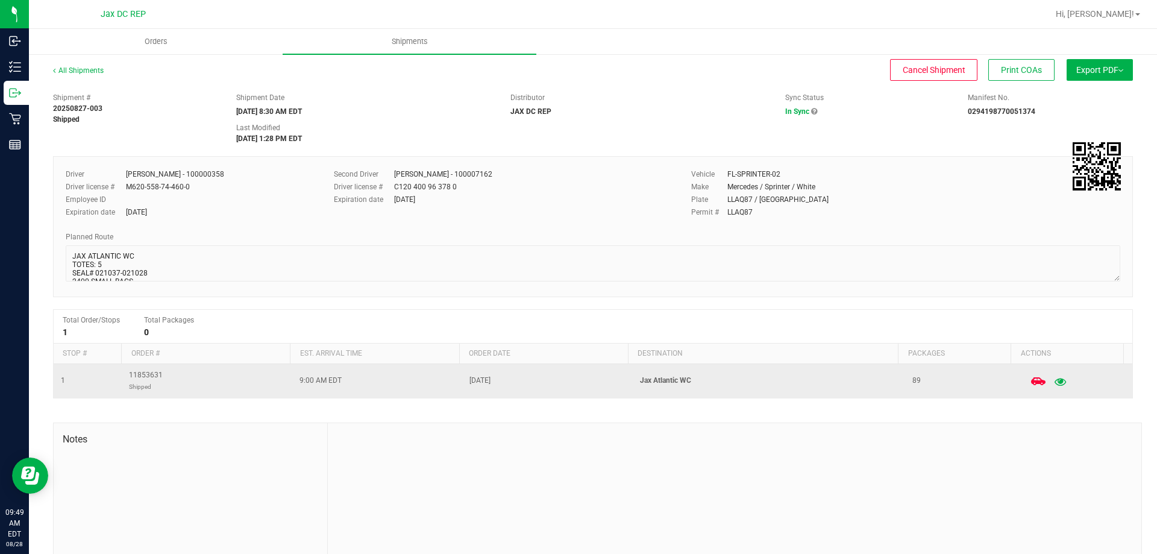
click at [1054, 381] on icon "button" at bounding box center [1059, 381] width 11 height 8
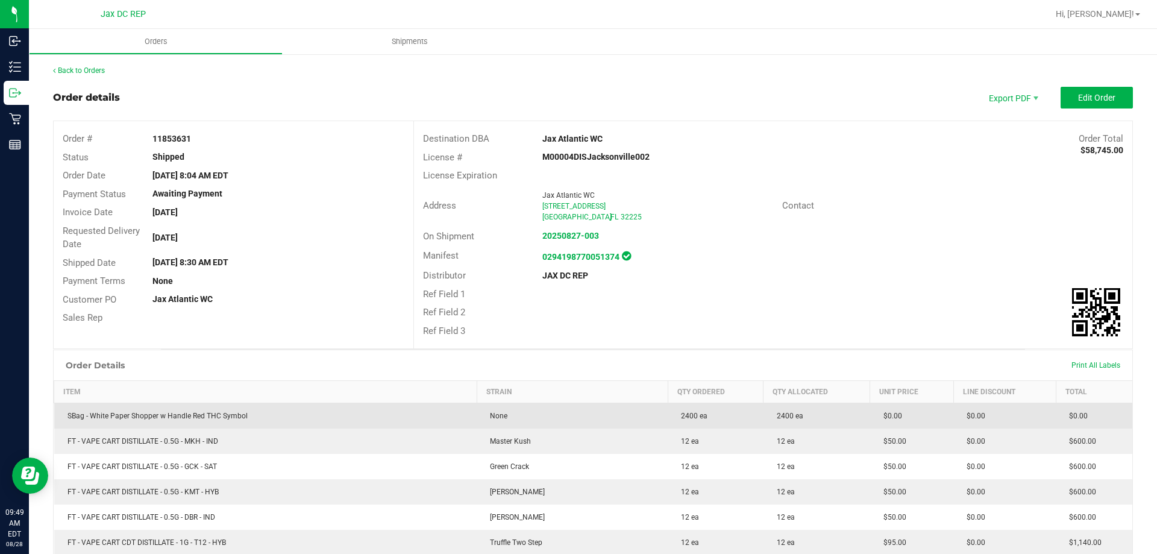
drag, startPoint x: 308, startPoint y: 419, endPoint x: 60, endPoint y: 415, distance: 247.7
click at [60, 415] on td "SBag - White Paper Shopper w Handle Red THC Symbol" at bounding box center [265, 416] width 423 height 26
click at [247, 417] on td "SBag - White Paper Shopper w Handle Red THC Symbol" at bounding box center [265, 416] width 423 height 26
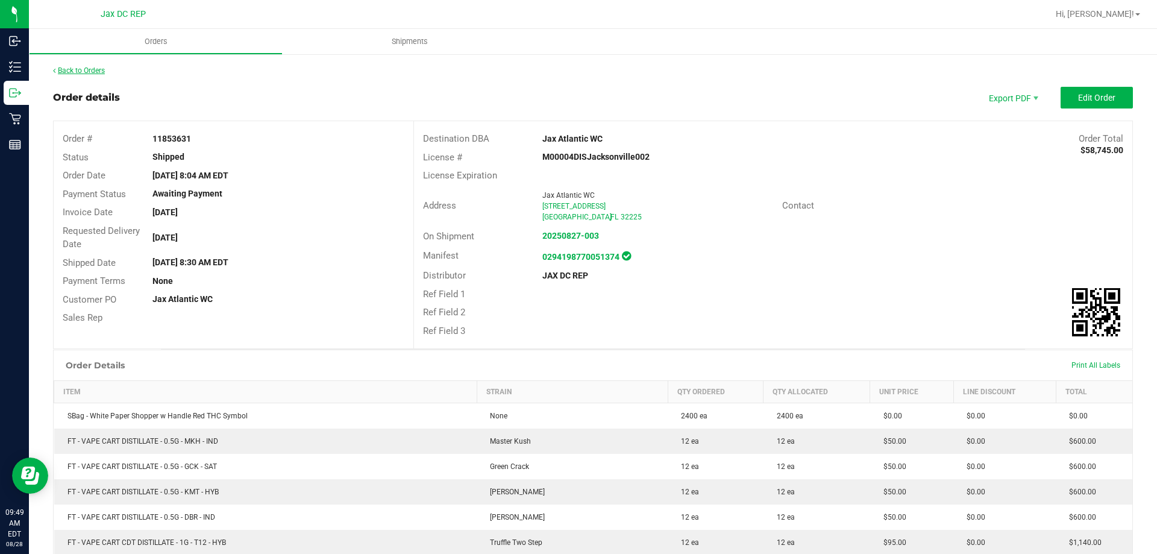
click at [99, 71] on link "Back to Orders" at bounding box center [79, 70] width 52 height 8
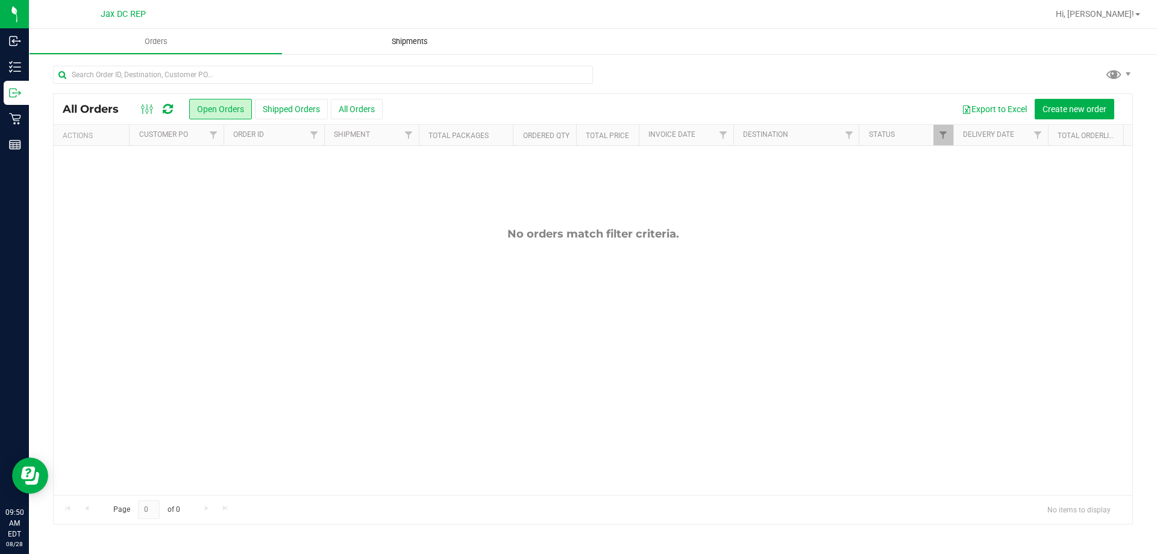
click at [421, 41] on span "Shipments" at bounding box center [409, 41] width 69 height 11
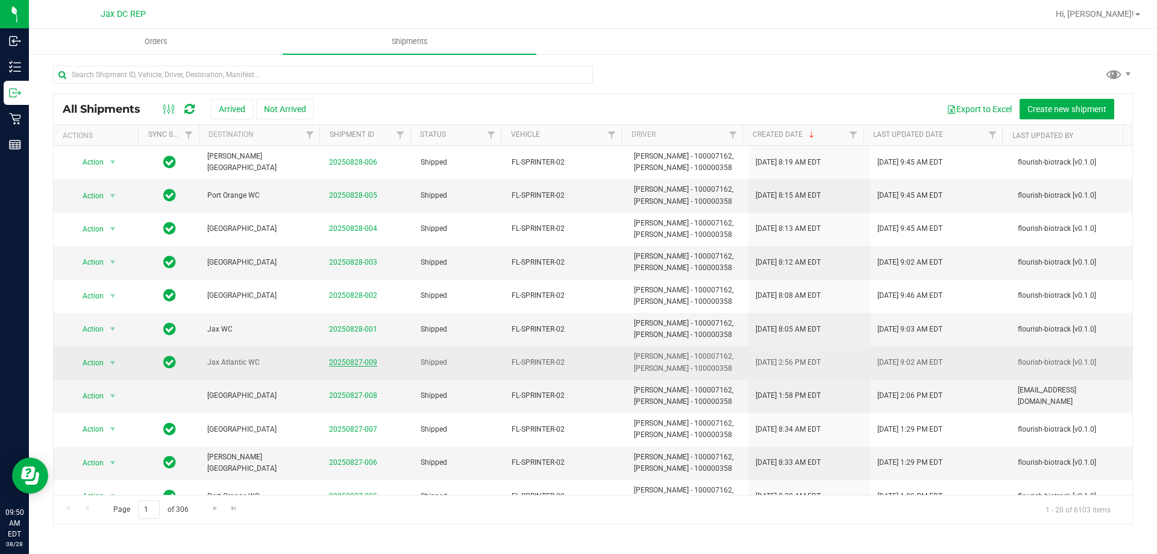
click at [336, 365] on link "20250827-009" at bounding box center [353, 362] width 48 height 8
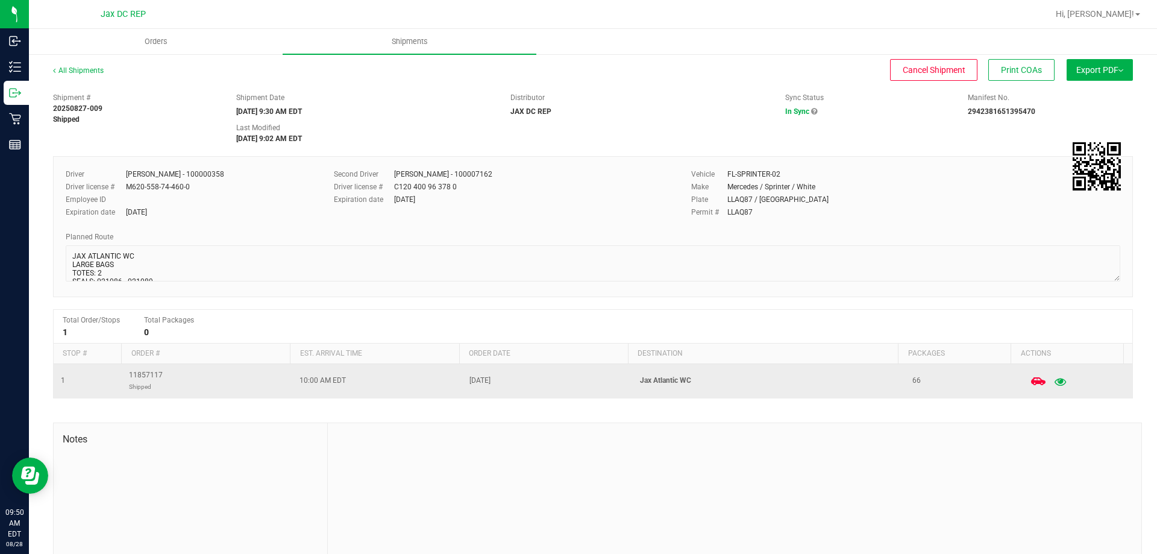
click at [1054, 381] on icon "button" at bounding box center [1059, 381] width 11 height 8
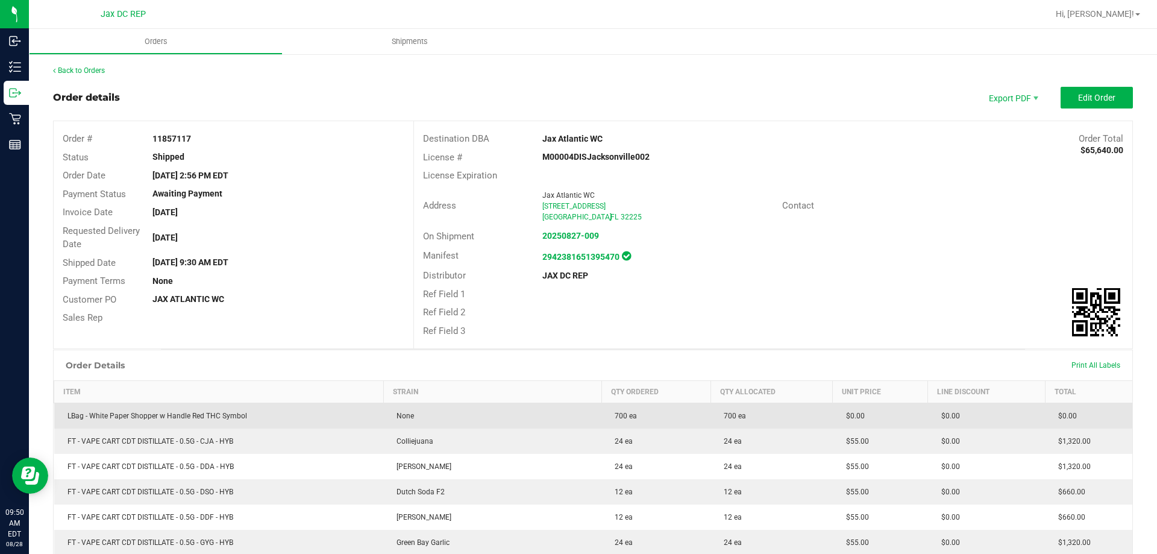
drag, startPoint x: 291, startPoint y: 410, endPoint x: 85, endPoint y: 414, distance: 206.1
click at [85, 414] on td "LBag - White Paper Shopper w Handle Red THC Symbol" at bounding box center [219, 416] width 330 height 26
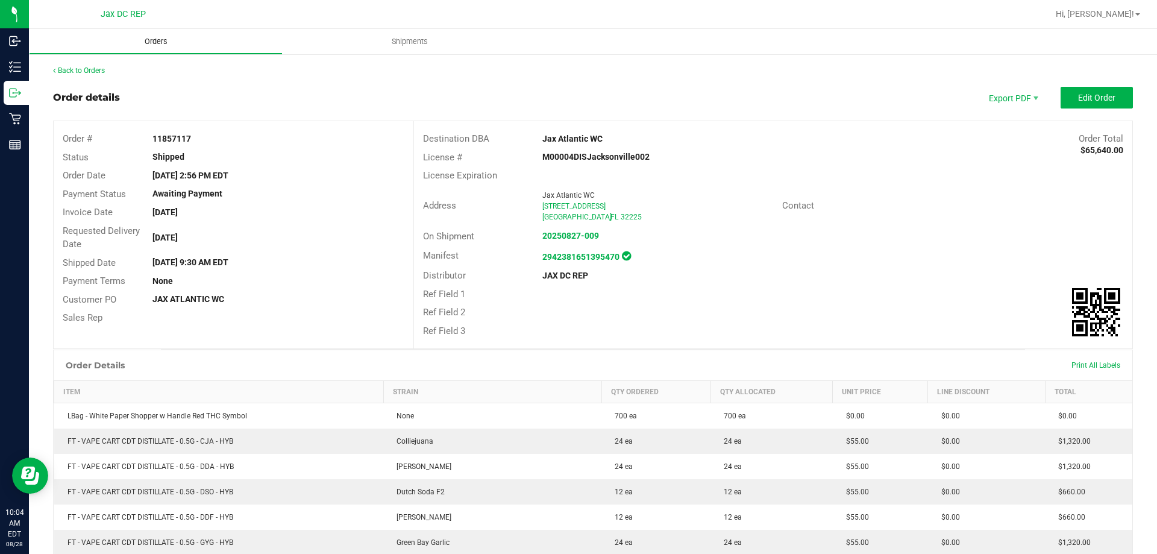
click at [158, 43] on span "Orders" at bounding box center [155, 41] width 55 height 11
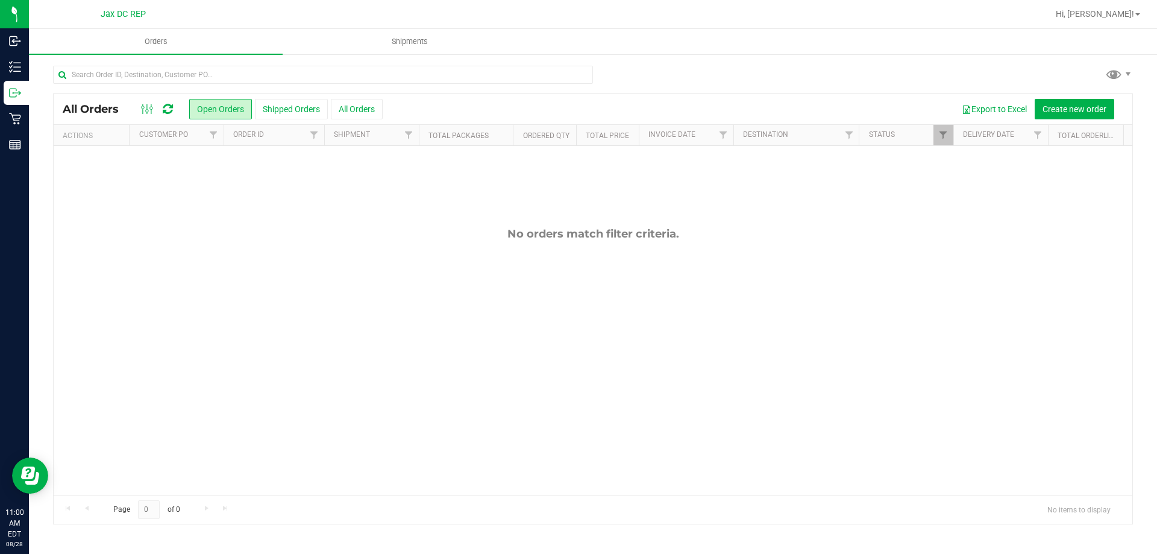
click at [612, 447] on div "No orders match filter criteria." at bounding box center [593, 361] width 1078 height 430
